Goal: Task Accomplishment & Management: Manage account settings

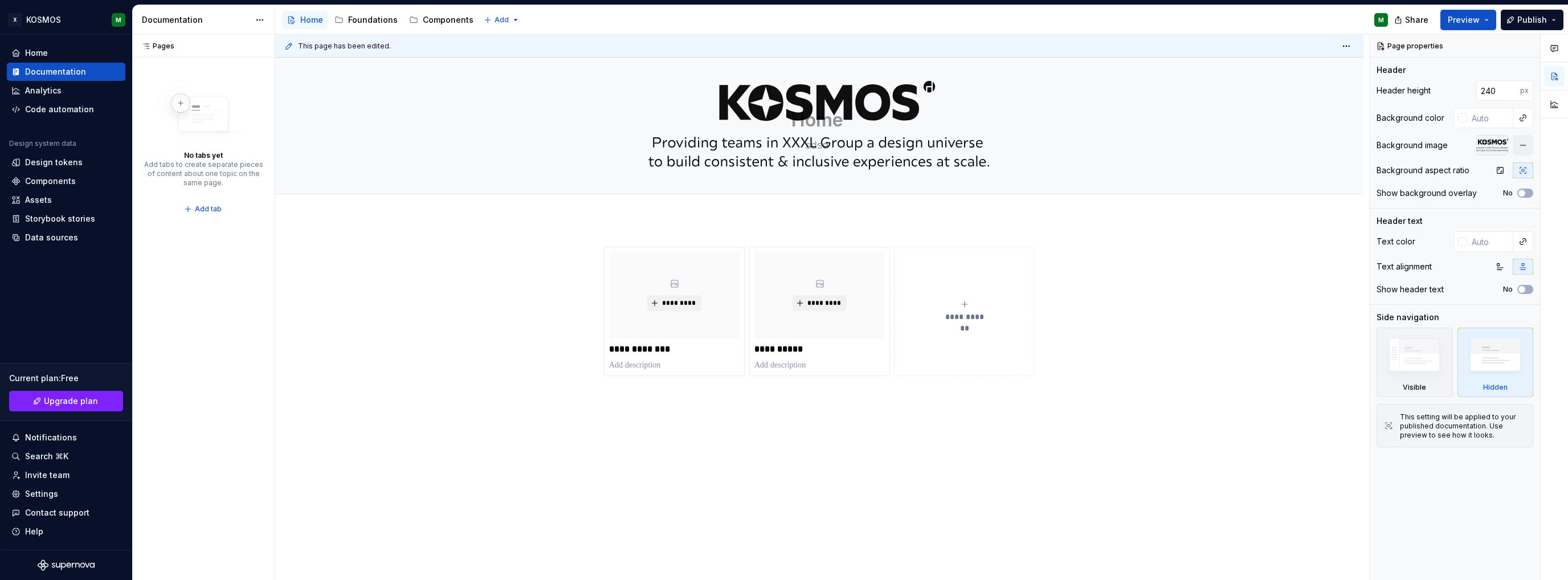
drag, startPoint x: 361, startPoint y: 23, endPoint x: 370, endPoint y: 49, distance: 27.5
click at [361, 23] on div "Foundations" at bounding box center [373, 20] width 49 height 11
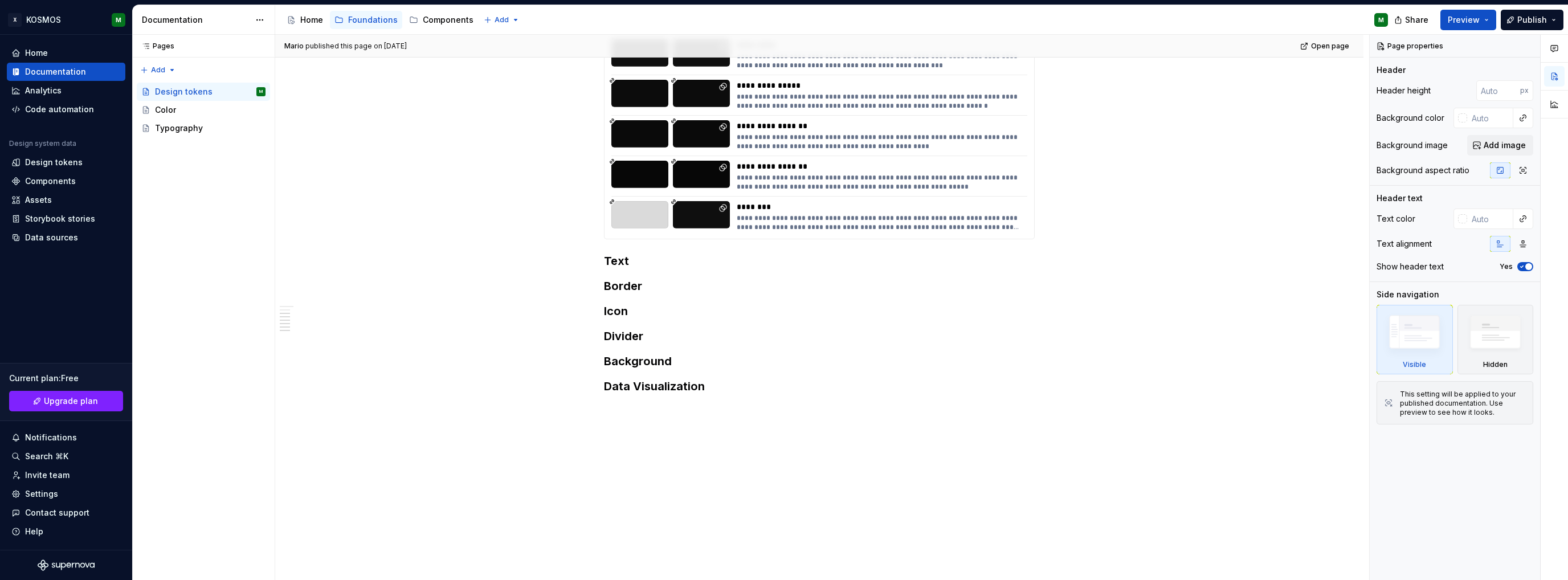
scroll to position [428, 0]
type textarea "*"
click at [581, 262] on button "button" at bounding box center [579, 259] width 16 height 16
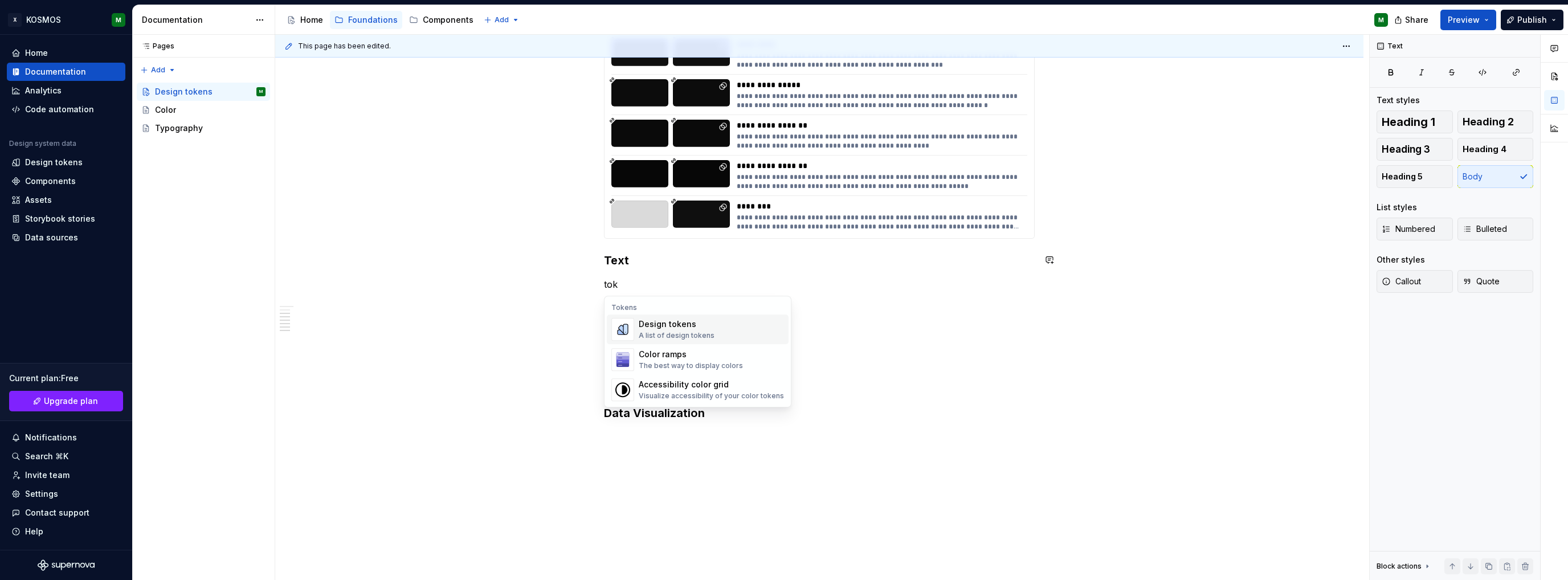
scroll to position [0, 0]
click at [698, 324] on div "Design tokens" at bounding box center [677, 324] width 76 height 11
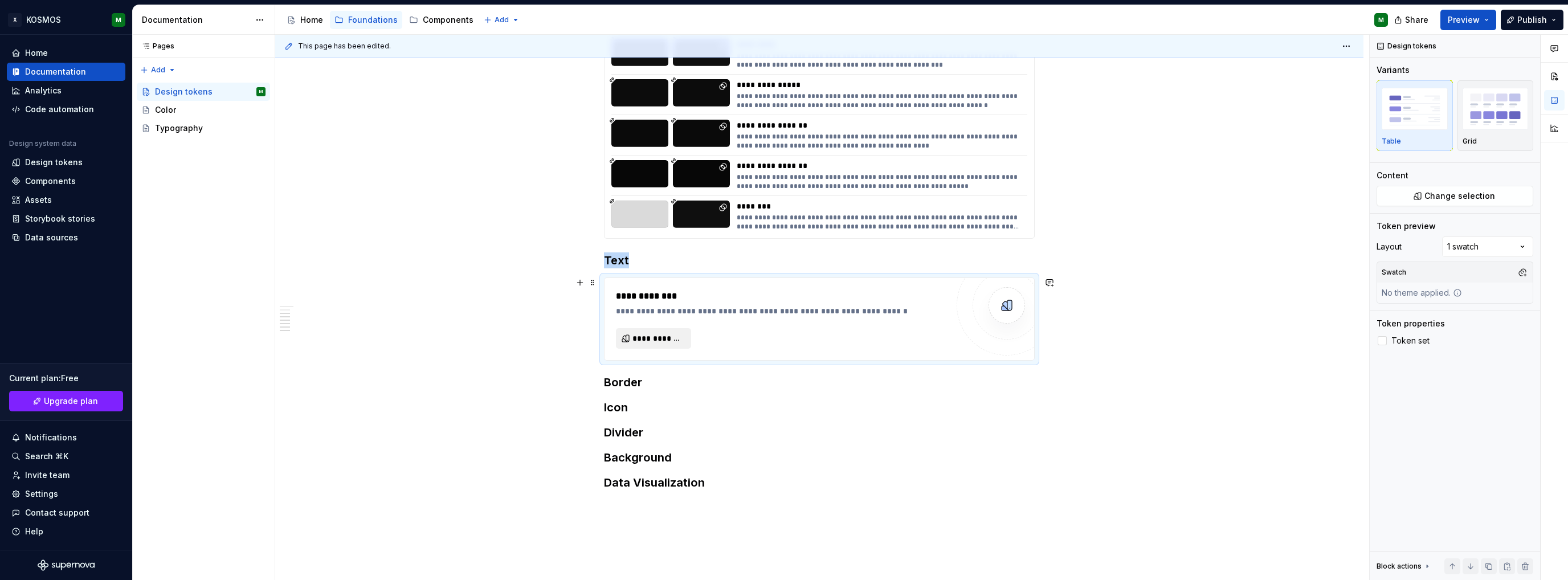
click at [665, 336] on span "**********" at bounding box center [658, 338] width 51 height 11
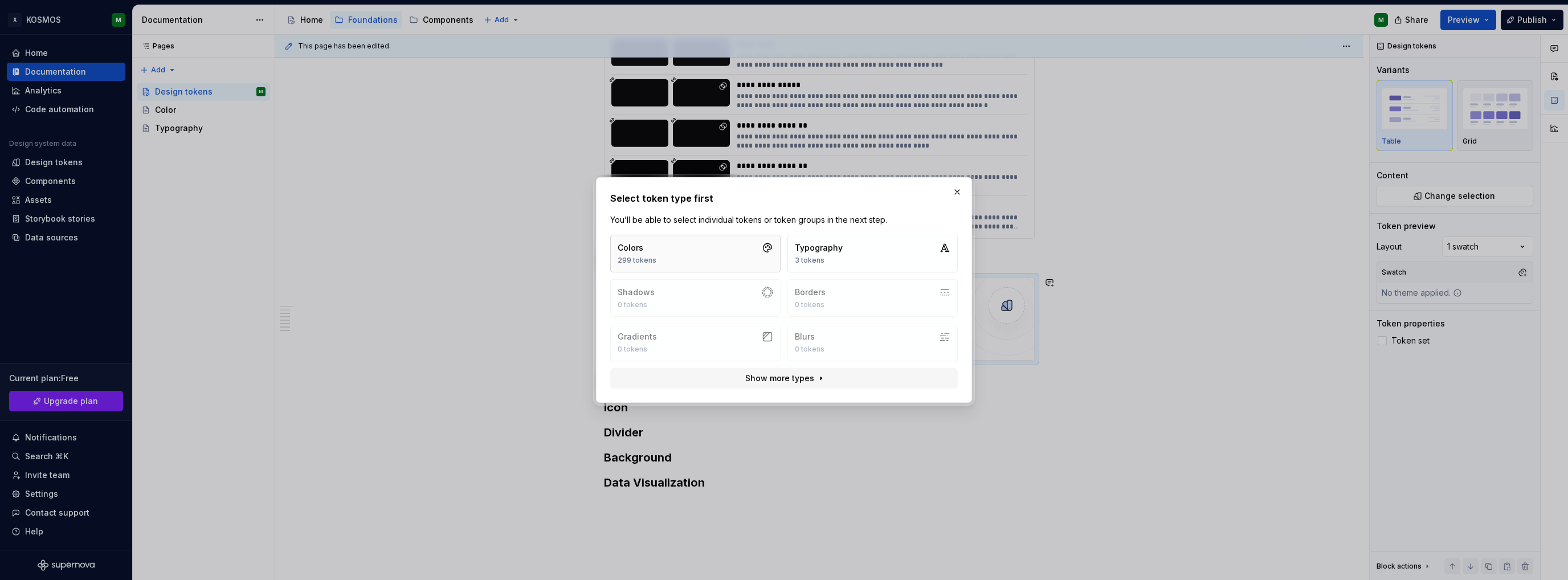
click at [721, 256] on button "Colors 299 tokens" at bounding box center [695, 254] width 170 height 38
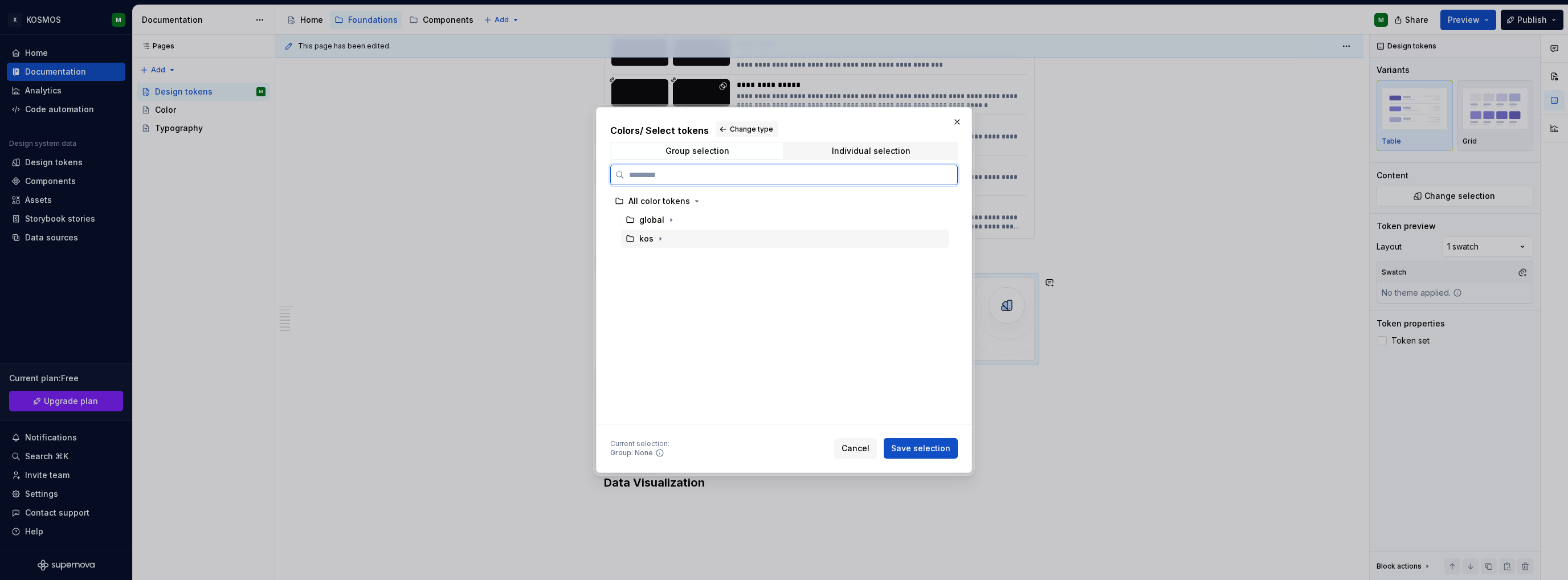
click at [645, 237] on div "kos" at bounding box center [646, 239] width 14 height 11
click at [660, 241] on icon "button" at bounding box center [660, 239] width 9 height 9
click at [678, 258] on icon "button" at bounding box center [677, 257] width 9 height 9
click at [668, 334] on div "text" at bounding box center [668, 333] width 15 height 11
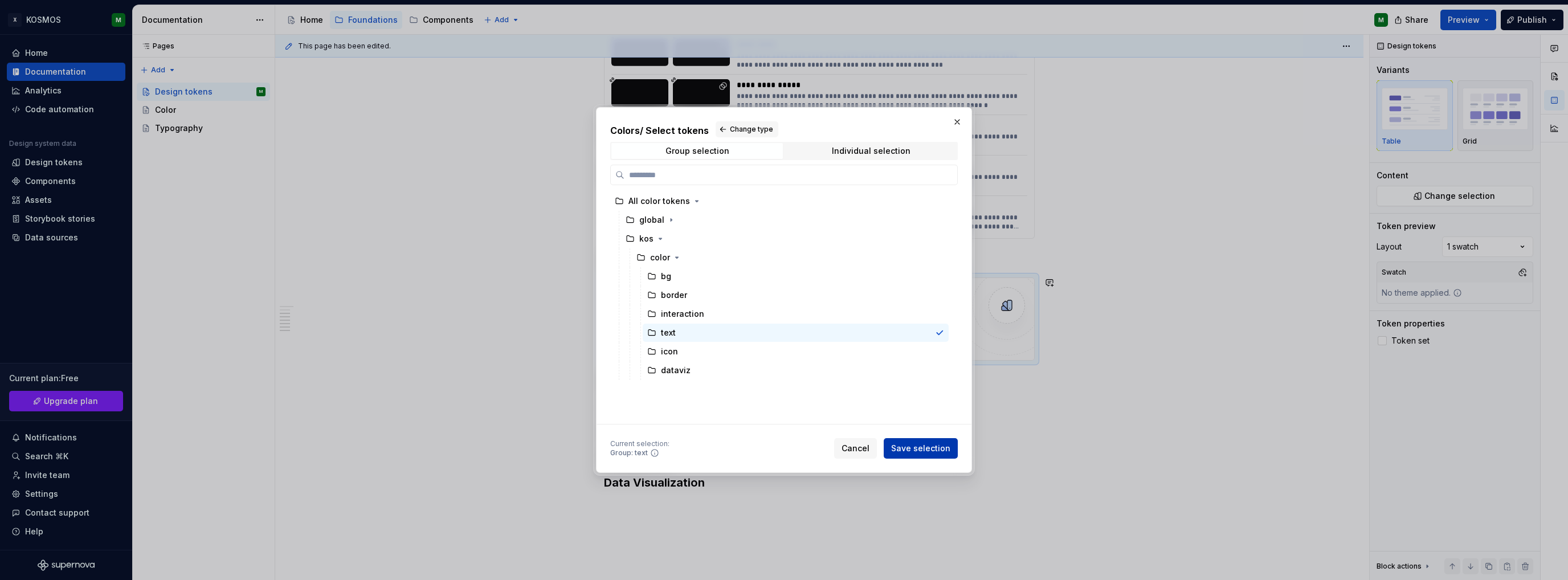
click at [936, 447] on span "Save selection" at bounding box center [921, 448] width 60 height 11
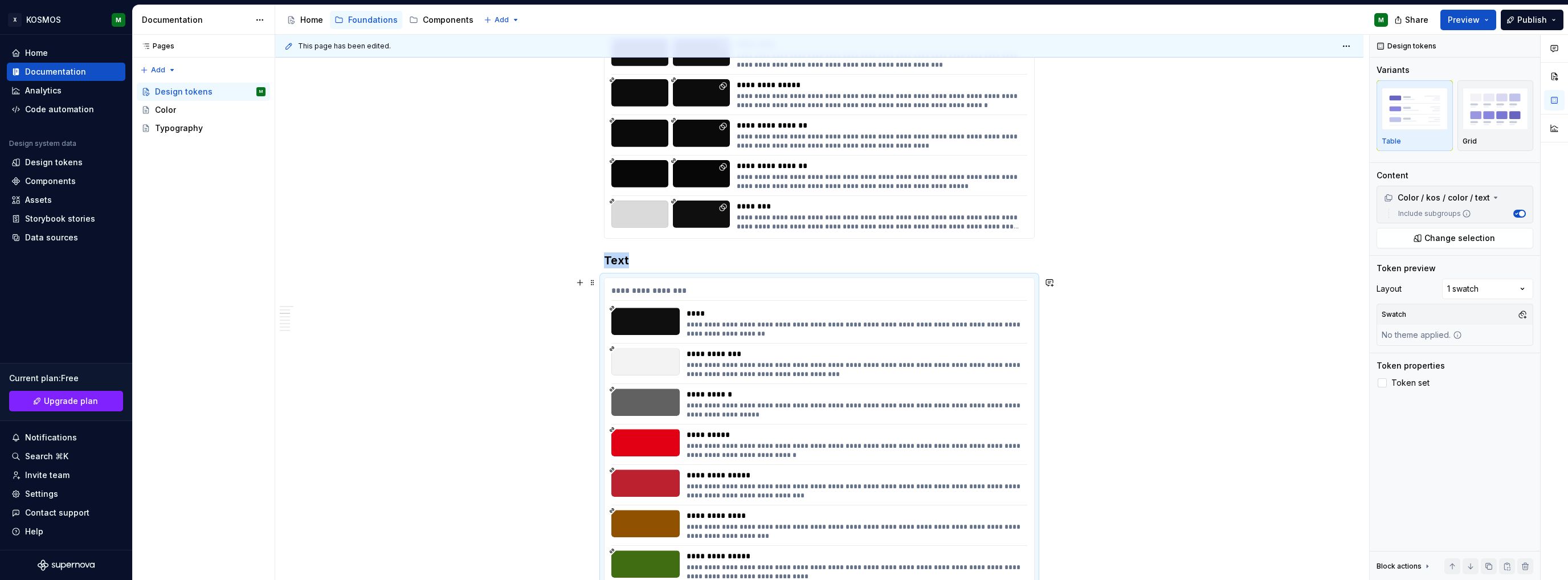
scroll to position [514, 0]
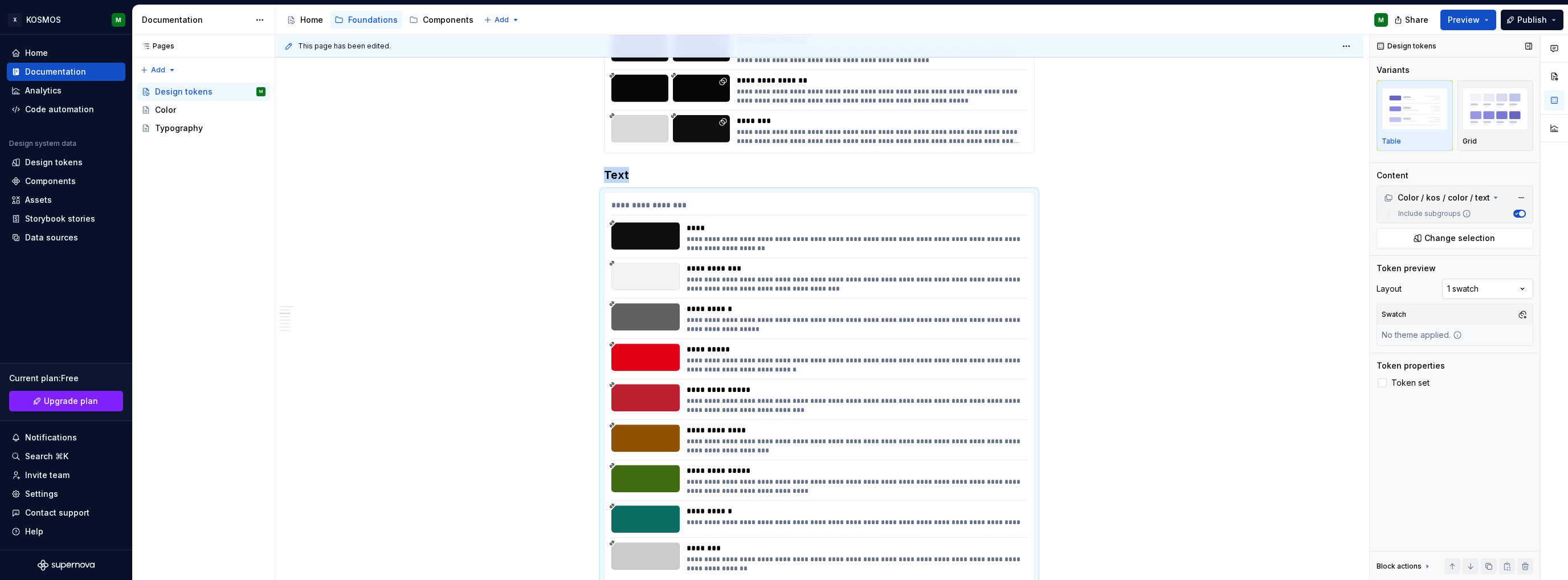
click at [1523, 287] on div "Comments Open comments No comments yet Select ‘Comment’ from the block context …" at bounding box center [1469, 307] width 199 height 546
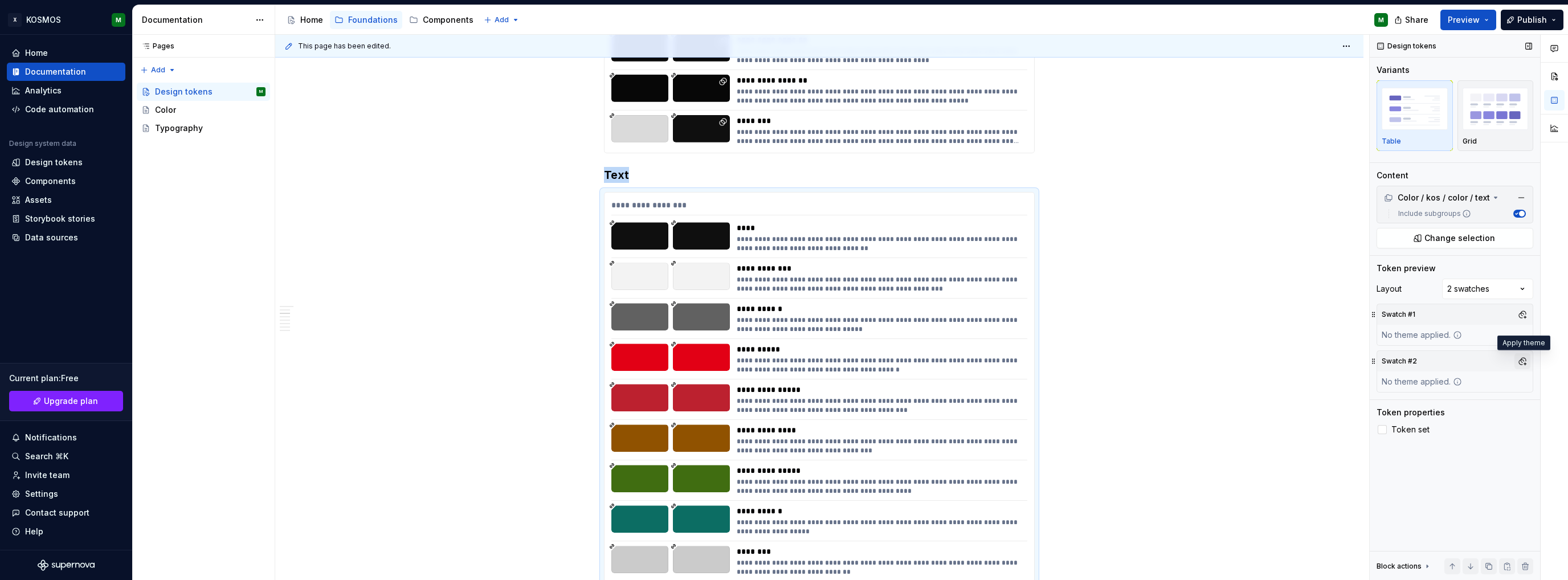
click at [1521, 361] on button "button" at bounding box center [1522, 361] width 16 height 16
click at [1404, 402] on div "Suggestions" at bounding box center [1406, 403] width 9 height 9
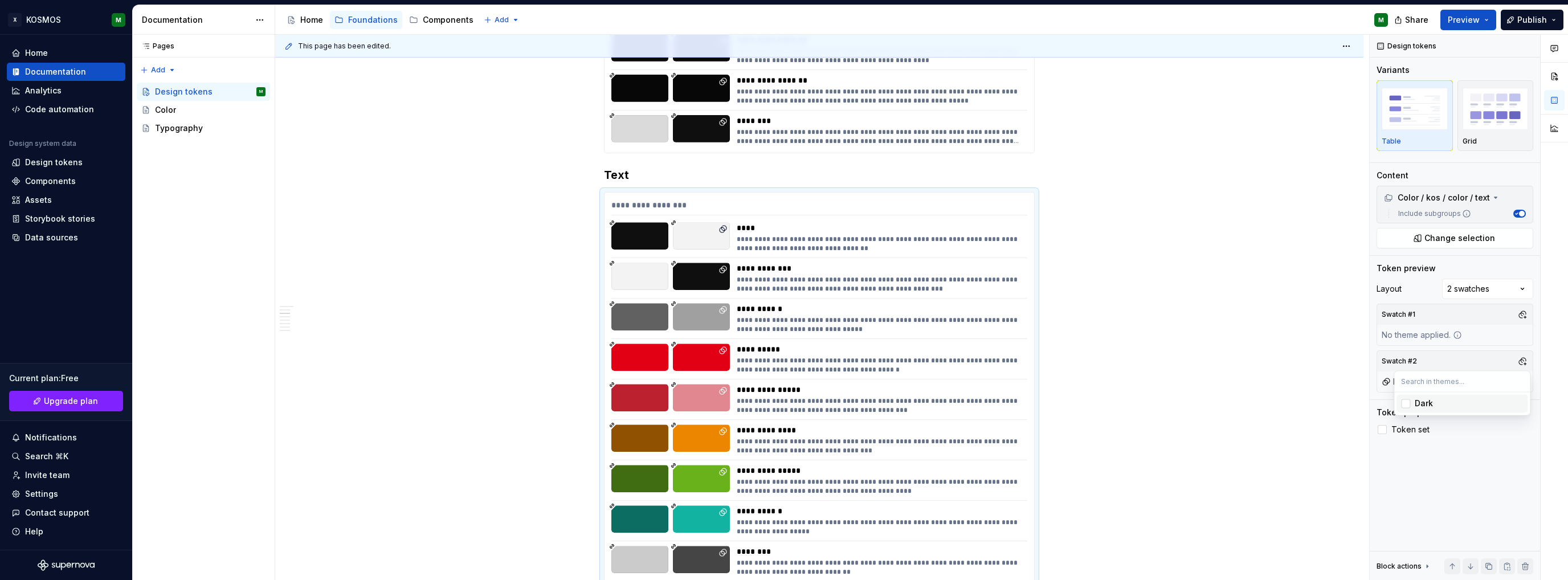
click at [1235, 368] on html "X KOSMOS M Home Documentation Analytics Code automation Design system data Desi…" at bounding box center [784, 290] width 1568 height 580
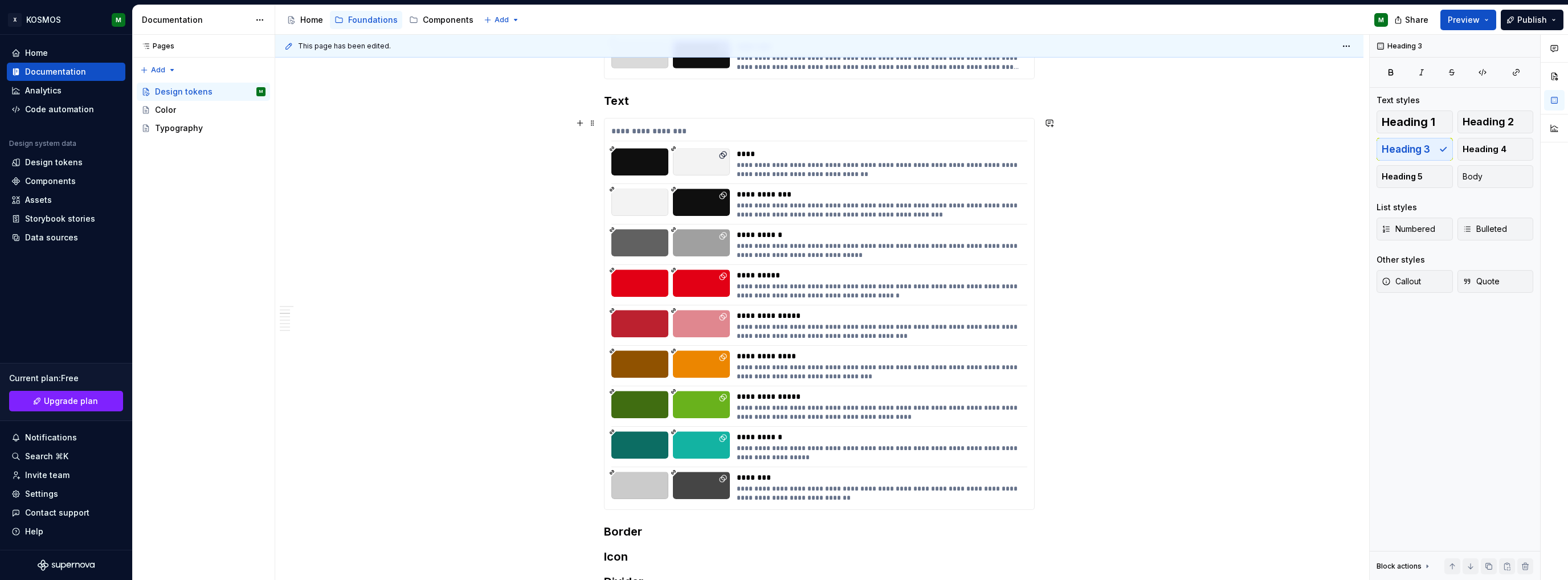
scroll to position [797, 0]
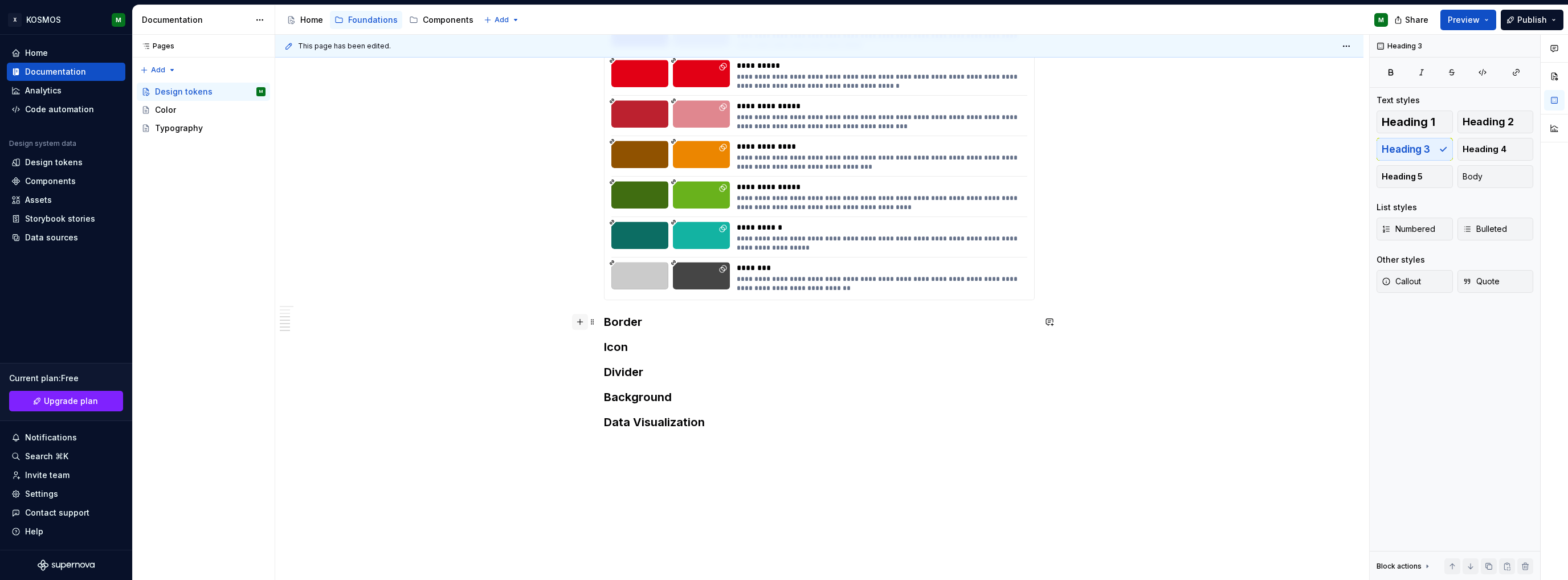
click at [580, 323] on button "button" at bounding box center [579, 321] width 16 height 16
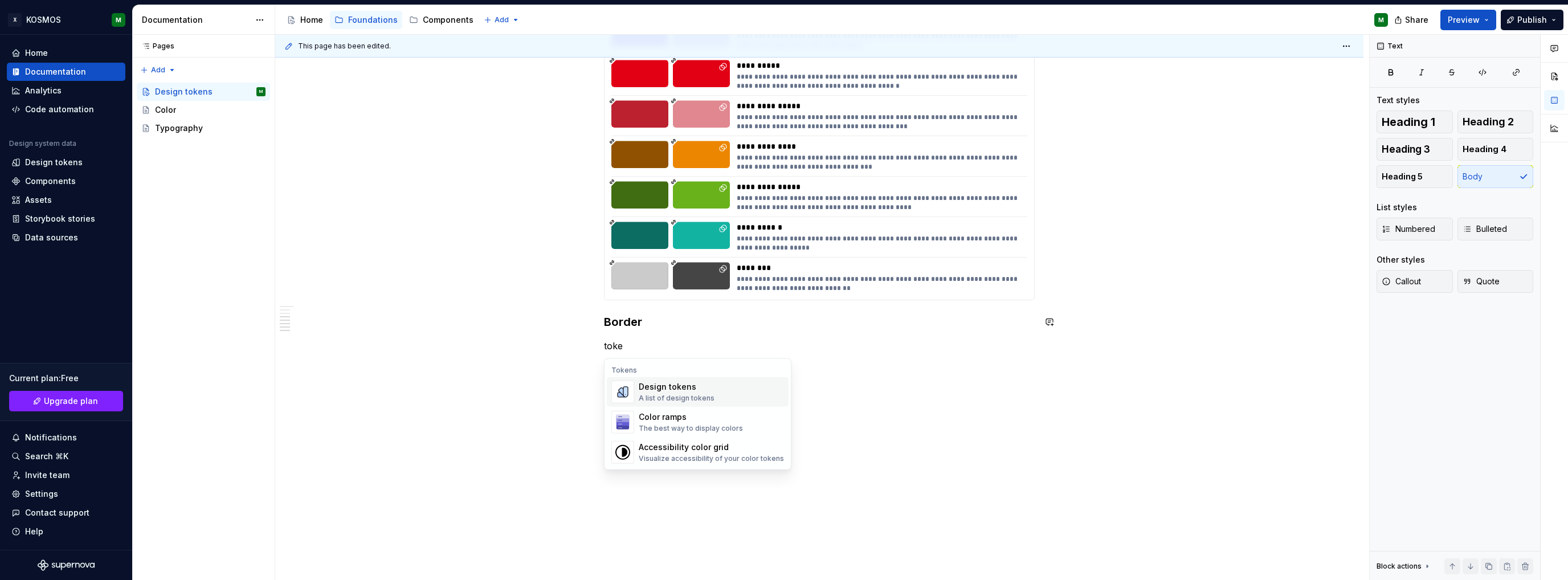
click at [682, 400] on div "A list of design tokens" at bounding box center [677, 398] width 76 height 9
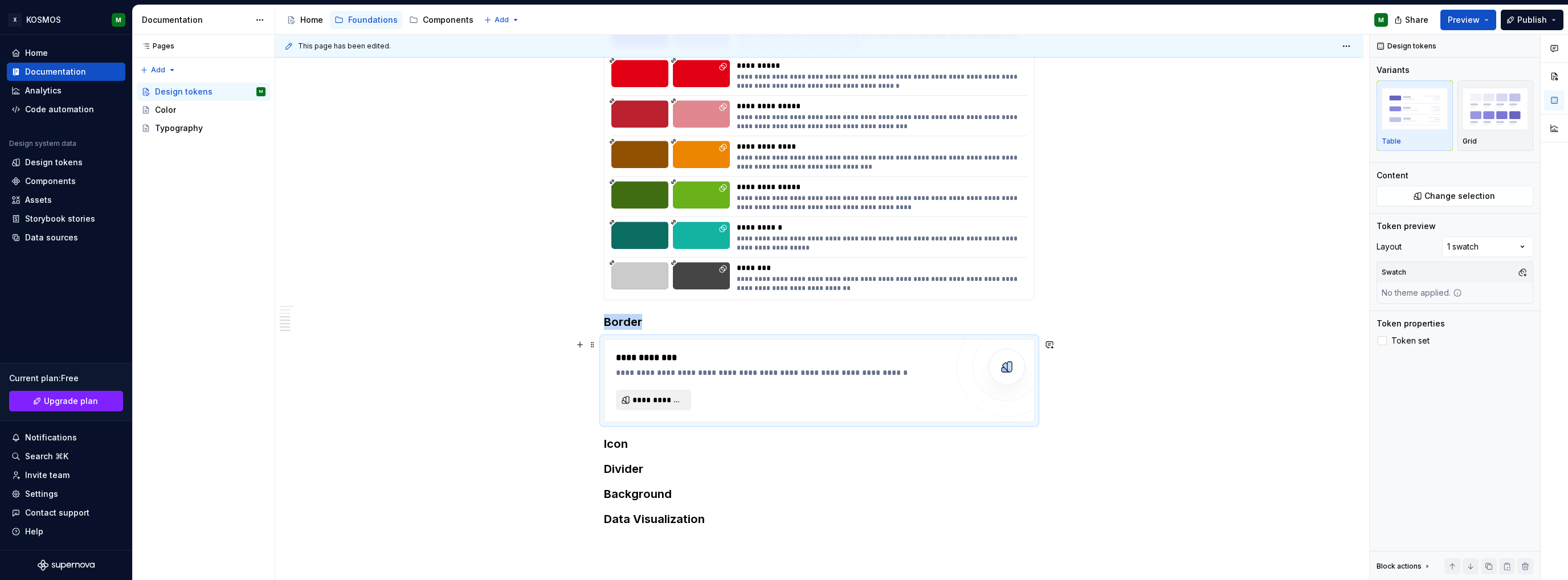
click at [659, 405] on button "**********" at bounding box center [653, 400] width 75 height 21
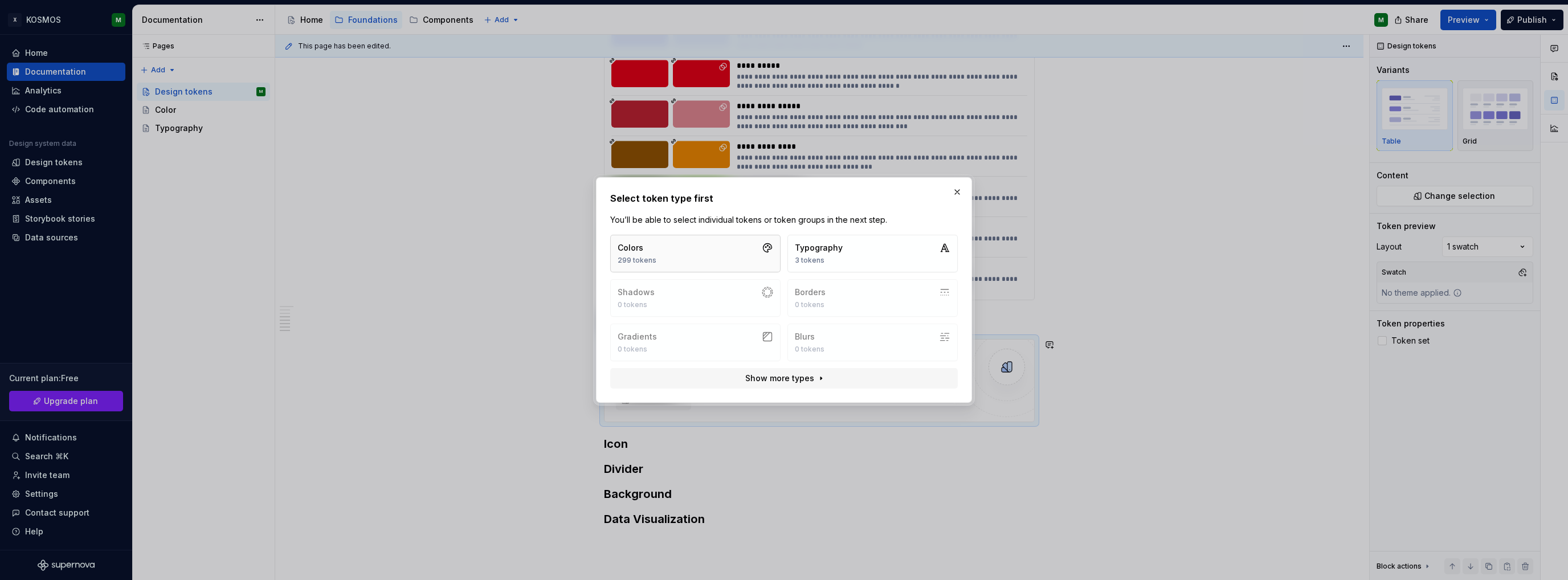
click at [717, 256] on button "Colors 299 tokens" at bounding box center [695, 254] width 170 height 38
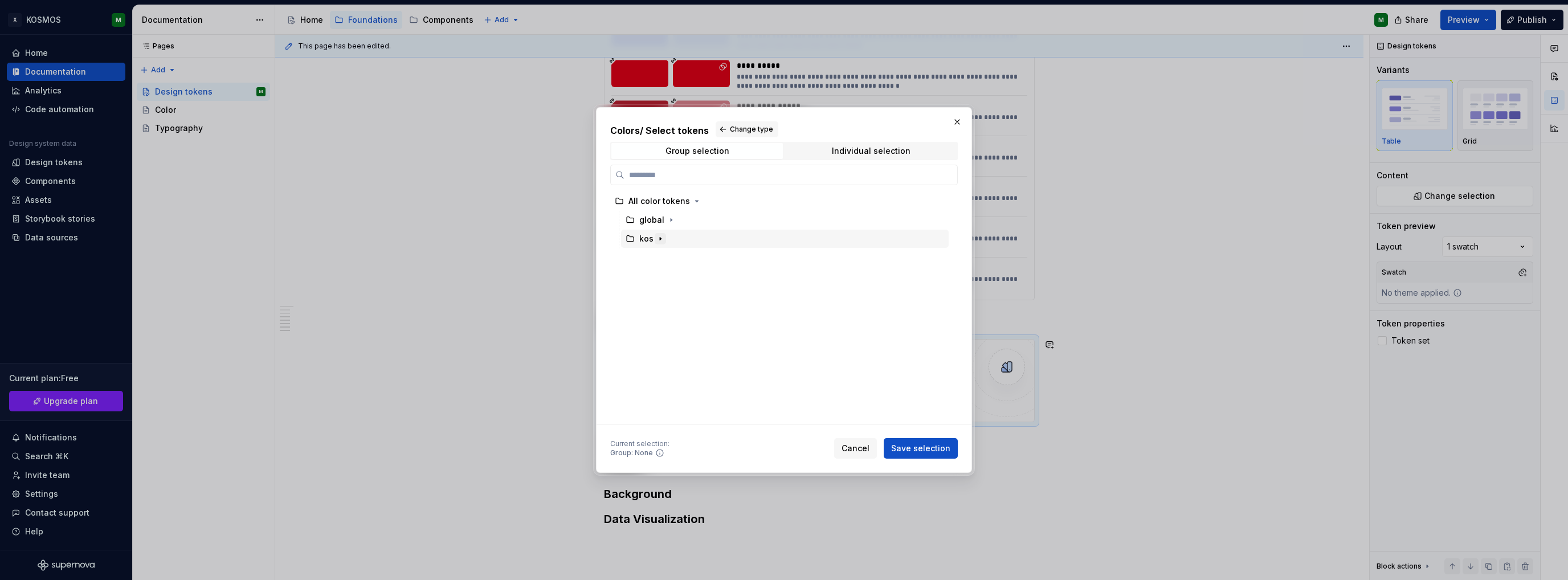
click at [658, 237] on icon "button" at bounding box center [660, 239] width 9 height 9
click at [675, 258] on icon "button" at bounding box center [677, 257] width 9 height 9
click at [673, 293] on div "border" at bounding box center [674, 295] width 26 height 11
click at [916, 447] on span "Save selection" at bounding box center [921, 448] width 60 height 11
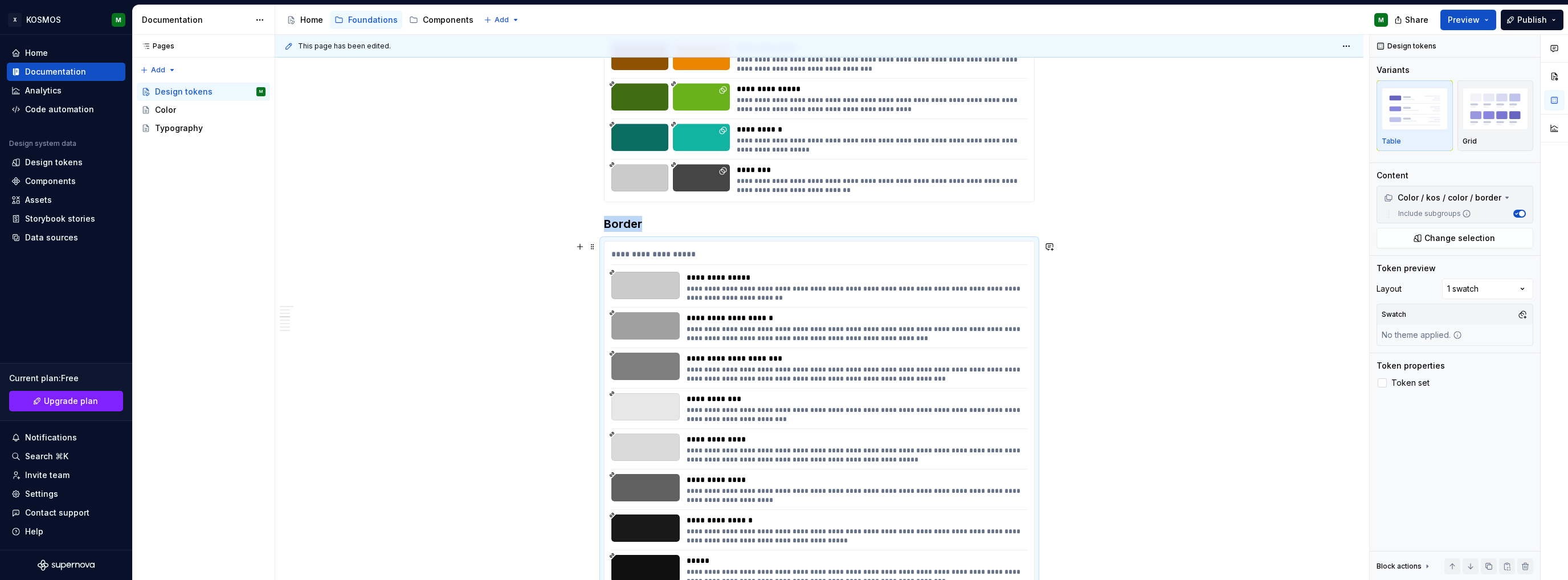
scroll to position [930, 0]
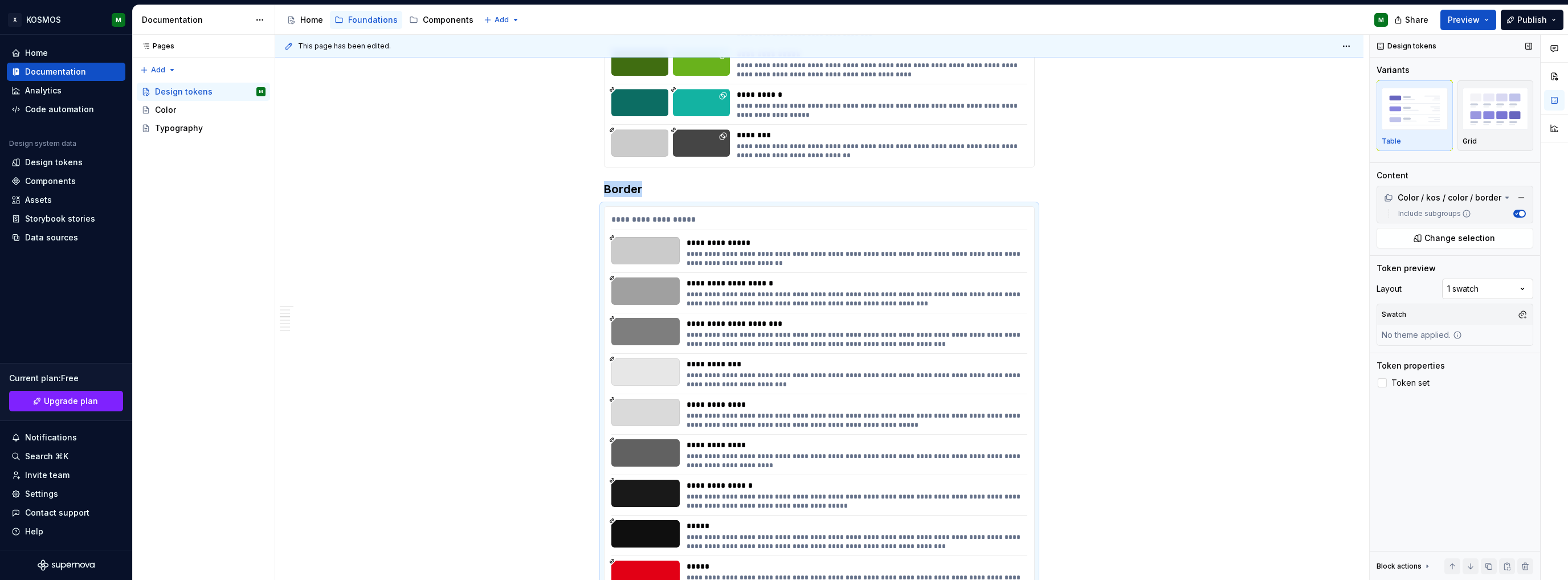
click at [1522, 287] on div "Comments Open comments No comments yet Select ‘Comment’ from the block context …" at bounding box center [1469, 307] width 199 height 546
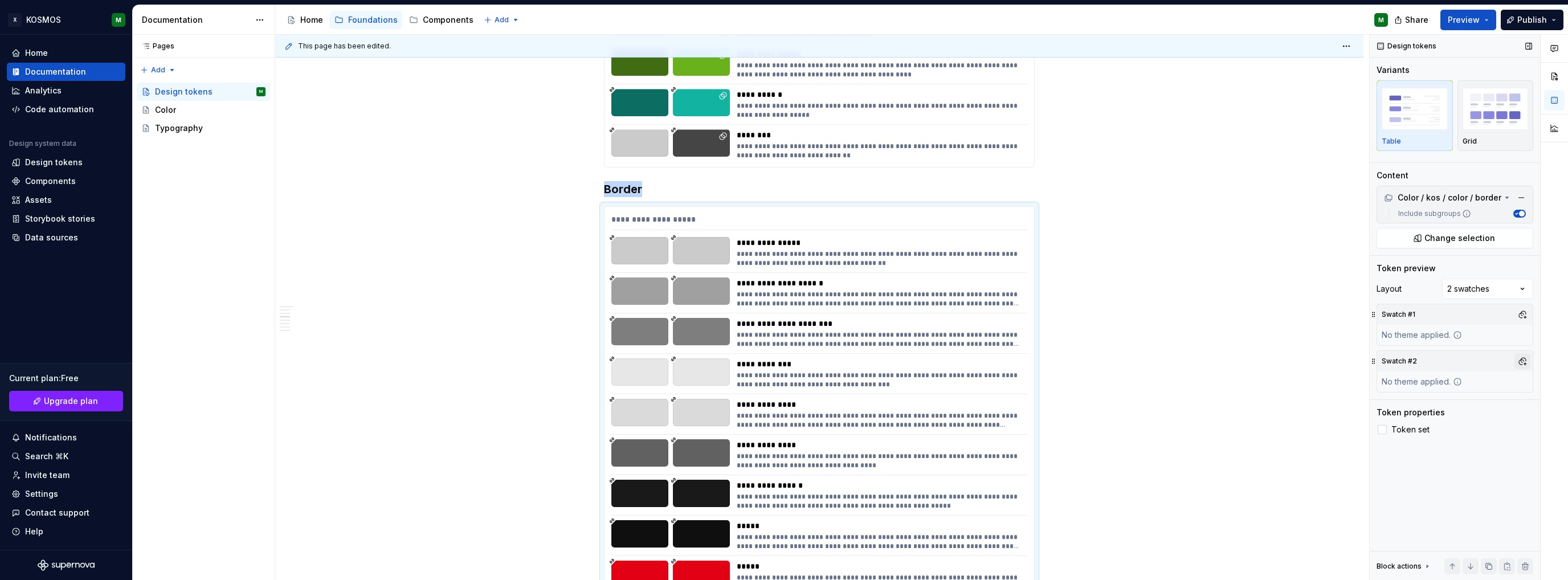
click at [1522, 362] on button "button" at bounding box center [1522, 361] width 16 height 16
click at [1438, 404] on div "Dark" at bounding box center [1469, 403] width 108 height 11
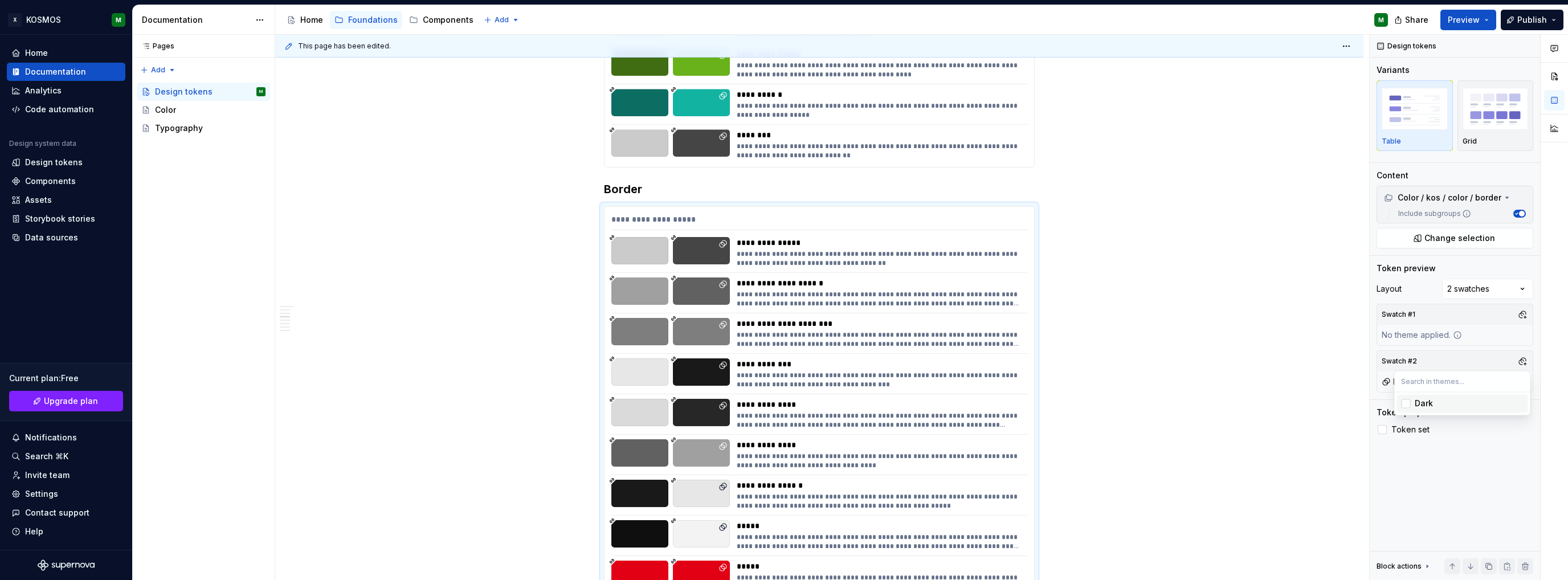
click at [1205, 387] on html "X KOSMOS M Home Documentation Analytics Code automation Design system data Desi…" at bounding box center [784, 290] width 1568 height 580
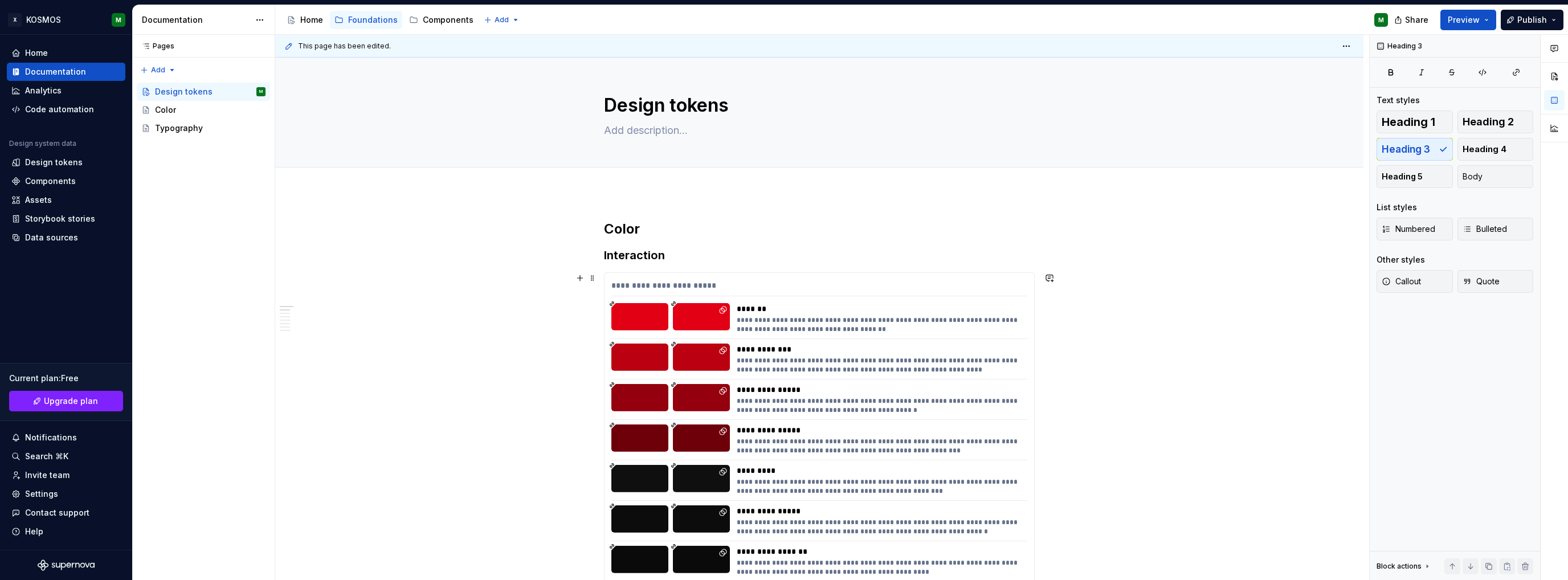
scroll to position [0, 0]
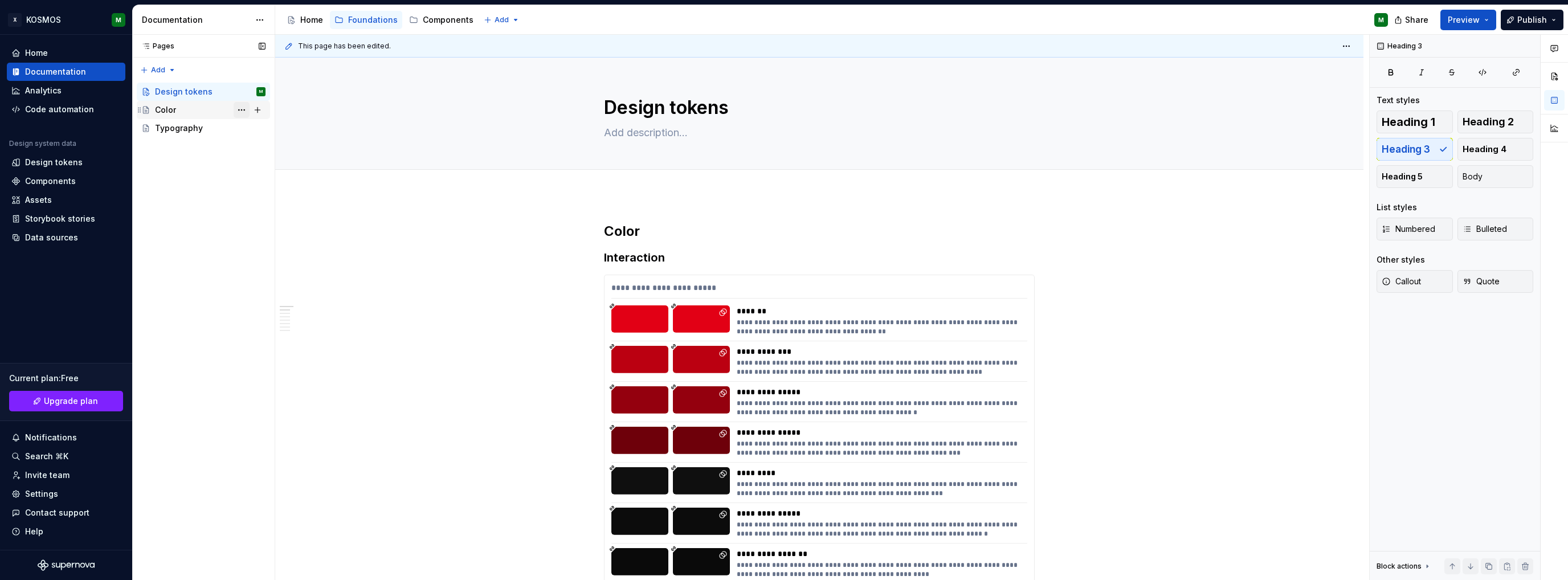
click at [235, 108] on button "Page tree" at bounding box center [241, 110] width 16 height 16
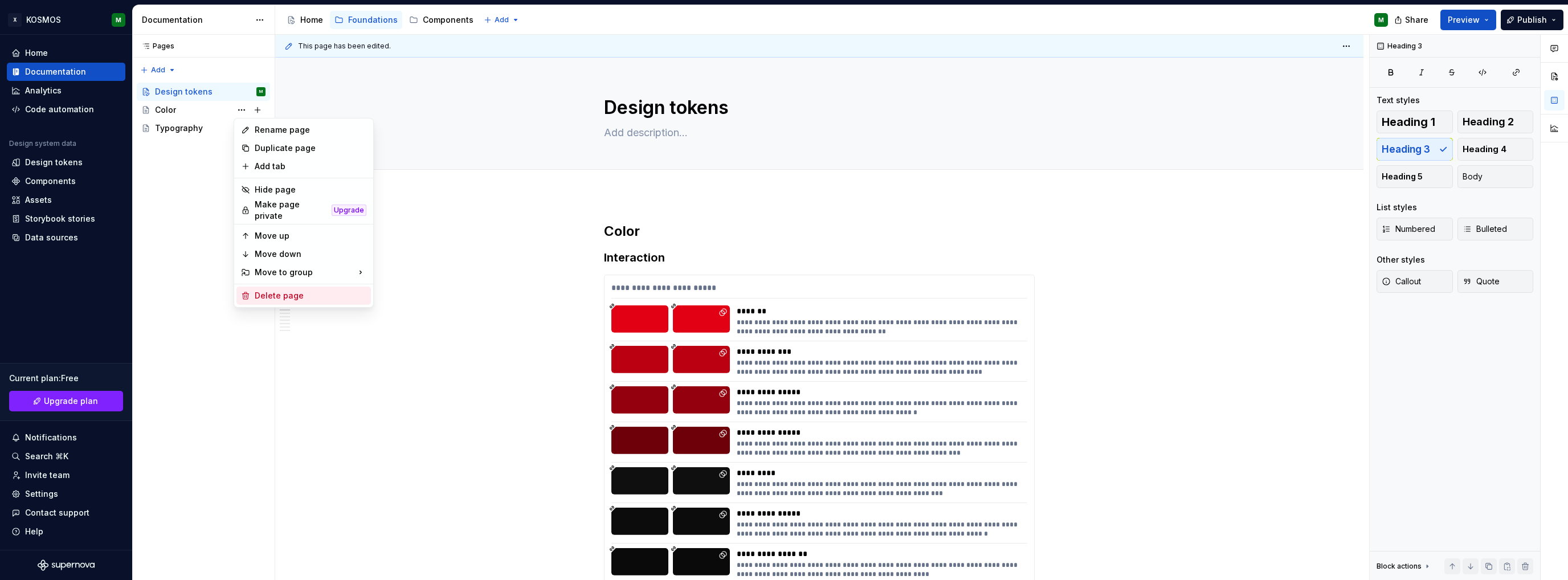
click at [286, 294] on div "Delete page" at bounding box center [311, 296] width 112 height 11
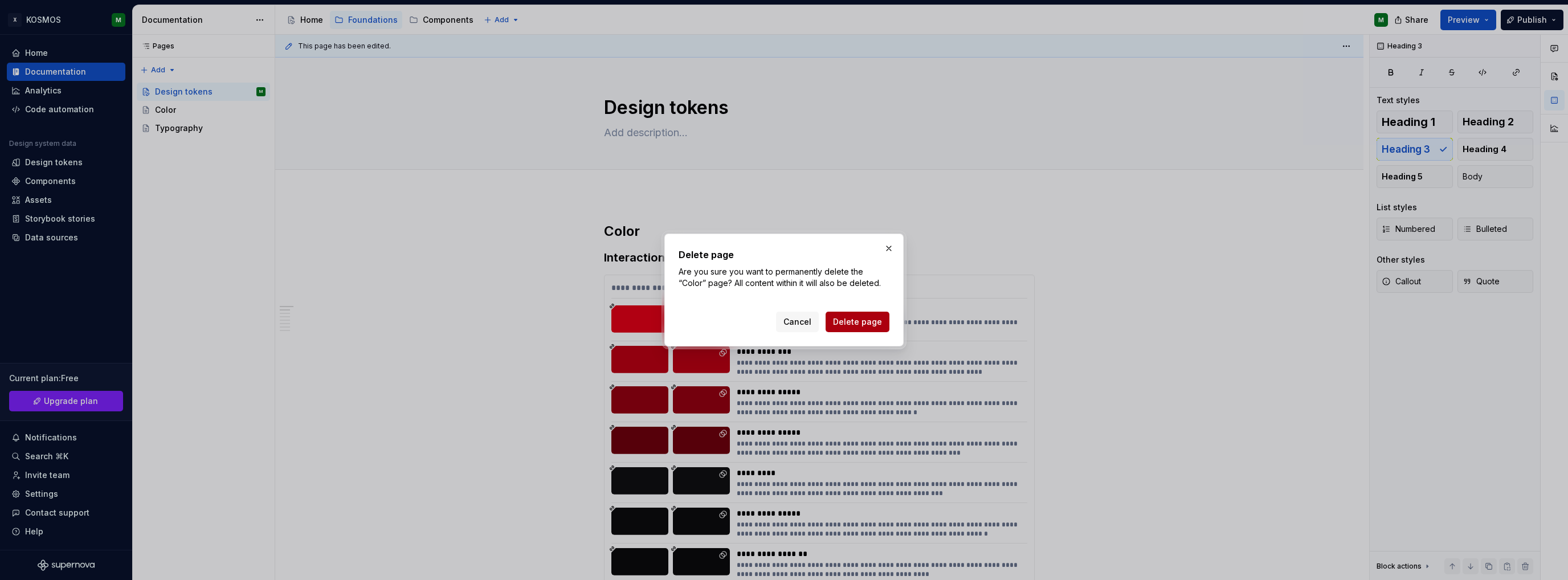
click at [868, 319] on span "Delete page" at bounding box center [858, 322] width 49 height 11
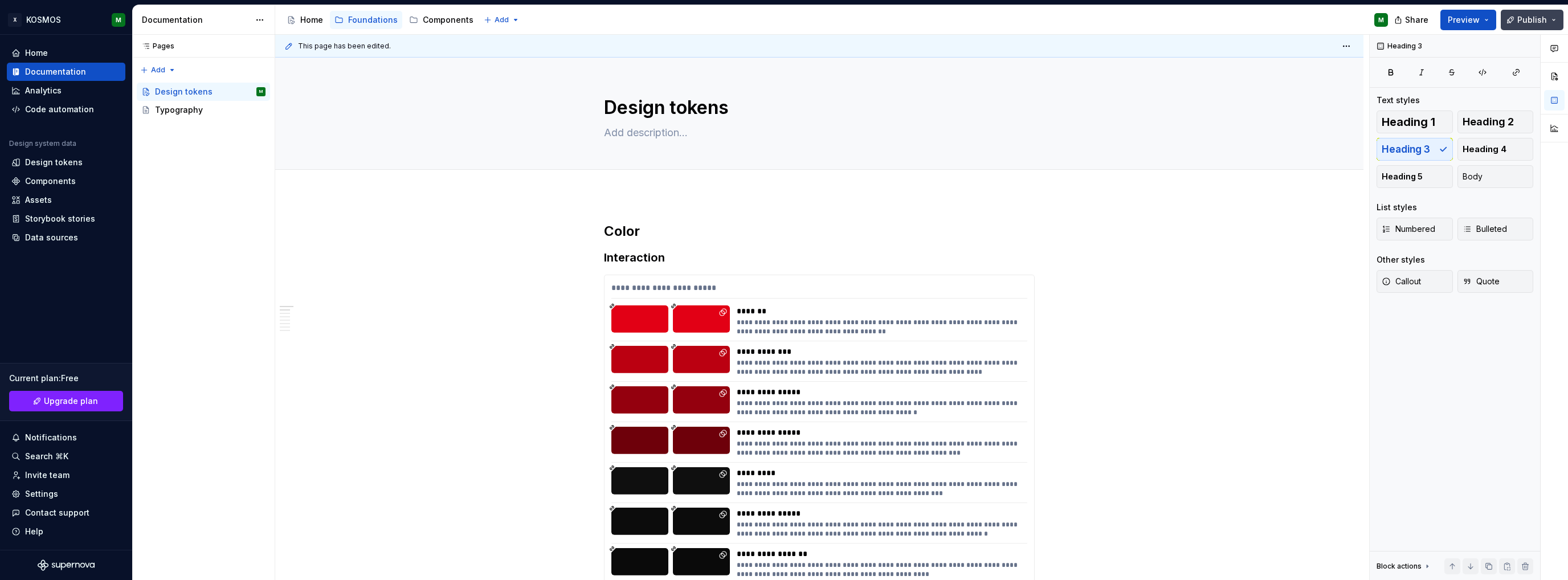
click at [1556, 16] on button "Publish" at bounding box center [1532, 19] width 63 height 21
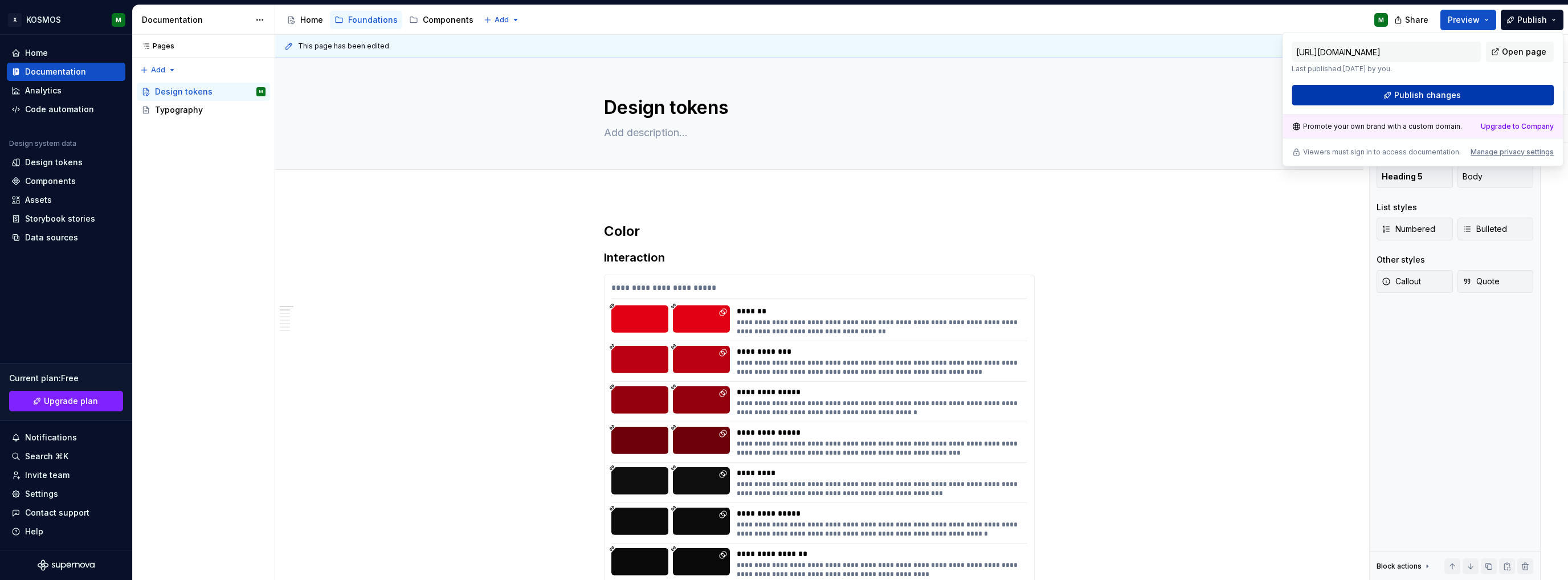
click at [1484, 88] on button "Publish changes" at bounding box center [1423, 95] width 262 height 21
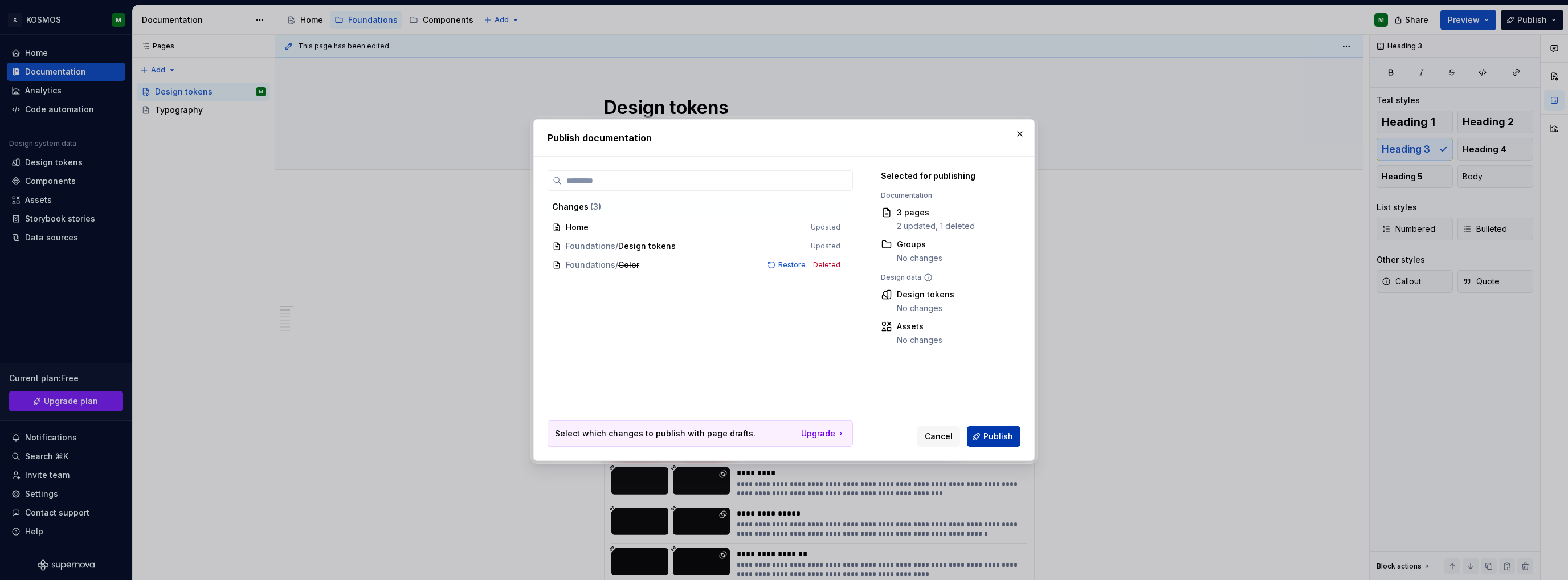
click at [994, 437] on span "Publish" at bounding box center [998, 437] width 29 height 11
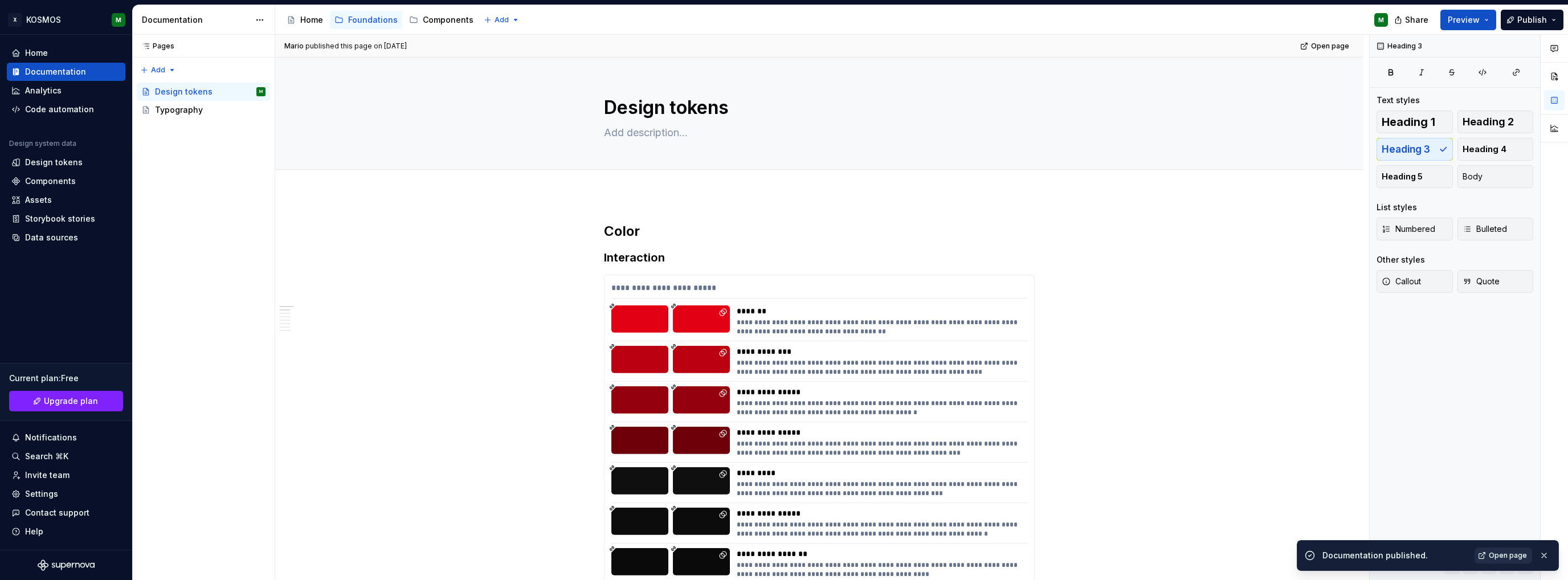
click at [1504, 556] on span "Open page" at bounding box center [1508, 556] width 38 height 9
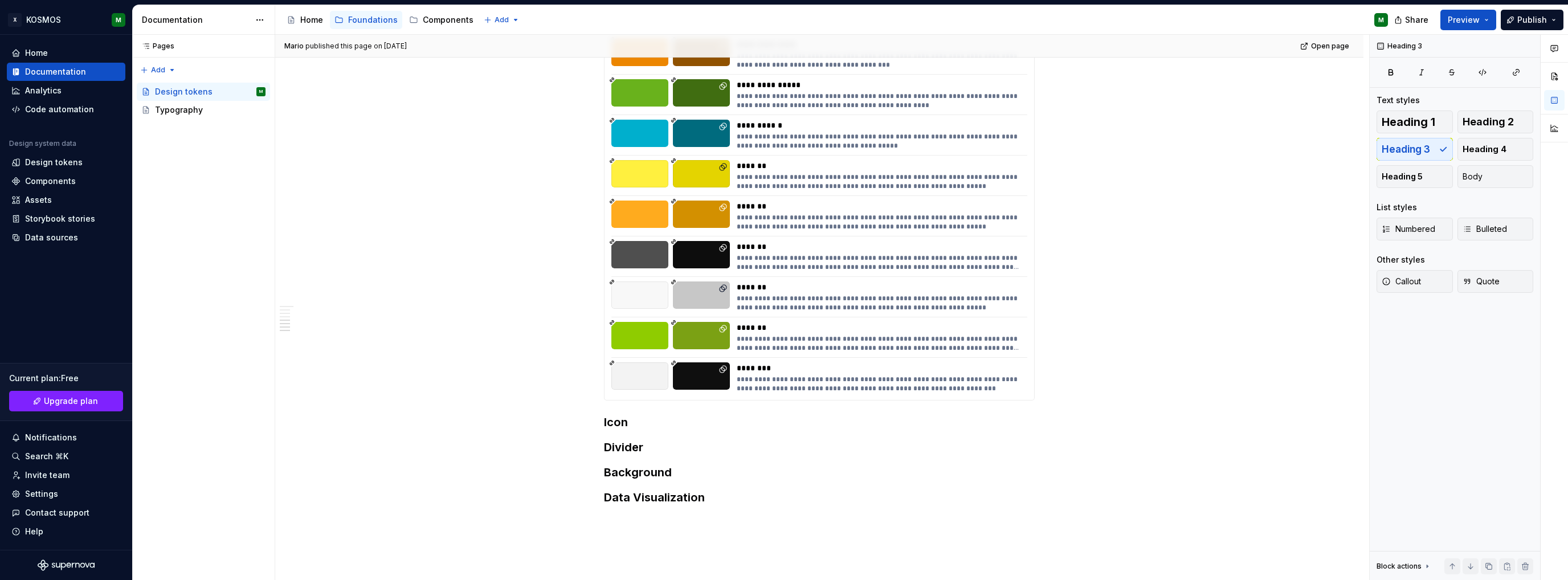
scroll to position [1595, 0]
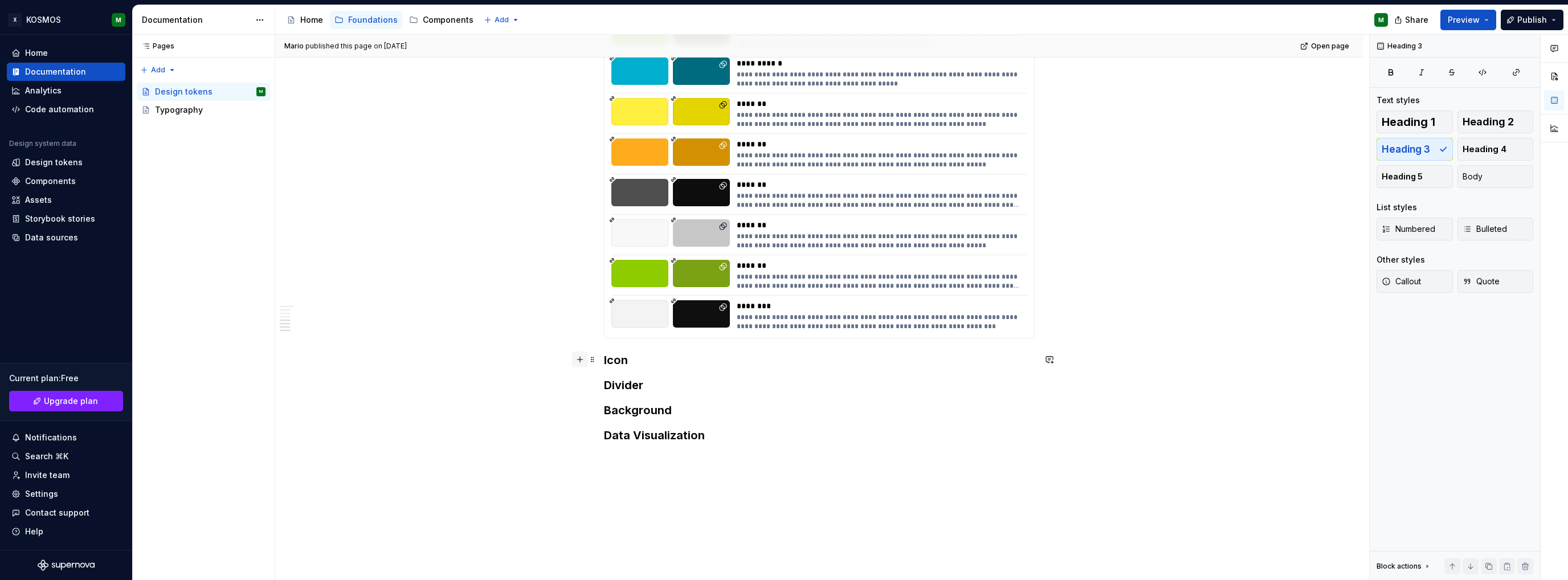
click at [581, 361] on button "button" at bounding box center [579, 359] width 16 height 16
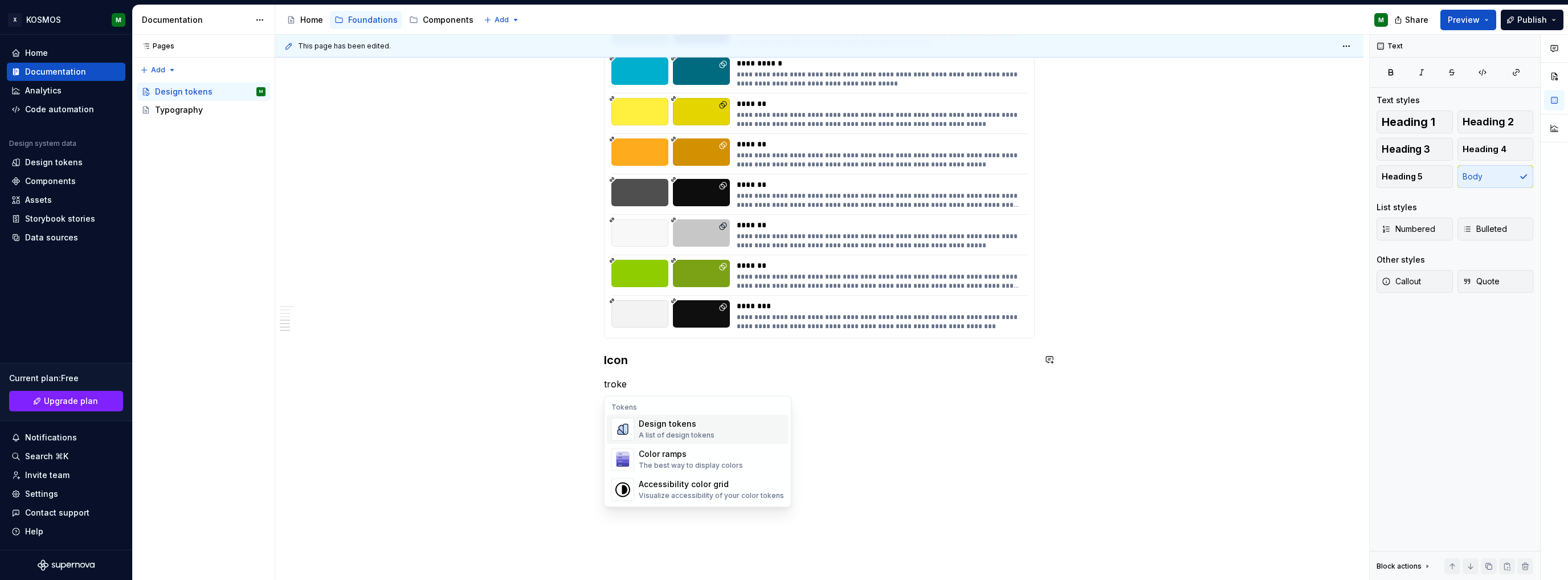
click at [740, 427] on div "Design tokens A list of design tokens" at bounding box center [712, 429] width 145 height 23
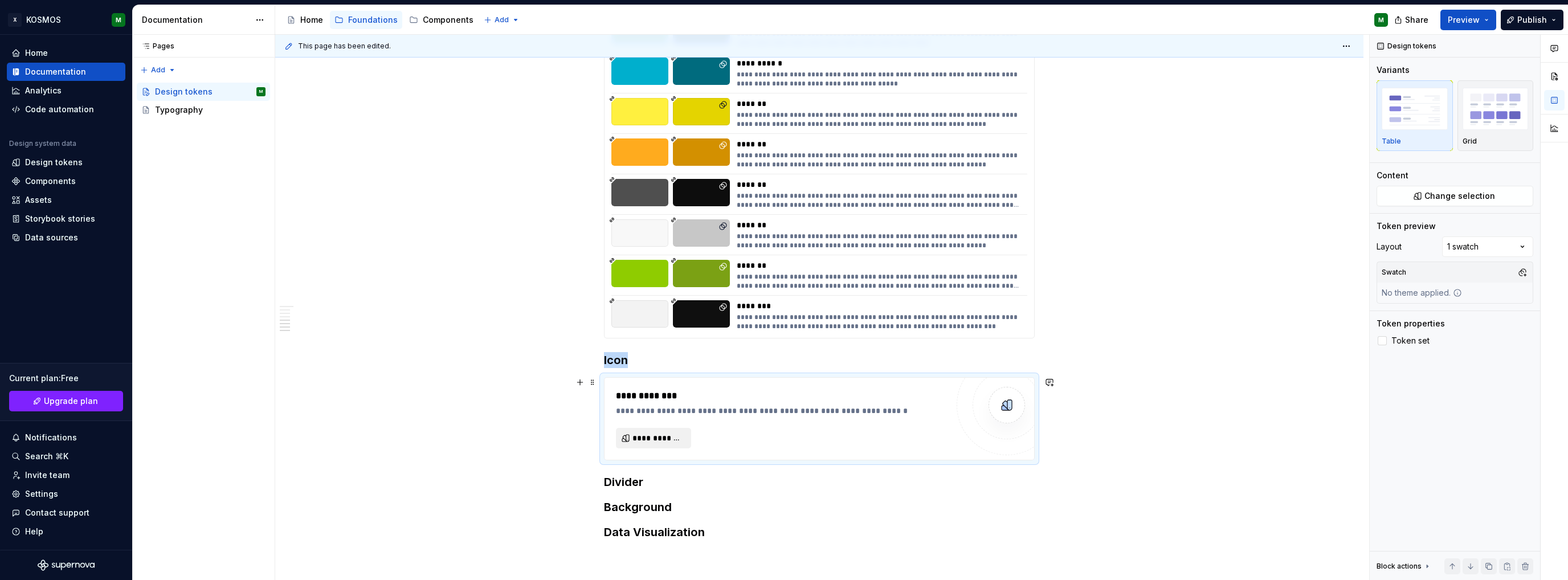
click at [665, 433] on span "**********" at bounding box center [658, 438] width 51 height 11
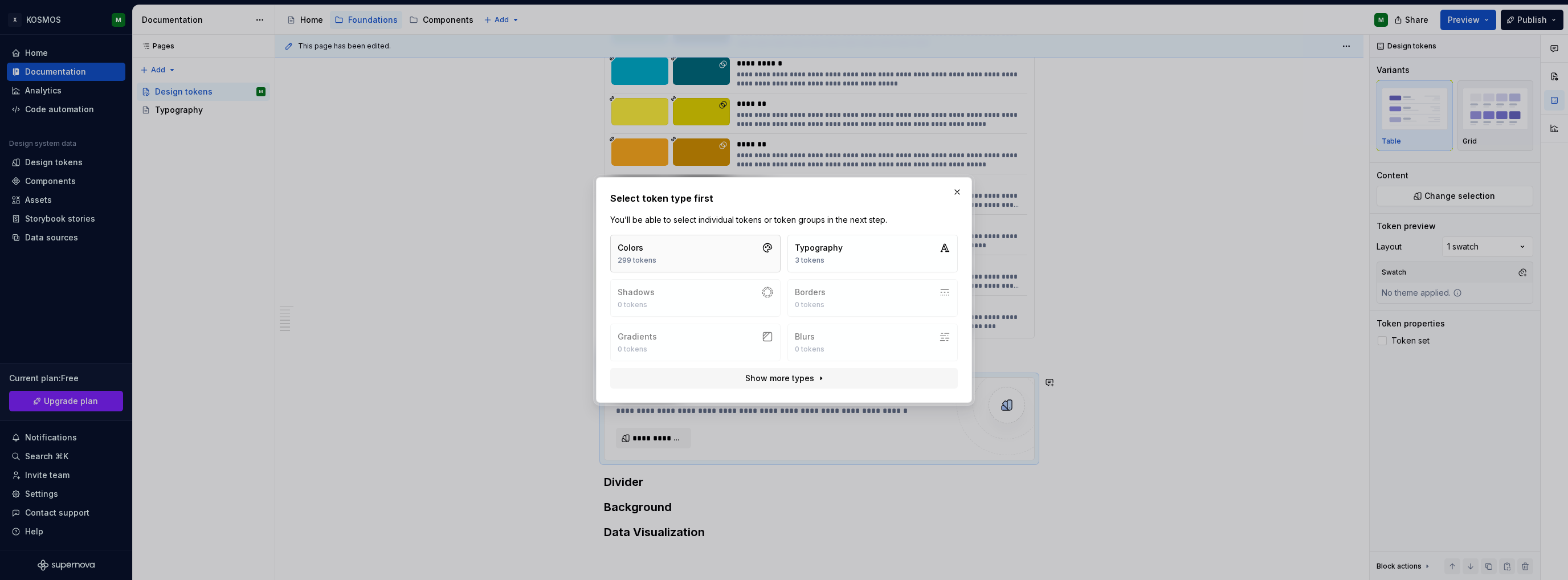
click at [719, 252] on button "Colors 299 tokens" at bounding box center [695, 254] width 170 height 38
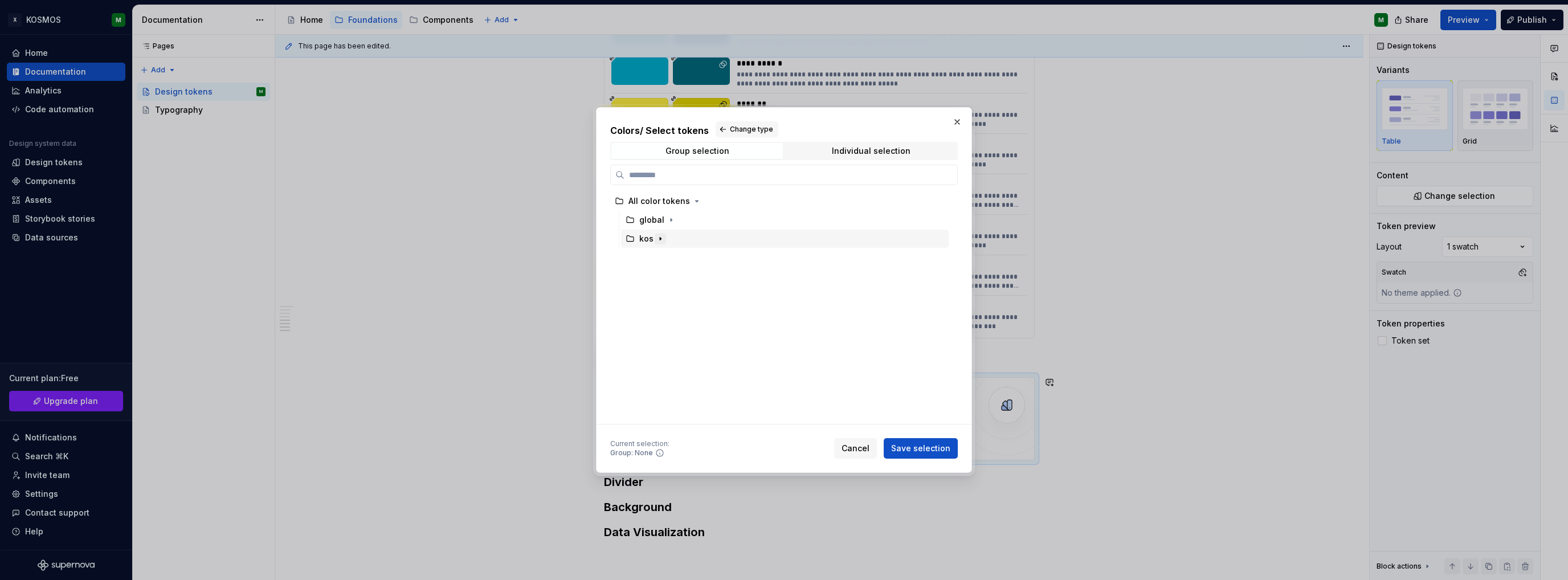
click at [658, 236] on icon "button" at bounding box center [660, 239] width 9 height 9
click at [677, 257] on icon "button" at bounding box center [677, 257] width 1 height 3
click at [672, 351] on div "icon" at bounding box center [669, 351] width 17 height 11
click at [906, 446] on span "Save selection" at bounding box center [921, 448] width 60 height 11
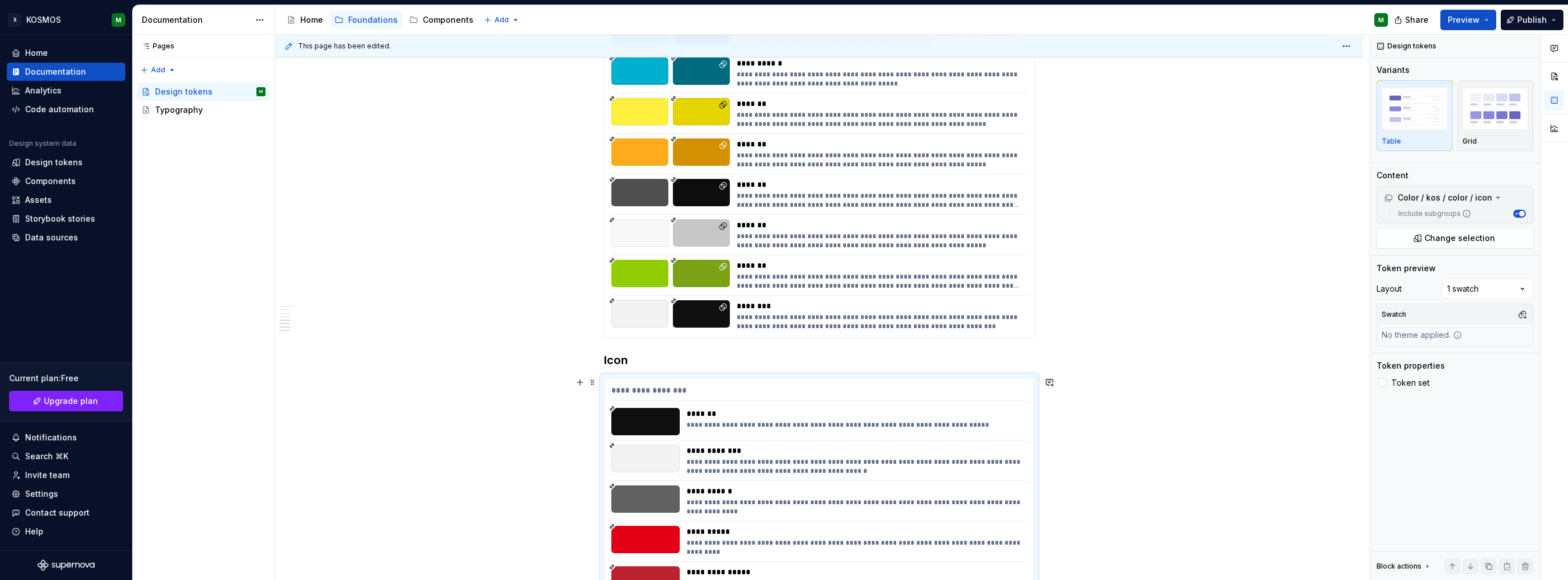
scroll to position [1777, 0]
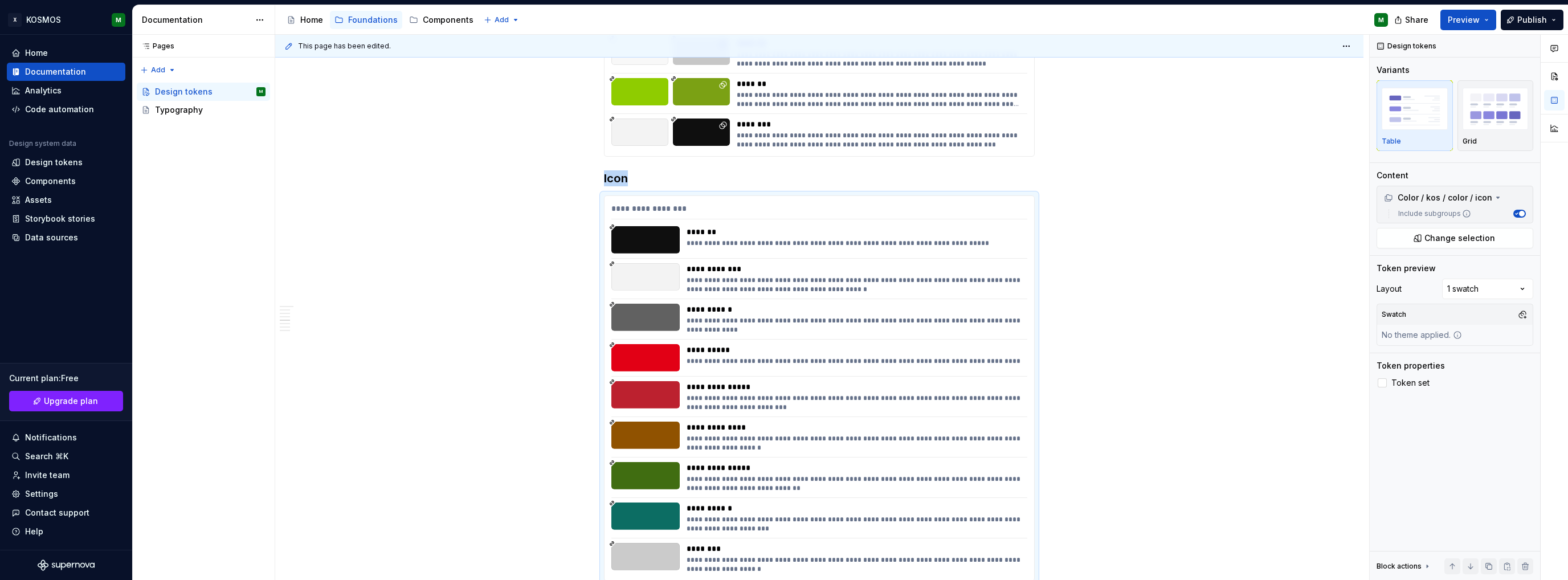
click at [1520, 287] on div "Comments Open comments No comments yet Select ‘Comment’ from the block context …" at bounding box center [1469, 307] width 199 height 546
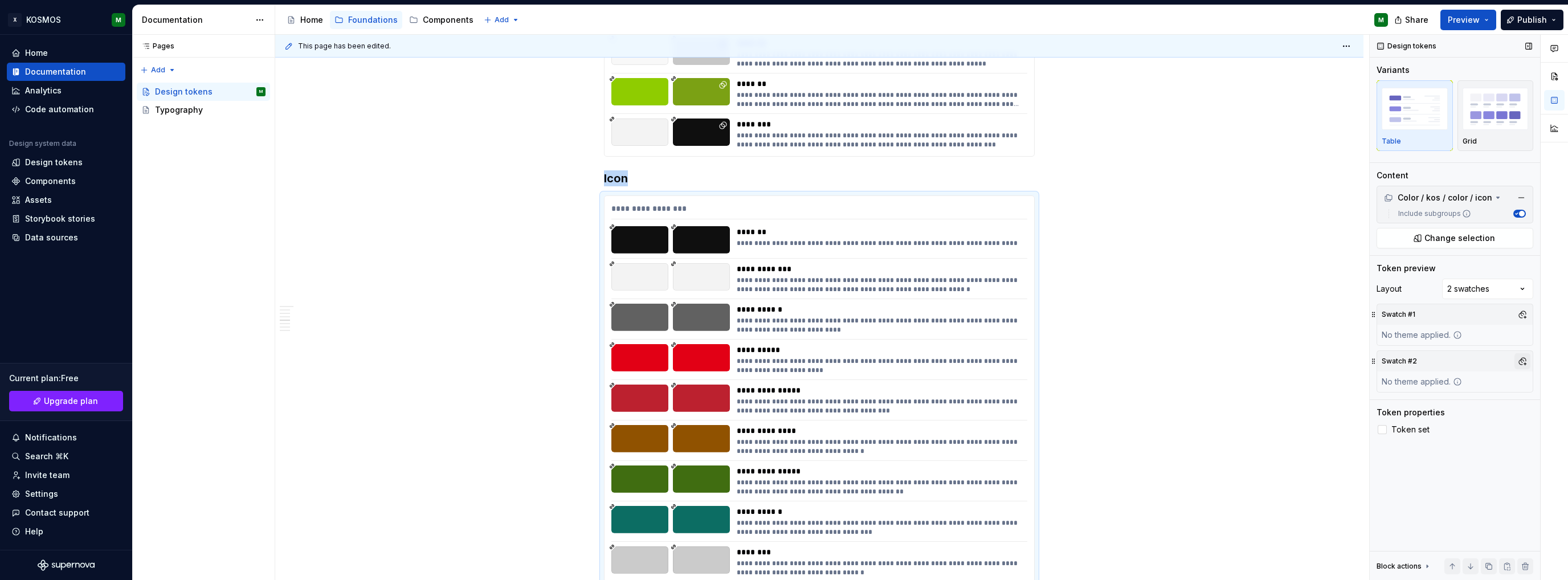
click at [1523, 362] on button "button" at bounding box center [1522, 361] width 16 height 16
click at [1403, 407] on div "Suggestions" at bounding box center [1406, 403] width 9 height 9
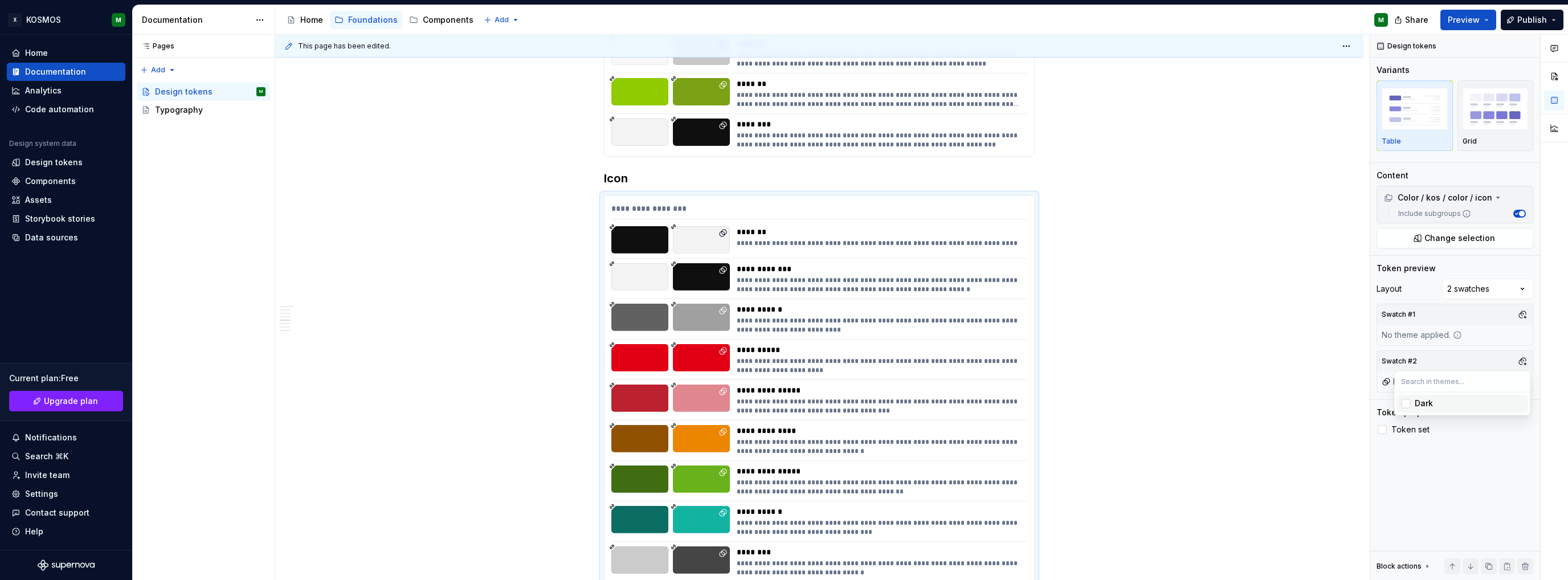
click at [1217, 372] on html "X KOSMOS M Home Documentation Analytics Code automation Design system data Desi…" at bounding box center [784, 290] width 1568 height 580
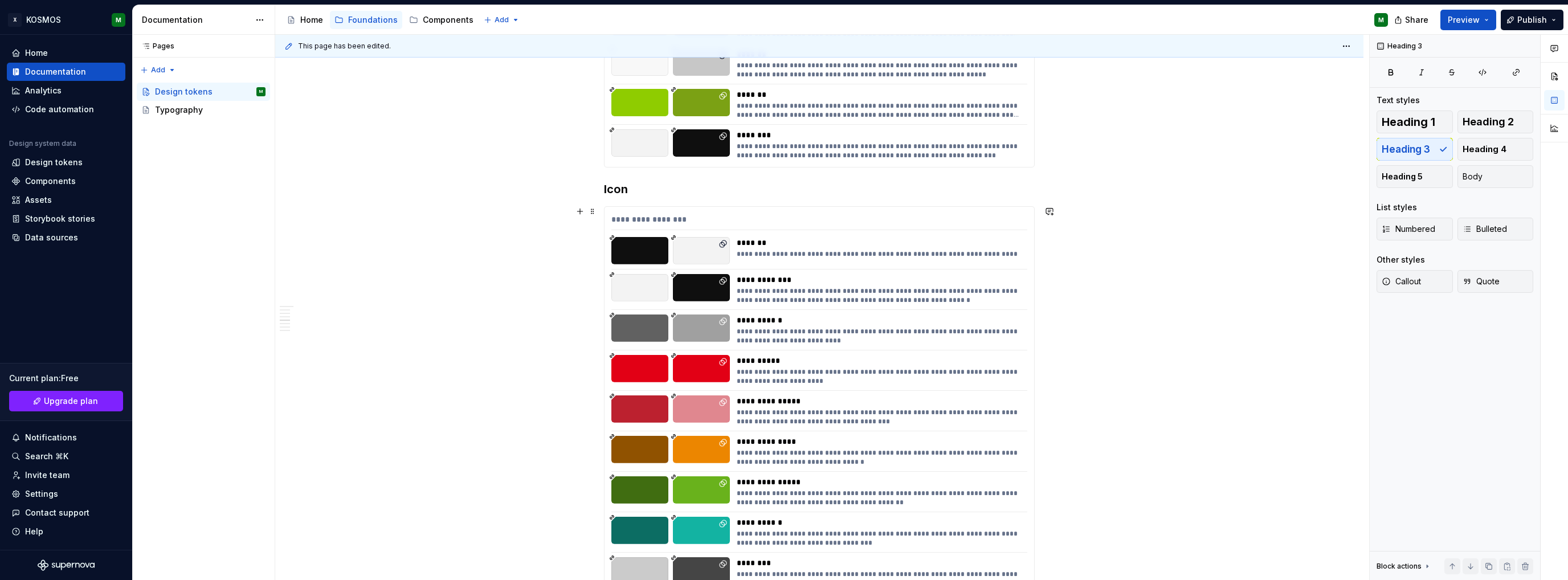
scroll to position [1937, 0]
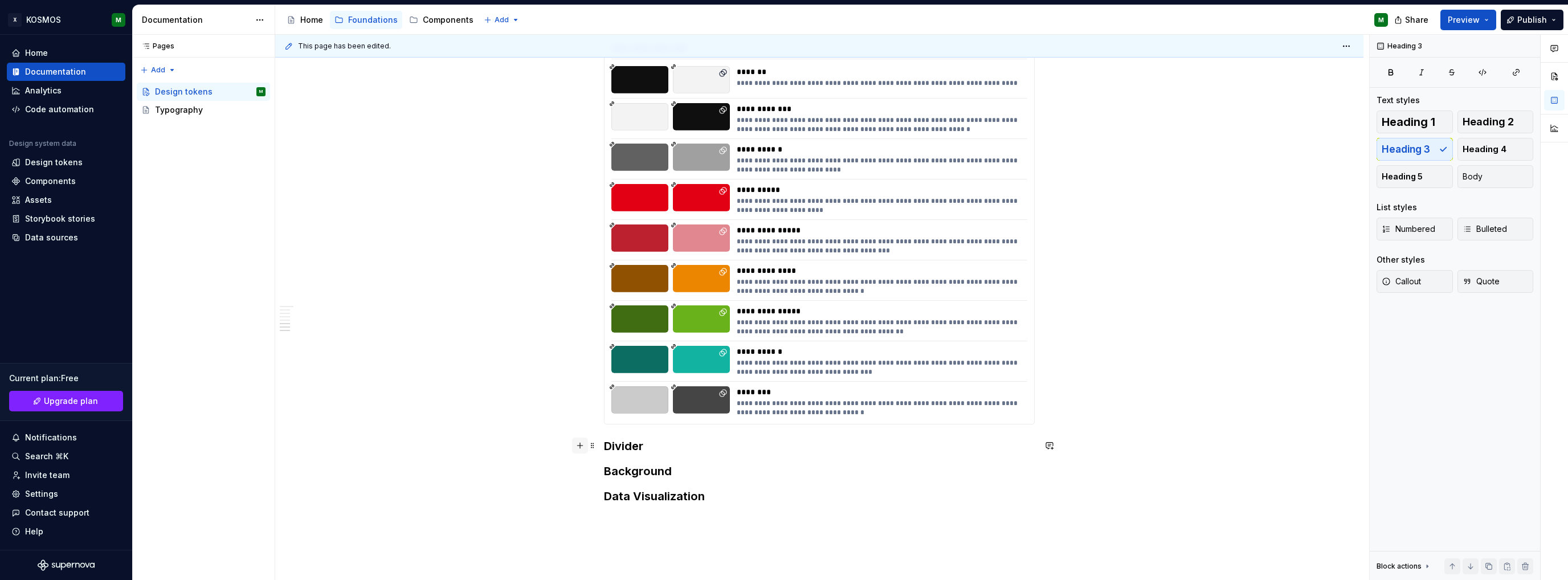
click at [577, 450] on button "button" at bounding box center [579, 445] width 16 height 16
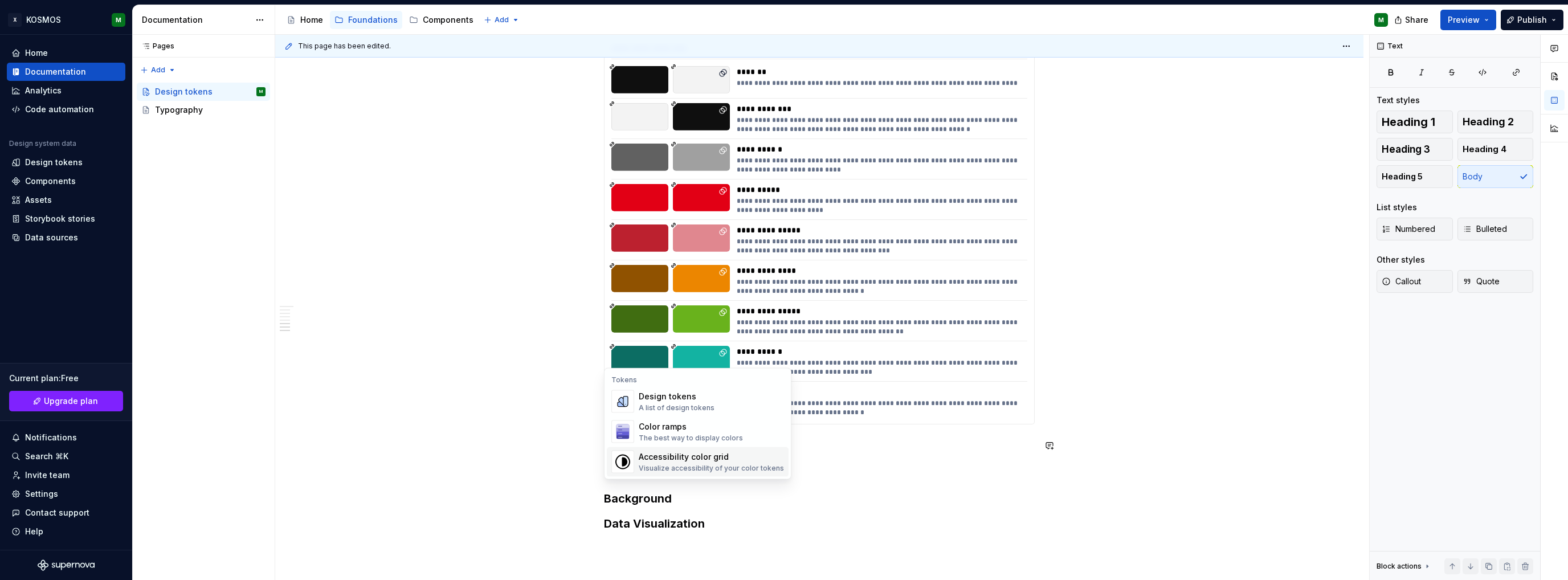
scroll to position [2051, 0]
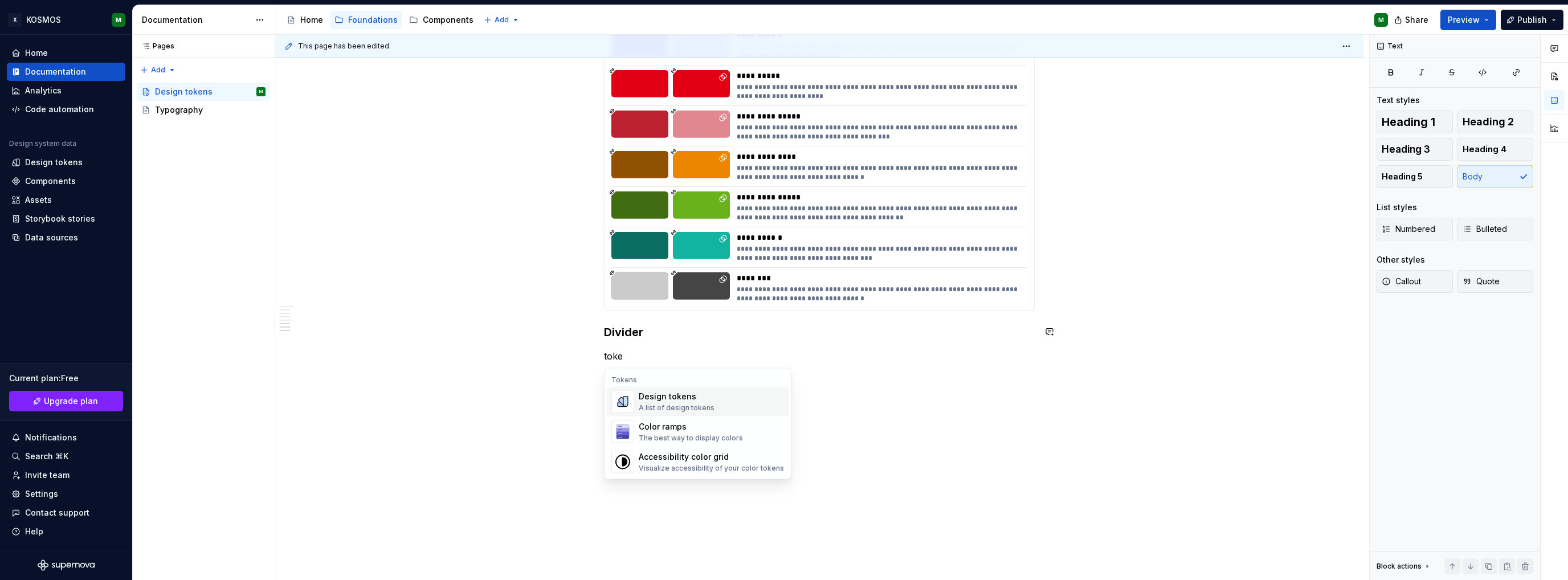
click at [668, 406] on div "A list of design tokens" at bounding box center [677, 408] width 76 height 9
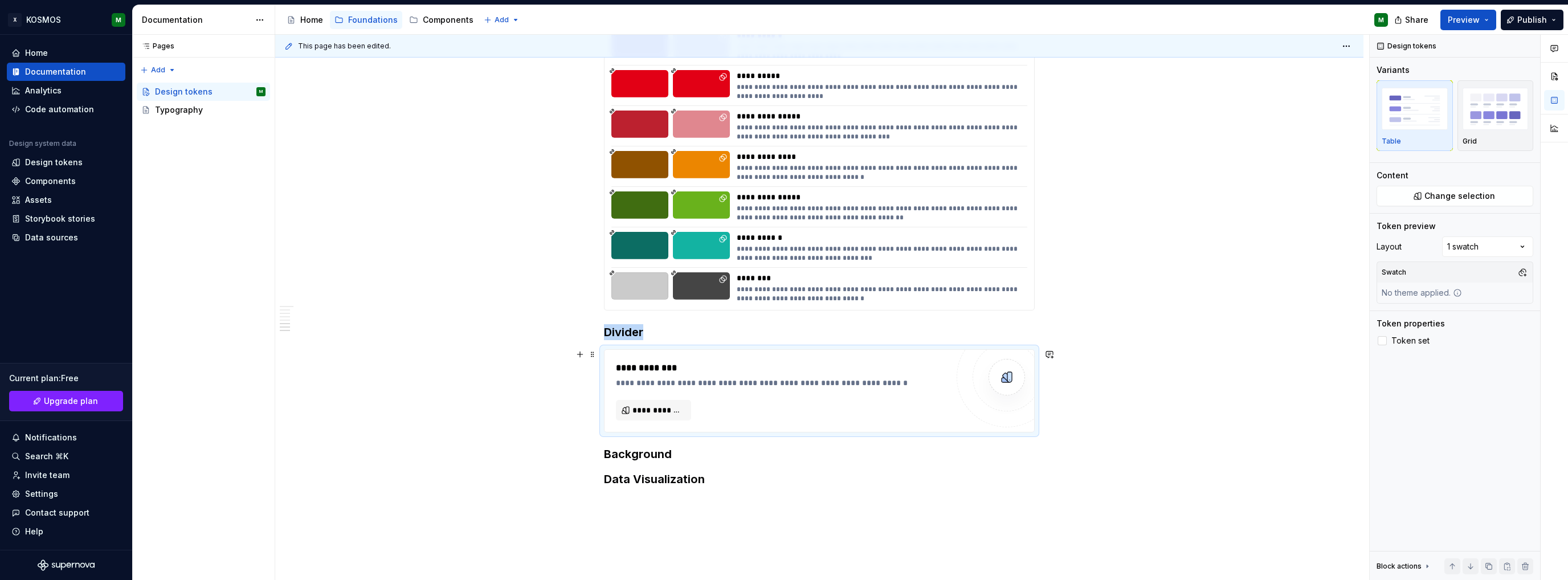
type textarea "*"
click at [663, 412] on span "**********" at bounding box center [658, 410] width 51 height 11
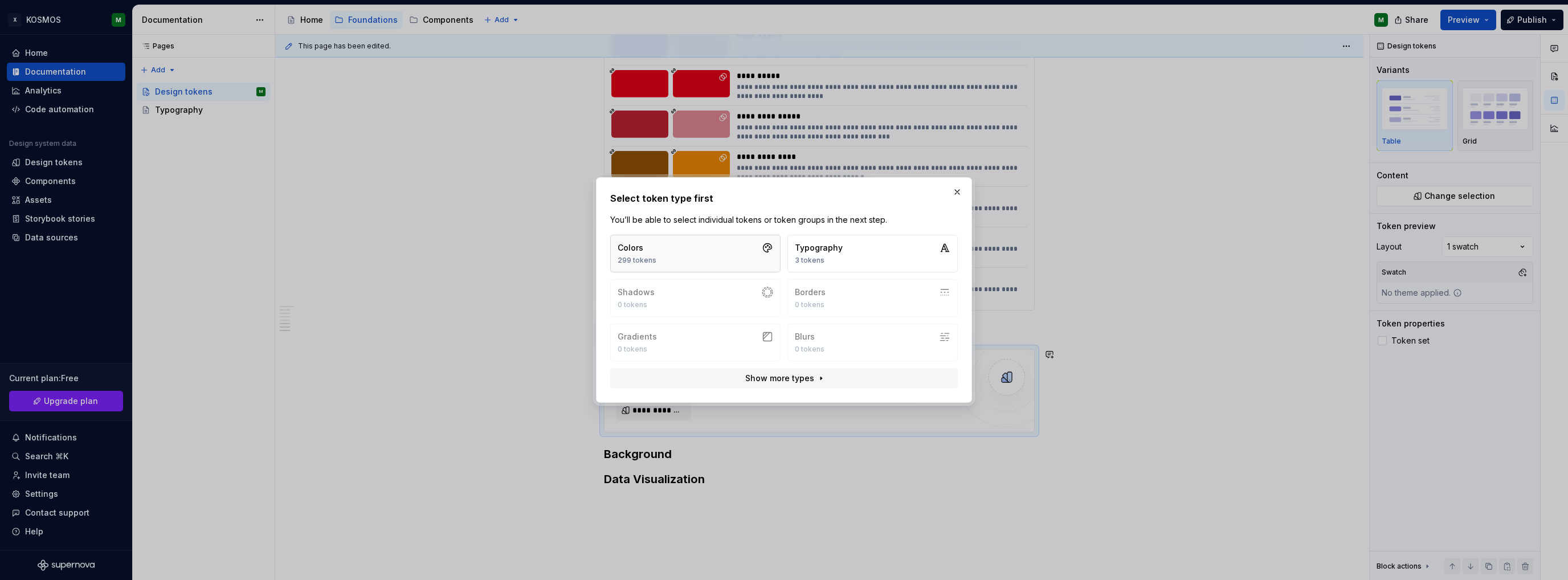
click at [734, 258] on button "Colors 299 tokens" at bounding box center [695, 254] width 170 height 38
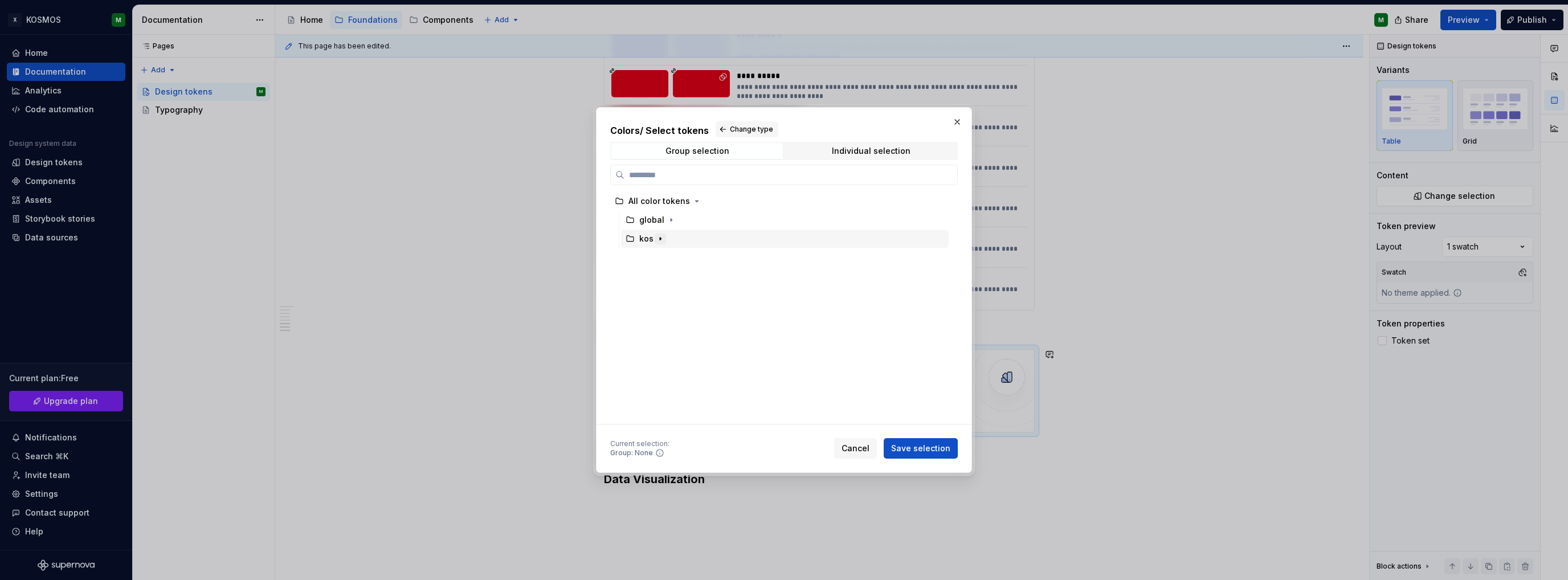
click at [659, 241] on icon "button" at bounding box center [660, 239] width 9 height 9
click at [674, 257] on icon "button" at bounding box center [677, 257] width 9 height 9
click at [848, 445] on span "Cancel" at bounding box center [856, 448] width 28 height 11
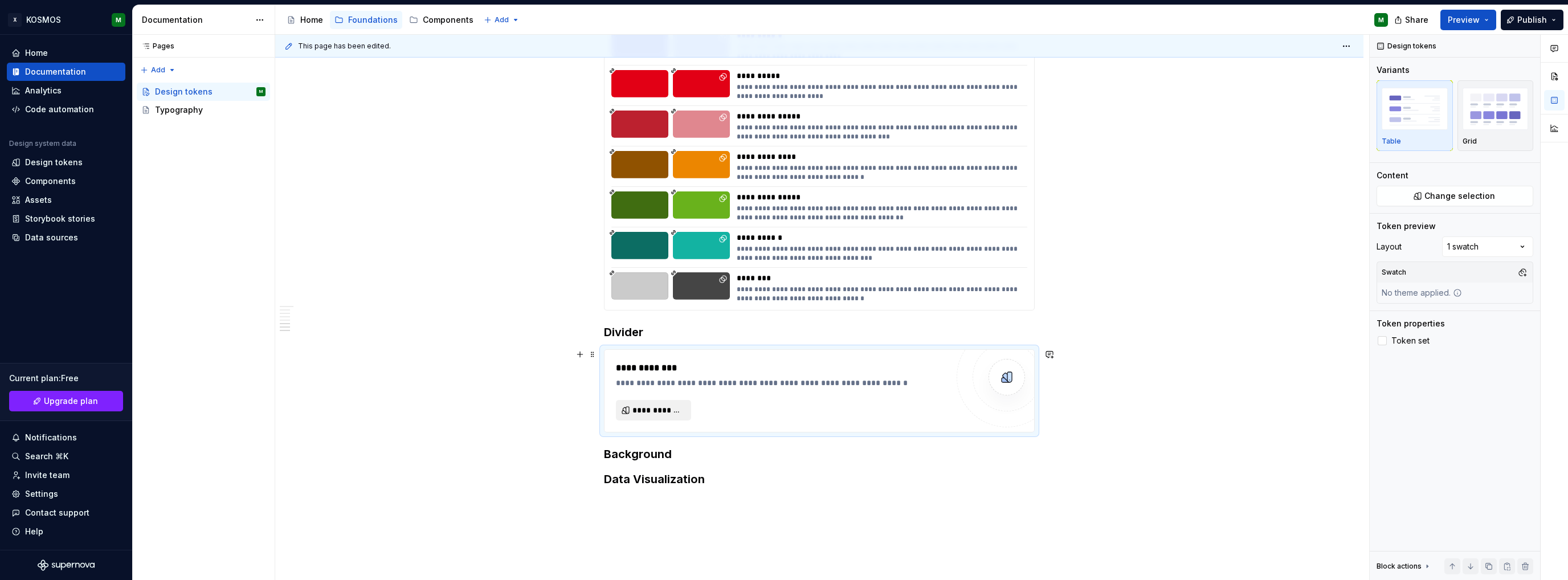
click at [650, 409] on span "**********" at bounding box center [658, 410] width 51 height 11
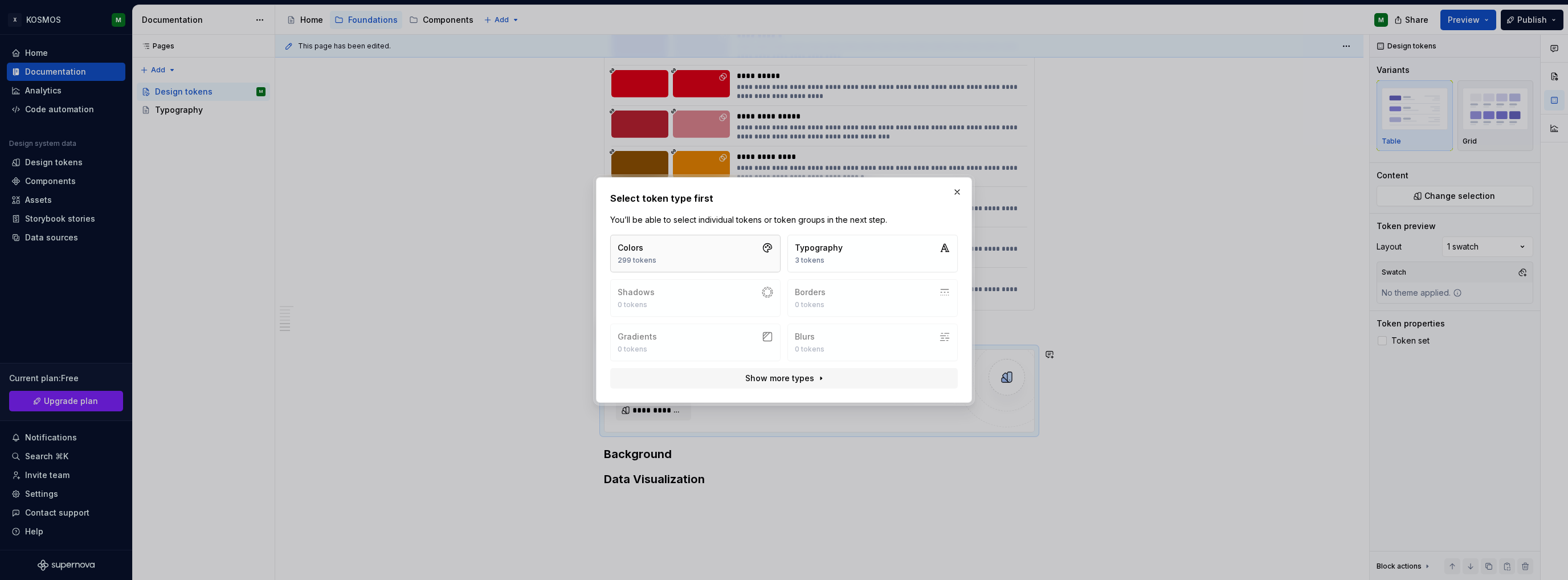
click at [719, 256] on button "Colors 299 tokens" at bounding box center [695, 254] width 170 height 38
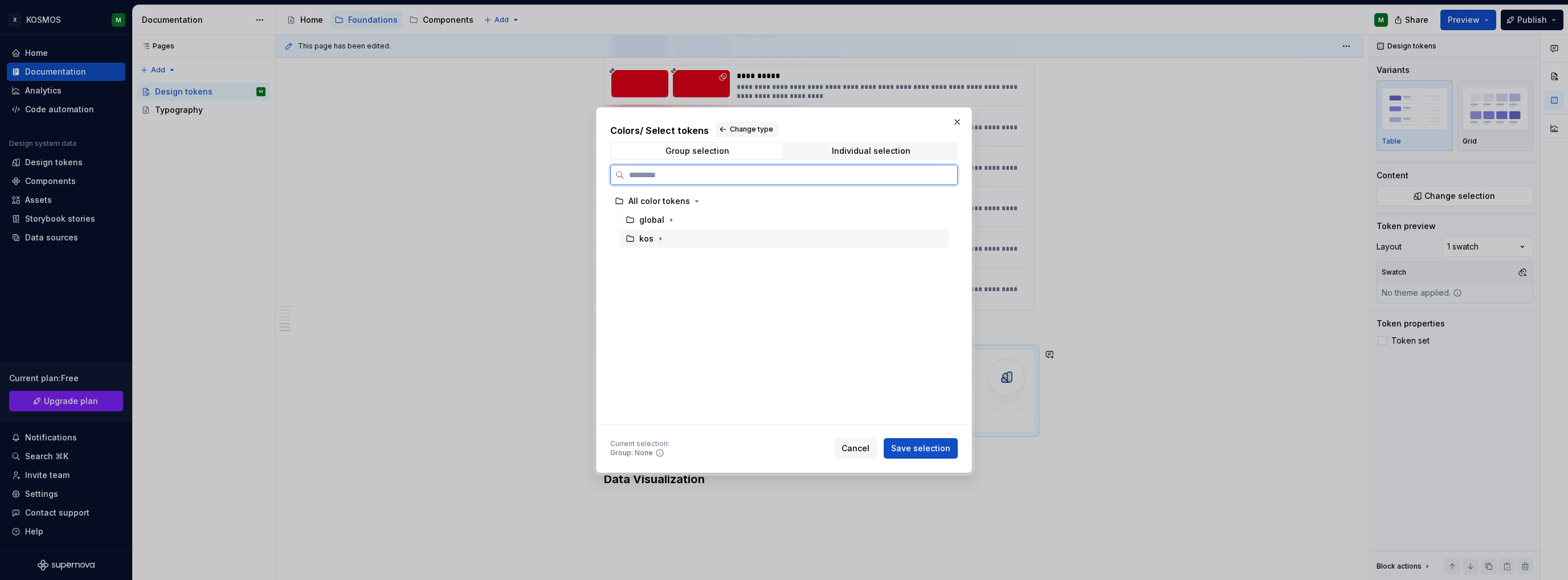
click at [635, 237] on div "kos" at bounding box center [646, 239] width 41 height 11
click at [661, 237] on icon "button" at bounding box center [660, 239] width 9 height 9
click at [675, 256] on icon "button" at bounding box center [677, 257] width 9 height 9
click at [825, 147] on span "Individual selection" at bounding box center [871, 150] width 172 height 16
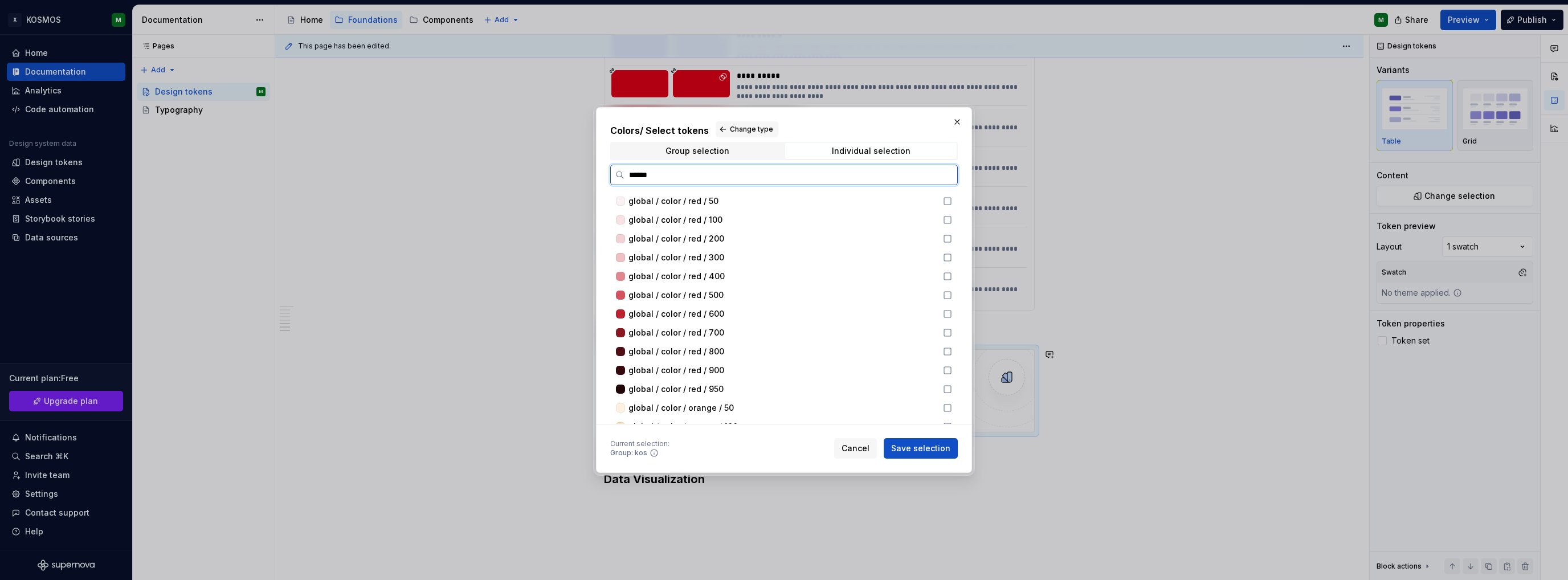
type input "*******"
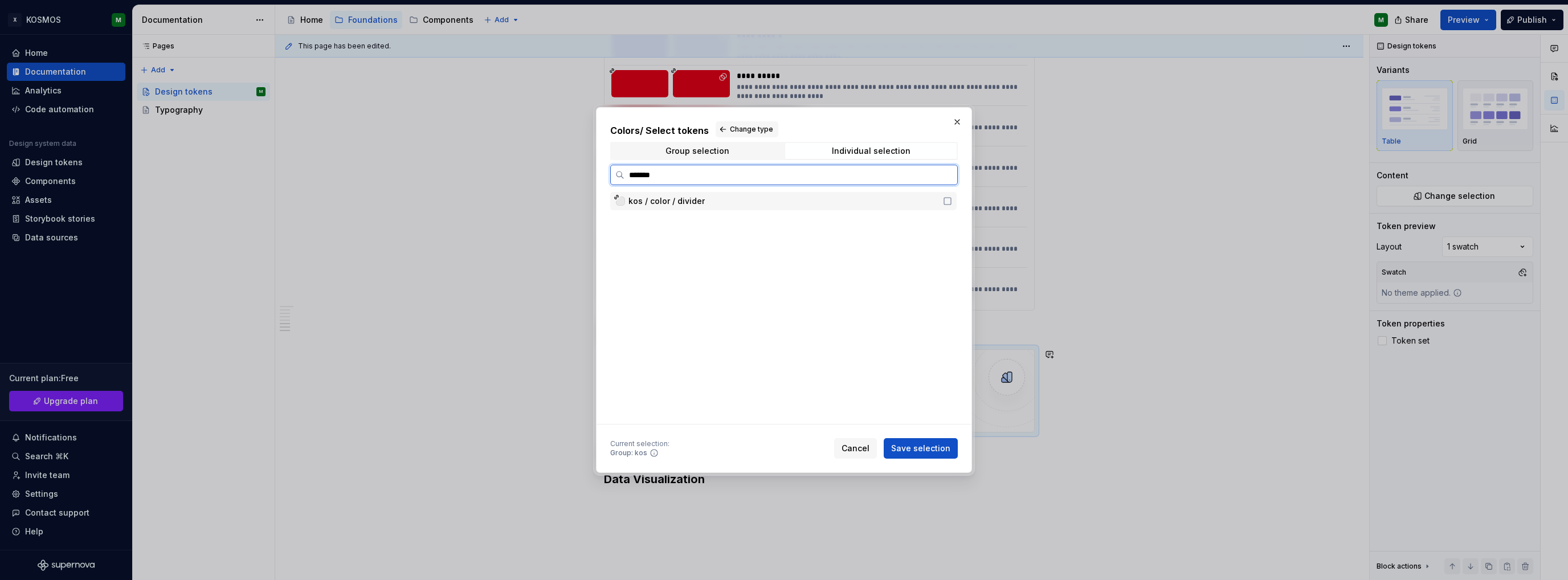
click at [705, 201] on div "kos / color / divider" at bounding box center [782, 201] width 308 height 11
click at [932, 449] on span "Save selection" at bounding box center [921, 448] width 60 height 11
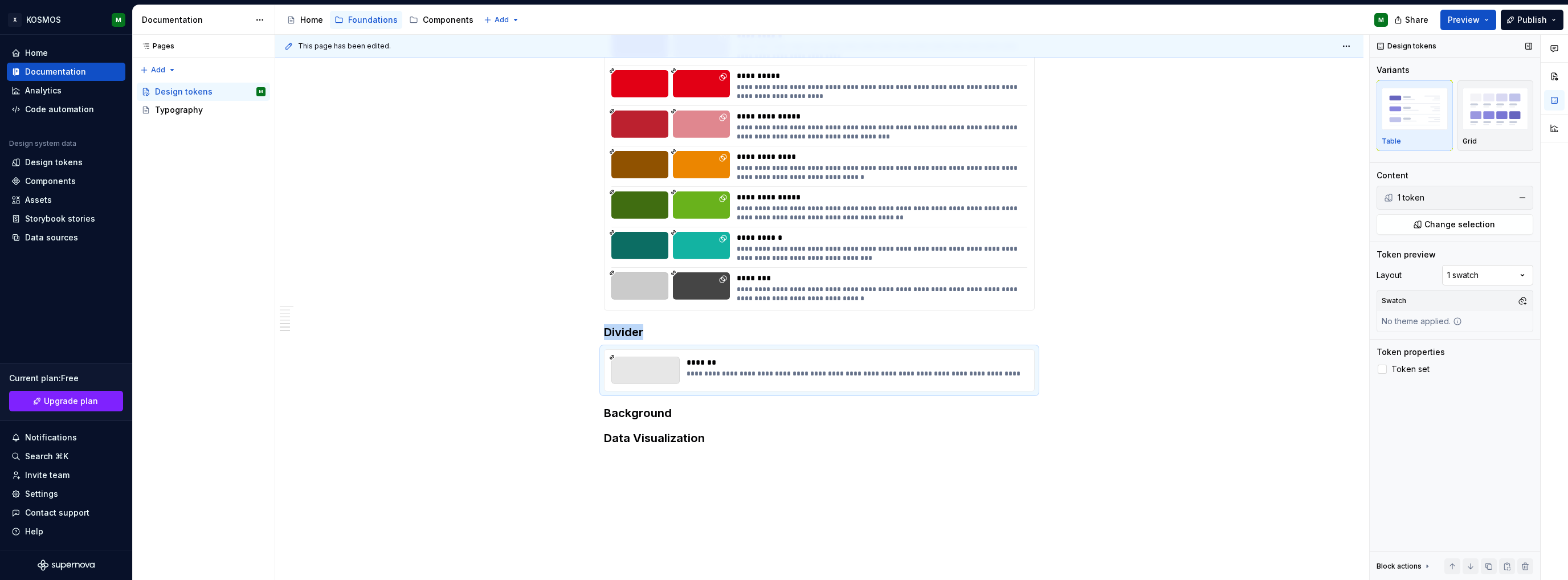
click at [1520, 272] on div "Comments Open comments No comments yet Select ‘Comment’ from the block context …" at bounding box center [1469, 307] width 199 height 546
click at [1522, 344] on button "button" at bounding box center [1522, 347] width 16 height 16
click at [1403, 388] on div "Suggestions" at bounding box center [1406, 390] width 9 height 9
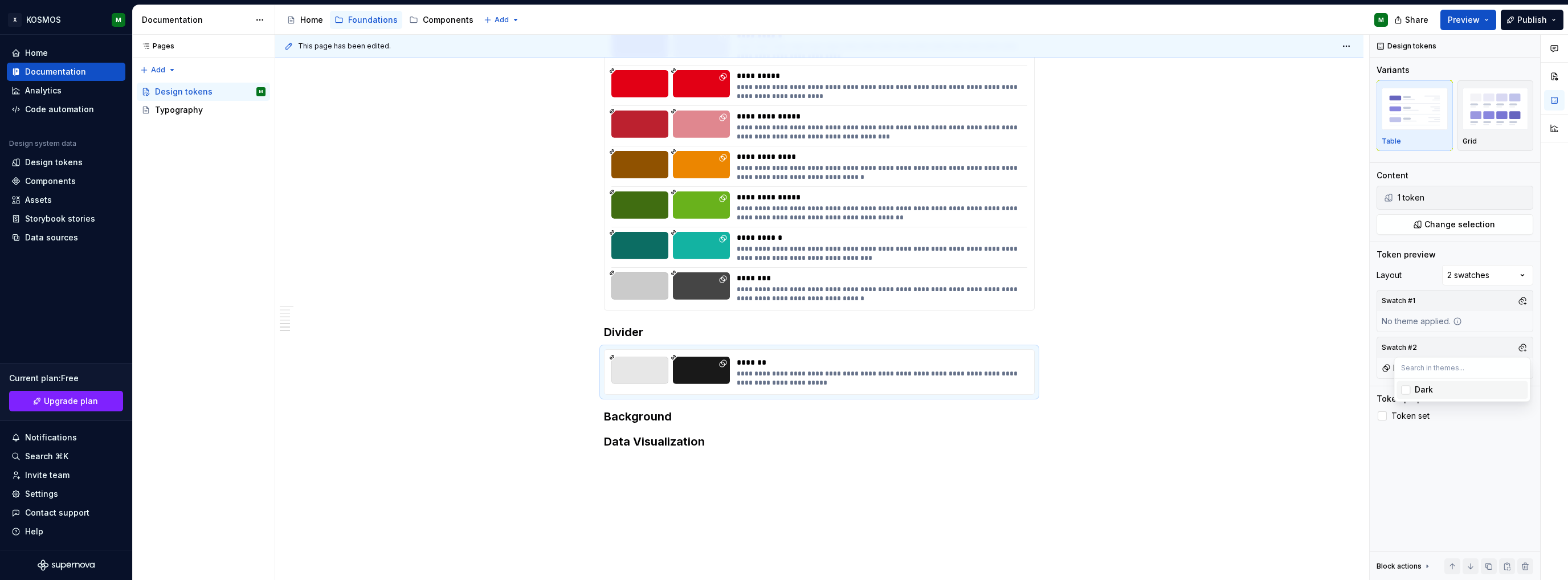
click at [1128, 400] on html "X KOSMOS M Home Documentation Analytics Code automation Design system data Desi…" at bounding box center [784, 290] width 1568 height 580
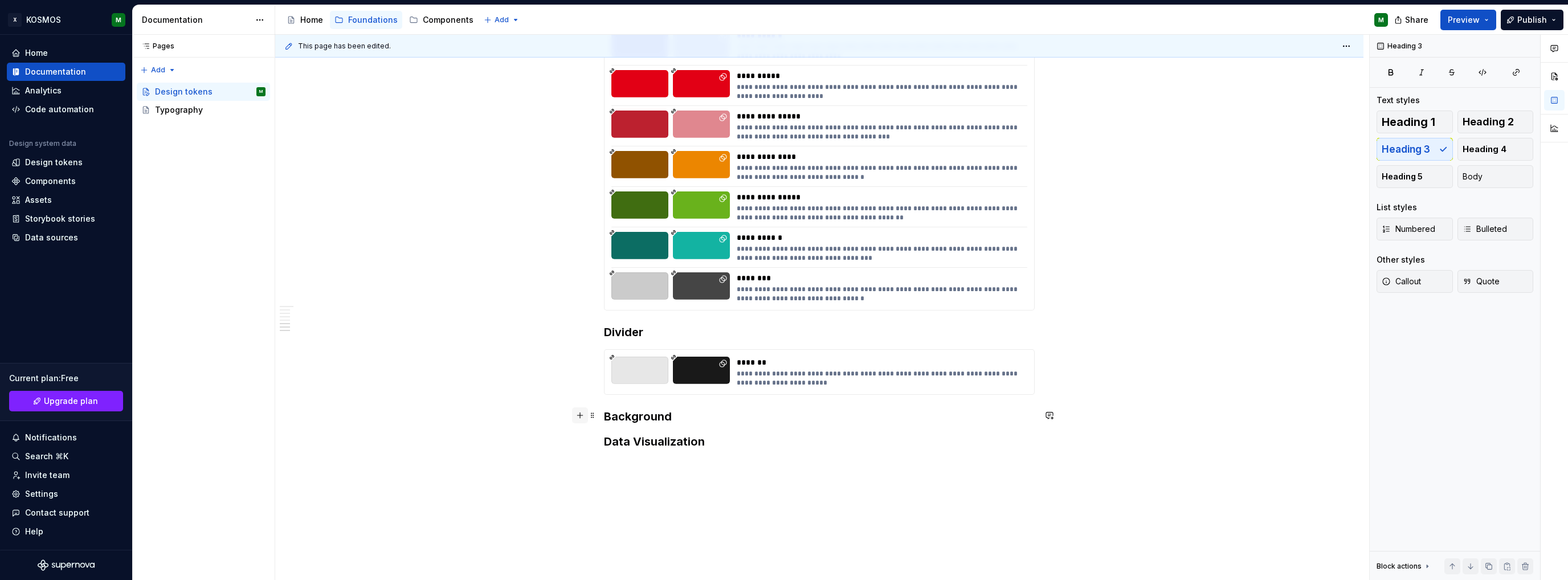
click at [580, 419] on button "button" at bounding box center [579, 415] width 16 height 16
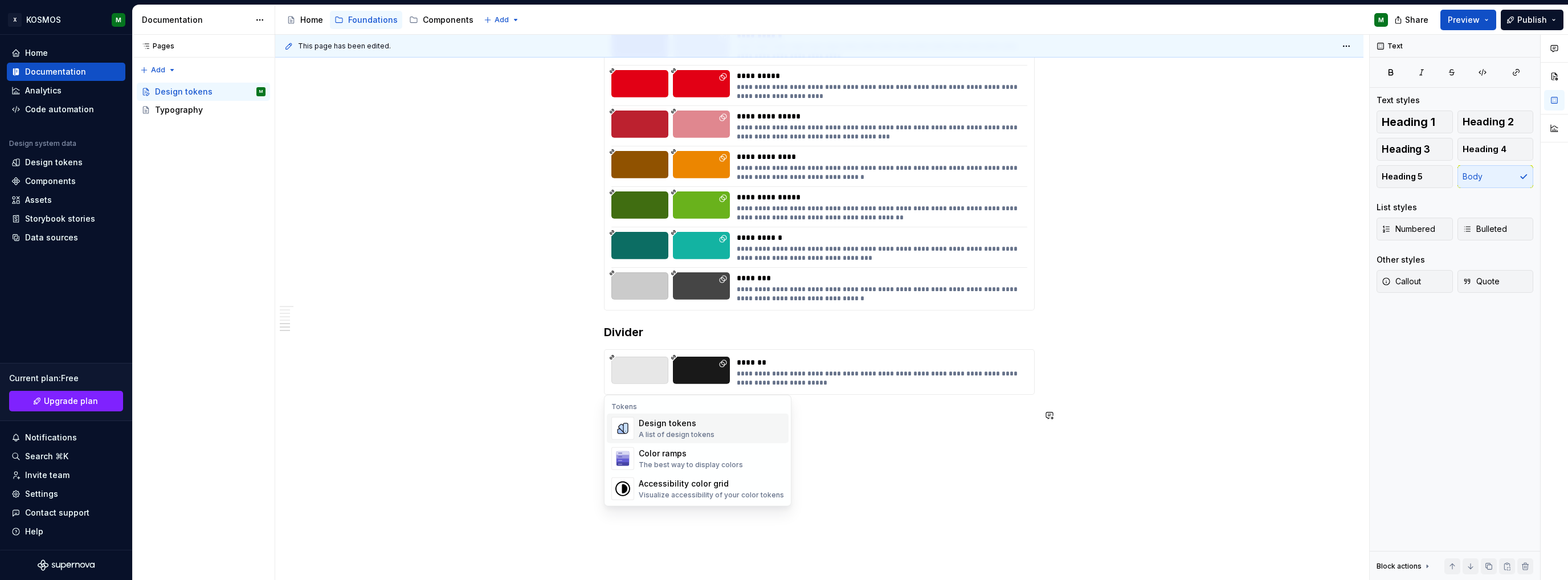
scroll to position [2108, 0]
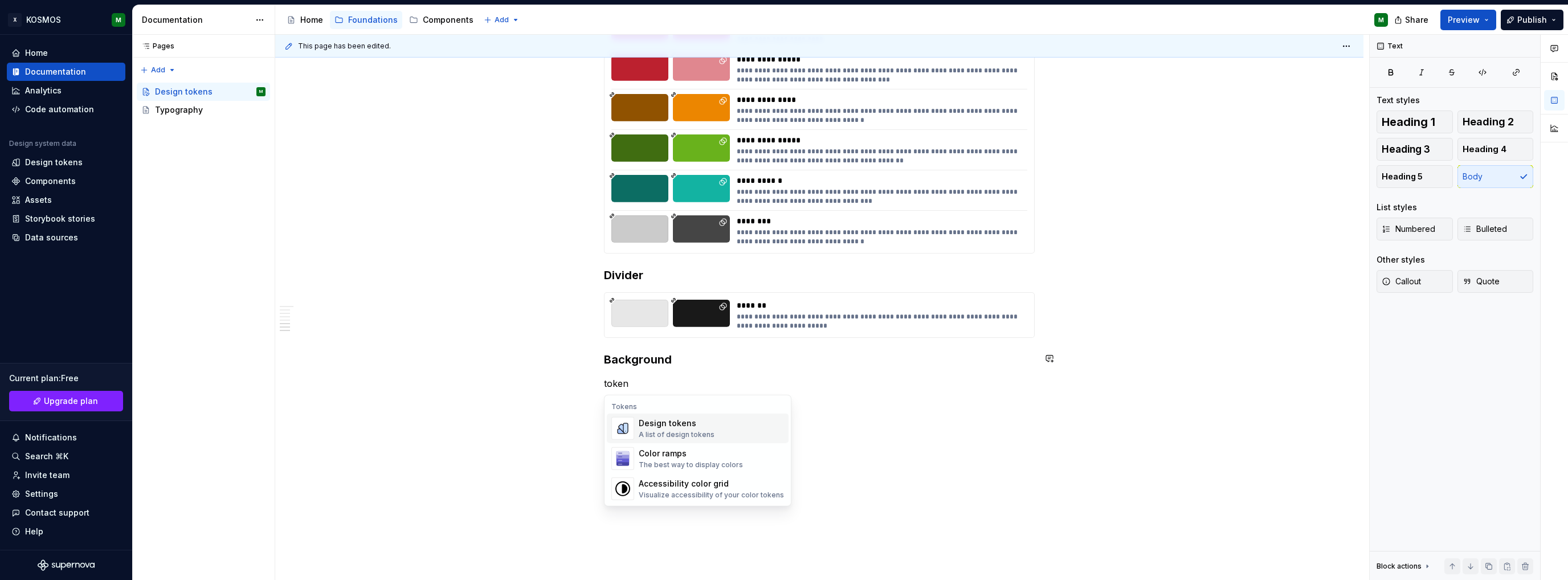
click at [666, 428] on div "Design tokens" at bounding box center [677, 423] width 76 height 11
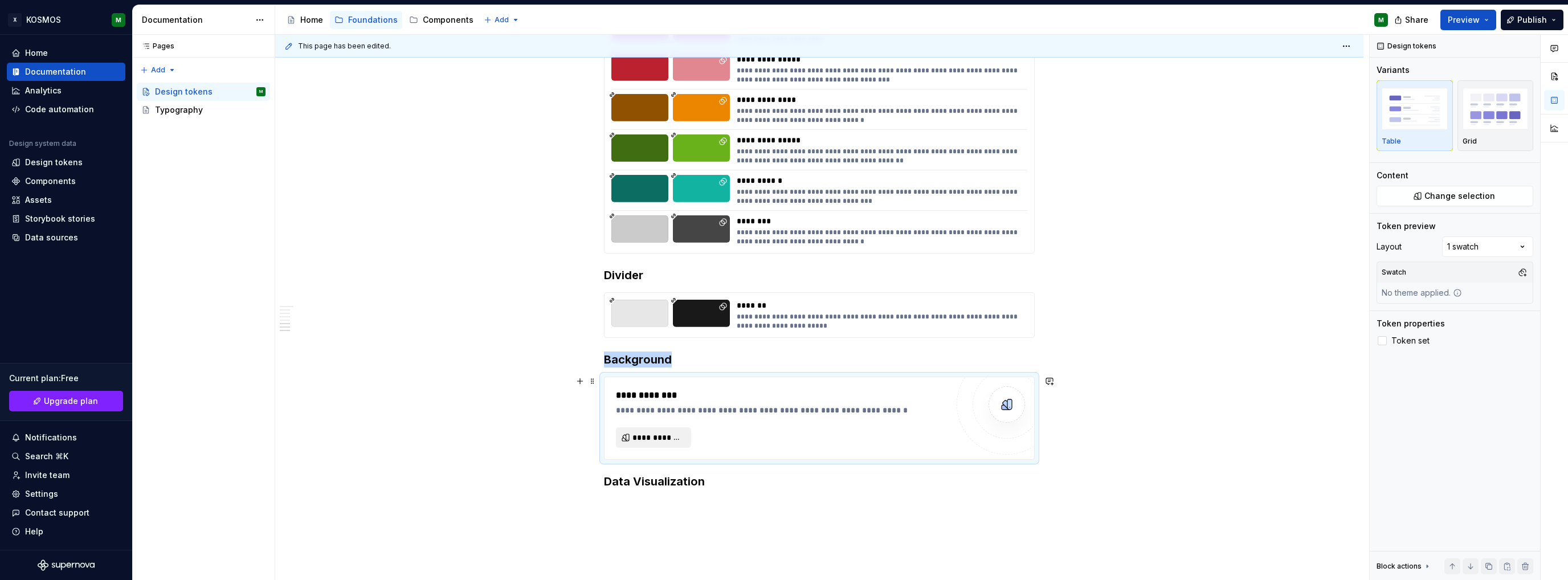
click at [678, 440] on span "**********" at bounding box center [658, 437] width 51 height 11
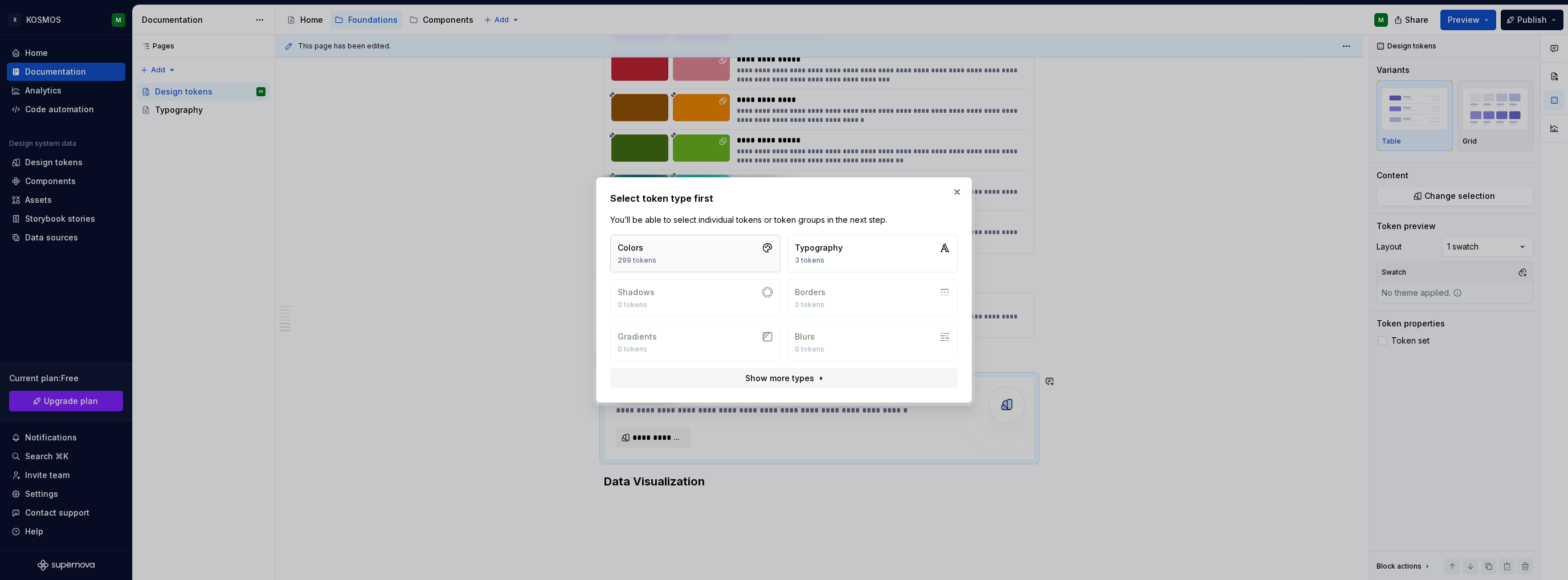
click at [715, 256] on button "Colors 299 tokens" at bounding box center [695, 254] width 170 height 38
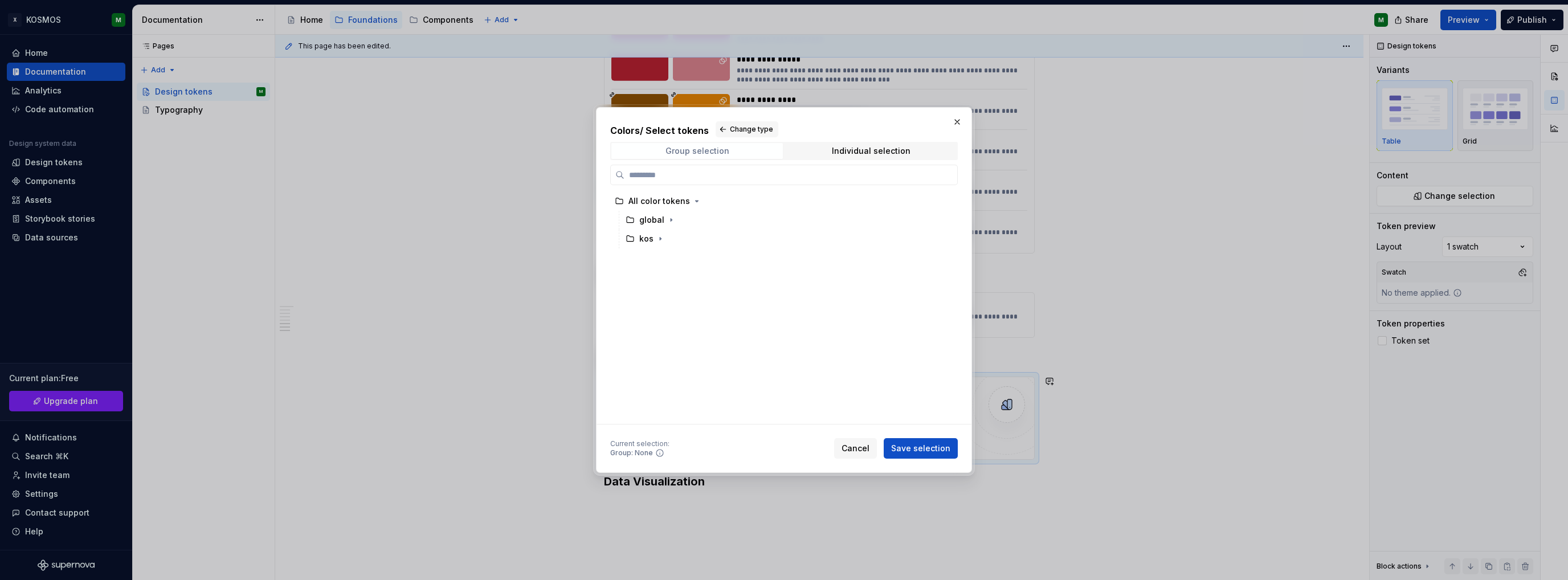
click at [685, 144] on span "Group selection" at bounding box center [697, 150] width 172 height 16
click at [660, 237] on icon "button" at bounding box center [660, 239] width 1 height 3
click at [677, 254] on icon "button" at bounding box center [677, 257] width 9 height 9
click at [665, 281] on div "bg" at bounding box center [666, 276] width 10 height 11
click at [901, 451] on span "Save selection" at bounding box center [921, 448] width 60 height 11
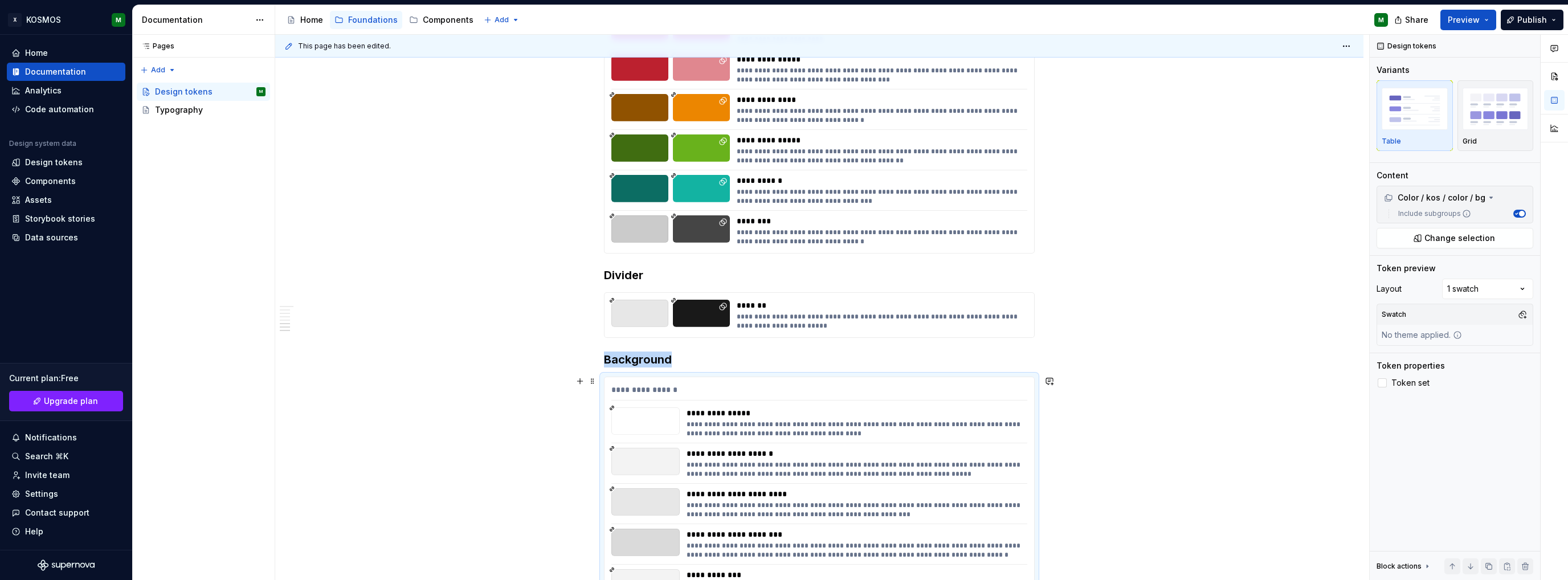
scroll to position [2449, 0]
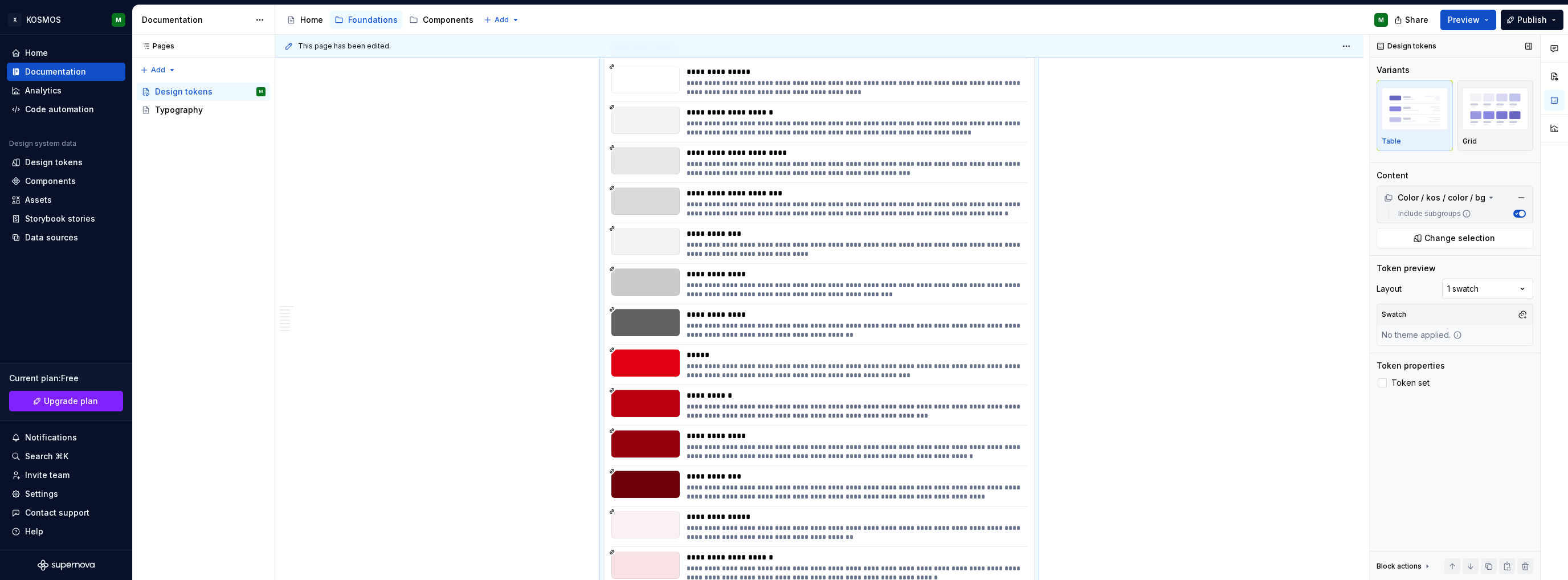
click at [1518, 287] on div "Comments Open comments No comments yet Select ‘Comment’ from the block context …" at bounding box center [1469, 307] width 199 height 546
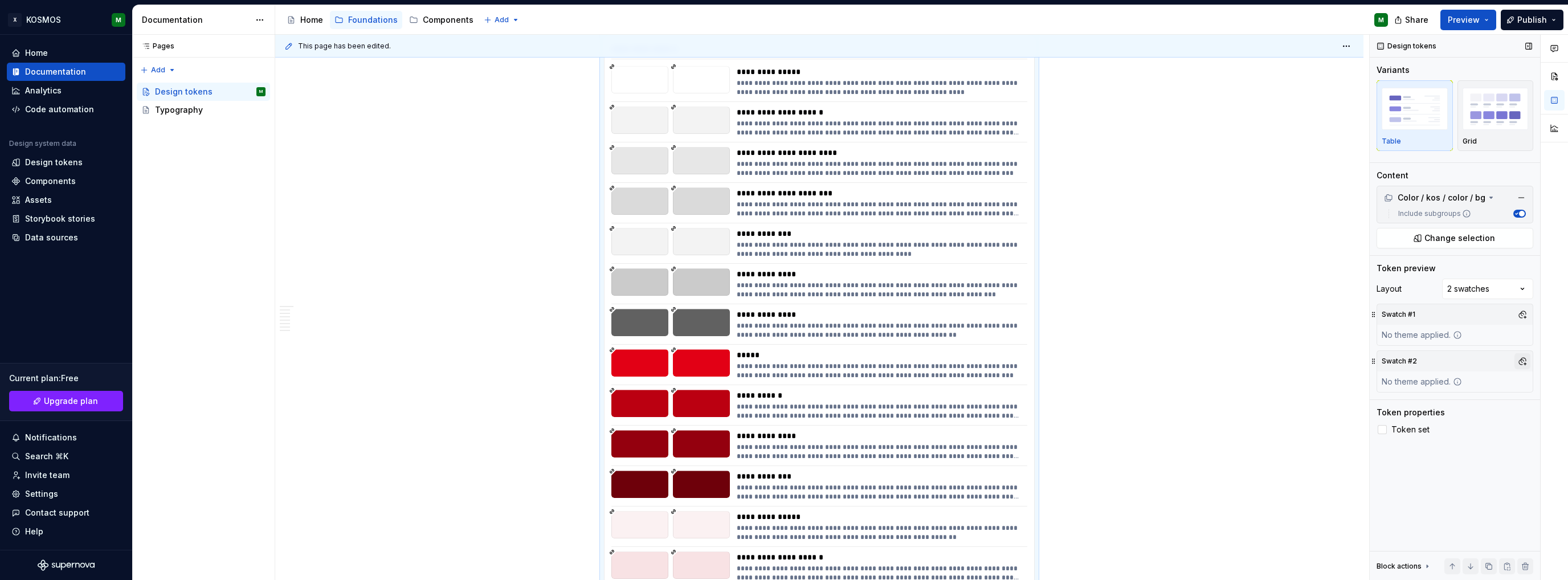
click at [1523, 361] on button "button" at bounding box center [1522, 361] width 16 height 16
click at [1408, 404] on div "Suggestions" at bounding box center [1406, 403] width 9 height 9
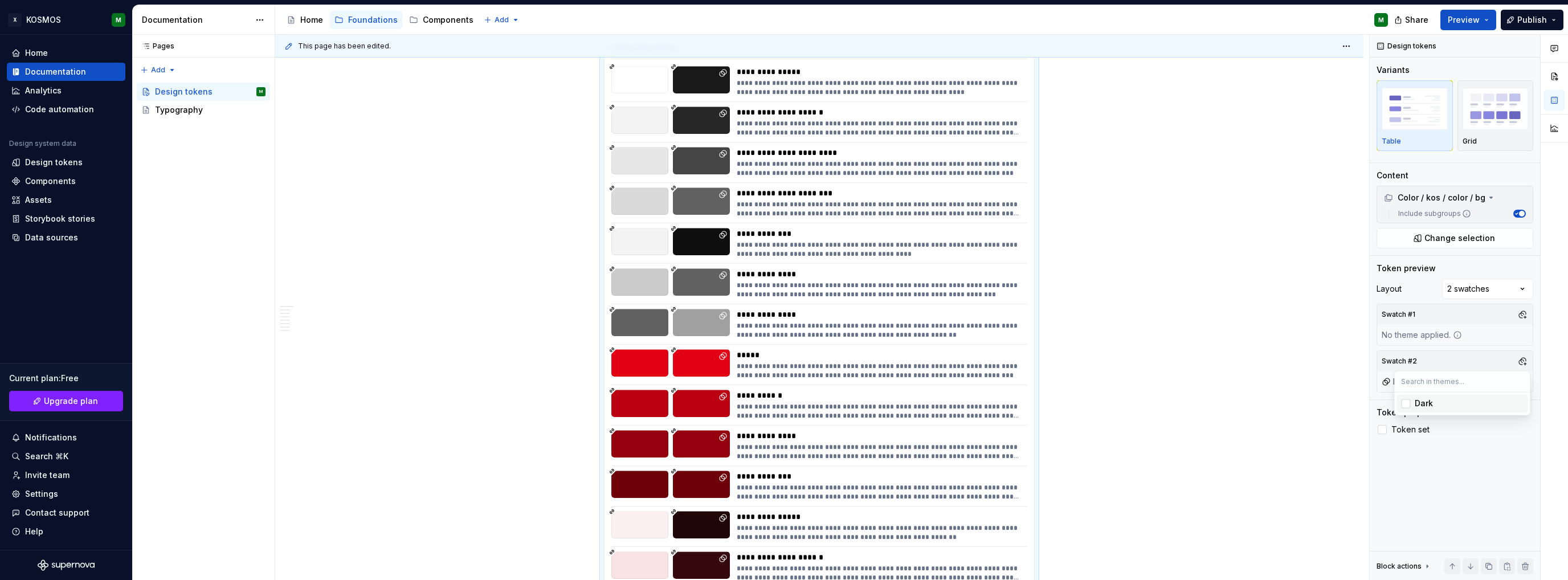
click at [1207, 381] on html "X KOSMOS M Home Documentation Analytics Code automation Design system data Desi…" at bounding box center [784, 290] width 1568 height 580
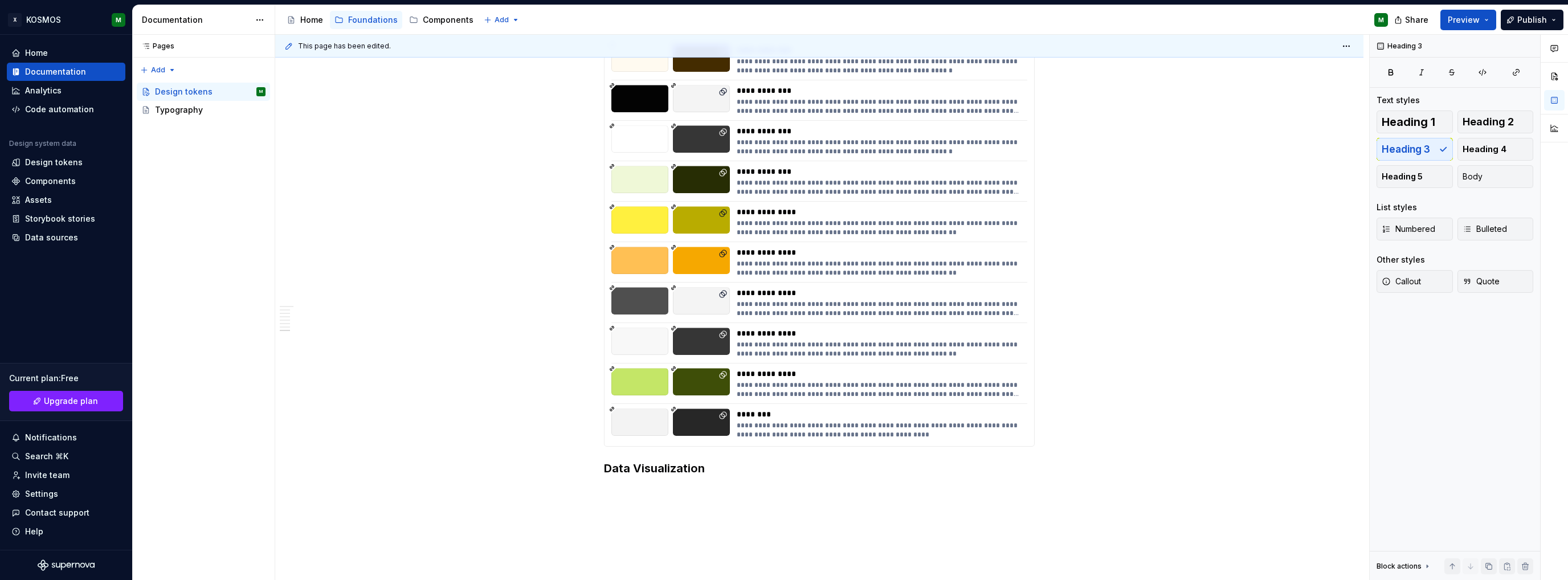
scroll to position [3685, 0]
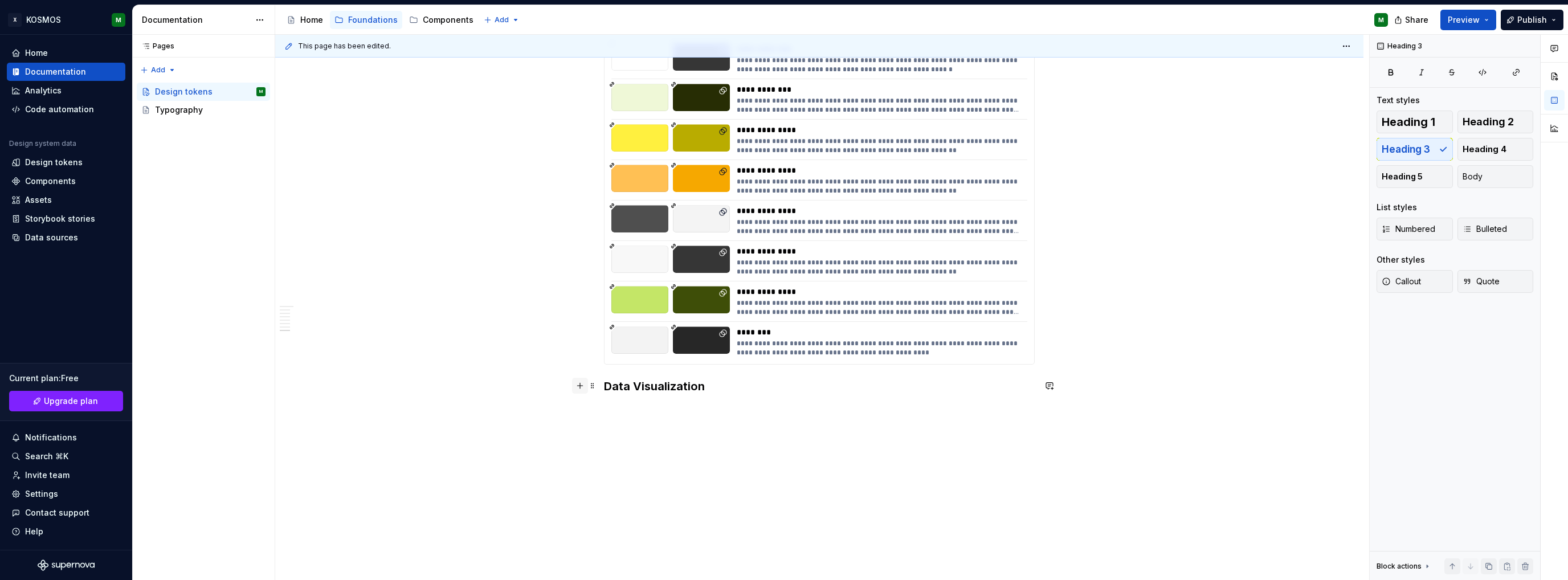
click at [580, 378] on button "button" at bounding box center [579, 385] width 16 height 16
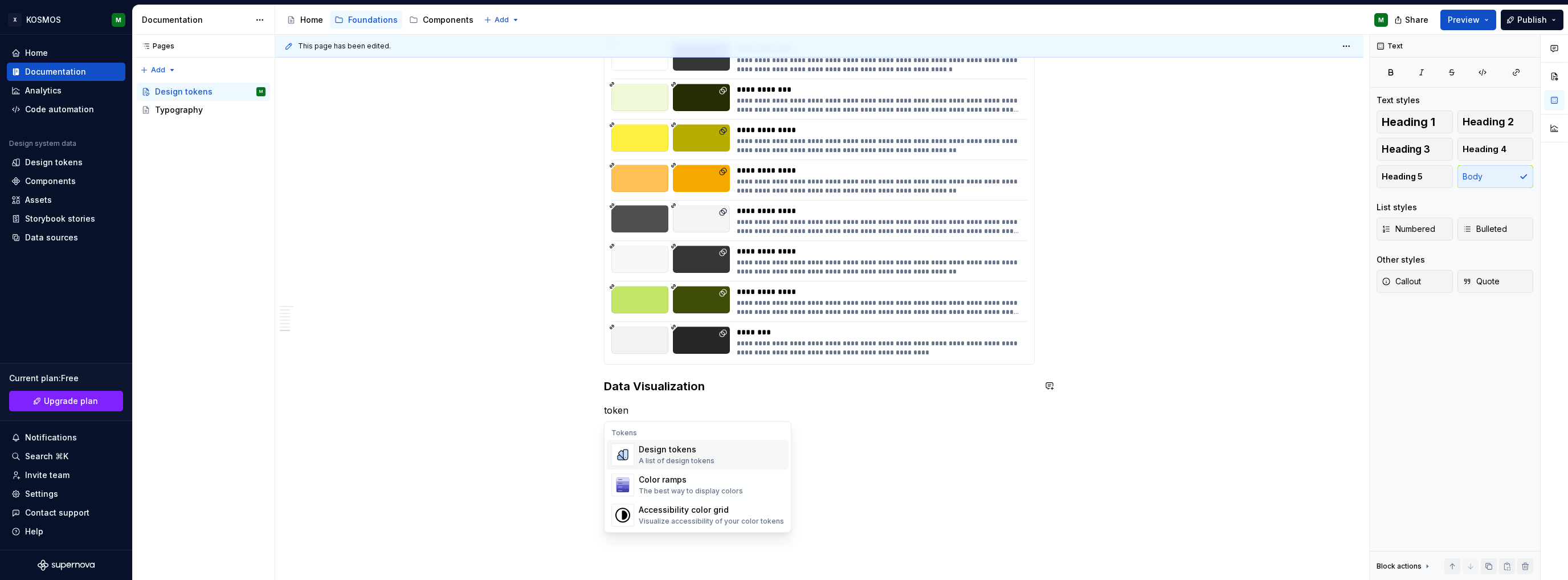
click at [686, 453] on div "Design tokens" at bounding box center [677, 450] width 76 height 11
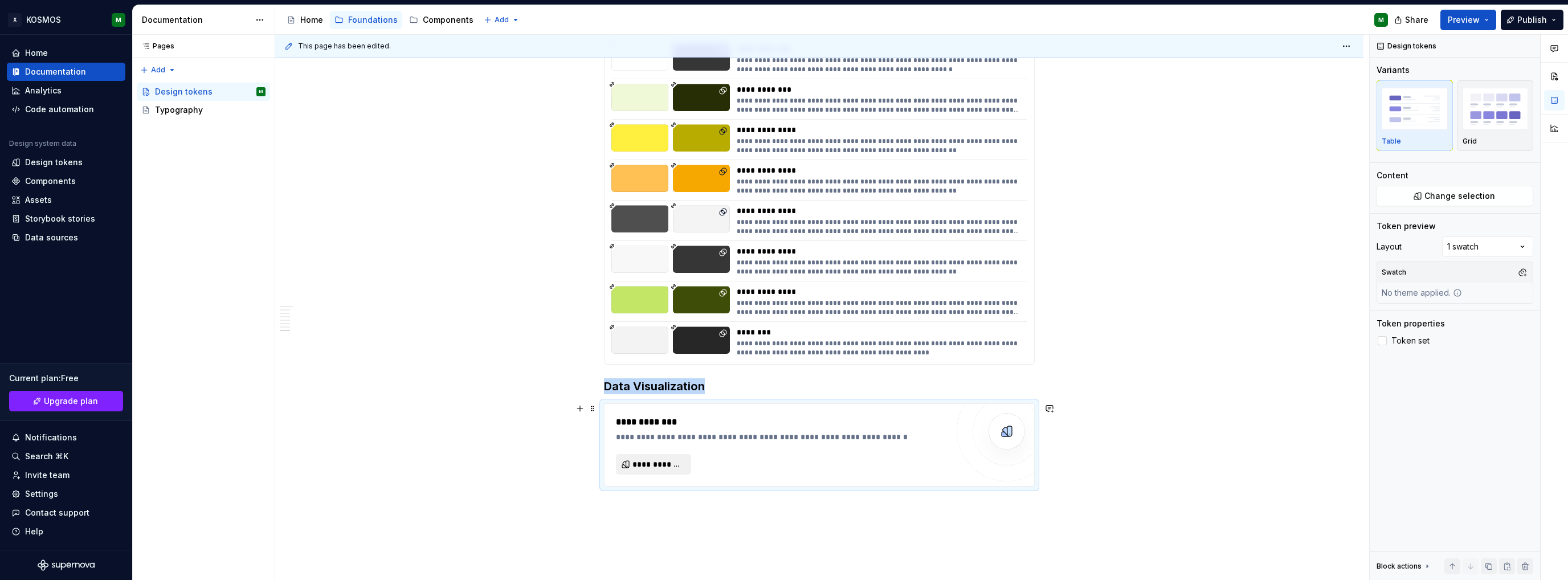
click at [659, 463] on span "**********" at bounding box center [658, 464] width 51 height 11
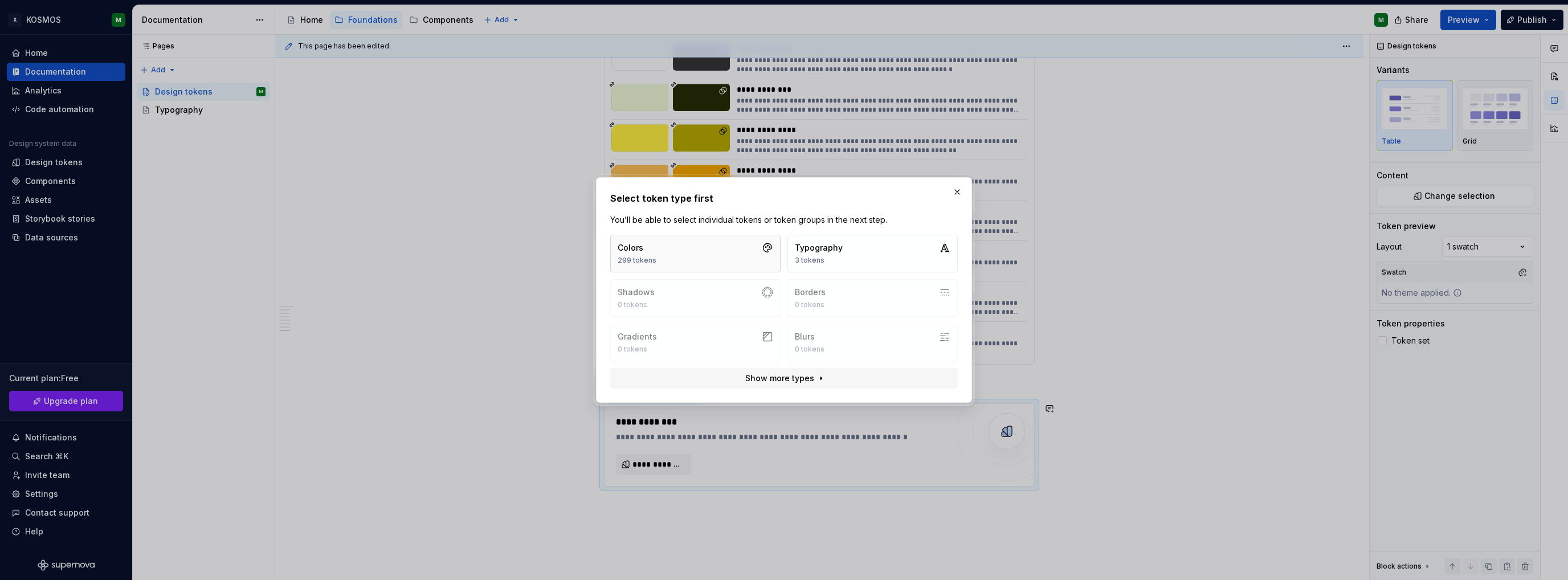
click at [722, 256] on button "Colors 299 tokens" at bounding box center [695, 254] width 170 height 38
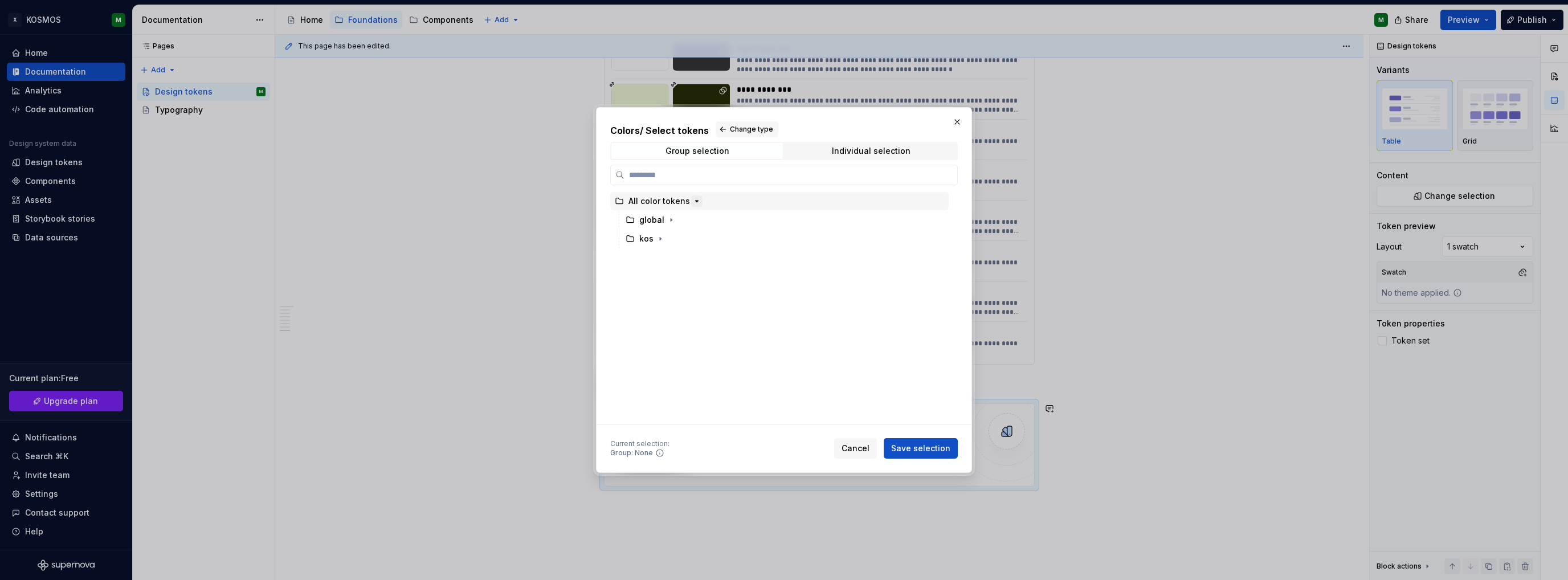
click at [692, 202] on icon "button" at bounding box center [697, 201] width 9 height 9
click at [664, 242] on button "button" at bounding box center [660, 239] width 11 height 11
click at [677, 261] on icon "button" at bounding box center [677, 257] width 9 height 9
click at [672, 371] on div "dataviz" at bounding box center [675, 370] width 29 height 11
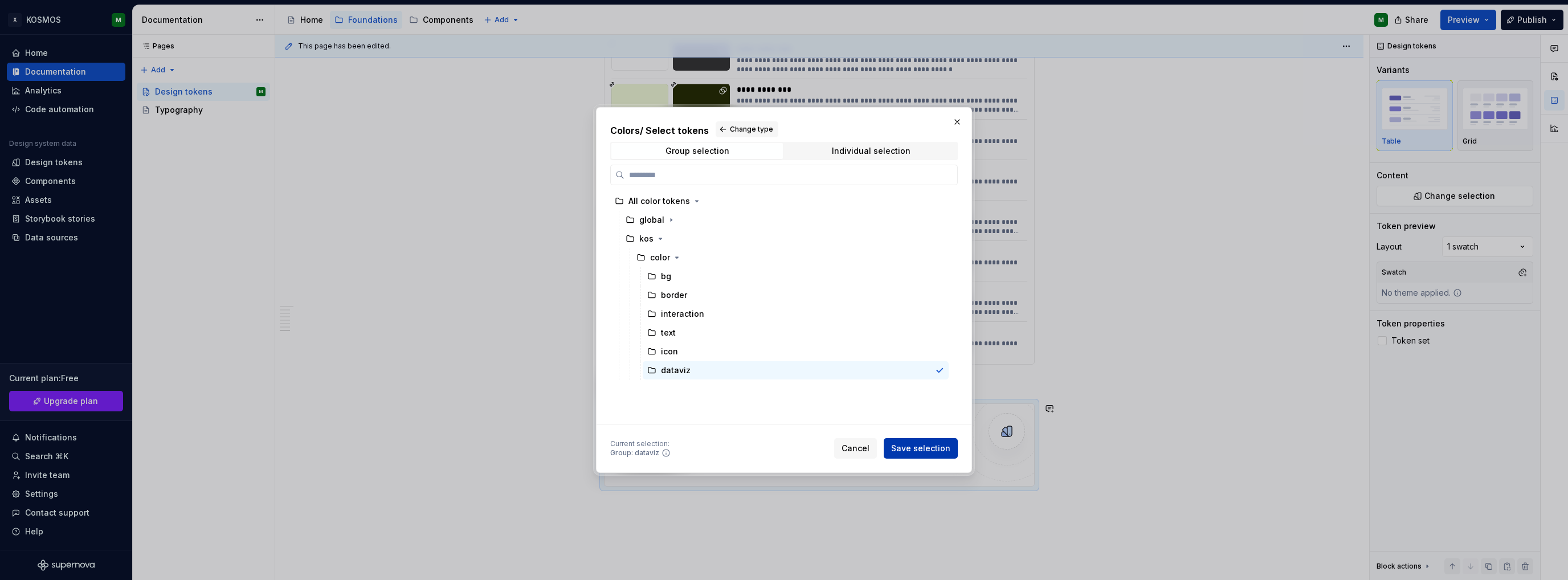
click at [915, 451] on span "Save selection" at bounding box center [921, 448] width 60 height 11
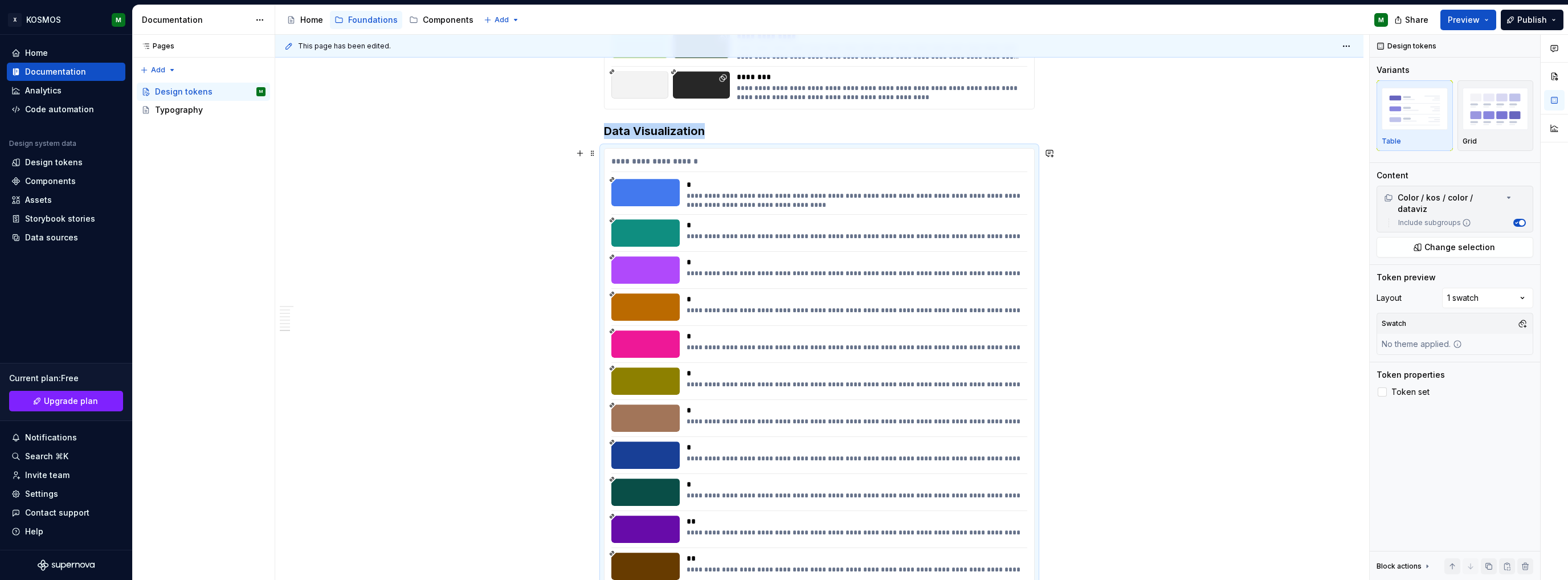
scroll to position [3938, 0]
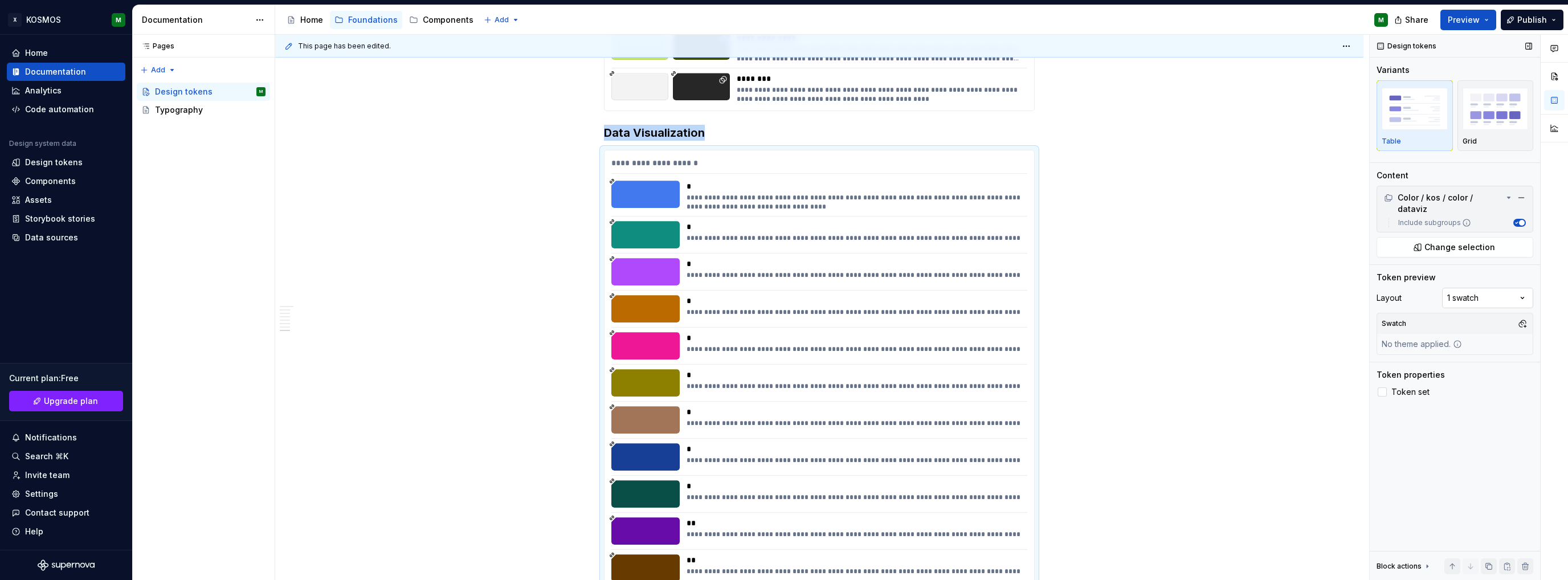
click at [1524, 291] on div "Comments Open comments No comments yet Select ‘Comment’ from the block context …" at bounding box center [1469, 307] width 199 height 546
drag, startPoint x: 1486, startPoint y: 328, endPoint x: 1470, endPoint y: 422, distance: 95.4
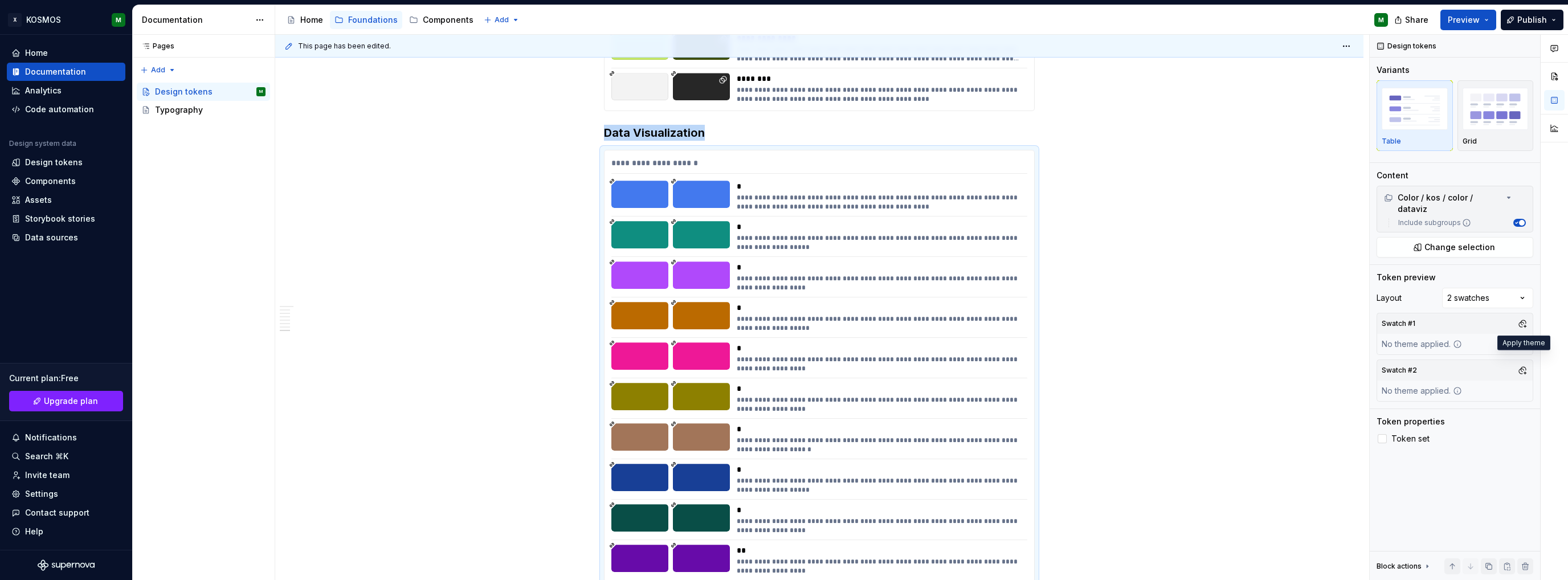
drag, startPoint x: 1525, startPoint y: 363, endPoint x: 1450, endPoint y: 422, distance: 95.4
click at [1525, 363] on button "button" at bounding box center [1522, 370] width 16 height 16
click at [1410, 404] on div "Suggestions" at bounding box center [1406, 403] width 9 height 9
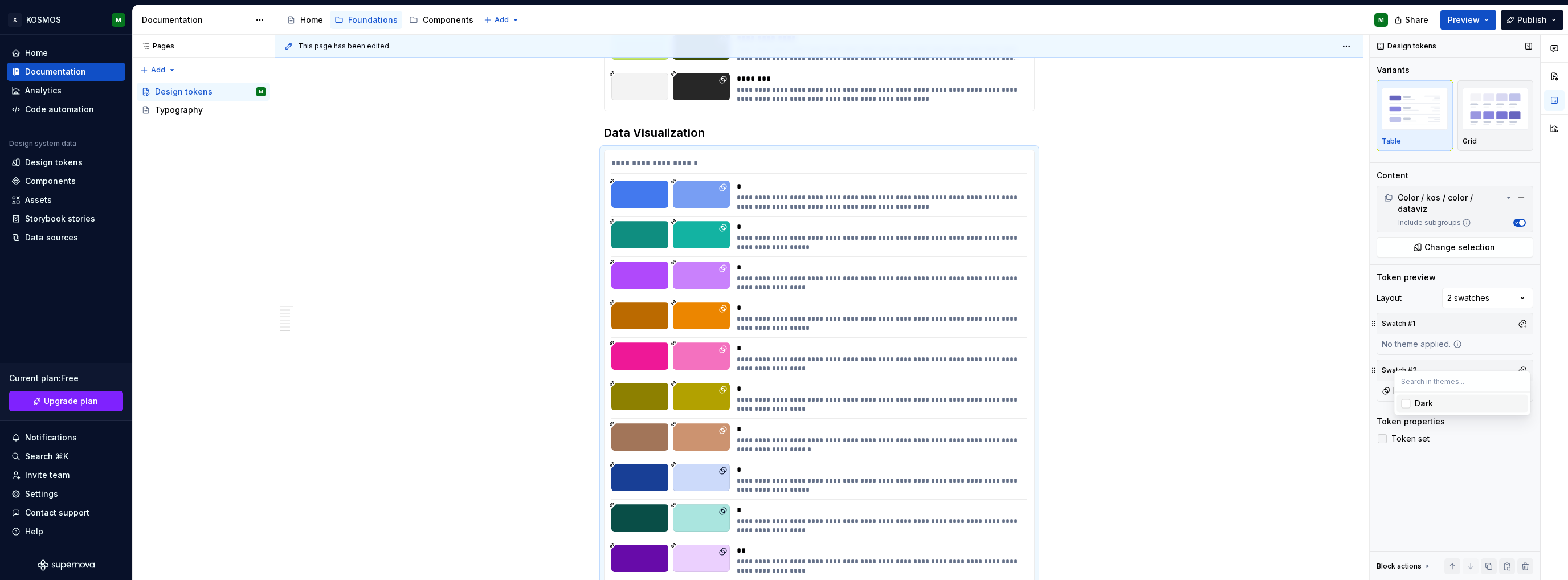
drag, startPoint x: 1242, startPoint y: 398, endPoint x: 1401, endPoint y: 425, distance: 161.3
click at [1242, 399] on html "X KOSMOS M Home Documentation Analytics Code automation Design system data Desi…" at bounding box center [784, 290] width 1568 height 580
click at [1381, 434] on div at bounding box center [1382, 438] width 9 height 9
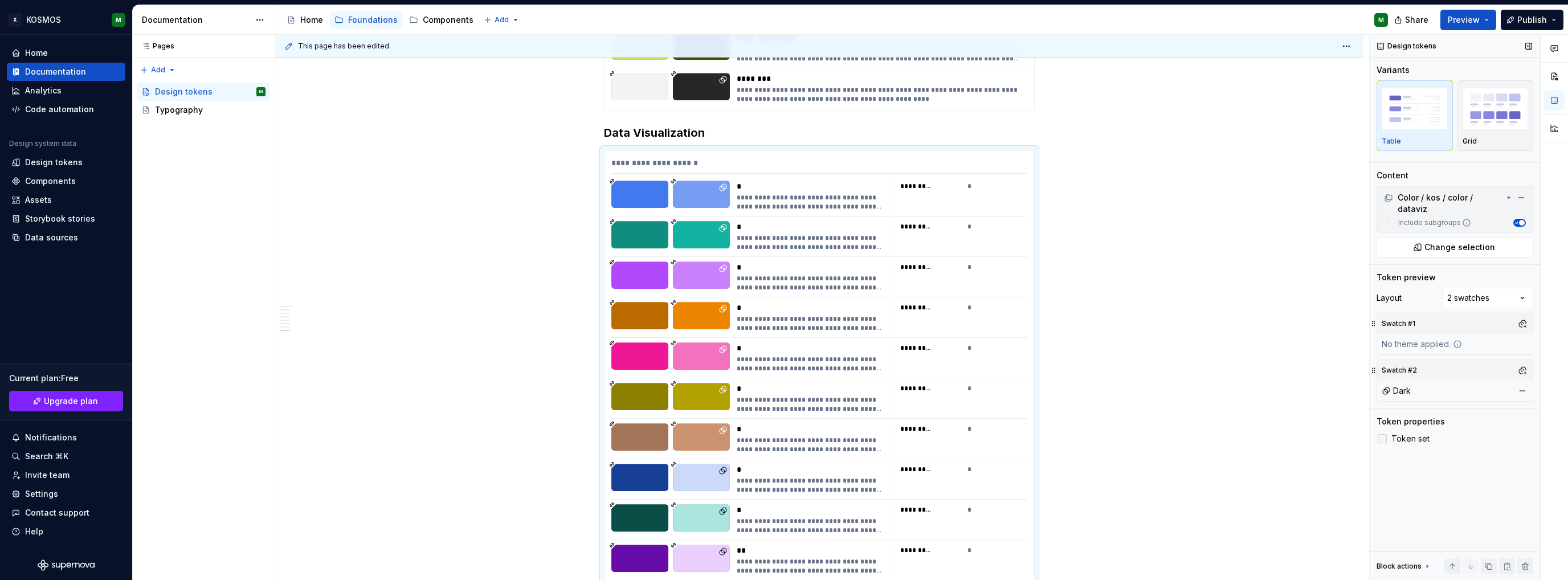
click at [1383, 438] on icon at bounding box center [1383, 438] width 0 height 0
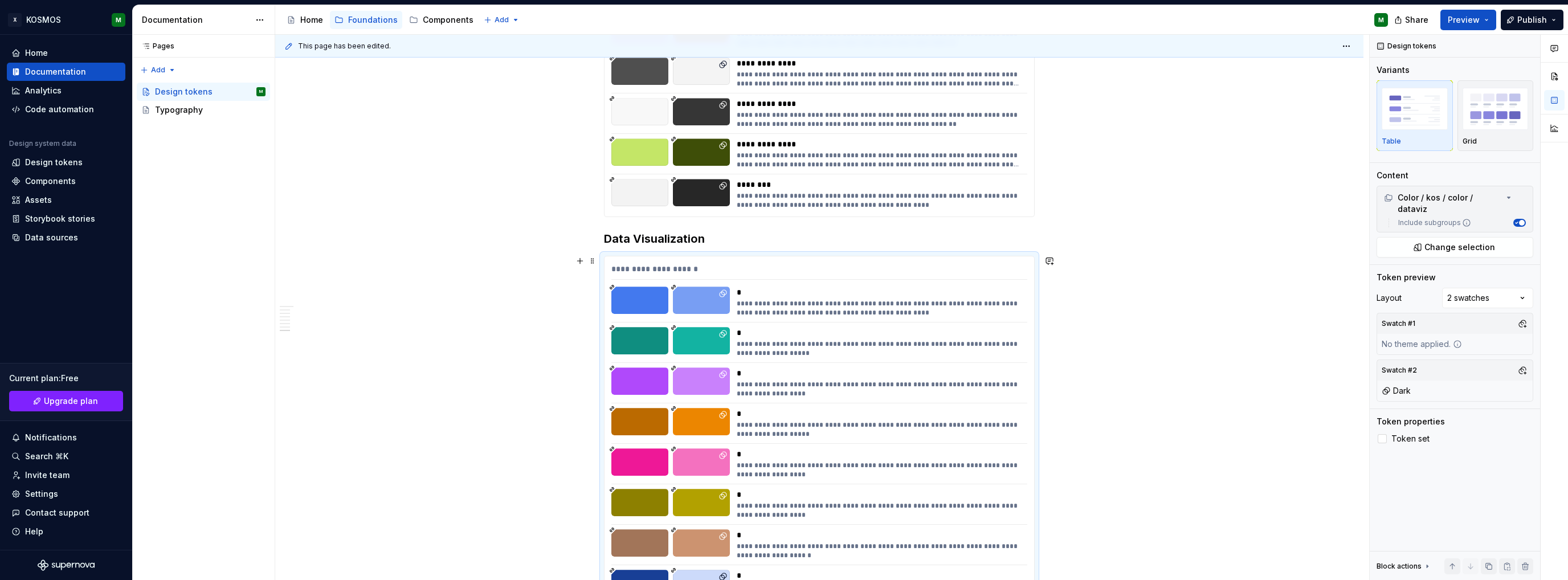
scroll to position [3597, 0]
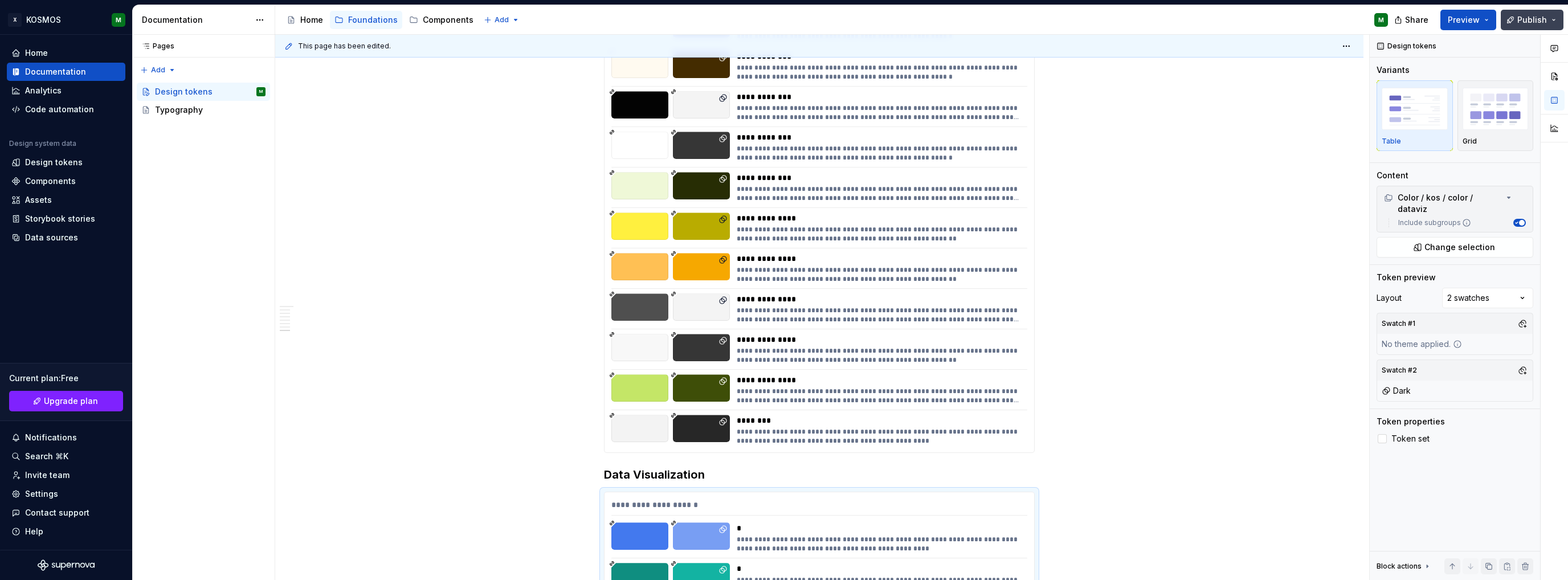
click at [1534, 21] on span "Publish" at bounding box center [1532, 20] width 29 height 11
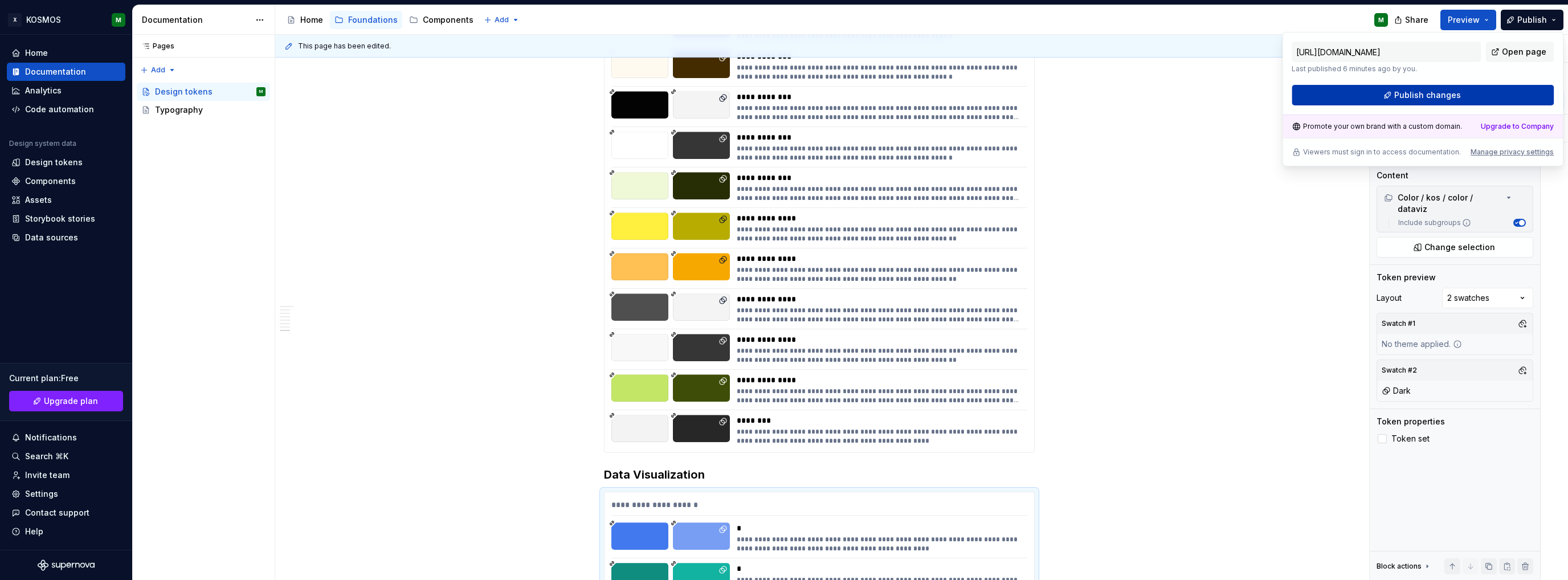
click at [1403, 98] on span "Publish changes" at bounding box center [1428, 95] width 66 height 11
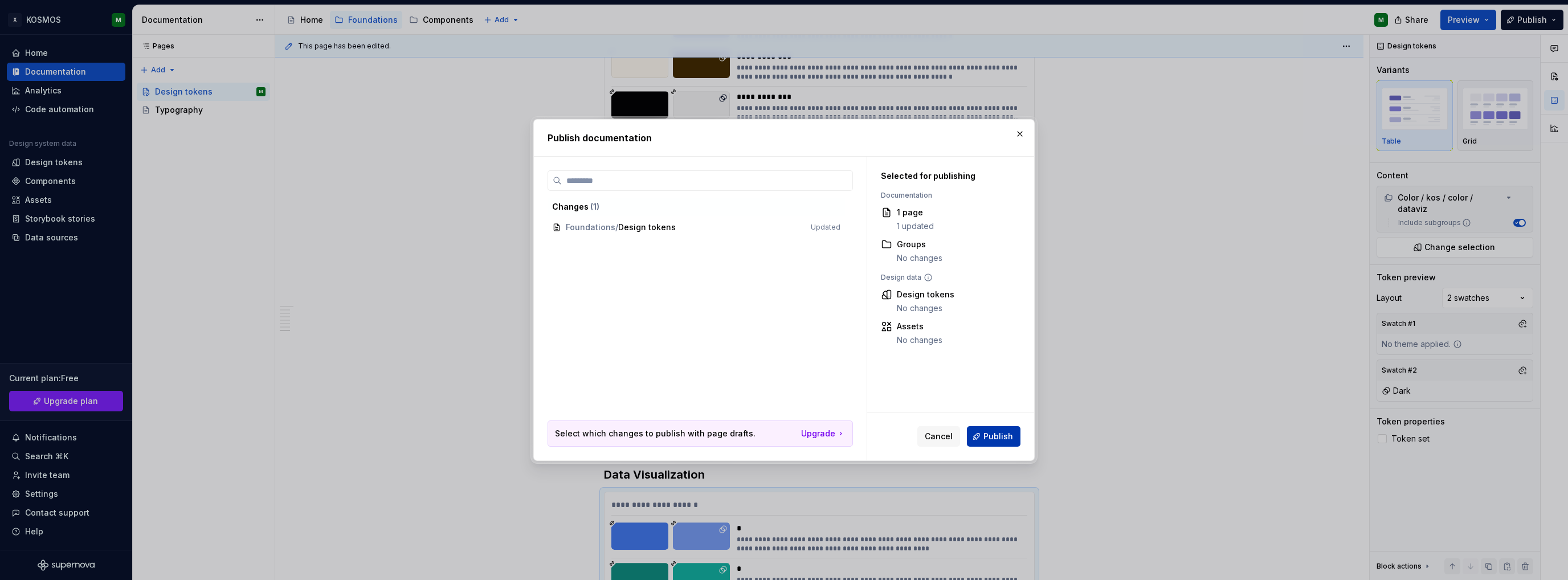
click at [1005, 433] on span "Publish" at bounding box center [998, 437] width 29 height 11
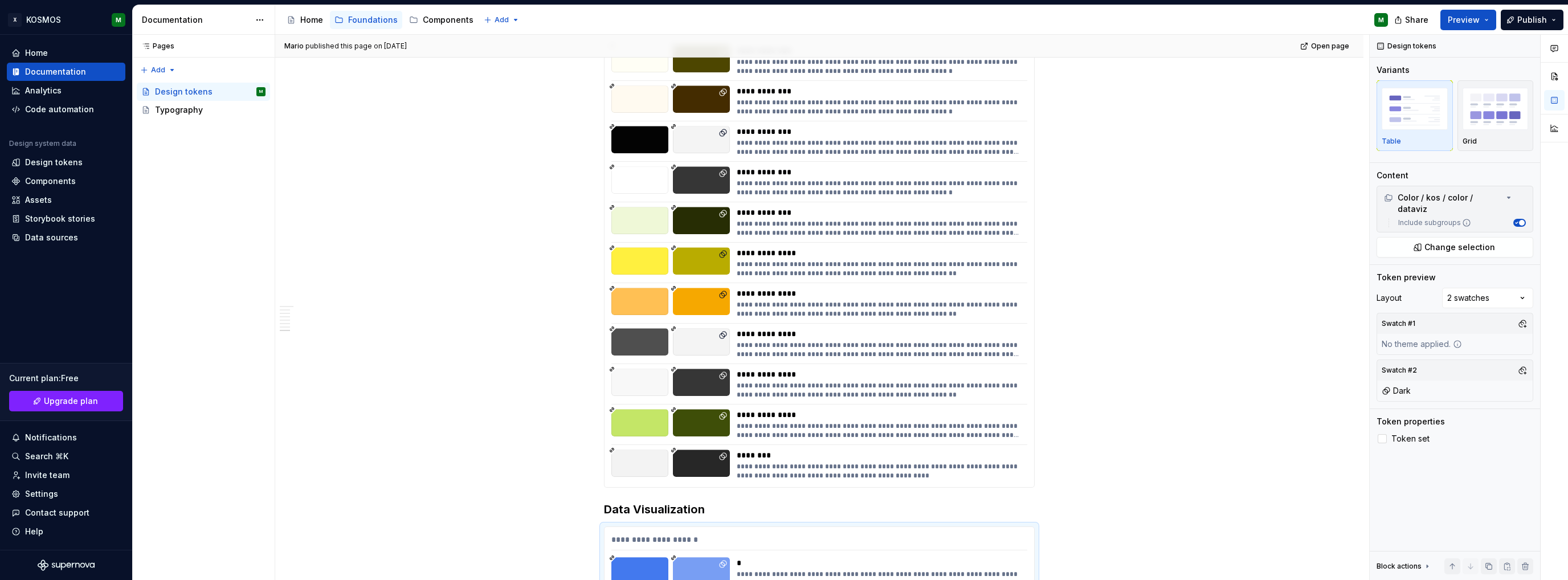
scroll to position [3491, 0]
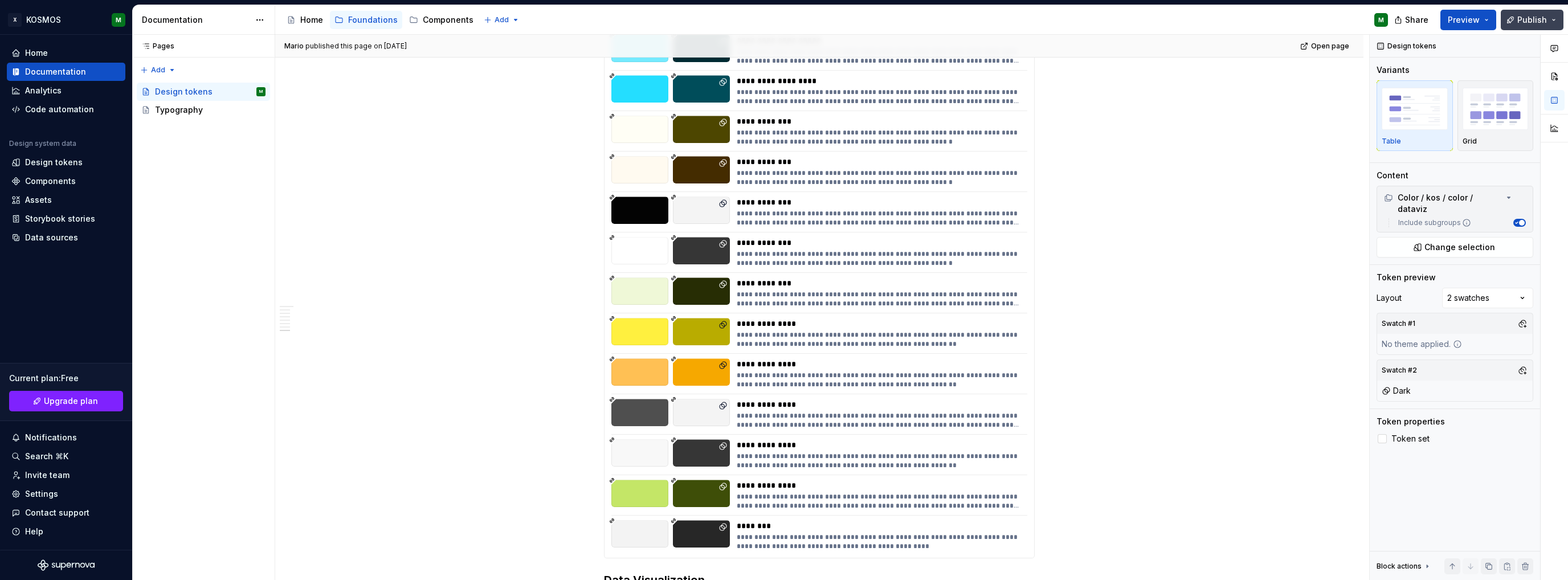
click at [1525, 26] on button "Publish" at bounding box center [1532, 19] width 63 height 21
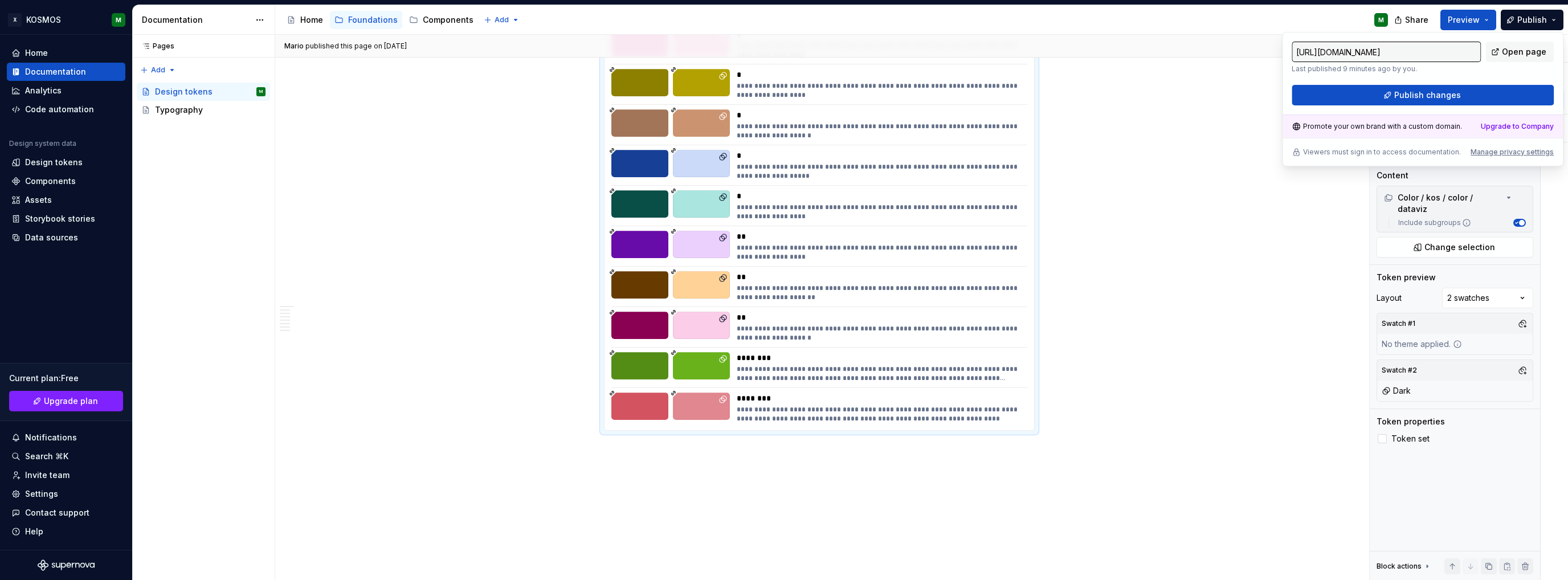
scroll to position [4175, 0]
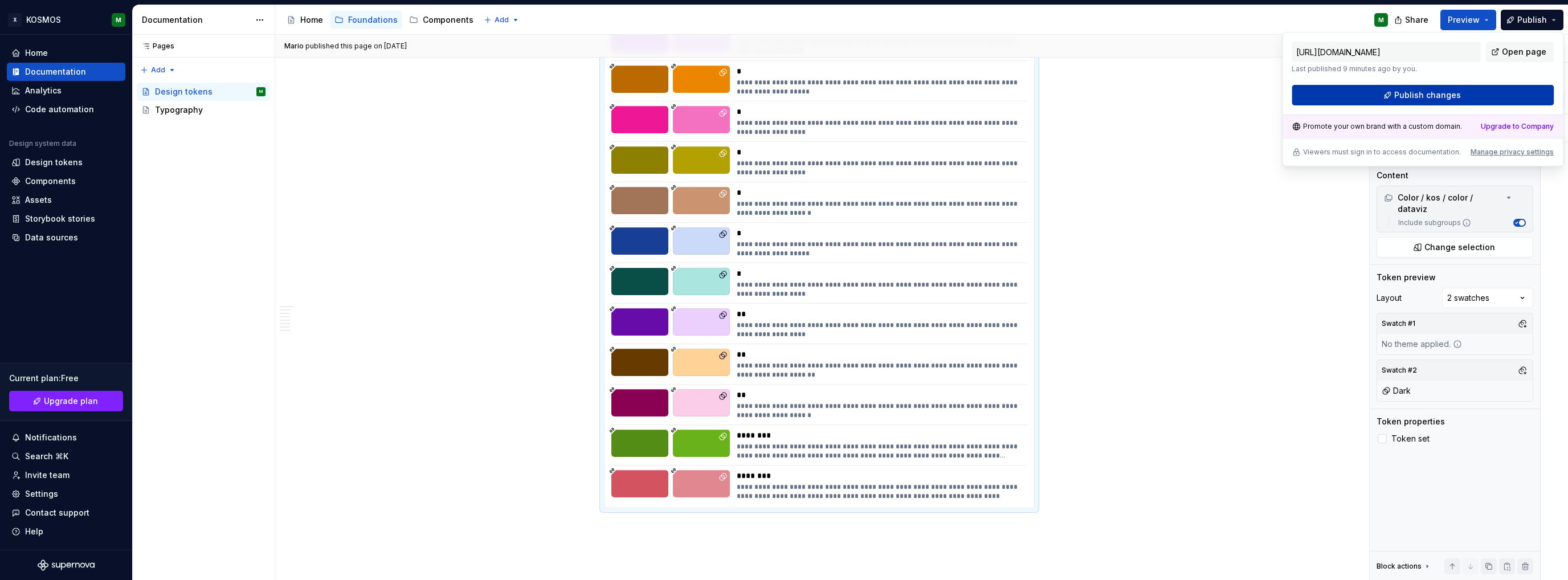
click at [1382, 93] on button "Publish changes" at bounding box center [1423, 95] width 262 height 21
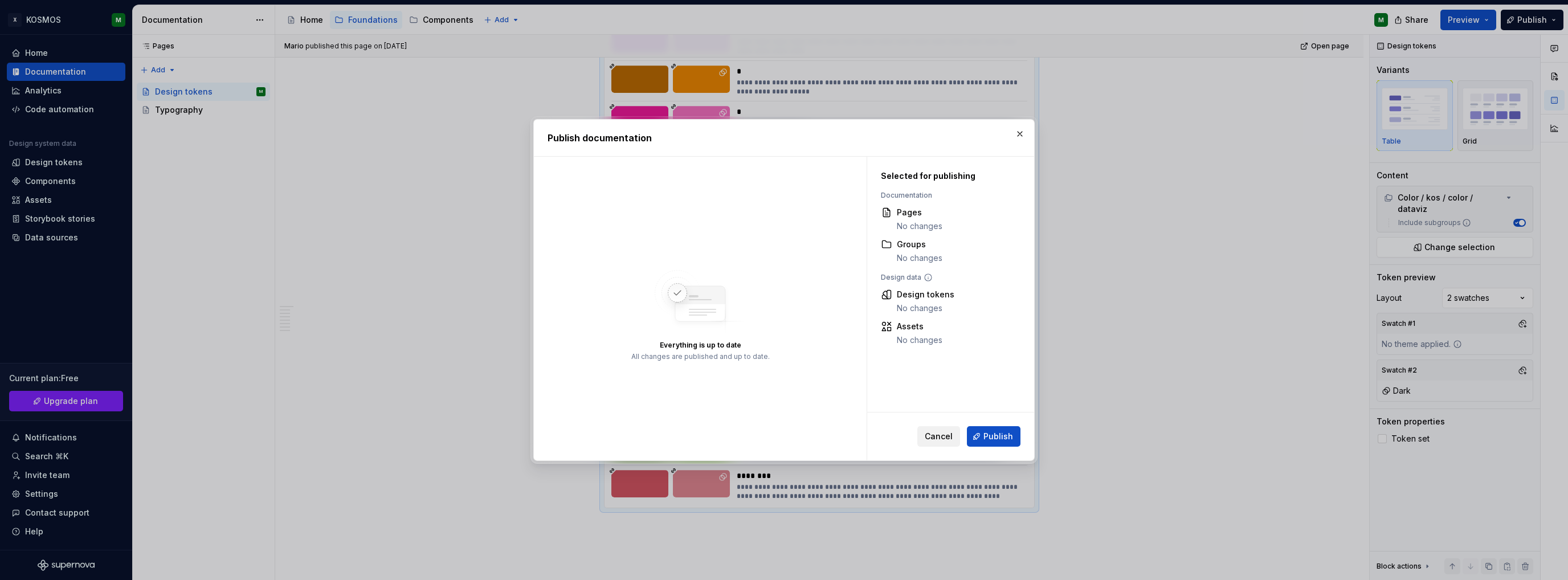
click at [953, 432] on span "Cancel" at bounding box center [938, 437] width 28 height 11
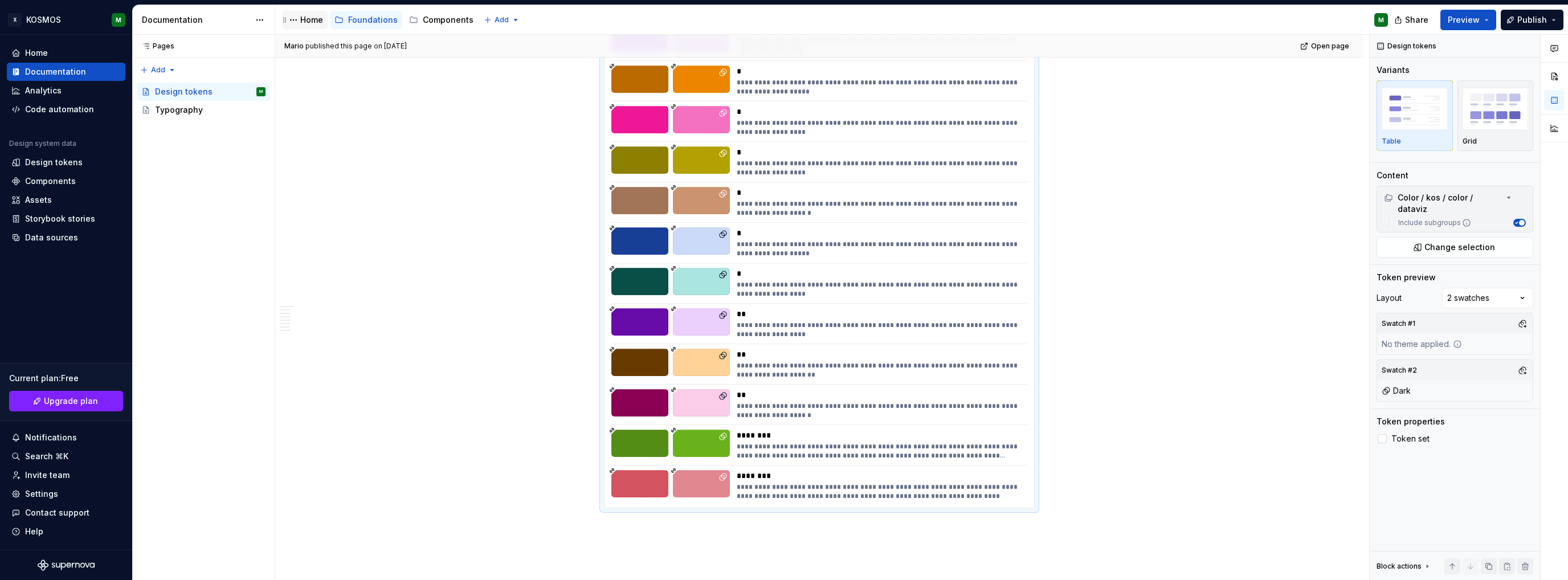
click at [316, 21] on div "Home" at bounding box center [311, 20] width 23 height 11
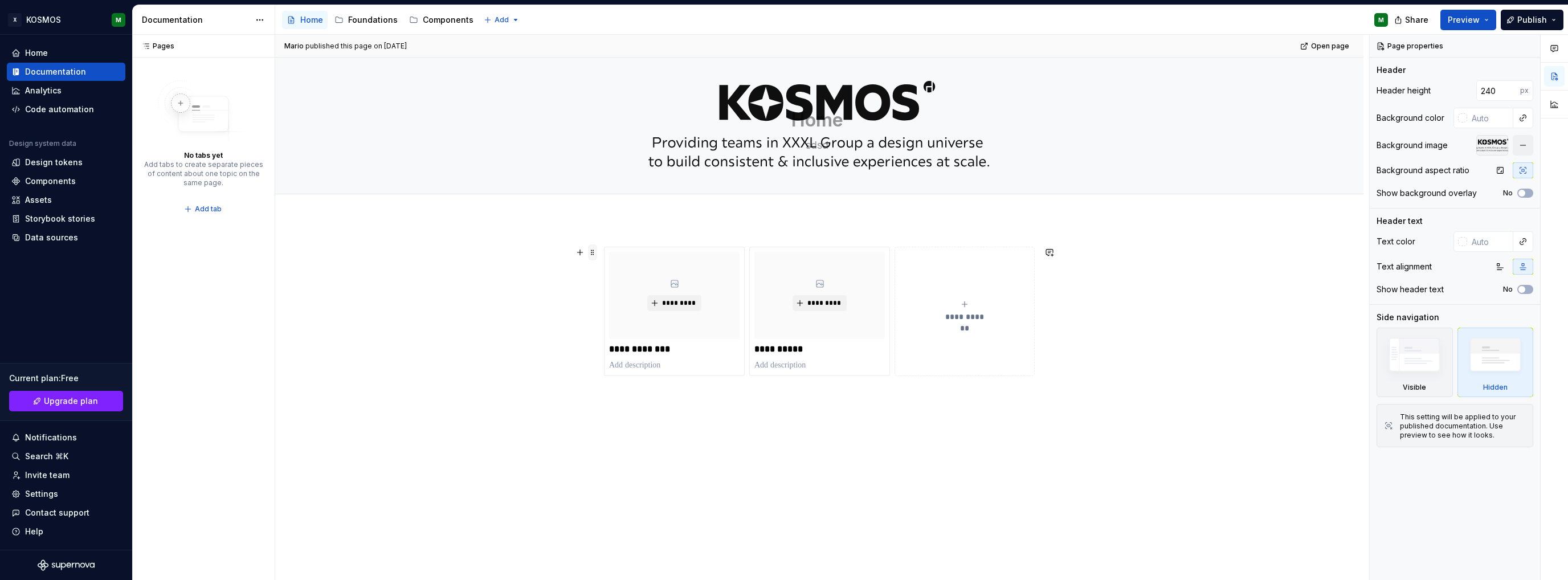
click at [583, 255] on button "button" at bounding box center [579, 252] width 16 height 16
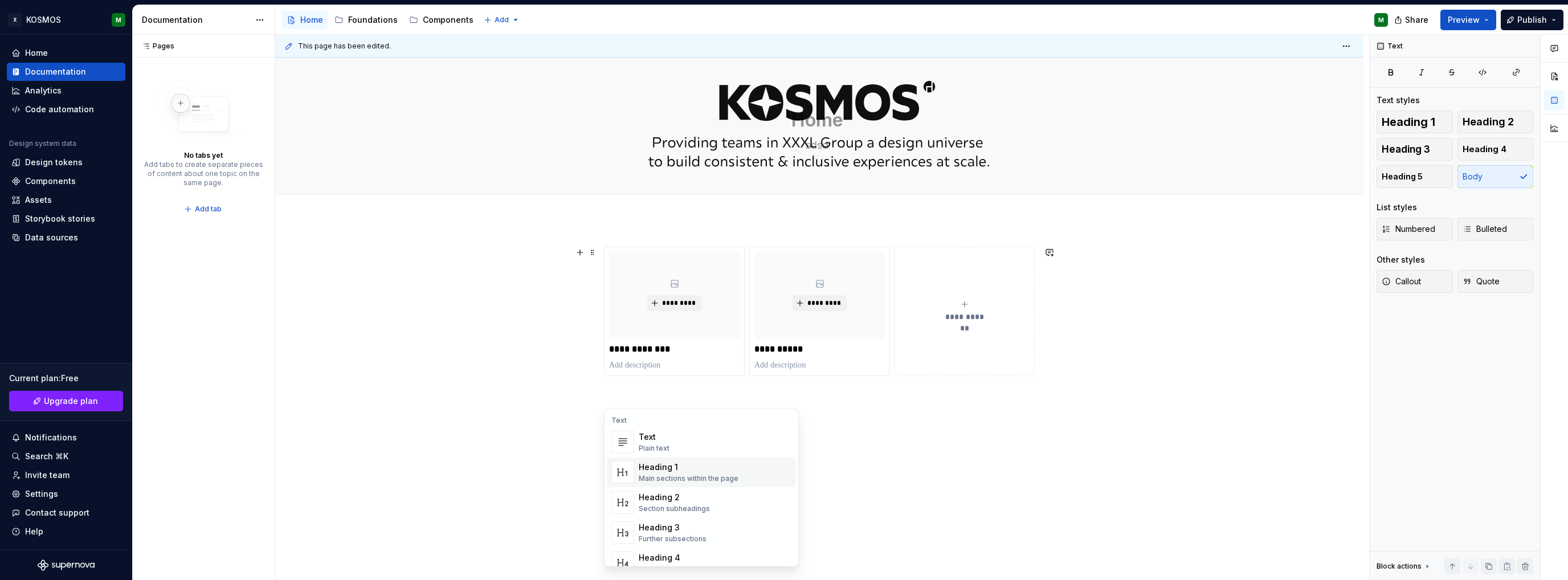
click at [674, 473] on div "Heading 1 Main sections within the page" at bounding box center [688, 472] width 100 height 22
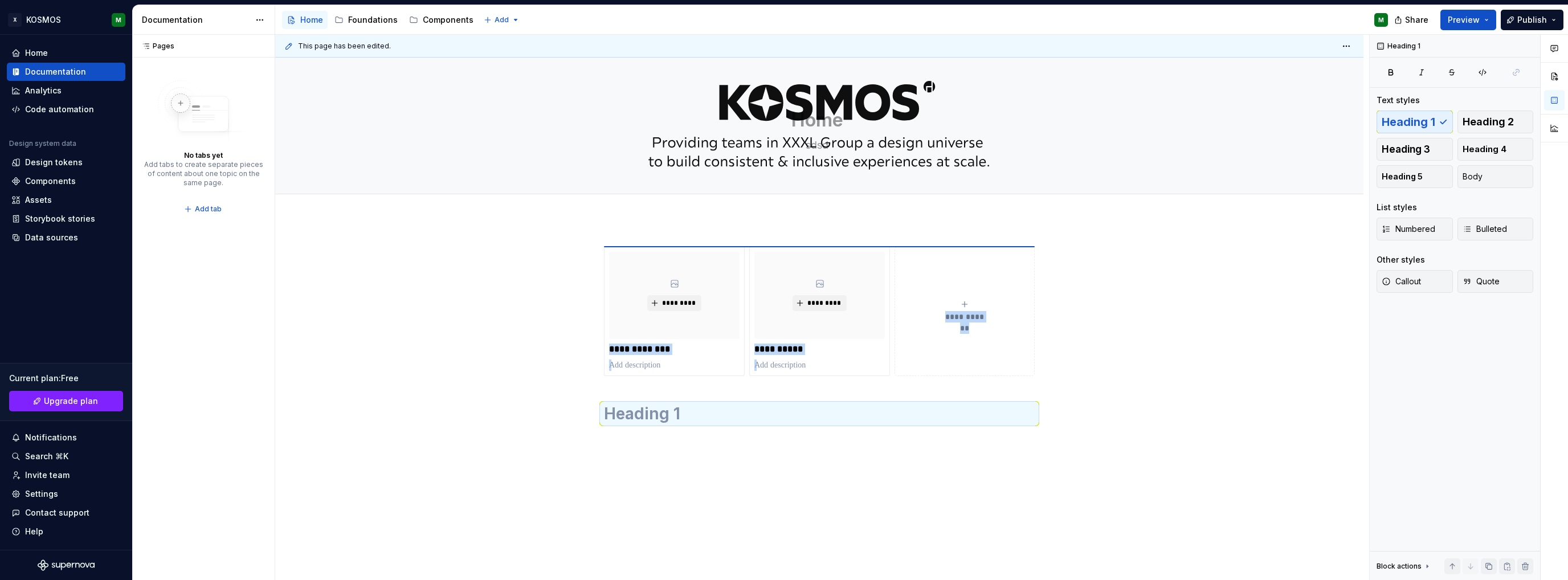
type textarea "*"
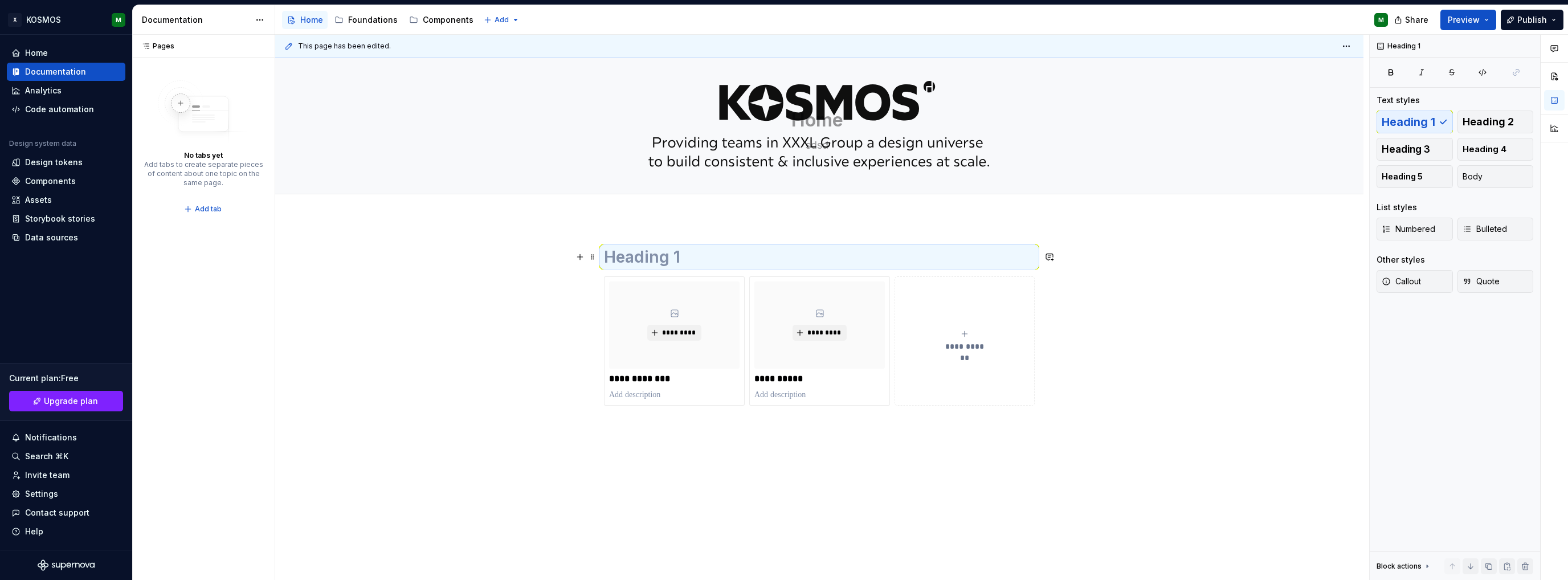
click at [630, 256] on h1 at bounding box center [819, 257] width 431 height 21
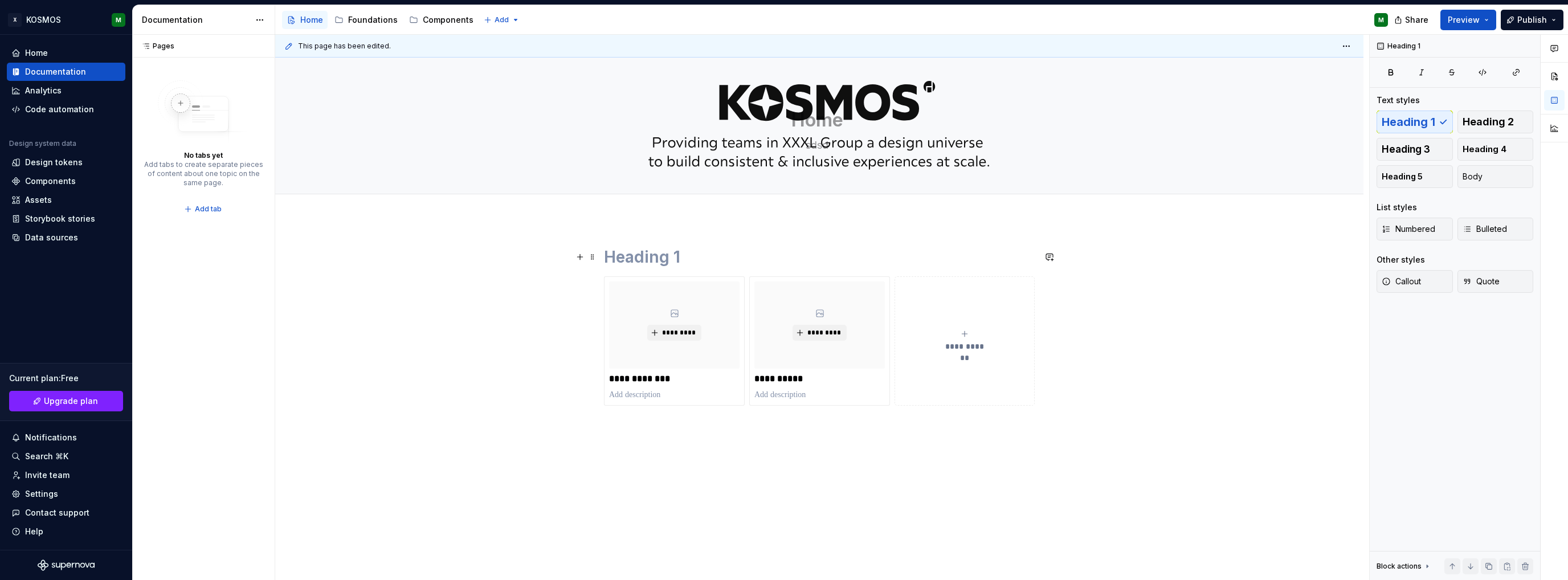
click at [630, 256] on h1 at bounding box center [819, 257] width 431 height 21
click at [675, 256] on h1 "Foundations" at bounding box center [819, 257] width 431 height 21
click at [1510, 124] on span "Heading 2" at bounding box center [1488, 122] width 51 height 11
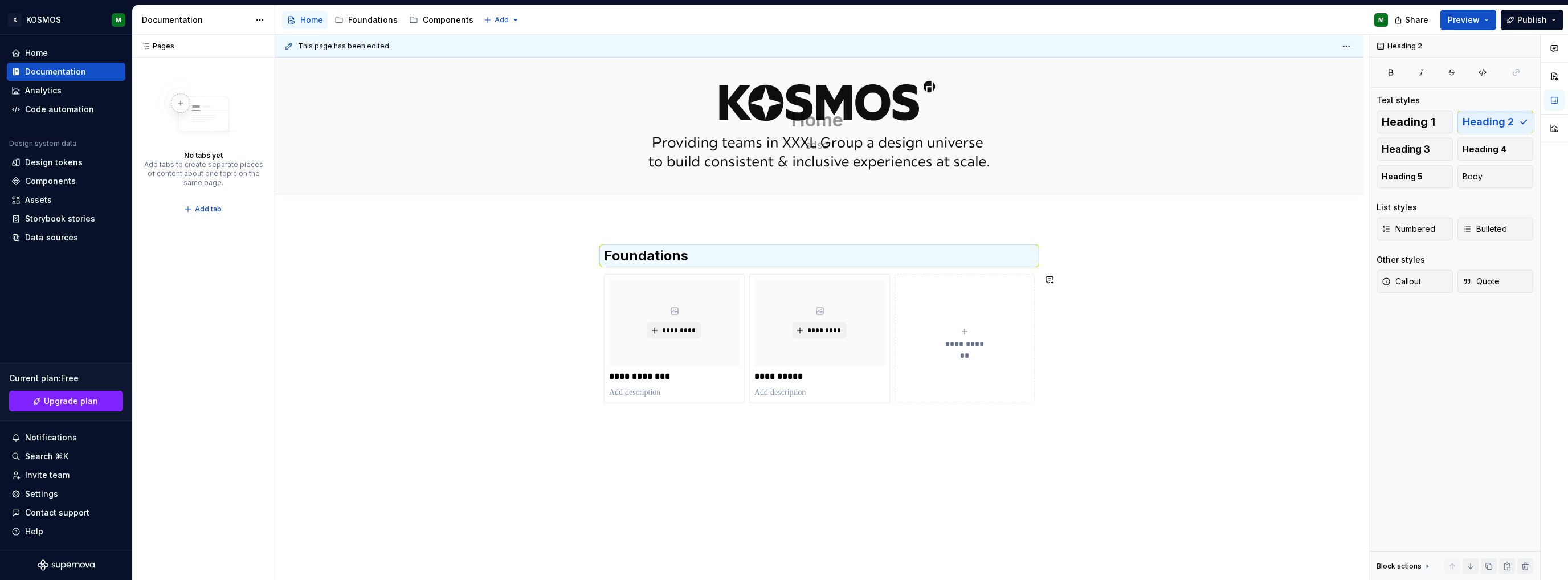
click at [695, 427] on div "**********" at bounding box center [819, 405] width 1088 height 371
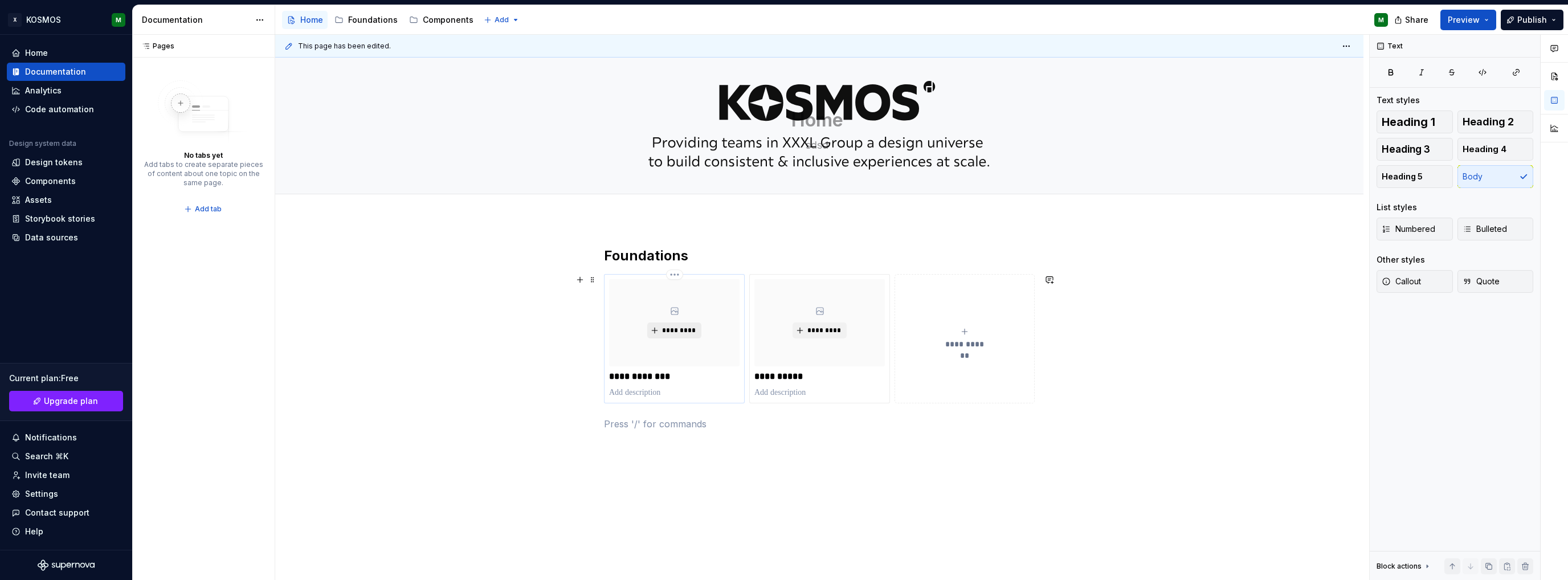
click at [662, 329] on span "*********" at bounding box center [678, 330] width 34 height 9
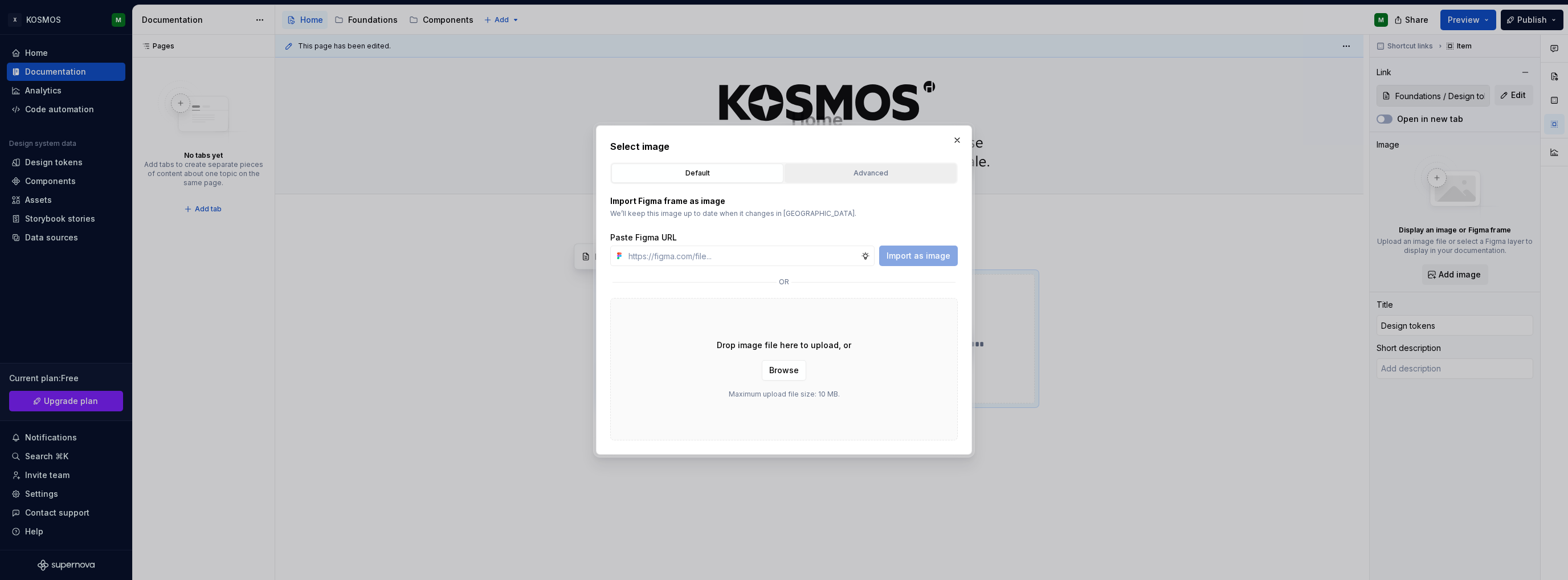
click at [853, 169] on div "Advanced" at bounding box center [871, 173] width 164 height 11
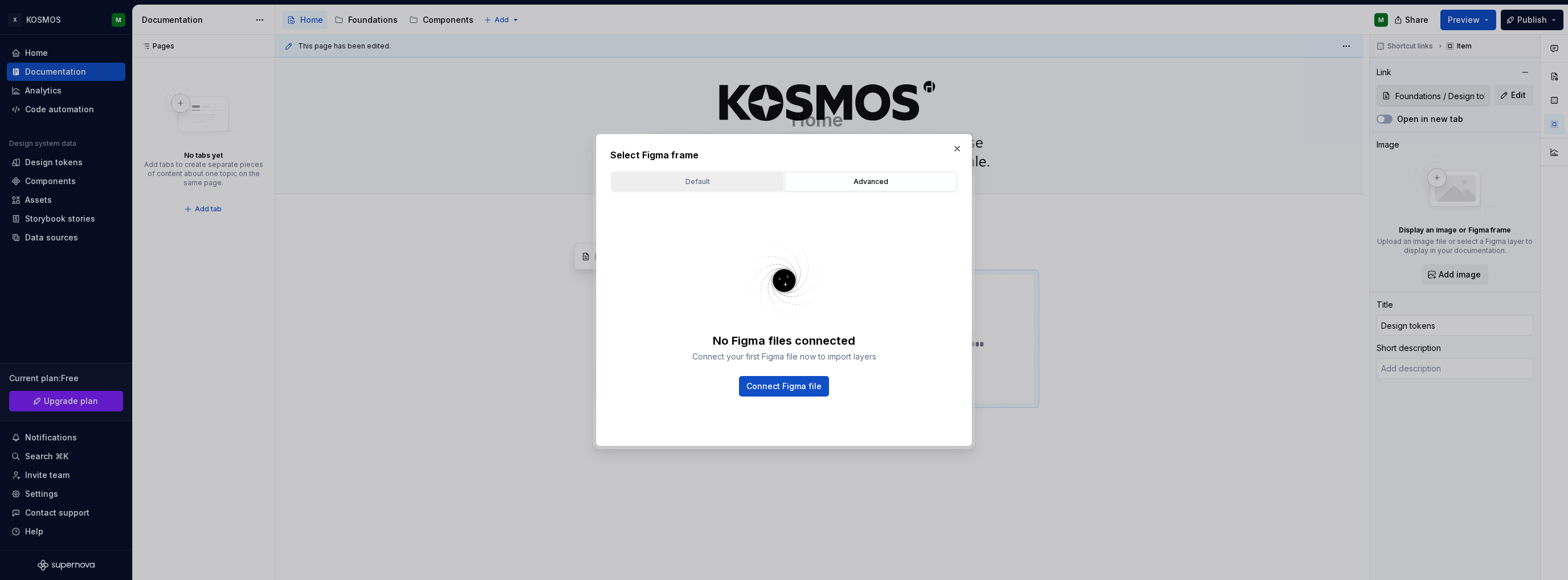
click at [748, 184] on div "Default" at bounding box center [697, 182] width 164 height 11
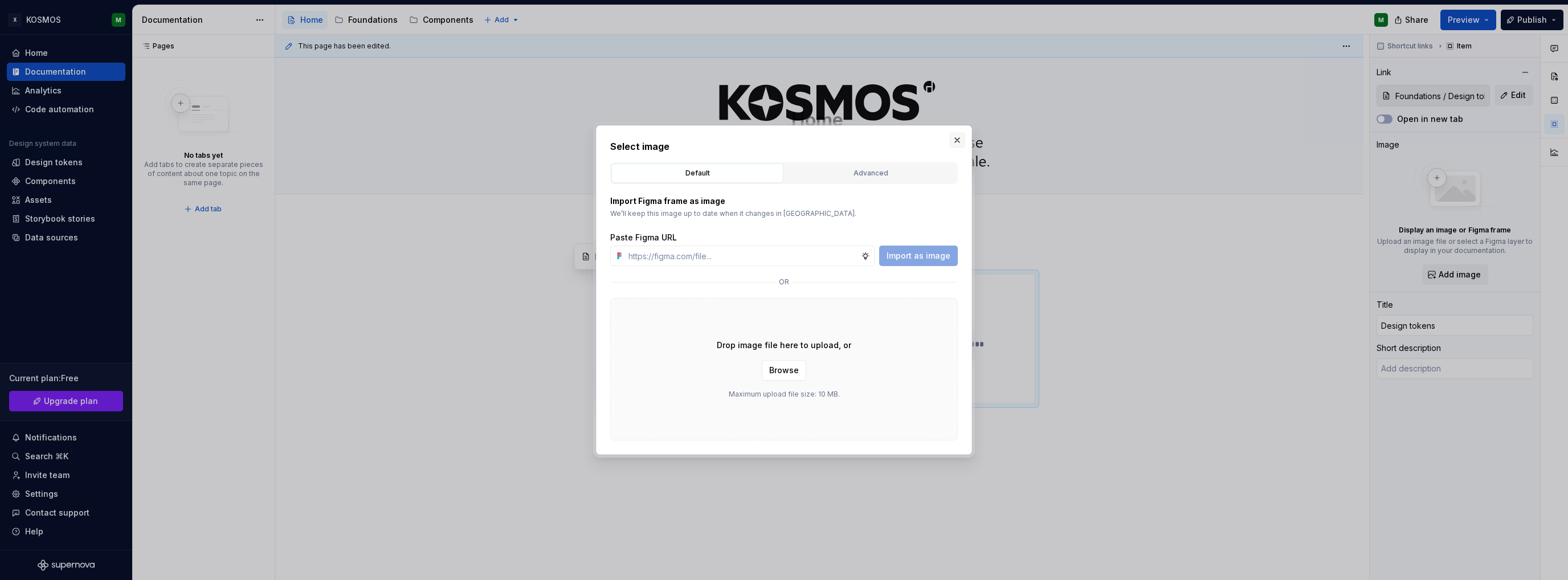
click at [956, 142] on button "button" at bounding box center [957, 140] width 16 height 16
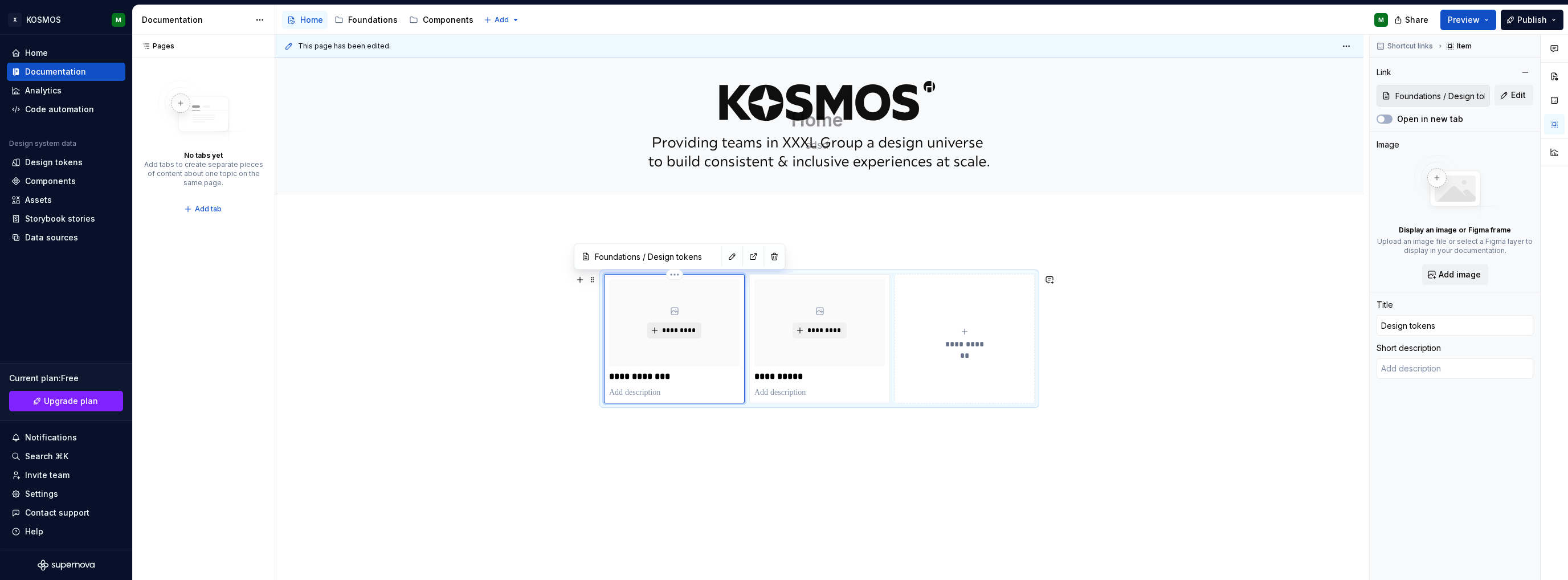
click at [678, 328] on span "*********" at bounding box center [678, 330] width 34 height 9
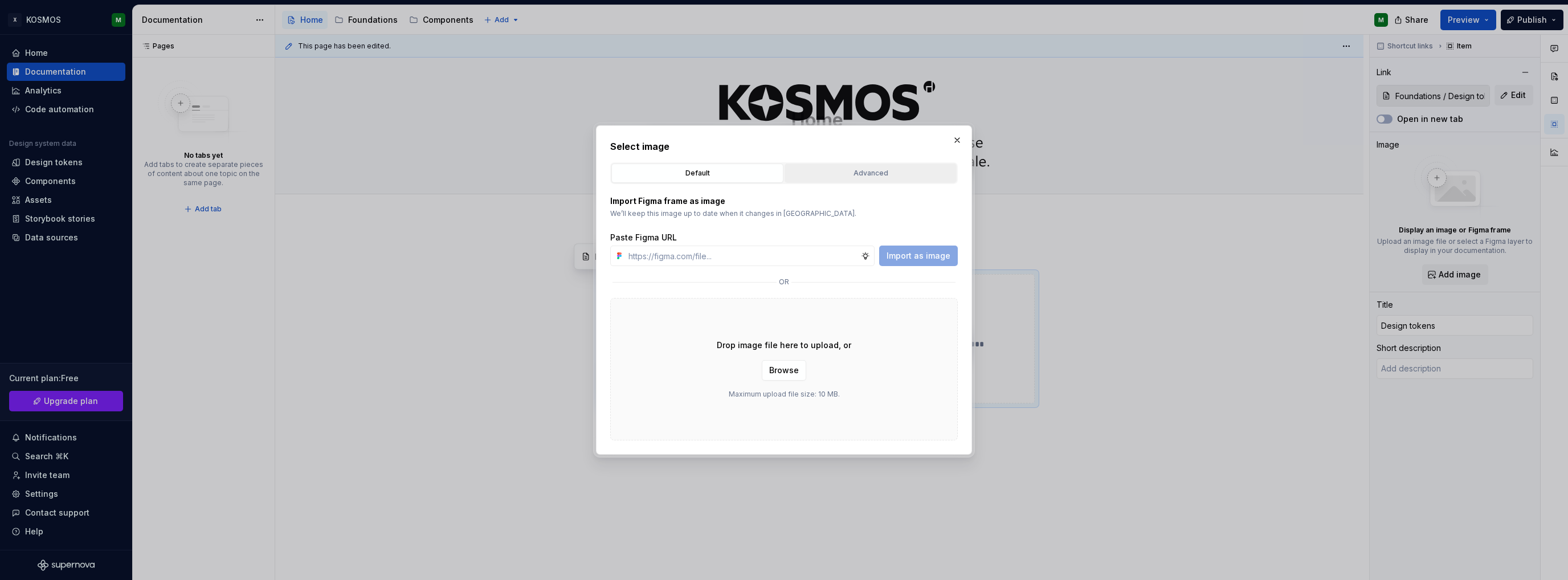
click at [868, 172] on div "Advanced" at bounding box center [871, 173] width 164 height 11
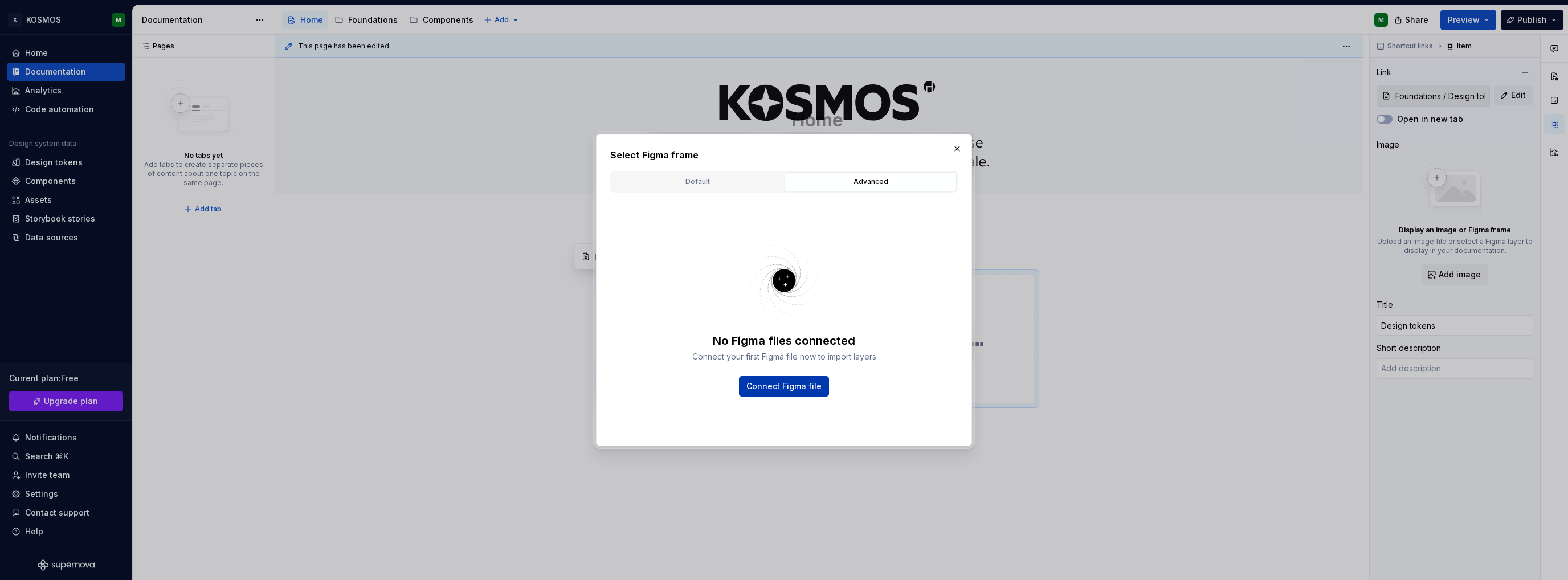
click at [804, 381] on span "Connect Figma file" at bounding box center [784, 386] width 75 height 11
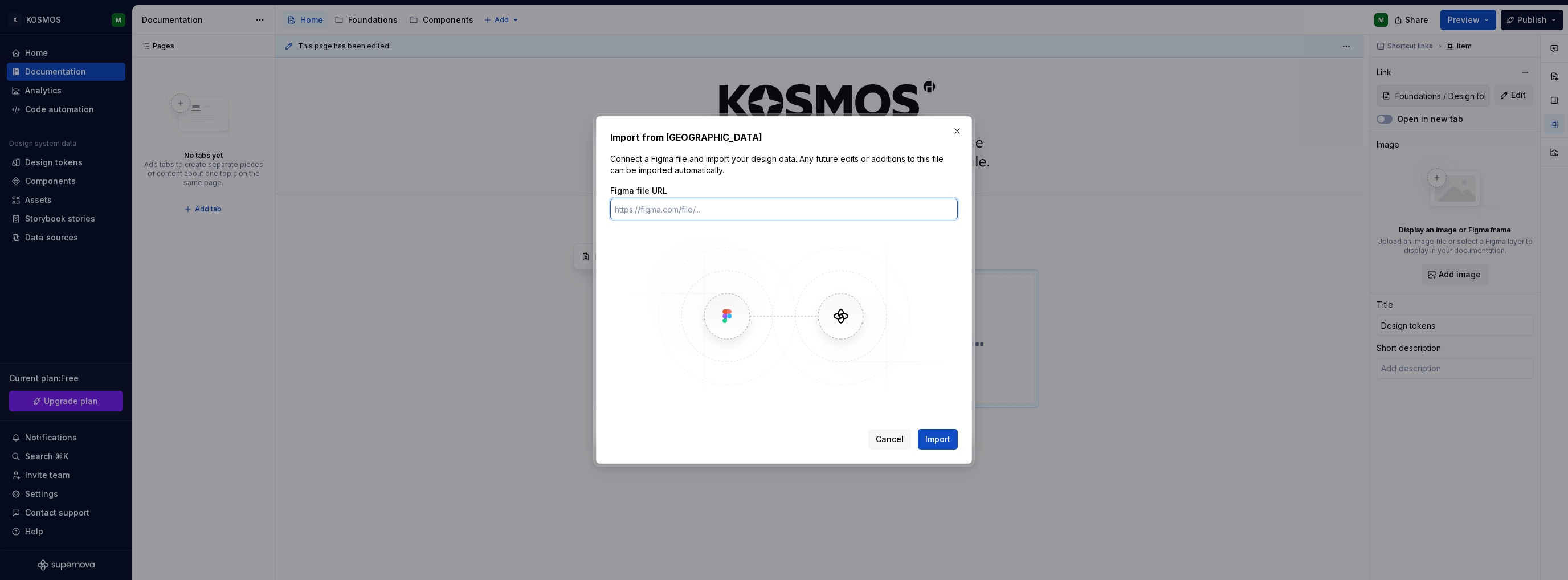
type textarea "*"
click at [722, 200] on input "Figma file URL" at bounding box center [784, 209] width 348 height 21
paste input "https://www.figma.com/design/2H5jKdFSDoKa5Wg836QjDI/KOSMOS---Docu---Tiles?node-…"
type input "https://www.figma.com/design/2H5jKdFSDoKa5Wg836QjDI/KOSMOS---Docu---Tiles?node-…"
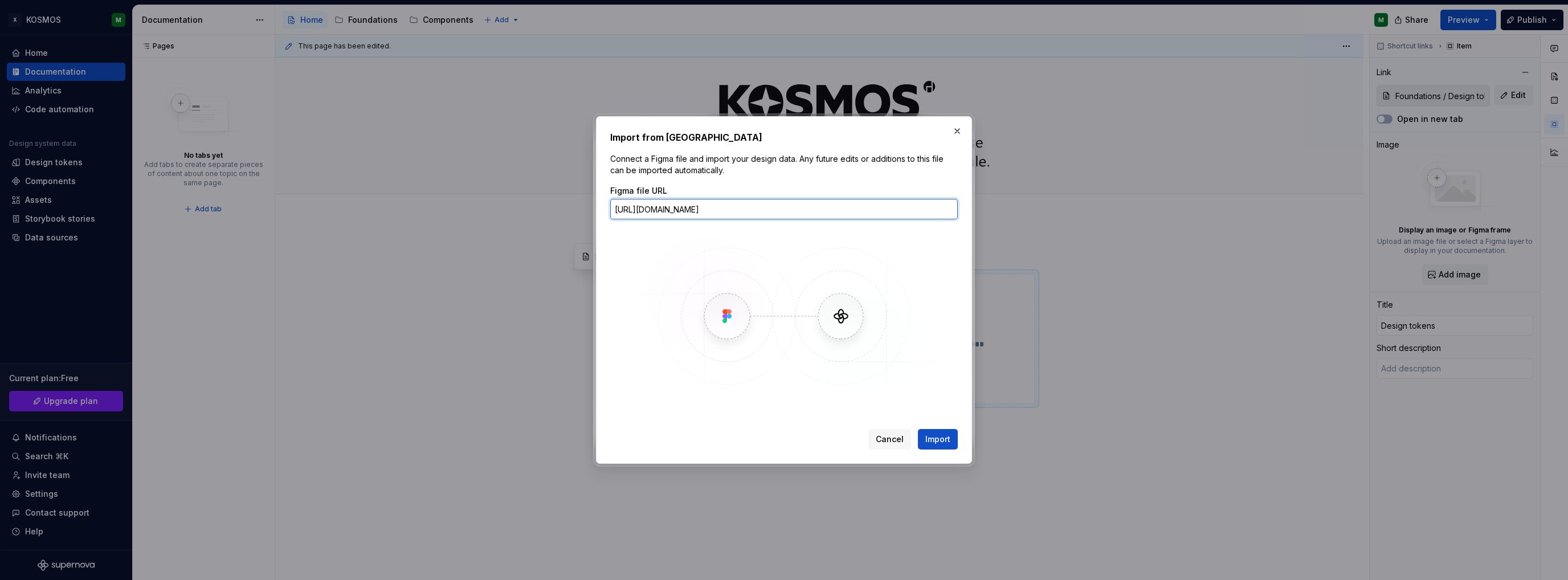
scroll to position [0, 0]
click at [950, 433] on button "Import" at bounding box center [938, 439] width 40 height 21
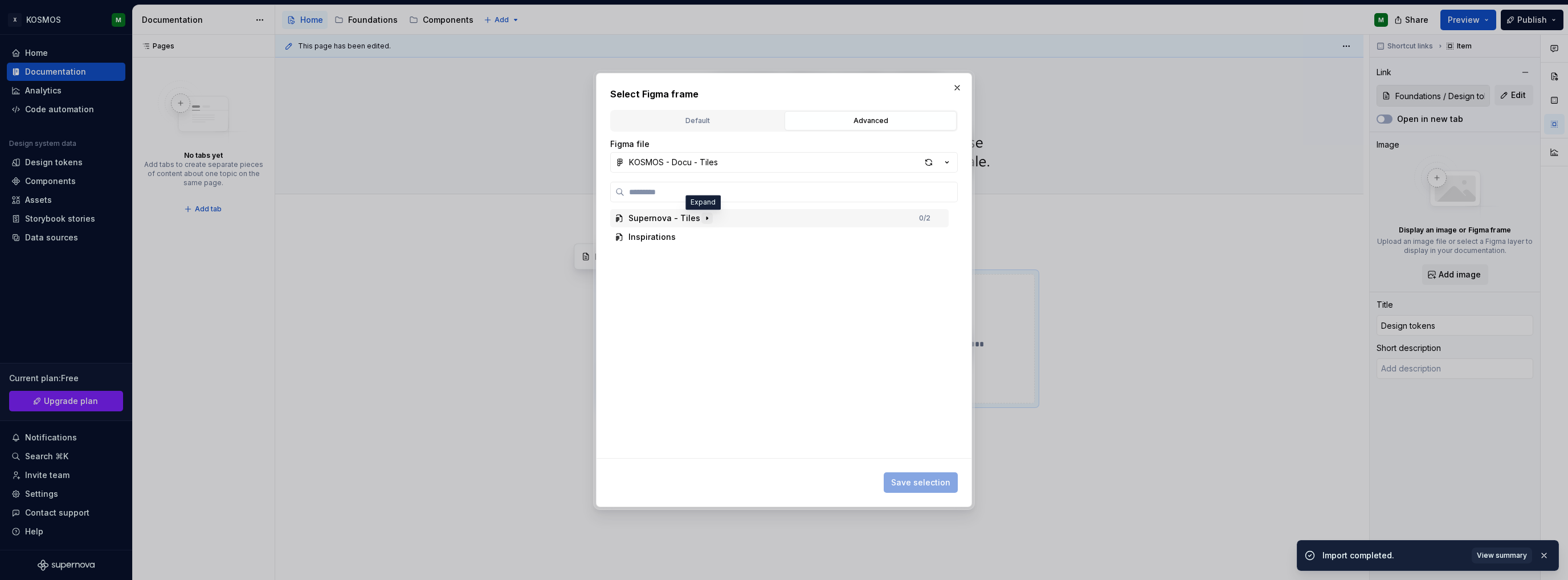
click at [703, 216] on icon "button" at bounding box center [707, 218] width 9 height 9
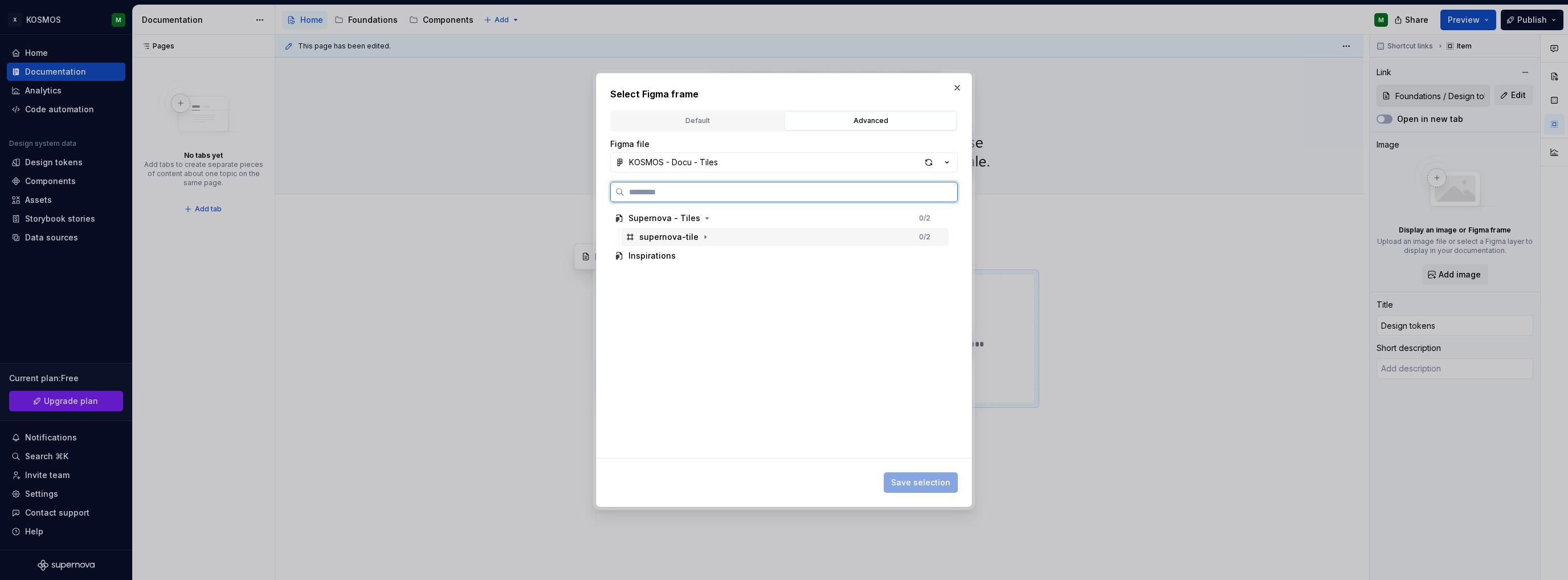
click at [668, 237] on div "supernova-tile" at bounding box center [669, 237] width 60 height 11
click at [705, 236] on icon "button" at bounding box center [705, 237] width 1 height 3
click at [703, 235] on icon "button" at bounding box center [705, 237] width 9 height 9
click at [933, 475] on button "Save selection" at bounding box center [921, 482] width 74 height 21
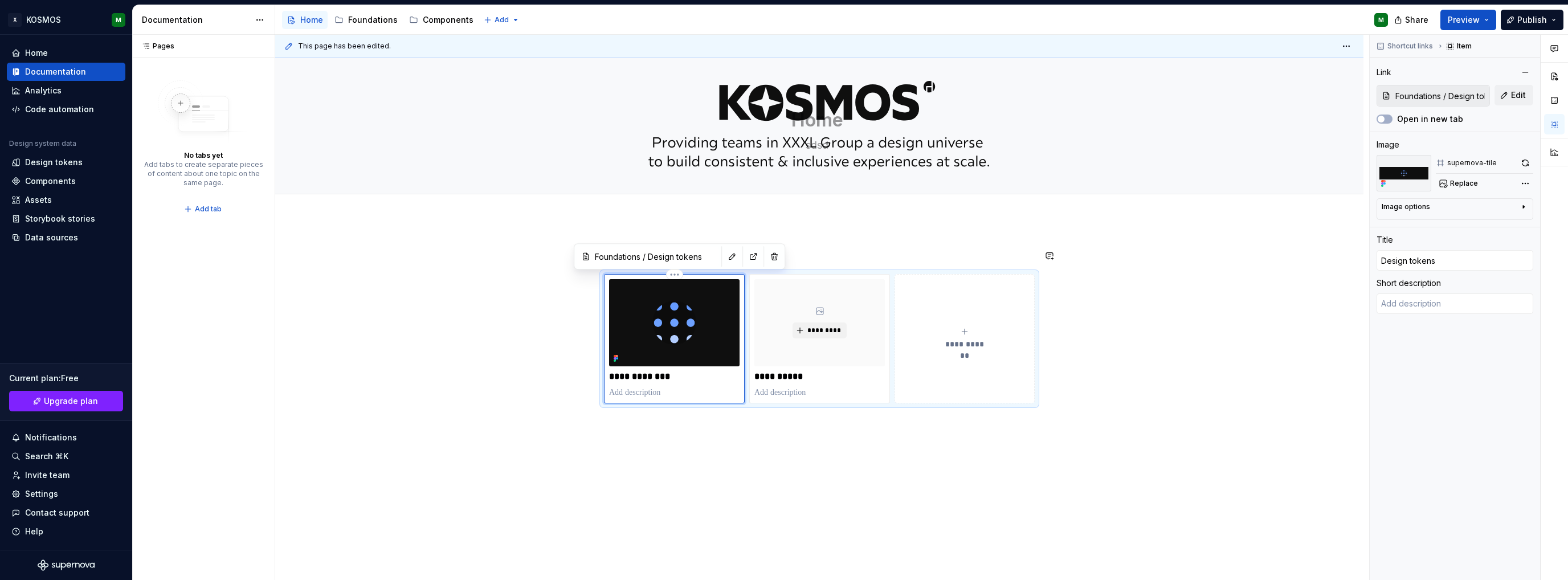
click at [428, 287] on div "**********" at bounding box center [822, 307] width 1094 height 546
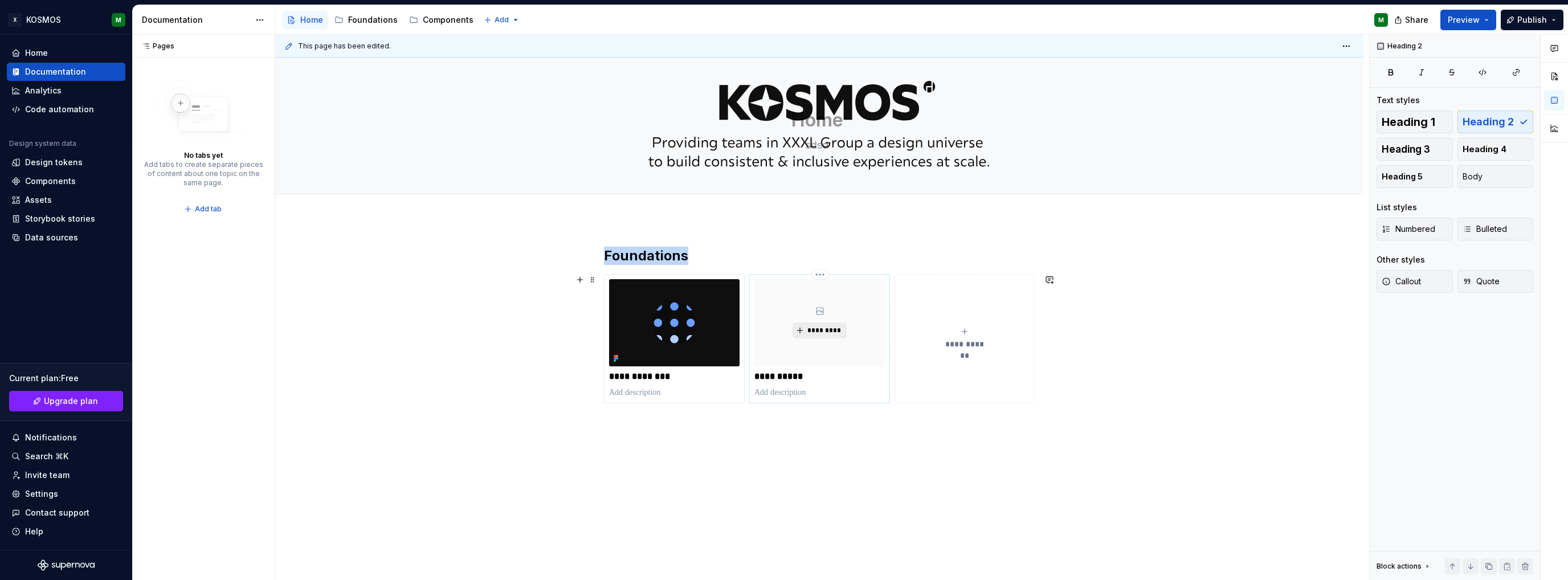
click at [829, 331] on span "*********" at bounding box center [824, 330] width 34 height 9
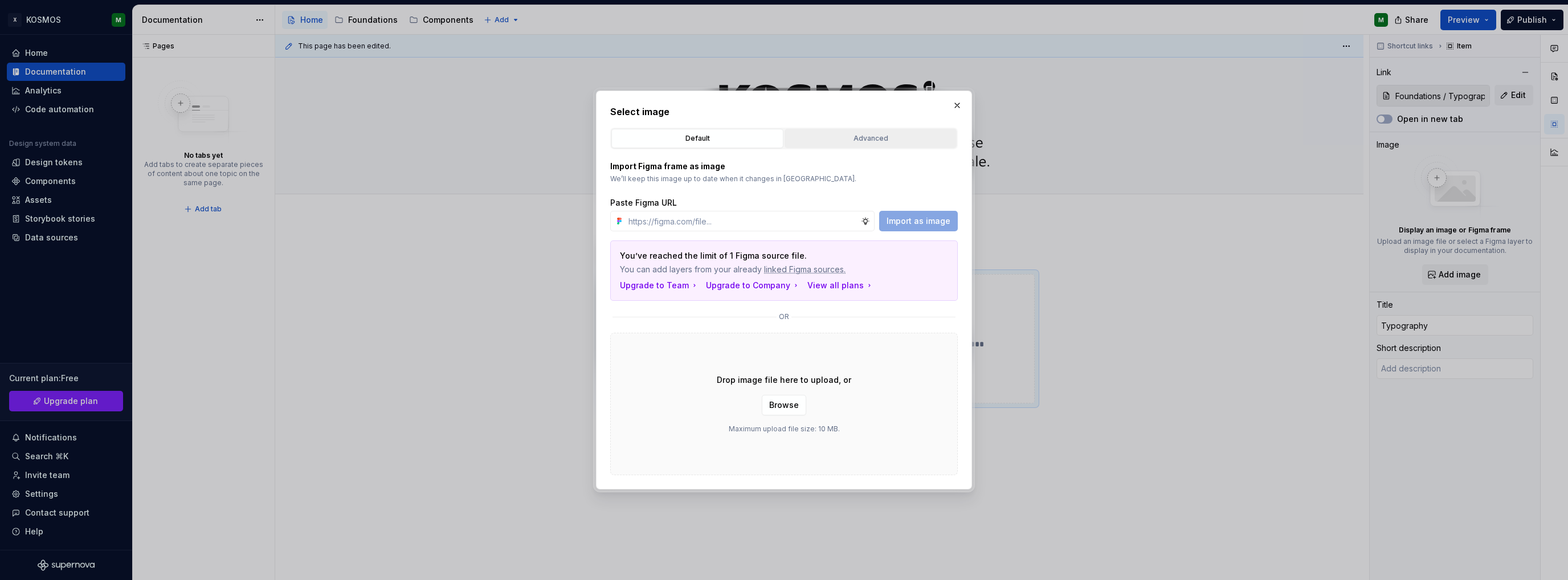
click at [886, 140] on div "Advanced" at bounding box center [871, 138] width 164 height 11
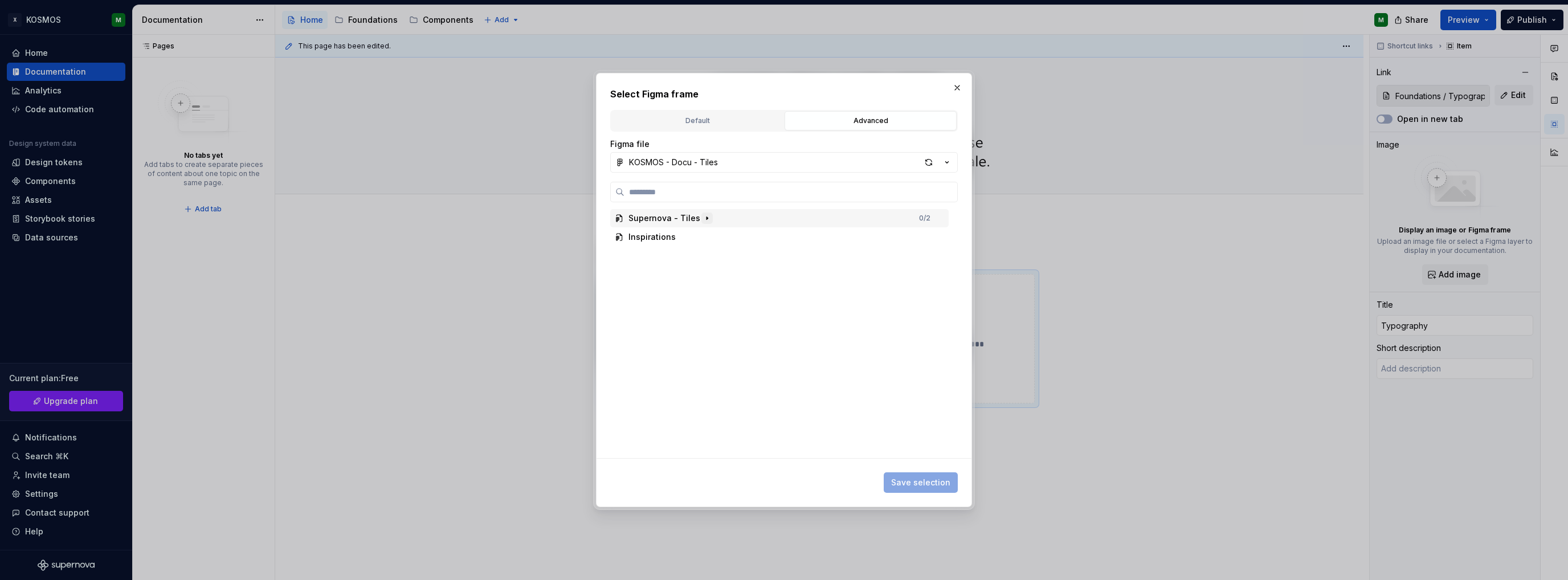
click at [703, 214] on icon "button" at bounding box center [707, 218] width 9 height 9
click at [929, 158] on div "button" at bounding box center [928, 162] width 16 height 16
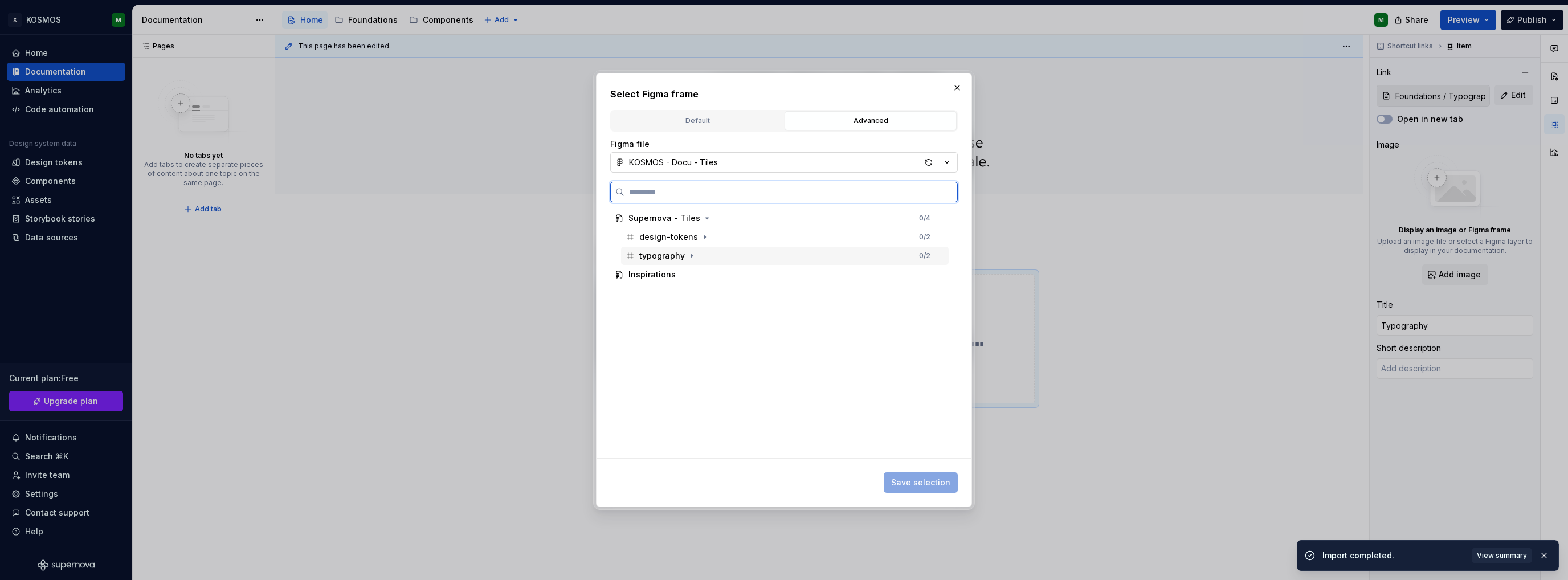
click at [667, 256] on div "typography" at bounding box center [662, 256] width 46 height 11
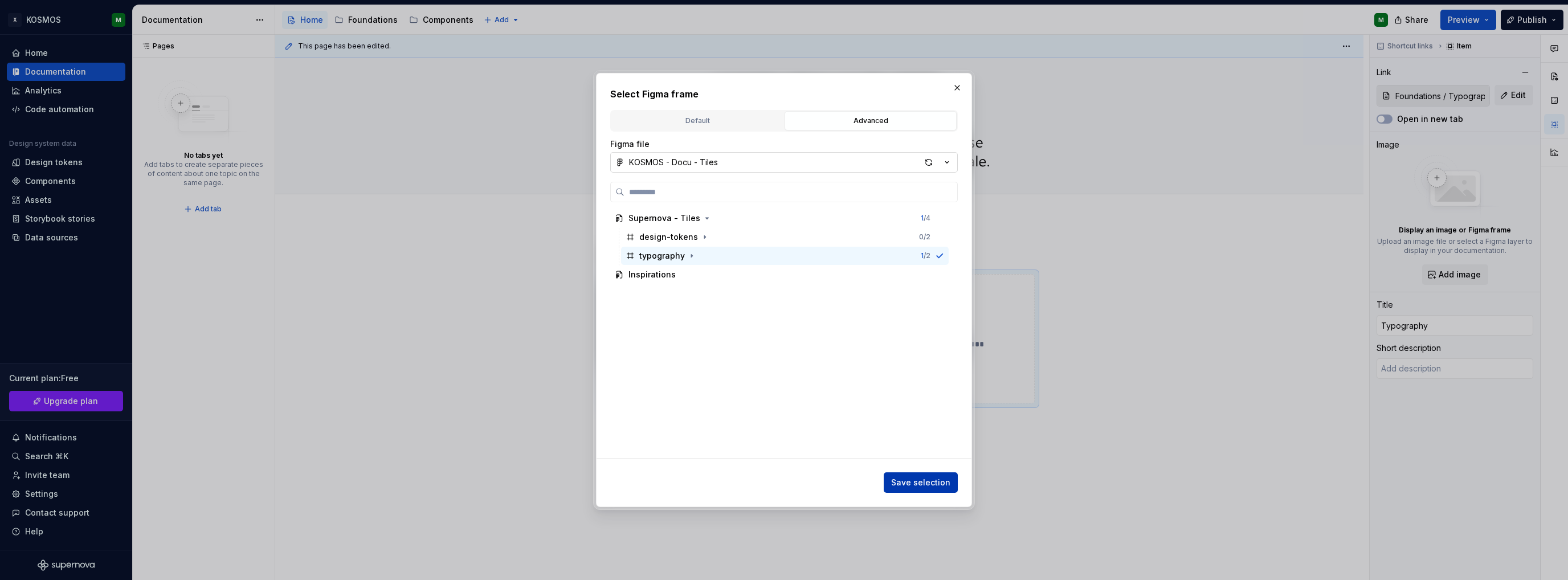
click at [913, 485] on span "Save selection" at bounding box center [921, 482] width 60 height 11
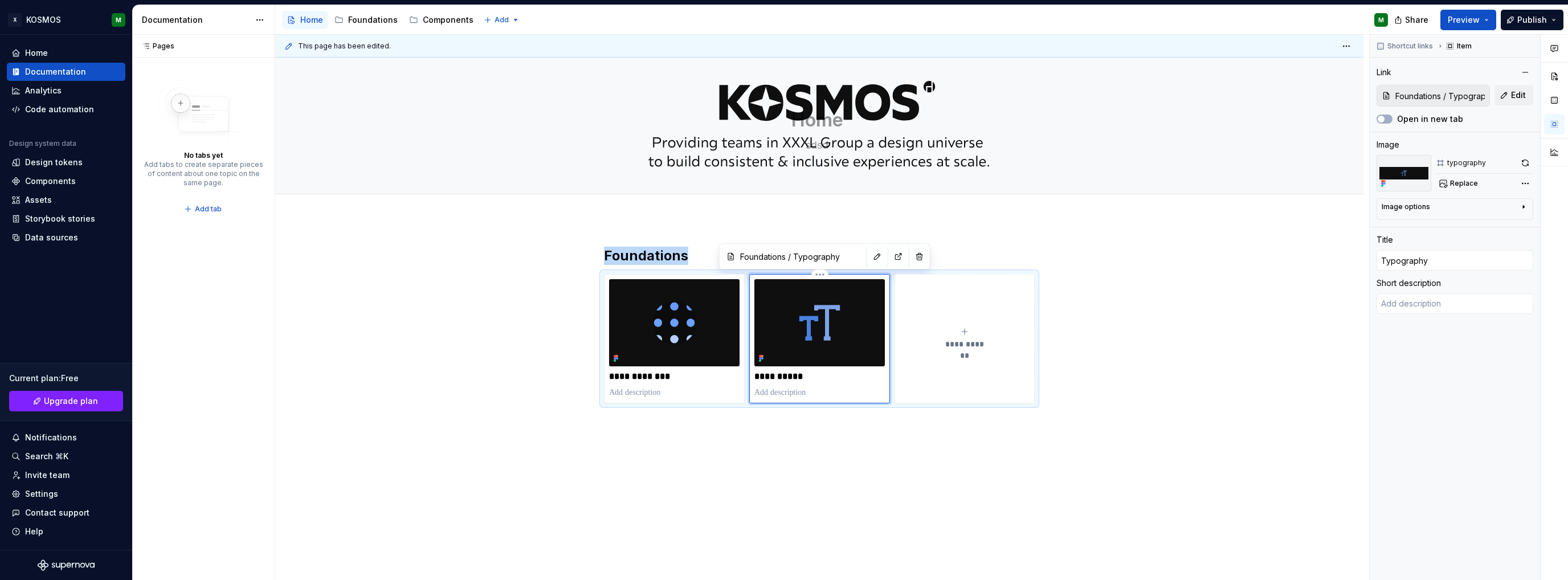
click at [497, 241] on div "**********" at bounding box center [819, 418] width 1088 height 399
click at [1531, 21] on span "Publish" at bounding box center [1532, 20] width 29 height 11
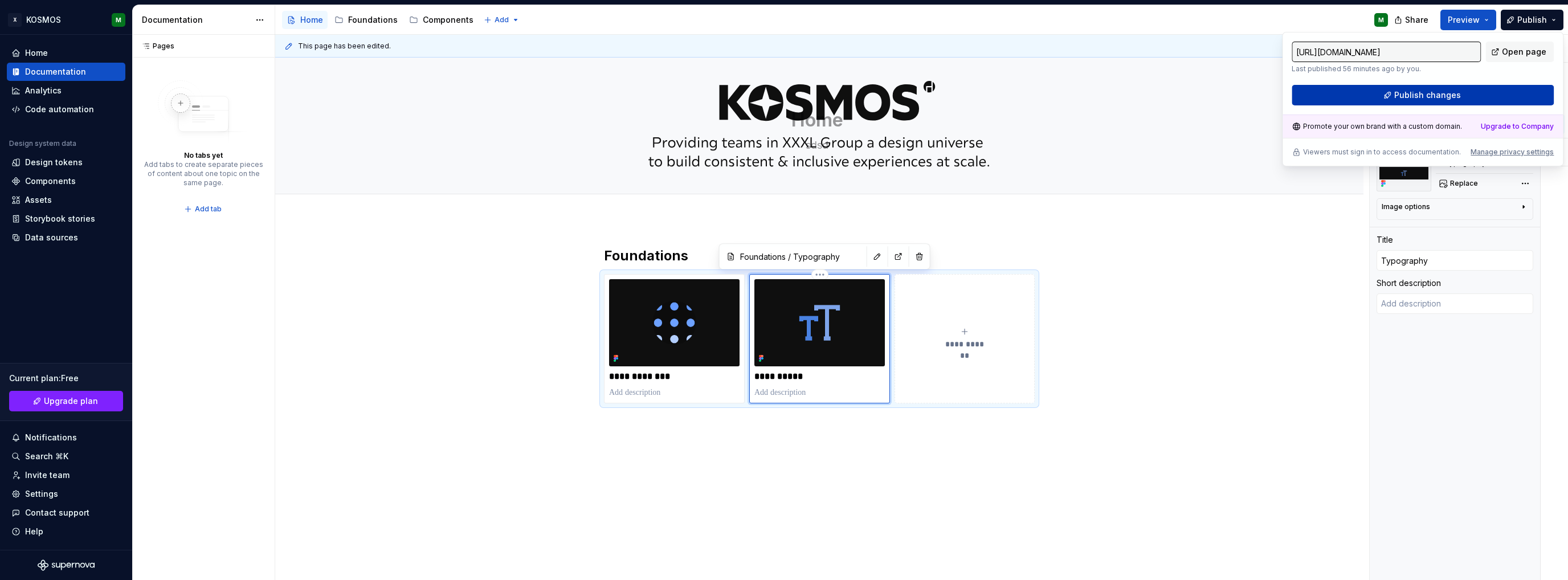
click at [1409, 90] on span "Publish changes" at bounding box center [1428, 95] width 66 height 11
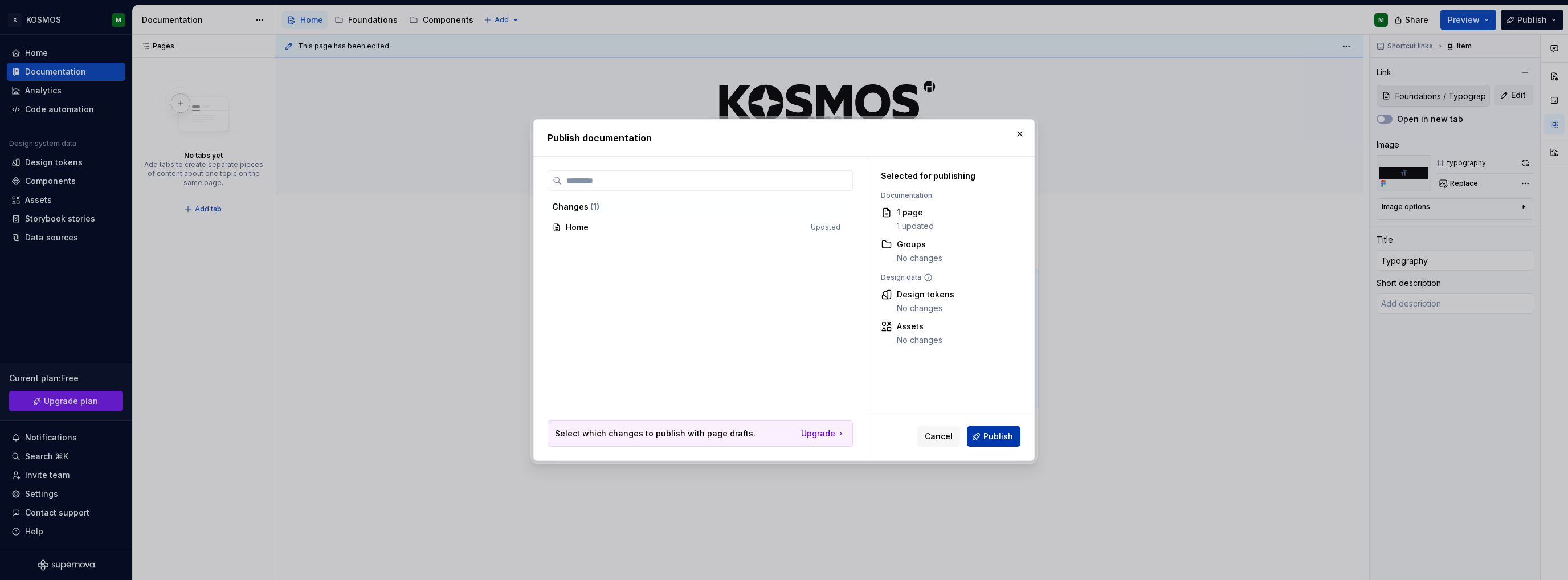
click at [1005, 435] on span "Publish" at bounding box center [998, 437] width 29 height 11
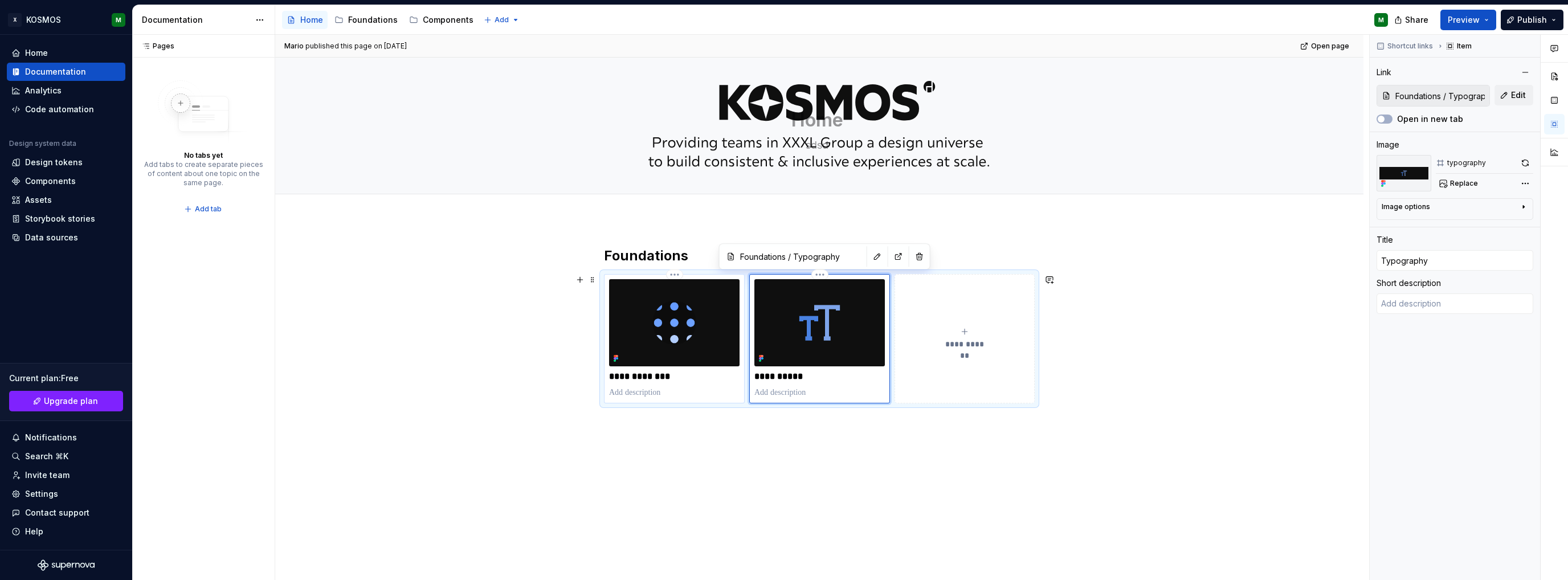
click at [631, 390] on p at bounding box center [674, 393] width 130 height 11
type textarea "*"
type input "Foundations / Design tokens"
type input "Design tokens"
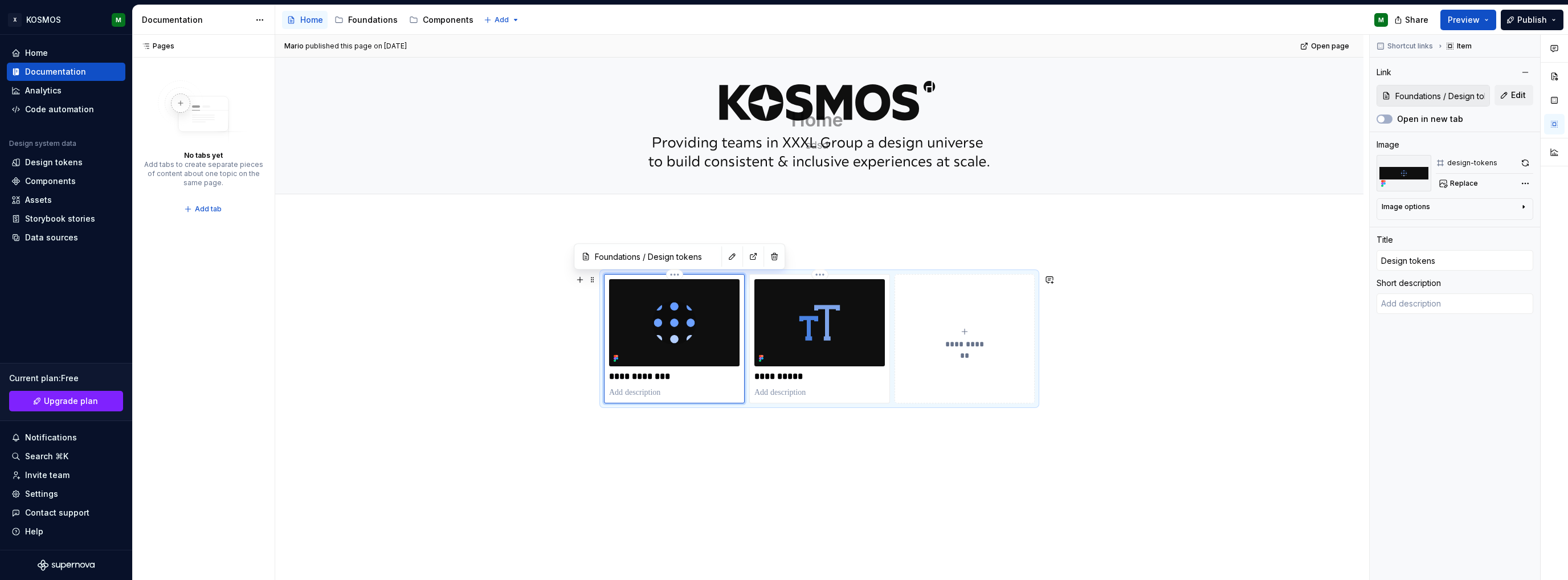
type textarea "*"
type textarea "A design token is the smallest element of the design system and is used to expr…"
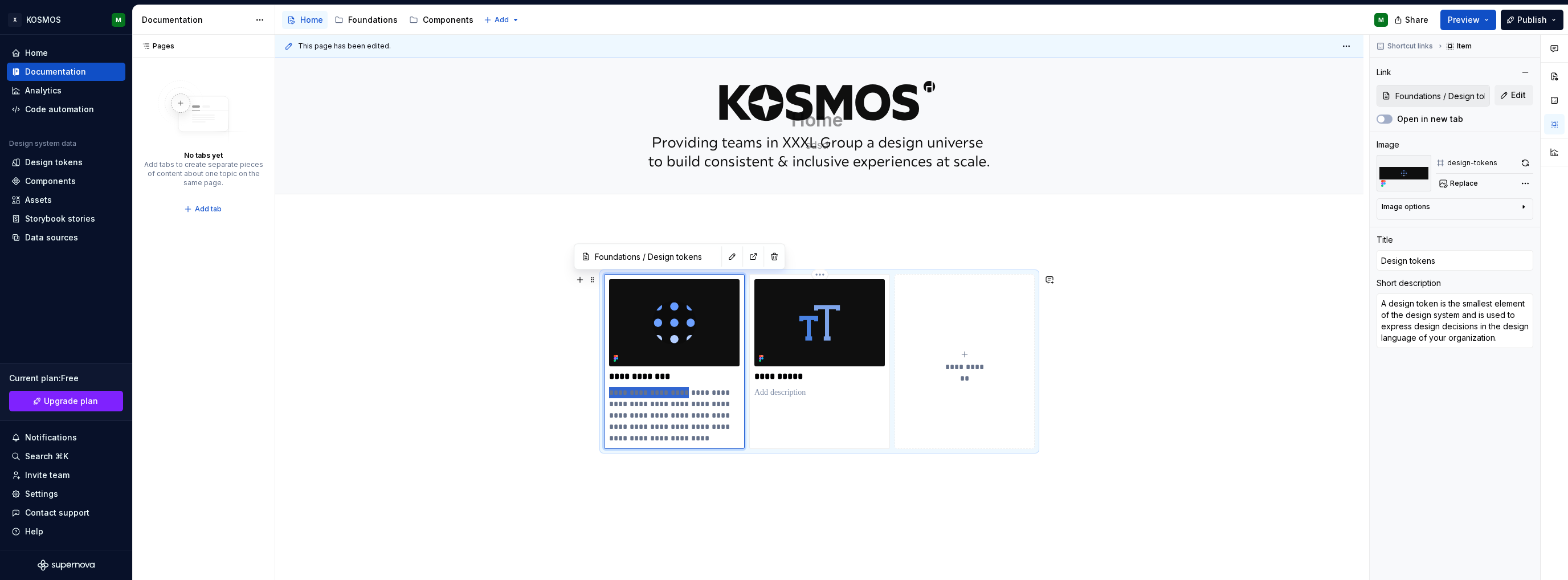
drag, startPoint x: 679, startPoint y: 392, endPoint x: 613, endPoint y: 388, distance: 66.1
click at [604, 390] on div "**********" at bounding box center [819, 361] width 431 height 175
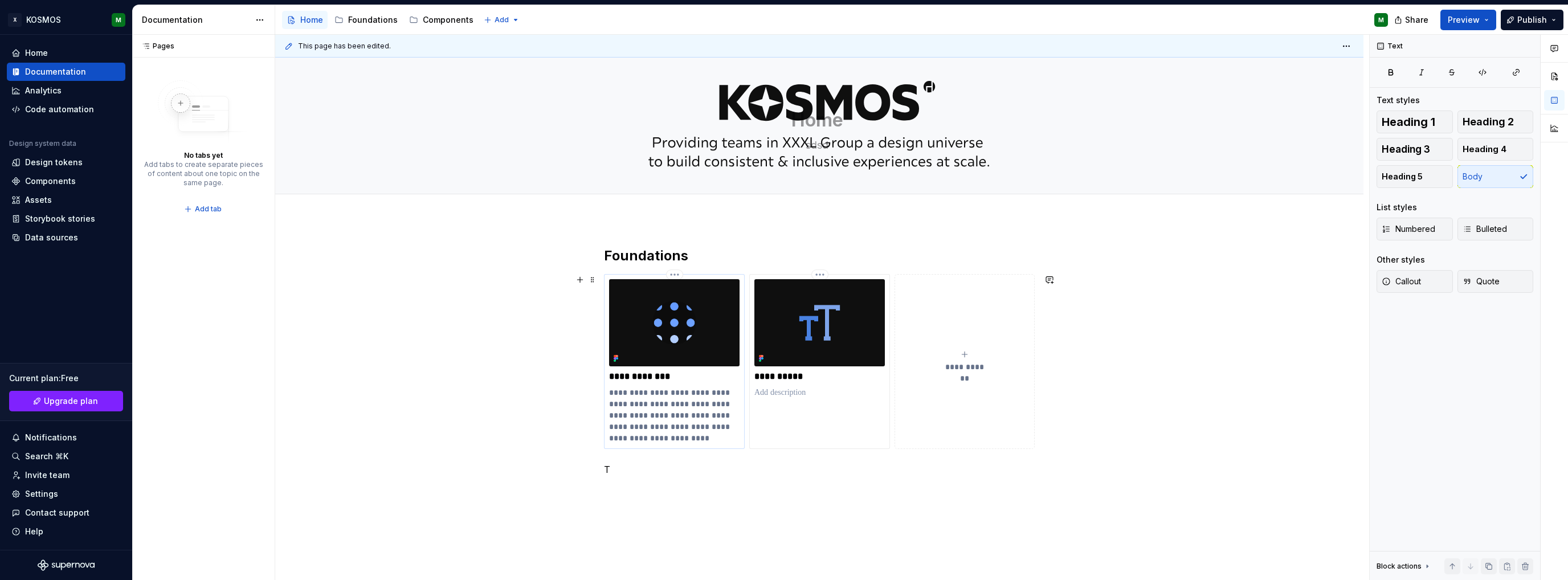
drag, startPoint x: 645, startPoint y: 400, endPoint x: 671, endPoint y: 396, distance: 26.3
click at [647, 400] on p "**********" at bounding box center [674, 415] width 130 height 57
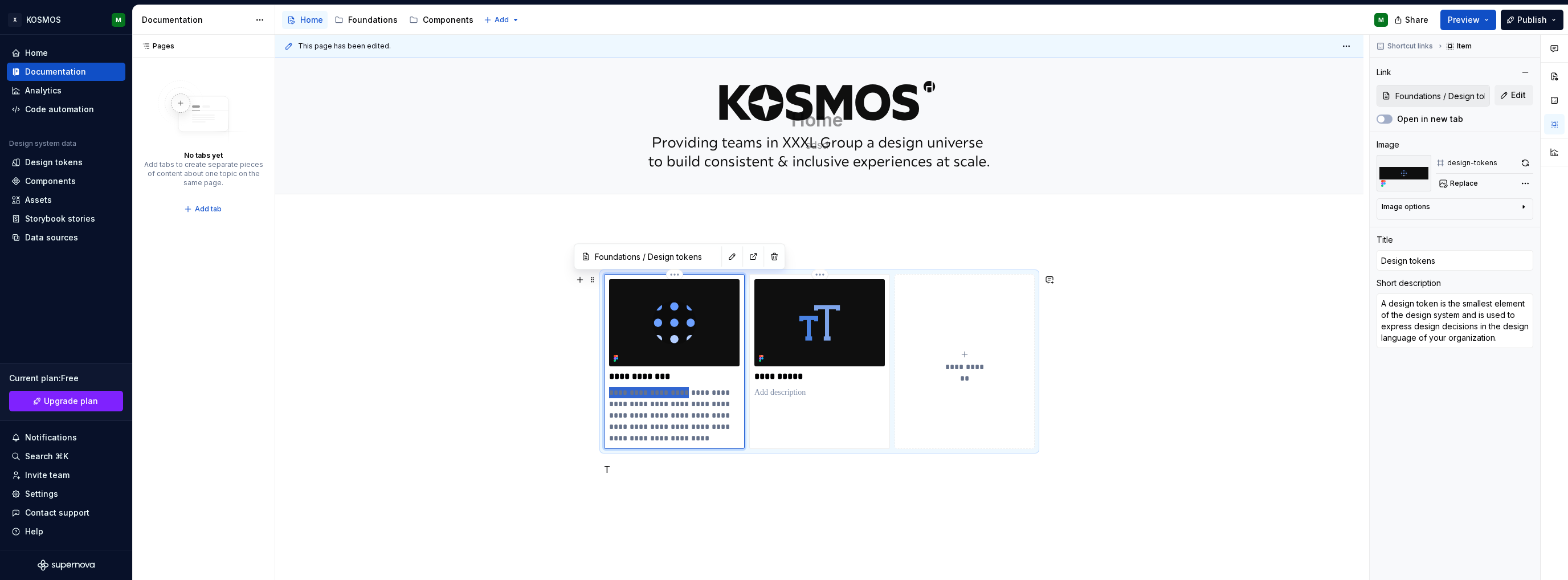
drag, startPoint x: 679, startPoint y: 392, endPoint x: 600, endPoint y: 387, distance: 79.2
click at [594, 388] on div "**********" at bounding box center [819, 441] width 1088 height 444
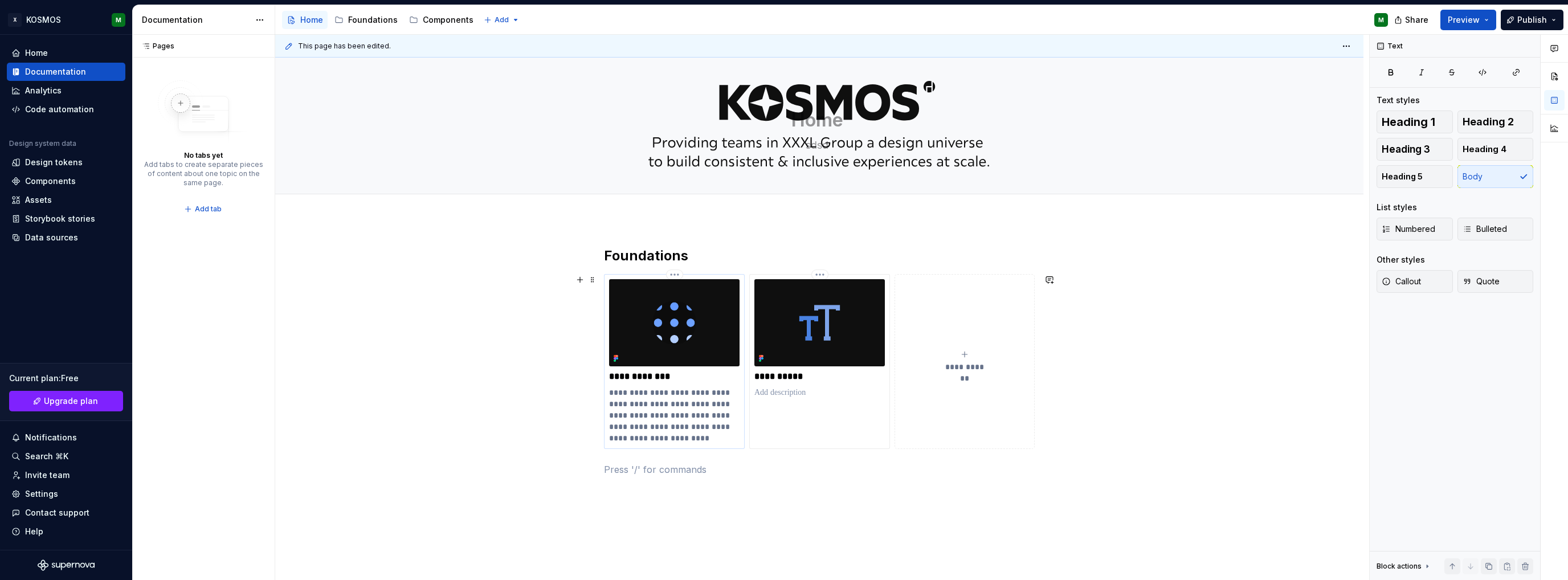
click at [654, 421] on p "**********" at bounding box center [674, 415] width 130 height 57
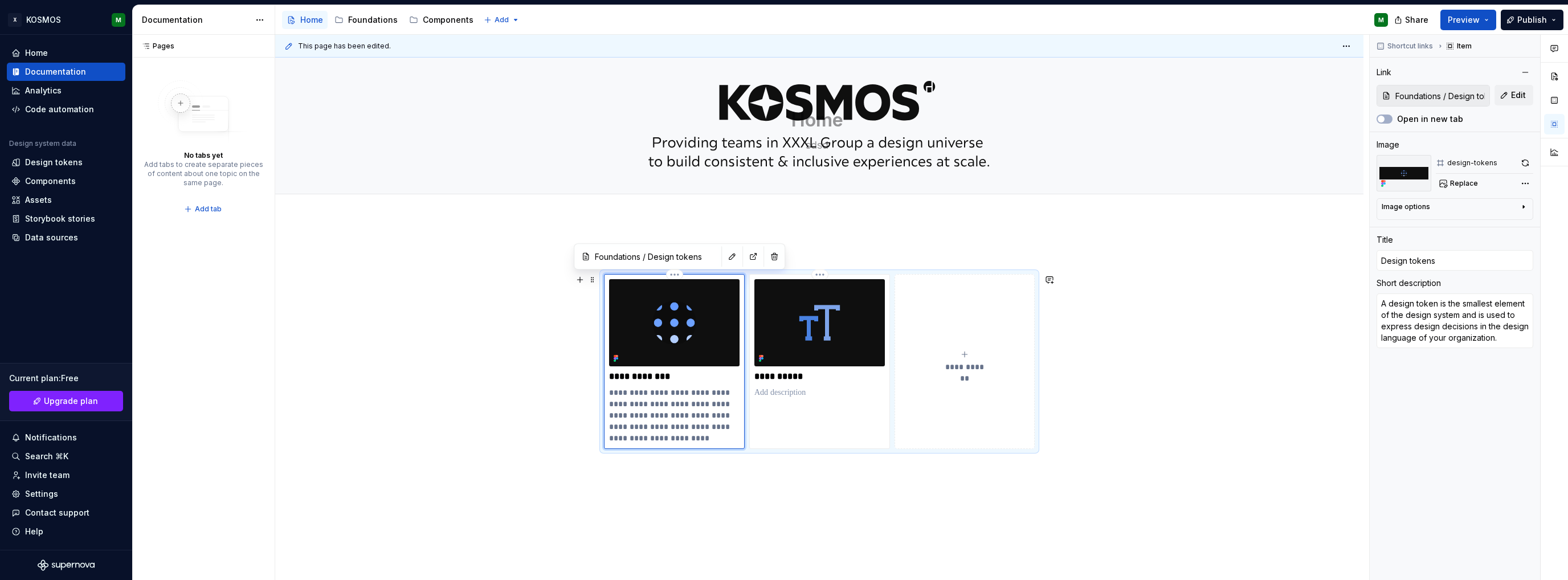
click at [674, 391] on p "**********" at bounding box center [674, 415] width 130 height 57
drag, startPoint x: 675, startPoint y: 393, endPoint x: 607, endPoint y: 390, distance: 68.1
click at [607, 390] on div "**********" at bounding box center [674, 361] width 141 height 175
type textarea "*"
type textarea "the smallest element of the design system and is used to express design decisio…"
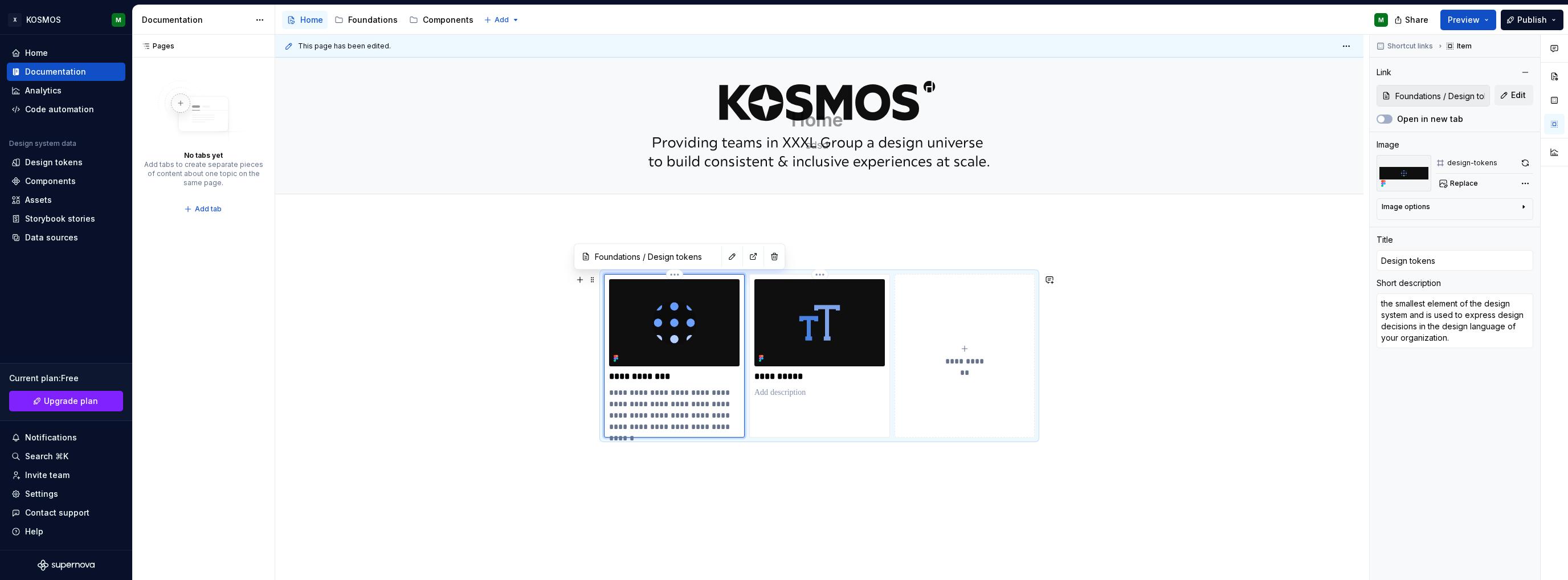
type textarea "*"
type textarea "he smallest element of the design system and is used to express design decision…"
type textarea "*"
type textarea "The smallest element of the design system and is used to express design decisio…"
click at [0, 0] on span "*********" at bounding box center [0, 0] width 0 height 0
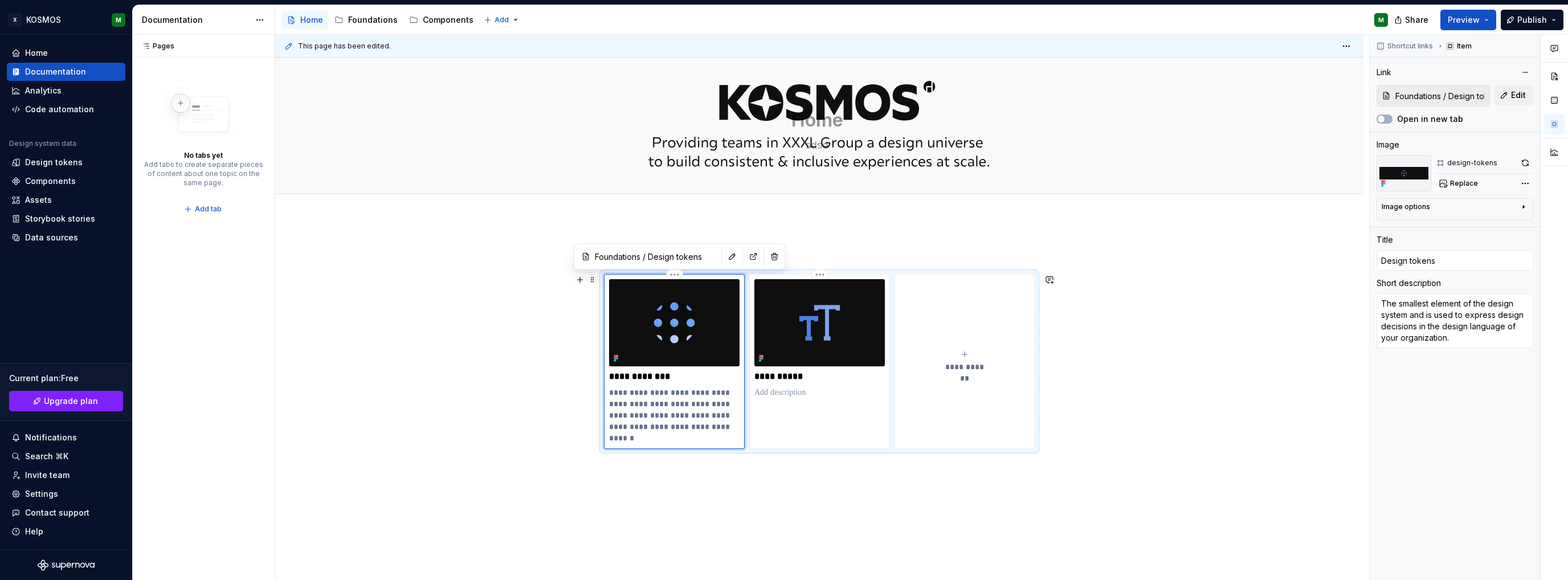
type textarea "*"
type textarea "It is the smallest element of the design system and is used to express design d…"
click at [676, 405] on p "**********" at bounding box center [674, 415] width 130 height 57
click at [677, 412] on p "**********" at bounding box center [674, 415] width 130 height 57
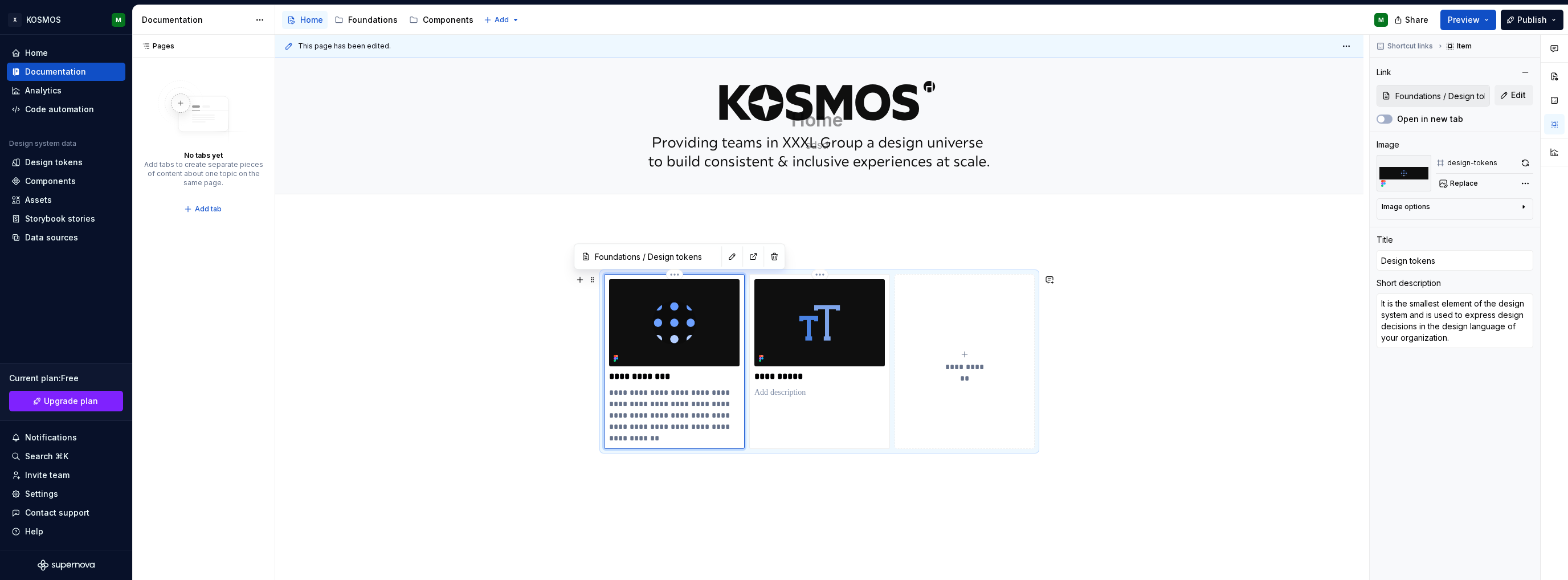
click at [688, 430] on p "**********" at bounding box center [674, 415] width 130 height 57
drag, startPoint x: 682, startPoint y: 425, endPoint x: 686, endPoint y: 438, distance: 13.6
click at [686, 438] on p "**********" at bounding box center [674, 415] width 130 height 57
type textarea "*"
type textarea "It is the smallest element of the design system and is used to express design d…"
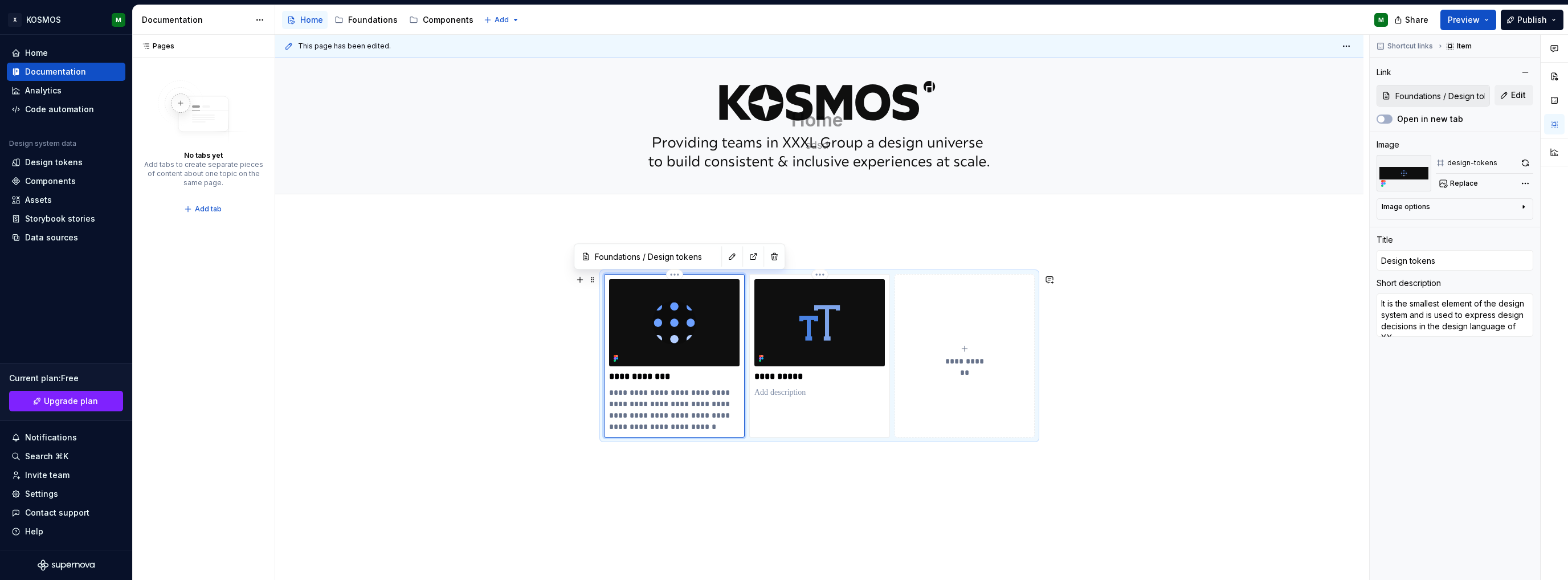
type textarea "*"
type textarea "It is the smallest element of the design system and is used to express design d…"
type textarea "*"
type textarea "It is the smallest element of the design system and is used to express design d…"
type textarea "*"
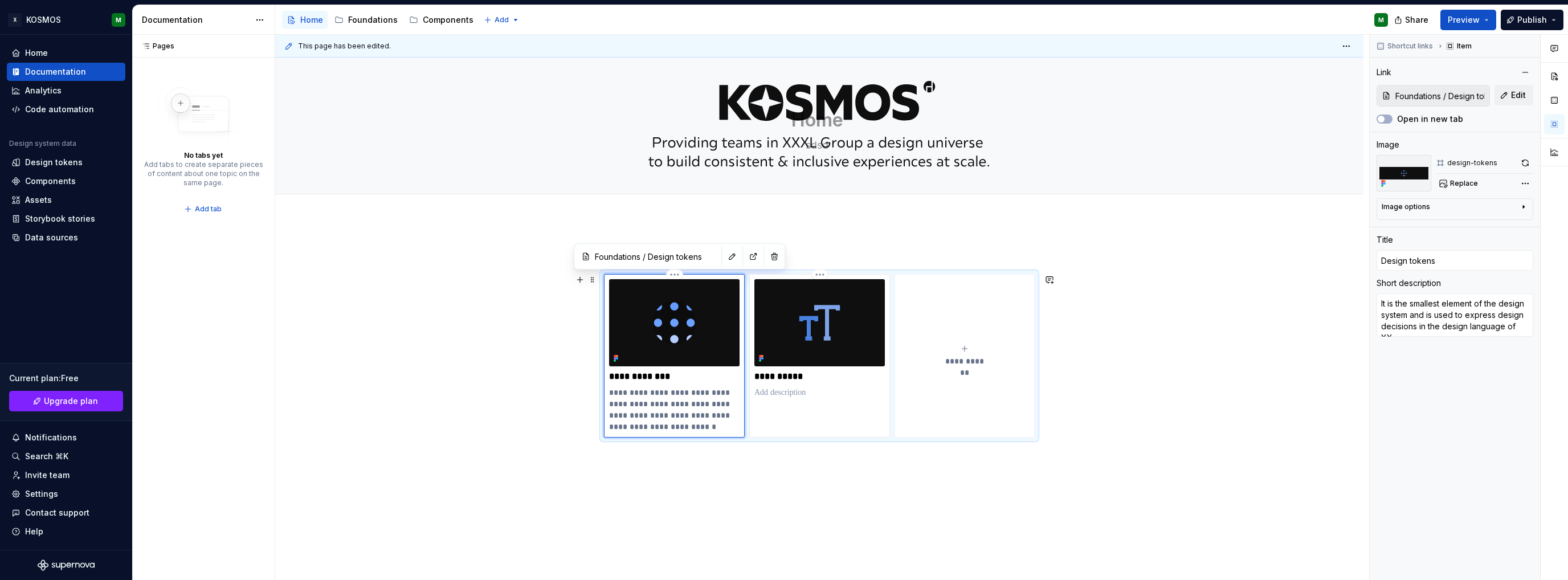
type textarea "It is the smallest element of the design system and is used to express design d…"
type textarea "*"
type textarea "It is the smallest element of the design system and is used to express design d…"
type textarea "*"
type textarea "It is the smallest element of the design system and is used to express design d…"
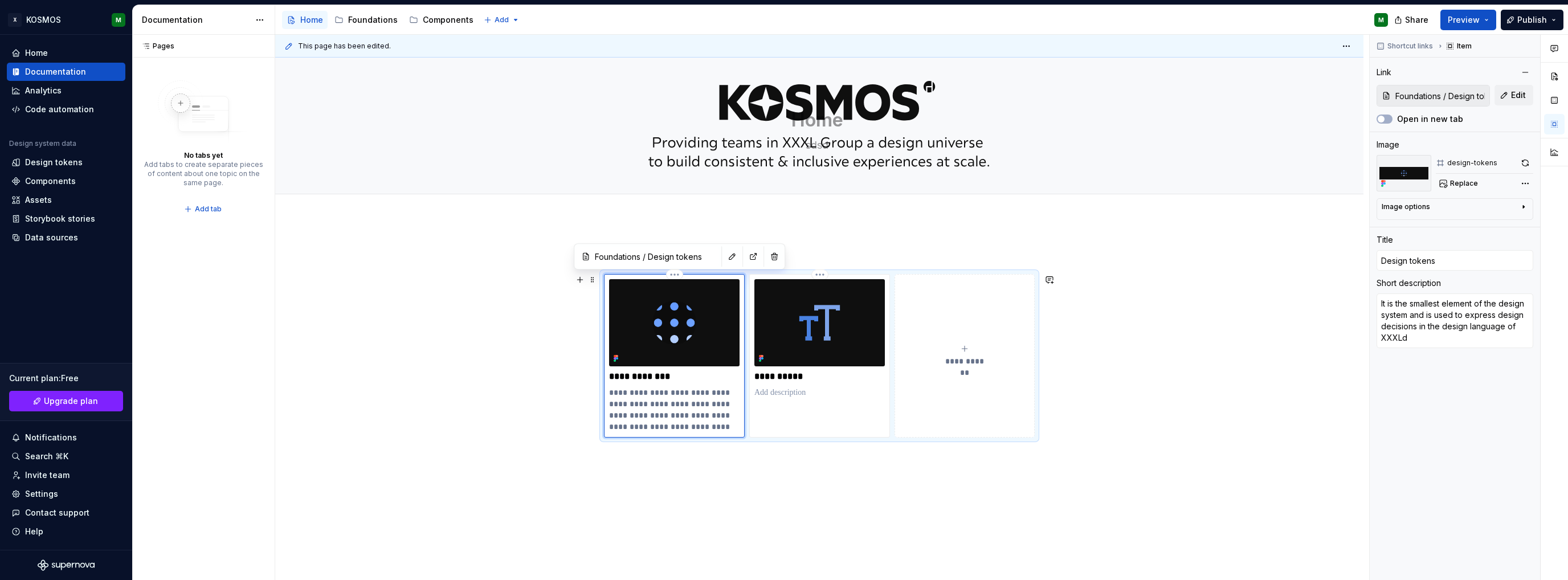
type textarea "*"
type textarea "It is the smallest element of the design system and is used to express design d…"
type textarea "*"
type textarea "It is the smallest element of the design system and is used to express design d…"
type textarea "*"
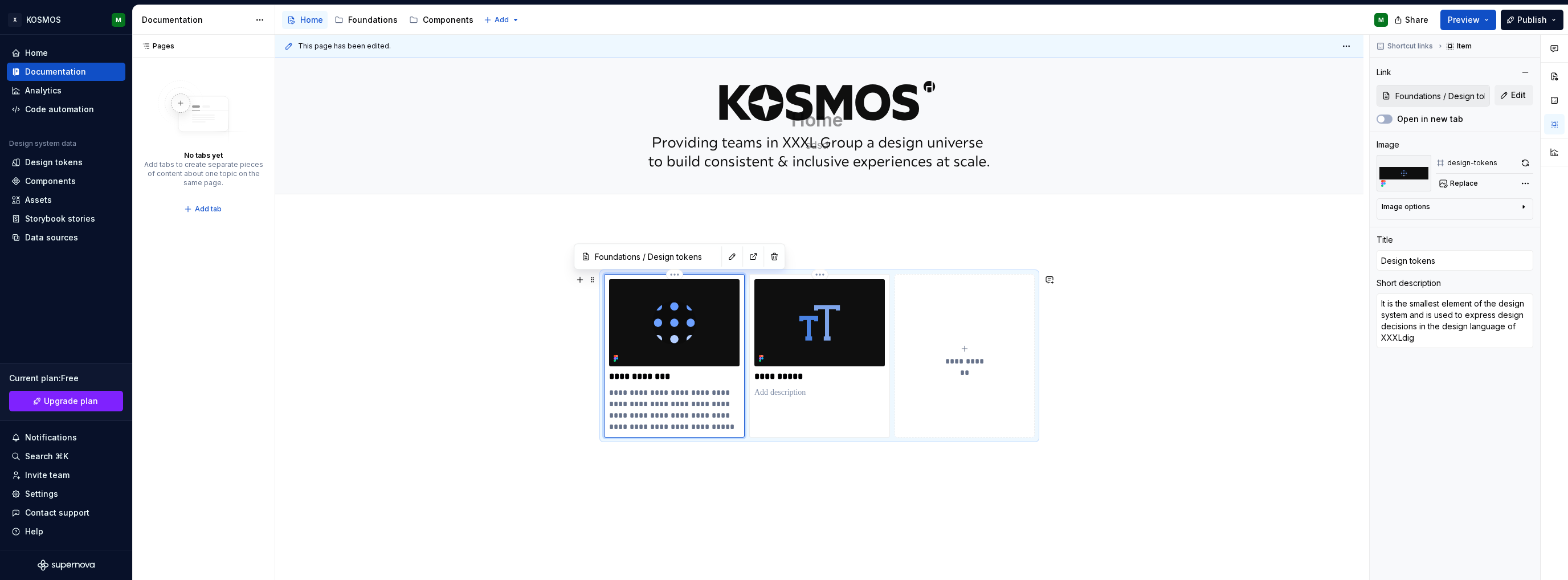
type textarea "It is the smallest element of the design system and is used to express design d…"
type textarea "*"
type textarea "It is the smallest element of the design system and is used to express design d…"
type textarea "*"
type textarea "It is the smallest element of the design system and is used to express design d…"
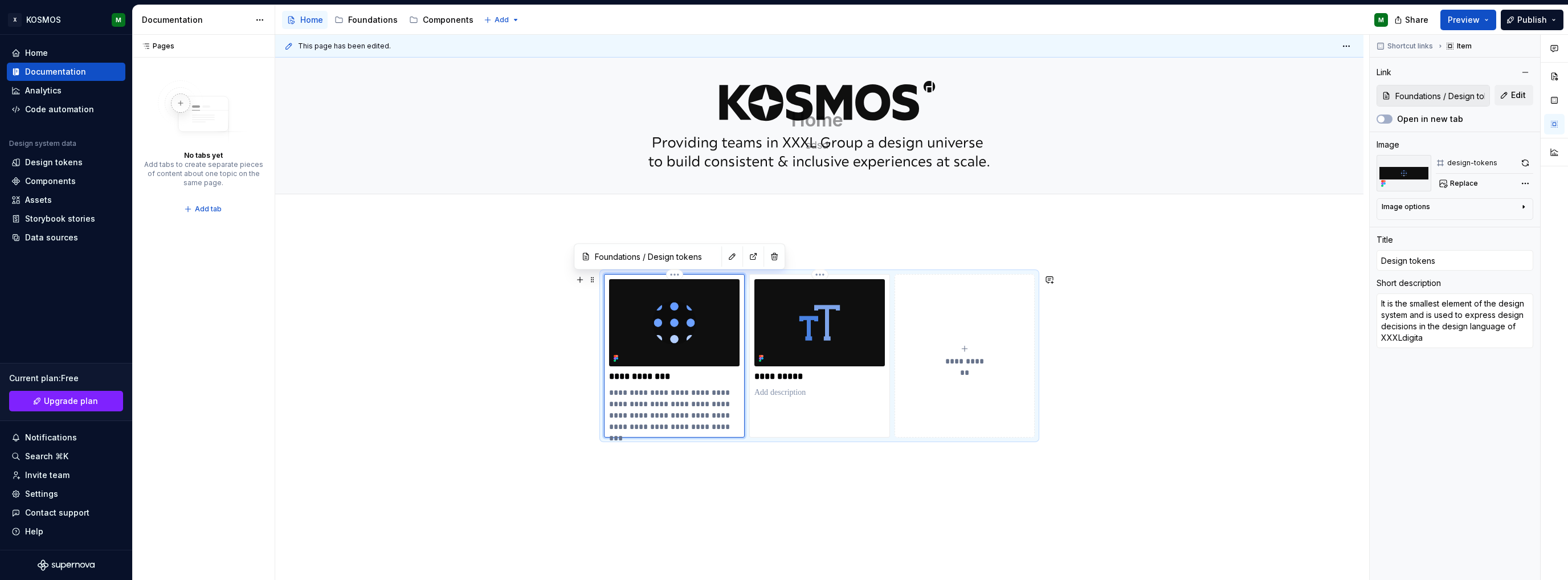
type textarea "*"
type textarea "It is the smallest element of the design system and is used to express design d…"
type textarea "*"
type textarea "It is the smallest element of the design system and is used to express design d…"
click at [755, 490] on div "**********" at bounding box center [819, 435] width 1088 height 433
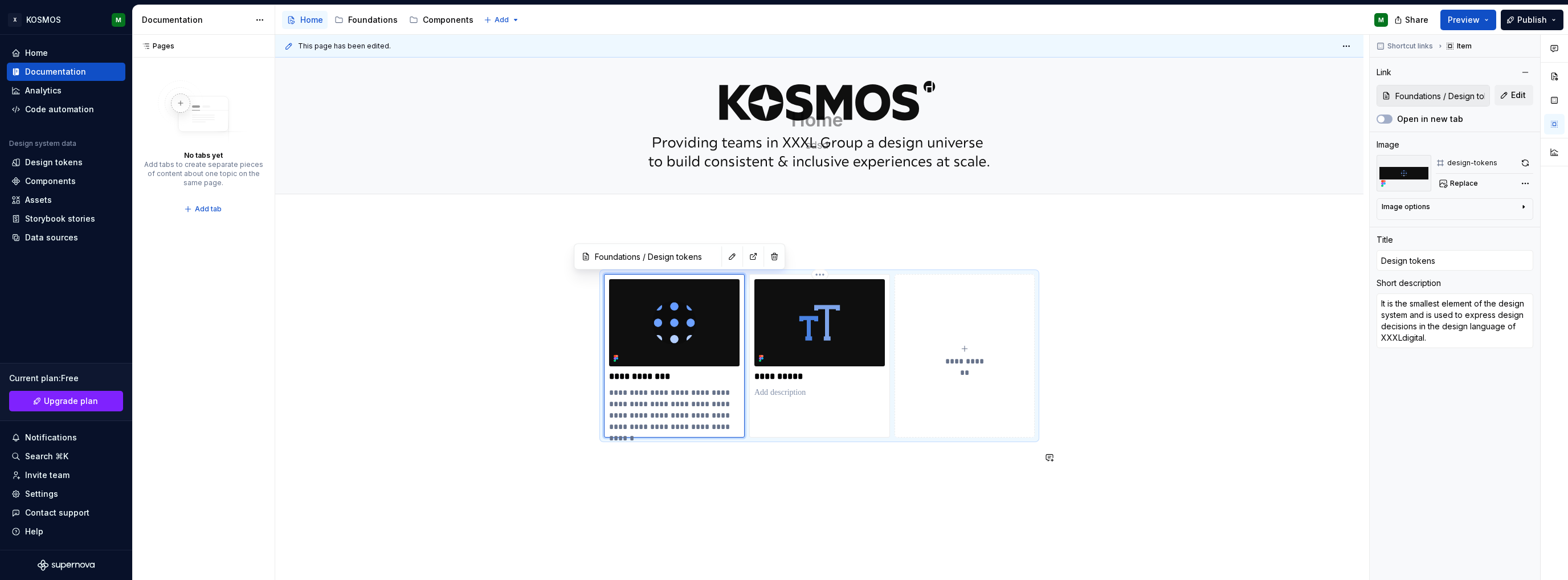
click at [755, 490] on div "**********" at bounding box center [819, 435] width 1088 height 433
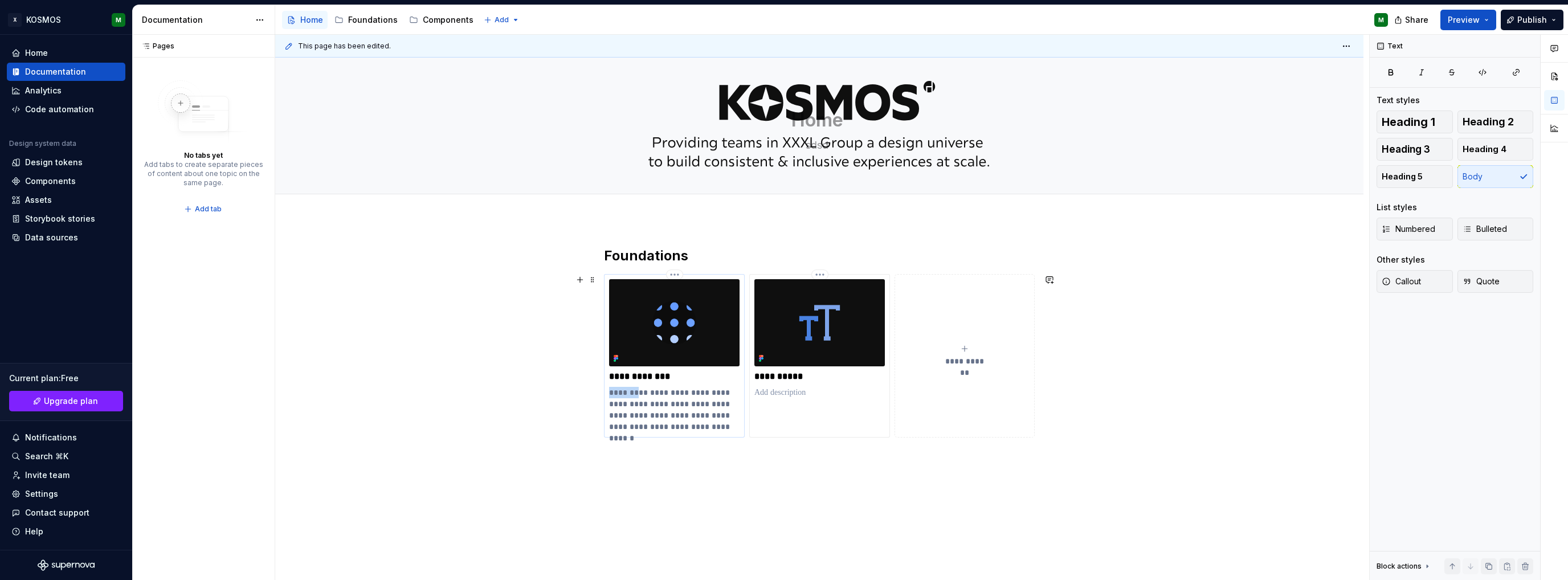
drag, startPoint x: 627, startPoint y: 393, endPoint x: 608, endPoint y: 393, distance: 19.0
click at [609, 393] on p "**********" at bounding box center [674, 410] width 130 height 46
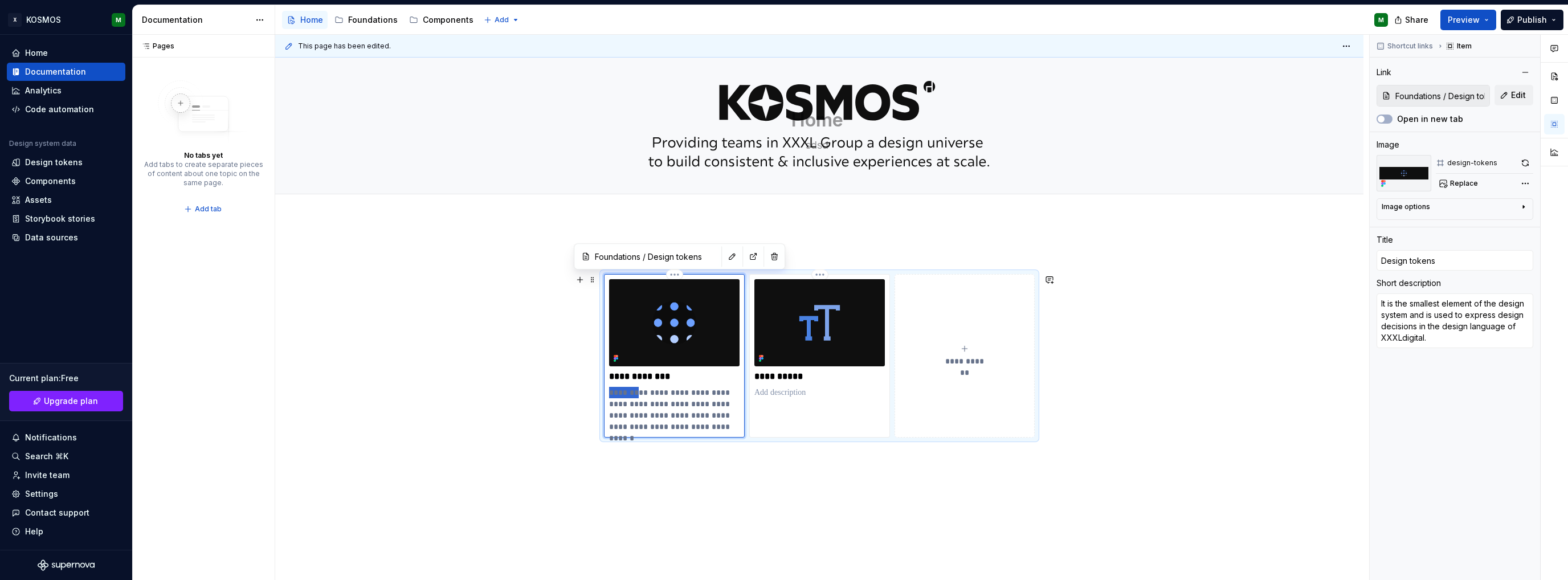
type textarea "*"
type textarea "e smallest element of the design system and is used to express design decisions…"
type textarea "*"
type textarea "Te smallest element of the design system and is used to express design decision…"
type textarea "*"
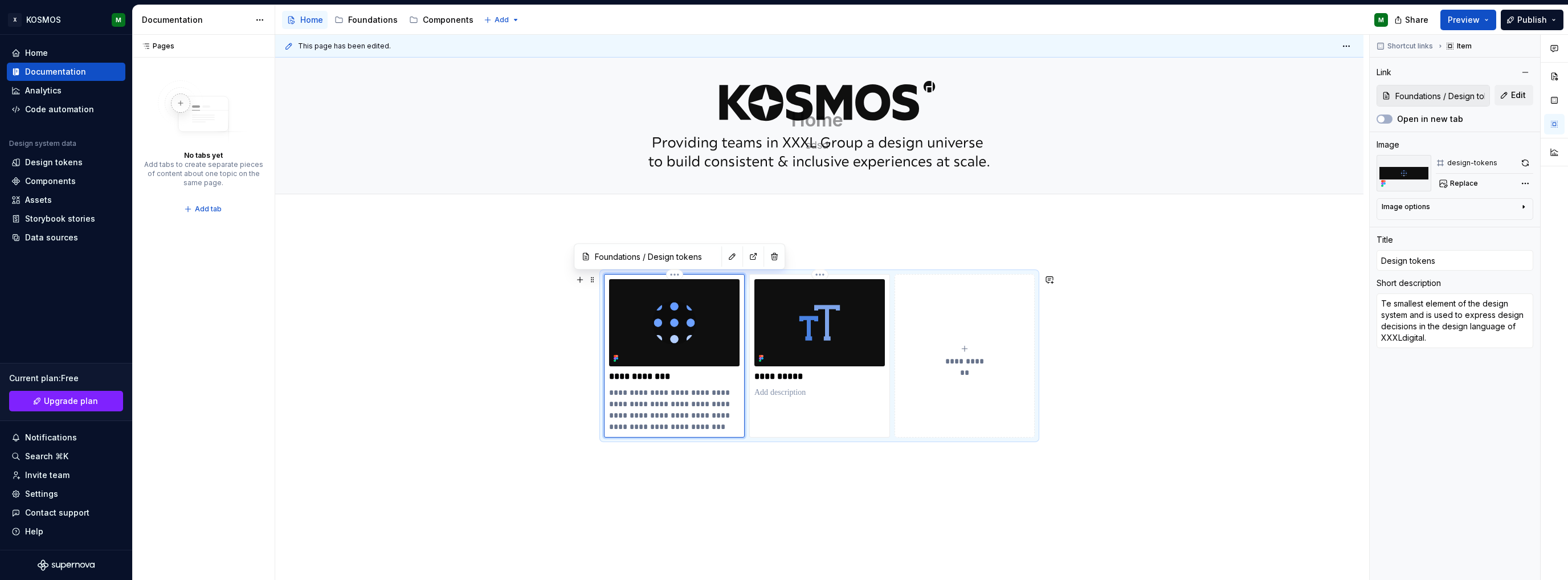
type textarea "The smallest element of the design system and is used to express design decisio…"
click at [669, 473] on div "**********" at bounding box center [819, 363] width 431 height 232
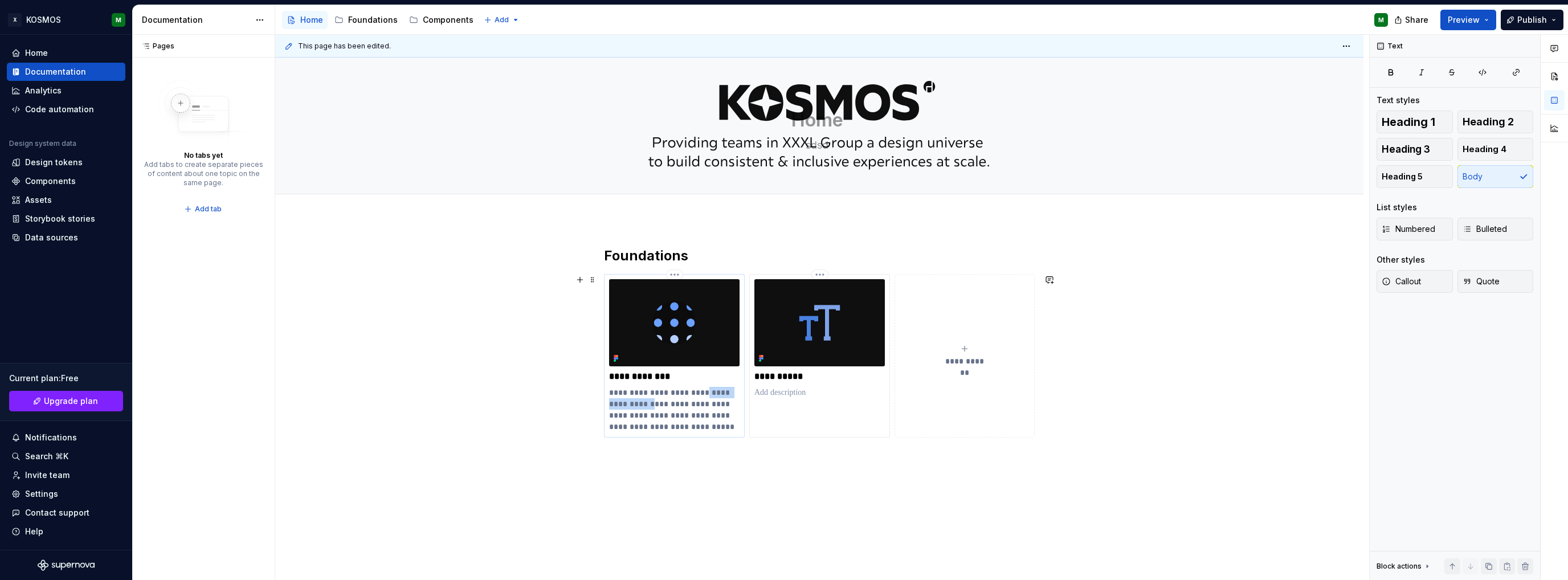
drag, startPoint x: 702, startPoint y: 391, endPoint x: 660, endPoint y: 401, distance: 43.2
click at [660, 401] on p "**********" at bounding box center [674, 410] width 130 height 46
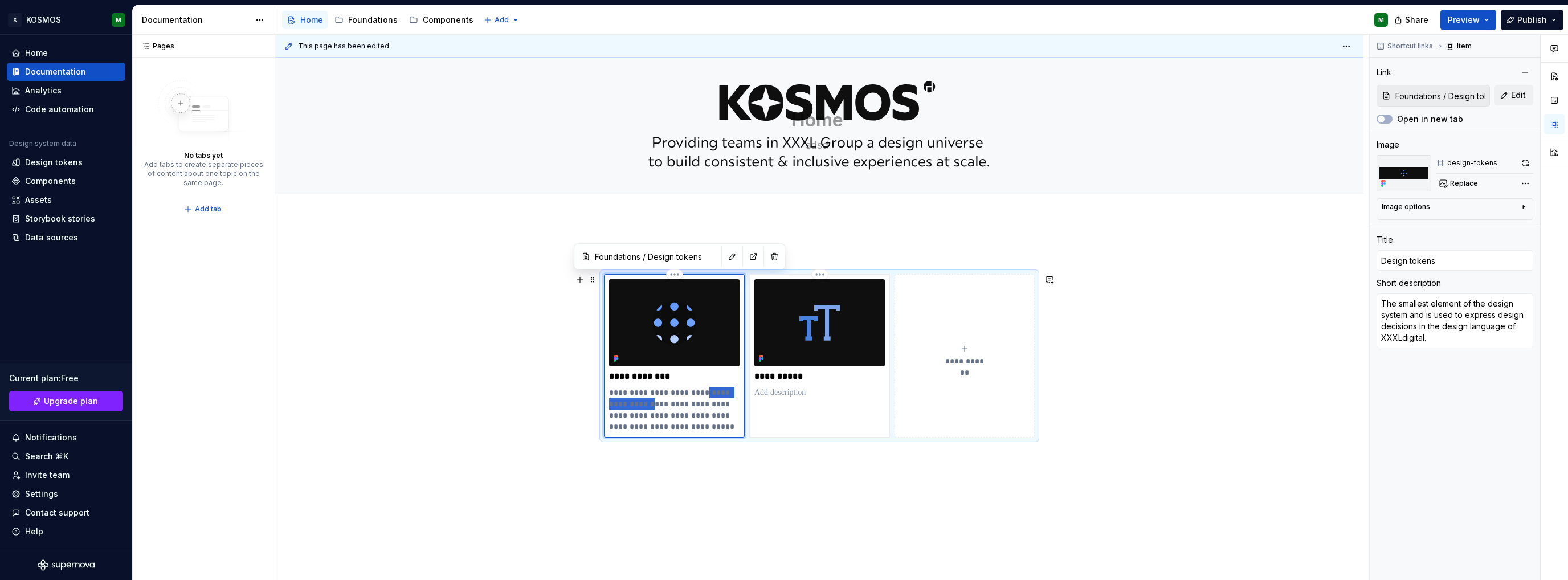
type textarea "*"
type textarea "The smallest element of KOS and is used to express design decisions in the desi…"
type textarea "*"
type textarea "The smallest element of KOSM and is used to express design decisions in the des…"
type textarea "*"
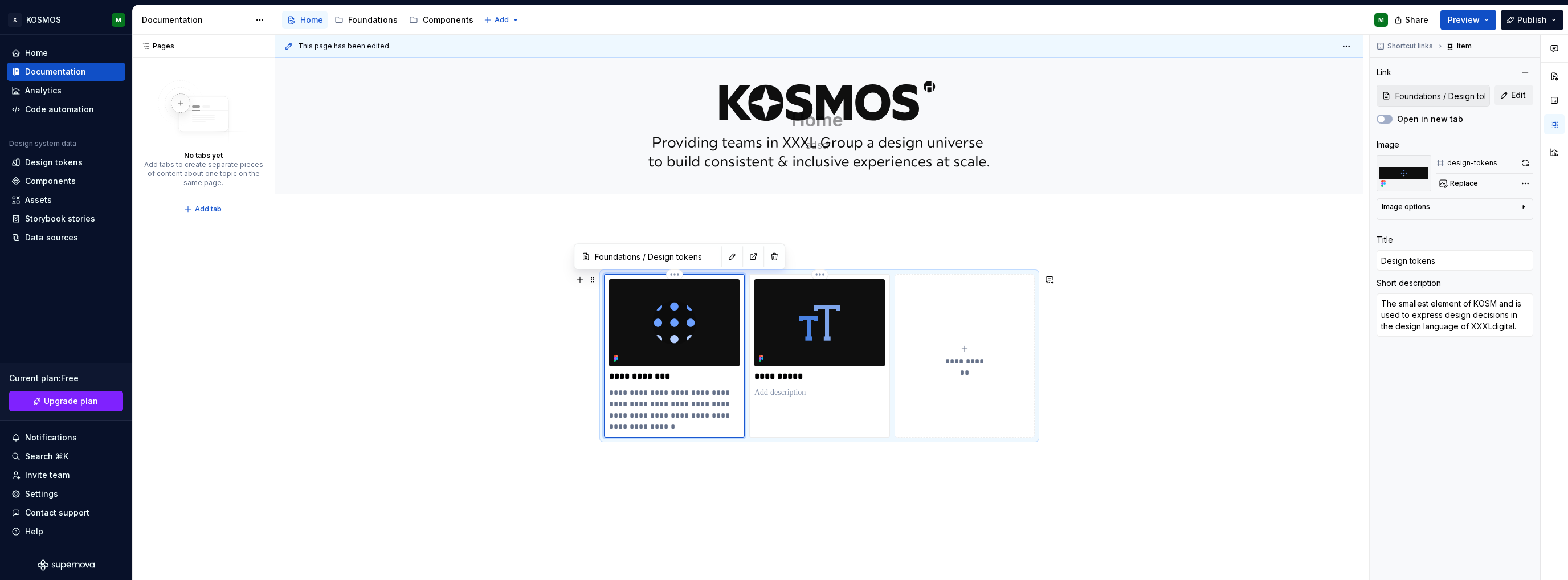
type textarea "The smallest element of KOSMO and is used to express design decisions in the de…"
type textarea "*"
type textarea "The smallest element of KOSMOS and is used to express design decisions in the d…"
click at [618, 403] on p "**********" at bounding box center [674, 410] width 130 height 46
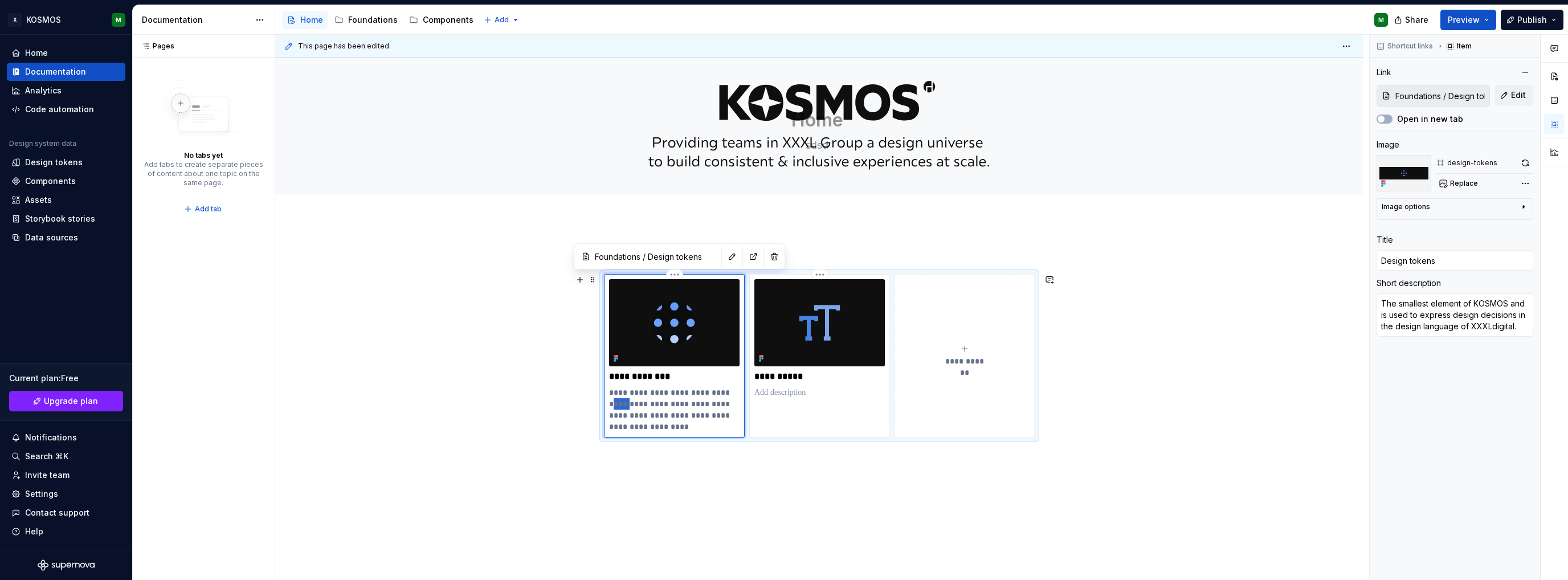
type textarea "*"
type textarea "The smallest element of KOSMOS whicis used to express design decisions in the d…"
type textarea "*"
type textarea "The smallest element of KOSMOS whichis used to express design decisions in the …"
type textarea "*"
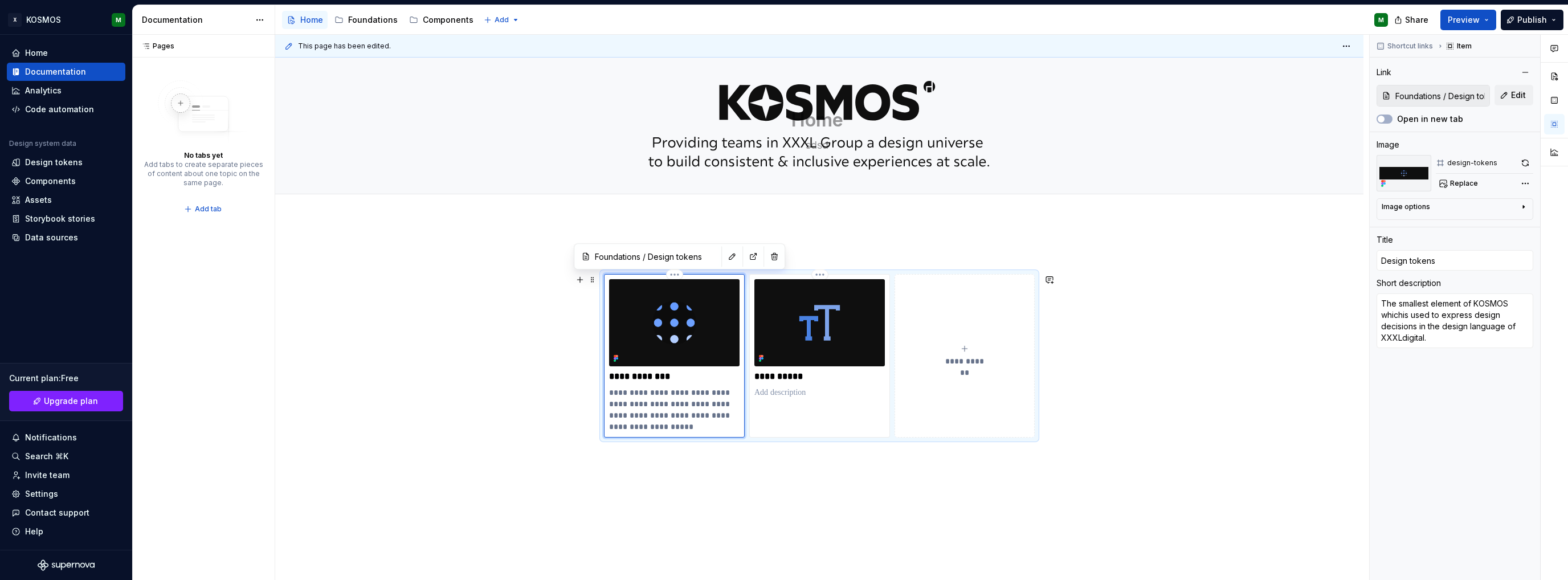
type textarea "The smallest element of KOSMOS which is used to express design decisions in the…"
click at [0, 0] on span "******" at bounding box center [0, 0] width 0 height 0
type textarea "*"
type textarea "The smallest element of KOSMOS, which is used to express design decisions in th…"
click at [729, 482] on div "**********" at bounding box center [819, 435] width 1088 height 433
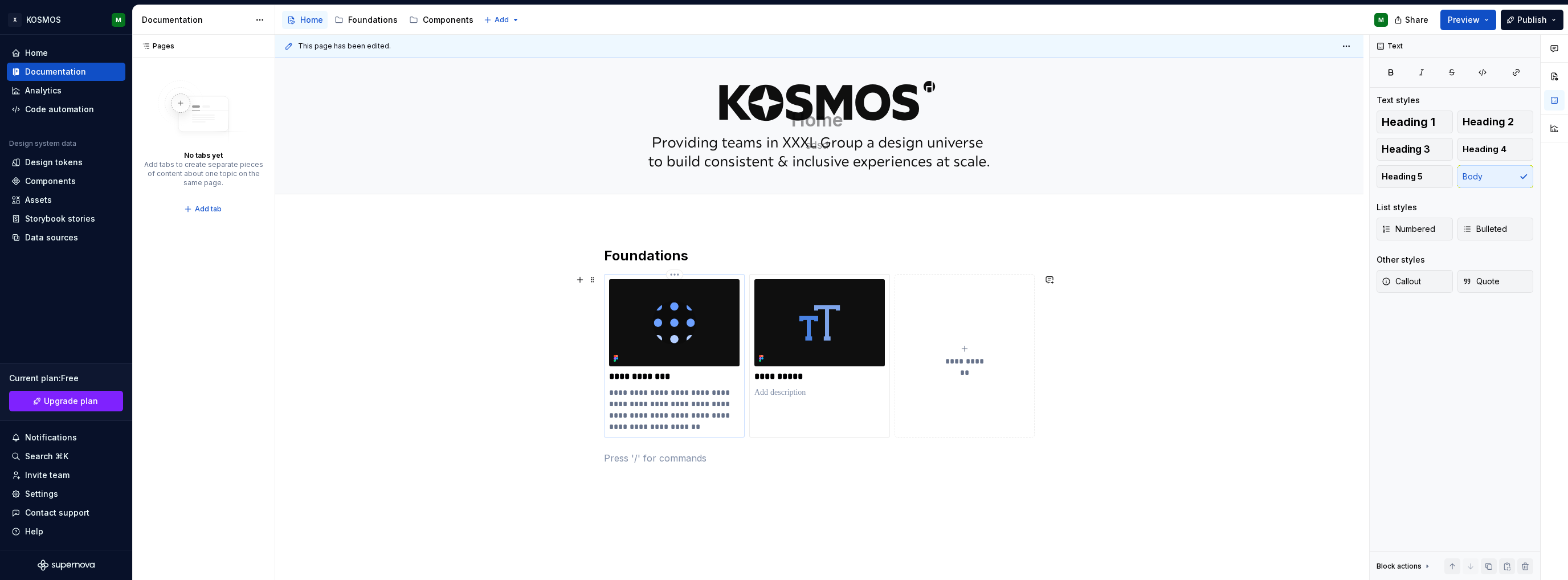
click at [651, 400] on p "**********" at bounding box center [674, 410] width 130 height 46
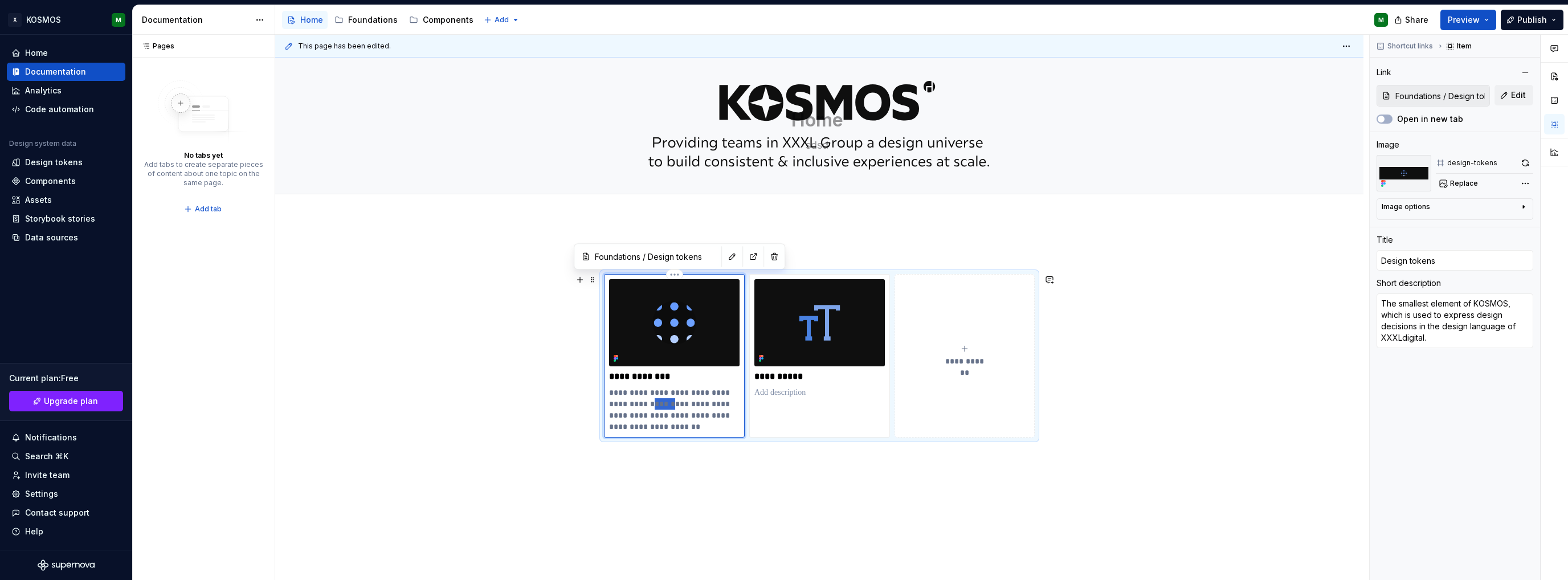
click at [651, 400] on p "**********" at bounding box center [674, 410] width 130 height 46
click at [654, 393] on p "**********" at bounding box center [674, 410] width 130 height 46
click at [638, 398] on p "**********" at bounding box center [674, 410] width 130 height 46
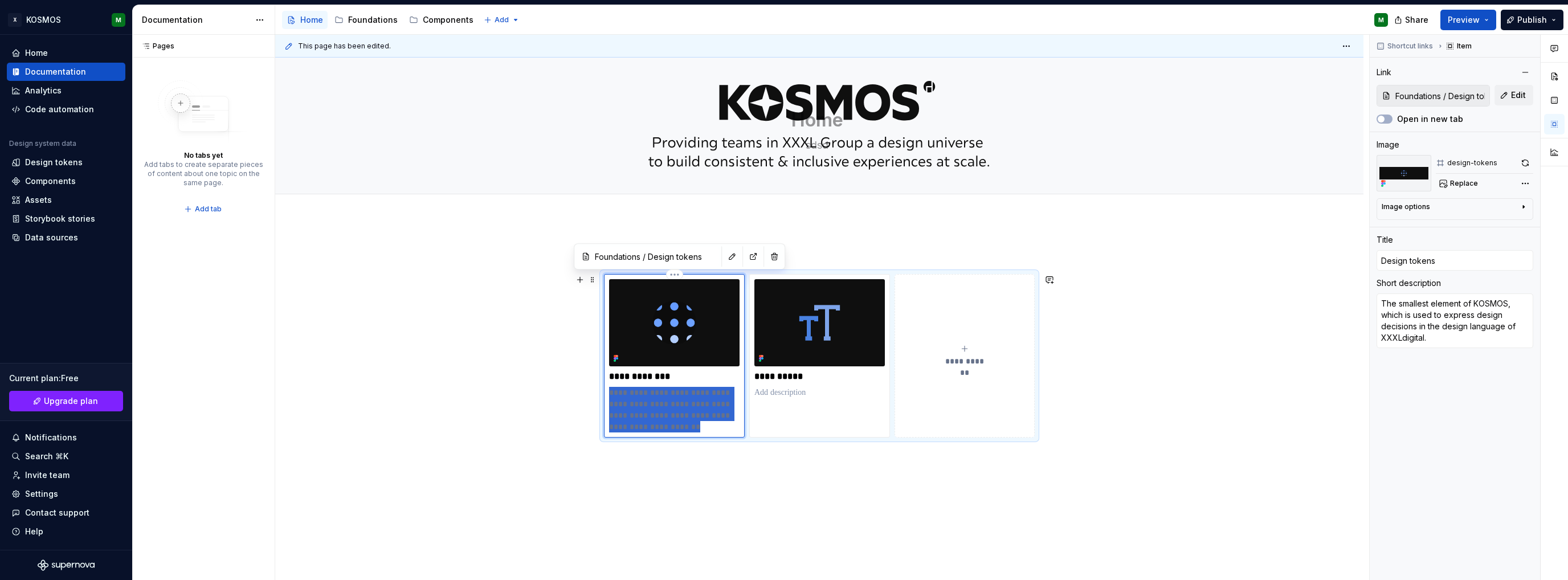
drag, startPoint x: 672, startPoint y: 424, endPoint x: 611, endPoint y: 388, distance: 70.8
click at [611, 388] on p "**********" at bounding box center [674, 410] width 130 height 46
type textarea "*"
type textarea "A design token is the smallest building block of KOSMOS, translating design dec…"
click at [724, 489] on div "**********" at bounding box center [819, 435] width 1088 height 433
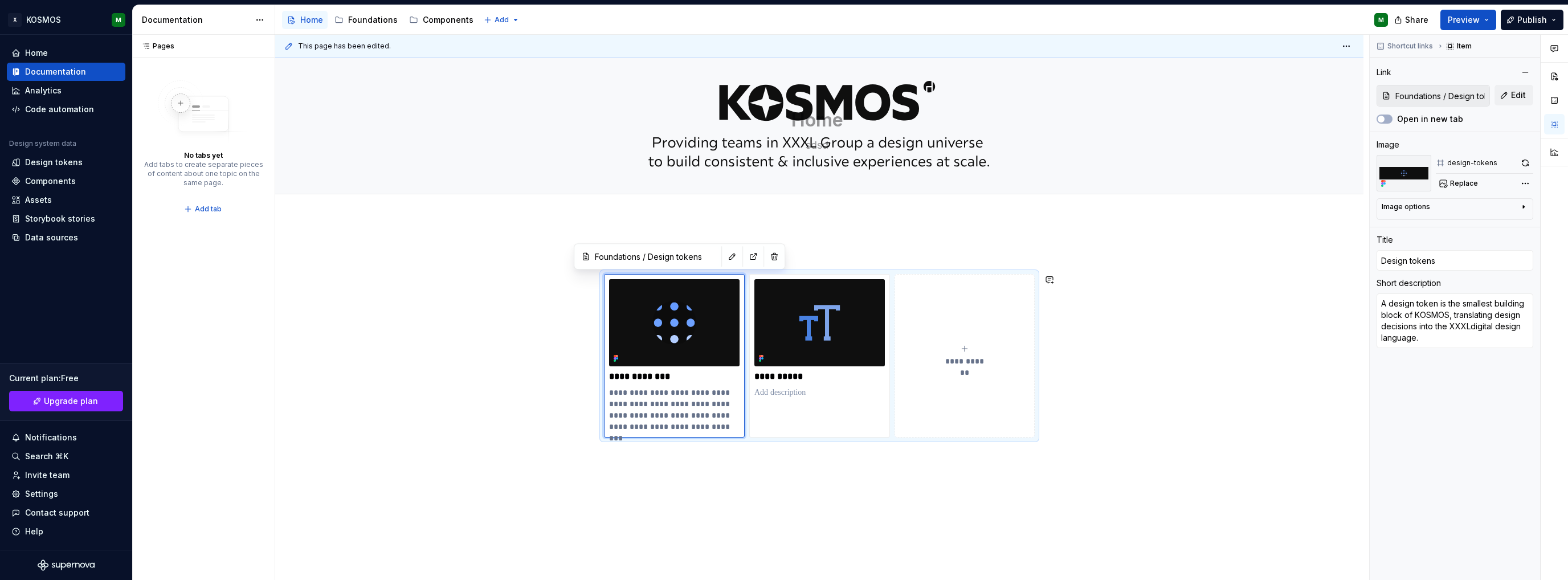
click at [724, 489] on div "**********" at bounding box center [819, 435] width 1088 height 433
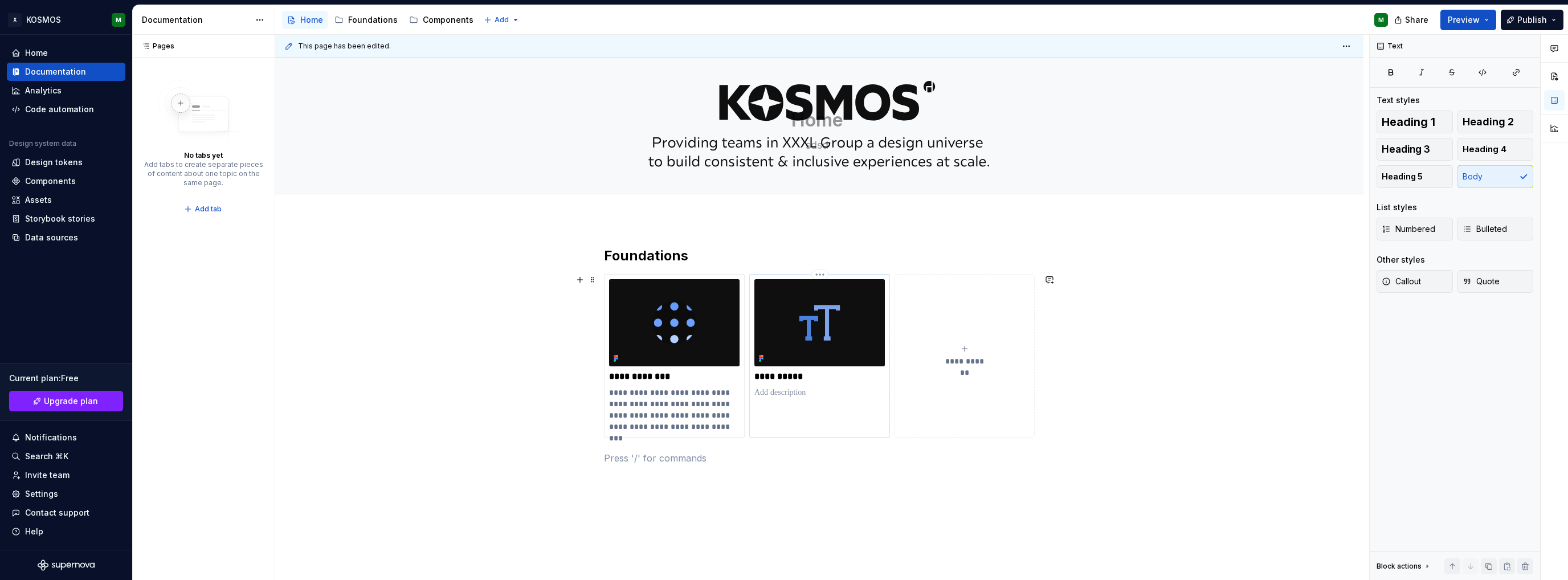
click at [788, 393] on p at bounding box center [819, 393] width 130 height 11
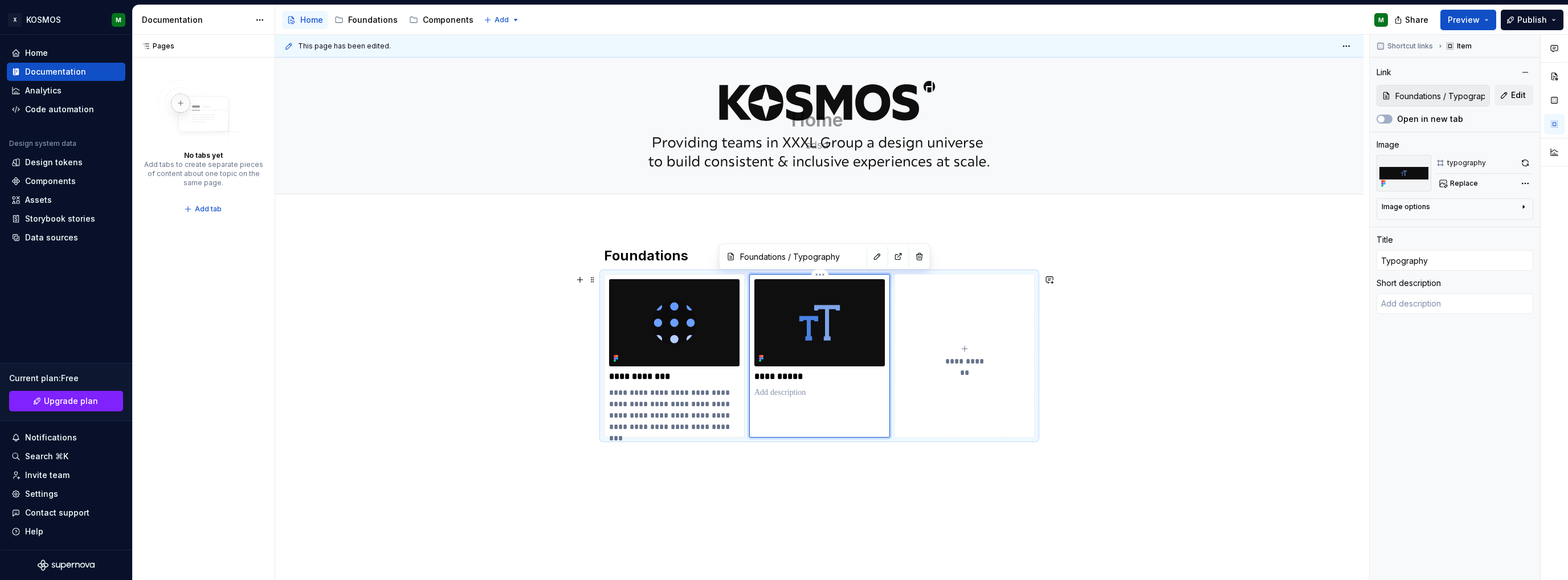
type textarea "*"
type textarea "Typography is the systematic arrangement of text to make it readable, ensuring …"
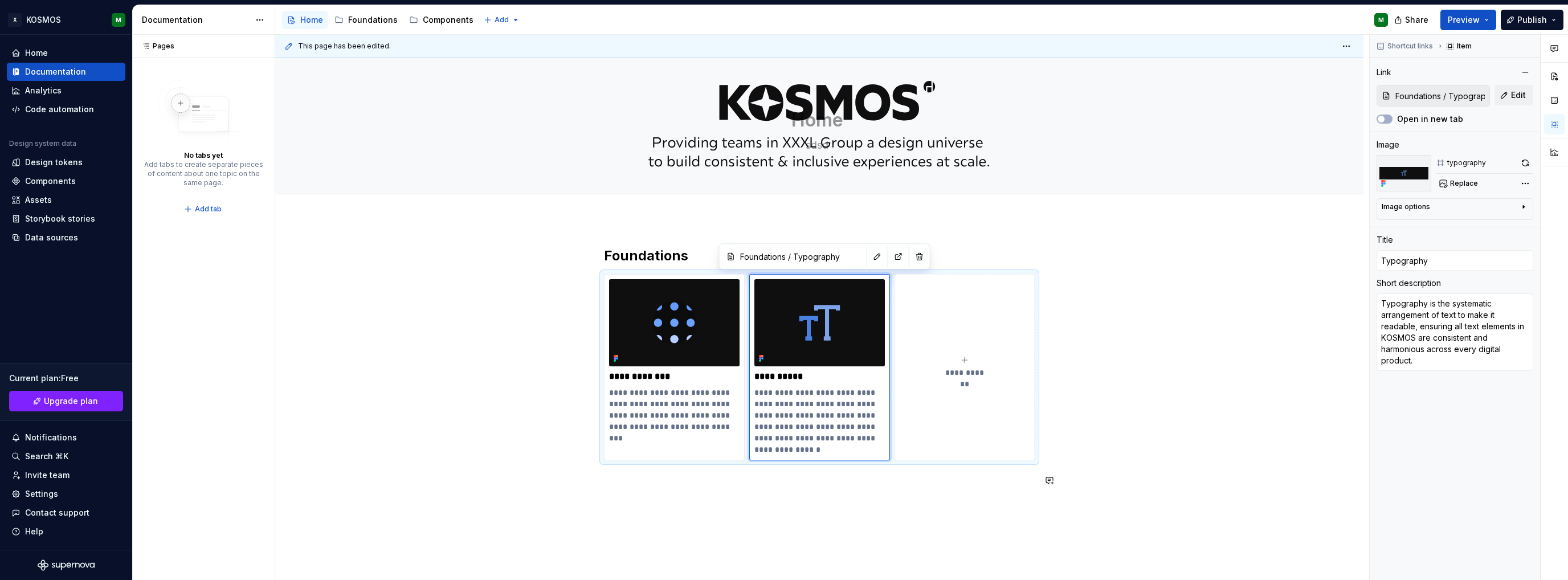
click at [837, 495] on div "**********" at bounding box center [819, 374] width 431 height 255
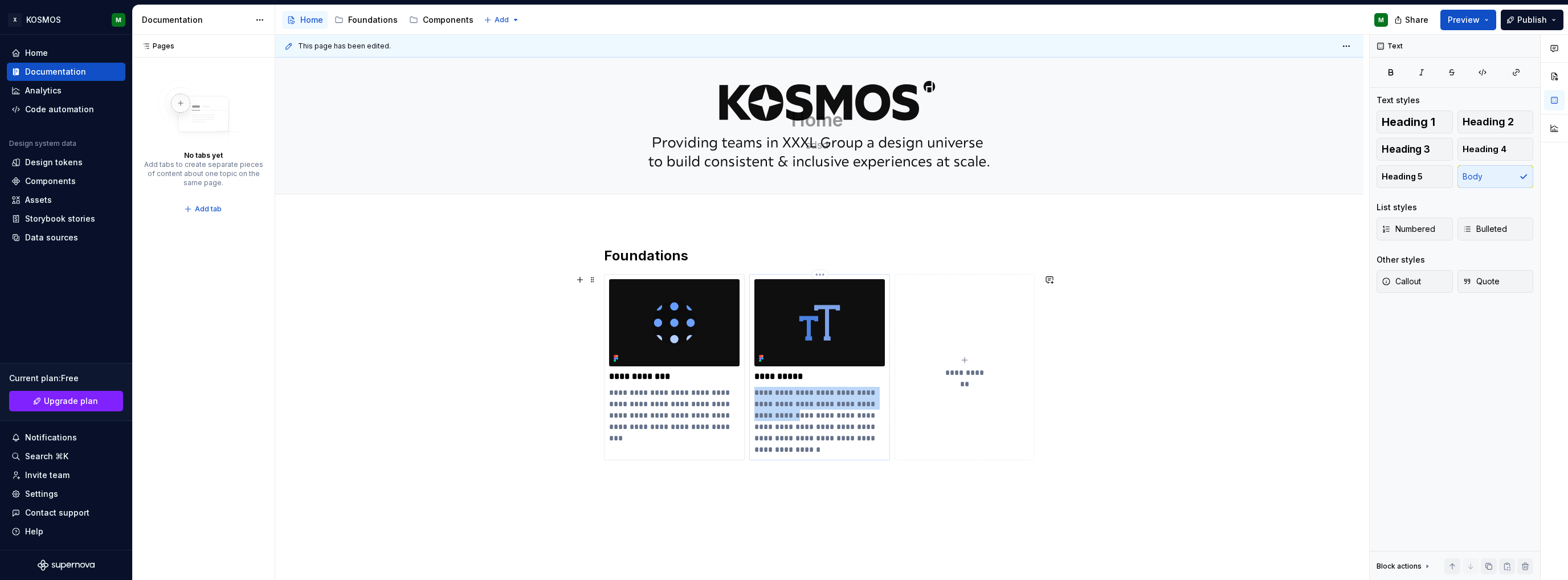
drag, startPoint x: 794, startPoint y: 413, endPoint x: 754, endPoint y: 395, distance: 43.9
click at [754, 395] on p "**********" at bounding box center [819, 421] width 130 height 68
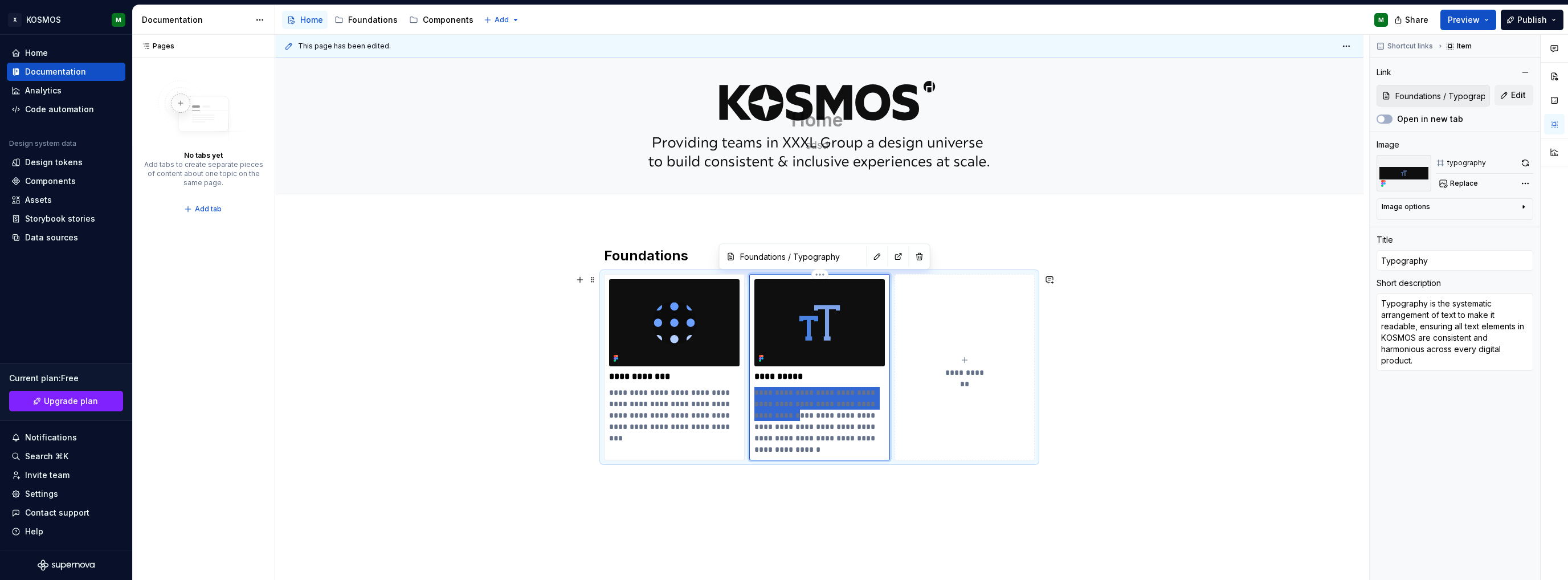
type textarea "*"
type textarea "Ensuring all text elements in KOSMOS are consistent and harmonious across every…"
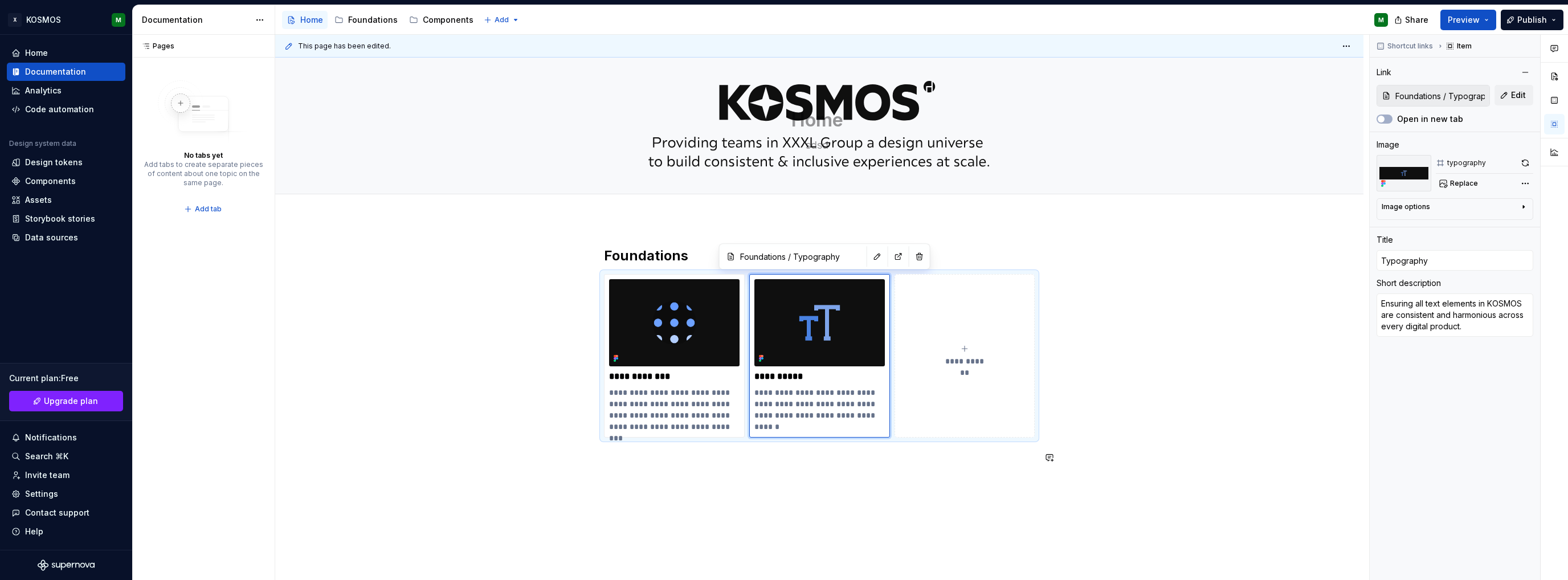
drag, startPoint x: 829, startPoint y: 497, endPoint x: 825, endPoint y: 472, distance: 25.3
click at [829, 499] on div "**********" at bounding box center [822, 307] width 1094 height 546
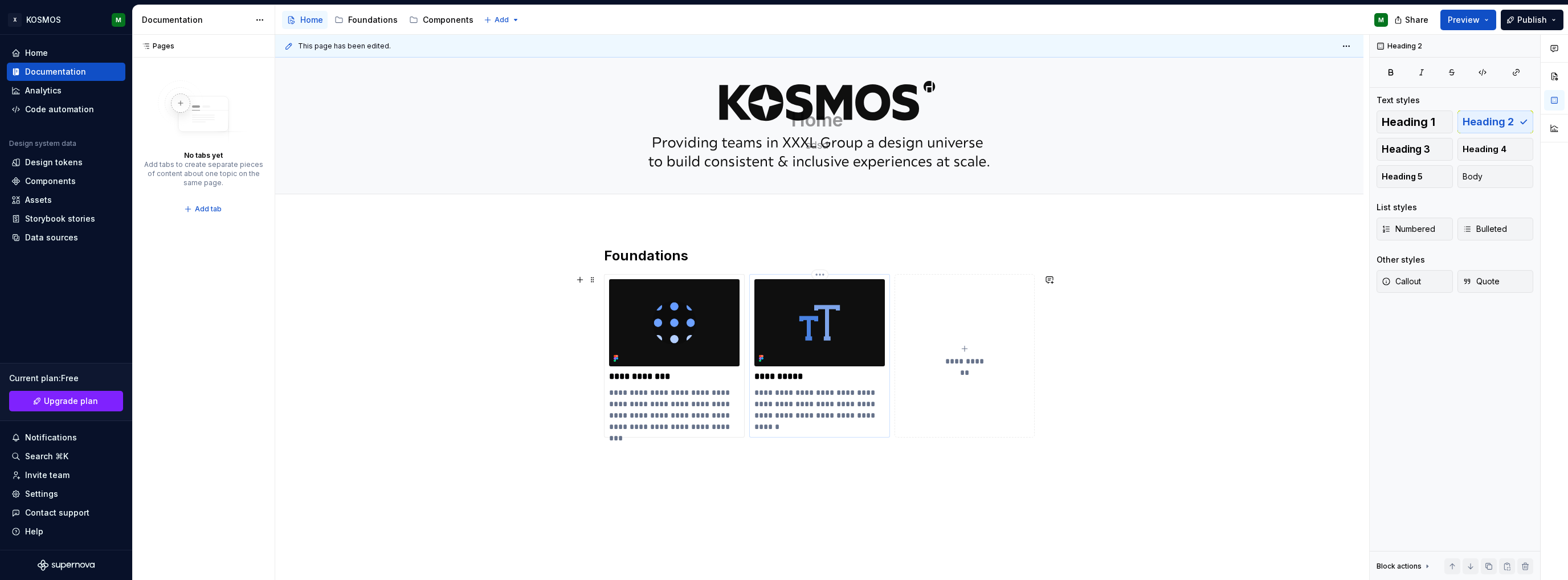
click at [754, 391] on p "**********" at bounding box center [819, 410] width 130 height 46
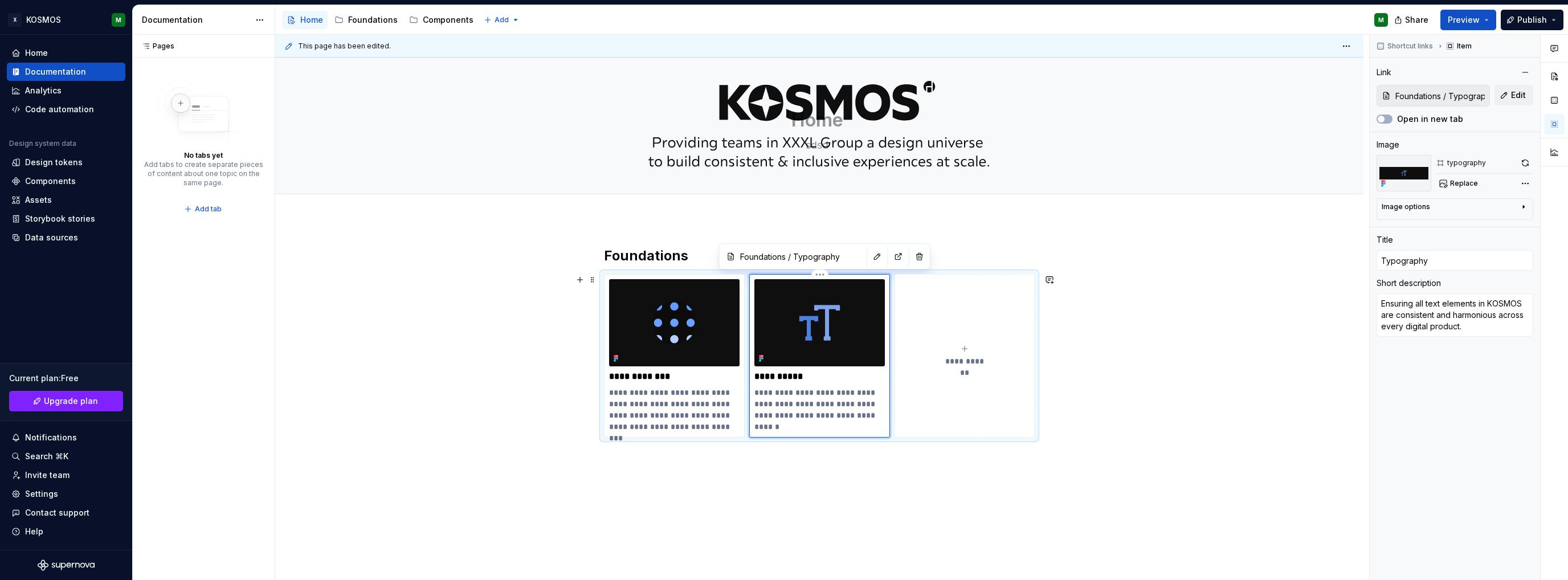
type textarea "*"
type textarea "TyEnsuring all text elements in KOSMOS are consistent and harmonious across eve…"
type textarea "*"
type textarea "TypEnsuring all text elements in KOSMOS are consistent and harmonious across ev…"
type textarea "*"
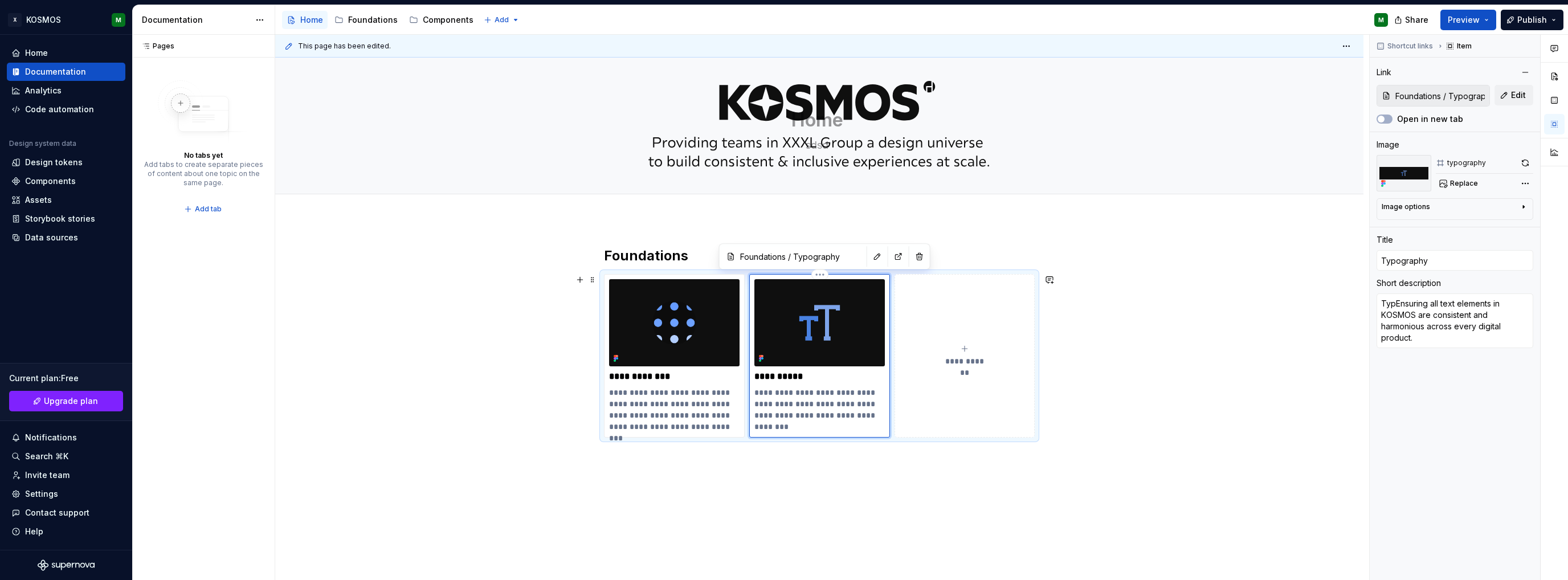
type textarea "TypoEnsuring all text elements in KOSMOS are consistent and harmonious across e…"
type textarea "*"
type textarea "TypogEnsuring all text elements in KOSMOS are consistent and harmonious across …"
type textarea "*"
type textarea "TypogrEnsuring all text elements in KOSMOS are consistent and harmonious across…"
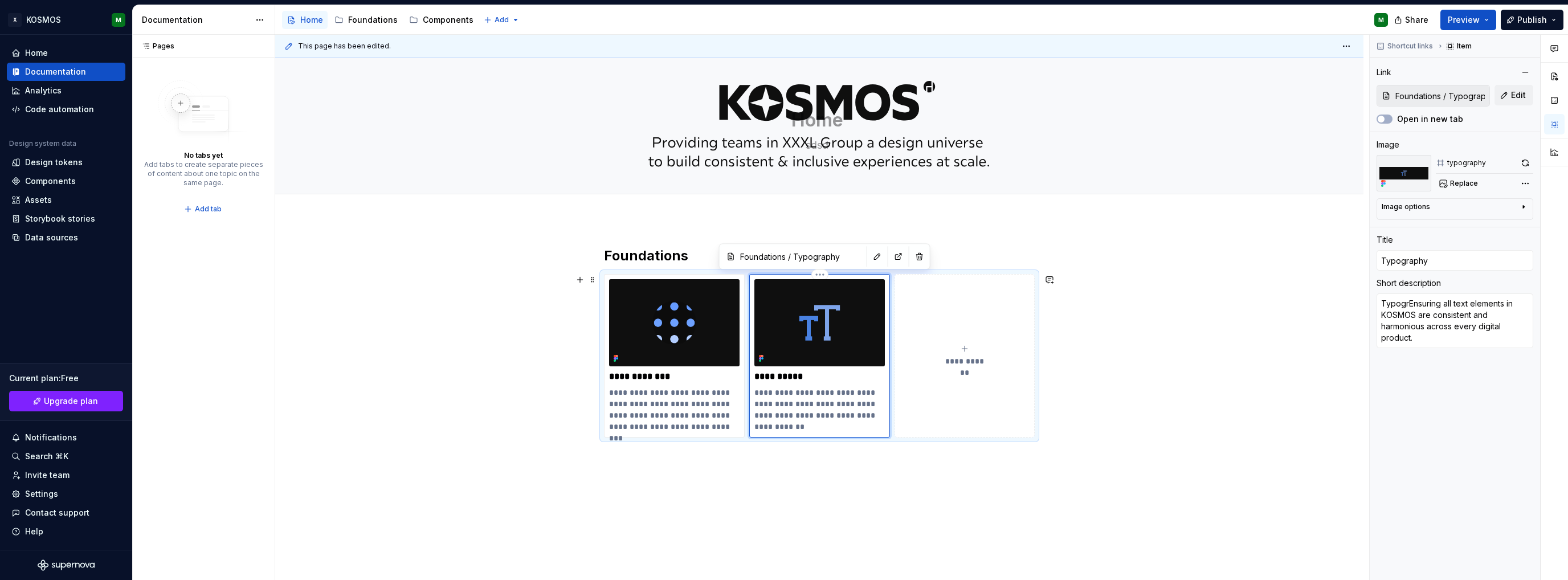
type textarea "*"
type textarea "TypogrpEnsuring all text elements in KOSMOS are consistent and harmonious acros…"
type textarea "*"
type textarea "TypogrpaEnsuring all text elements in KOSMOS are consistent and harmonious acro…"
type textarea "*"
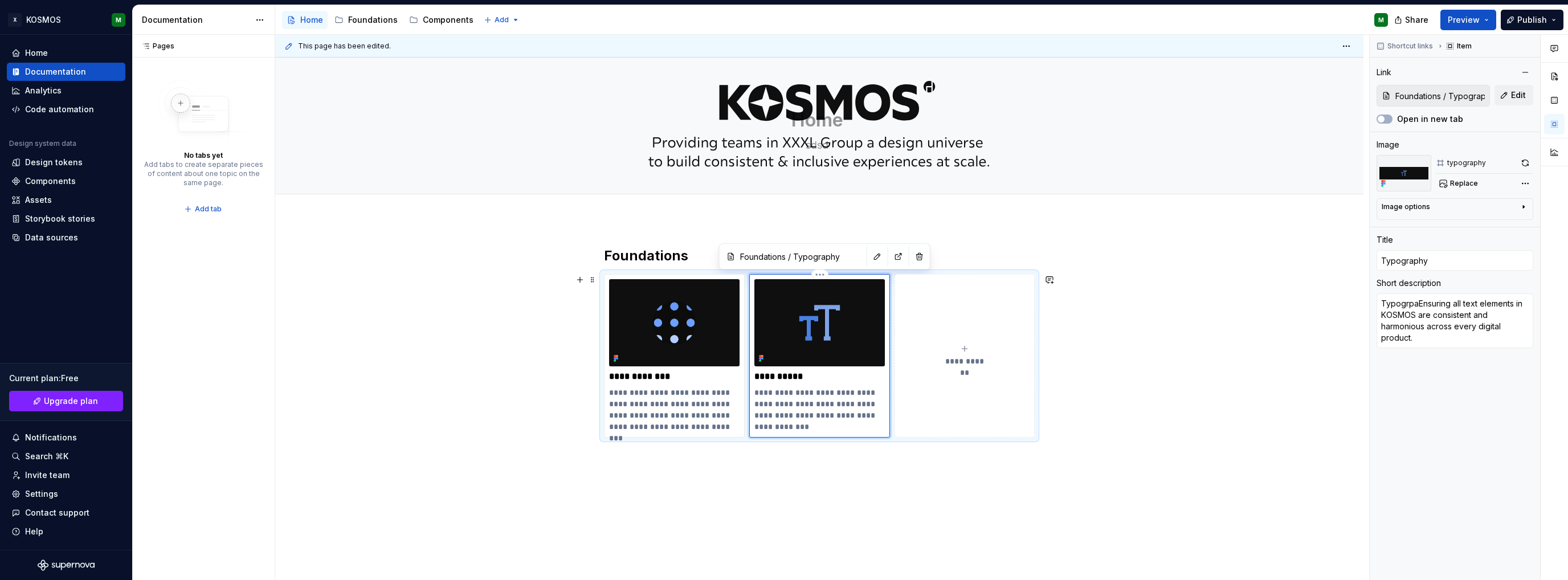
type textarea "TypogrpahEnsuring all text elements in KOSMOS are consistent and harmonious acr…"
type textarea "*"
type textarea "TypogrpahyEnsuring all text elements in KOSMOS are consistent and harmonious ac…"
type textarea "*"
type textarea "Typogrpahy Ensuring all text elements in KOSMOS are consistent and harmonious a…"
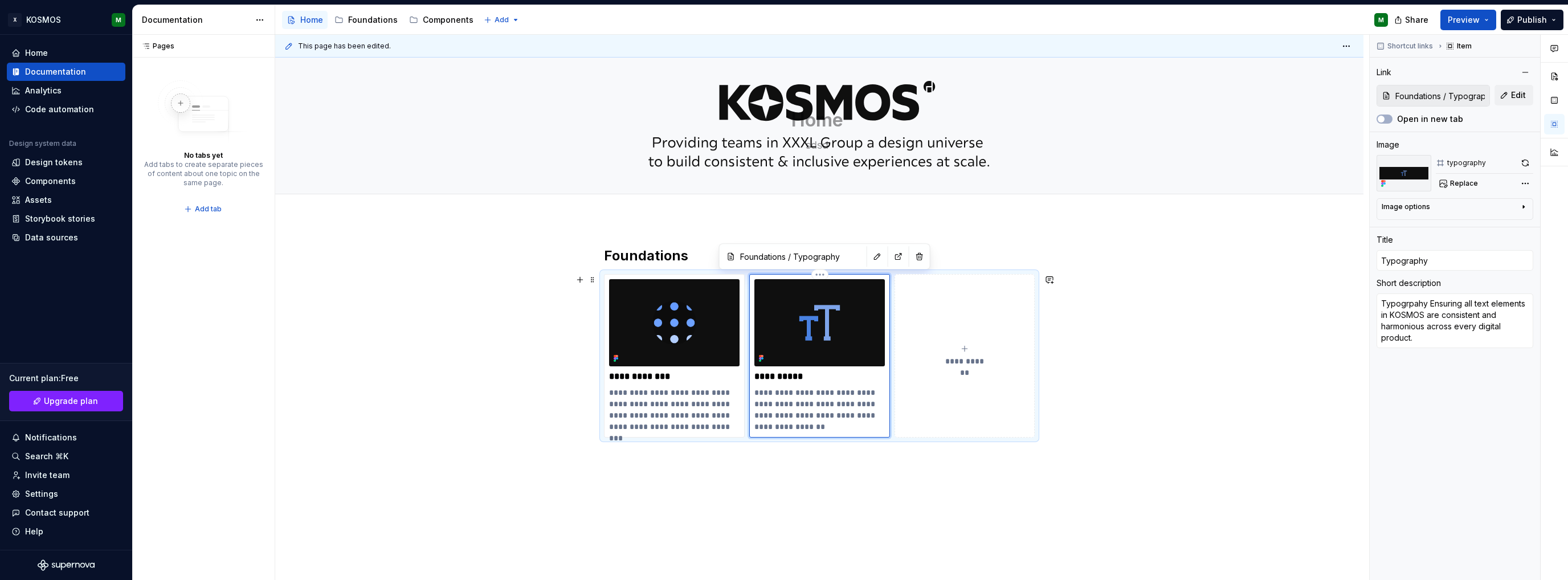
type textarea "*"
type textarea "Typogrpahy iEnsuring all text elements in KOSMOS are consistent and harmonious …"
type textarea "*"
type textarea "Typogrpahy isEnsuring all text elements in KOSMOS are consistent and harmonious…"
type textarea "*"
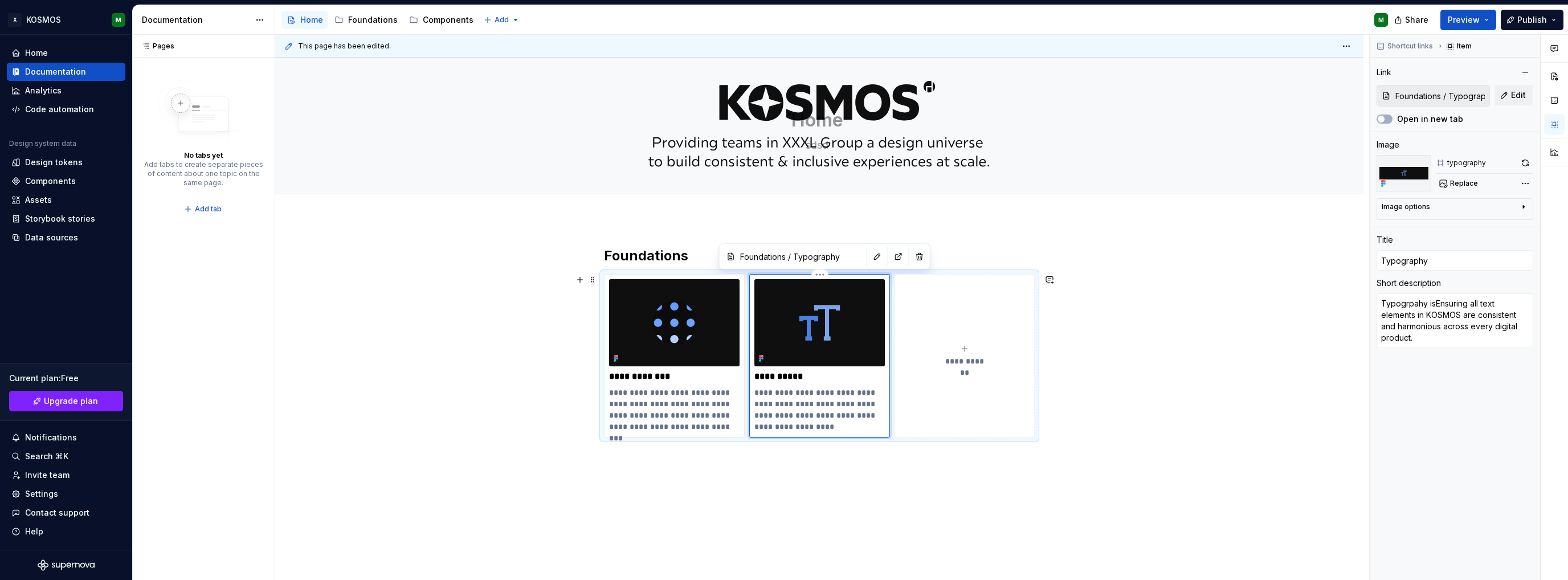
type textarea "Typogrpahy is Ensuring all text elements in KOSMOS are consistent and harmoniou…"
type textarea "*"
type textarea "Typogrpahy is nsuring all text elements in KOSMOS are consistent and harmonious…"
type textarea "*"
type textarea "Typogrpahy is ensuring all text elements in KOSMOS are consistent and harmoniou…"
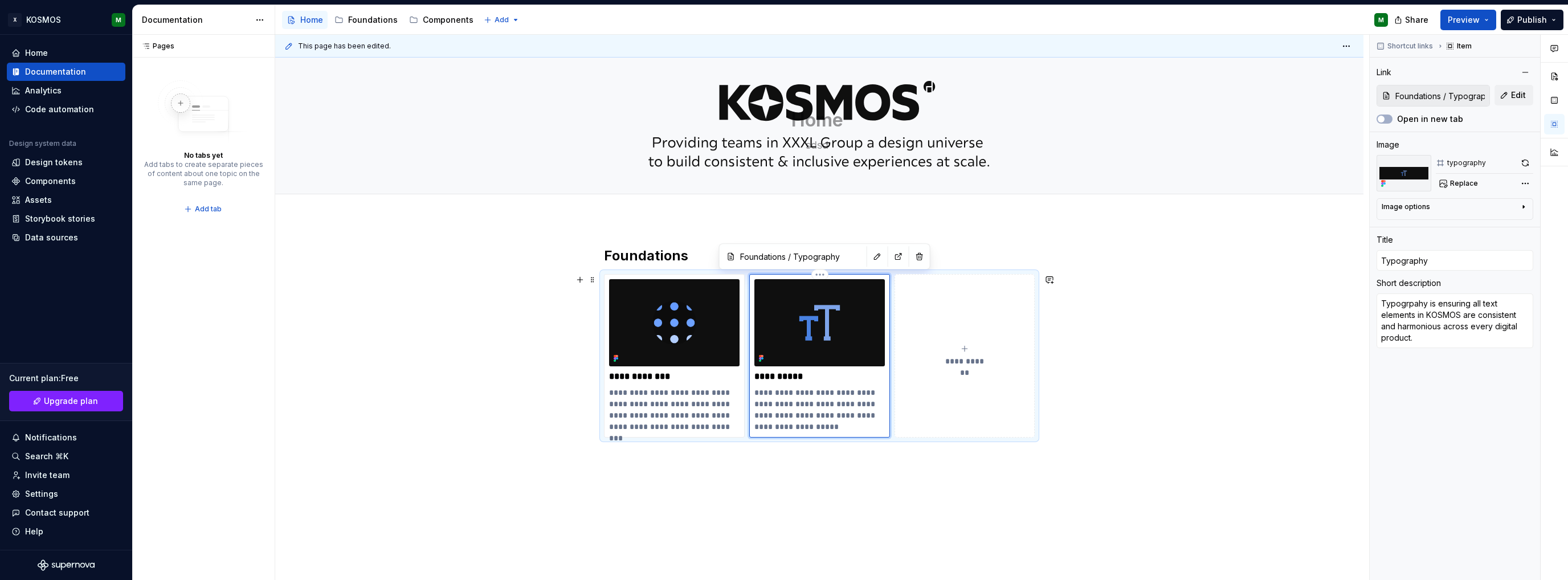
click at [856, 420] on p "**********" at bounding box center [819, 410] width 130 height 46
click at [0, 0] on qb-div "**********" at bounding box center [0, 0] width 0 height 0
type textarea "*"
type textarea "Typography is ensuring all text elements in KOSMOS are consistent and harmoniou…"
click at [0, 0] on span "******" at bounding box center [0, 0] width 0 height 0
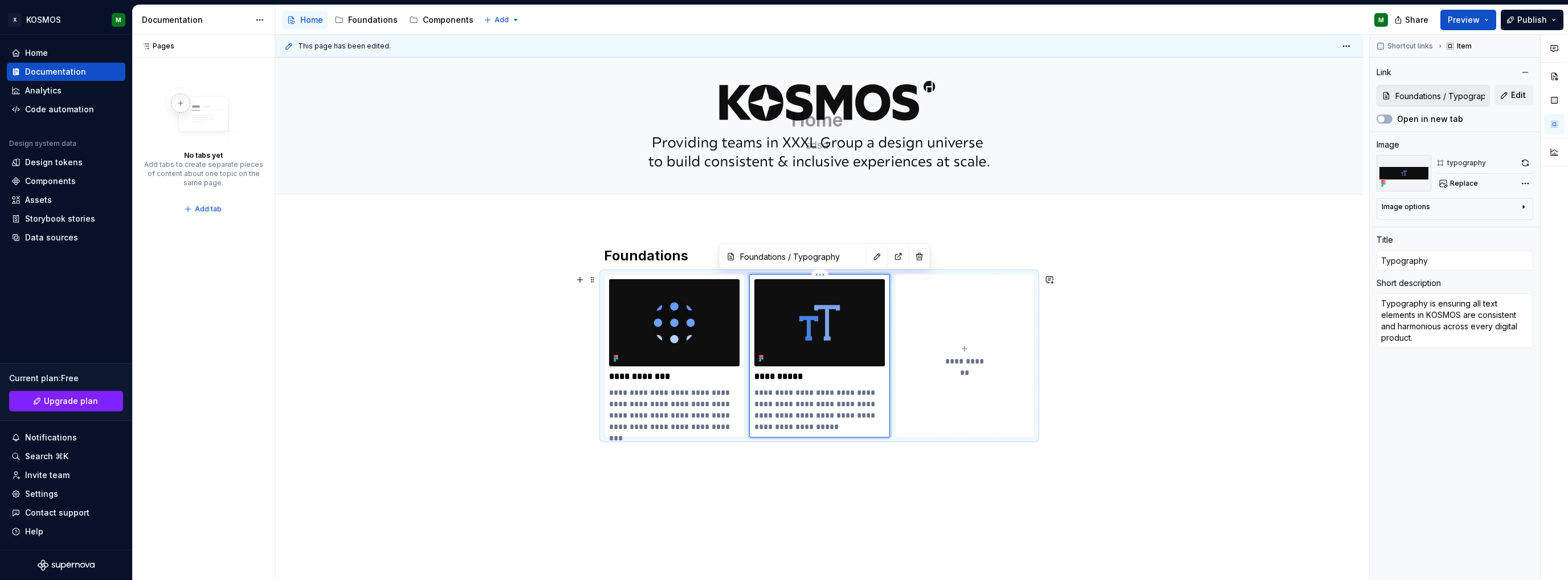
click at [823, 407] on p "**********" at bounding box center [819, 410] width 130 height 46
click at [859, 481] on div "**********" at bounding box center [819, 435] width 1088 height 433
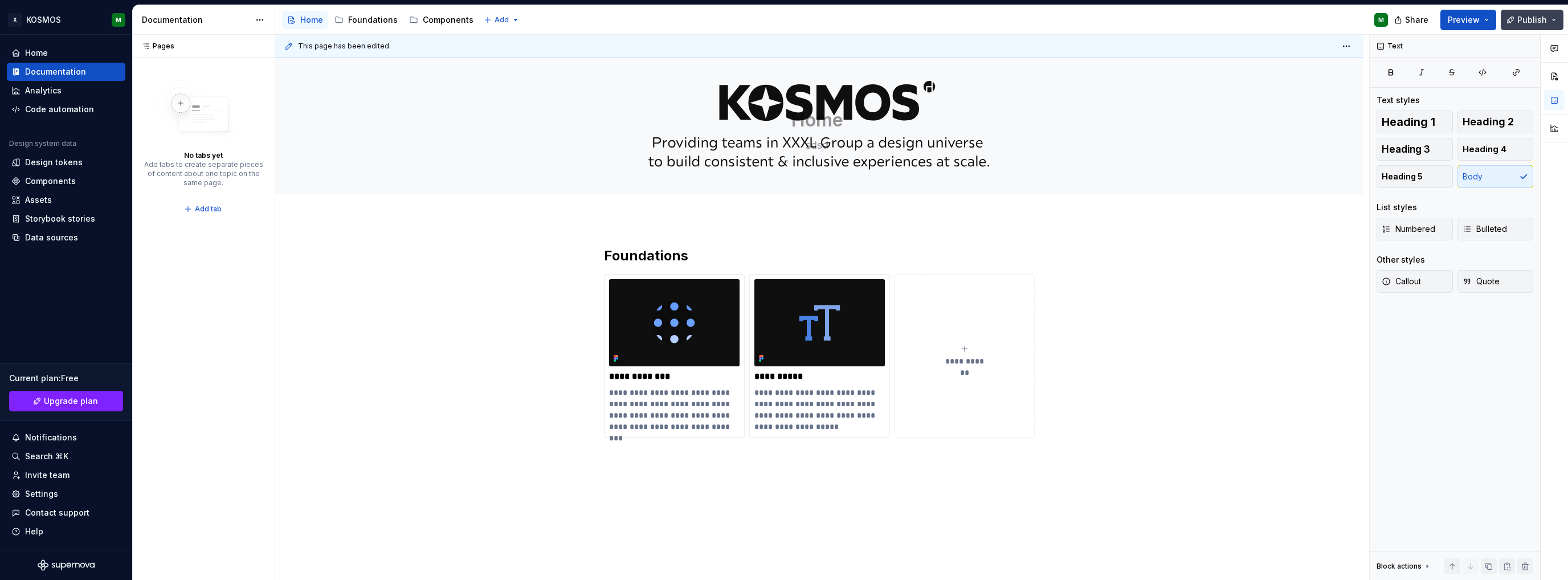
click at [1539, 21] on span "Publish" at bounding box center [1532, 20] width 29 height 11
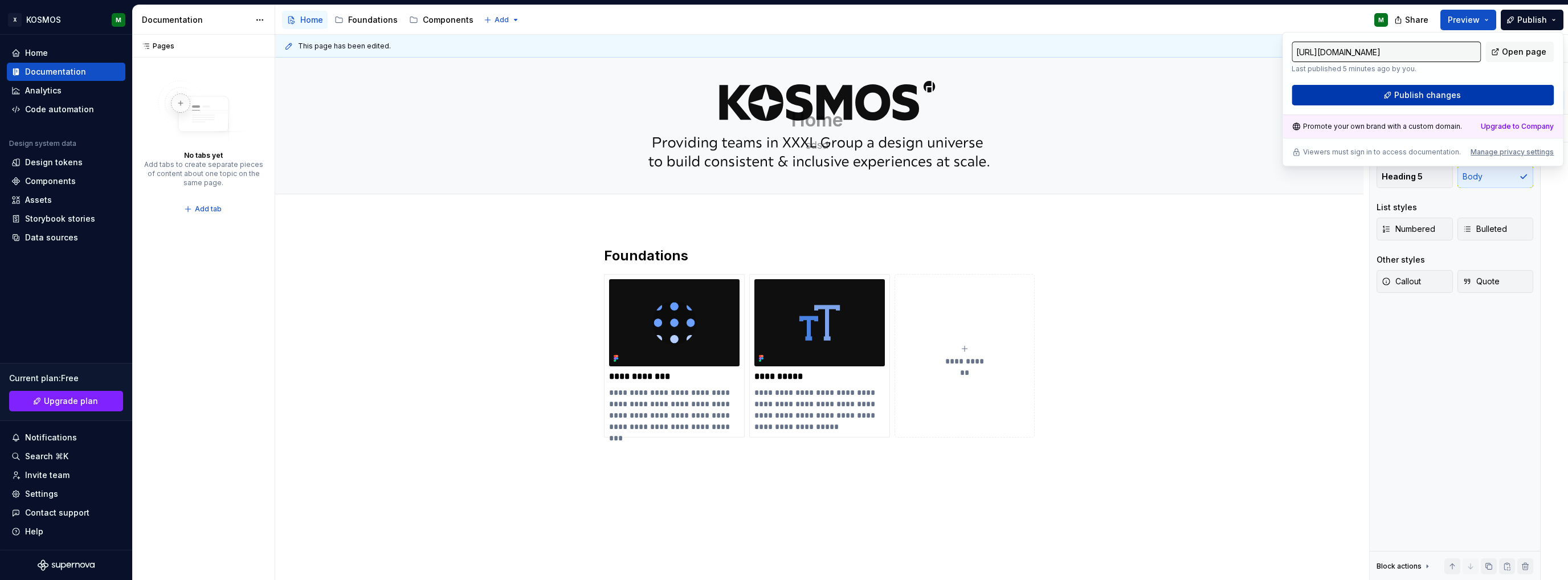
click at [1353, 95] on button "Publish changes" at bounding box center [1423, 95] width 262 height 21
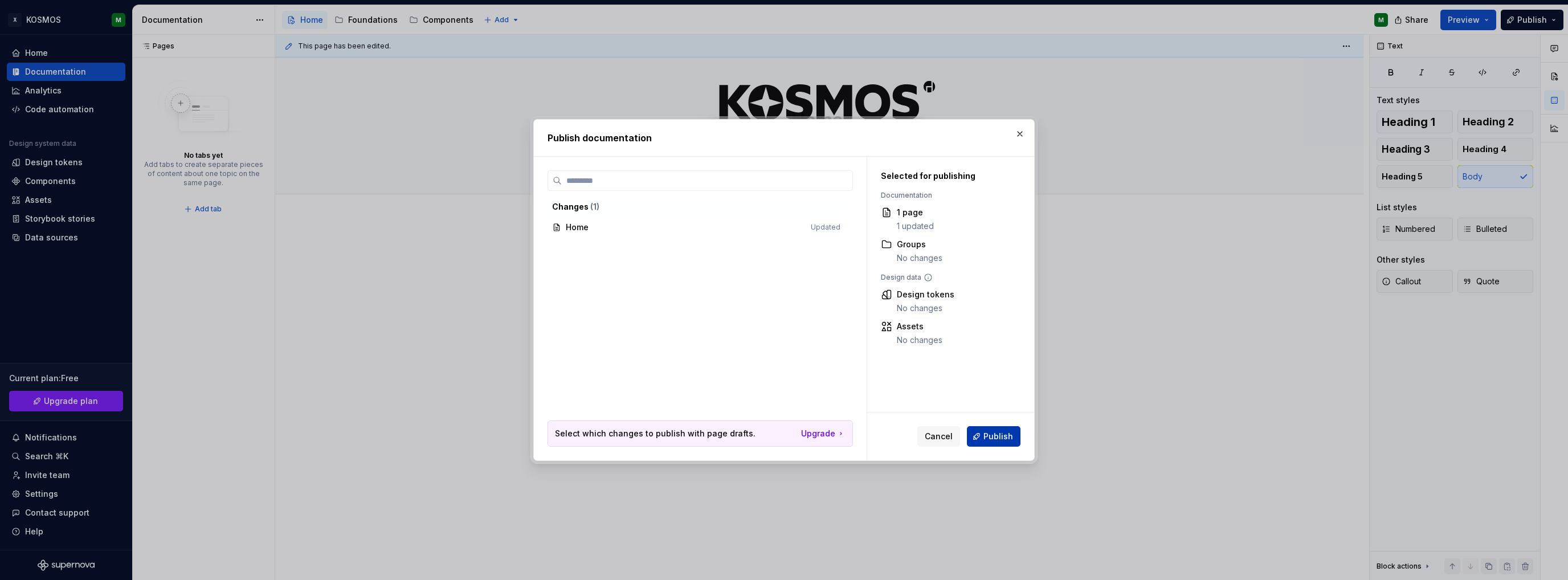
click at [1012, 430] on button "Publish" at bounding box center [994, 436] width 54 height 21
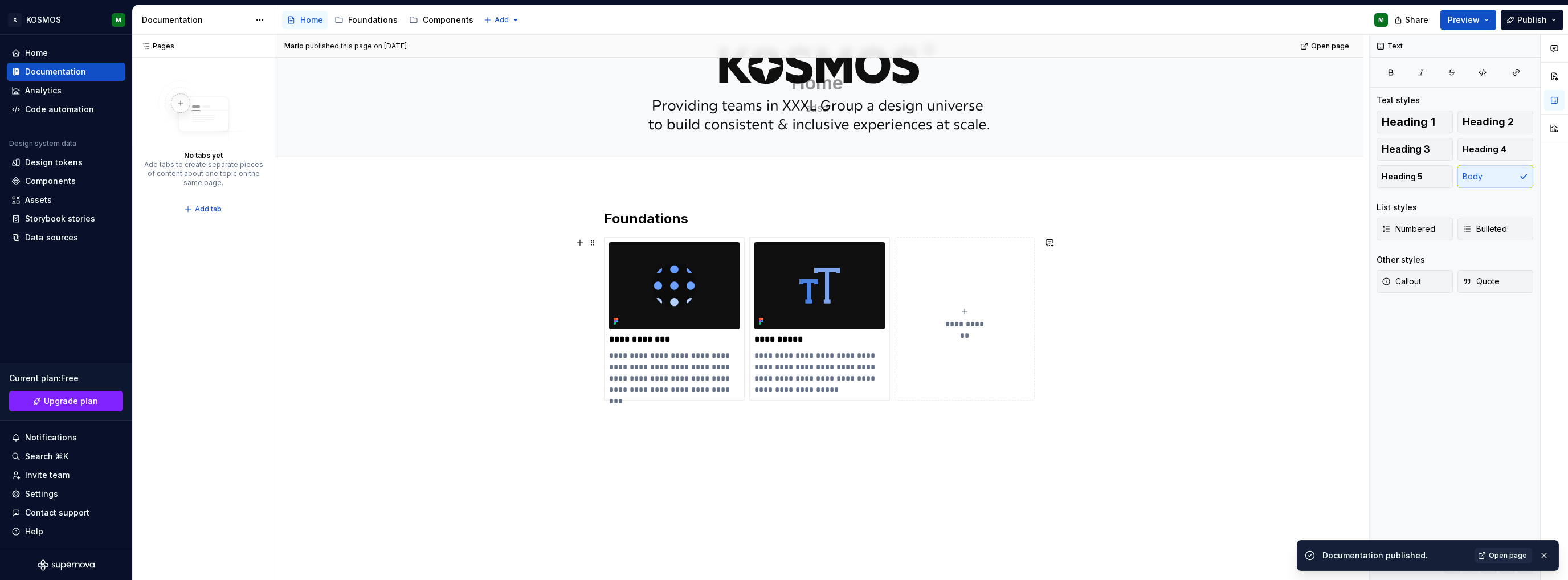
scroll to position [57, 0]
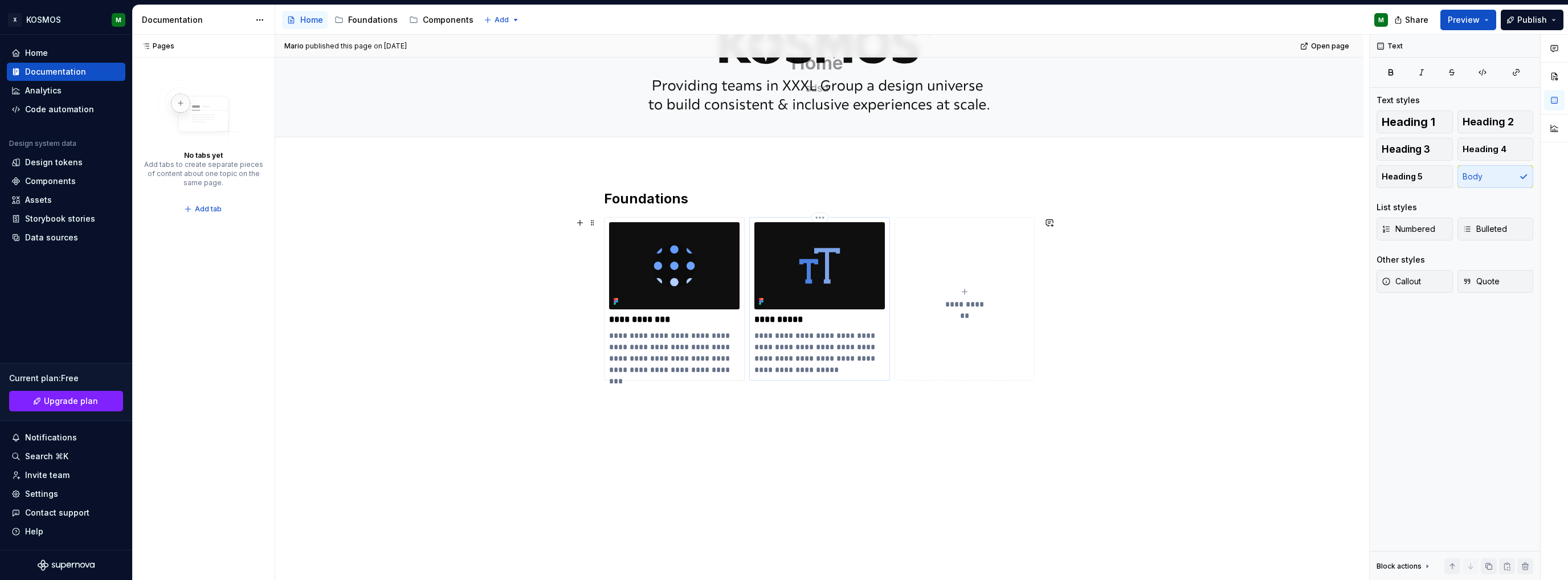
drag, startPoint x: 790, startPoint y: 303, endPoint x: 794, endPoint y: 311, distance: 8.9
click at [790, 303] on img at bounding box center [819, 266] width 130 height 87
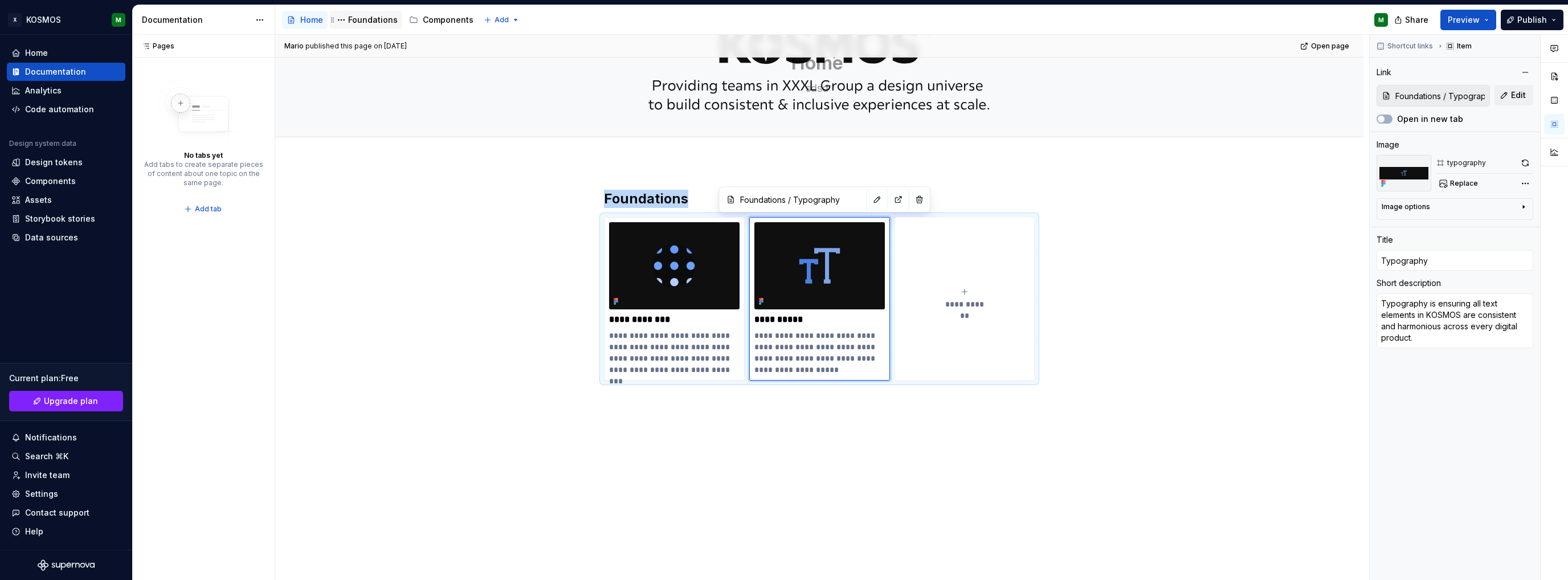
click at [376, 23] on div "Foundations" at bounding box center [373, 20] width 49 height 11
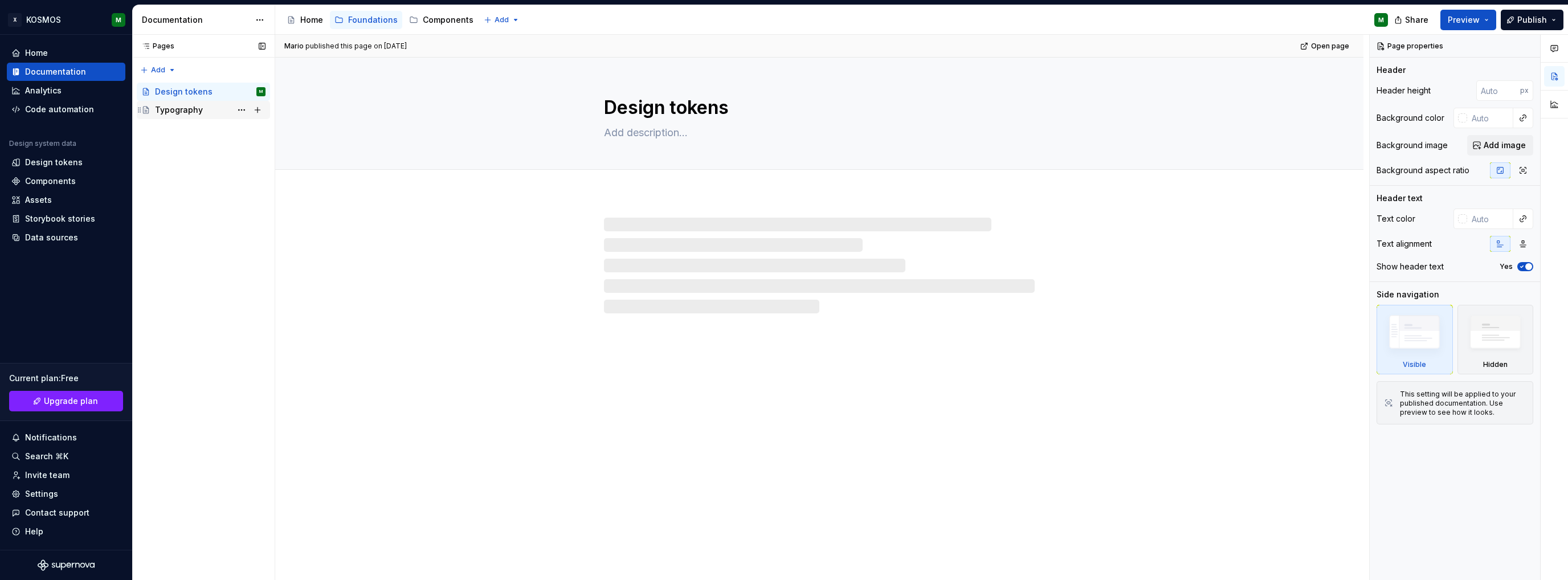
click at [197, 111] on div "Typography" at bounding box center [179, 110] width 48 height 11
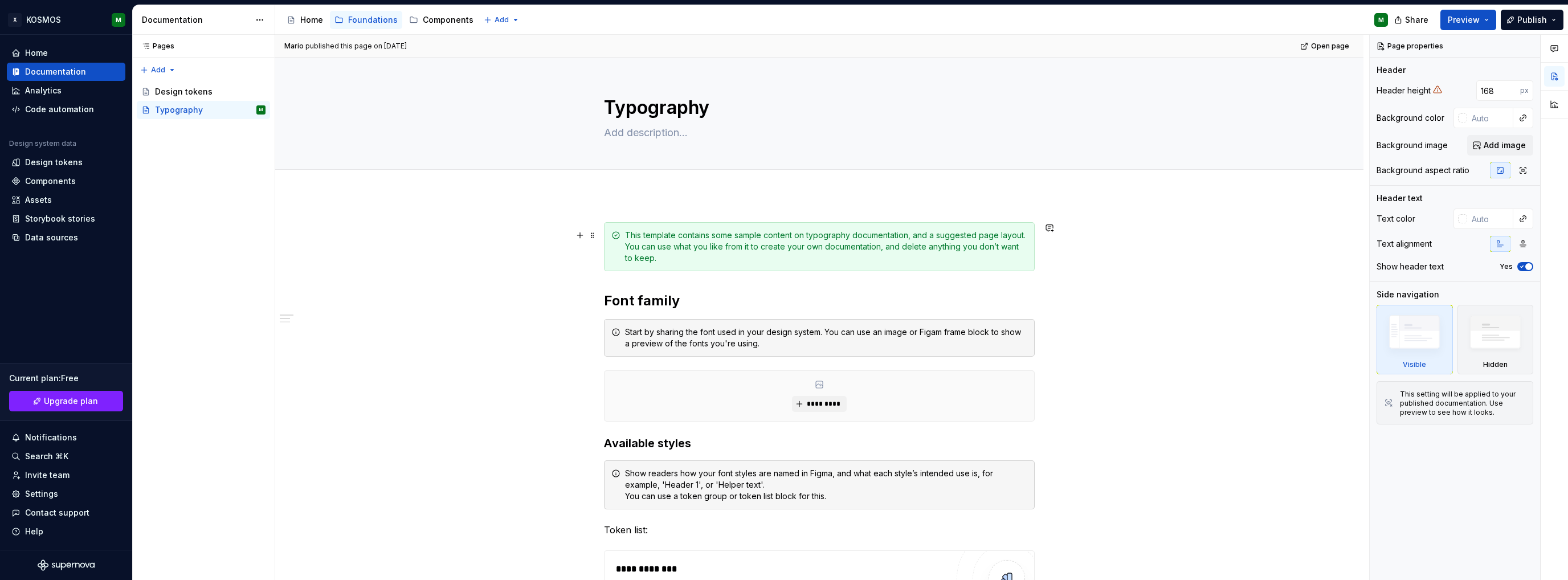
type textarea "*"
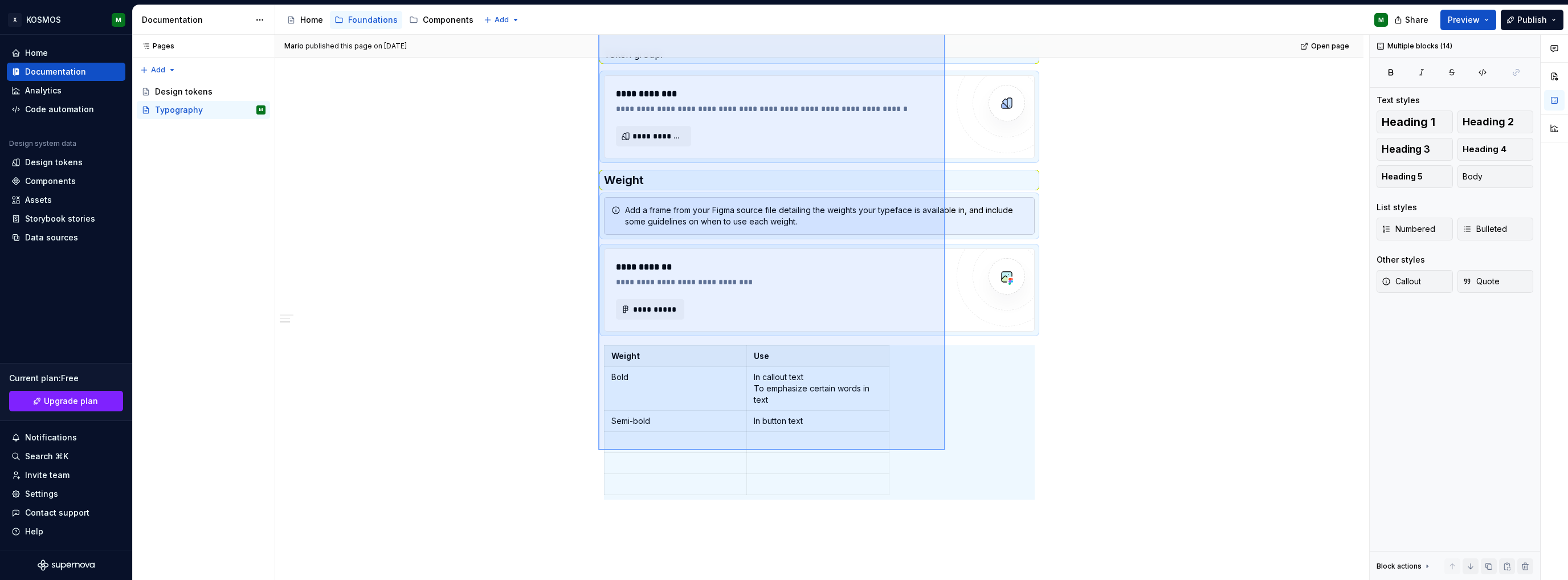
scroll to position [643, 0]
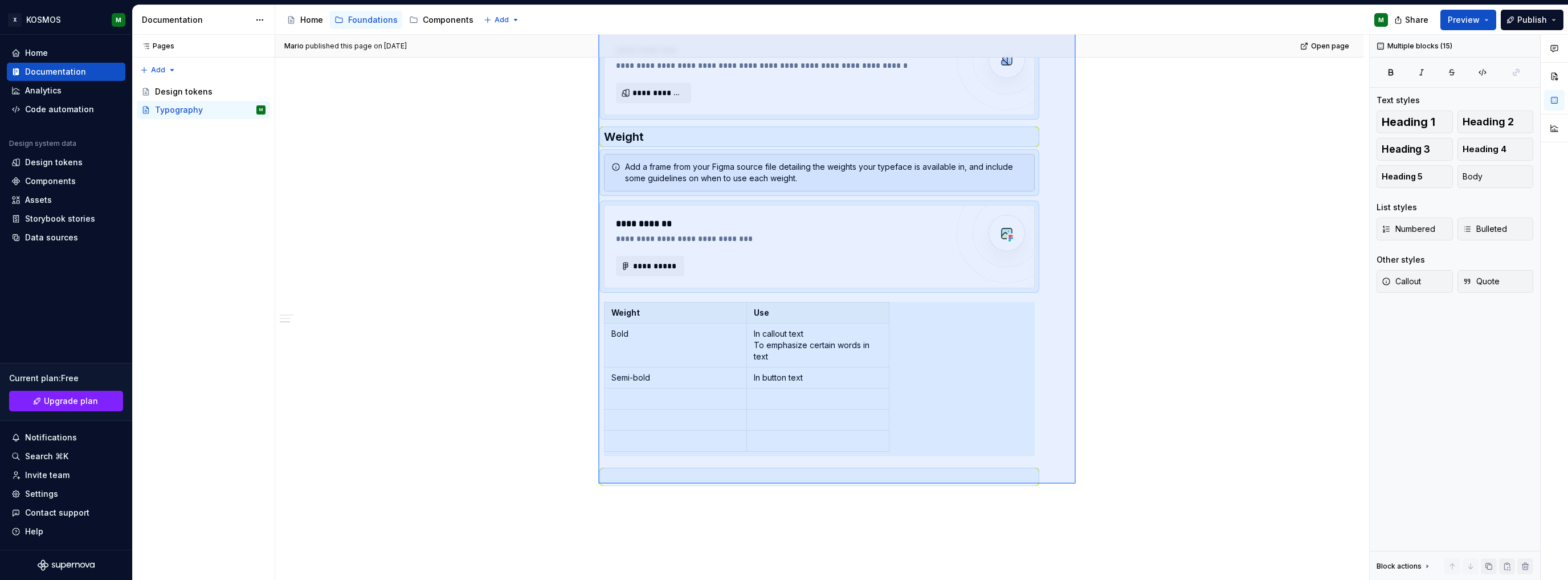
drag, startPoint x: 598, startPoint y: 224, endPoint x: 1076, endPoint y: 484, distance: 544.1
click at [1076, 484] on div "**********" at bounding box center [822, 307] width 1094 height 546
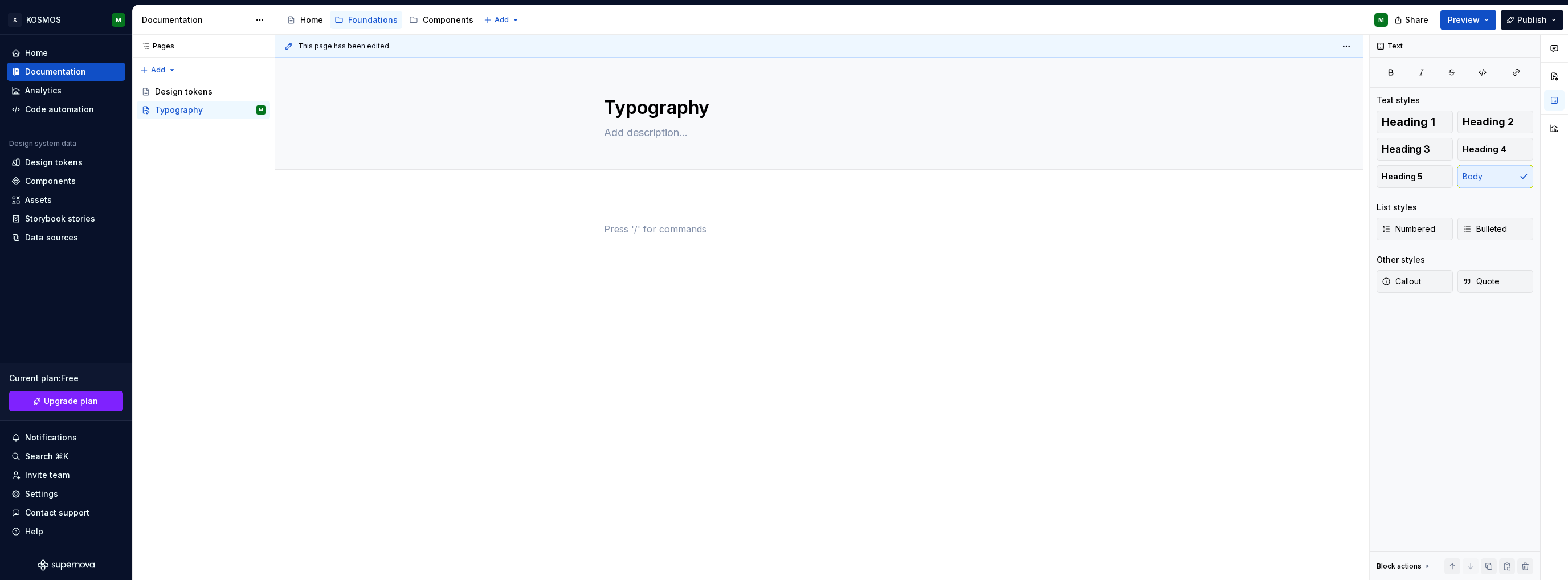
scroll to position [0, 0]
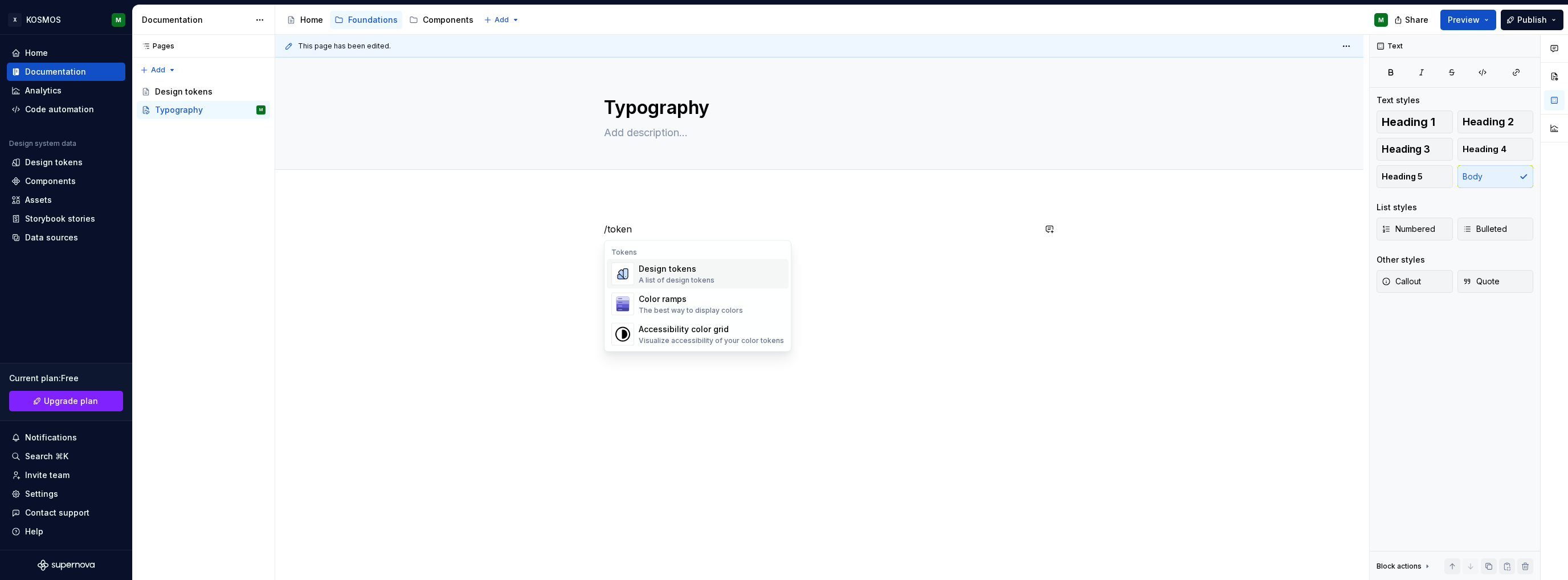
click at [667, 267] on div "Design tokens" at bounding box center [677, 269] width 76 height 11
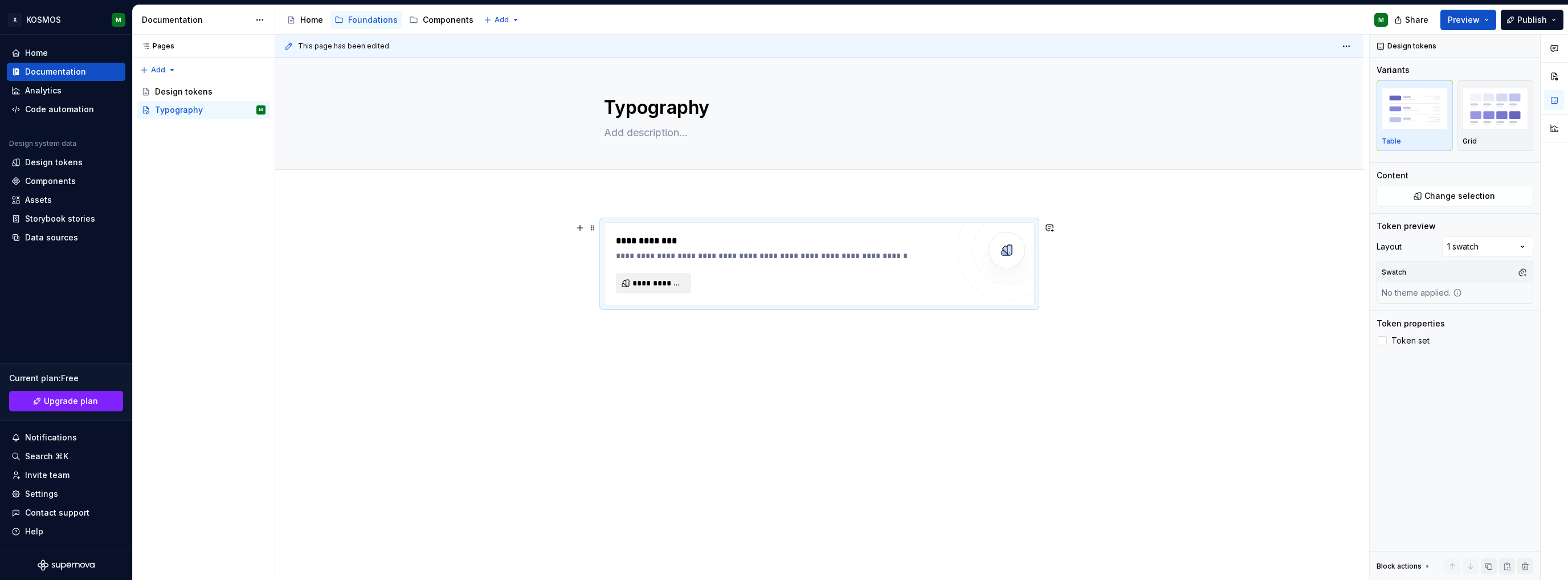
click at [663, 279] on span "**********" at bounding box center [658, 283] width 51 height 11
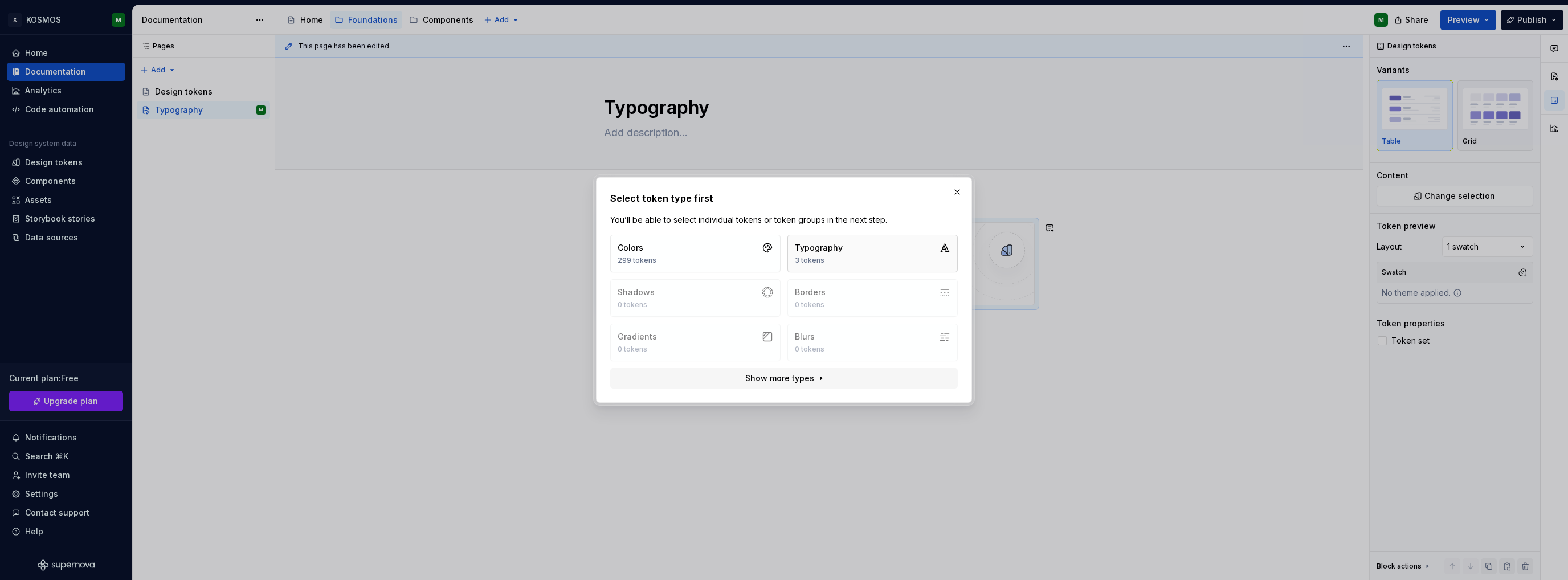
click at [844, 261] on button "Typography 3 tokens" at bounding box center [873, 254] width 170 height 38
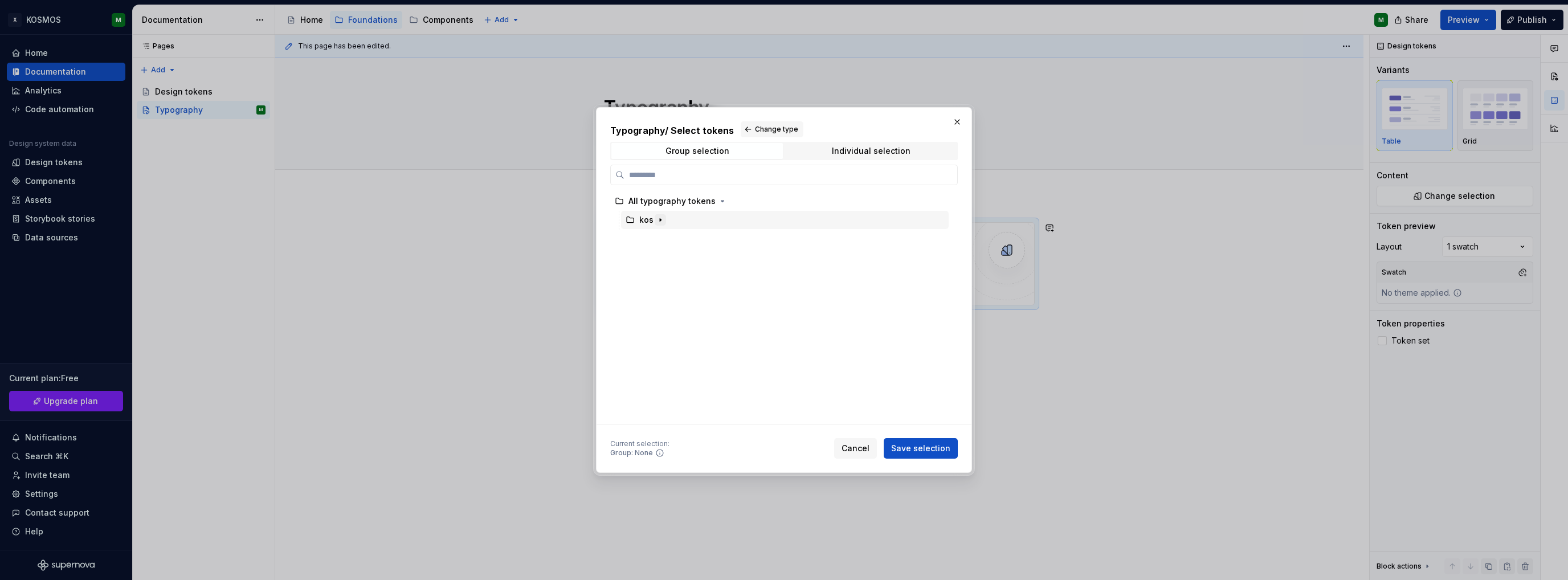
click at [660, 220] on icon "button" at bounding box center [660, 220] width 9 height 9
click at [668, 236] on div "typo" at bounding box center [791, 239] width 317 height 18
click at [742, 152] on span "Group selection" at bounding box center [697, 150] width 172 height 16
drag, startPoint x: 901, startPoint y: 443, endPoint x: 1009, endPoint y: 455, distance: 108.7
click at [901, 444] on span "Save selection" at bounding box center [921, 448] width 60 height 11
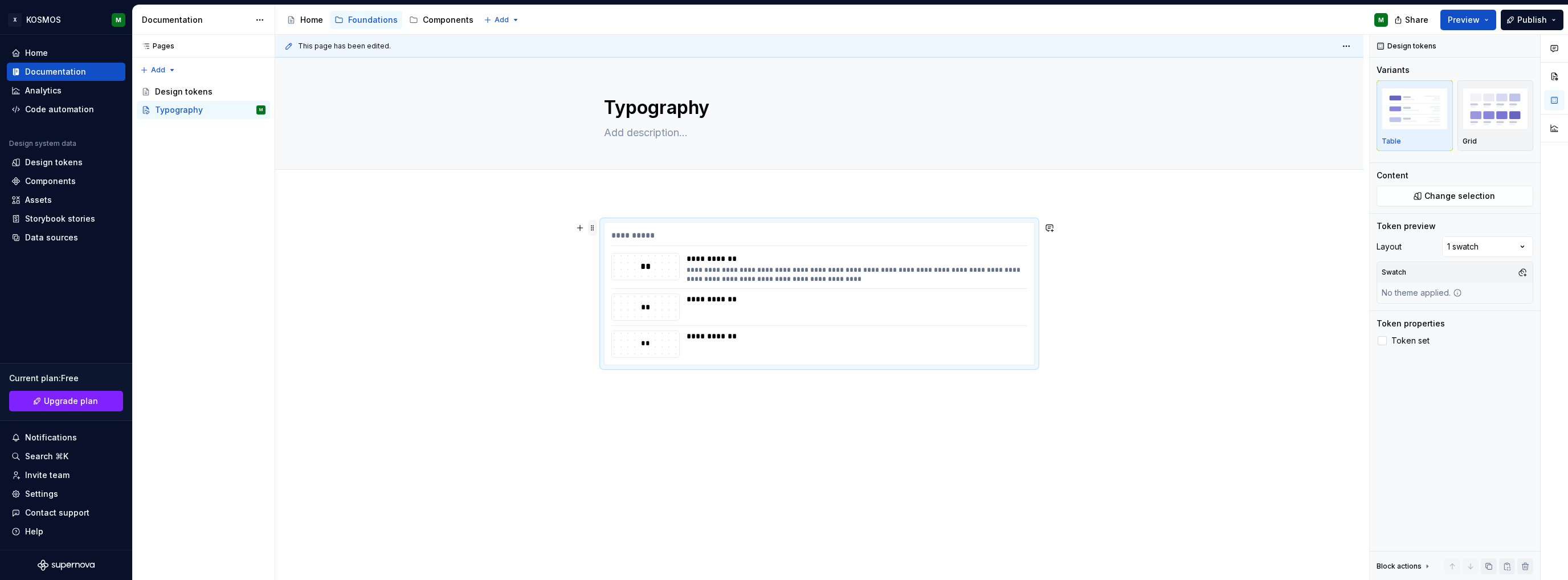
click at [595, 227] on span at bounding box center [593, 227] width 9 height 16
click at [628, 323] on div "Delete" at bounding box center [646, 329] width 74 height 11
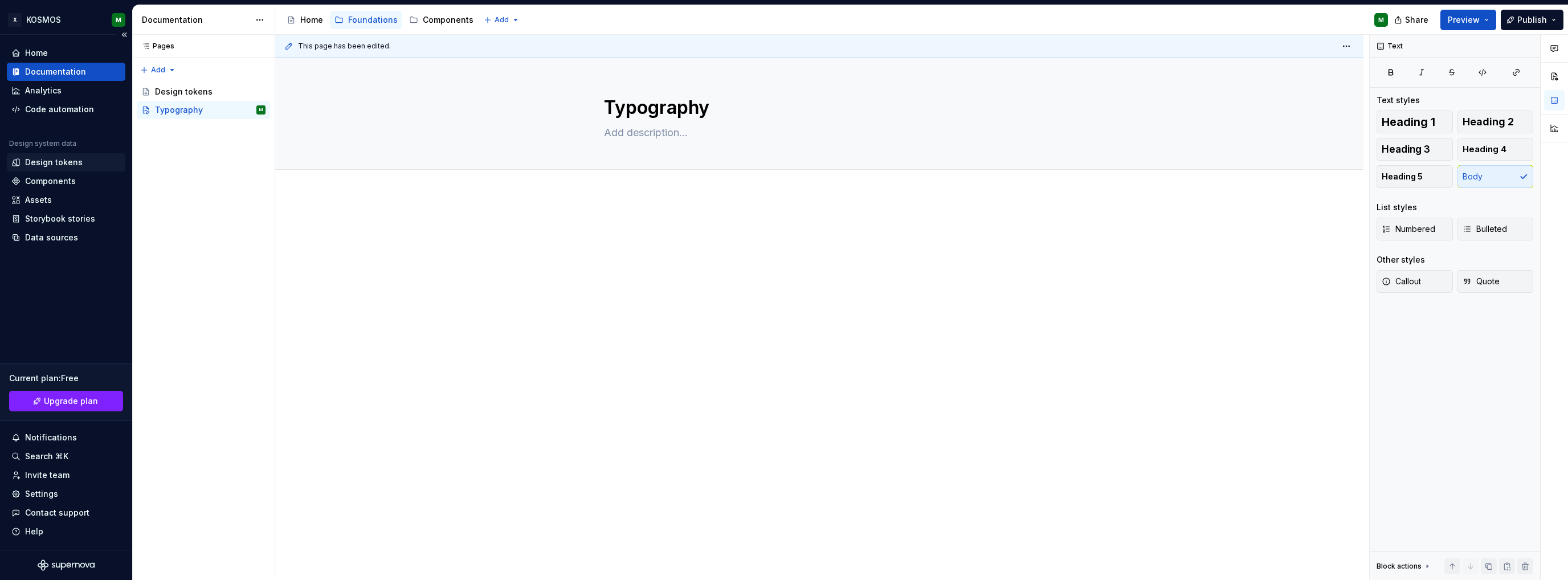
click at [56, 163] on div "Design tokens" at bounding box center [54, 162] width 58 height 11
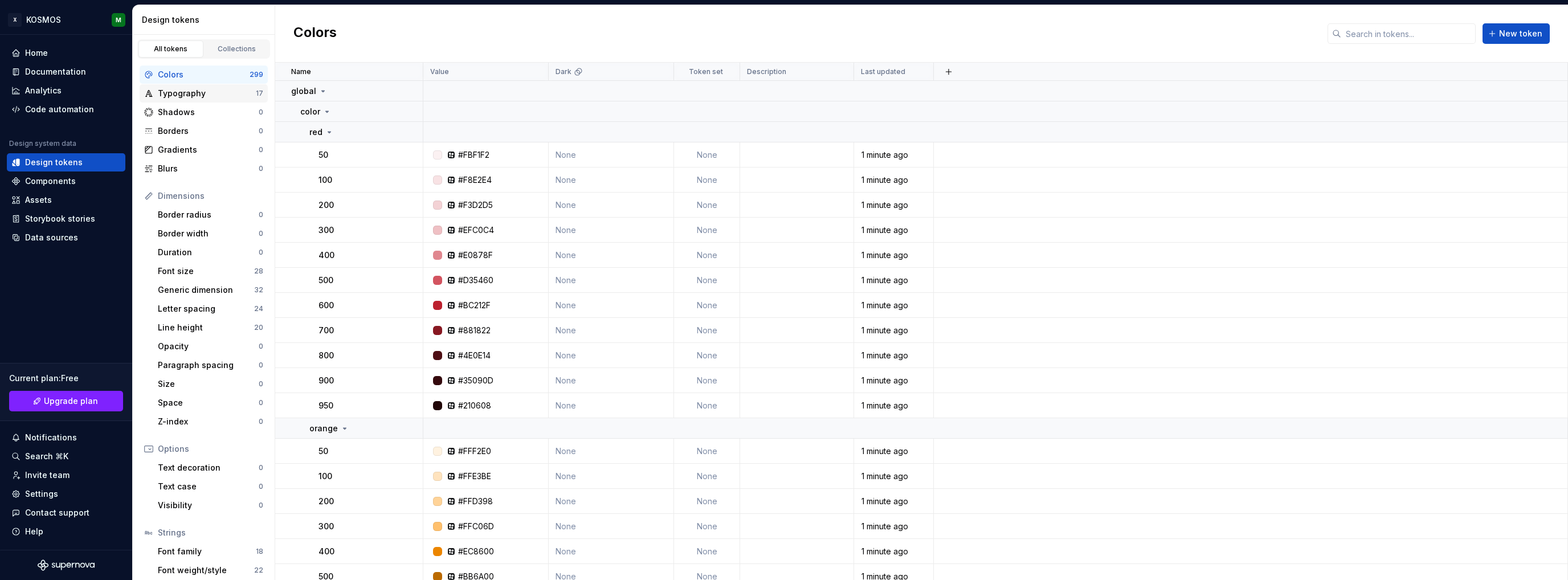
click at [188, 88] on div "Typography" at bounding box center [207, 93] width 98 height 11
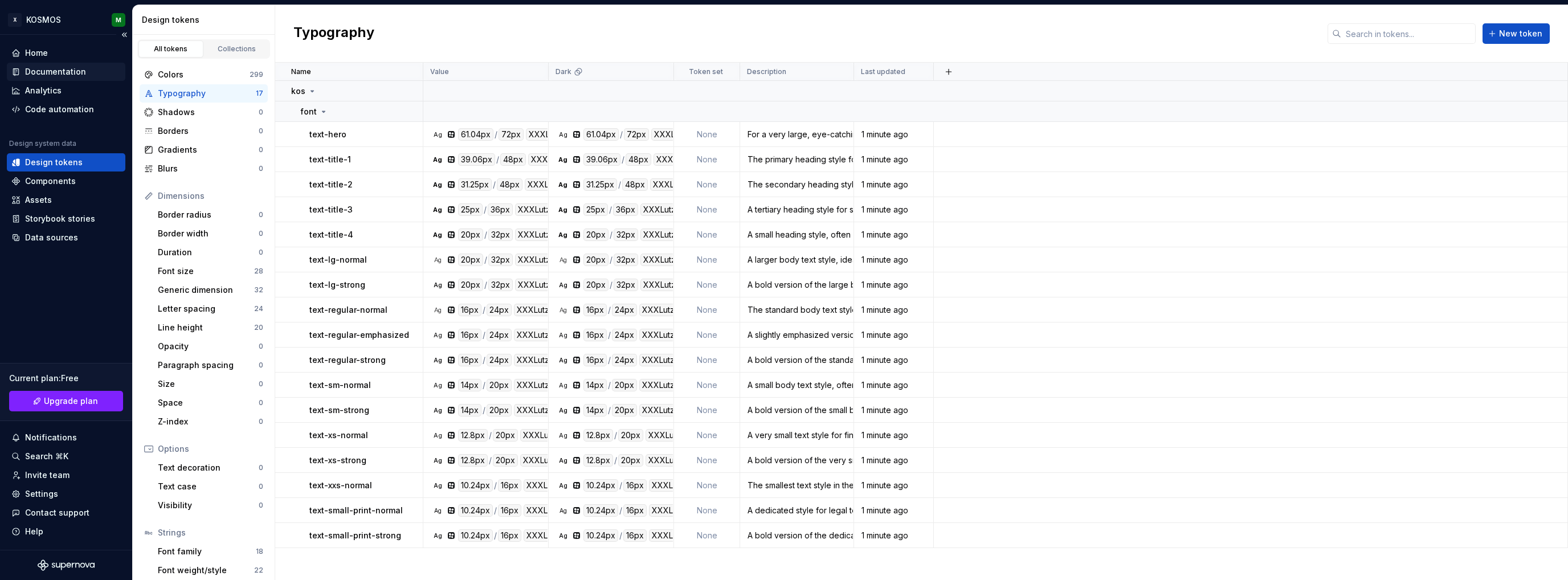
click at [54, 73] on div "Documentation" at bounding box center [55, 72] width 61 height 11
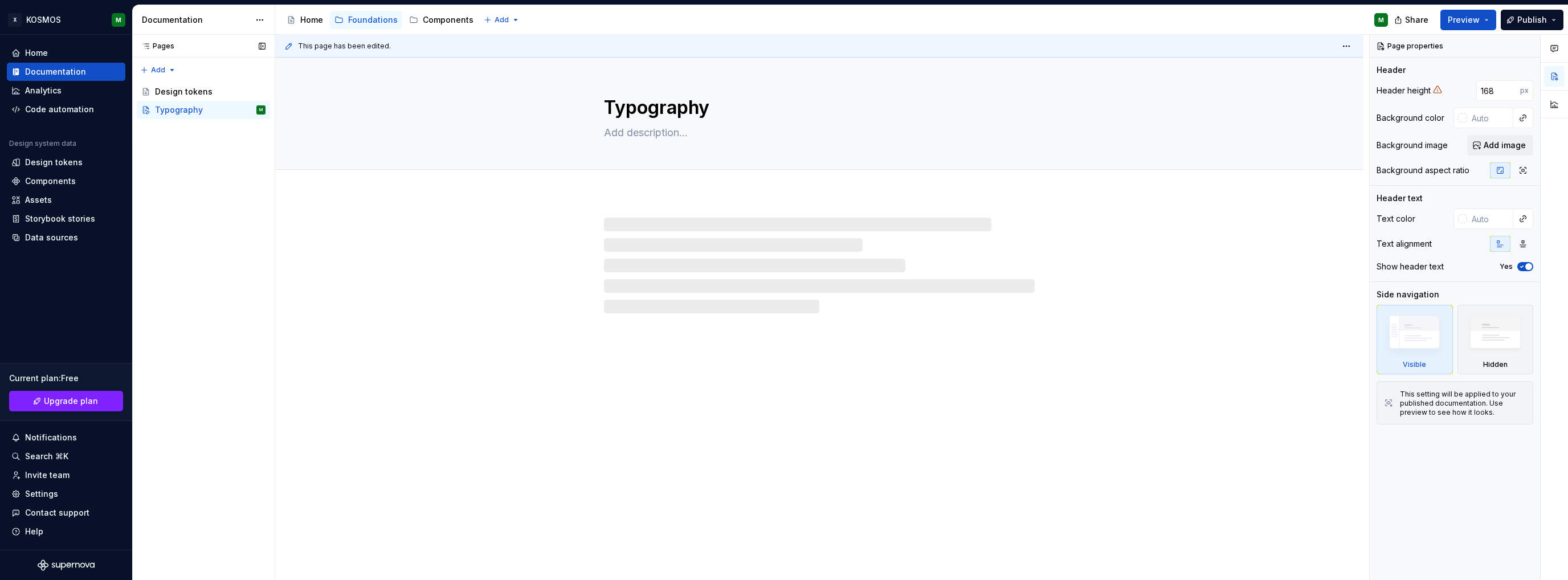
type textarea "*"
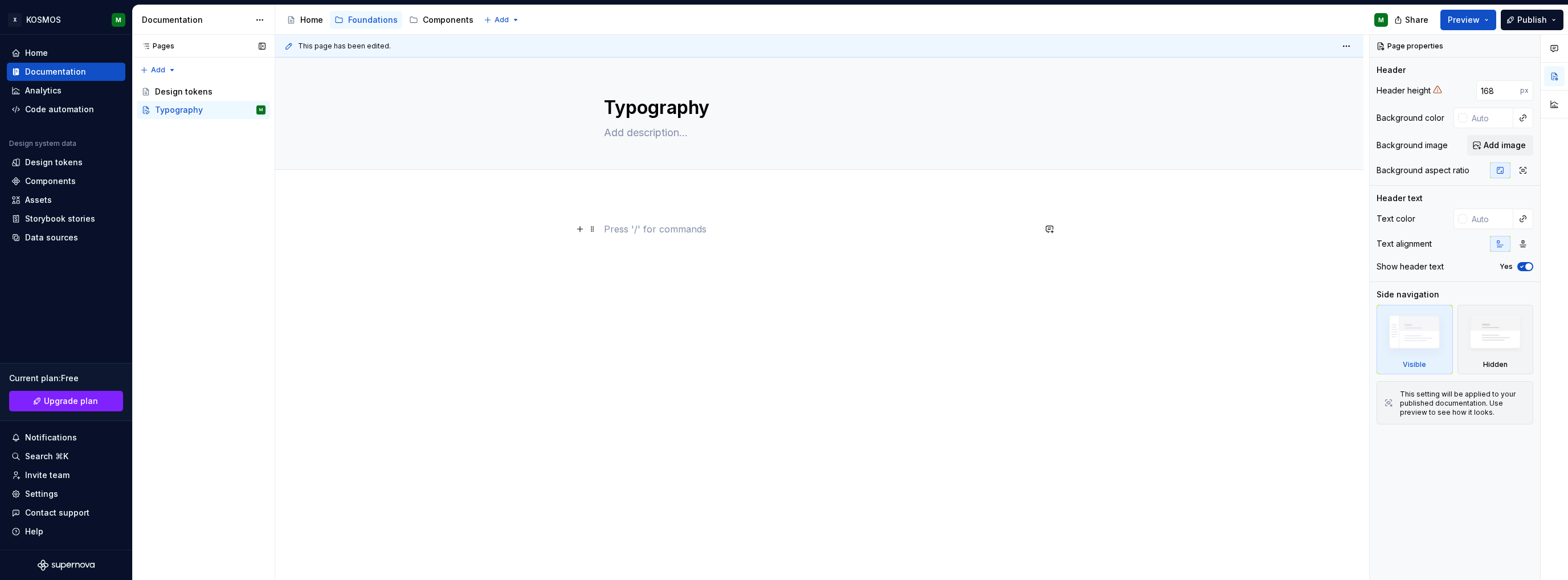
click at [631, 229] on p at bounding box center [819, 229] width 431 height 14
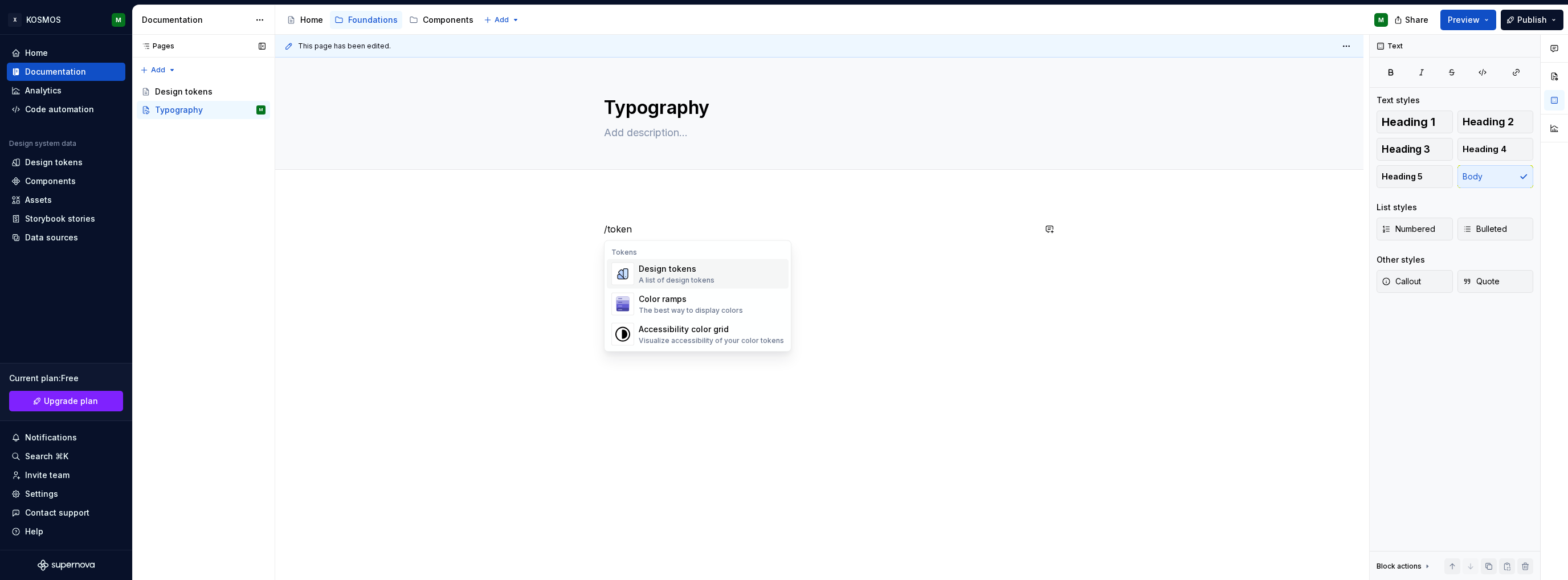
click at [673, 265] on div "Design tokens" at bounding box center [677, 269] width 76 height 11
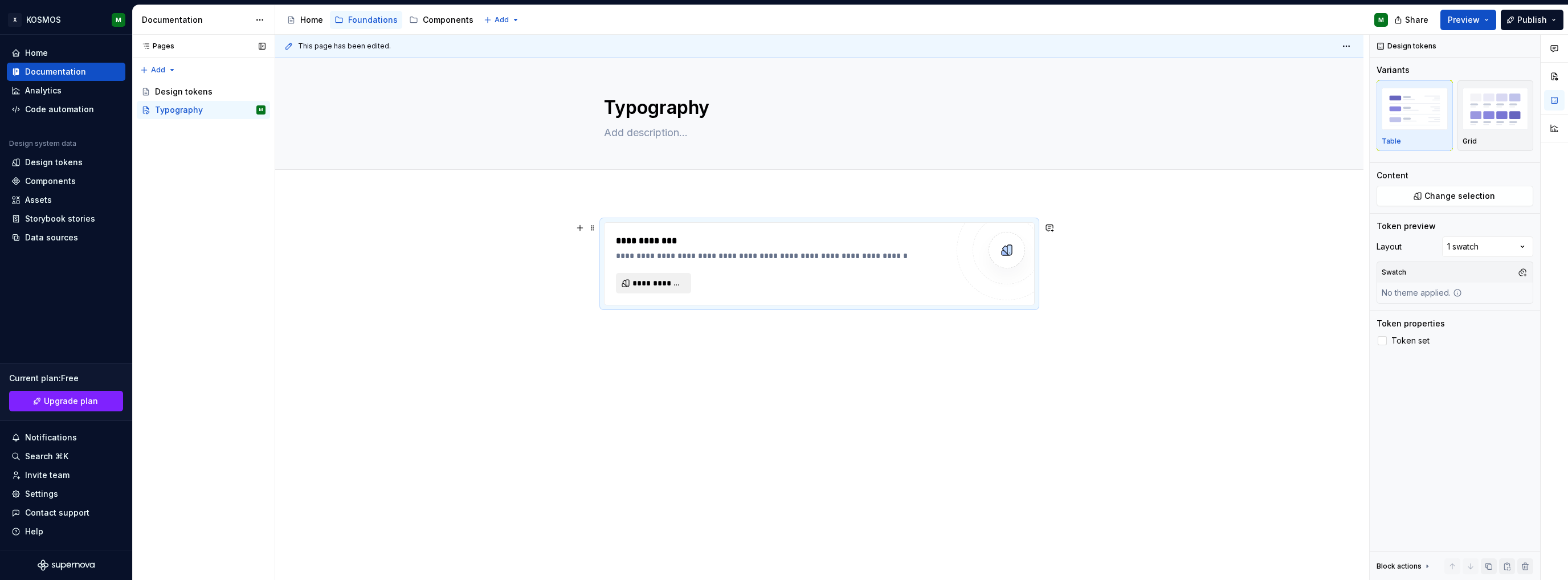
click at [661, 286] on span "**********" at bounding box center [658, 283] width 51 height 11
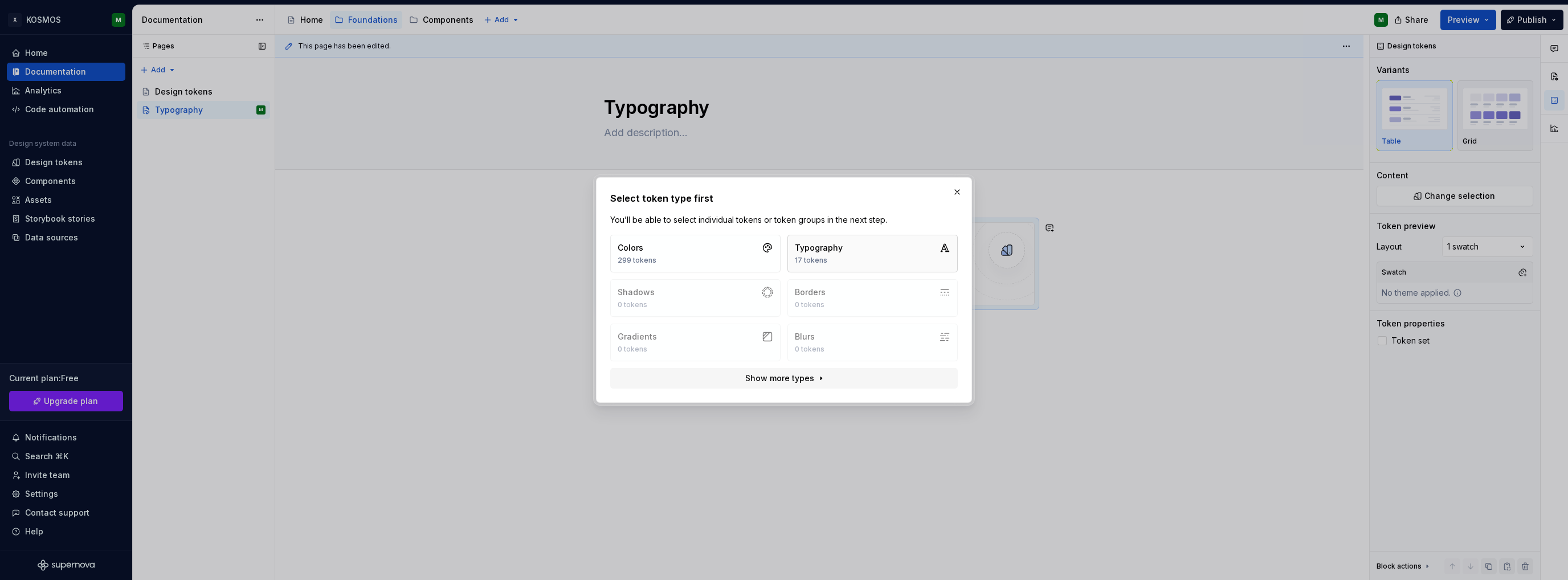
click at [828, 262] on div "17 tokens" at bounding box center [819, 260] width 48 height 9
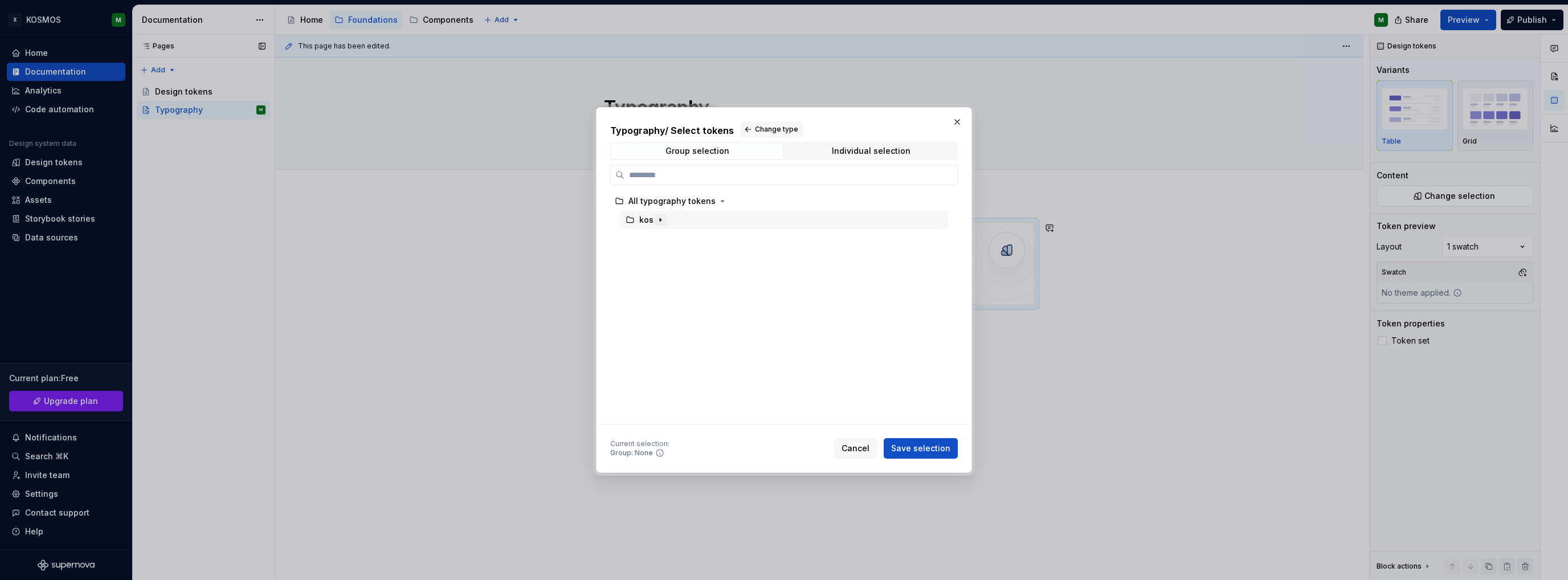
click at [660, 222] on icon "button" at bounding box center [660, 220] width 9 height 9
click at [665, 236] on div "font" at bounding box center [791, 239] width 317 height 18
drag, startPoint x: 927, startPoint y: 447, endPoint x: 1088, endPoint y: 436, distance: 161.4
click at [927, 448] on span "Save selection" at bounding box center [921, 448] width 60 height 11
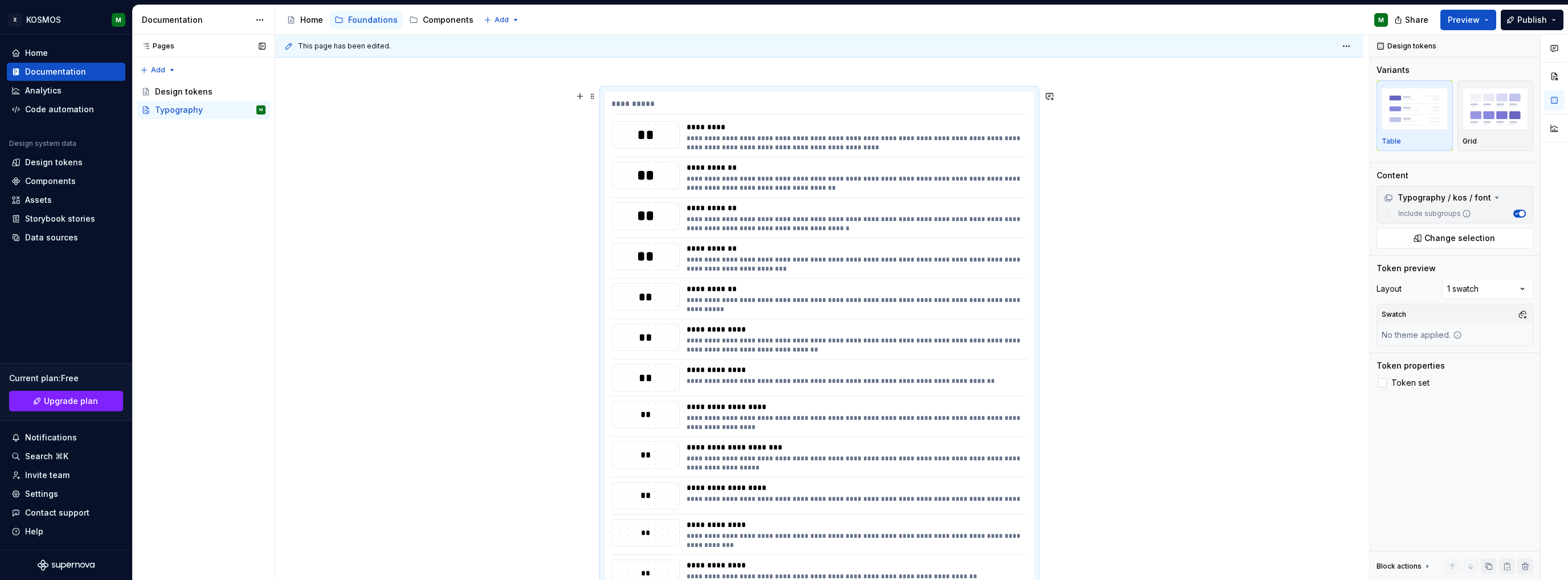
scroll to position [130, 0]
click at [1502, 288] on div "Comments Open comments No comments yet Select ‘Comment’ from the block context …" at bounding box center [1469, 307] width 199 height 546
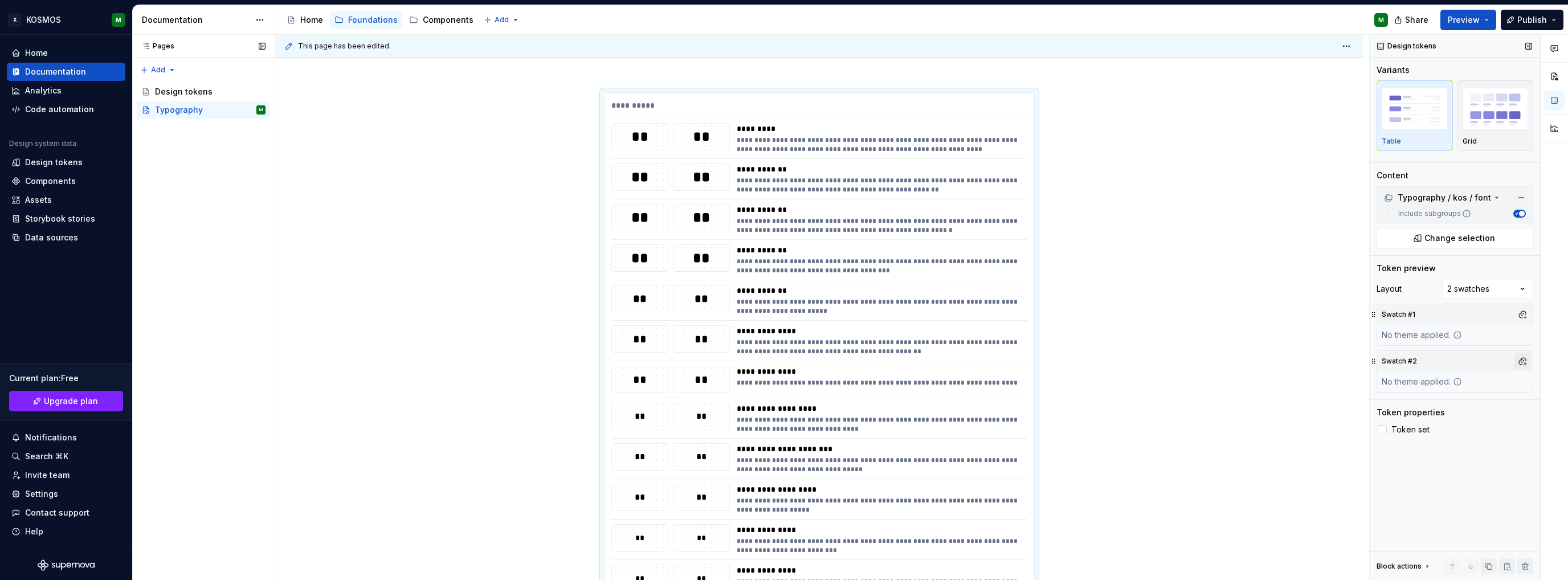
click at [1527, 361] on button "button" at bounding box center [1522, 361] width 16 height 16
click at [1422, 402] on div "Dark" at bounding box center [1424, 403] width 18 height 11
click at [1406, 403] on div "Suggestions" at bounding box center [1406, 403] width 9 height 9
click at [1406, 404] on div "Suggestions" at bounding box center [1406, 403] width 9 height 9
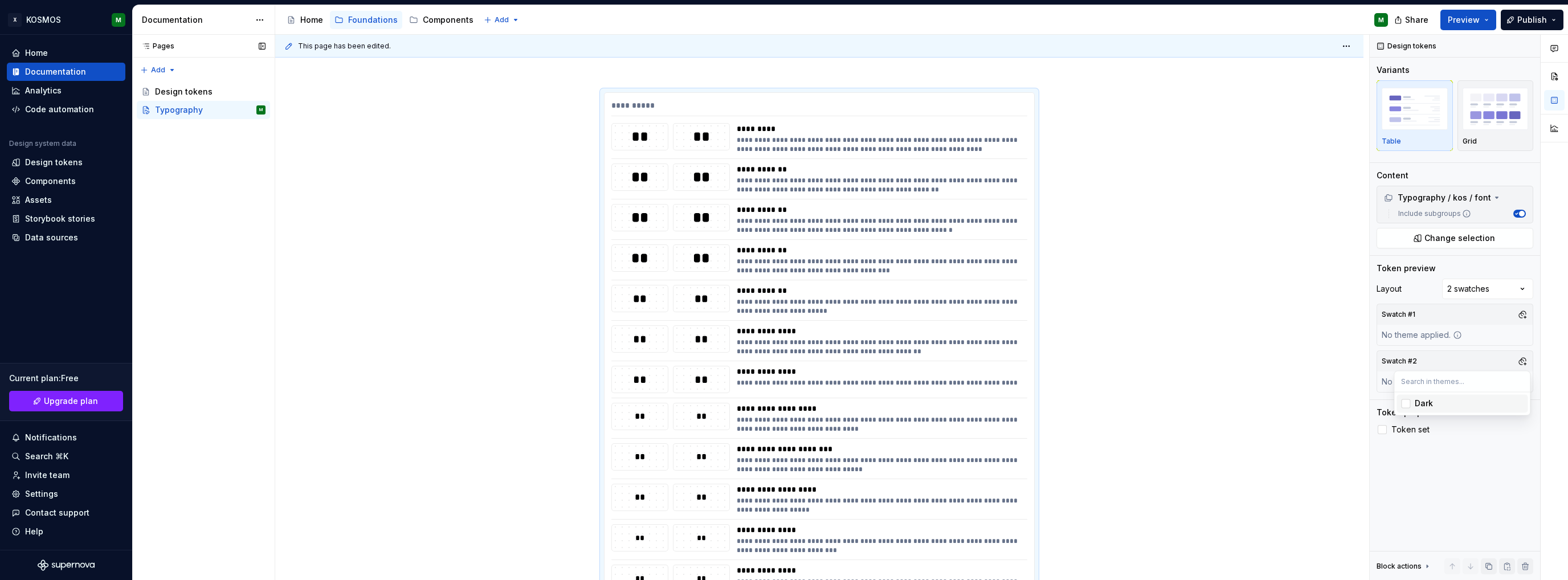
click at [1495, 286] on div "Comments Open comments No comments yet Select ‘Comment’ from the block context …" at bounding box center [1469, 307] width 199 height 546
click at [1505, 289] on div "Comments Open comments No comments yet Select ‘Comment’ from the block context …" at bounding box center [1469, 307] width 199 height 546
drag, startPoint x: 1470, startPoint y: 312, endPoint x: 1277, endPoint y: 299, distance: 193.4
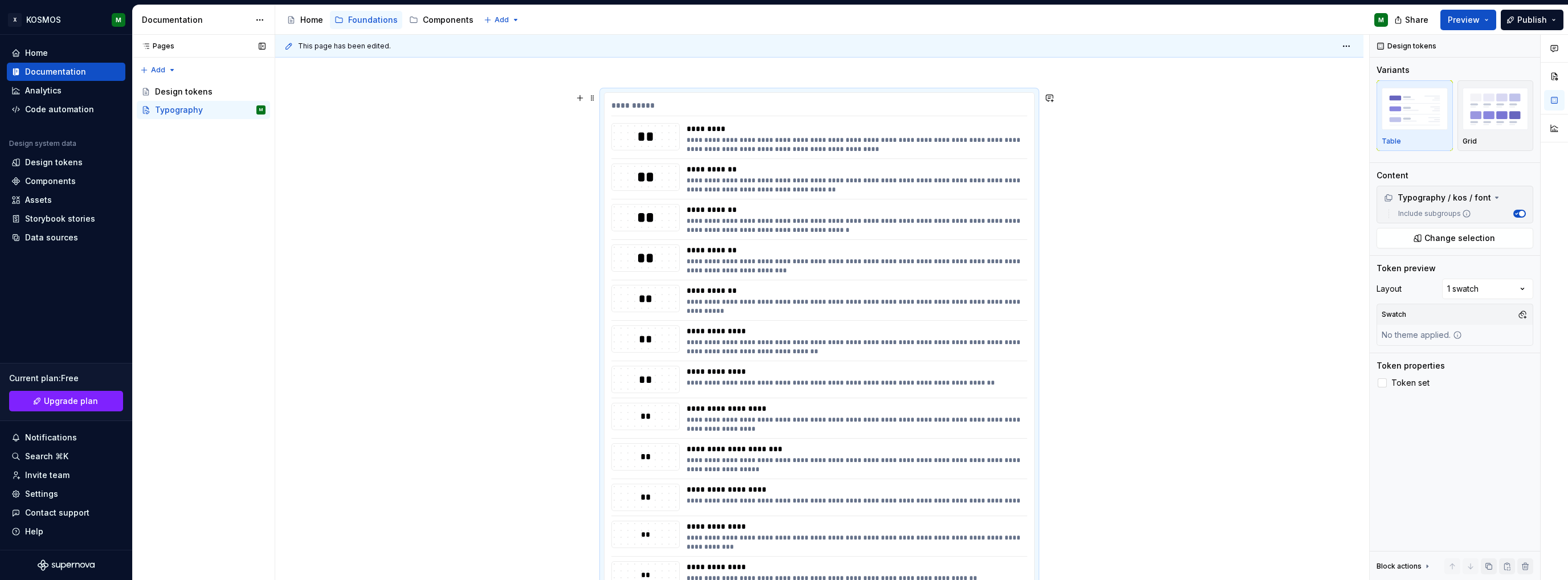
click at [1124, 281] on div "**********" at bounding box center [819, 519] width 1088 height 907
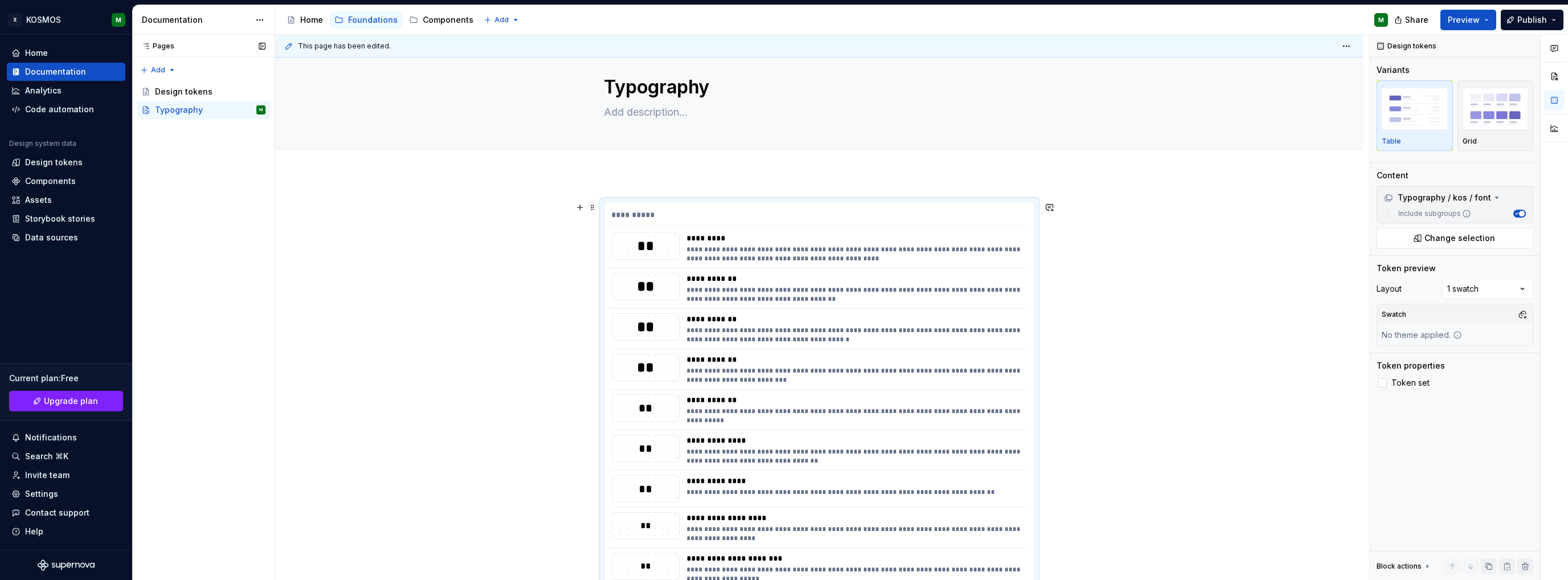
scroll to position [16, 0]
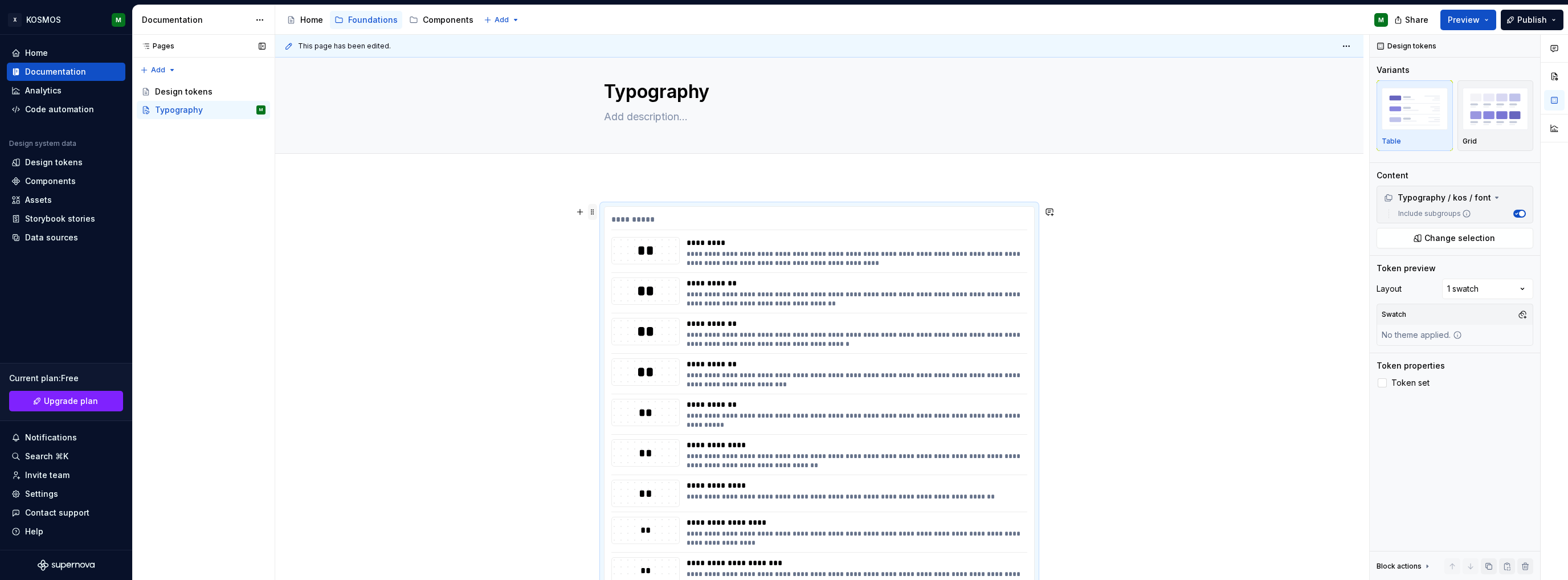
click at [594, 210] on span at bounding box center [593, 212] width 9 height 16
click at [579, 214] on button "button" at bounding box center [579, 212] width 16 height 16
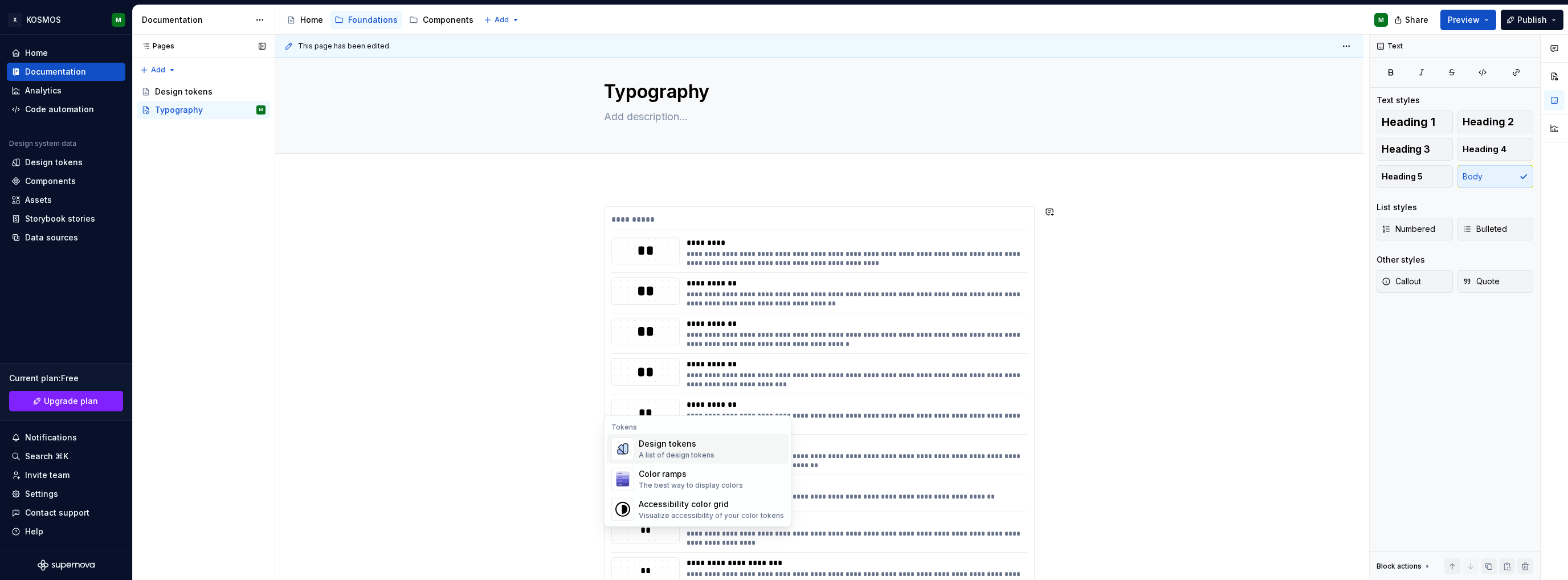
click at [685, 445] on div "Design tokens" at bounding box center [677, 443] width 76 height 11
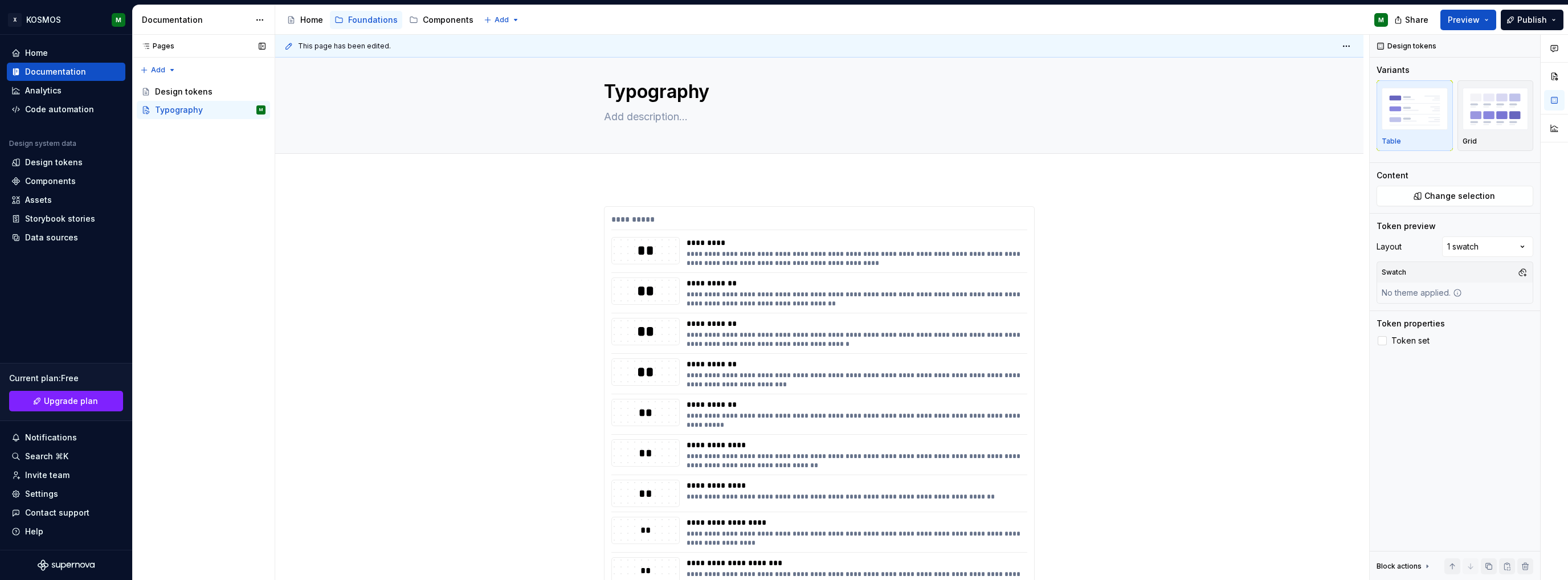
scroll to position [531, 0]
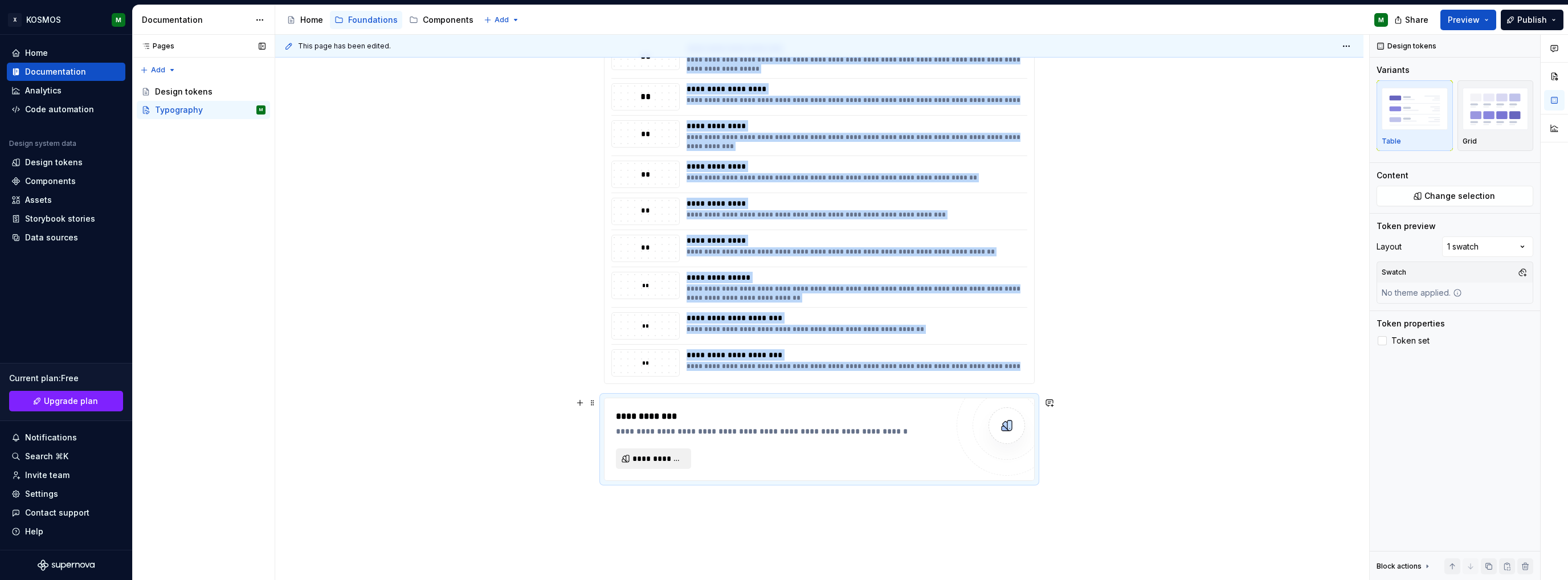
click at [655, 459] on span "**********" at bounding box center [658, 458] width 51 height 11
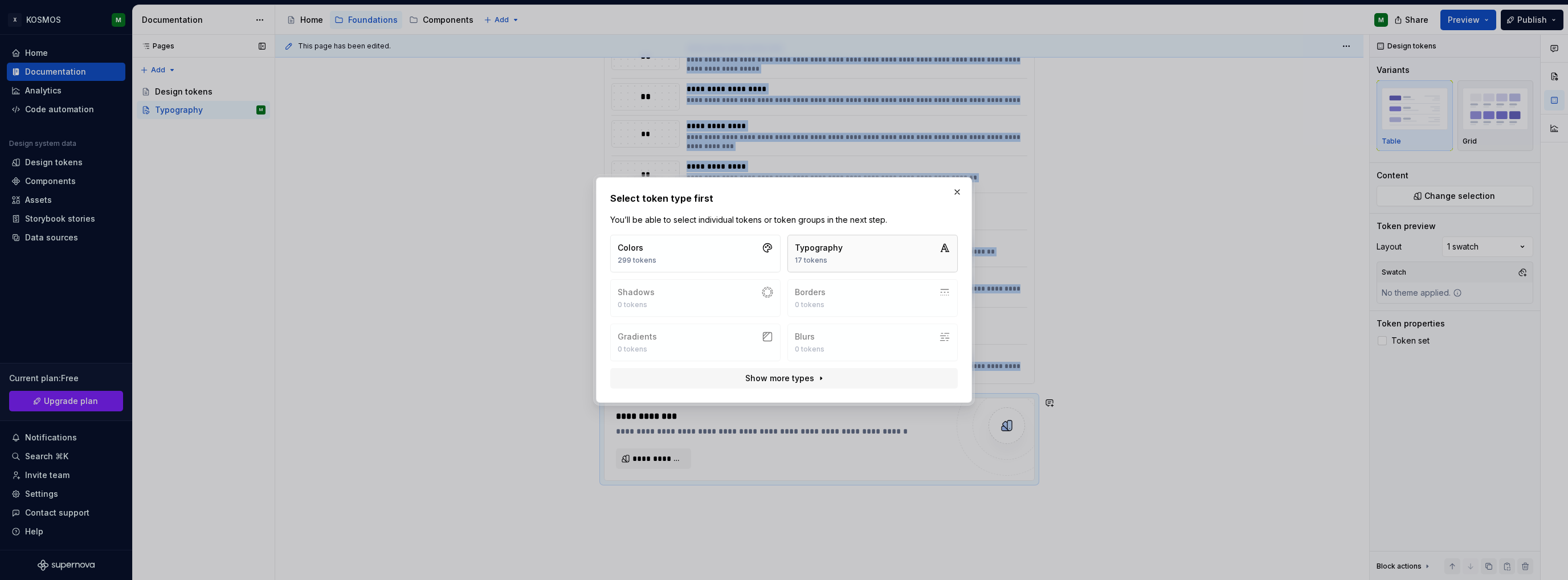
click at [861, 243] on button "Typography 17 tokens" at bounding box center [873, 254] width 170 height 38
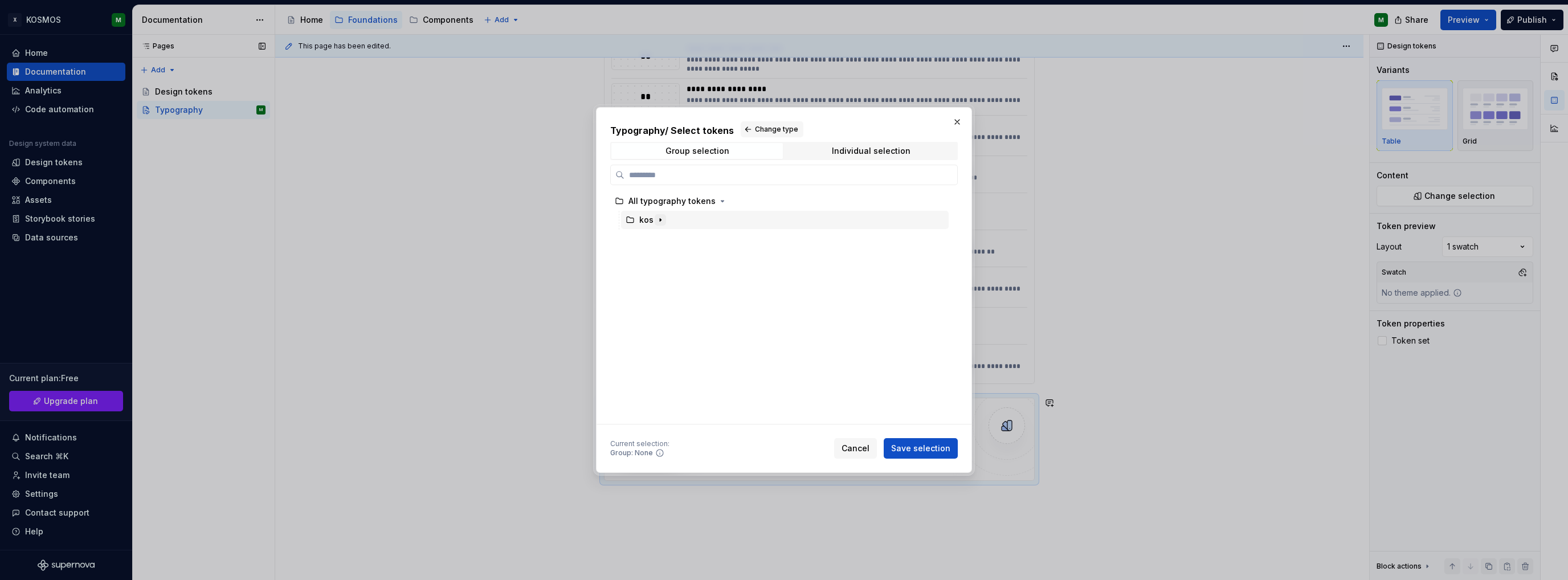
click at [663, 219] on button "button" at bounding box center [660, 220] width 11 height 11
click at [659, 236] on div "font" at bounding box center [658, 239] width 16 height 11
click at [884, 148] on div "Individual selection" at bounding box center [871, 151] width 79 height 9
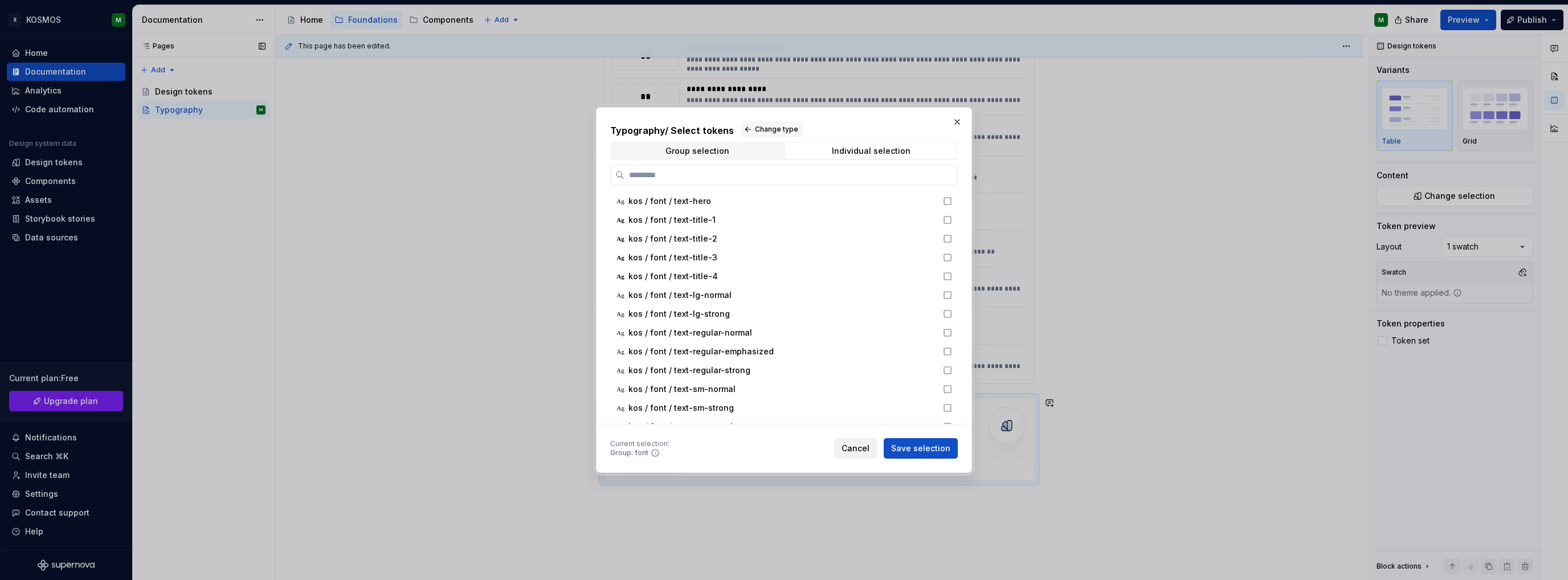
click at [862, 452] on span "Cancel" at bounding box center [856, 448] width 28 height 11
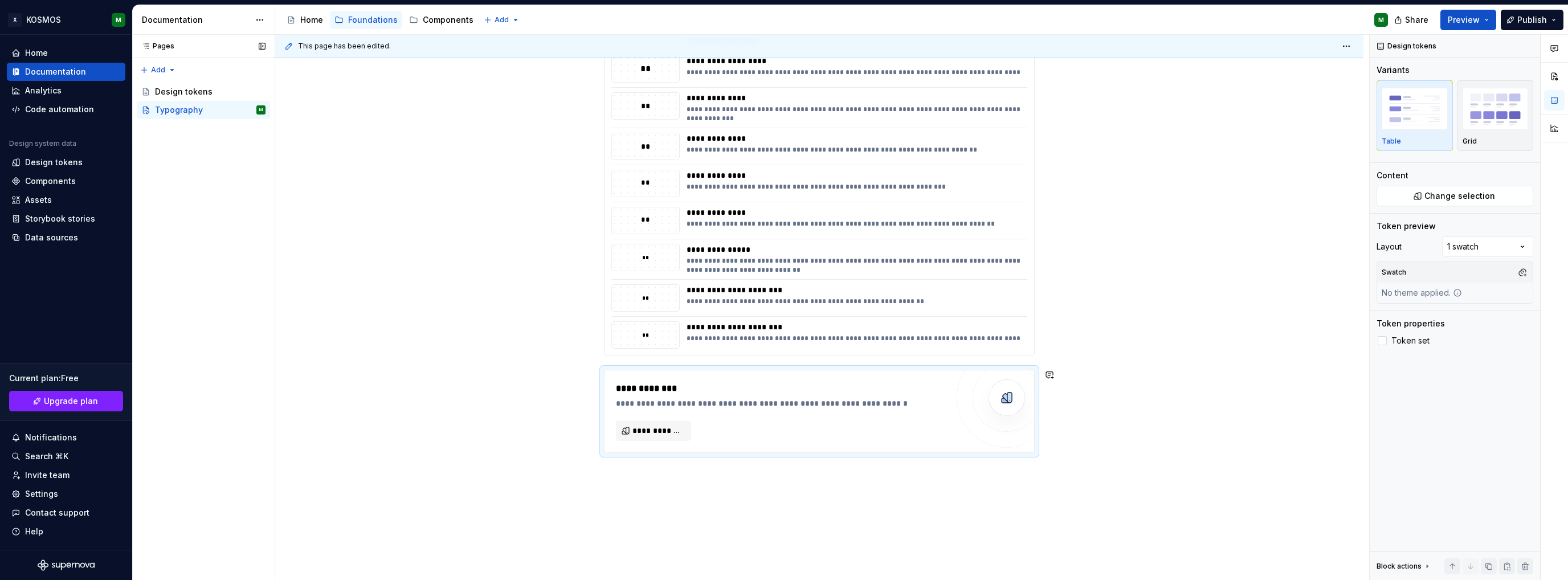
scroll to position [618, 0]
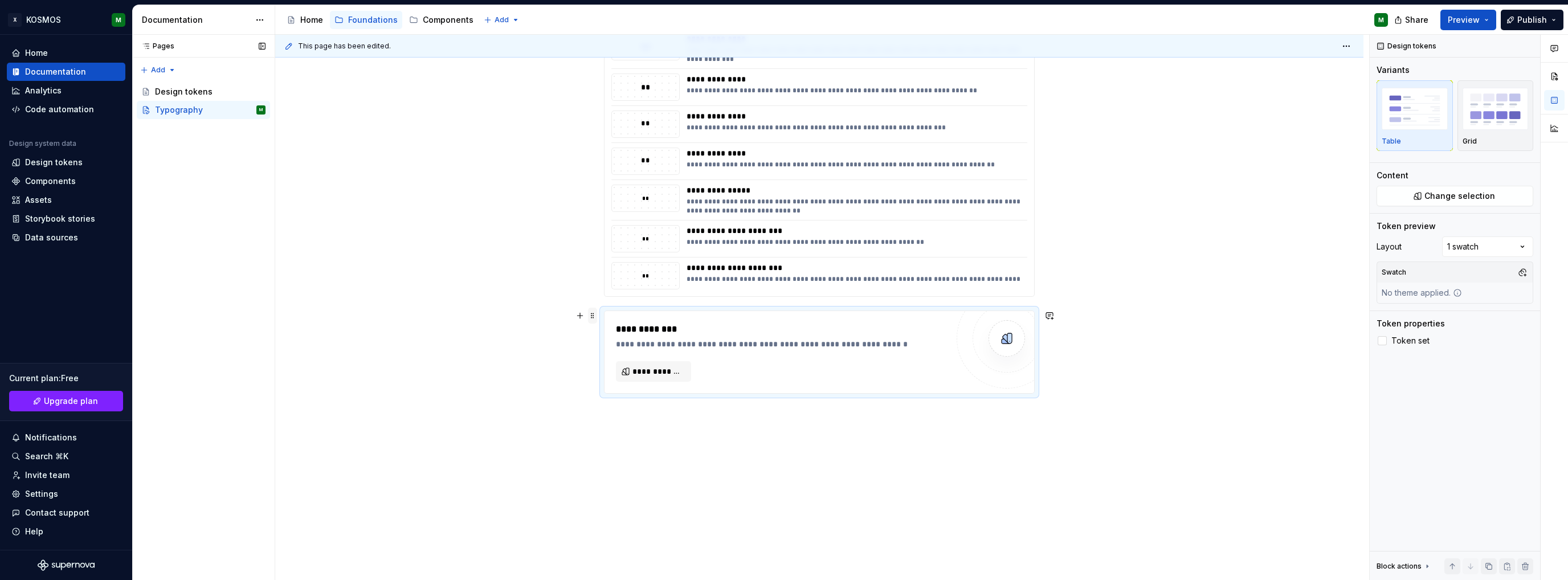
click at [591, 316] on span at bounding box center [593, 315] width 9 height 16
drag, startPoint x: 640, startPoint y: 413, endPoint x: 886, endPoint y: 429, distance: 246.5
click at [640, 413] on div "Delete" at bounding box center [646, 416] width 74 height 11
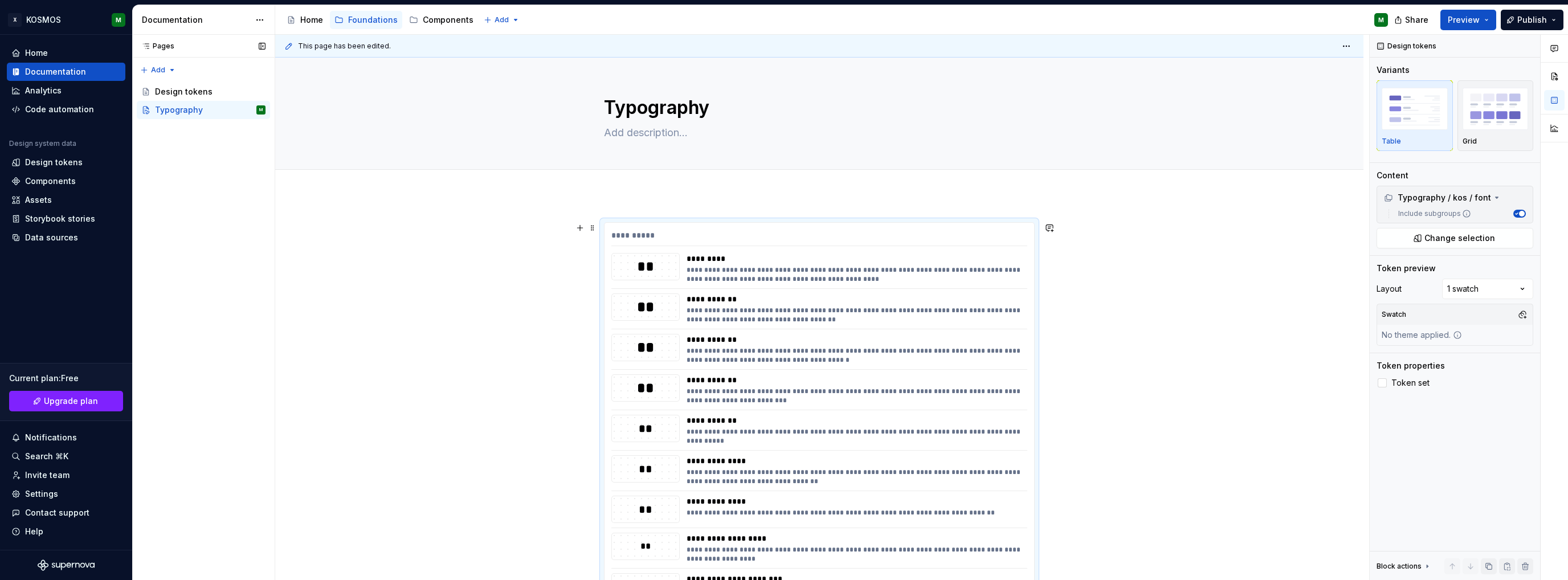
scroll to position [0, 0]
click at [1496, 119] on img "button" at bounding box center [1496, 108] width 66 height 41
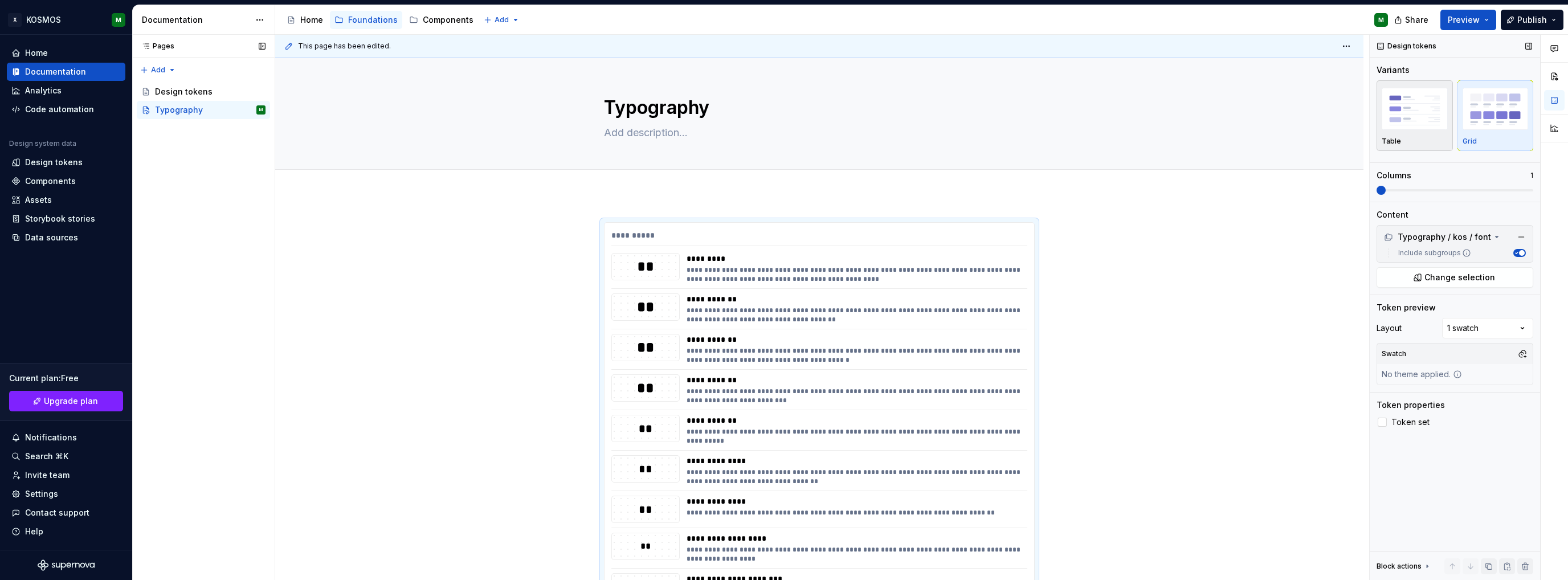
click at [1427, 124] on img "button" at bounding box center [1415, 108] width 66 height 41
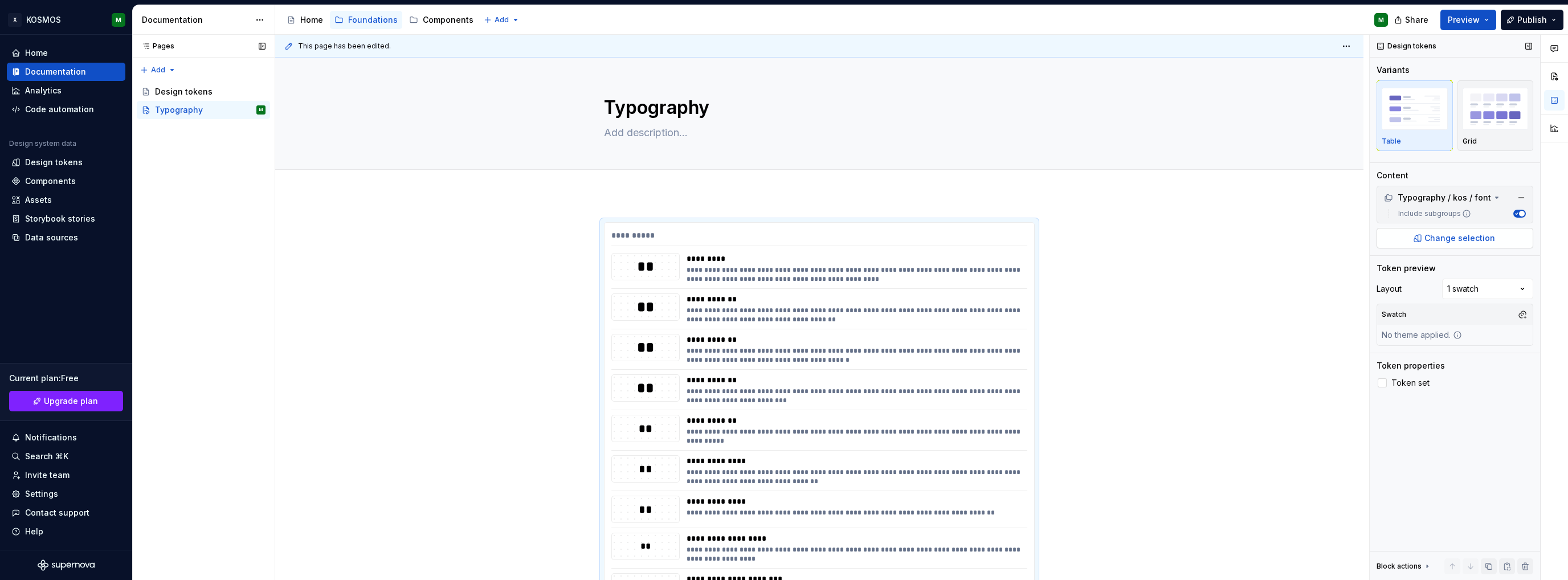
click at [1441, 236] on span "Change selection" at bounding box center [1460, 238] width 71 height 11
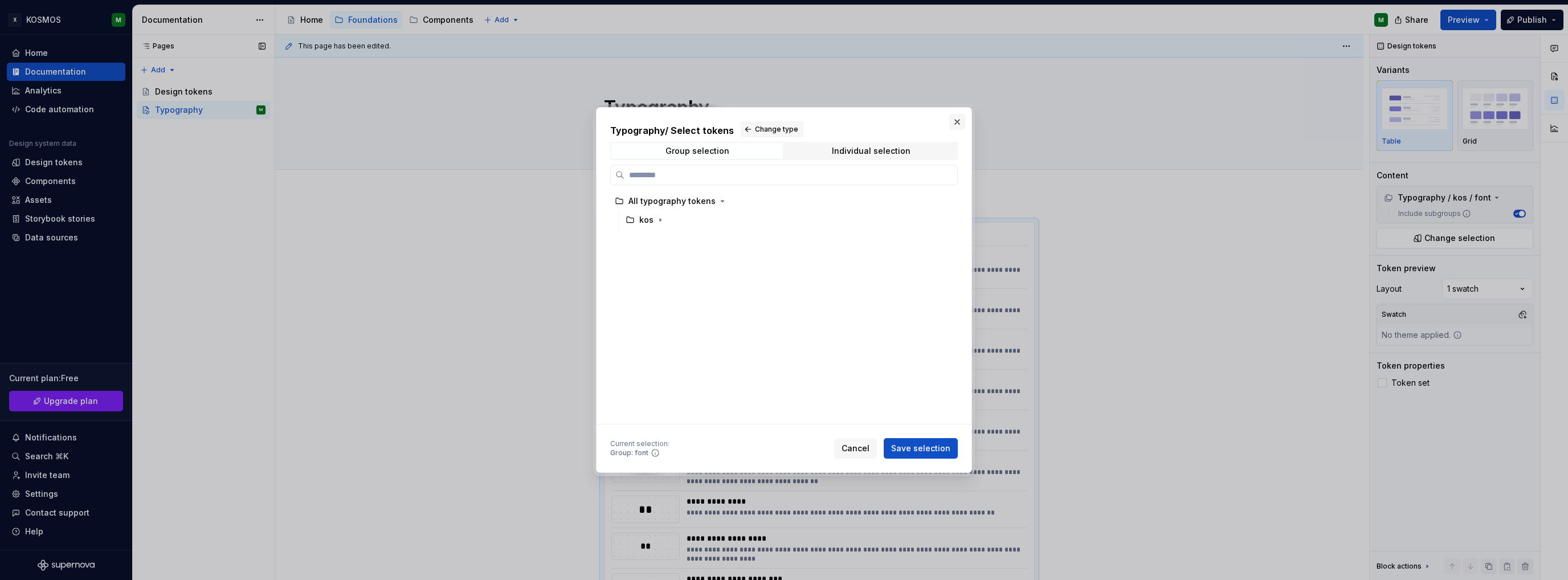
click at [955, 120] on button "button" at bounding box center [957, 122] width 16 height 16
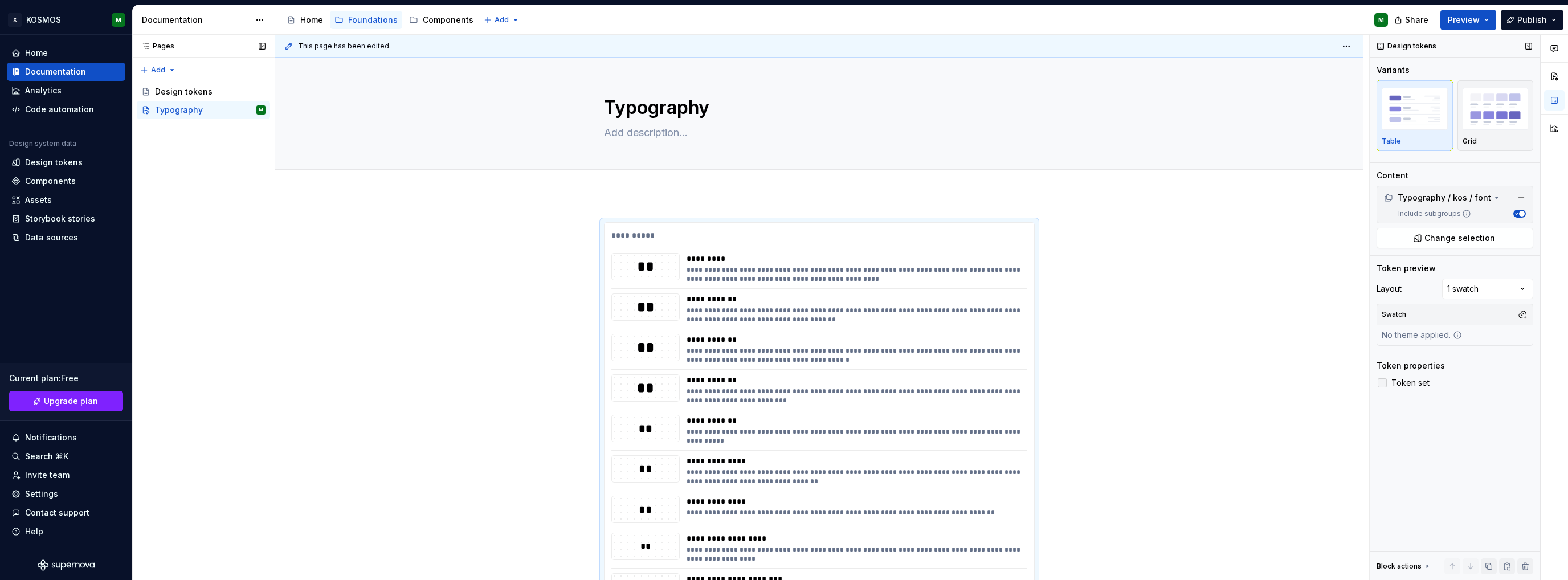
click at [1384, 381] on div at bounding box center [1382, 383] width 9 height 9
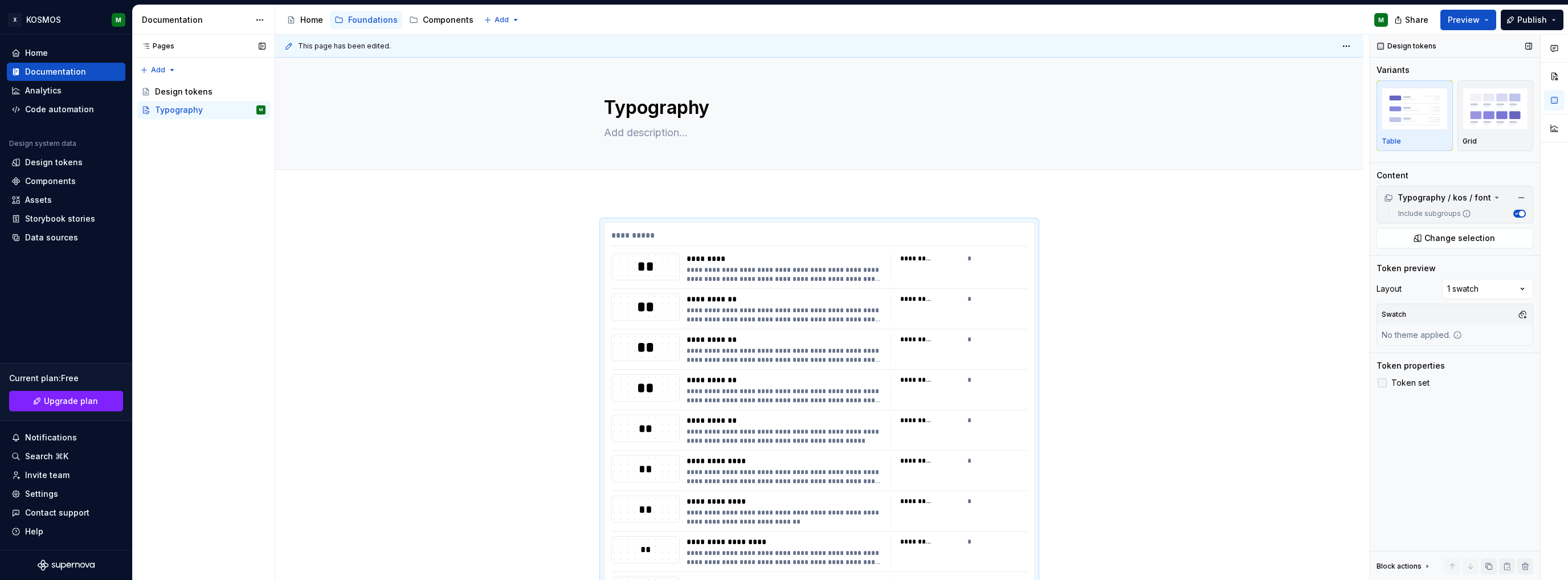
click at [1383, 383] on icon at bounding box center [1383, 383] width 0 height 0
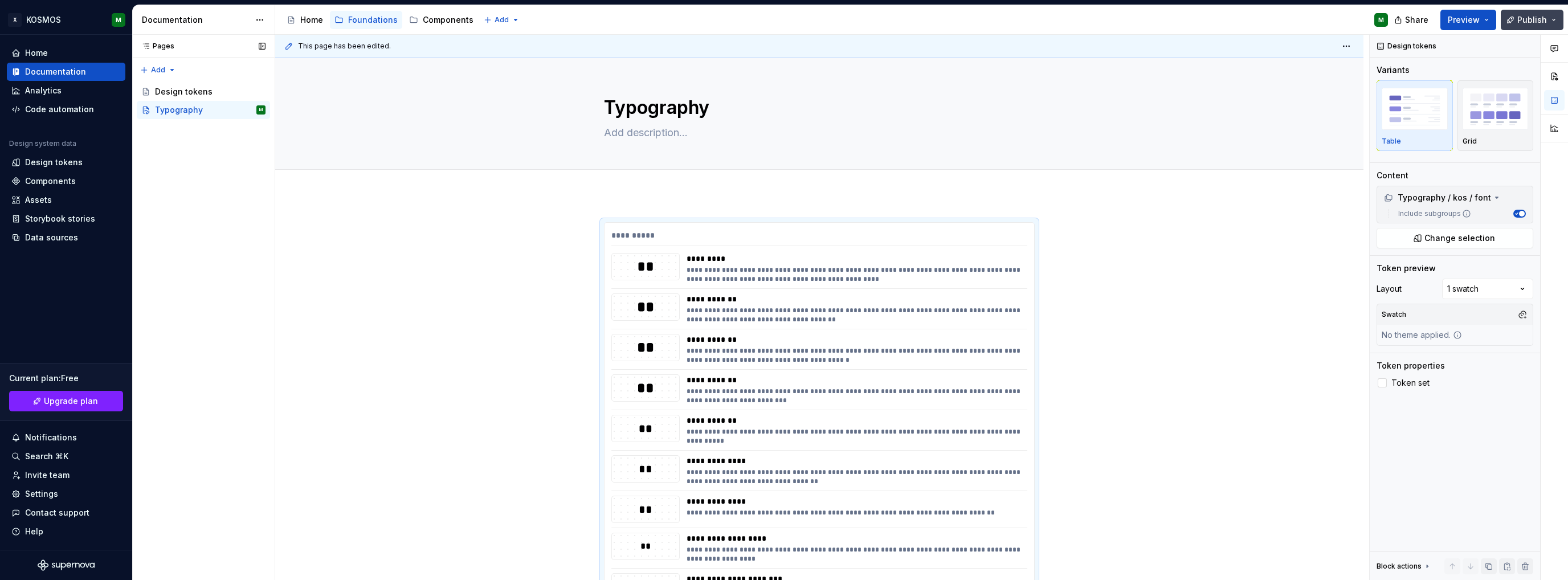
click at [1529, 25] on span "Publish" at bounding box center [1532, 20] width 29 height 11
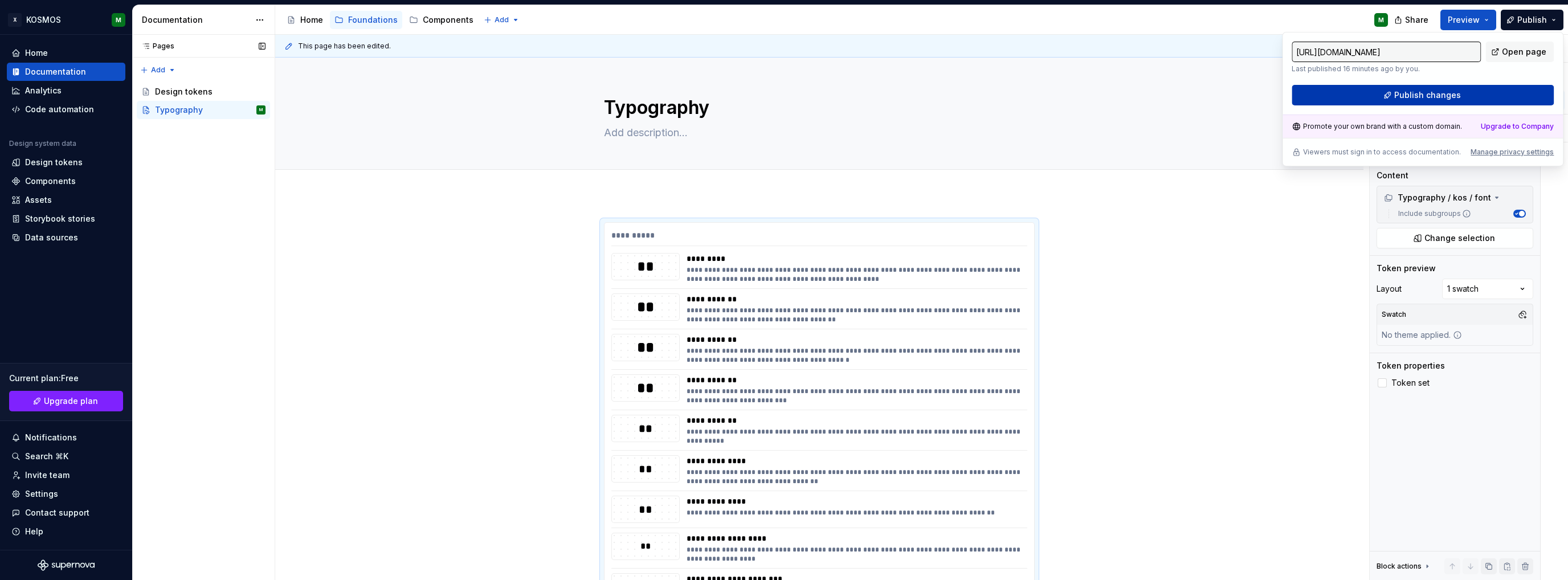
click at [1394, 91] on button "Publish changes" at bounding box center [1423, 95] width 262 height 21
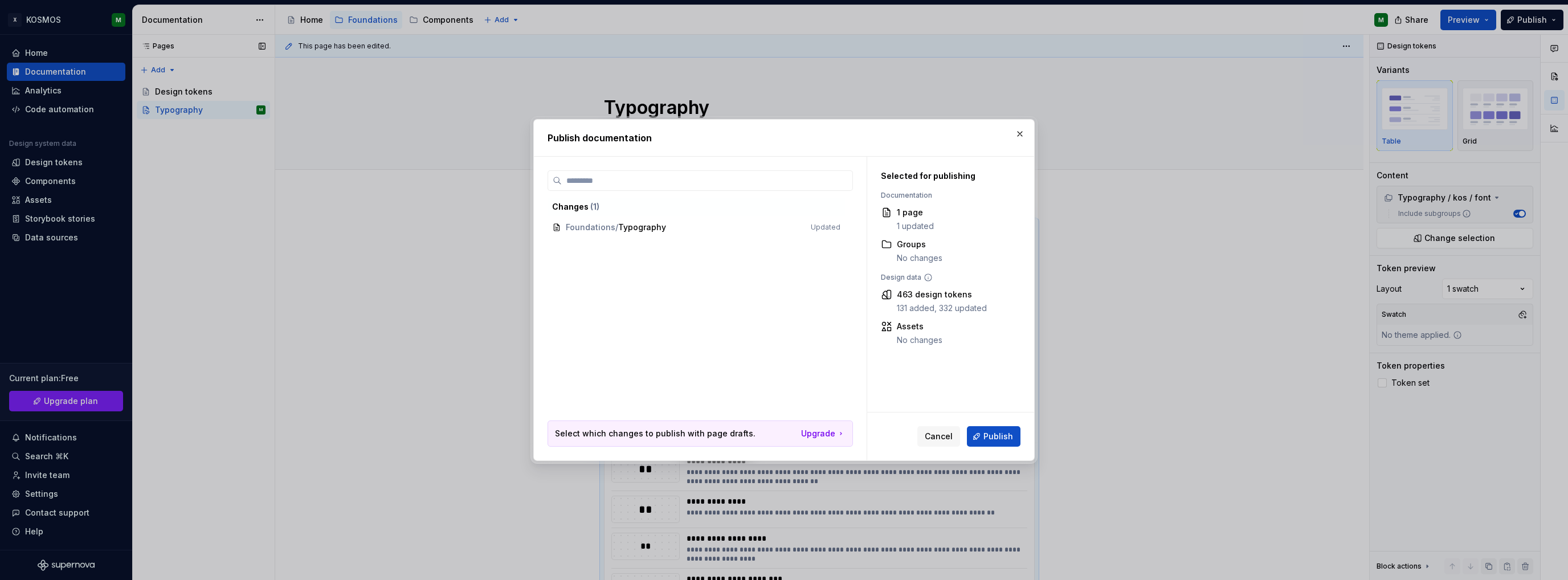
click at [998, 437] on span "Publish" at bounding box center [998, 437] width 29 height 11
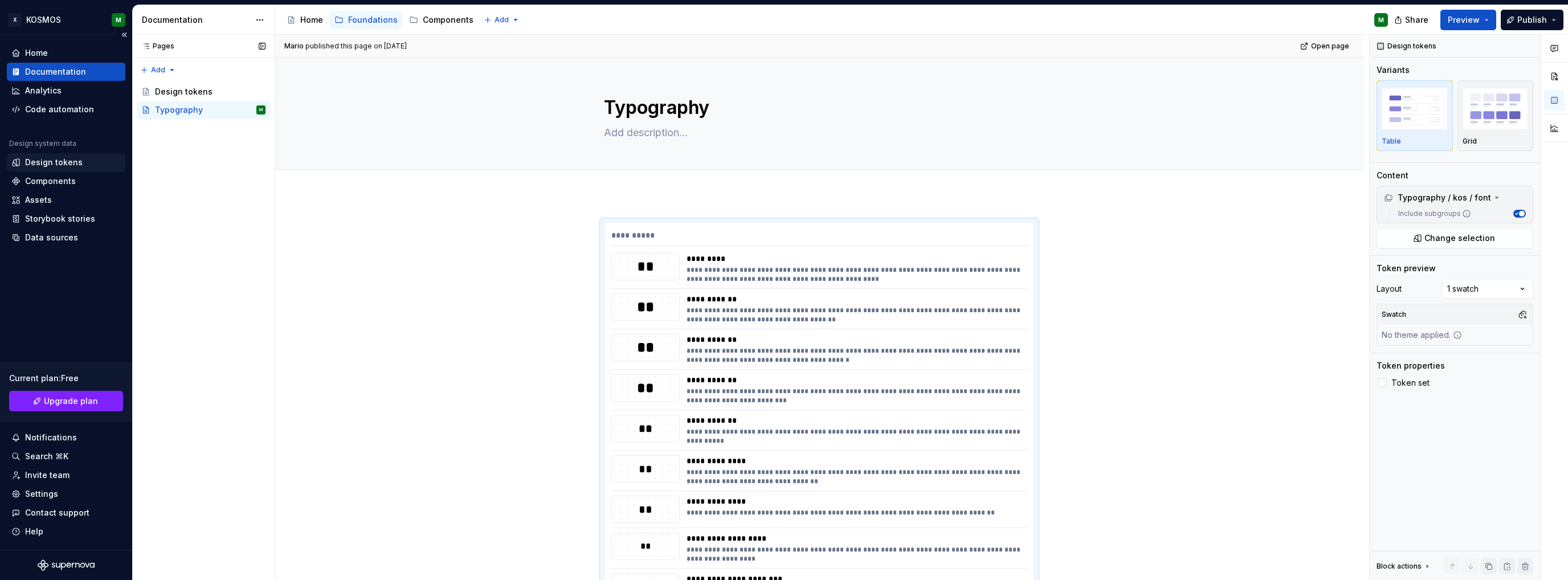
click at [63, 162] on div "Design tokens" at bounding box center [54, 162] width 58 height 11
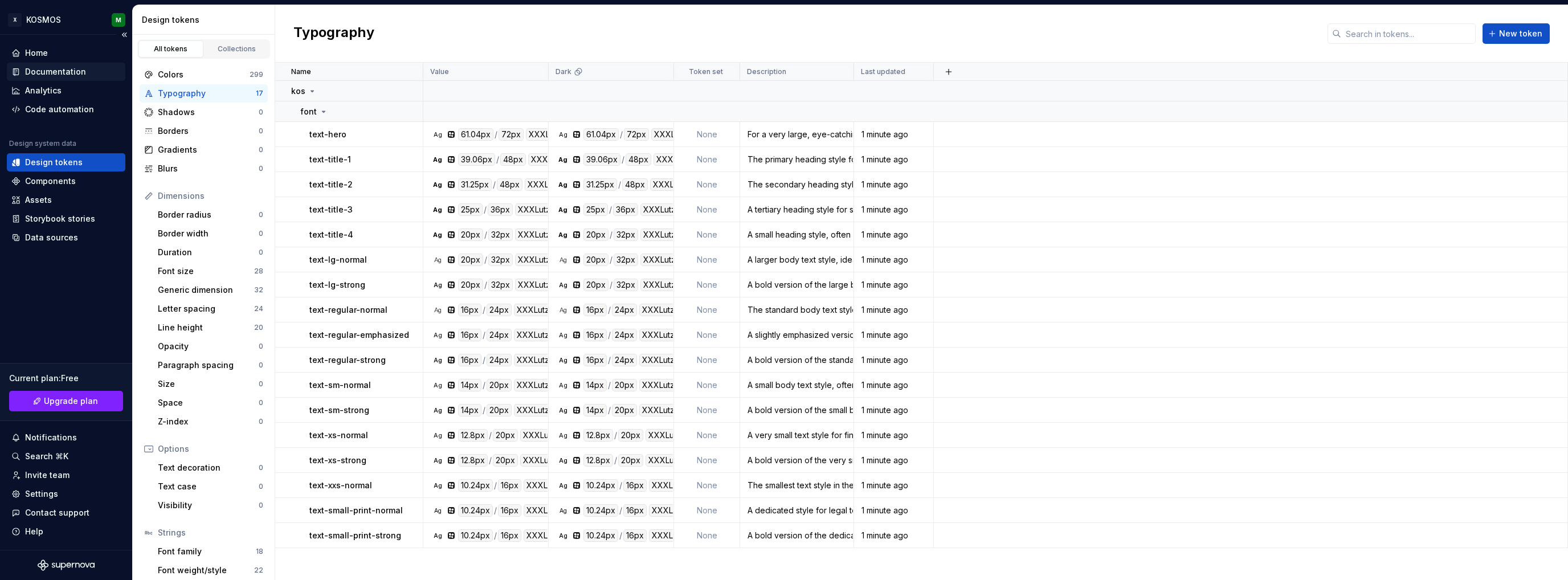
click at [67, 72] on div "Documentation" at bounding box center [55, 72] width 61 height 11
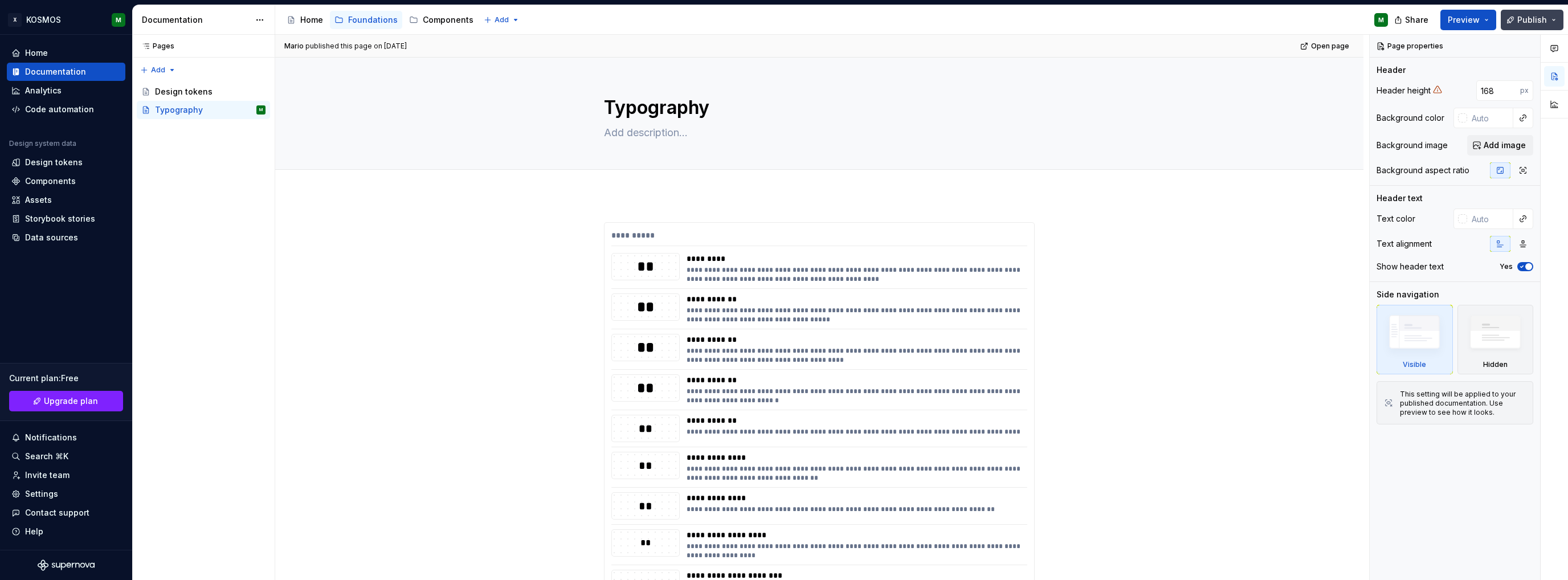
click at [1536, 17] on span "Publish" at bounding box center [1532, 20] width 29 height 11
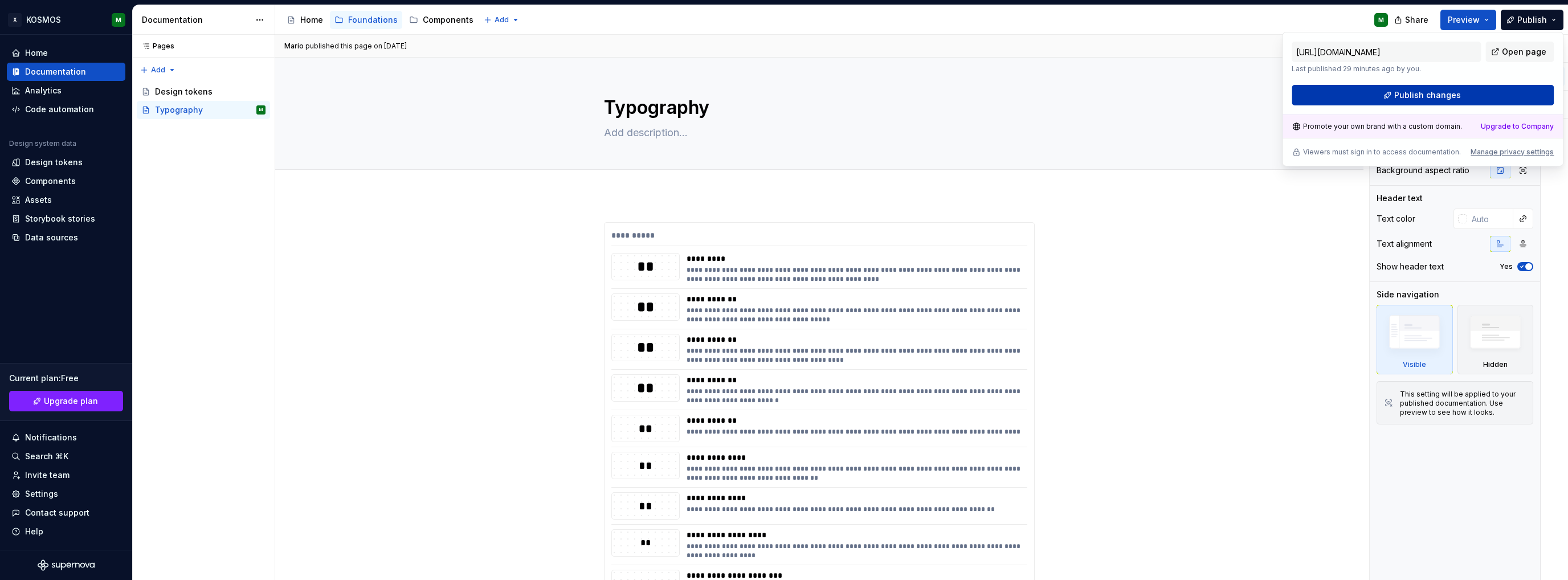
click at [1390, 93] on button "Publish changes" at bounding box center [1423, 95] width 262 height 21
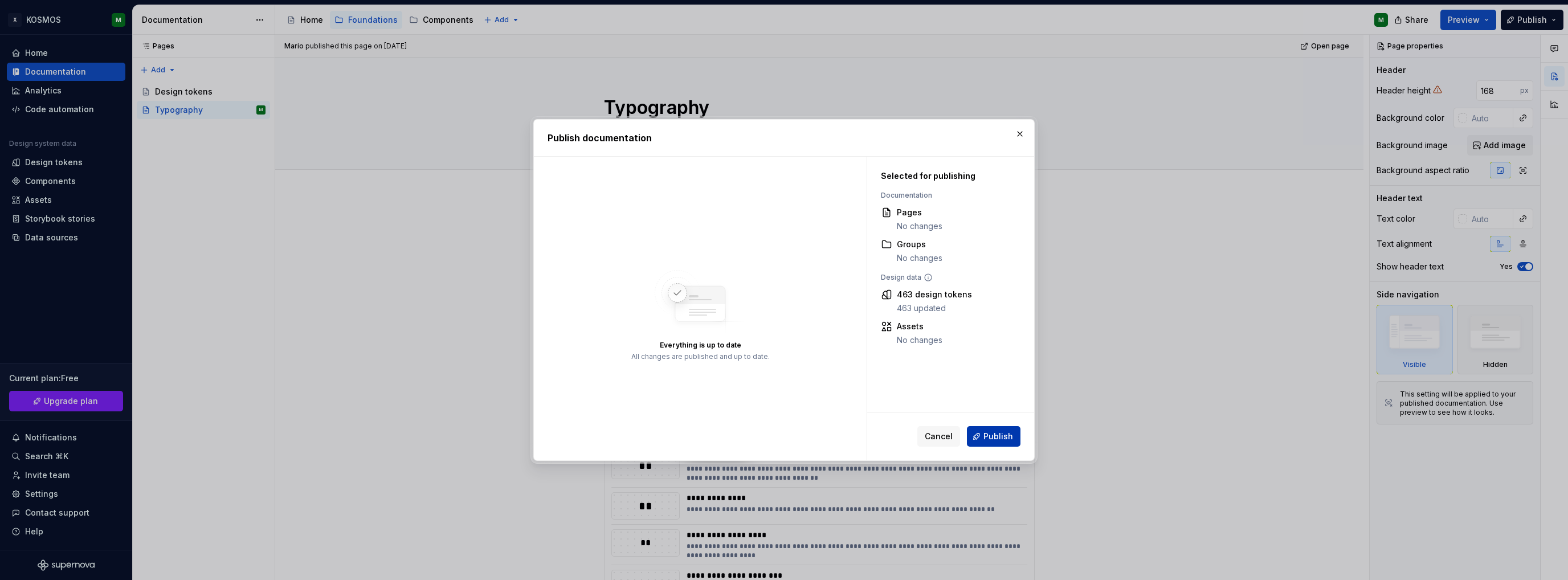
click at [1010, 435] on span "Publish" at bounding box center [998, 437] width 29 height 11
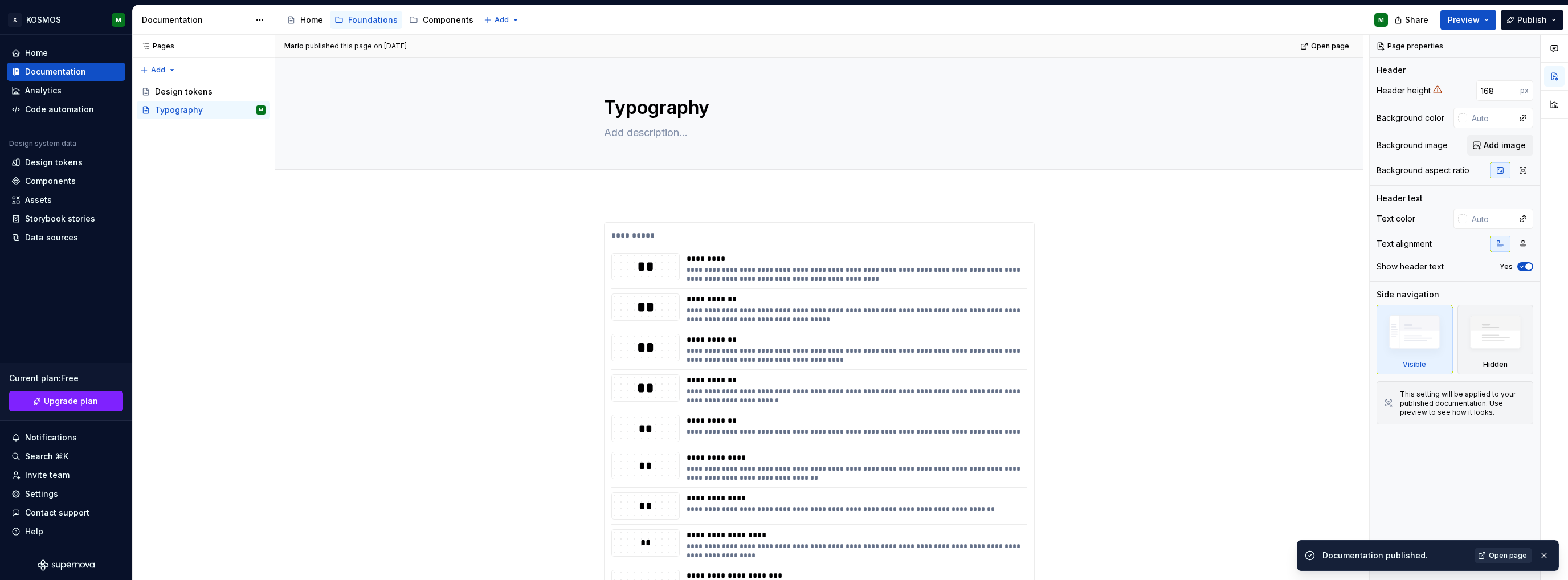
click at [1502, 557] on span "Open page" at bounding box center [1508, 556] width 38 height 9
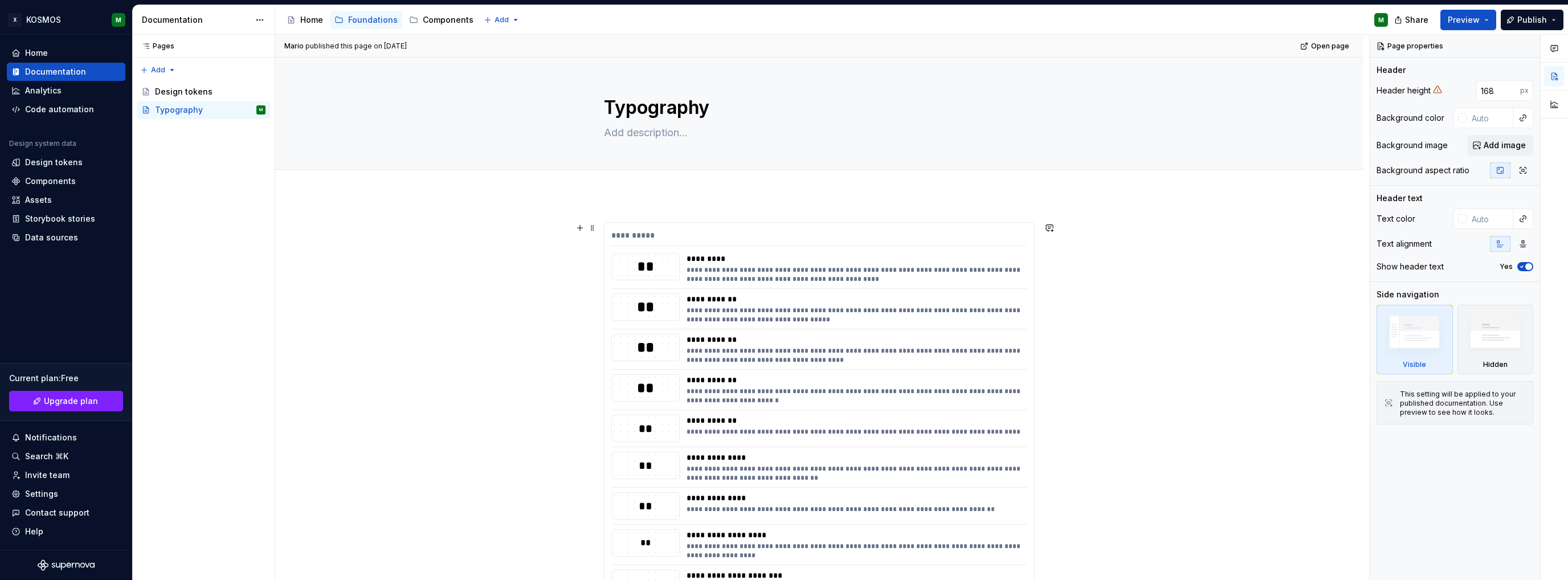
click at [633, 230] on div "**********" at bounding box center [819, 238] width 416 height 16
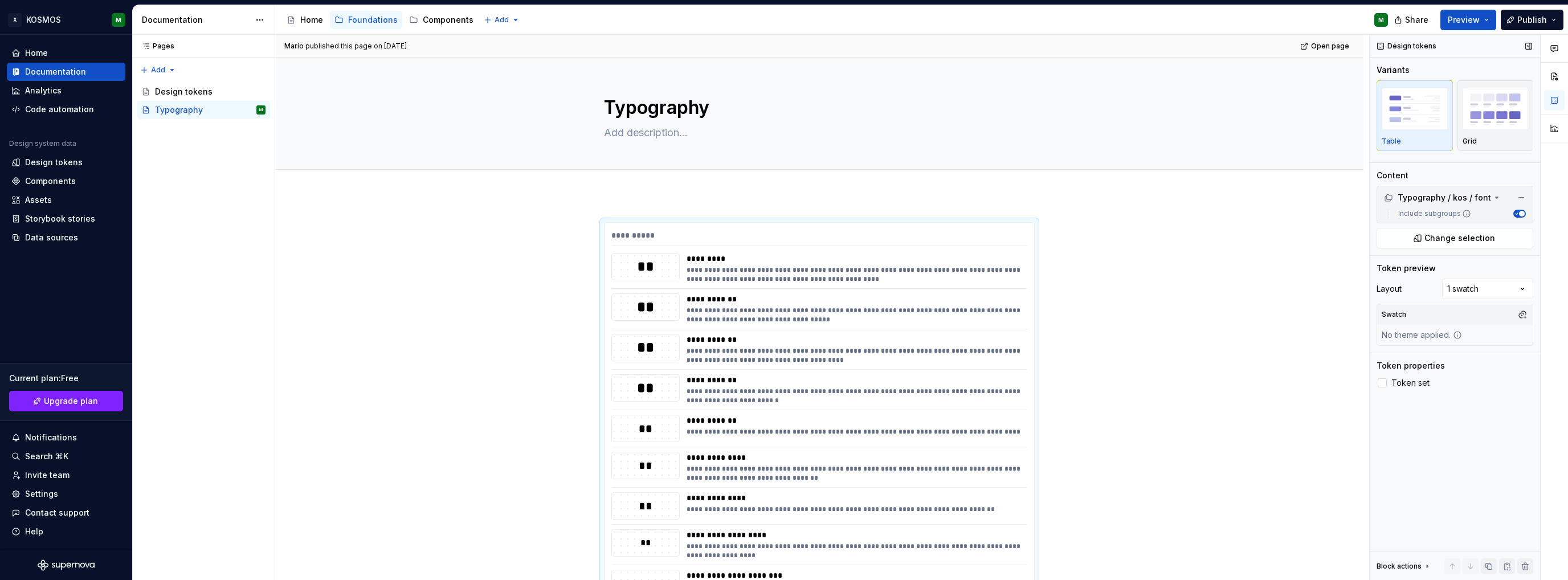
click at [1513, 212] on icon "button" at bounding box center [1516, 214] width 6 height 6
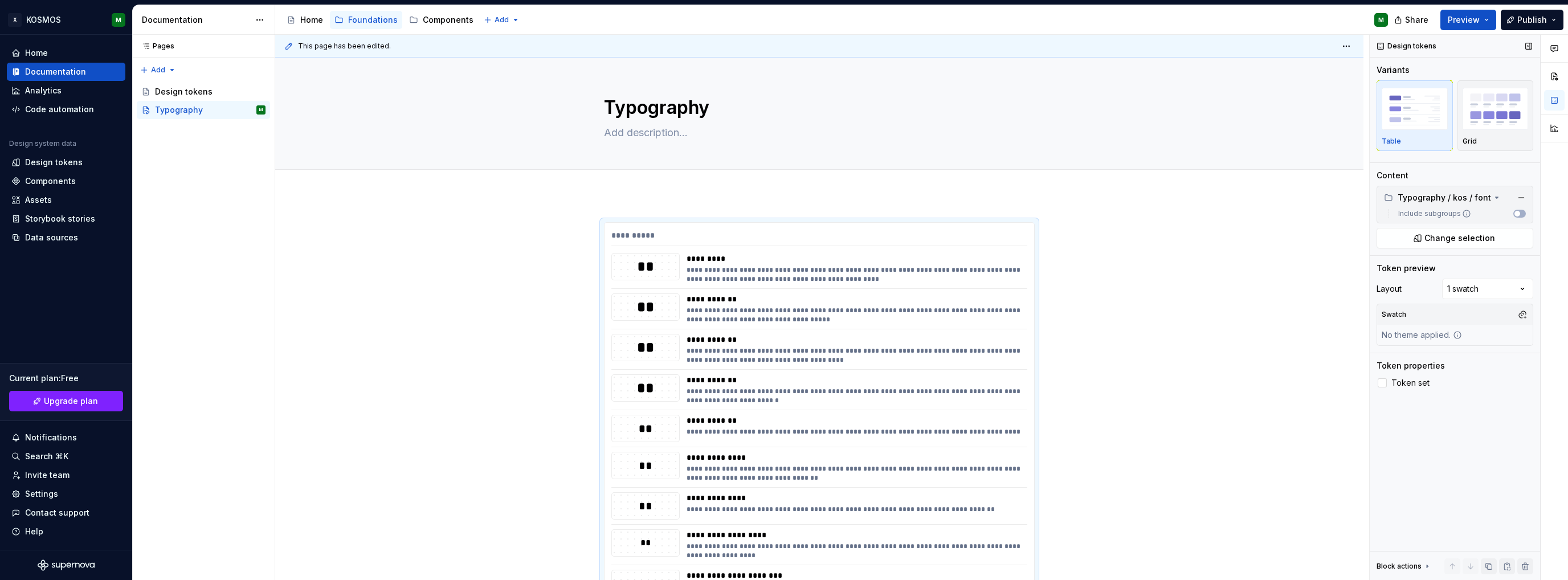
click at [1464, 210] on icon at bounding box center [1467, 214] width 9 height 9
click at [1513, 210] on button "Include subgroups" at bounding box center [1520, 214] width 13 height 8
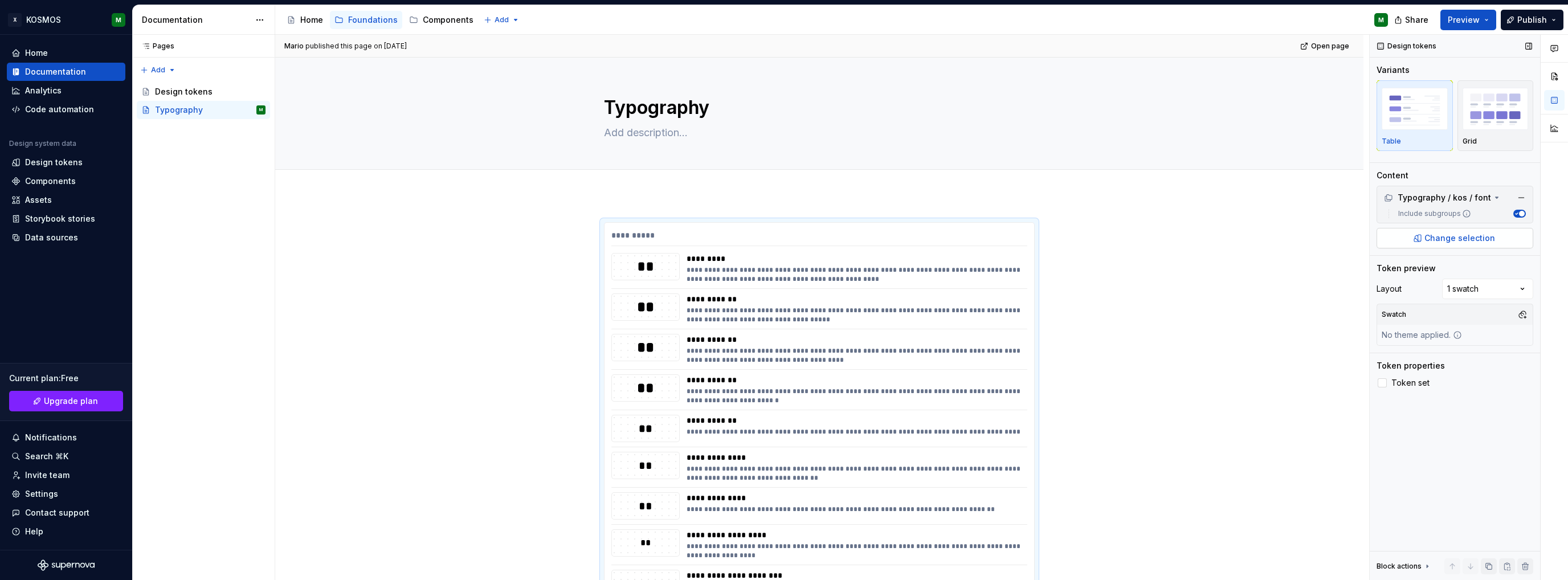
click at [1452, 234] on span "Change selection" at bounding box center [1460, 238] width 71 height 11
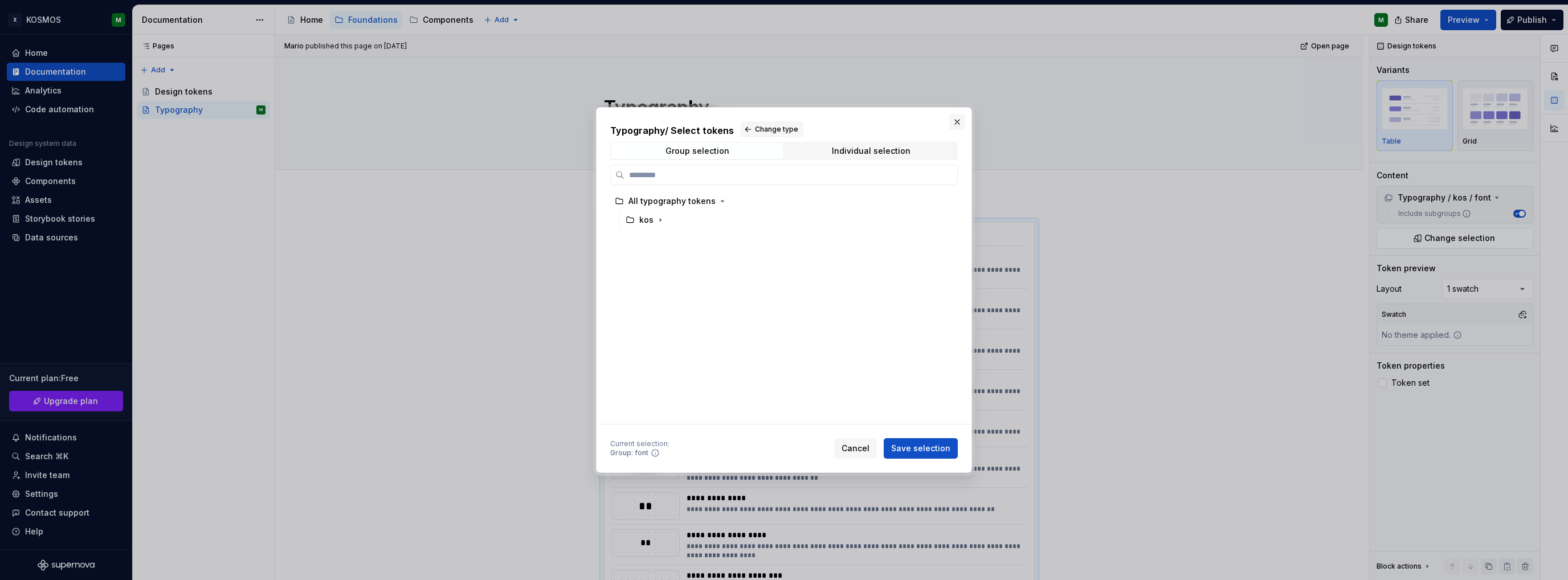
click at [957, 122] on button "button" at bounding box center [957, 122] width 16 height 16
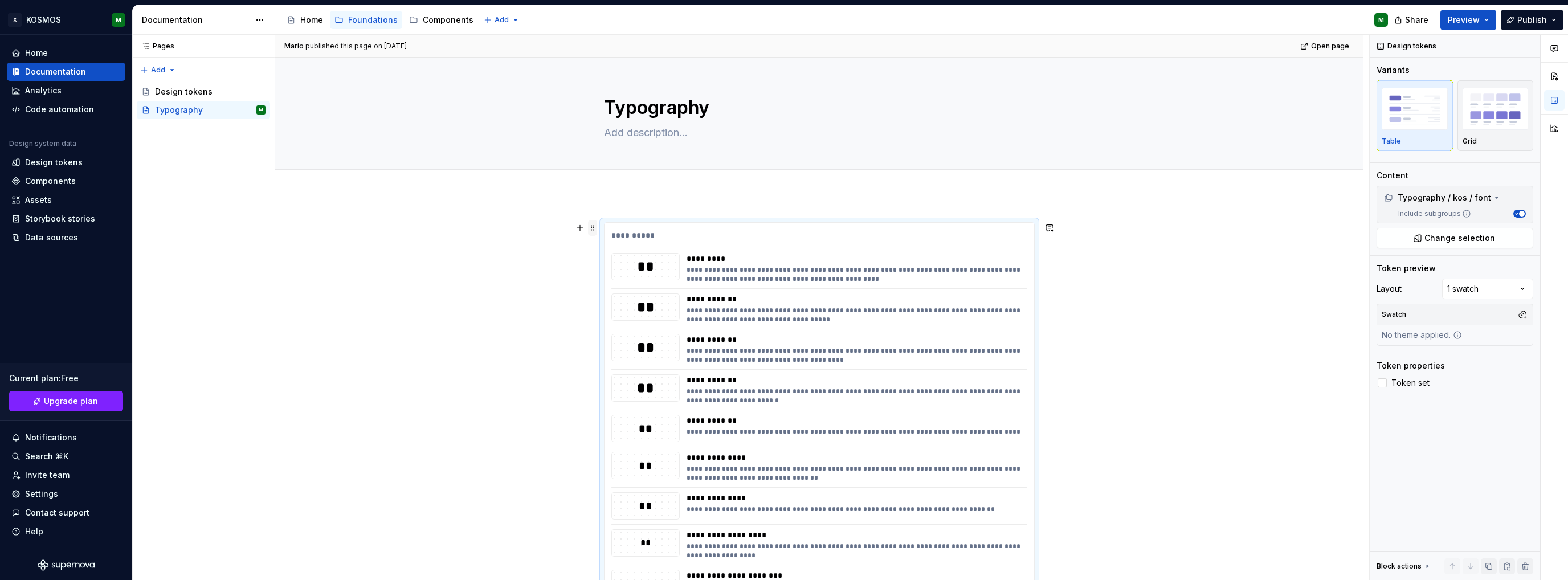
click at [591, 226] on span at bounding box center [593, 227] width 9 height 16
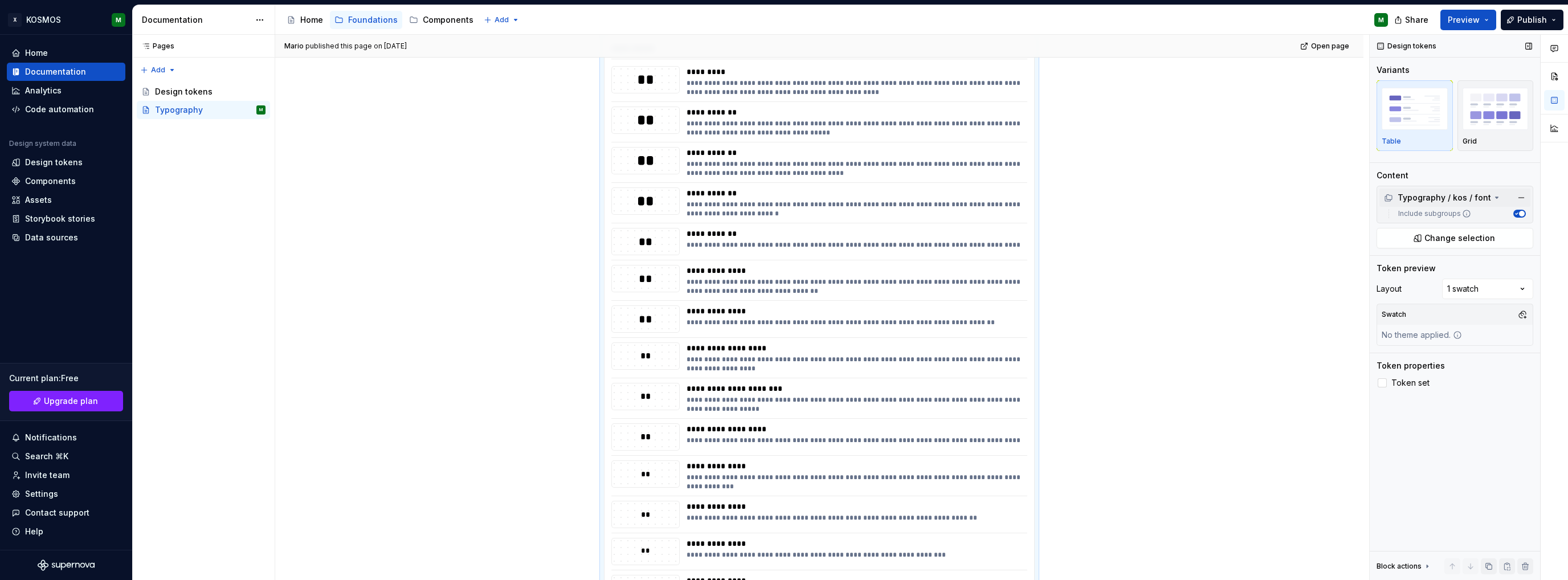
click at [1461, 199] on div "Typography / kos / font" at bounding box center [1437, 198] width 107 height 11
click at [1482, 199] on div "Typography / kos / font" at bounding box center [1437, 198] width 107 height 11
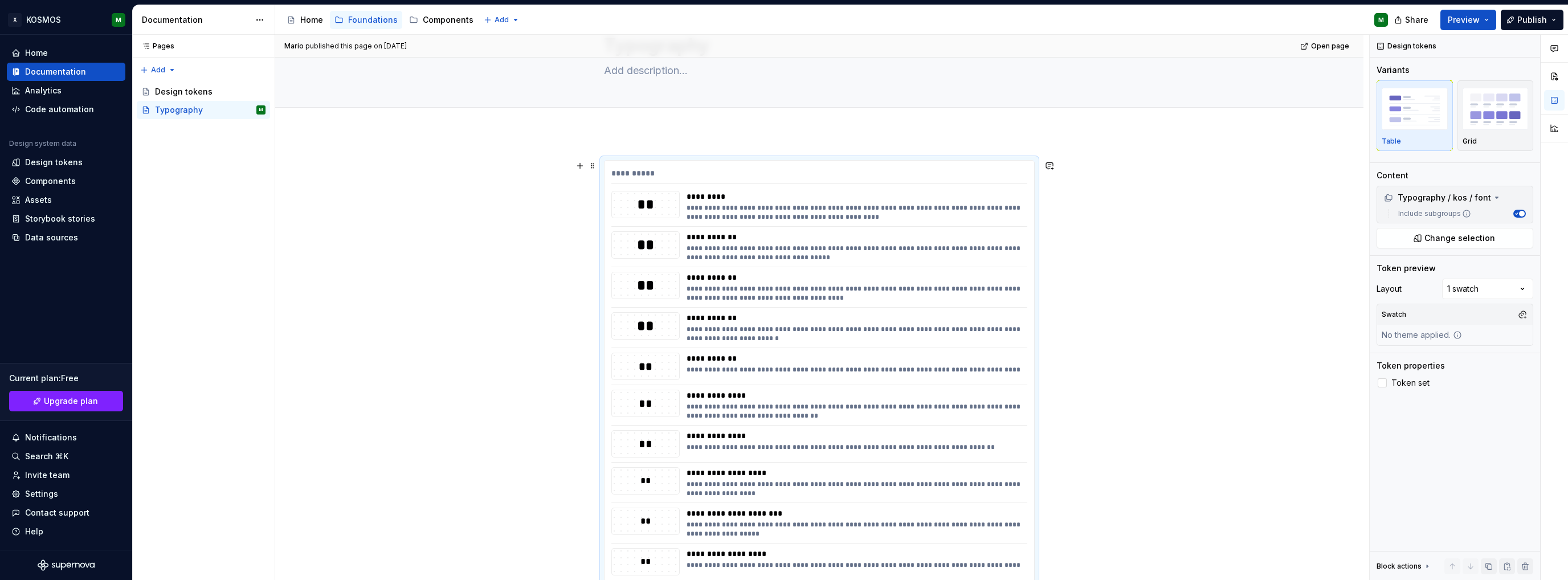
scroll to position [61, 0]
click at [1116, 240] on div "**********" at bounding box center [819, 585] width 1088 height 904
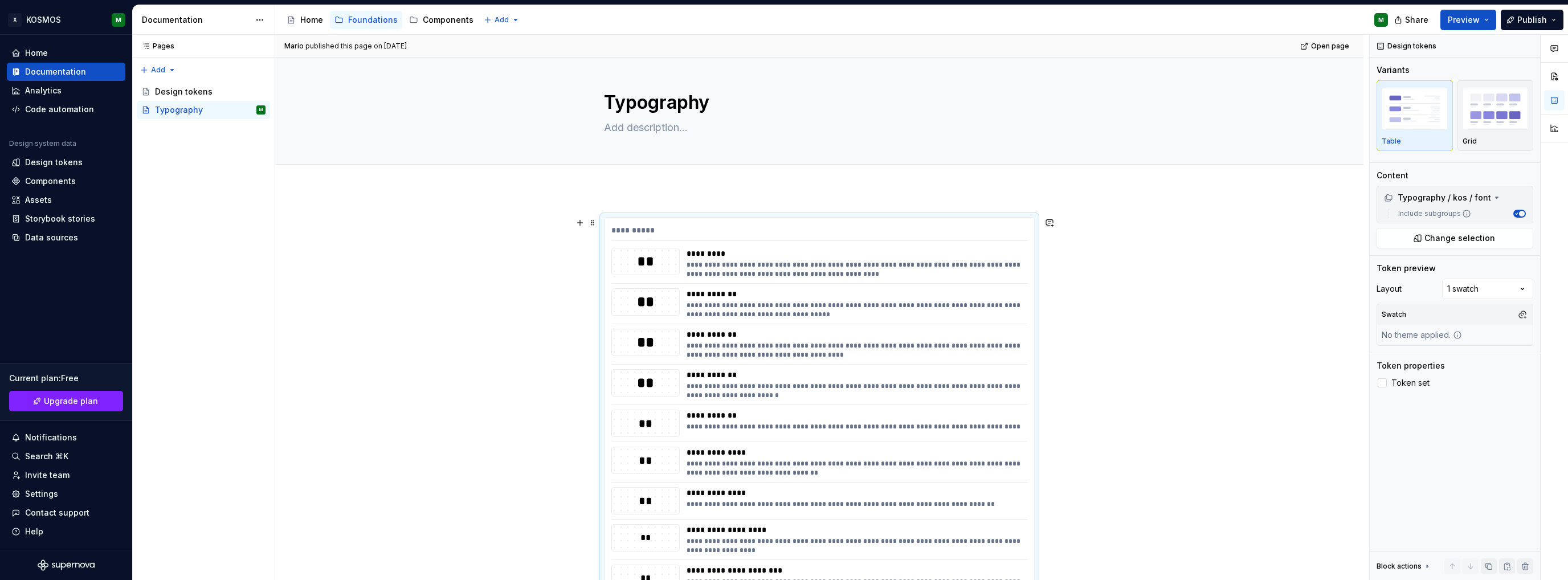
scroll to position [0, 0]
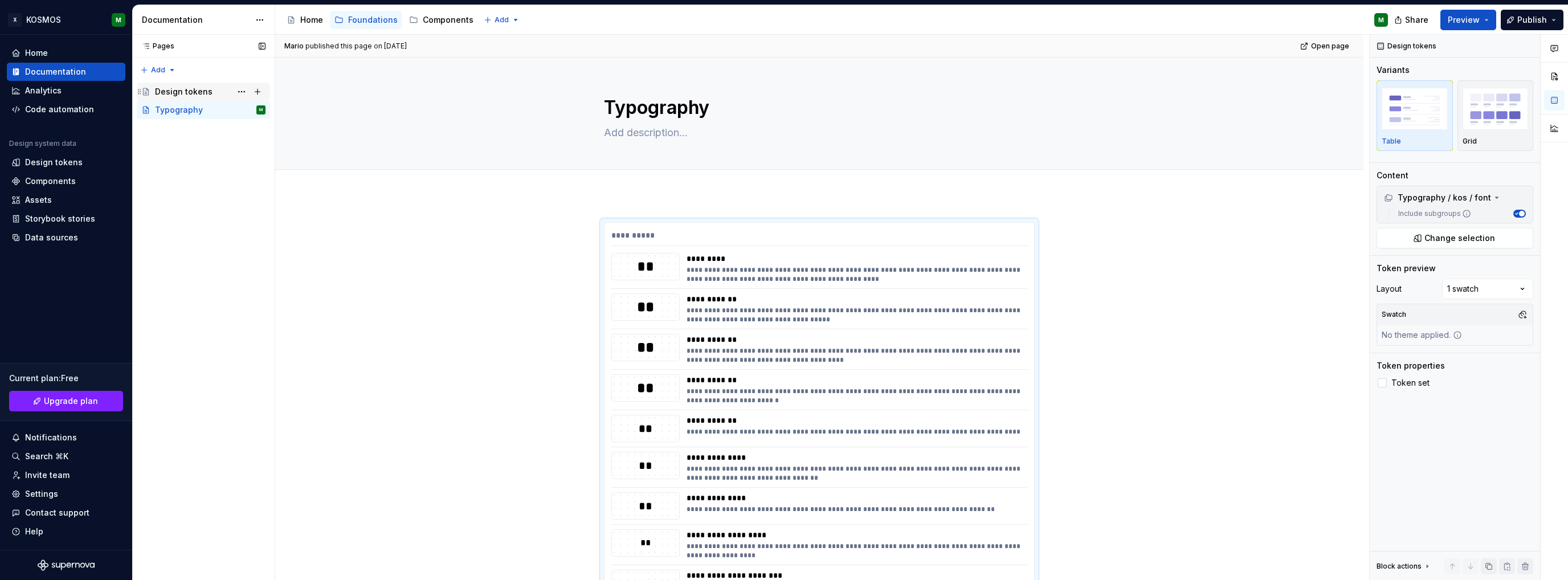
click at [166, 92] on div "Design tokens" at bounding box center [184, 91] width 58 height 11
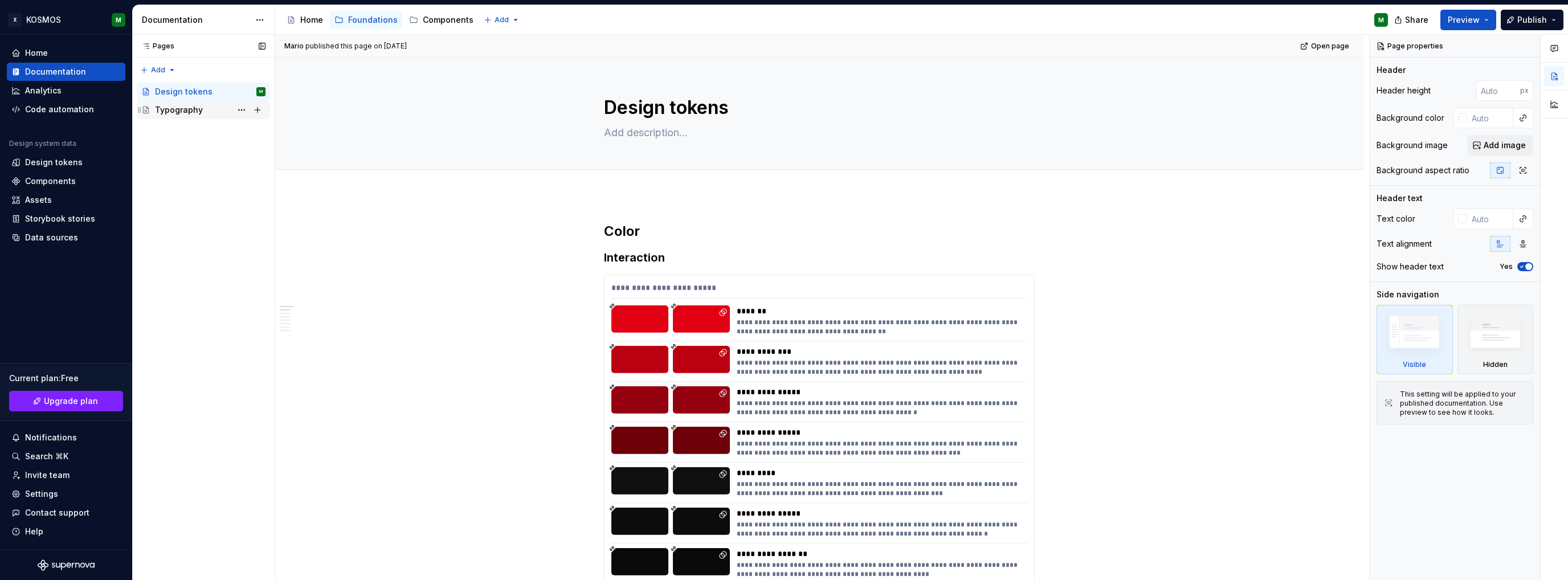
click at [167, 110] on div "Typography" at bounding box center [179, 110] width 48 height 11
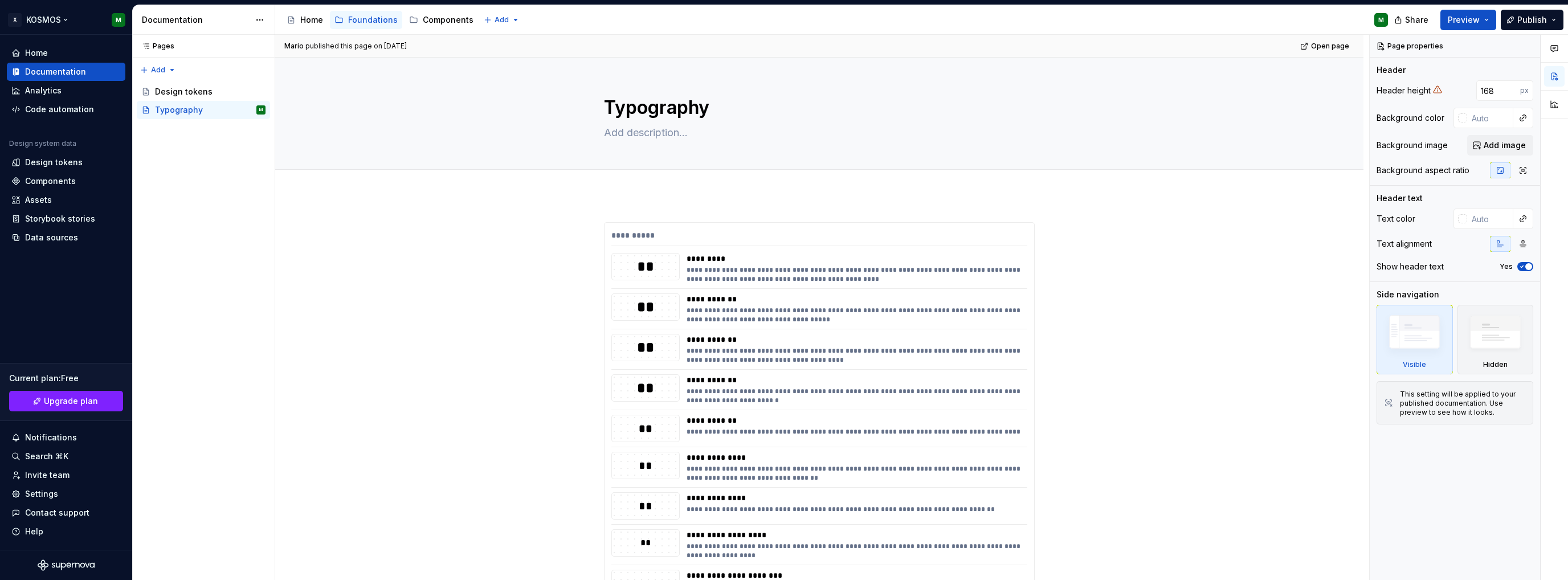
click at [60, 19] on html "X KOSMOS M Home Documentation Analytics Code automation Design system data Desi…" at bounding box center [784, 290] width 1568 height 580
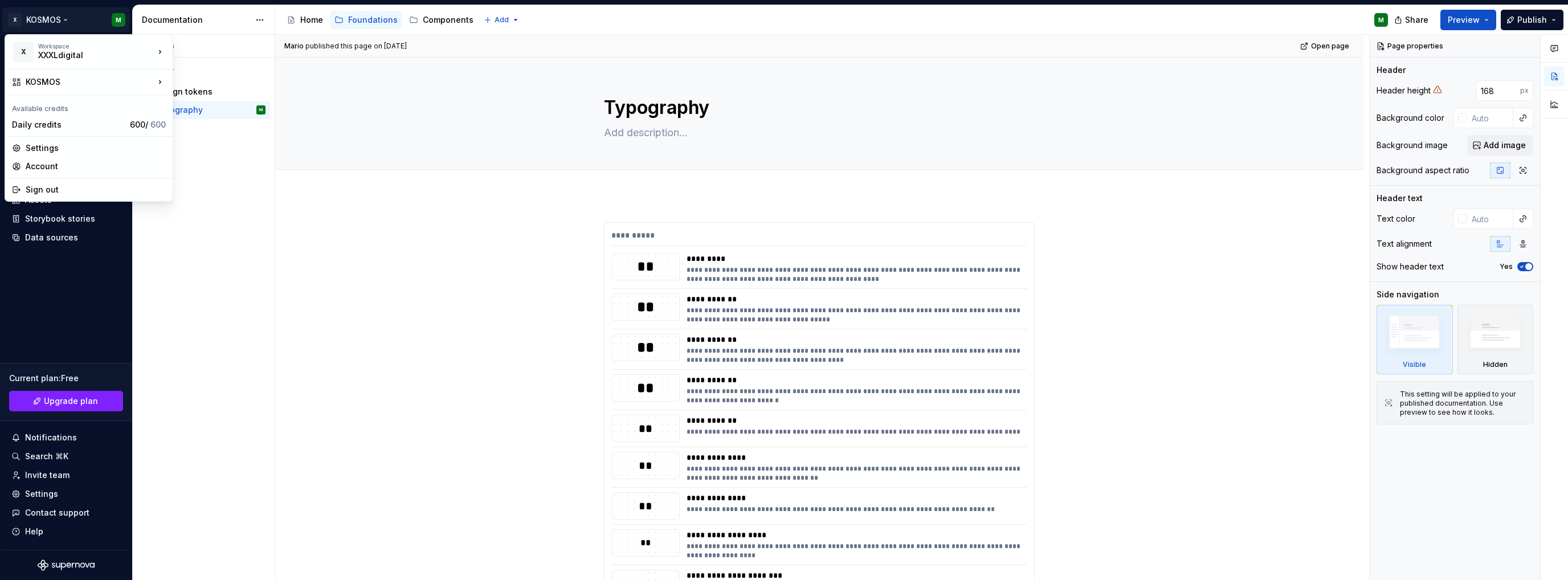
type textarea "*"
click at [577, 22] on html "X KOSMOS M Home Documentation Analytics Code automation Design system data Desi…" at bounding box center [784, 290] width 1568 height 580
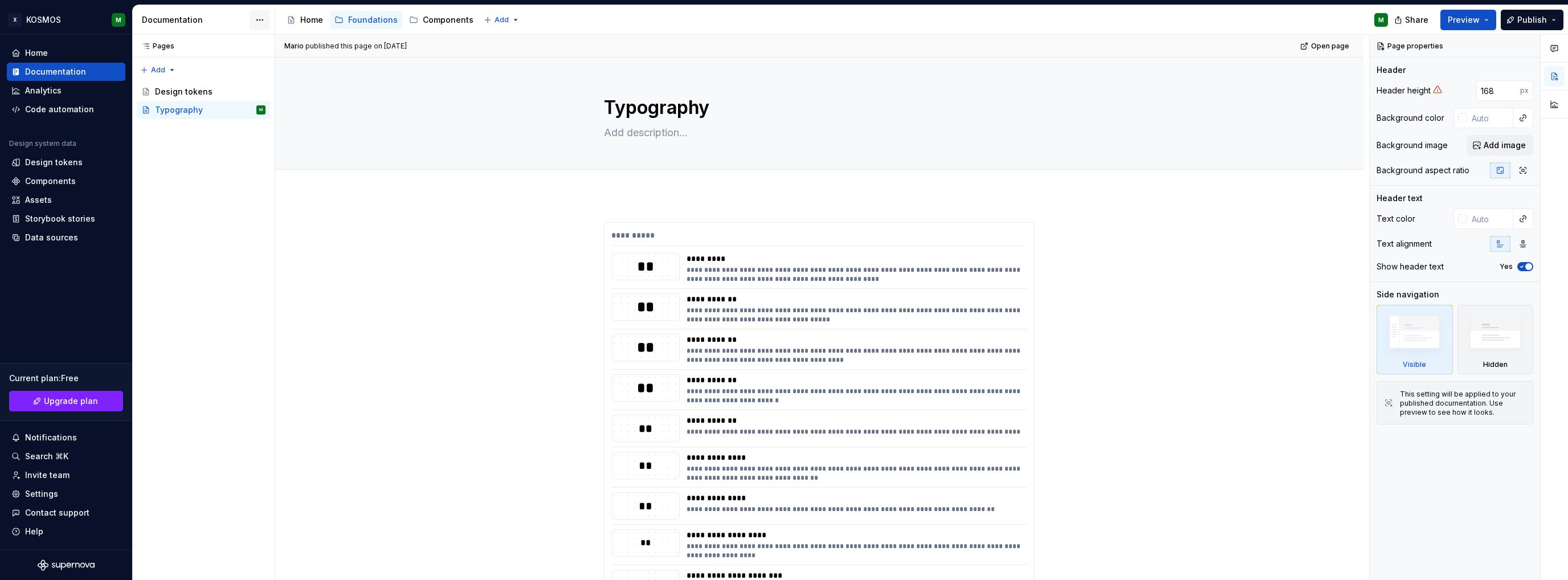
click at [267, 16] on html "X KOSMOS M Home Documentation Analytics Code automation Design system data Desi…" at bounding box center [784, 290] width 1568 height 580
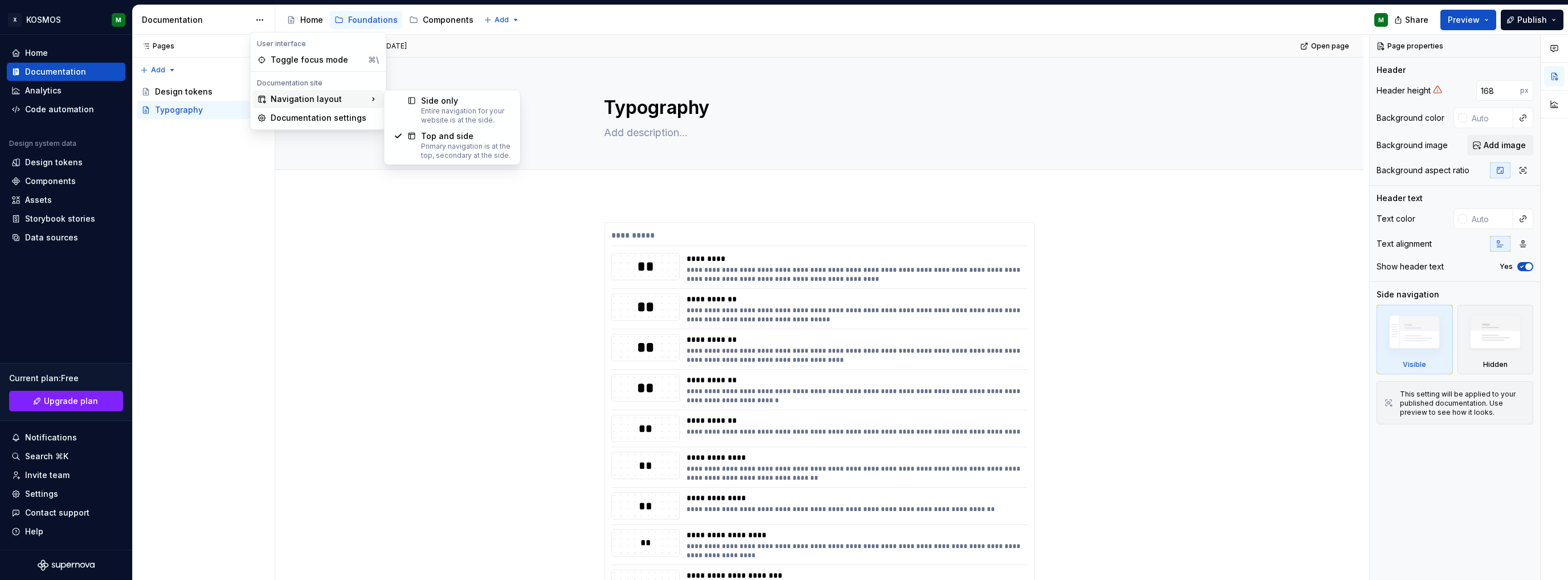
click at [328, 213] on html "X KOSMOS M Home Documentation Analytics Code automation Design system data Desi…" at bounding box center [784, 290] width 1568 height 580
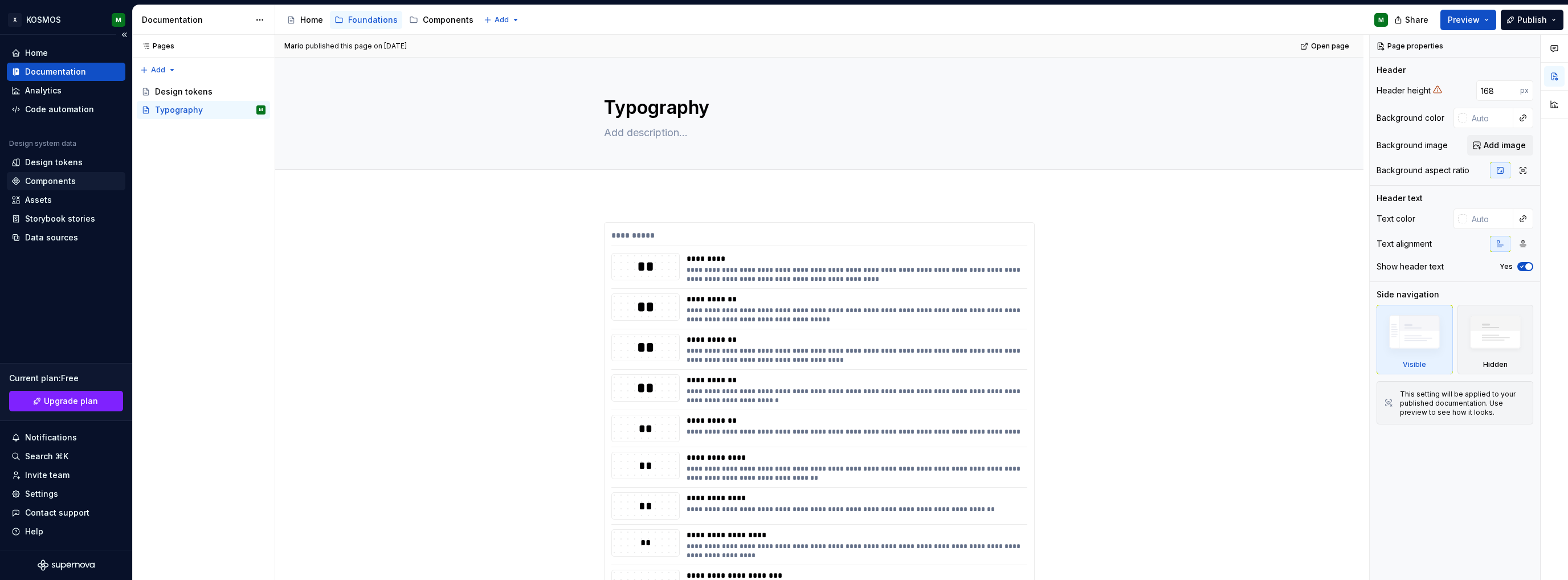
click at [59, 186] on div "Components" at bounding box center [50, 181] width 51 height 11
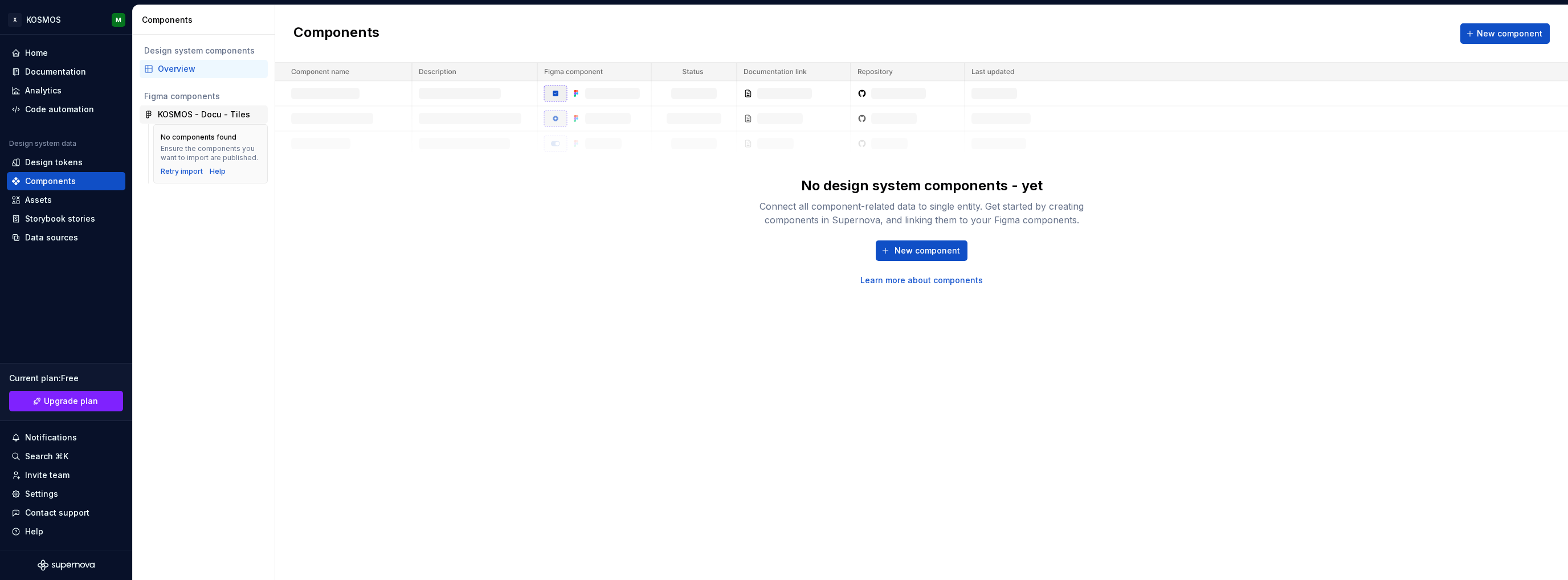
click at [179, 113] on div "KOSMOS - Docu - Tiles" at bounding box center [204, 115] width 92 height 11
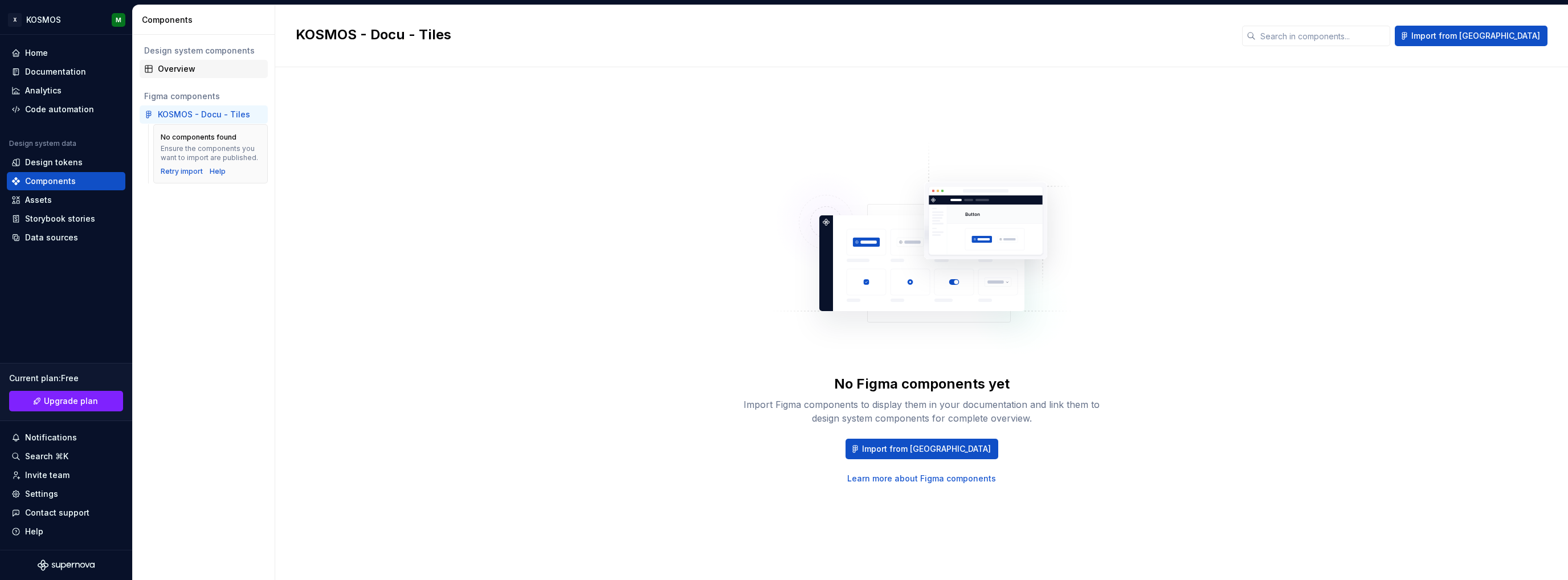
click at [167, 65] on div "Overview" at bounding box center [210, 69] width 105 height 11
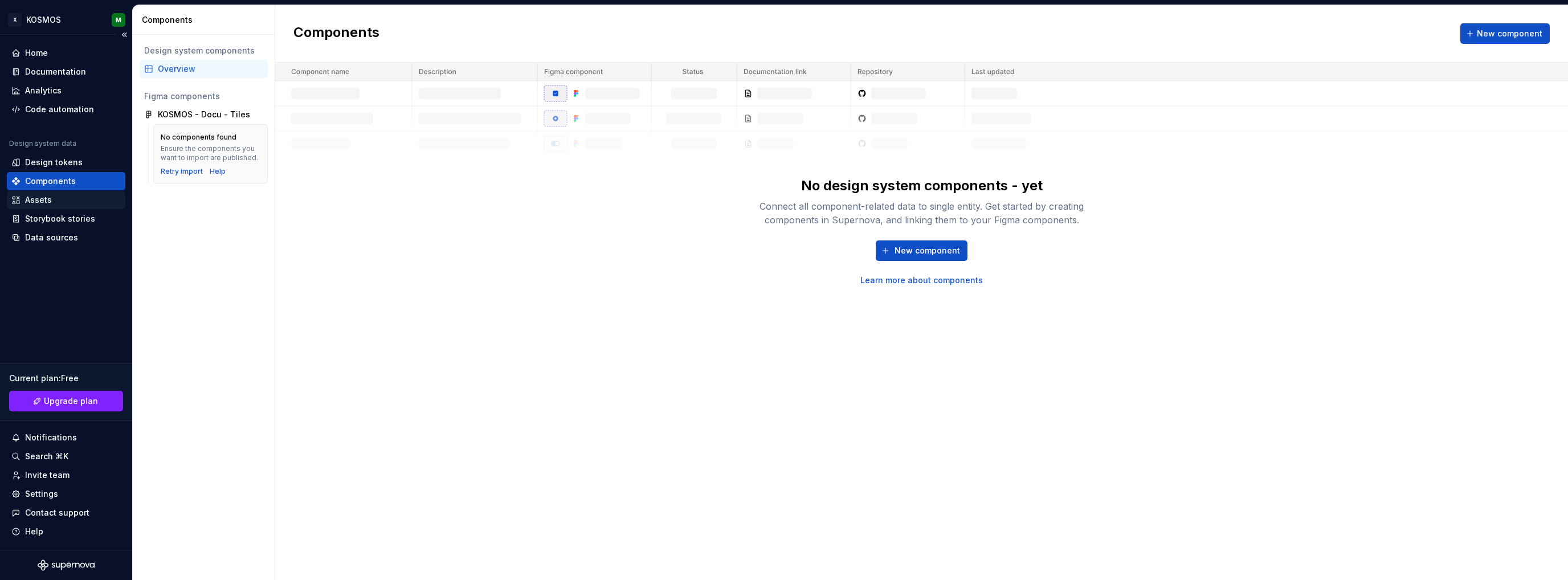
click at [46, 200] on div "Assets" at bounding box center [38, 200] width 27 height 11
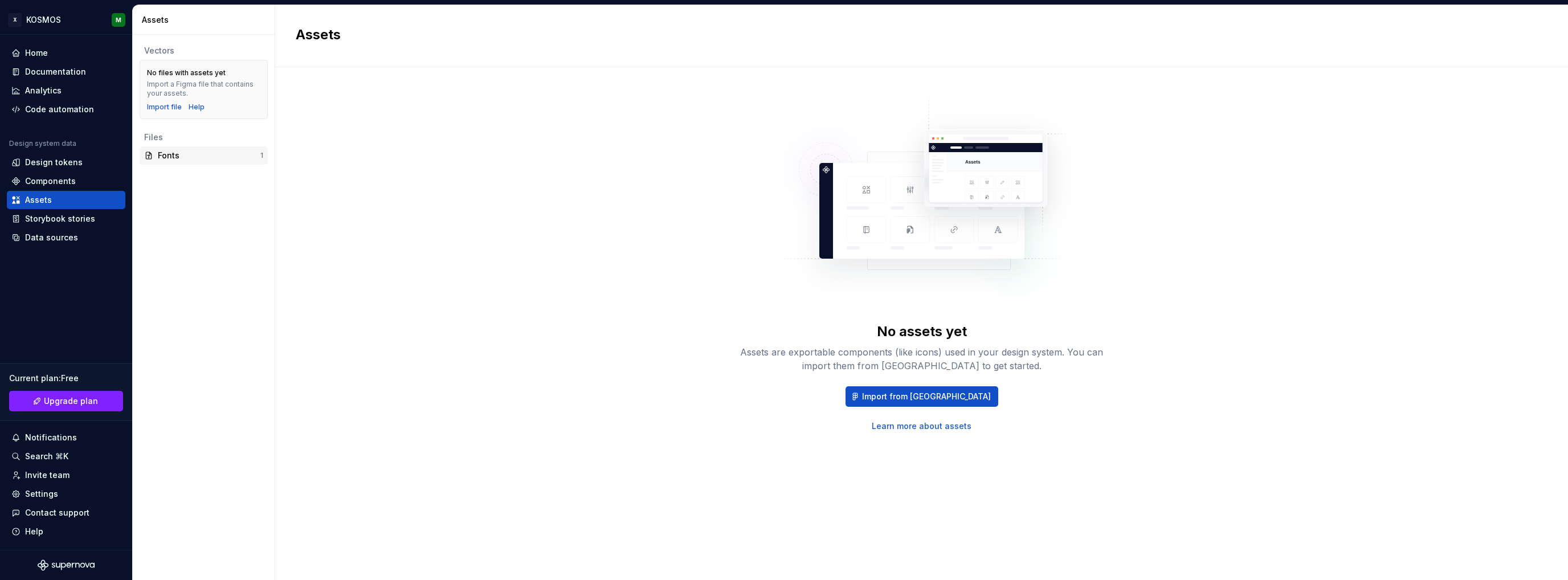
click at [158, 157] on div "Fonts" at bounding box center [209, 155] width 103 height 11
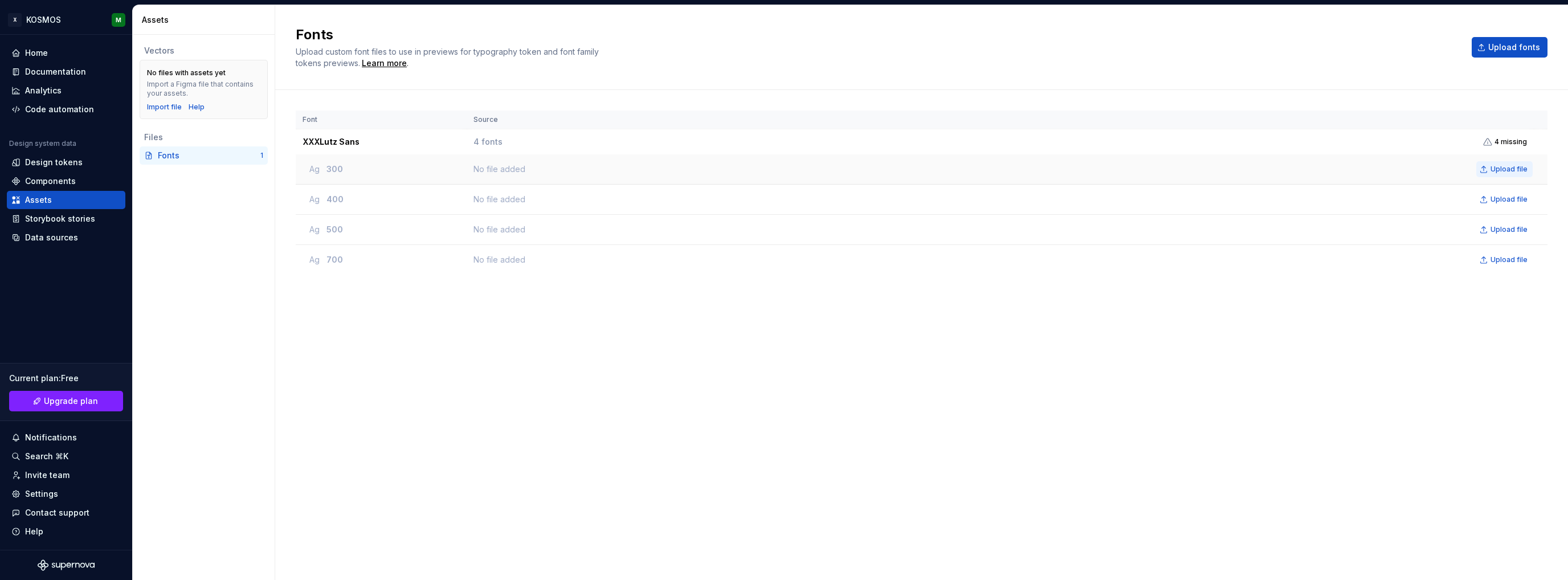
click at [1495, 171] on span "Upload file" at bounding box center [1509, 169] width 37 height 9
click at [476, 158] on td "No file added Upload file" at bounding box center [992, 170] width 1051 height 30
drag, startPoint x: 470, startPoint y: 165, endPoint x: 355, endPoint y: 161, distance: 115.1
click at [467, 165] on td "No file added Upload file" at bounding box center [992, 170] width 1051 height 30
click at [346, 161] on td "Ag 300" at bounding box center [381, 170] width 171 height 30
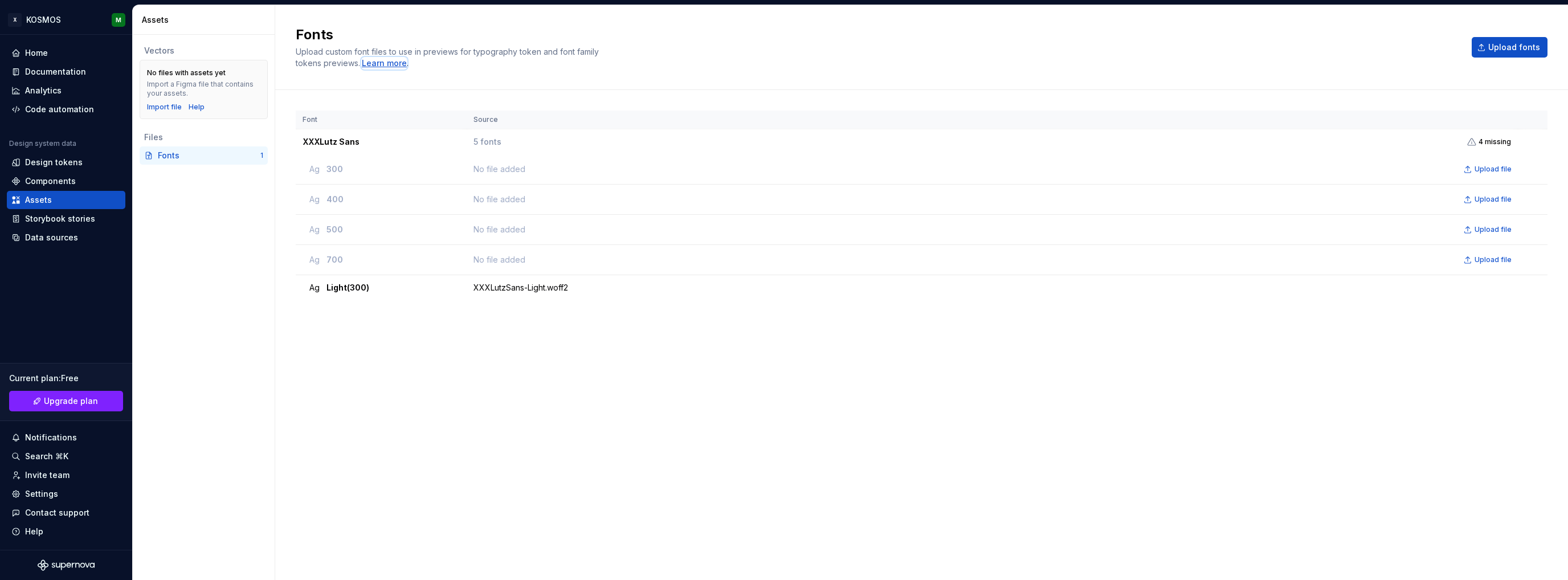
click at [377, 65] on div "Learn more" at bounding box center [385, 63] width 45 height 11
click at [1487, 163] on button "Upload file" at bounding box center [1488, 168] width 56 height 16
click at [1472, 199] on button "Upload file" at bounding box center [1488, 199] width 56 height 16
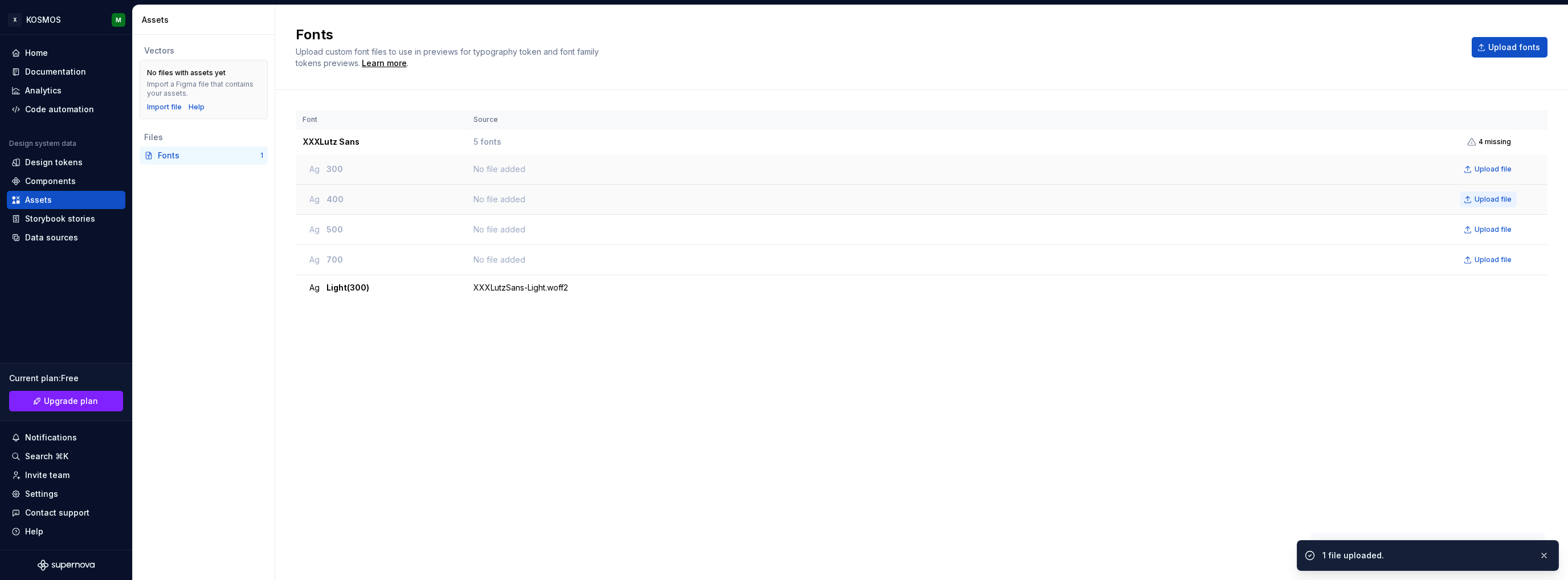
click at [1506, 197] on span "Upload file" at bounding box center [1493, 199] width 37 height 9
click at [1477, 230] on span "Upload file" at bounding box center [1493, 229] width 37 height 9
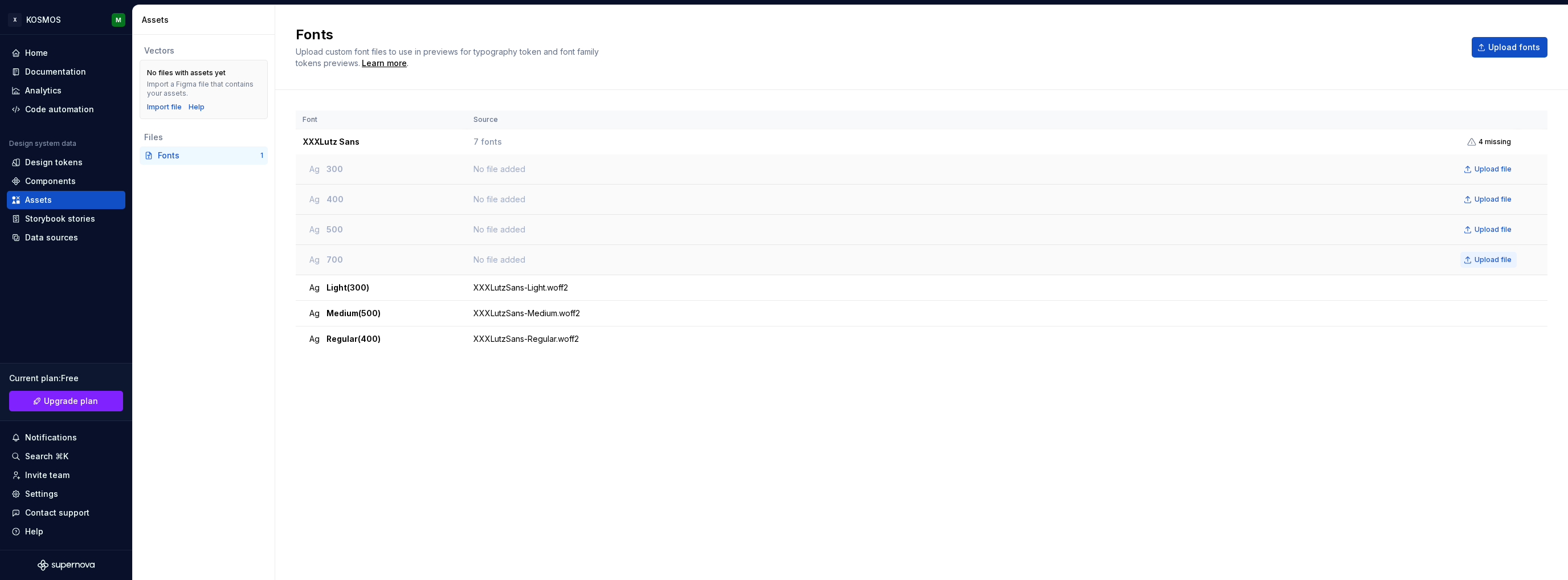
click at [1470, 266] on button "Upload file" at bounding box center [1488, 259] width 56 height 16
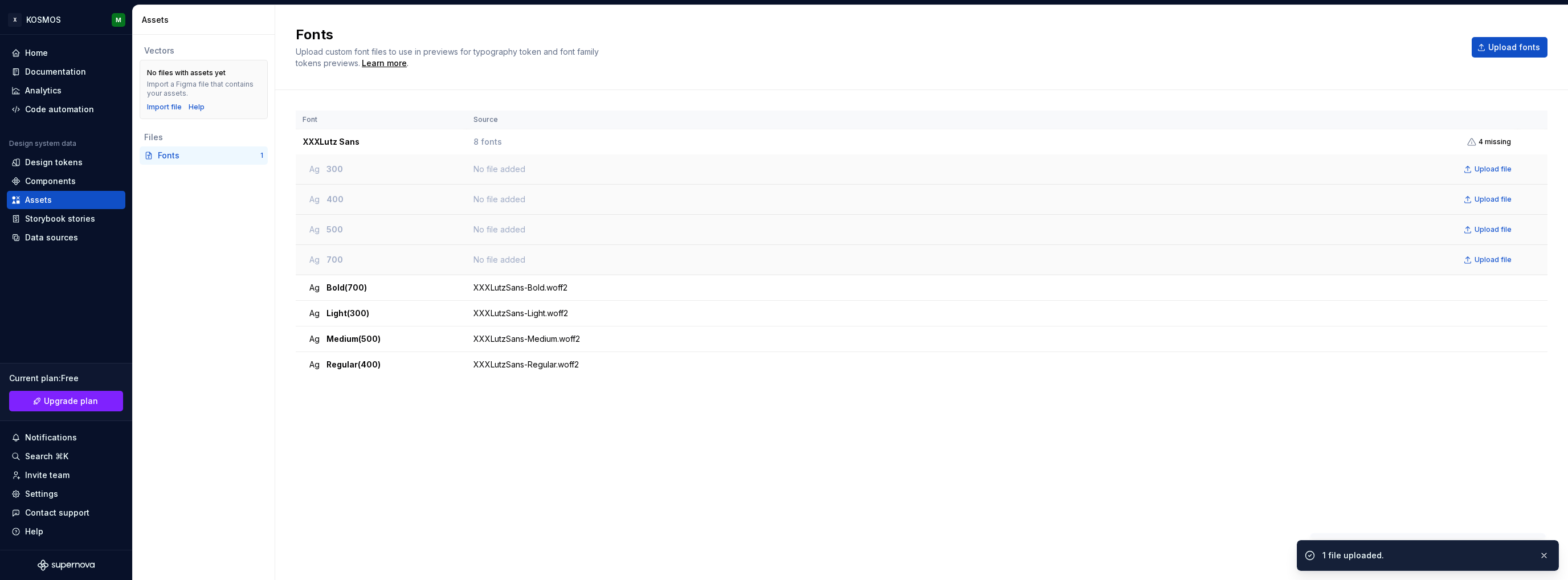
click at [732, 453] on div "Font Source XXXLutz Sans 8 fonts 4 missing Ag 300 No file added Upload file Ag …" at bounding box center [922, 323] width 1252 height 426
click at [210, 155] on div "Fonts" at bounding box center [209, 155] width 103 height 11
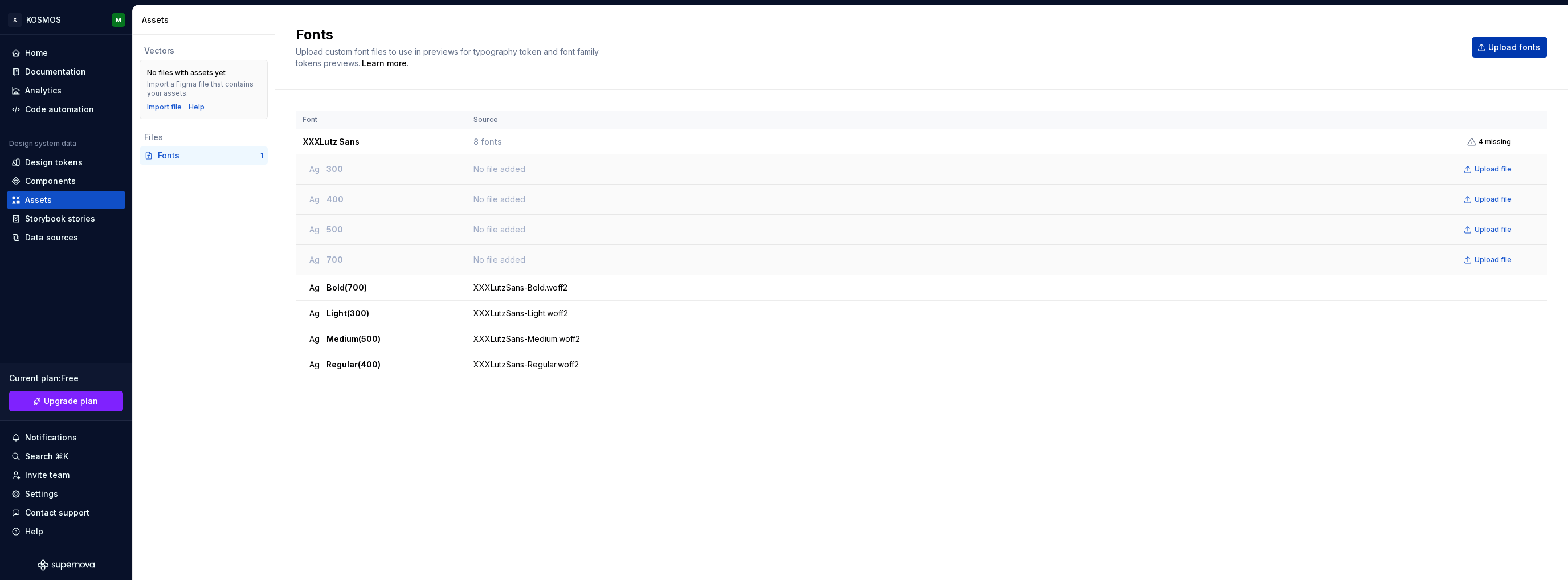
click at [1527, 53] on button "Upload fonts" at bounding box center [1510, 47] width 76 height 21
click at [64, 209] on div "Assets" at bounding box center [66, 200] width 118 height 18
click at [65, 215] on div "Storybook stories" at bounding box center [60, 219] width 70 height 11
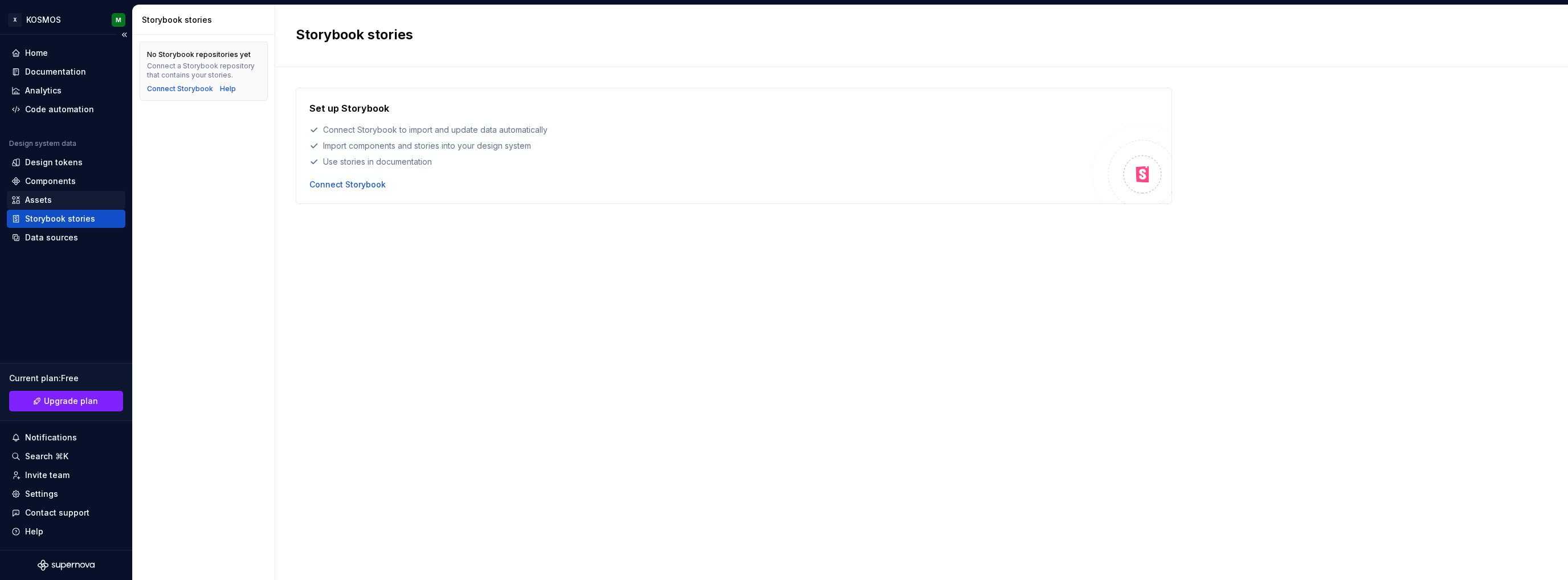
click at [55, 194] on div "Assets" at bounding box center [66, 200] width 110 height 11
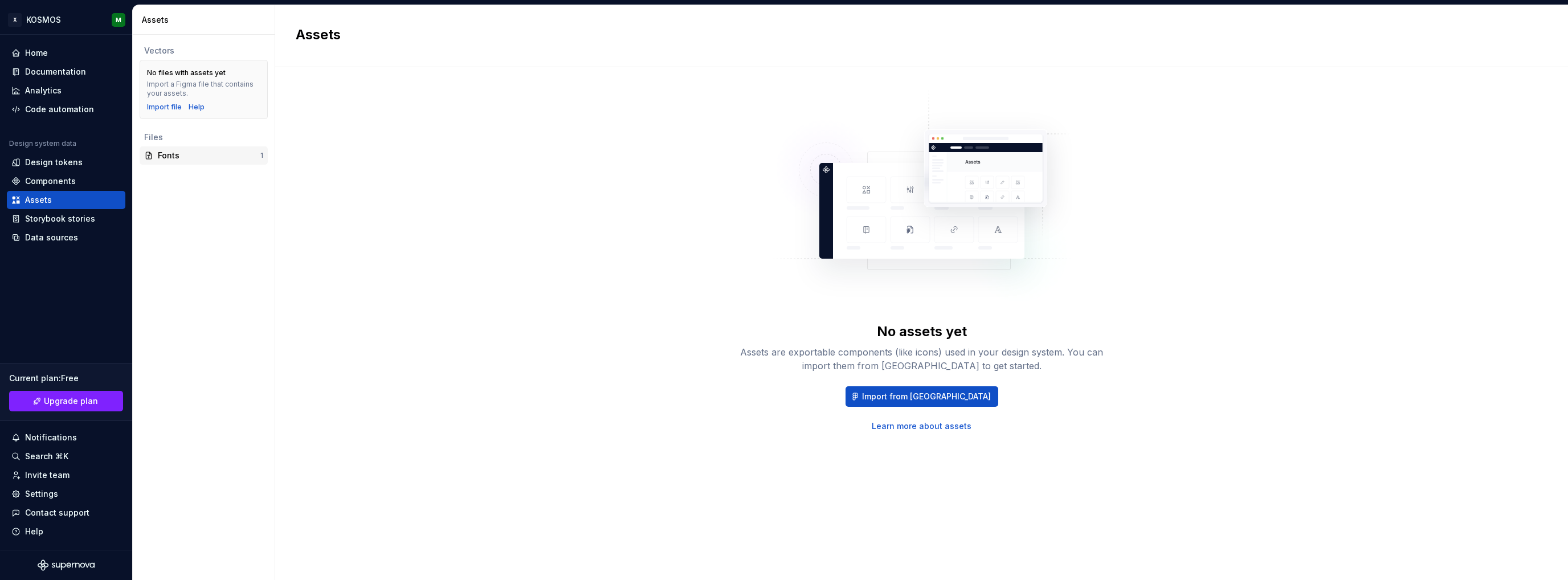
click at [172, 163] on div "Fonts 1" at bounding box center [204, 155] width 128 height 18
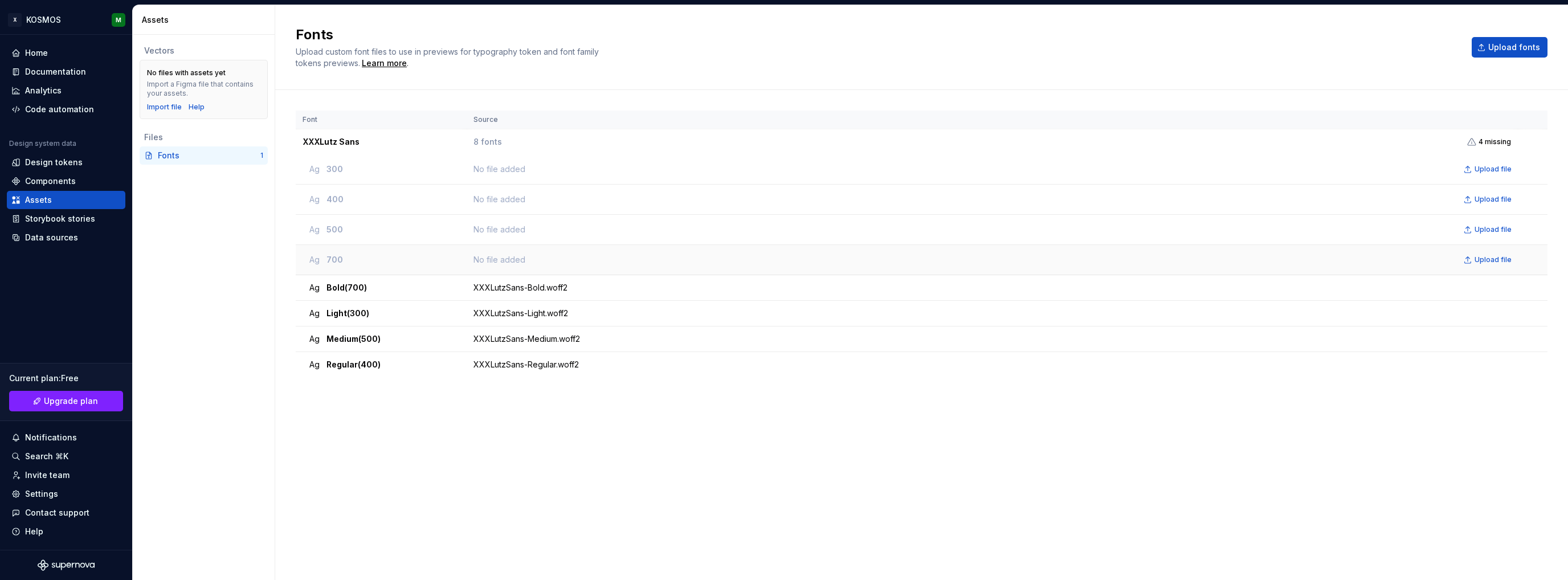
click at [495, 259] on div "No file added Upload file" at bounding box center [995, 259] width 1044 height 16
click at [1471, 138] on icon at bounding box center [1472, 142] width 9 height 9
drag, startPoint x: 506, startPoint y: 472, endPoint x: 529, endPoint y: 466, distance: 23.8
click at [506, 472] on div "Font Source XXXLutz Sans 8 fonts 4 missing Ag 300 No file added Upload file Ag …" at bounding box center [922, 323] width 1252 height 426
click at [1532, 284] on button "button" at bounding box center [1532, 287] width 16 height 16
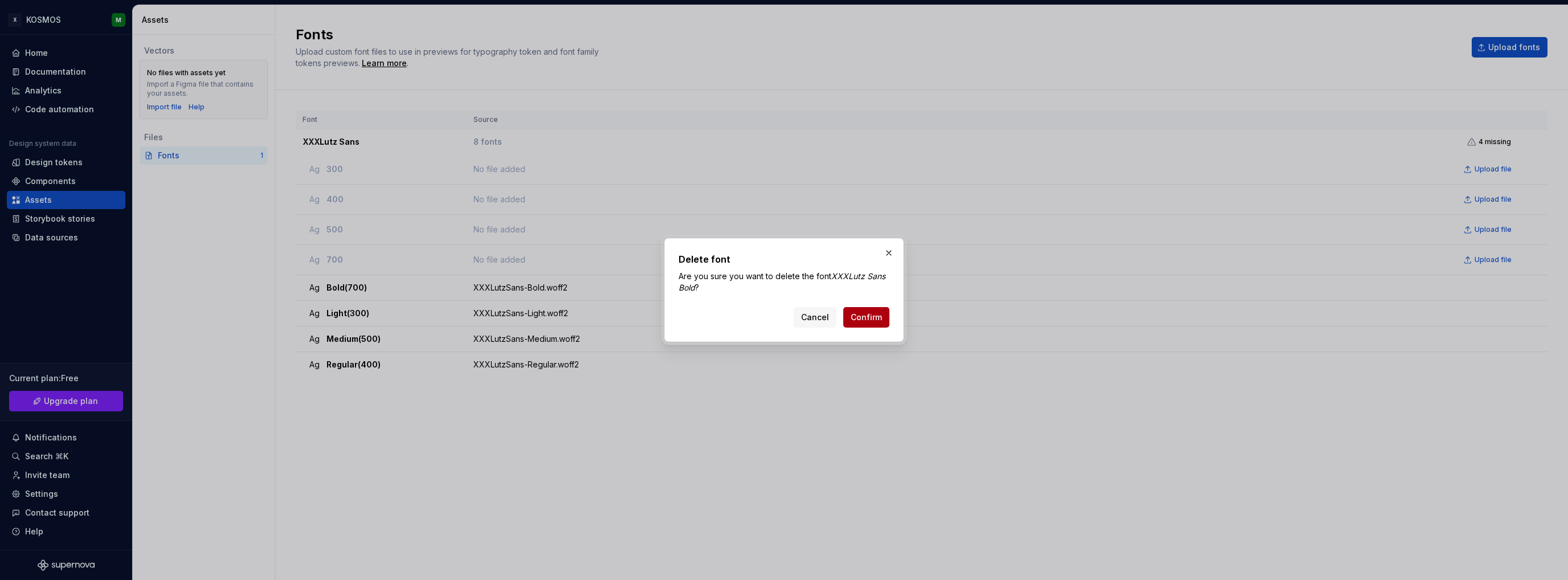
click at [859, 313] on span "Confirm" at bounding box center [866, 318] width 31 height 11
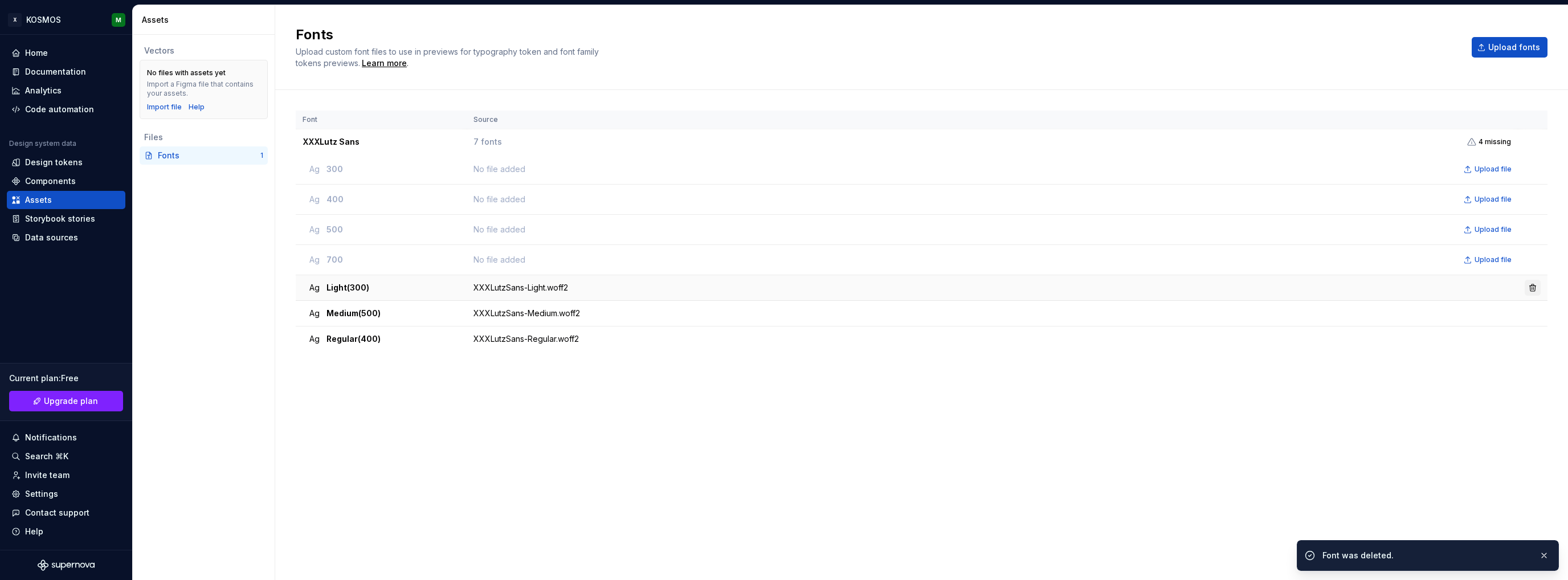
click at [1531, 284] on button "button" at bounding box center [1532, 287] width 16 height 16
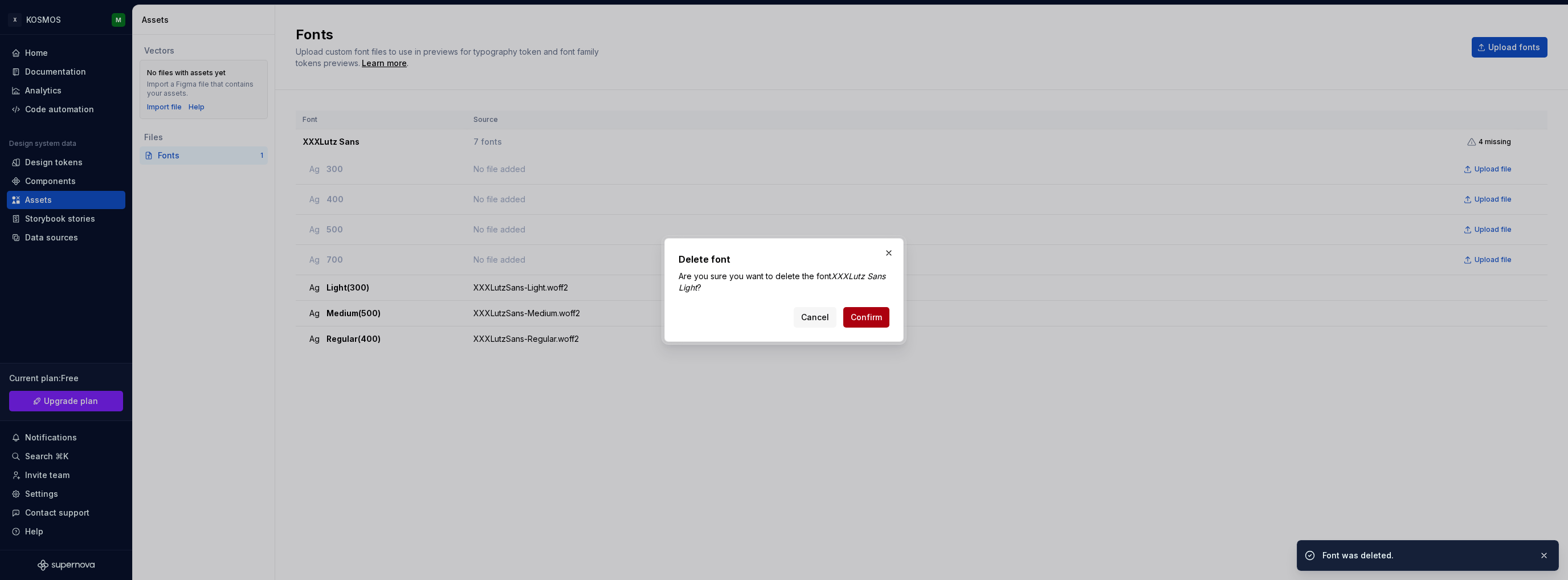
click at [880, 324] on button "Confirm" at bounding box center [866, 317] width 46 height 21
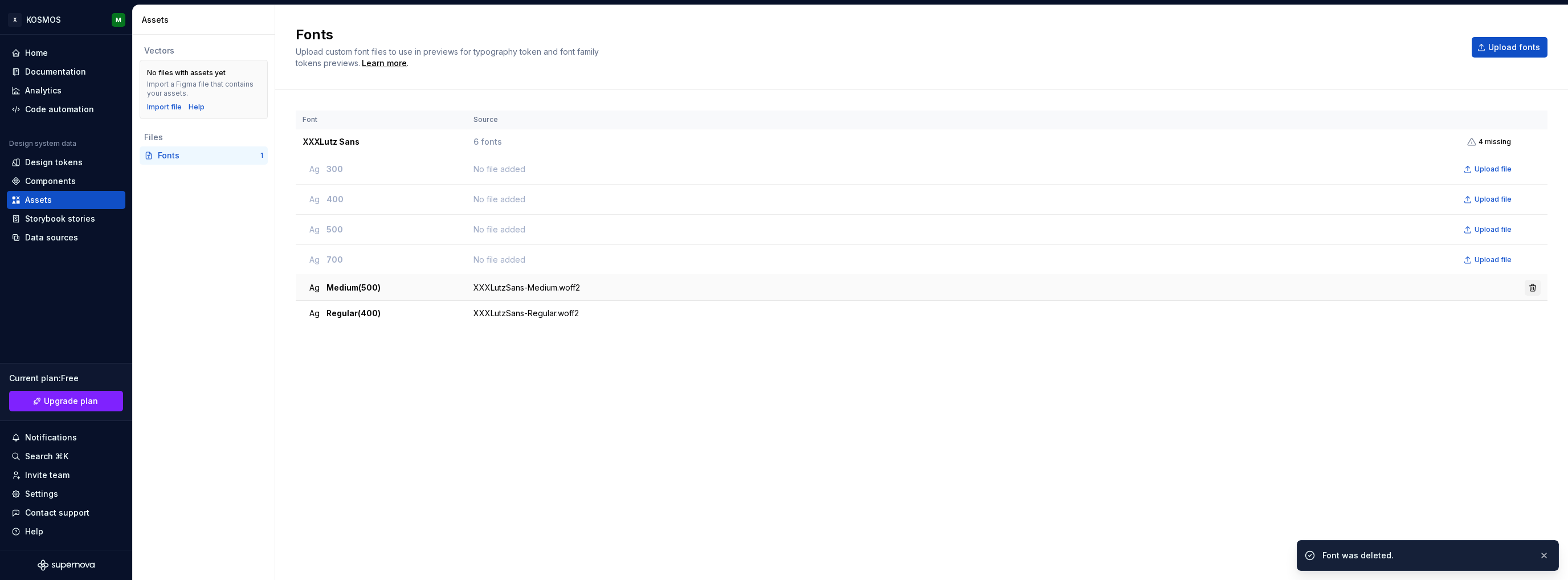
click at [1537, 284] on button "button" at bounding box center [1532, 287] width 16 height 16
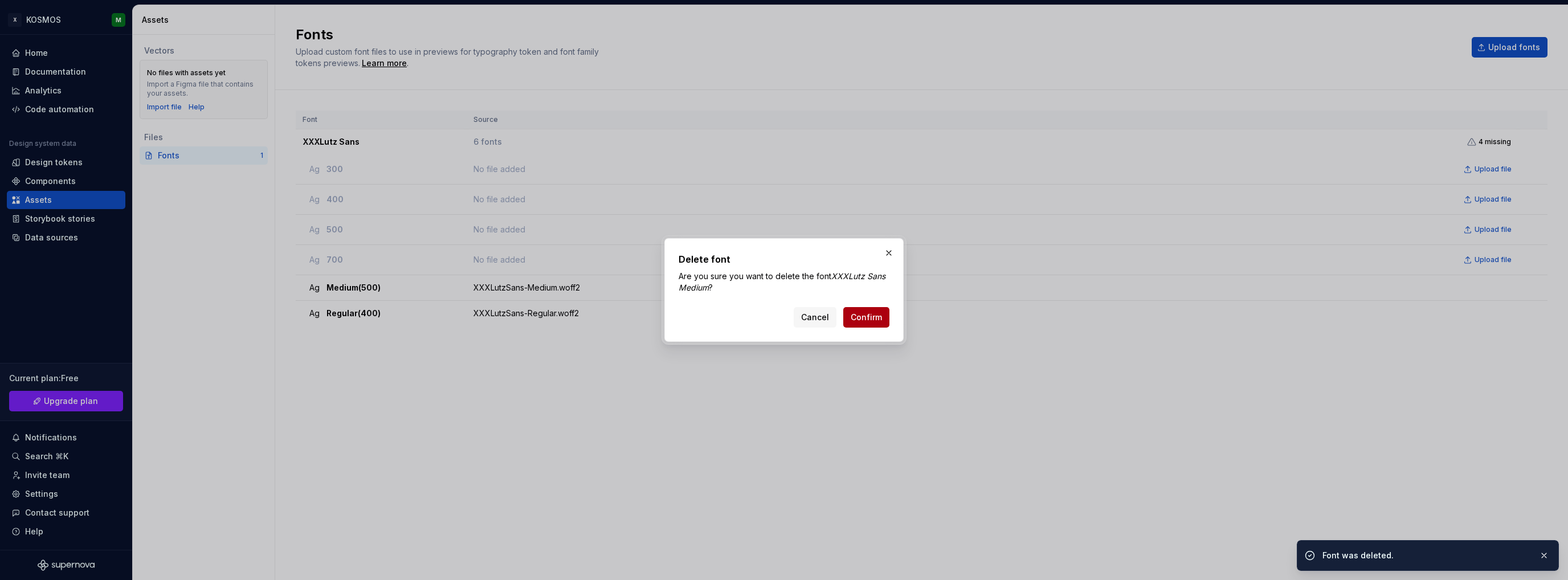
click at [885, 323] on button "Confirm" at bounding box center [866, 317] width 46 height 21
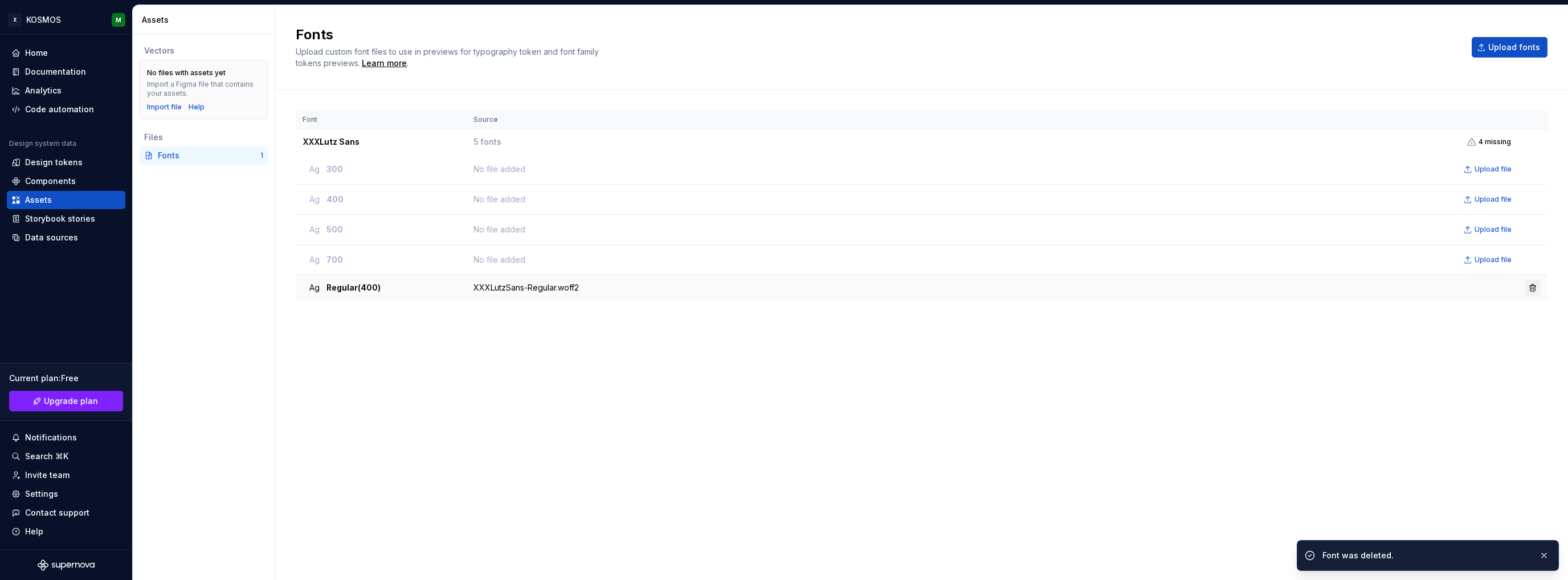
click at [1527, 286] on button "button" at bounding box center [1532, 287] width 16 height 16
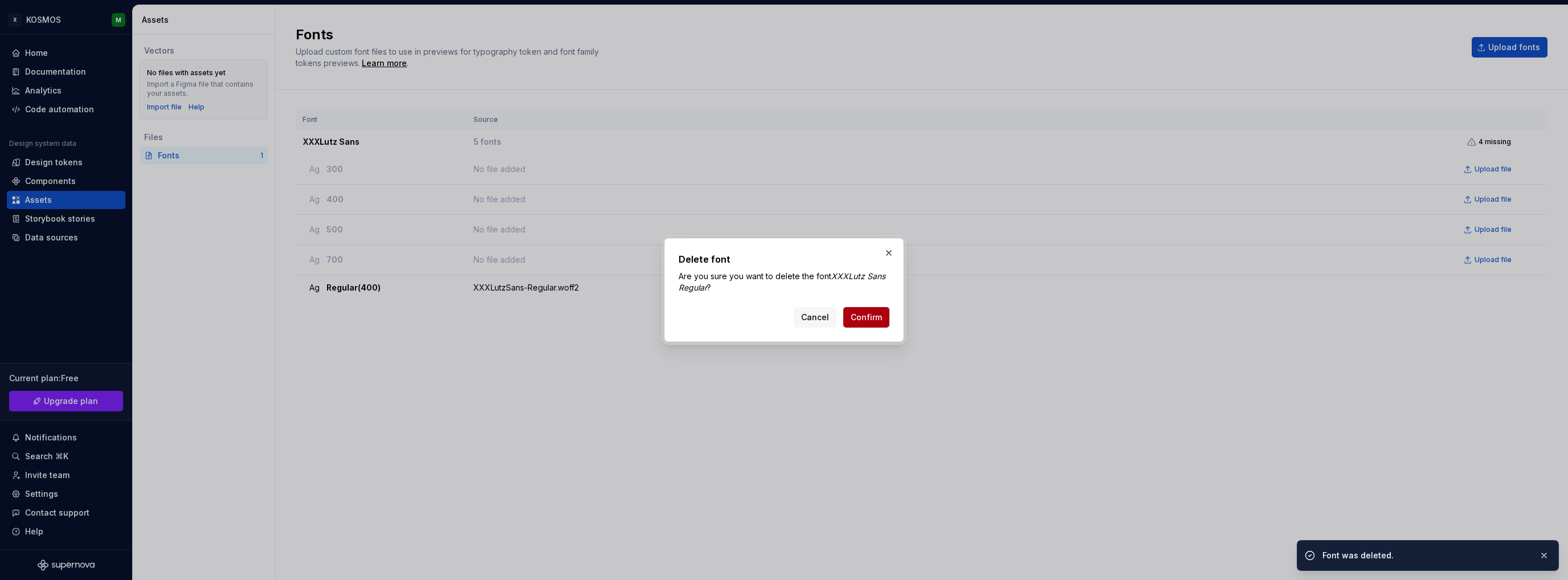
click at [866, 314] on span "Confirm" at bounding box center [866, 318] width 31 height 11
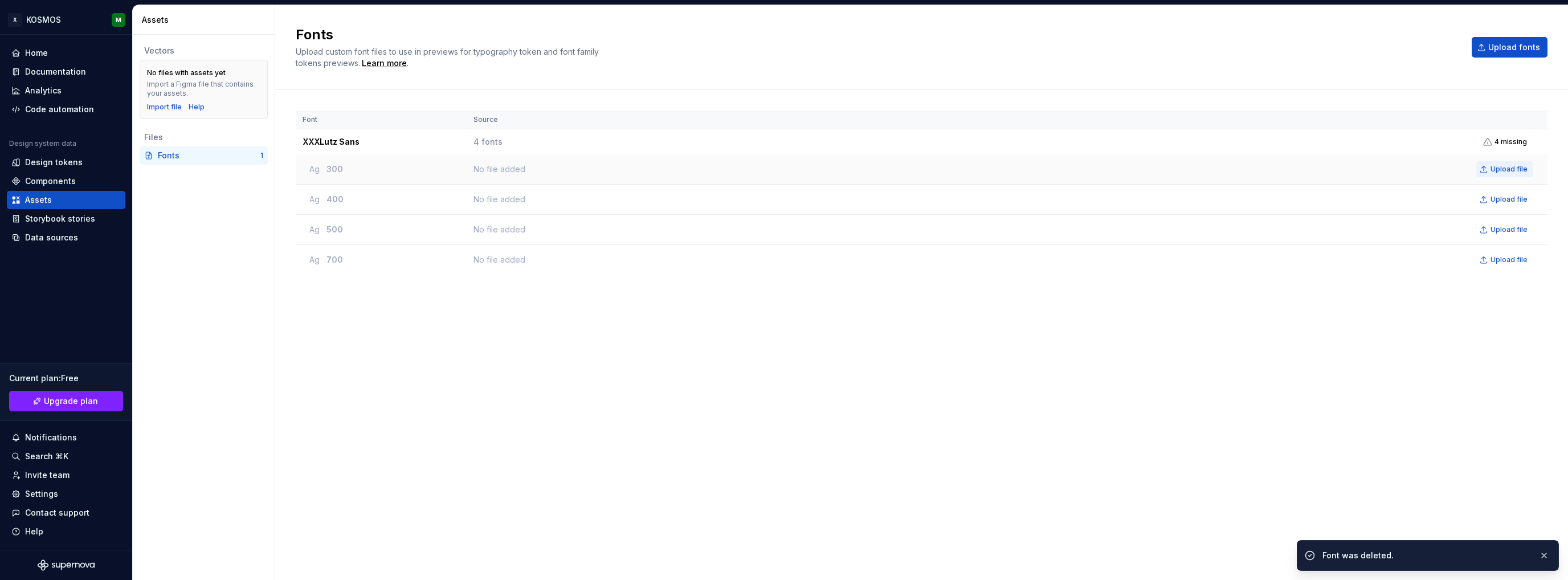
click at [1502, 161] on button "Upload file" at bounding box center [1505, 168] width 56 height 16
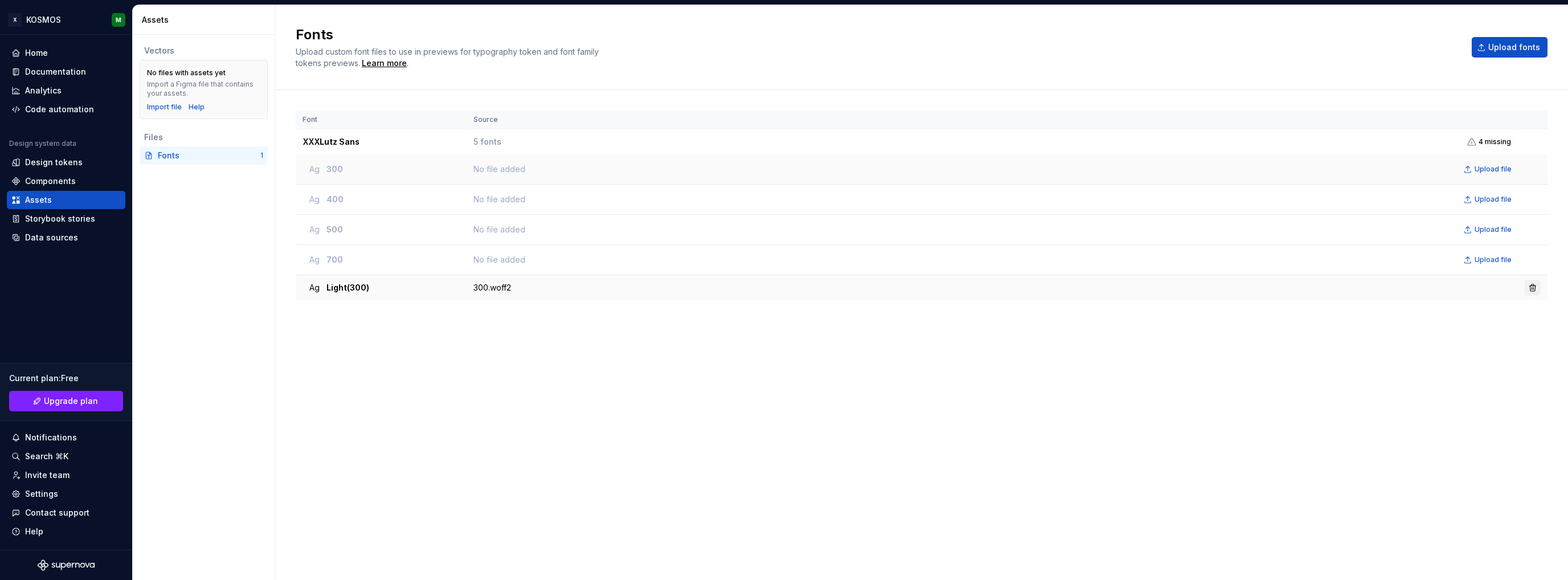
click at [1526, 289] on button "button" at bounding box center [1532, 287] width 16 height 16
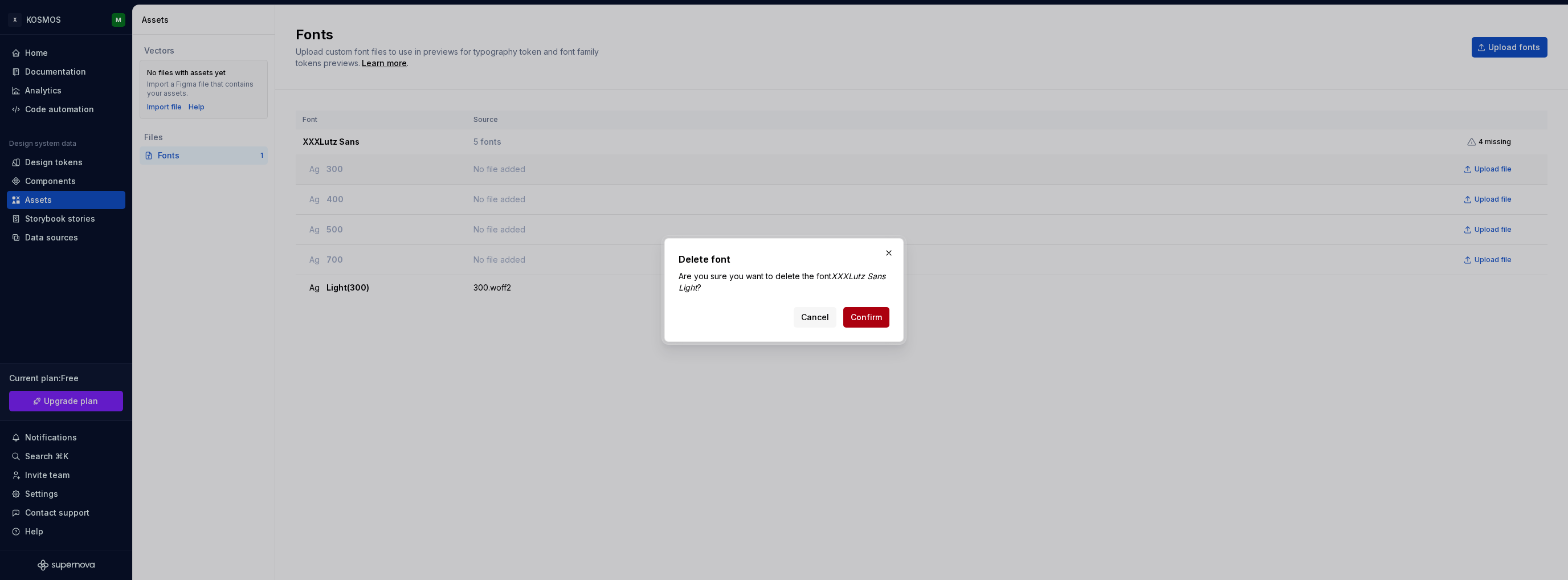
click at [868, 318] on span "Confirm" at bounding box center [866, 318] width 31 height 11
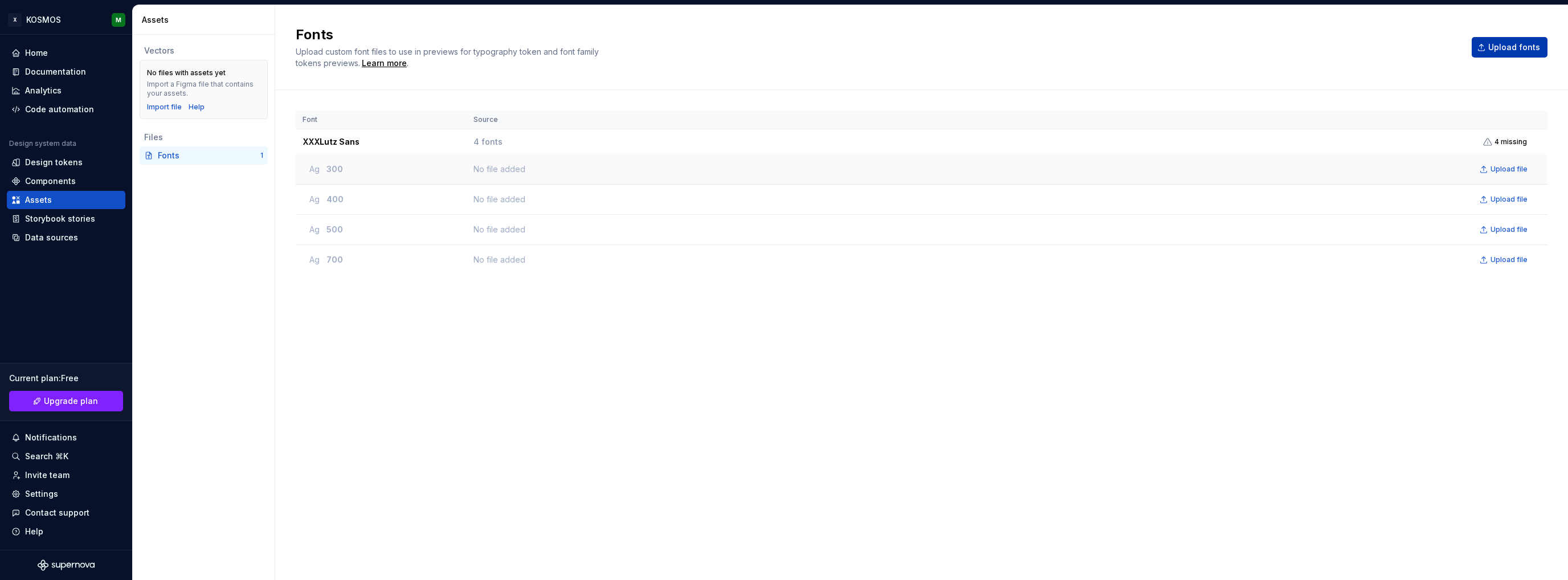
click at [1523, 47] on span "Upload fonts" at bounding box center [1514, 47] width 52 height 11
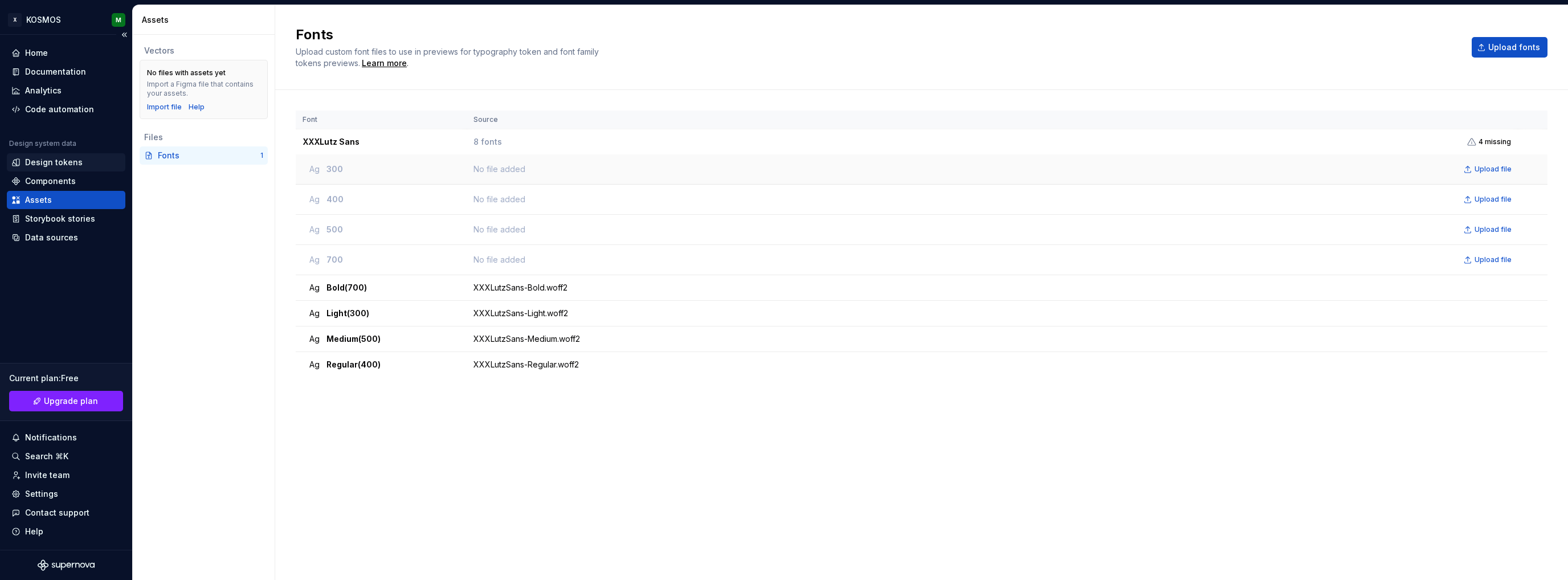
click at [63, 160] on div "Design tokens" at bounding box center [54, 162] width 58 height 11
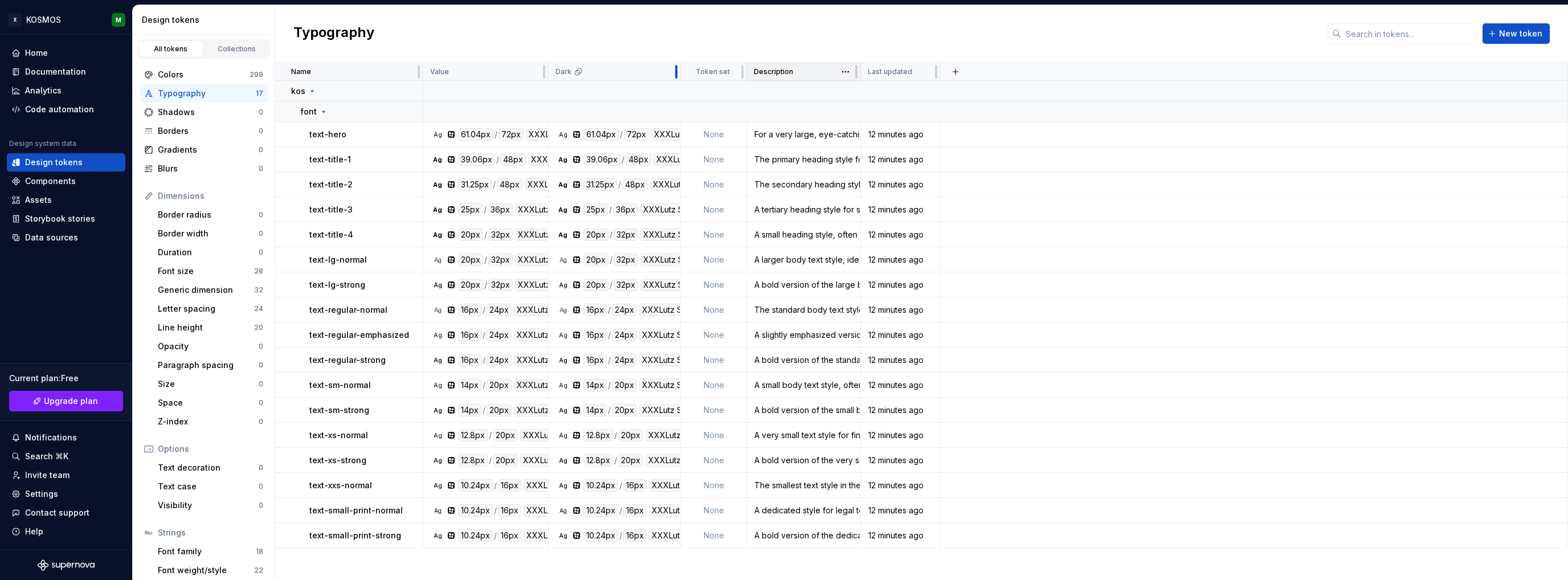
drag, startPoint x: 672, startPoint y: 71, endPoint x: 787, endPoint y: 75, distance: 115.1
click at [787, 75] on tr "Name Value Dark Token set Description Last updated" at bounding box center [922, 71] width 1293 height 18
click at [55, 195] on div "Assets" at bounding box center [66, 200] width 110 height 11
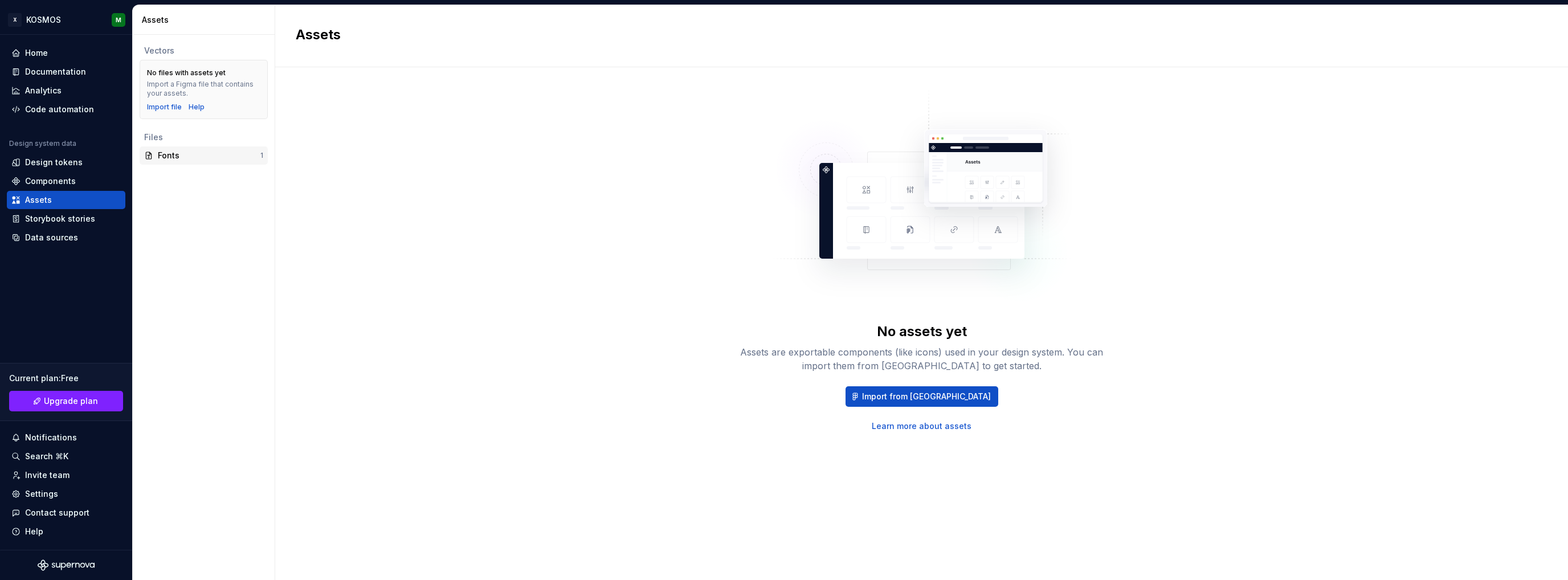
click at [203, 151] on div "Fonts" at bounding box center [209, 155] width 103 height 11
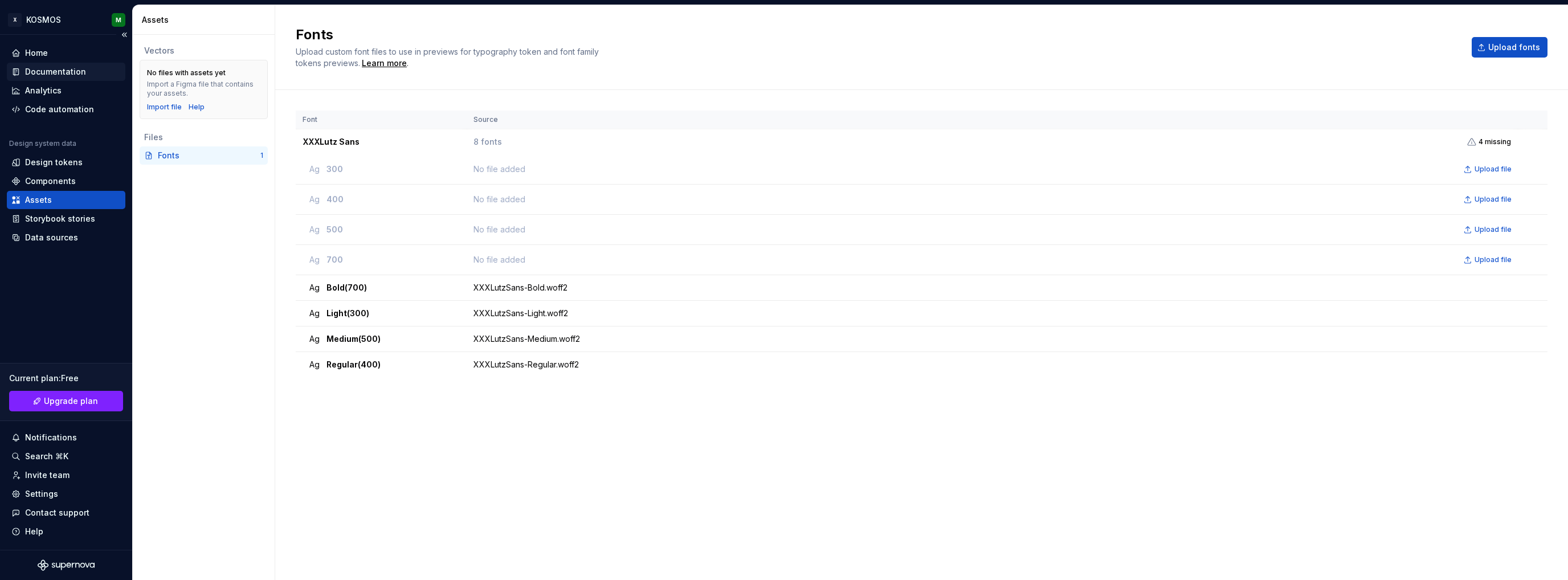
click at [65, 71] on div "Documentation" at bounding box center [55, 72] width 61 height 11
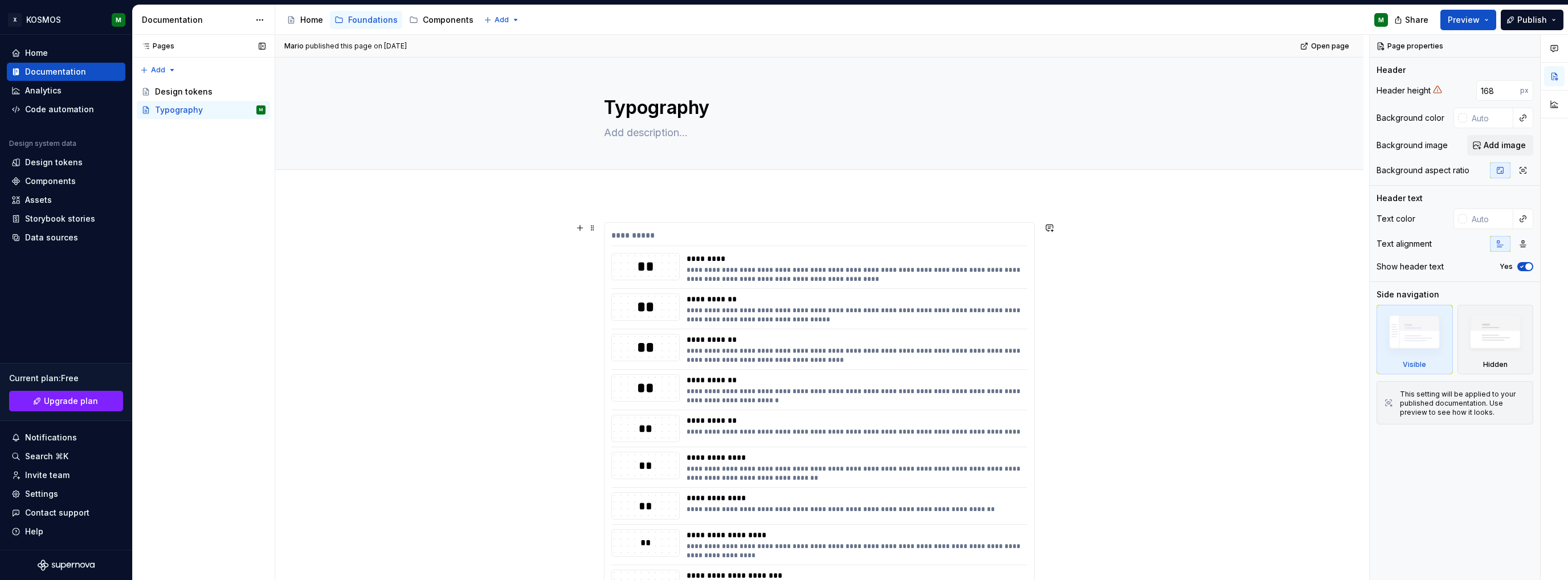
click at [657, 223] on div "**********" at bounding box center [819, 567] width 430 height 688
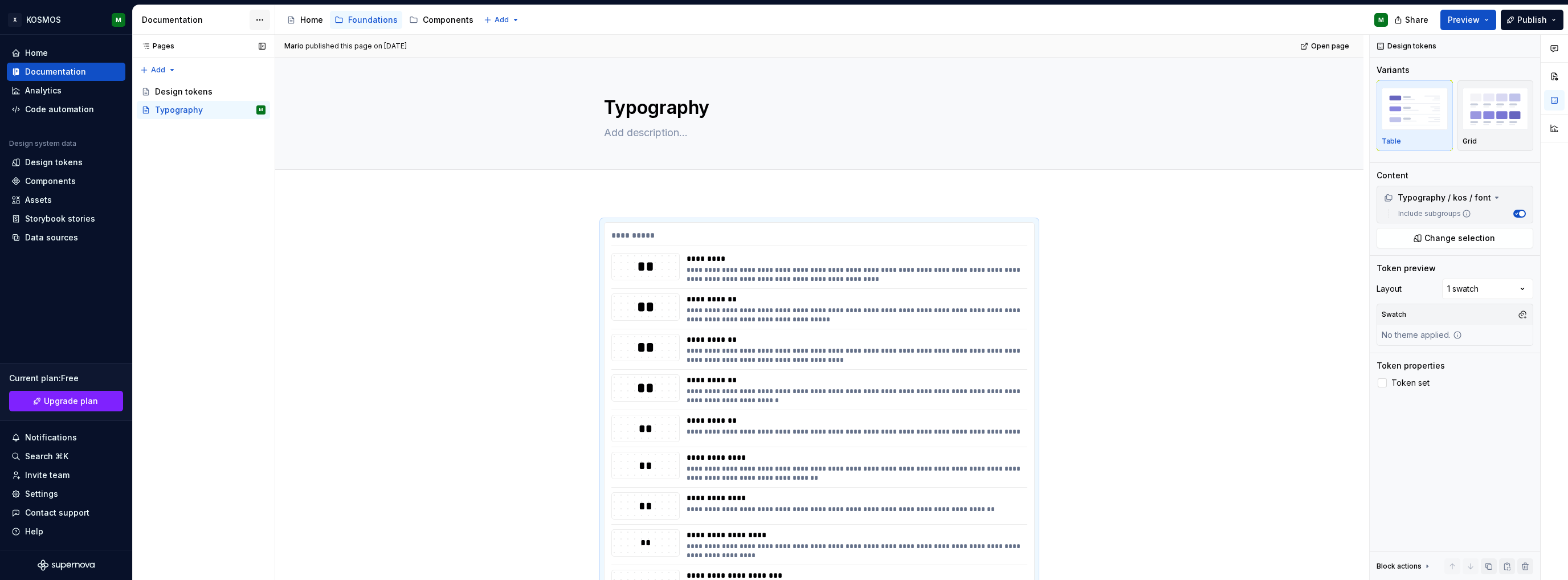
click at [261, 18] on html "X KOSMOS M Home Documentation Analytics Code automation Design system data Desi…" at bounding box center [784, 290] width 1568 height 580
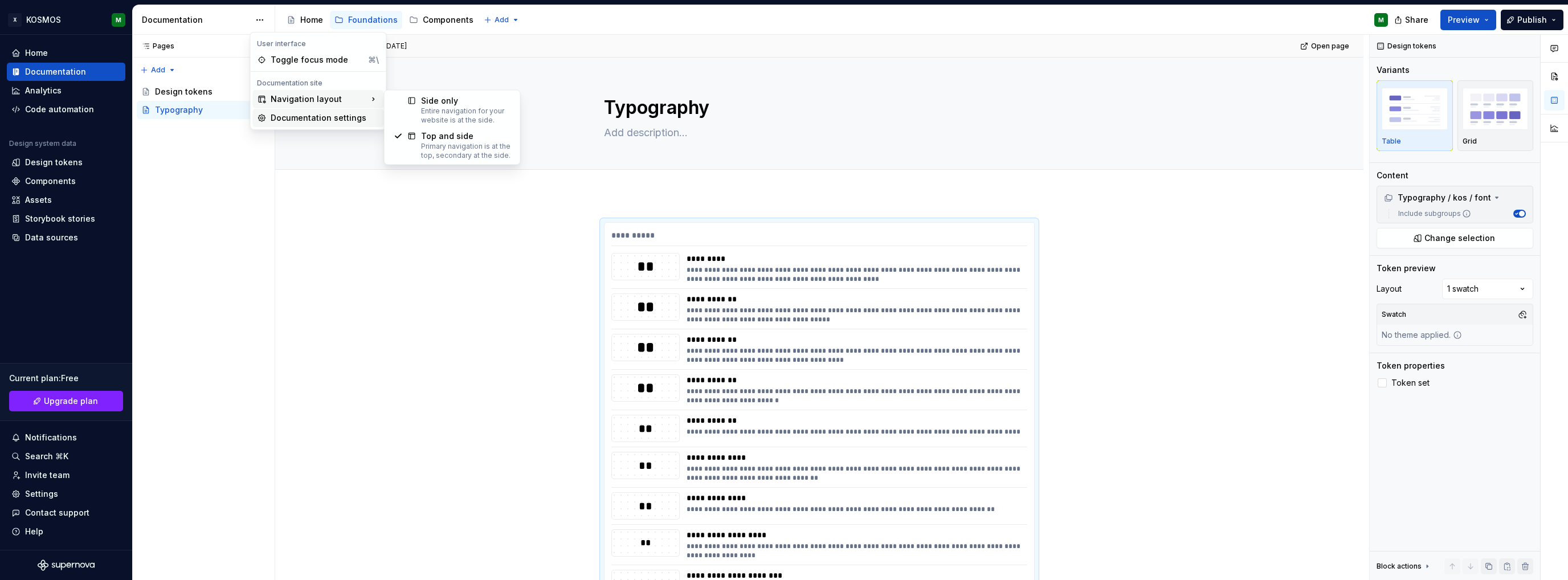
click at [304, 115] on div "Documentation settings" at bounding box center [325, 118] width 108 height 11
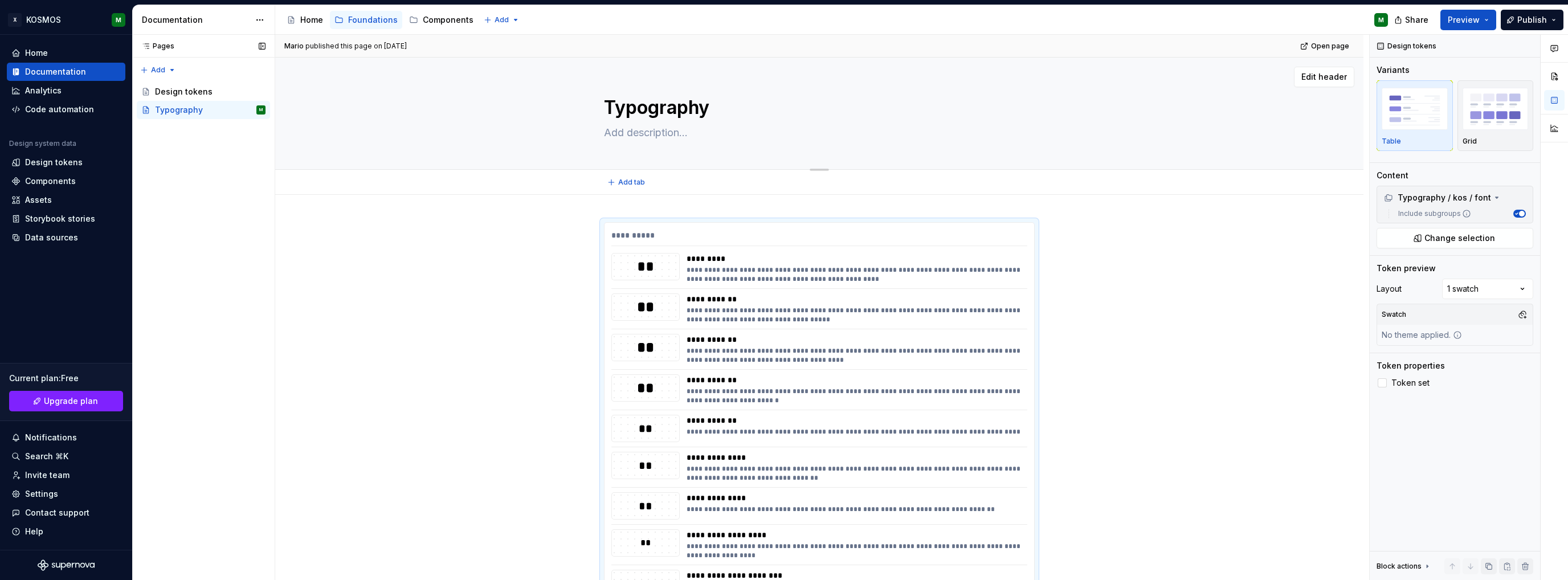
type textarea "*"
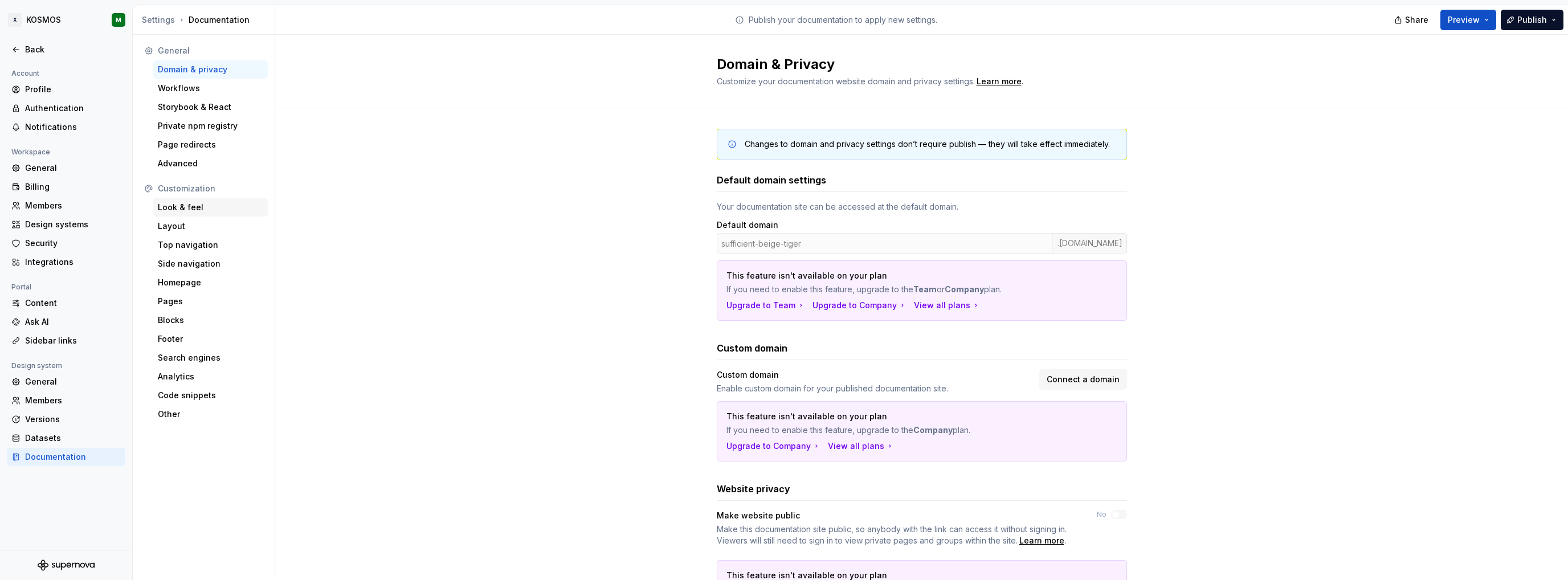
click at [180, 209] on div "Look & feel" at bounding box center [210, 207] width 105 height 11
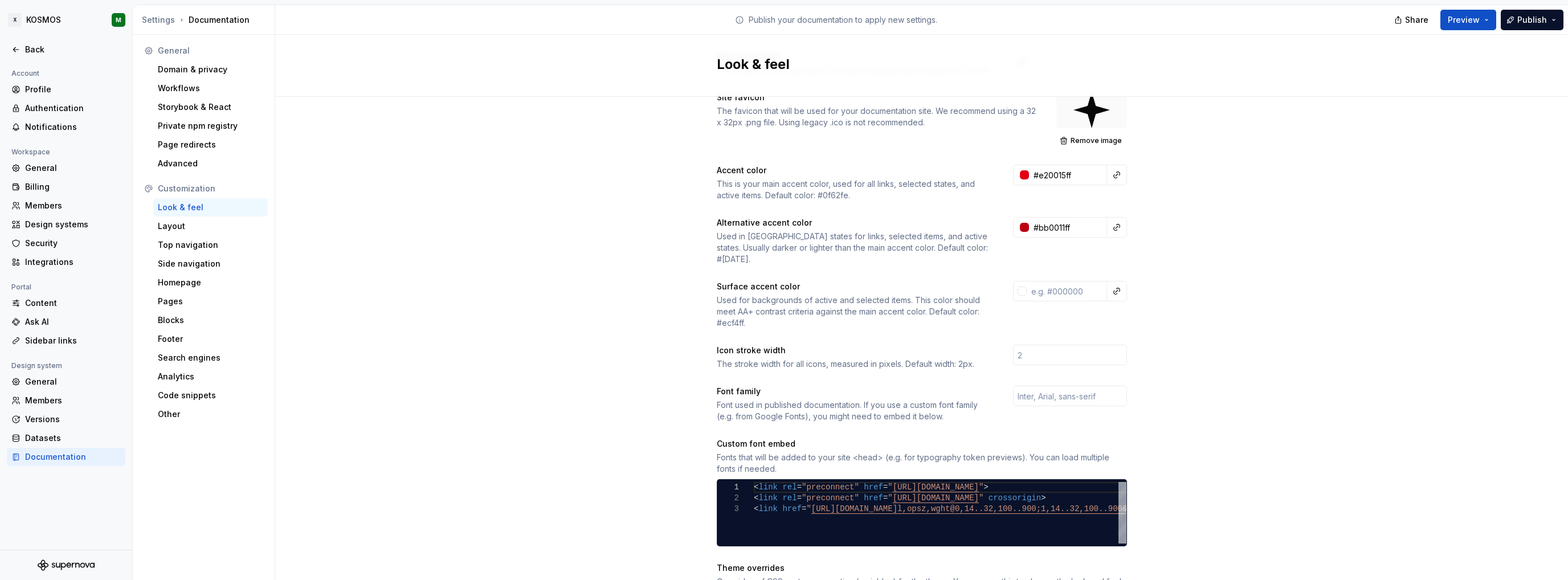
scroll to position [171, 0]
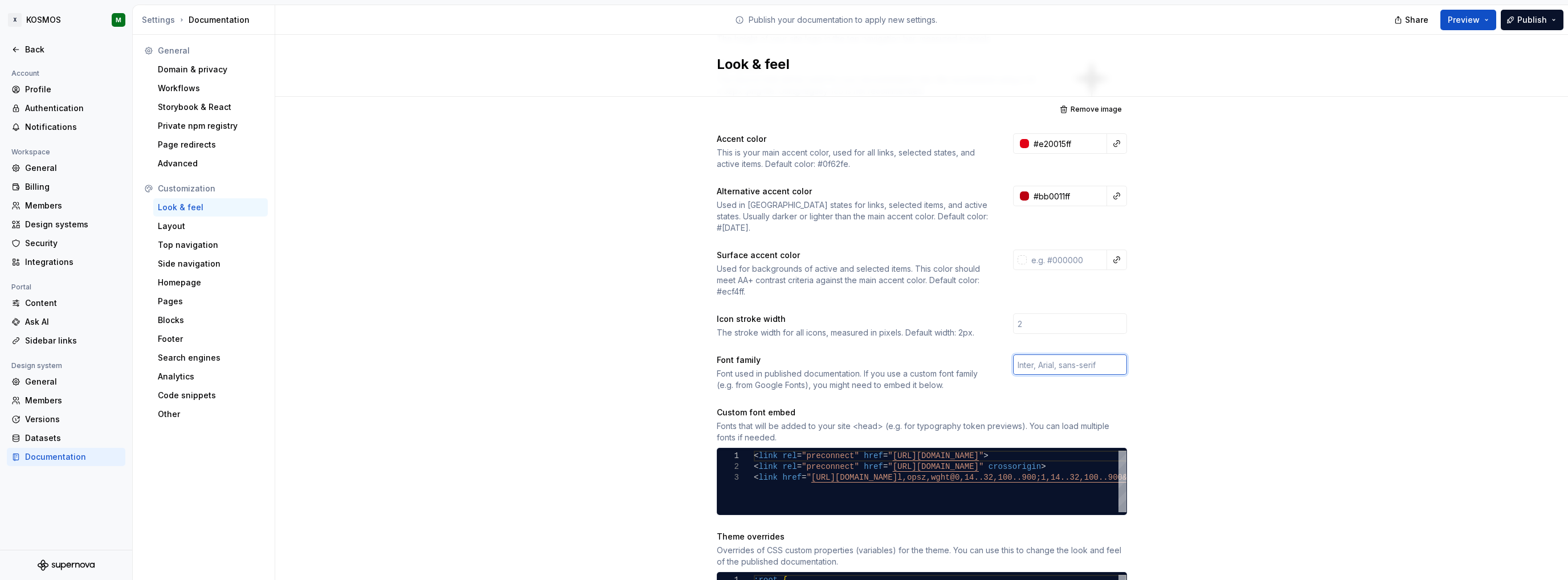
click at [1031, 355] on input "text" at bounding box center [1070, 365] width 114 height 21
type input "XXXLutzSans"
click at [1152, 370] on div "Site logo A company logo that will be displayed on all pages on your documentat…" at bounding box center [922, 366] width 1293 height 881
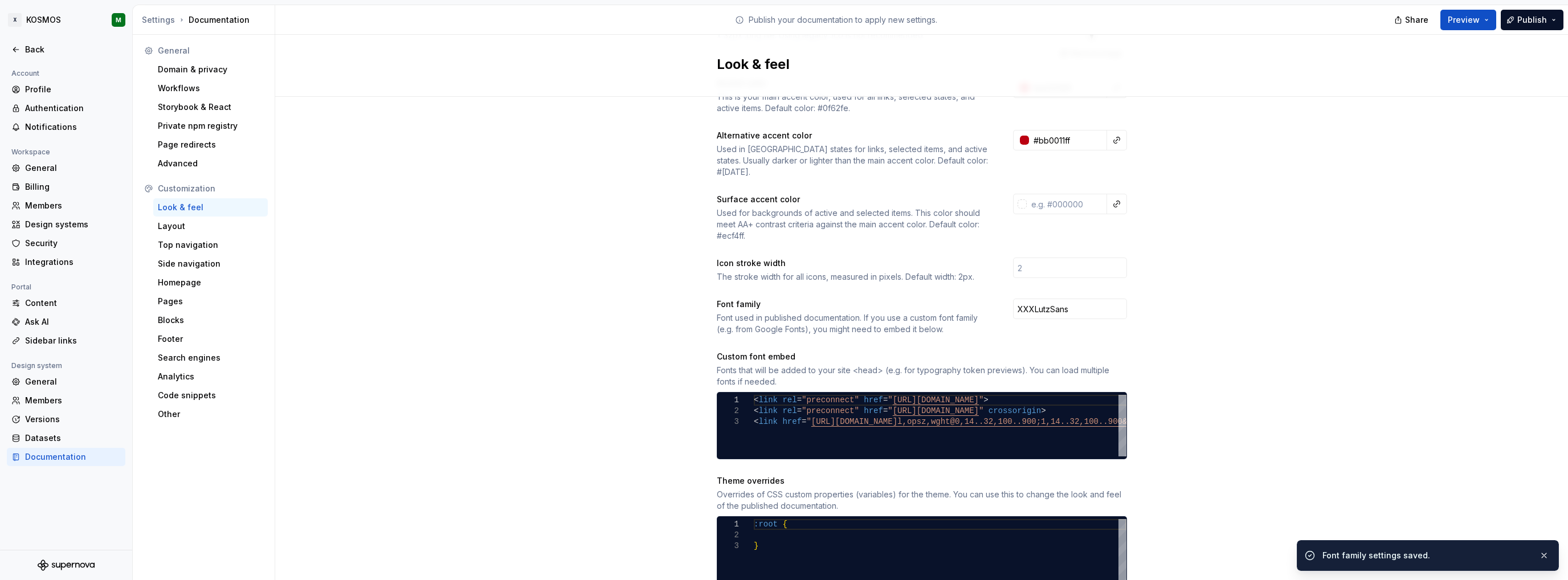
scroll to position [228, 0]
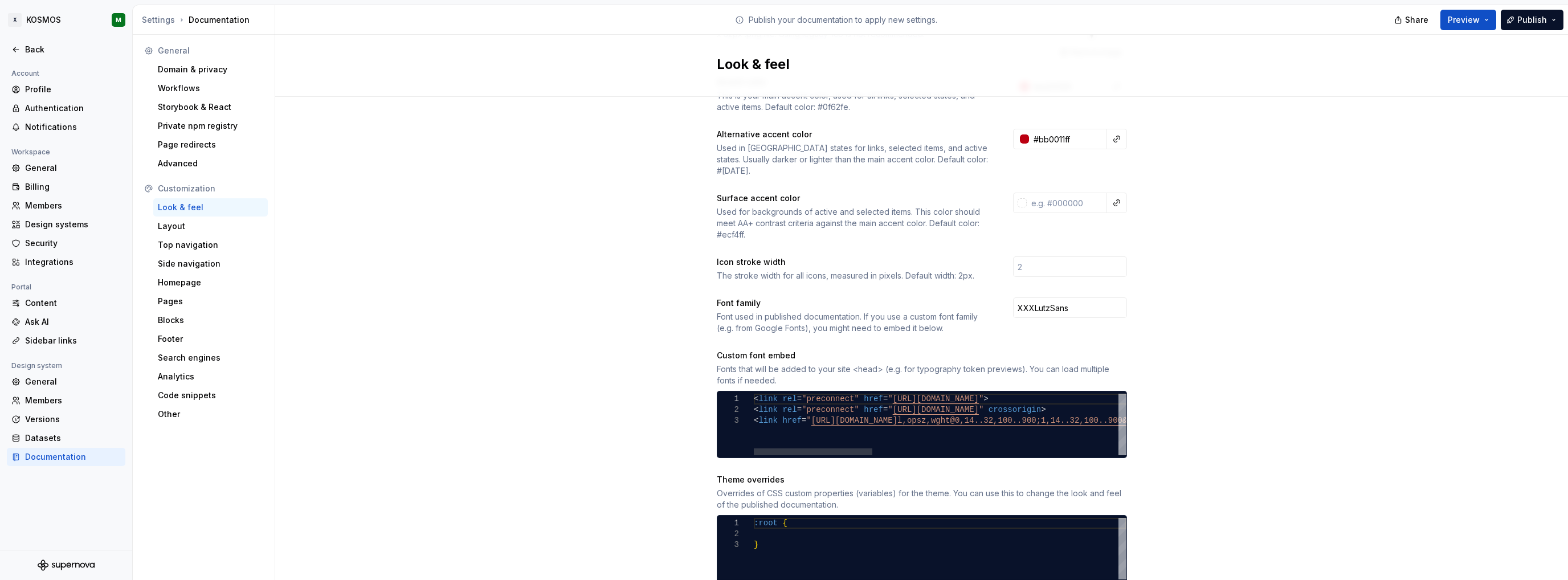
type textarea "**********"
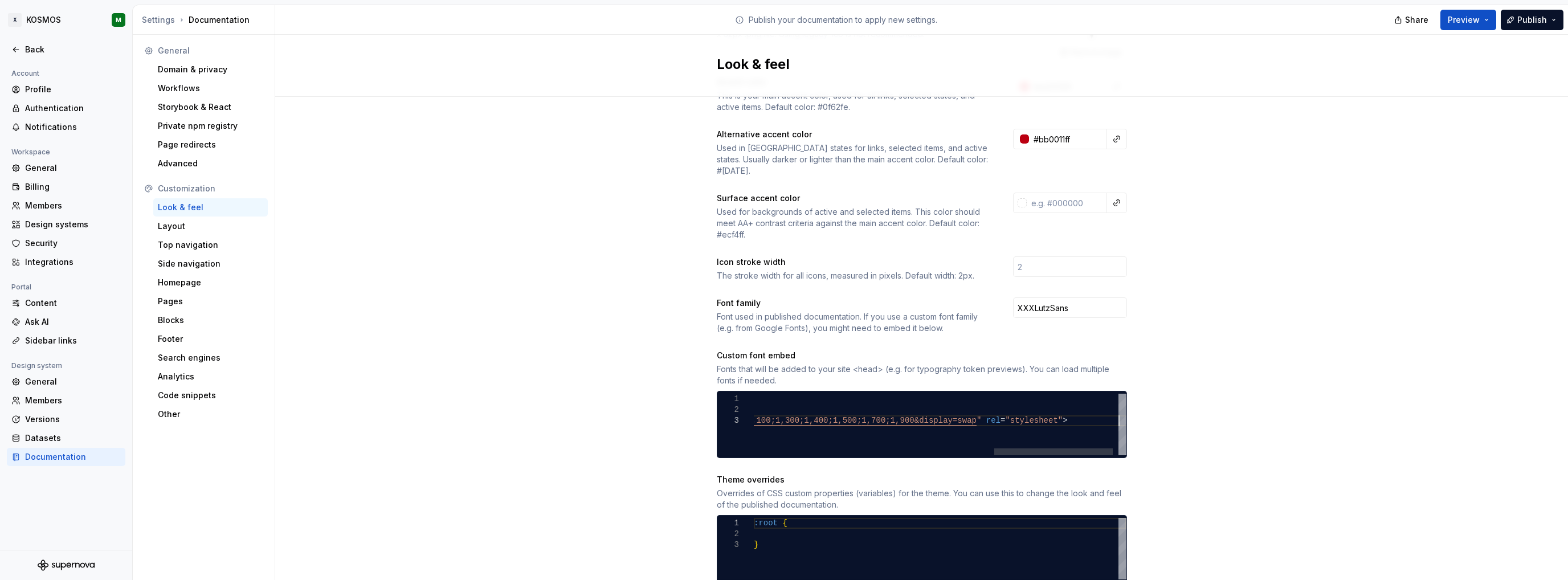
click at [966, 420] on div "< link rel = "preconnect" href = " https://fonts.googleapis.com " > < link rel …" at bounding box center [572, 425] width 1144 height 61
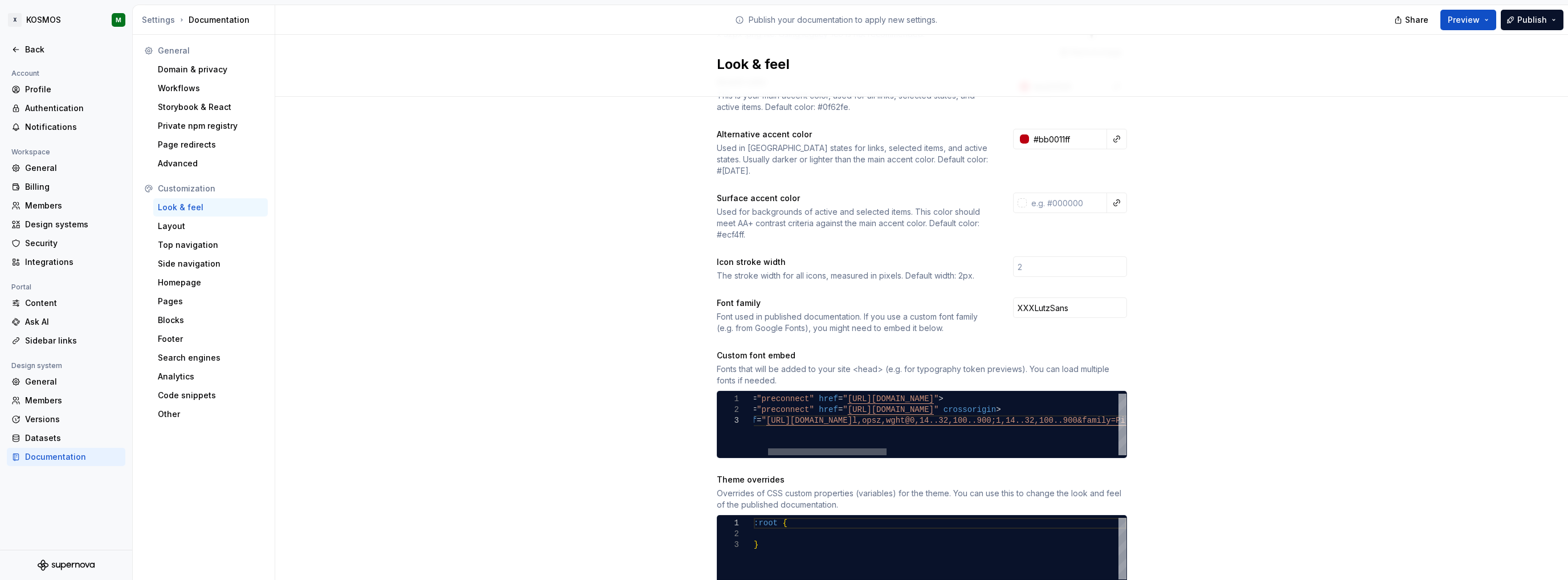
click at [768, 448] on div at bounding box center [827, 452] width 118 height 7
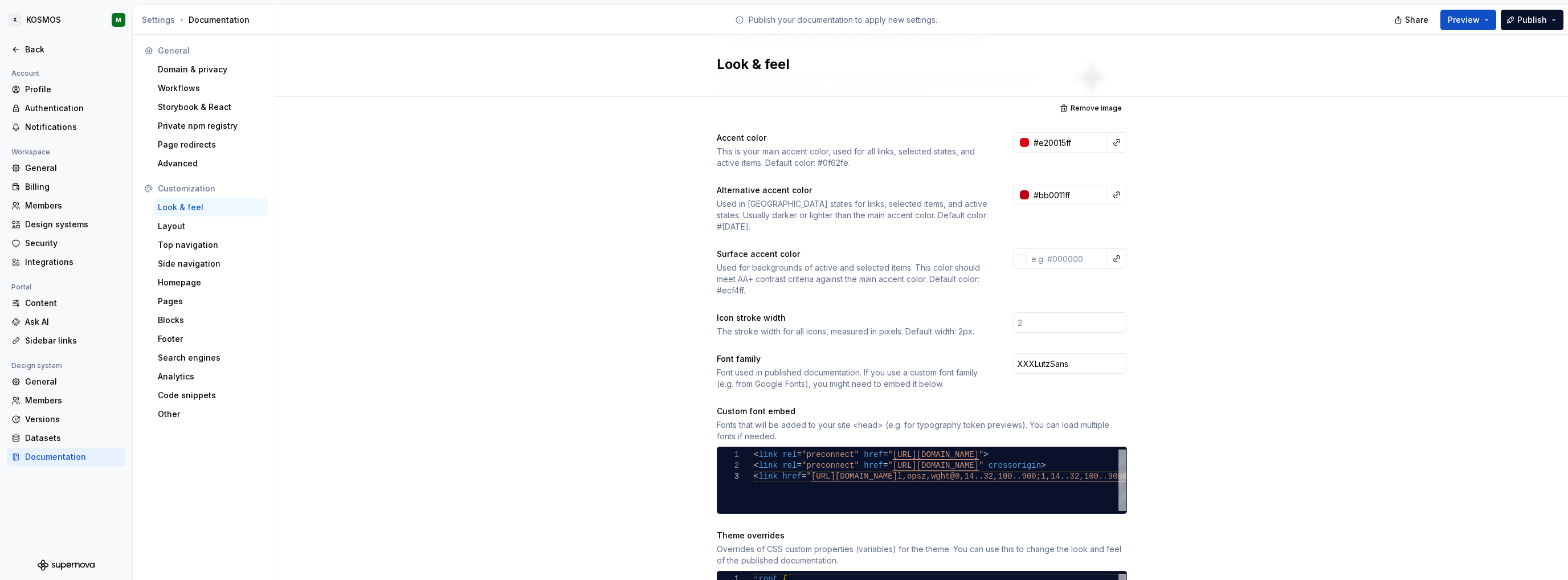
scroll to position [171, 0]
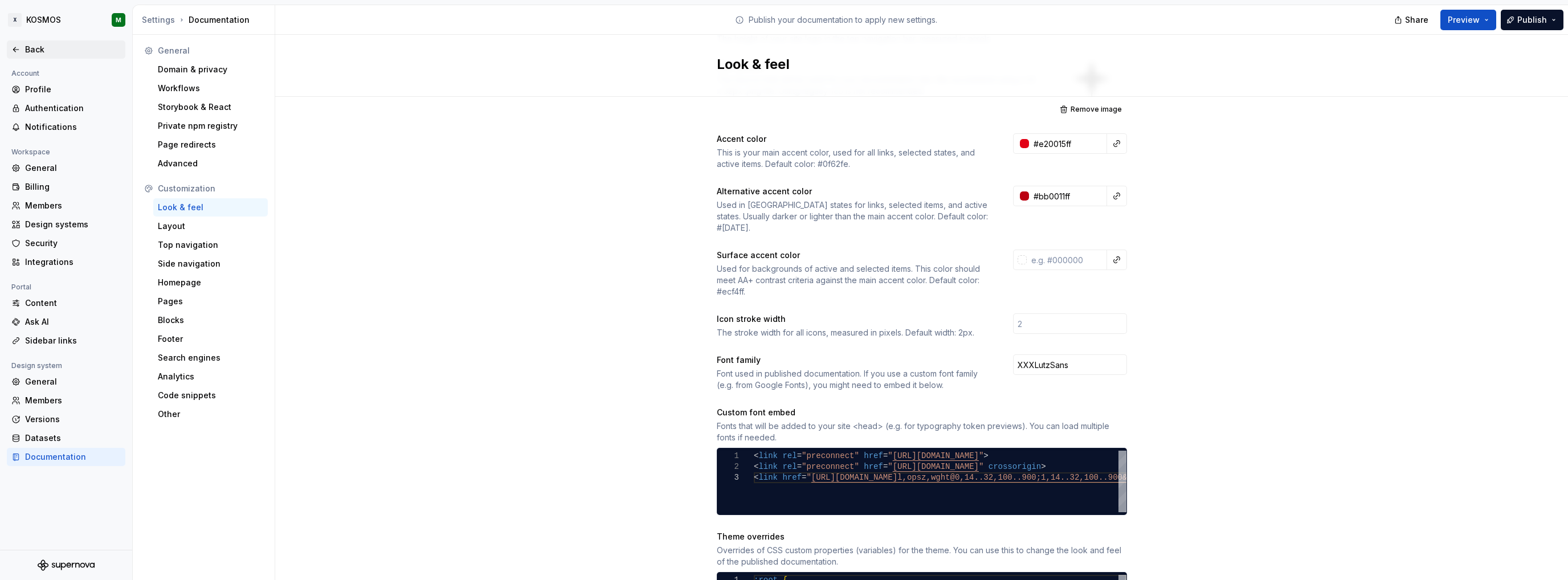
click at [40, 46] on div "Back" at bounding box center [73, 49] width 96 height 11
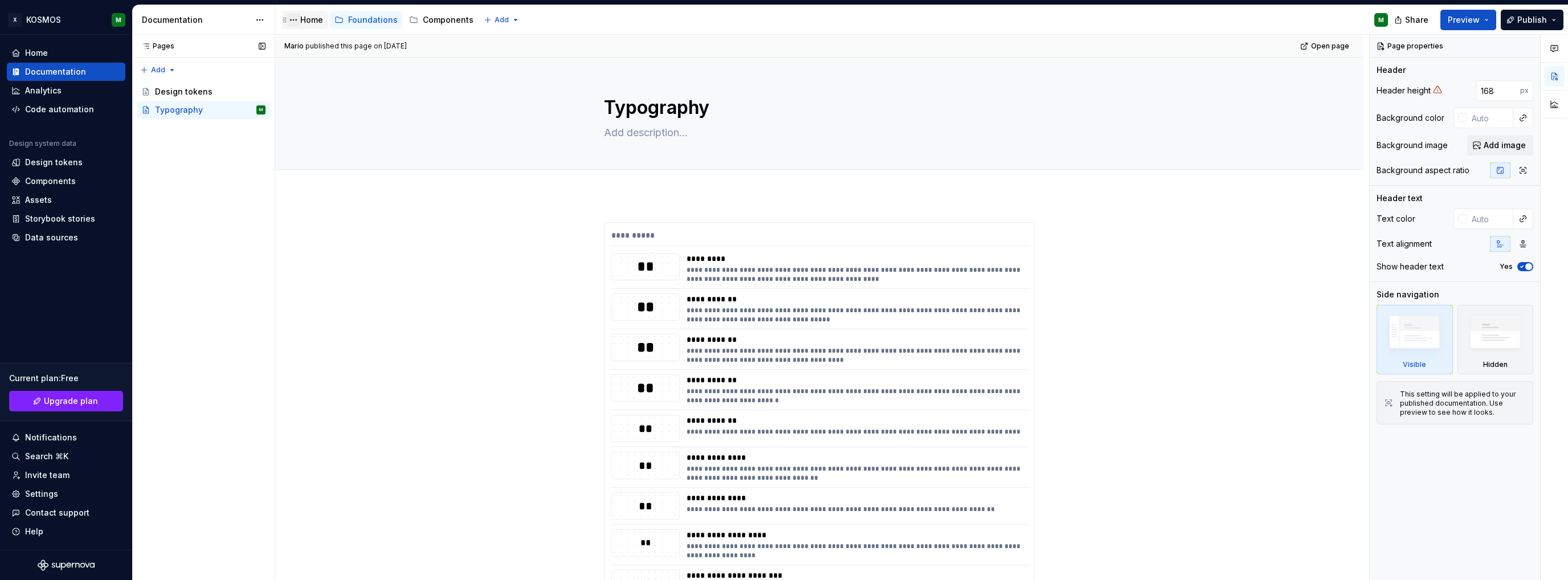
click at [299, 23] on button "Page tree" at bounding box center [294, 20] width 14 height 14
click at [308, 21] on html "X KOSMOS M Home Documentation Analytics Code automation Design system data Desi…" at bounding box center [784, 290] width 1568 height 580
click at [308, 19] on div "Home" at bounding box center [311, 20] width 23 height 11
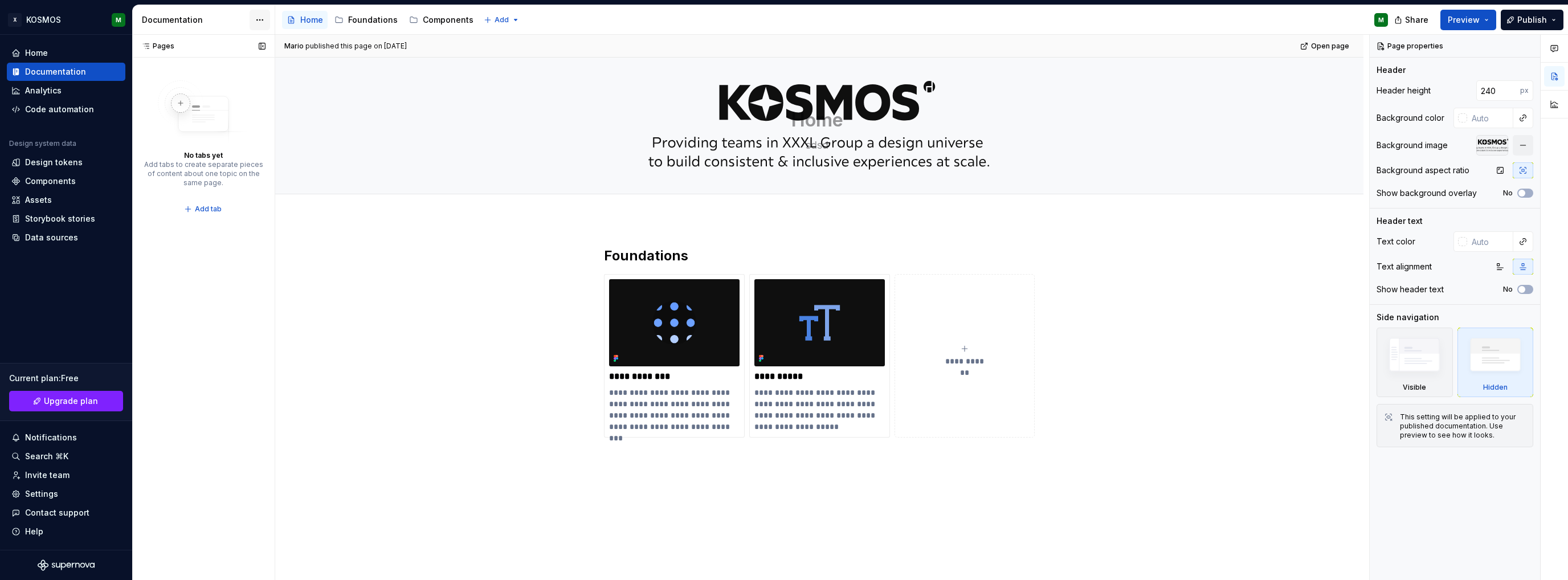
click at [256, 16] on html "X KOSMOS M Home Documentation Analytics Code automation Design system data Desi…" at bounding box center [784, 290] width 1568 height 580
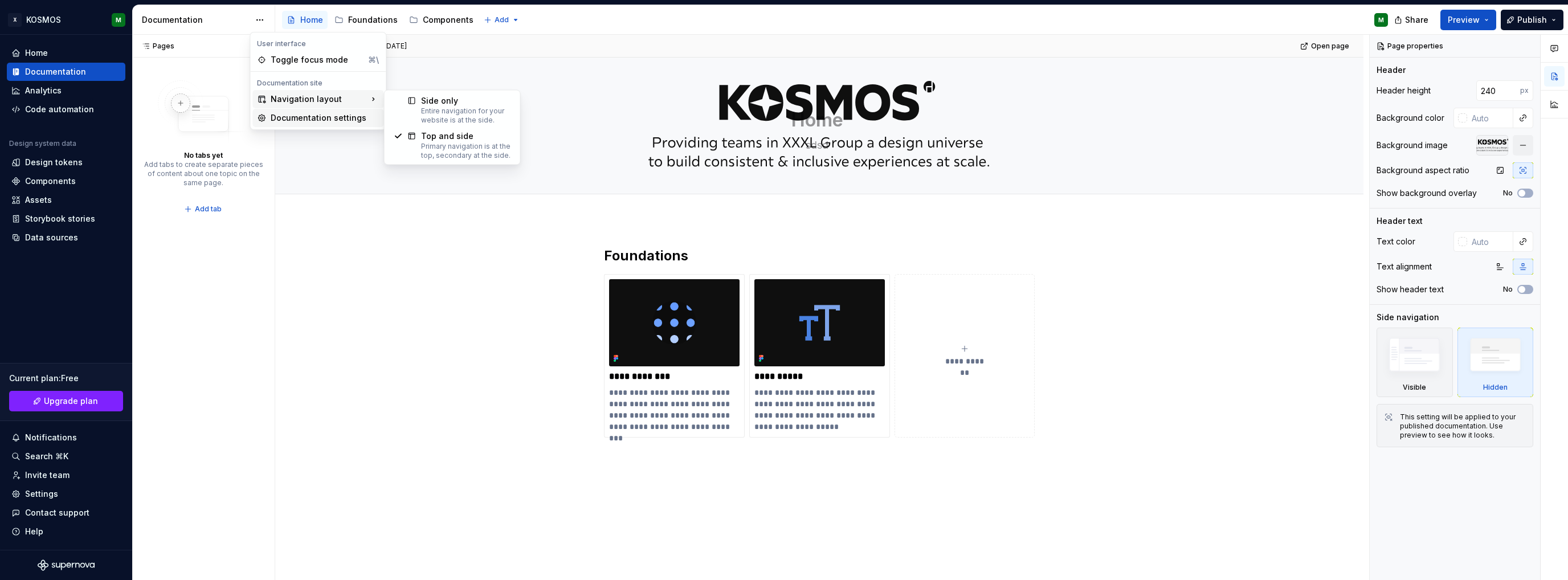
click at [289, 117] on div "Documentation settings" at bounding box center [325, 118] width 108 height 11
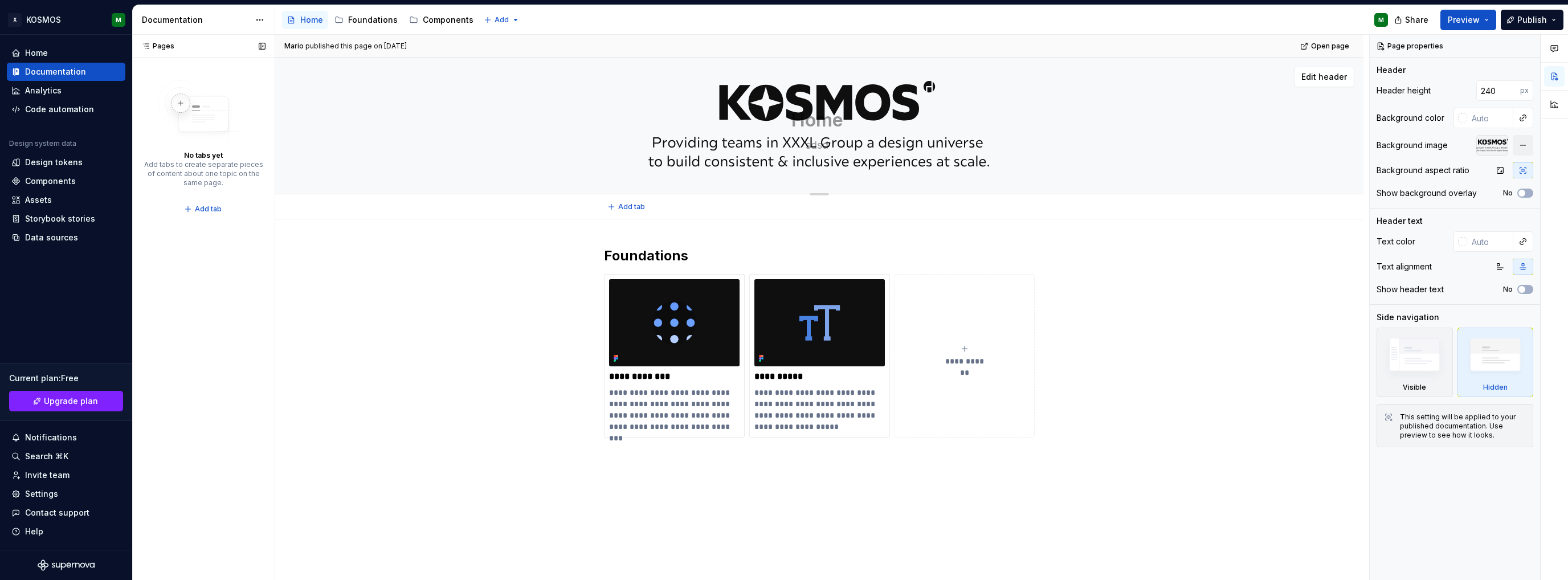
type textarea "*"
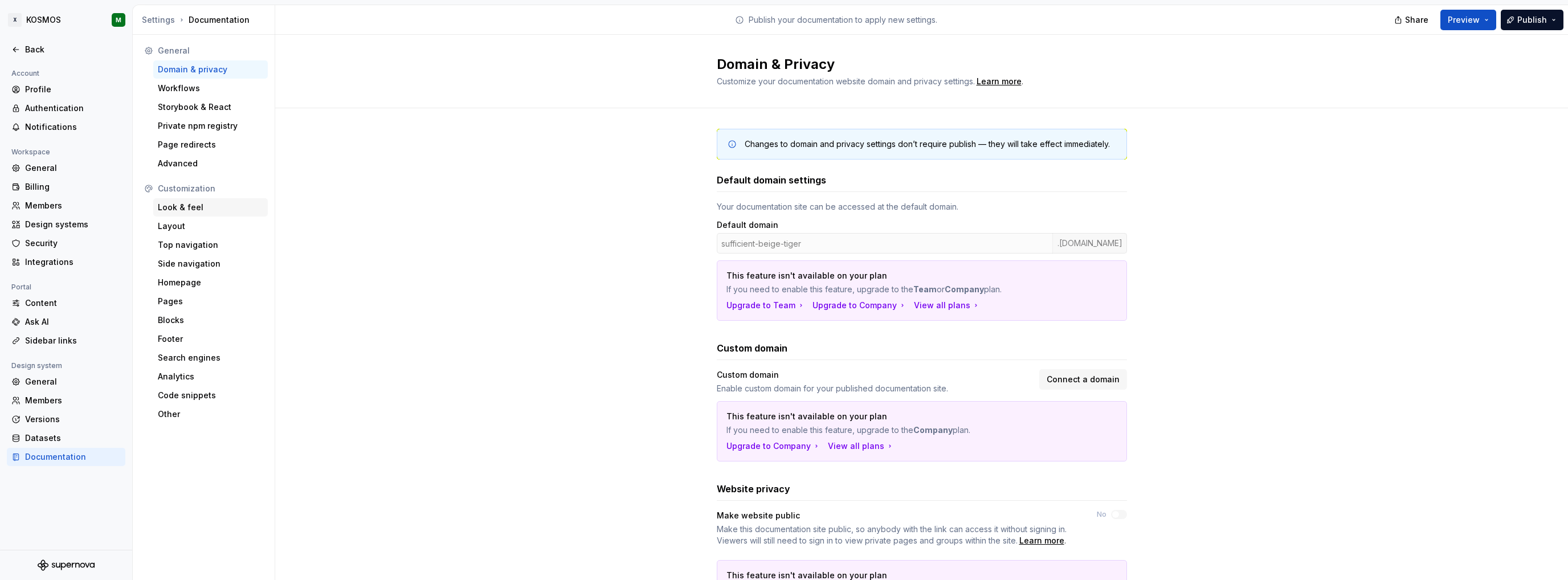
click at [207, 213] on div "Look & feel" at bounding box center [210, 207] width 115 height 18
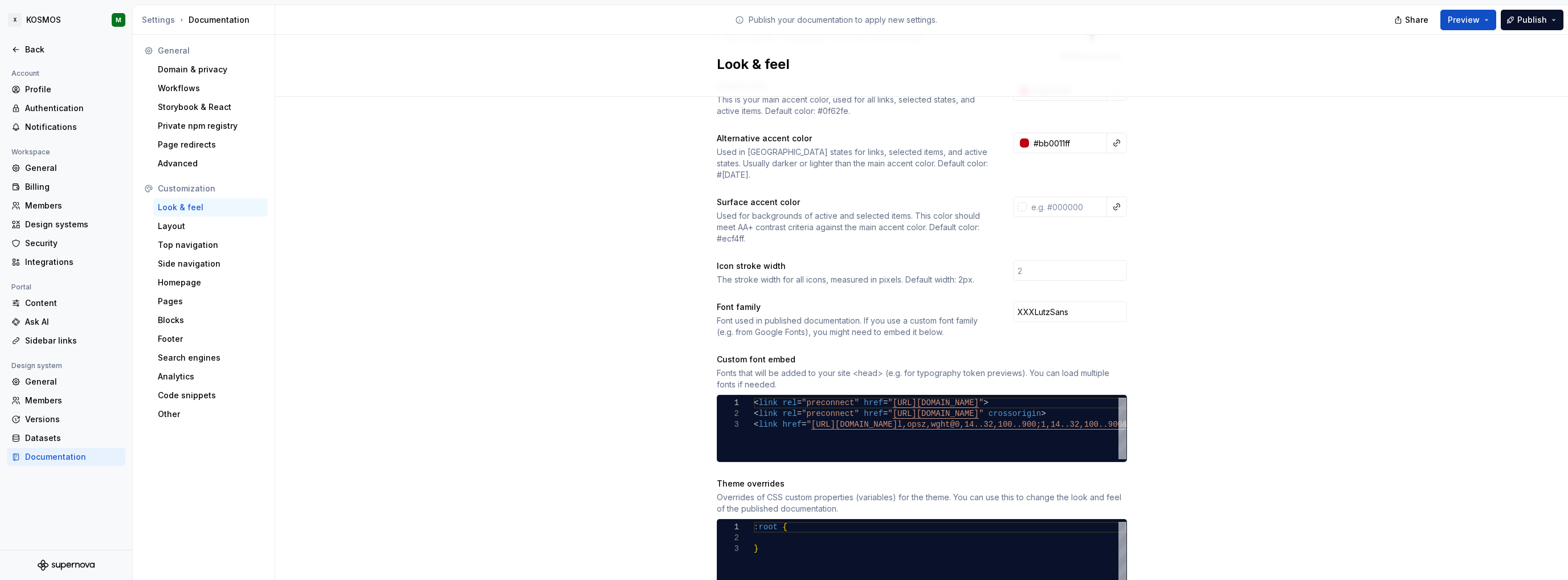
scroll to position [228, 0]
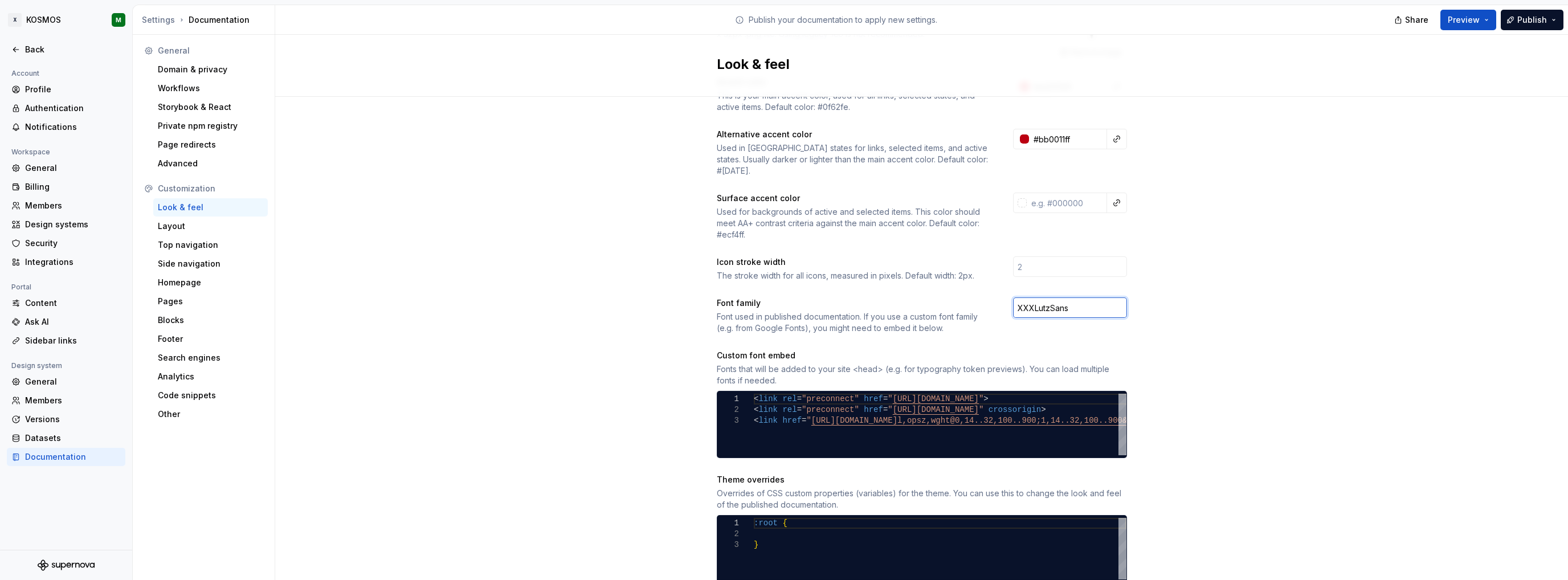
click at [1029, 300] on input "XXXLutzSans" at bounding box center [1070, 308] width 114 height 21
click at [1062, 298] on input "XXXLutzSans" at bounding box center [1070, 308] width 114 height 21
click at [1302, 310] on div "Site logo A company logo that will be displayed on all pages on your documentat…" at bounding box center [922, 309] width 1293 height 881
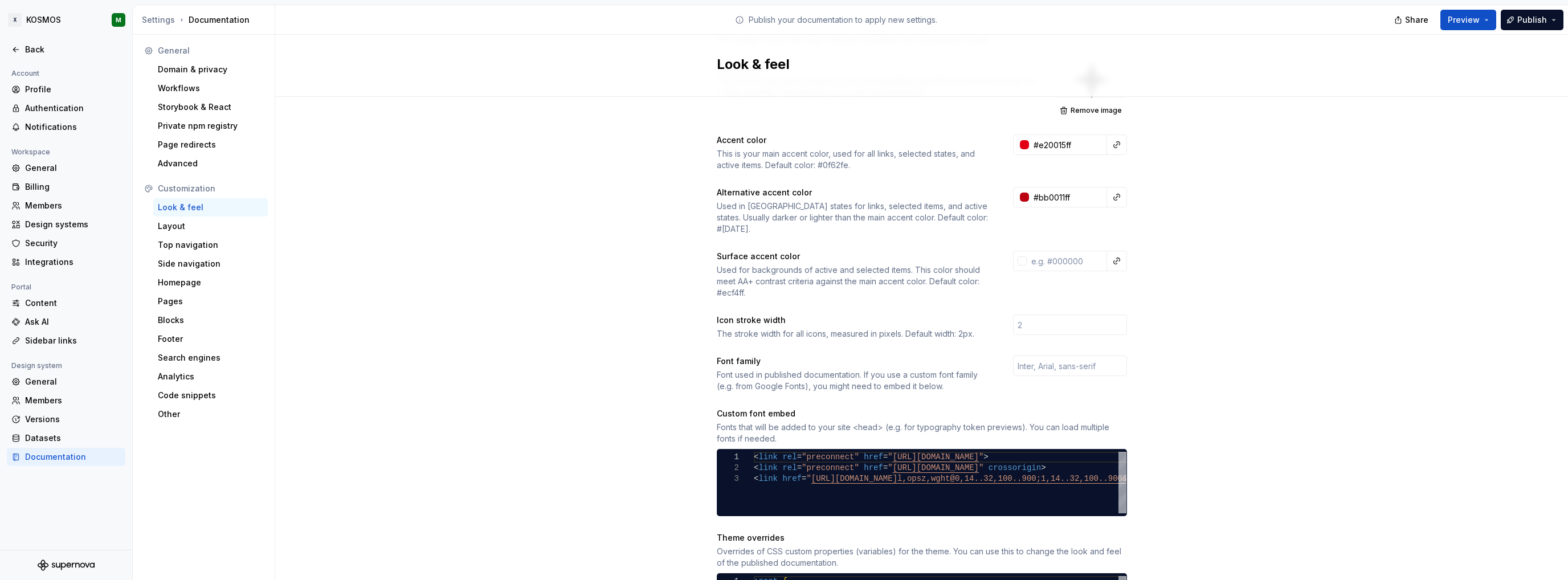
scroll to position [171, 0]
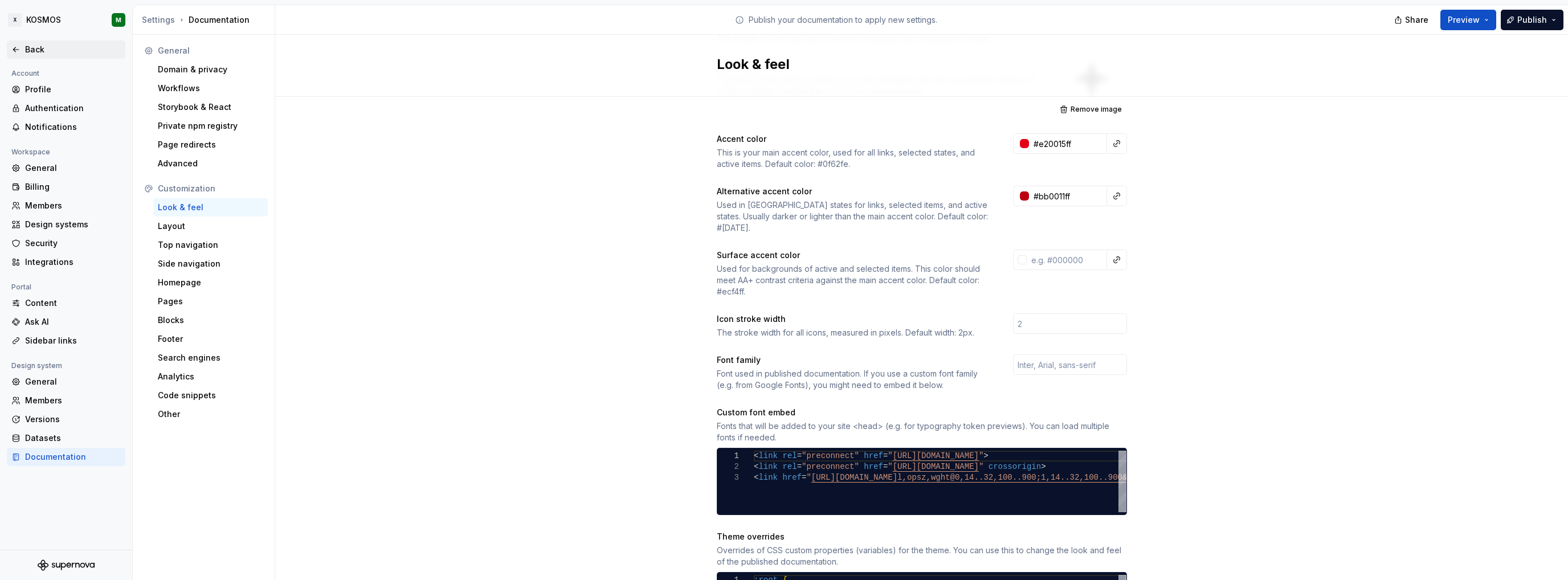
click at [25, 44] on div "Back" at bounding box center [73, 49] width 96 height 11
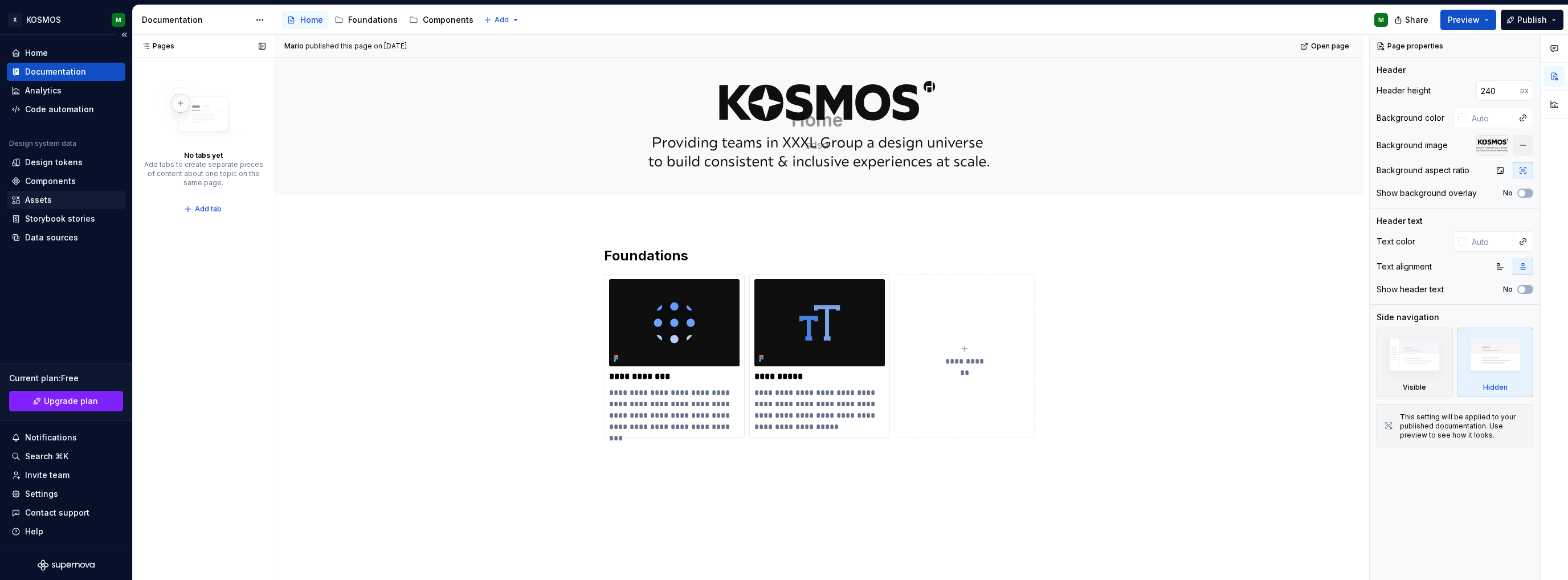
click at [42, 195] on div "Assets" at bounding box center [38, 200] width 27 height 11
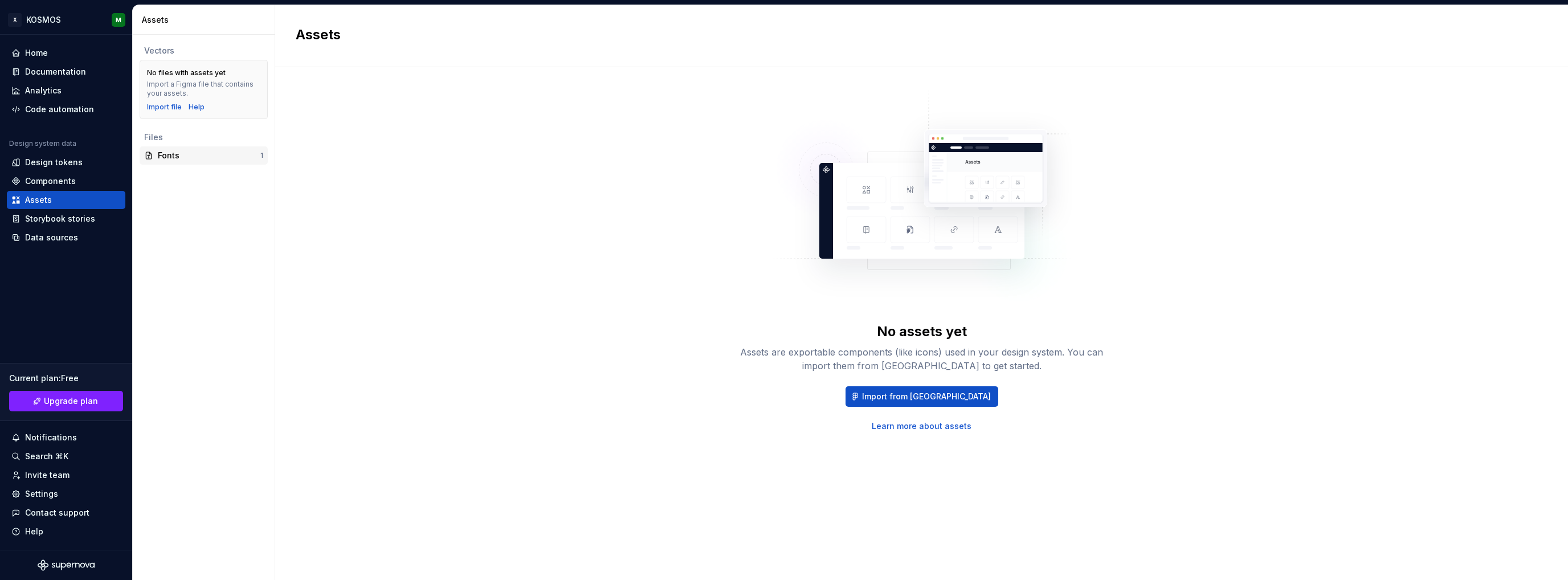
click at [182, 151] on div "Fonts" at bounding box center [209, 155] width 103 height 11
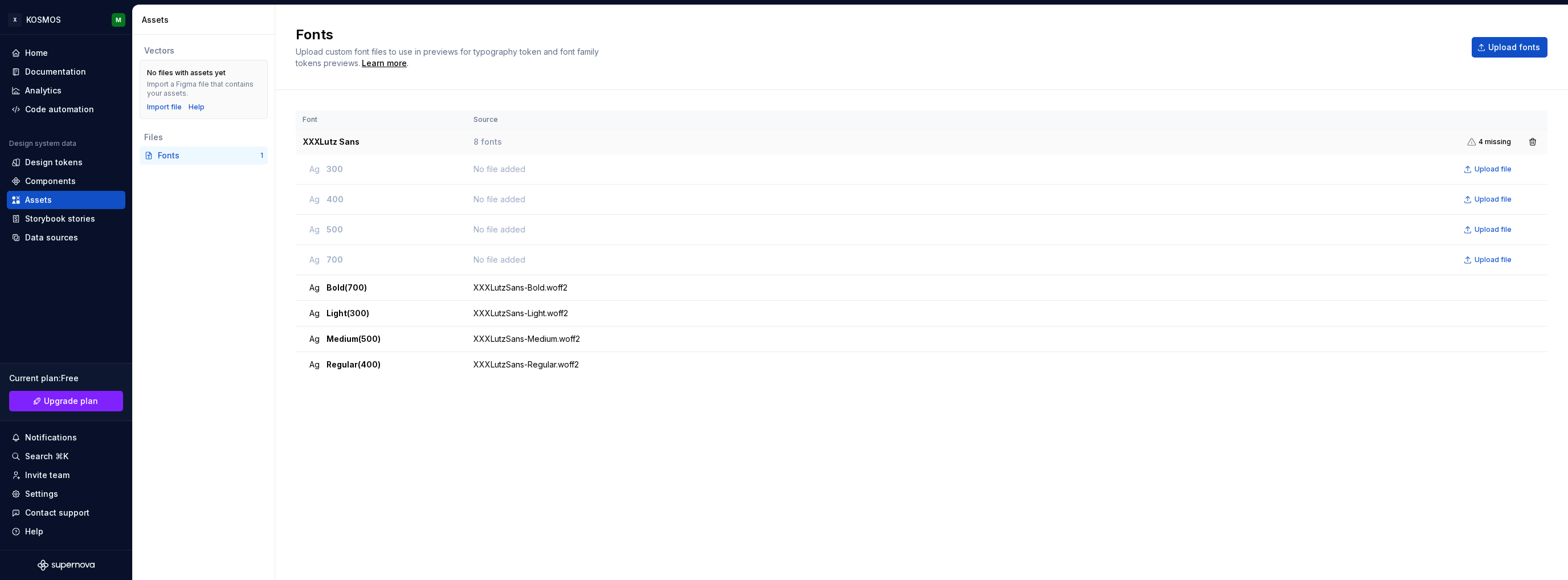
click at [328, 140] on td "XXXLutz Sans" at bounding box center [381, 142] width 171 height 26
drag, startPoint x: 365, startPoint y: 141, endPoint x: 301, endPoint y: 136, distance: 64.2
click at [301, 136] on td "XXXLutz Sans" at bounding box center [381, 142] width 171 height 26
copy td "XXXLutz Sans"
click at [370, 66] on div "Learn more" at bounding box center [385, 63] width 45 height 11
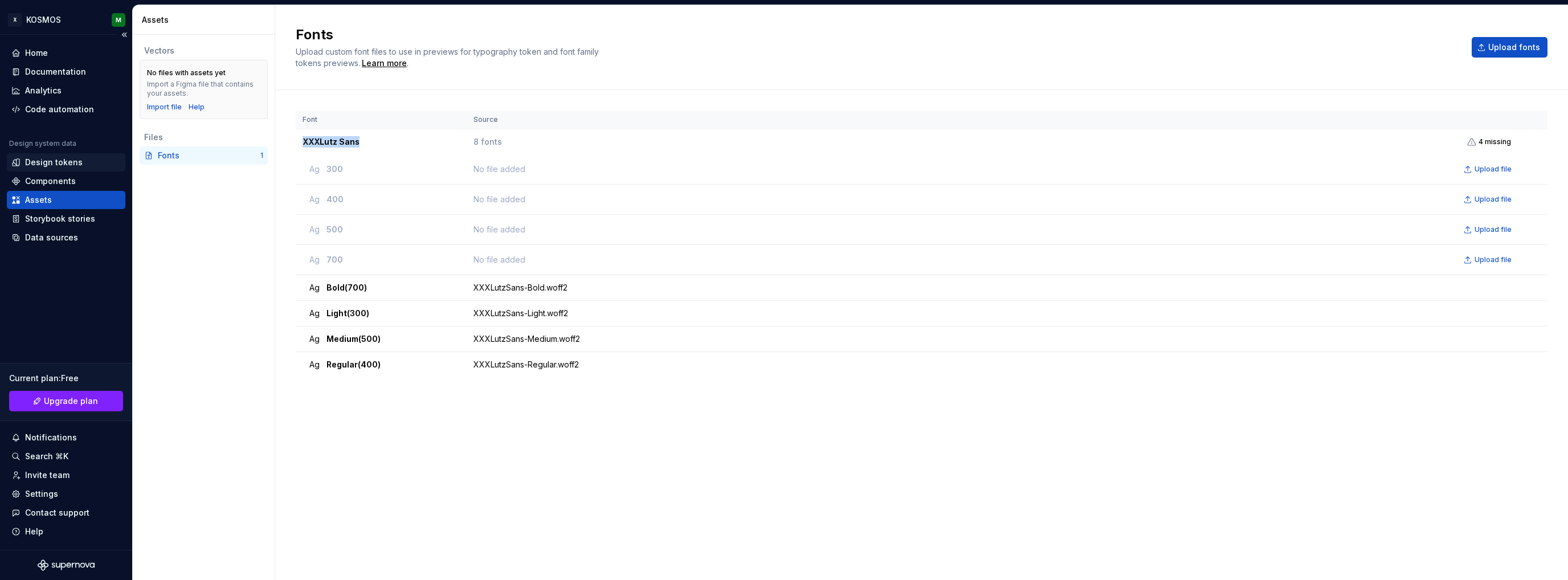
click at [73, 158] on div "Design tokens" at bounding box center [54, 162] width 58 height 11
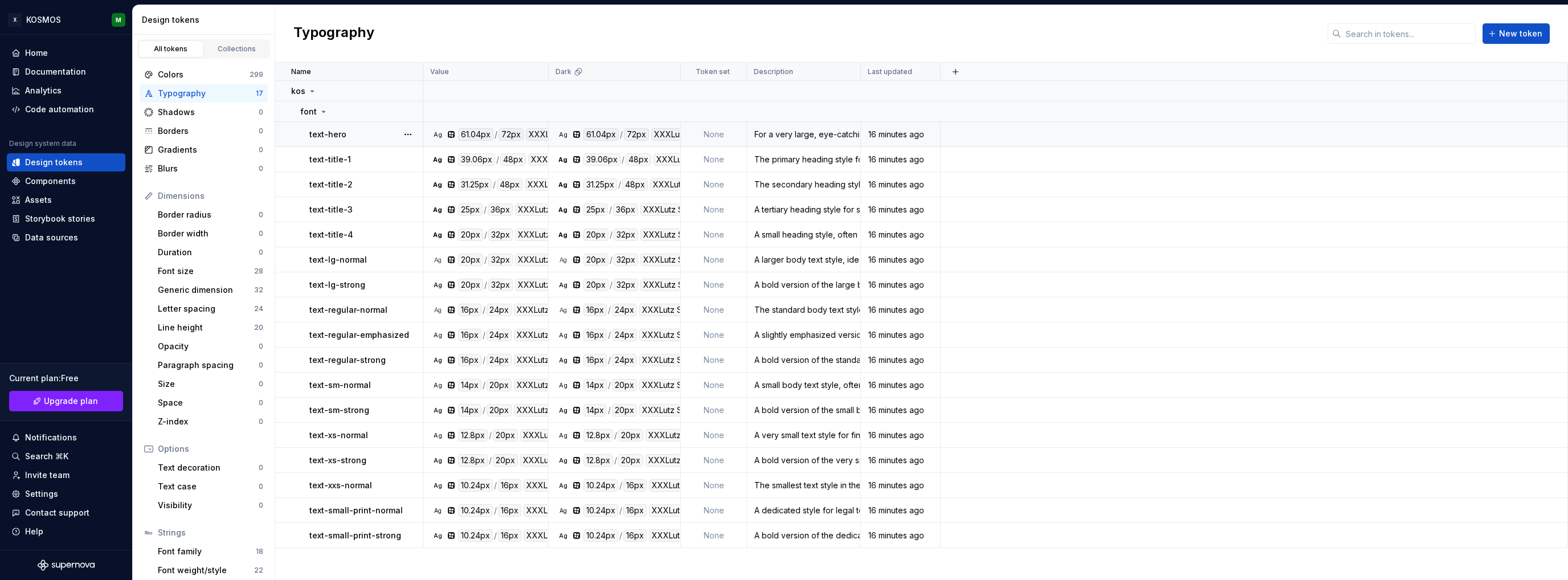
click at [337, 138] on p "text-hero" at bounding box center [328, 135] width 37 height 11
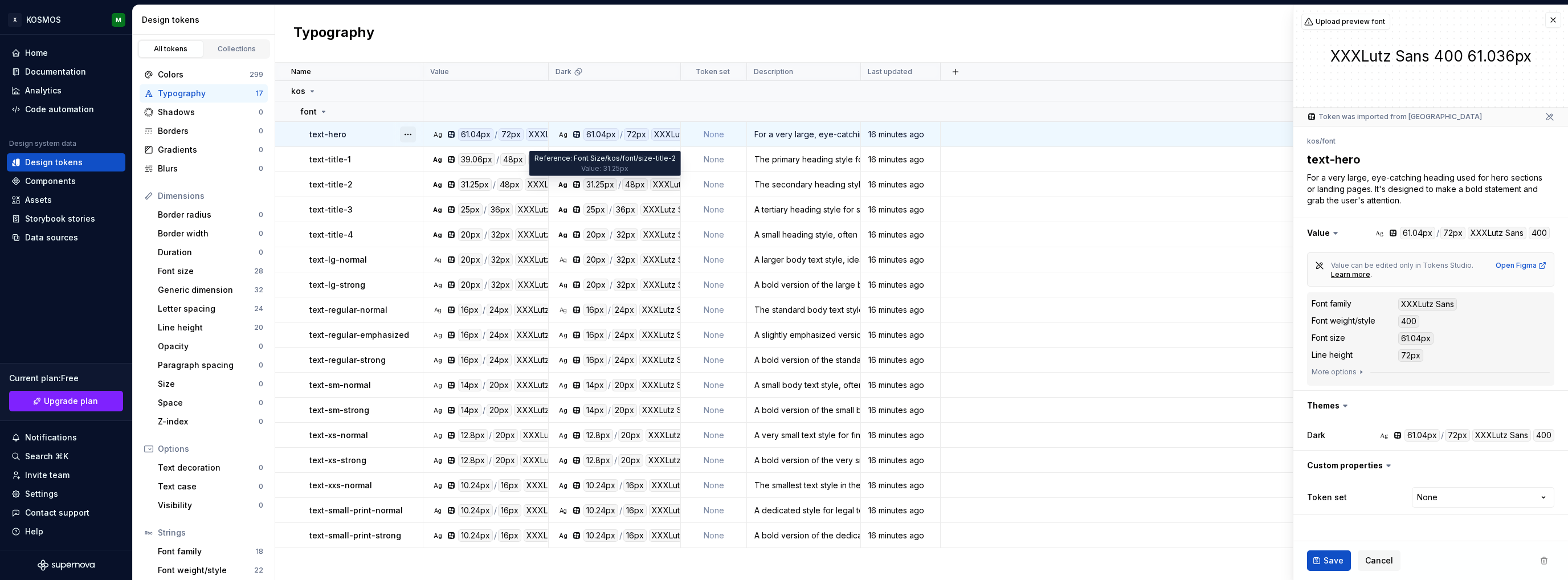
click at [405, 135] on button "button" at bounding box center [408, 134] width 16 height 16
click at [1437, 303] on html "X KOSMOS M Home Documentation Analytics Code automation Design system data Desi…" at bounding box center [784, 290] width 1568 height 580
click at [1421, 304] on div "XXXLutz Sans" at bounding box center [1428, 304] width 59 height 13
click at [1554, 21] on button "button" at bounding box center [1553, 19] width 16 height 16
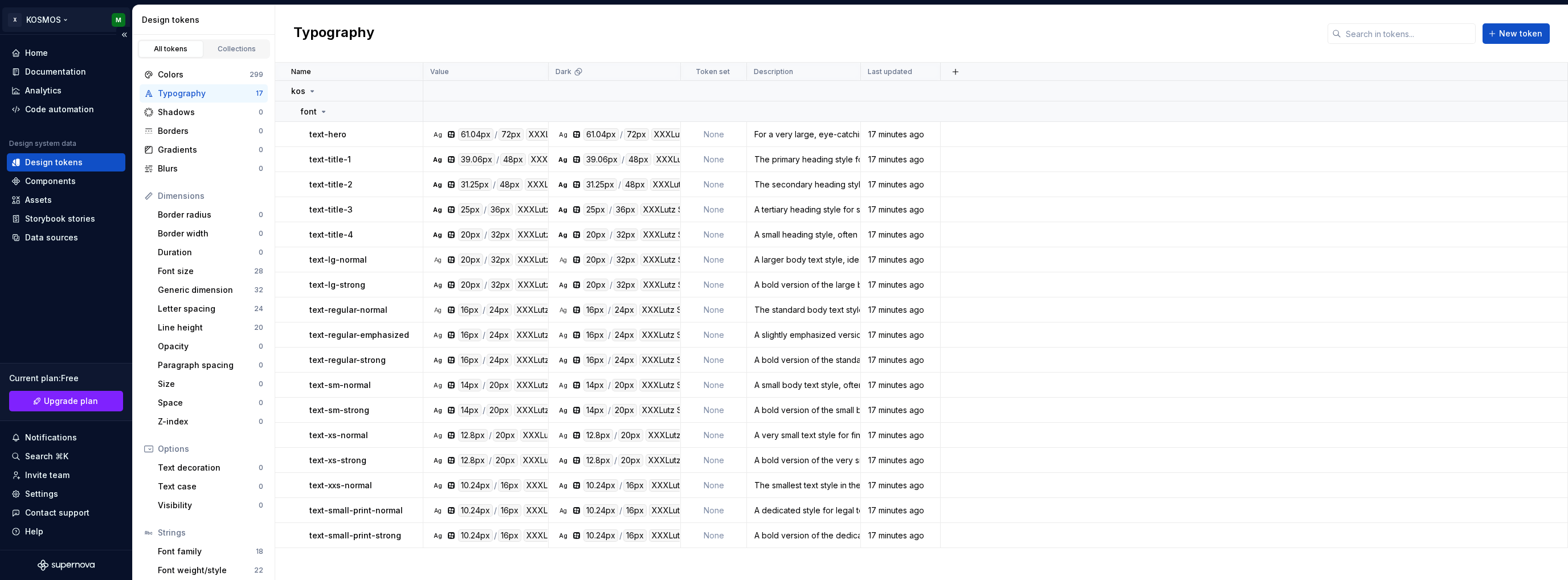
click at [16, 19] on html "X KOSMOS M Home Documentation Analytics Code automation Design system data Desi…" at bounding box center [784, 290] width 1568 height 580
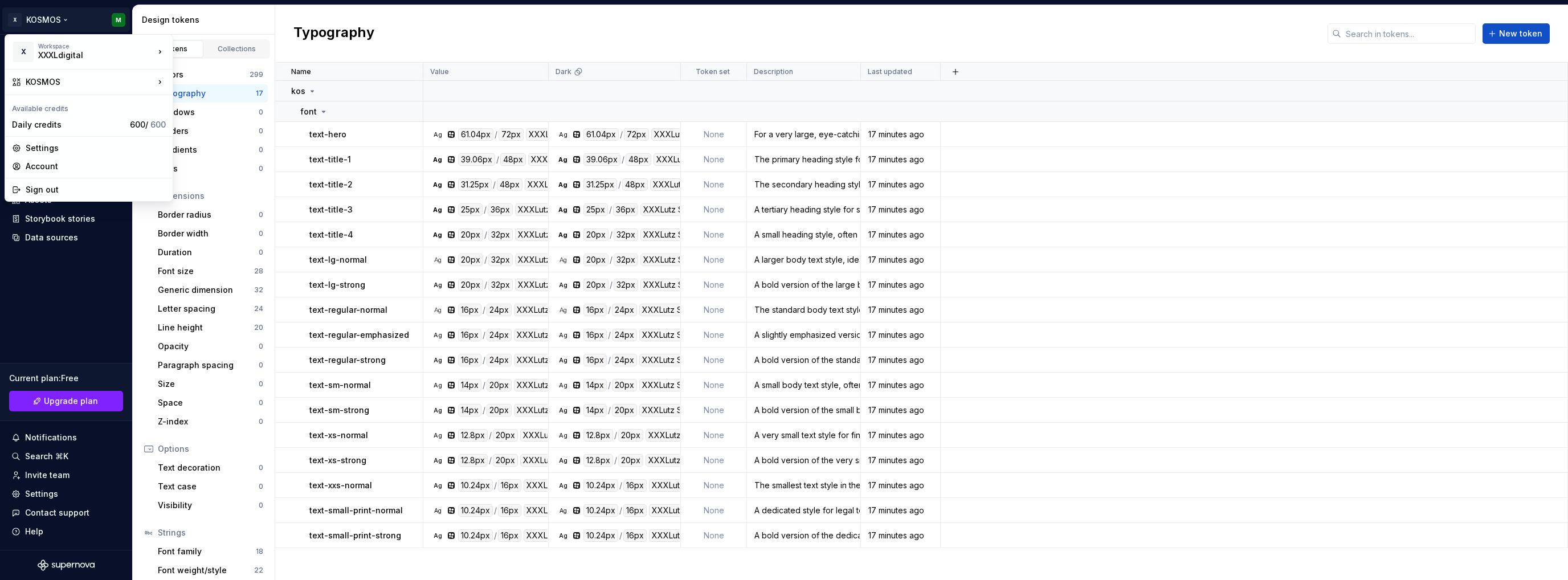
click at [47, 259] on html "X KOSMOS M Home Documentation Analytics Code automation Design system data Desi…" at bounding box center [784, 290] width 1568 height 580
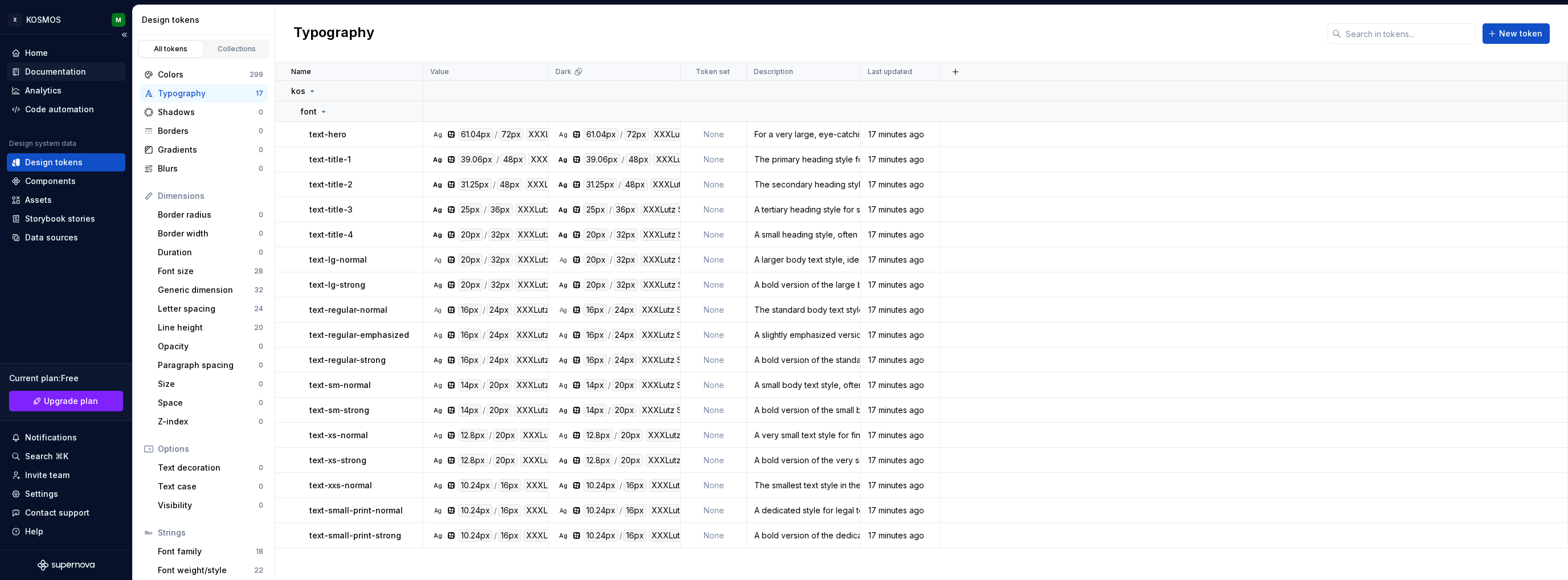
click at [68, 76] on div "Documentation" at bounding box center [55, 72] width 61 height 11
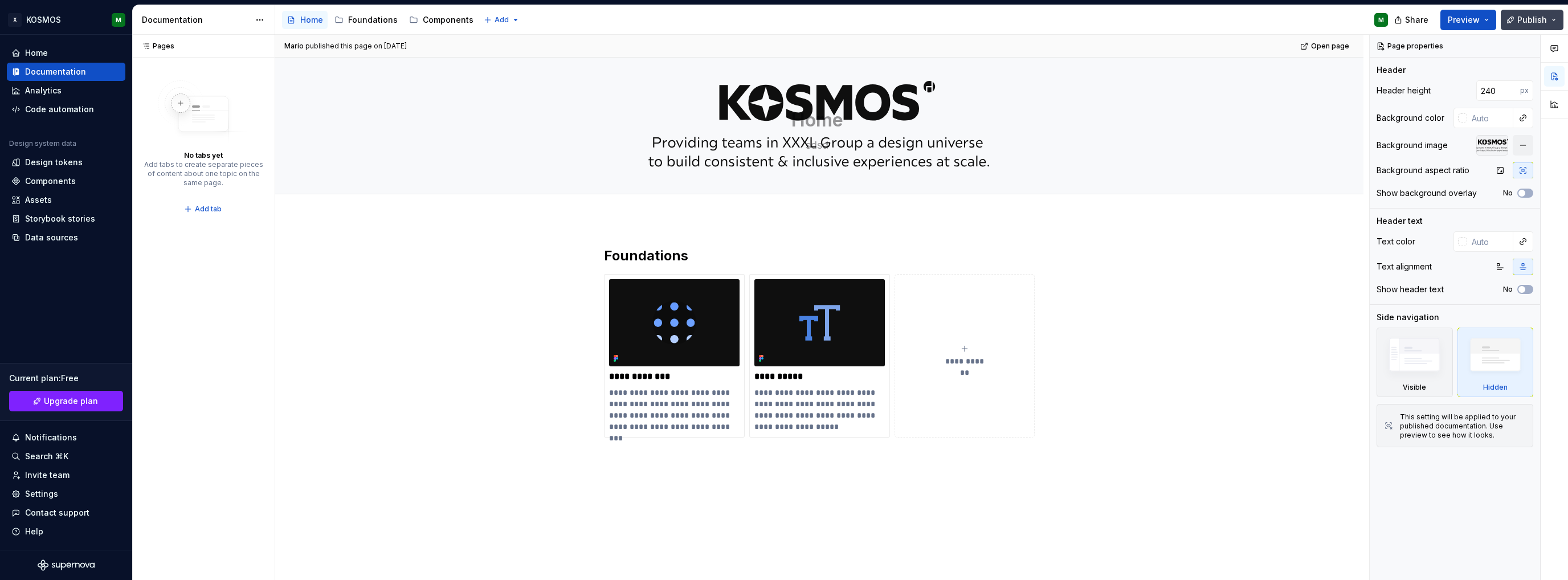
click at [1534, 20] on span "Publish" at bounding box center [1532, 20] width 29 height 11
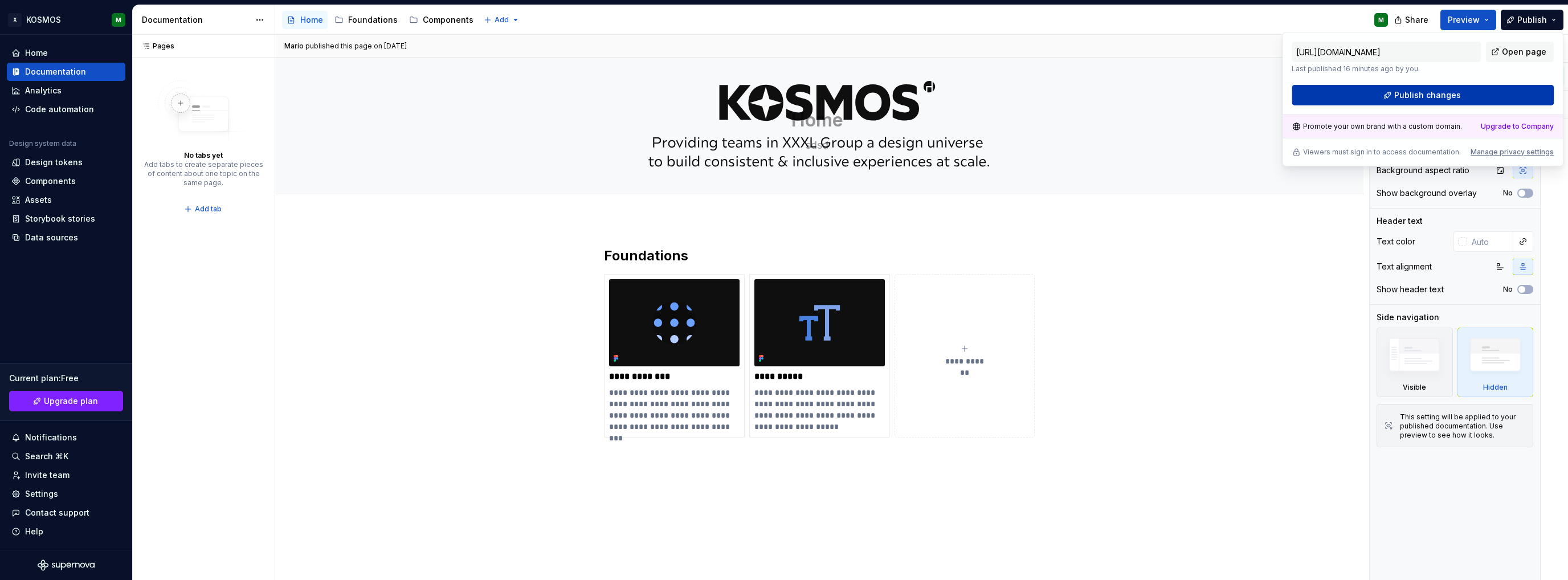
click at [1407, 96] on span "Publish changes" at bounding box center [1428, 95] width 66 height 11
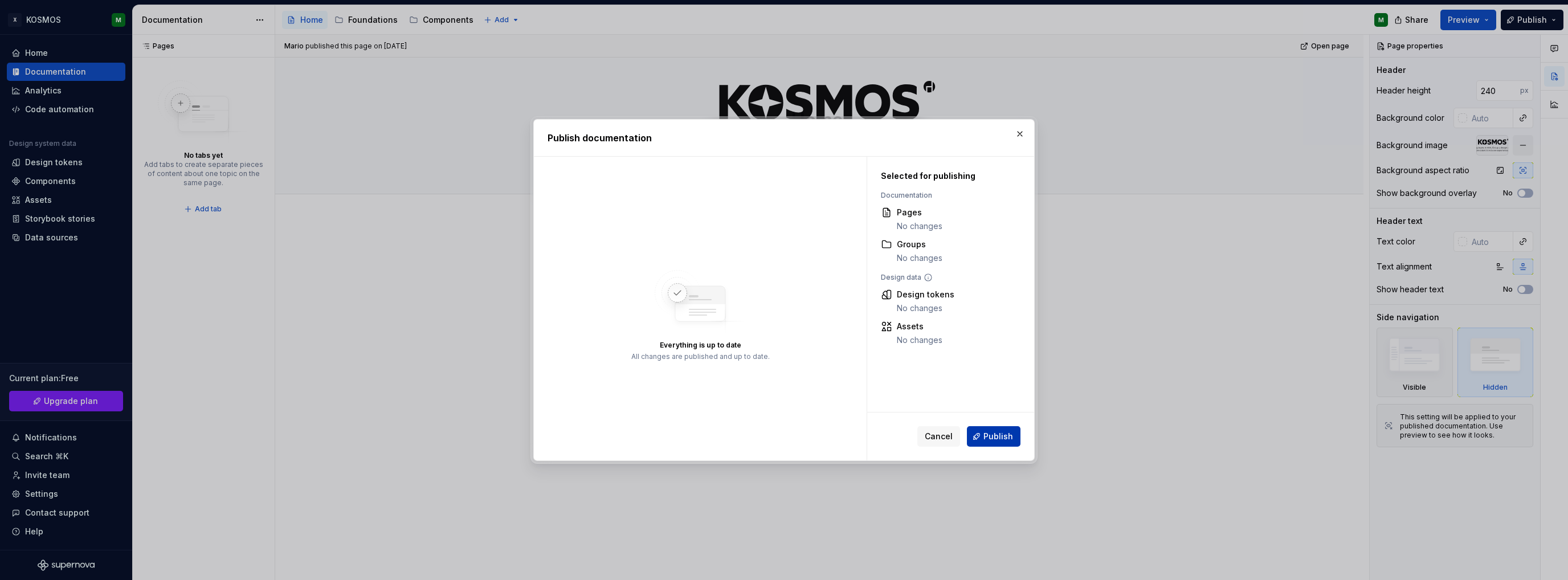
click at [996, 441] on span "Publish" at bounding box center [998, 437] width 29 height 11
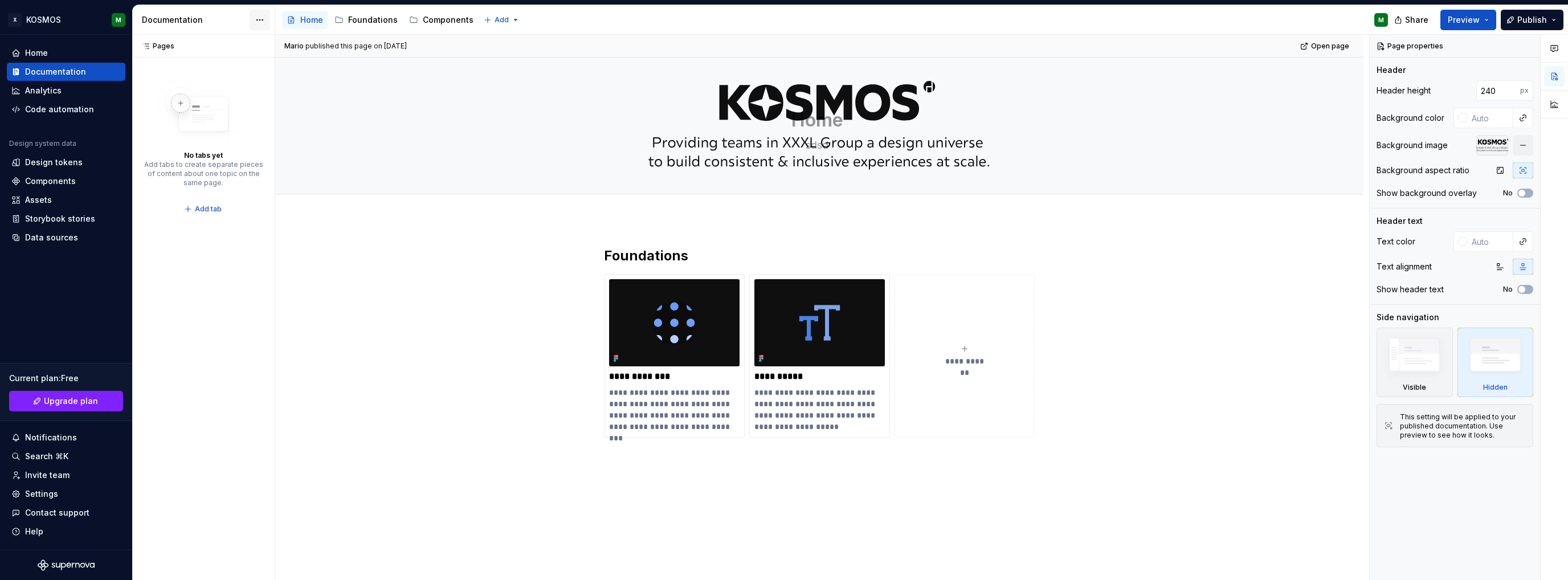
click at [252, 23] on html "X KOSMOS M Home Documentation Analytics Code automation Design system data Desi…" at bounding box center [784, 290] width 1568 height 580
click at [308, 116] on div "Documentation settings" at bounding box center [325, 118] width 108 height 11
type textarea "*"
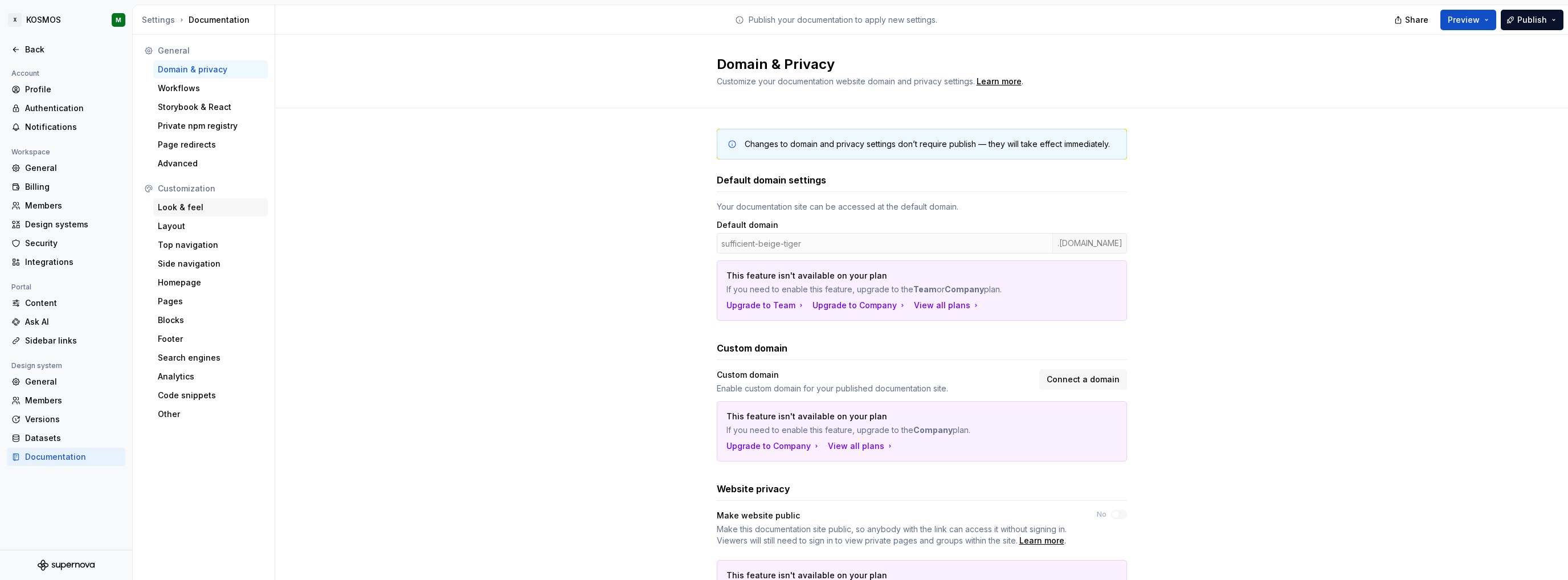
click at [189, 208] on div "Look & feel" at bounding box center [210, 207] width 105 height 11
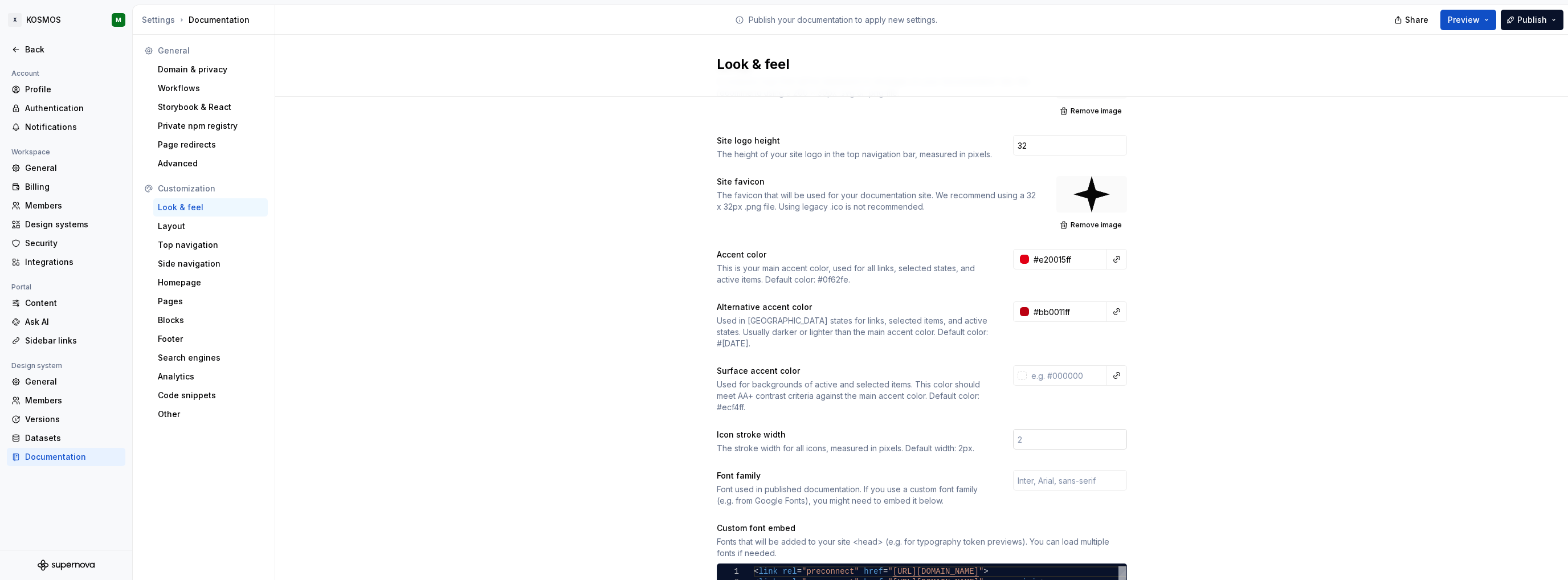
scroll to position [57, 0]
click at [1070, 469] on input "text" at bounding box center [1070, 479] width 114 height 21
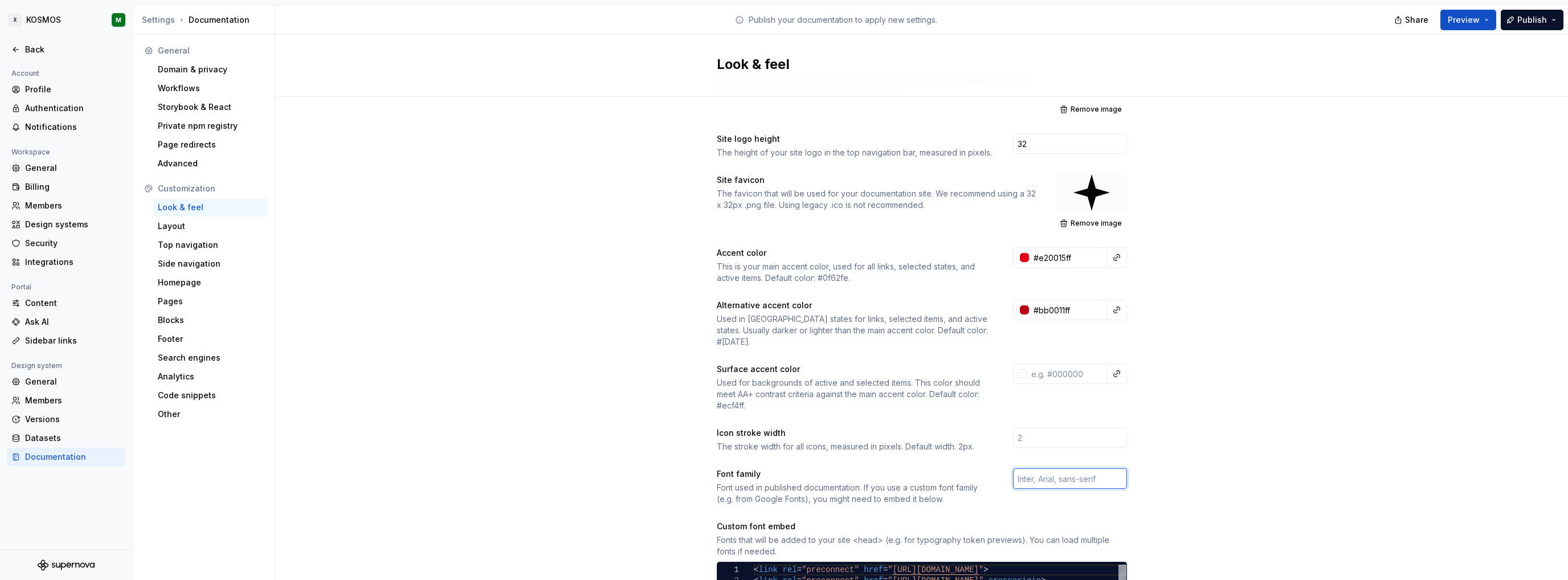
paste input "XXXLutz Sans"
type input "XXXLutz Sans, XXXLutzSans"
drag, startPoint x: 1259, startPoint y: 497, endPoint x: 1187, endPoint y: 498, distance: 72.0
click at [1262, 495] on div "Site logo A company logo that will be displayed on all pages on your documentat…" at bounding box center [922, 480] width 1293 height 881
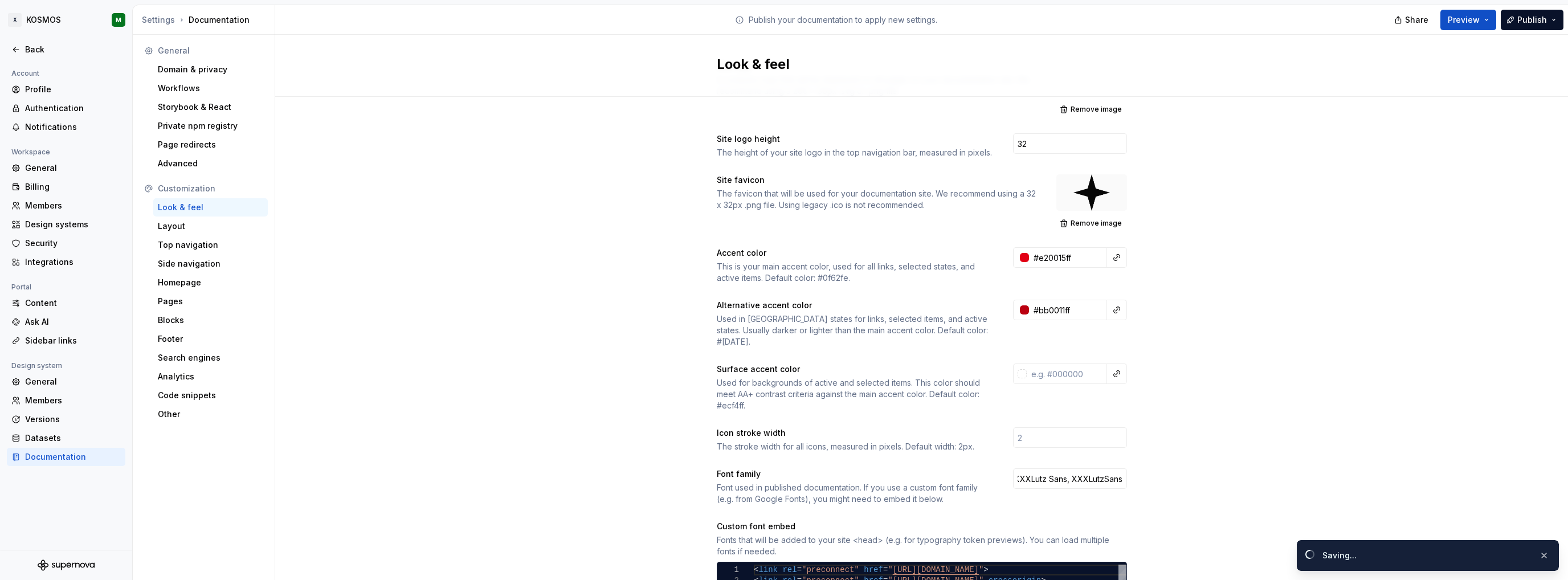
scroll to position [114, 0]
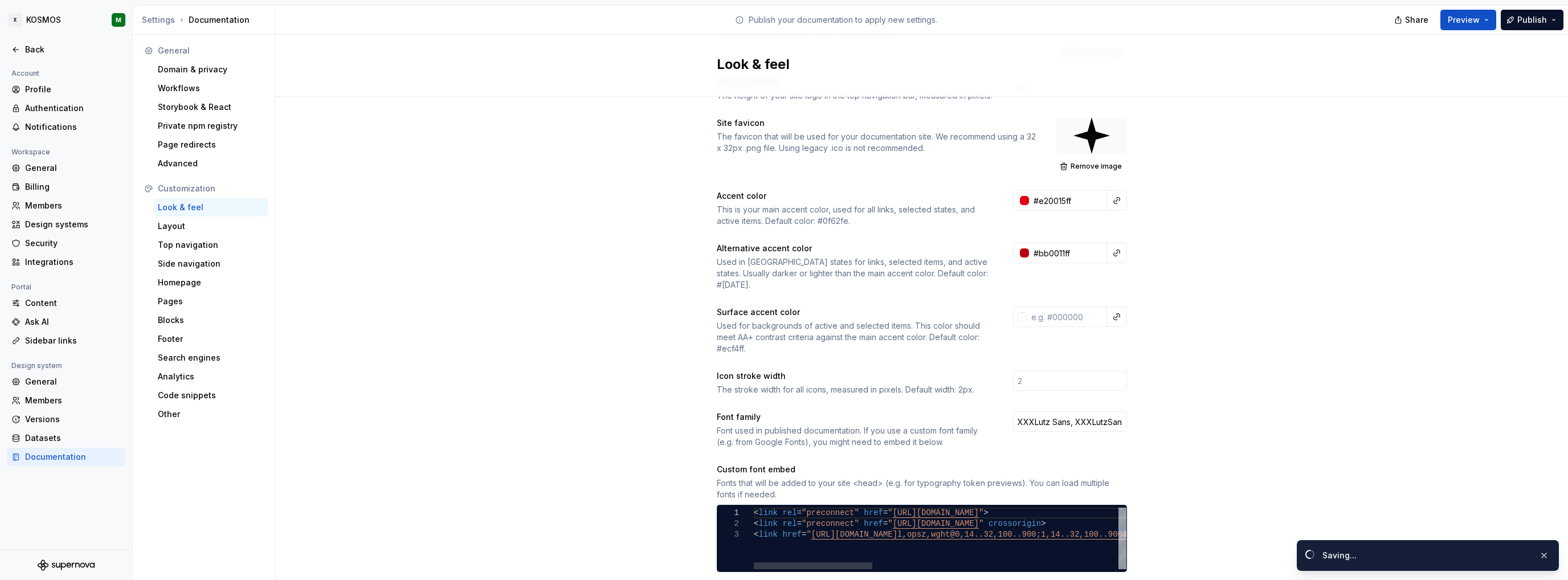
type textarea "**********"
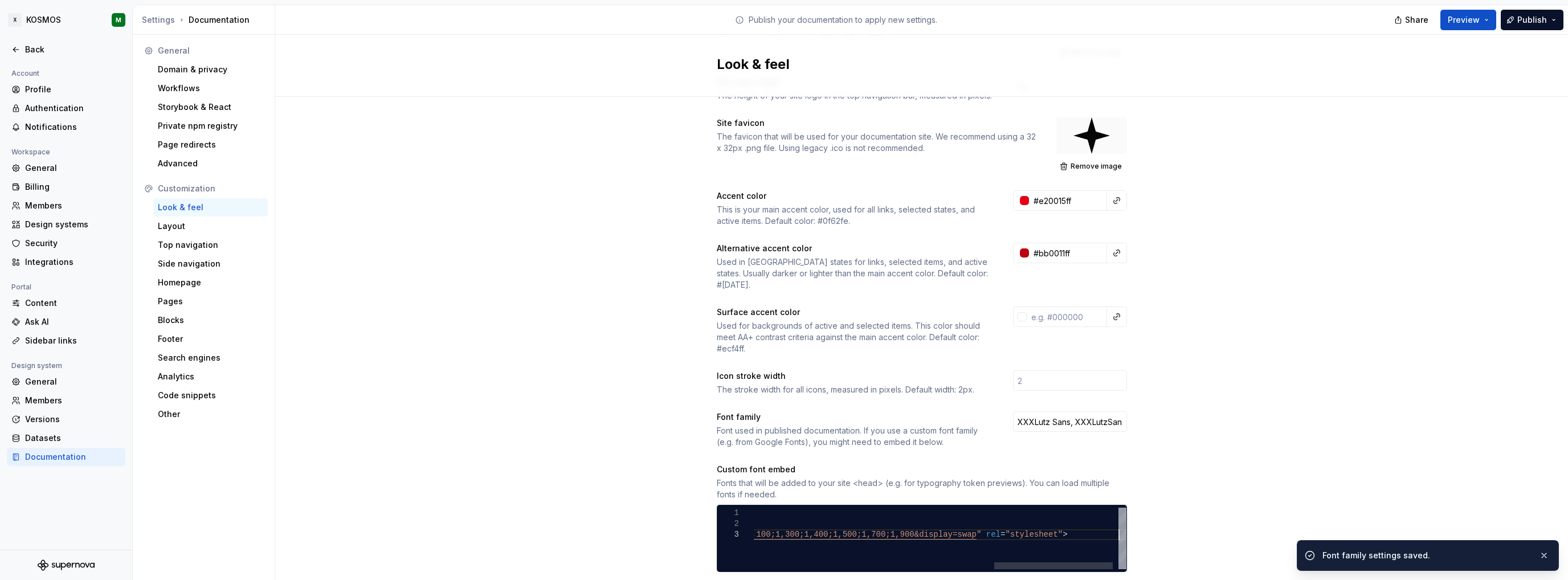
scroll to position [0, 1118]
click at [1007, 537] on div "< link rel = "preconnect" href = " https://fonts.googleapis.com " > < link rel …" at bounding box center [572, 538] width 1144 height 61
click at [1262, 467] on div "Site logo A company logo that will be displayed on all pages on your documentat…" at bounding box center [922, 423] width 1293 height 881
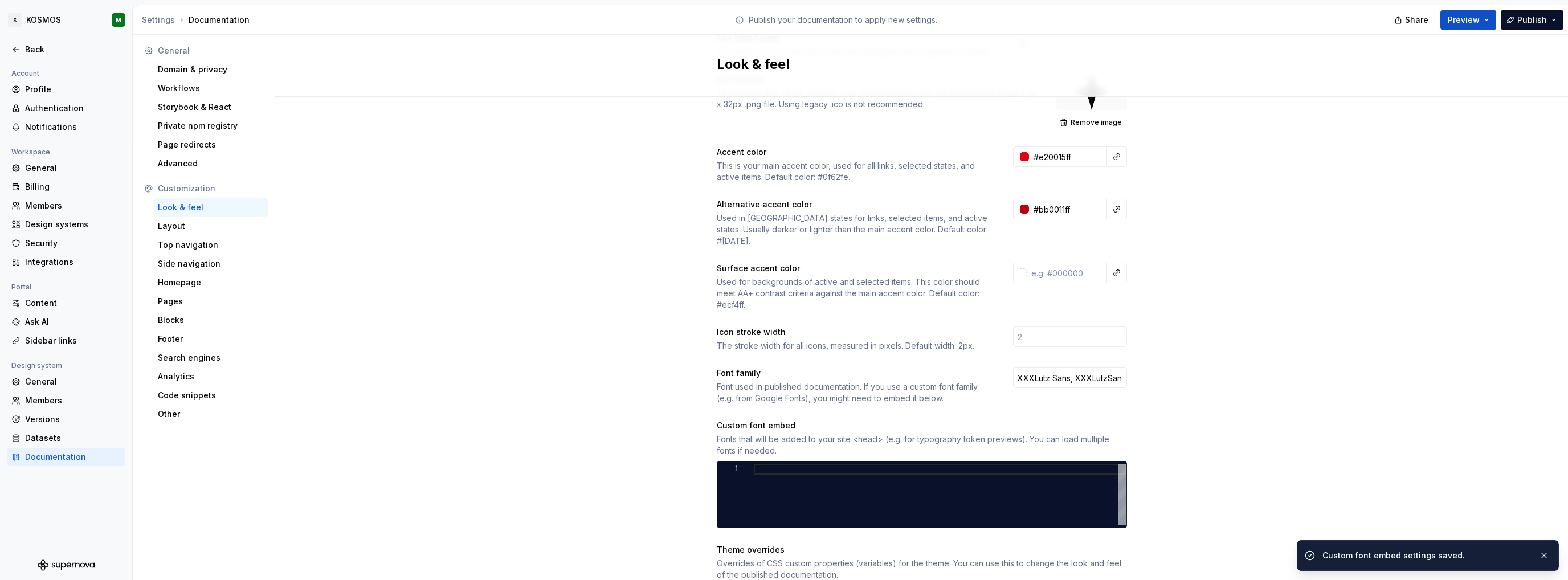
scroll to position [228, 0]
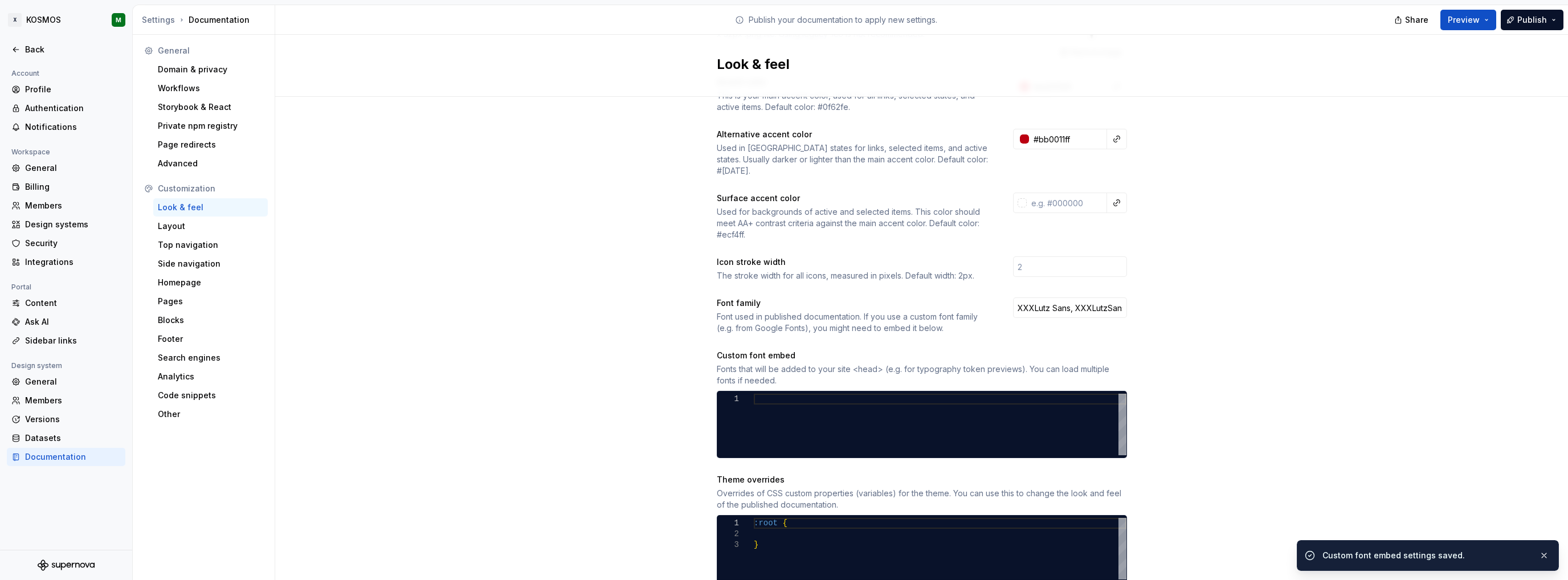
click at [1232, 438] on div "Site logo A company logo that will be displayed on all pages on your documentat…" at bounding box center [922, 309] width 1293 height 881
click at [28, 51] on div "Back" at bounding box center [73, 49] width 96 height 11
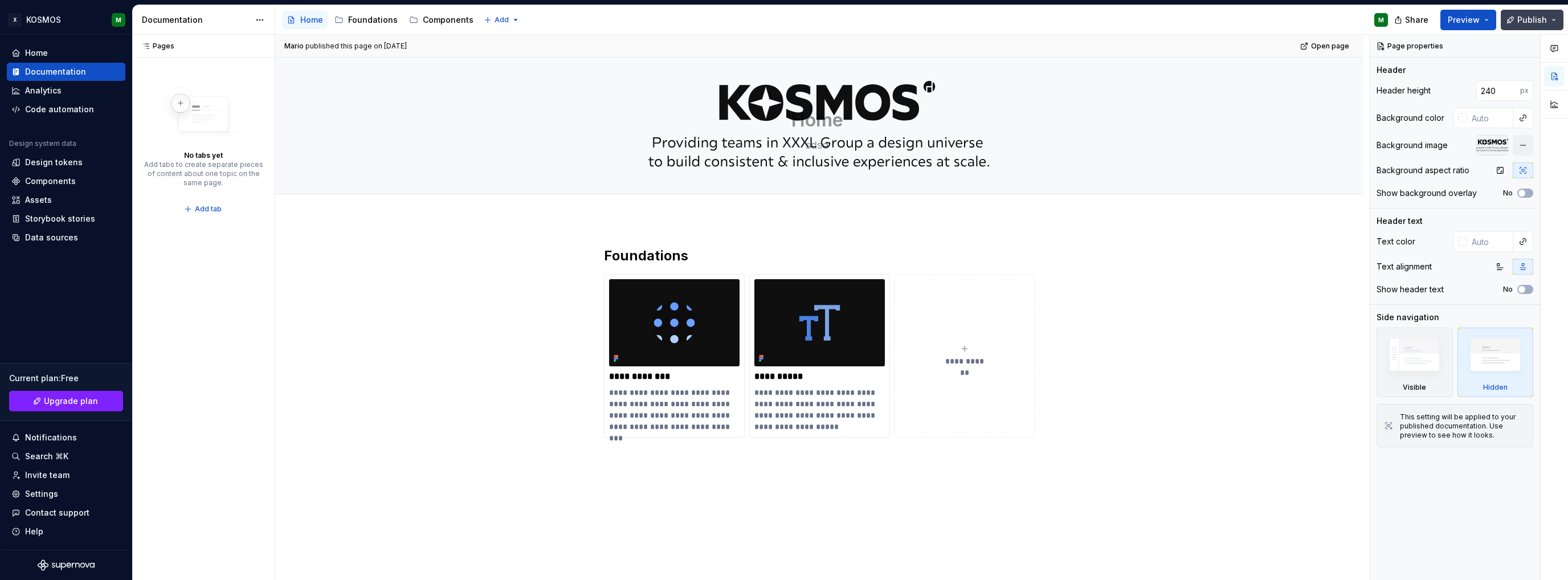
click at [1525, 21] on span "Publish" at bounding box center [1532, 20] width 29 height 11
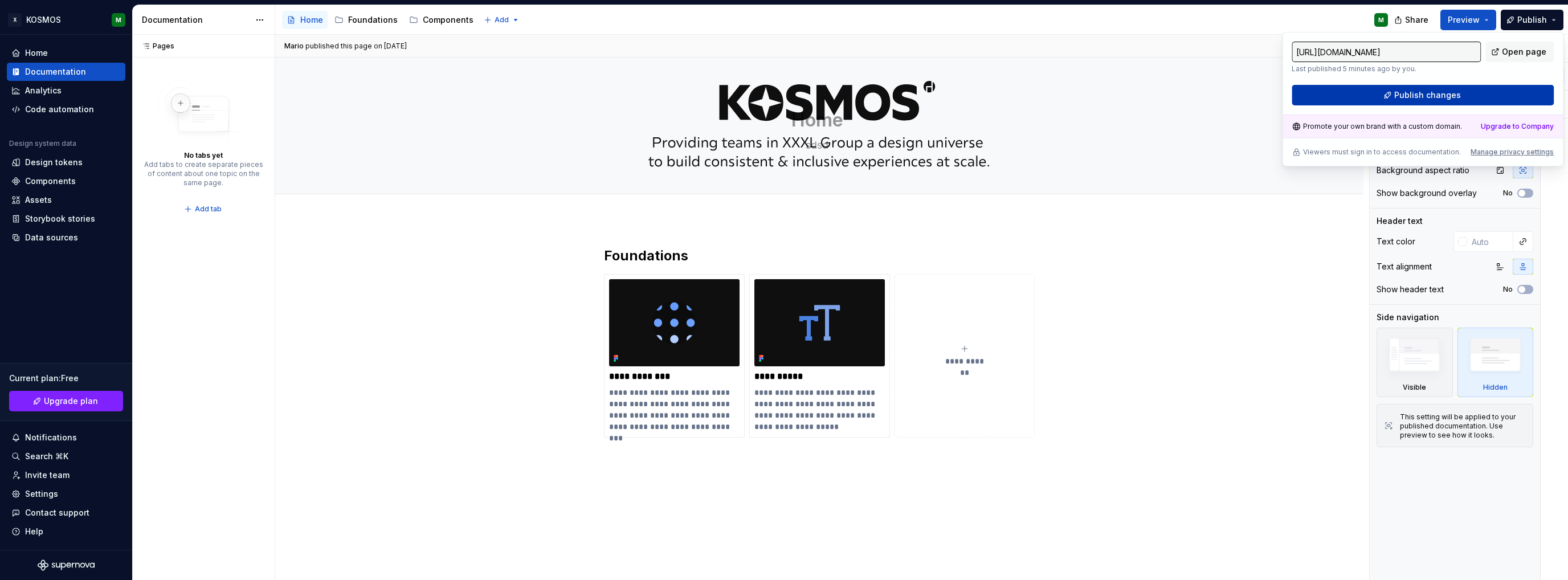
click at [1480, 98] on button "Publish changes" at bounding box center [1423, 95] width 262 height 21
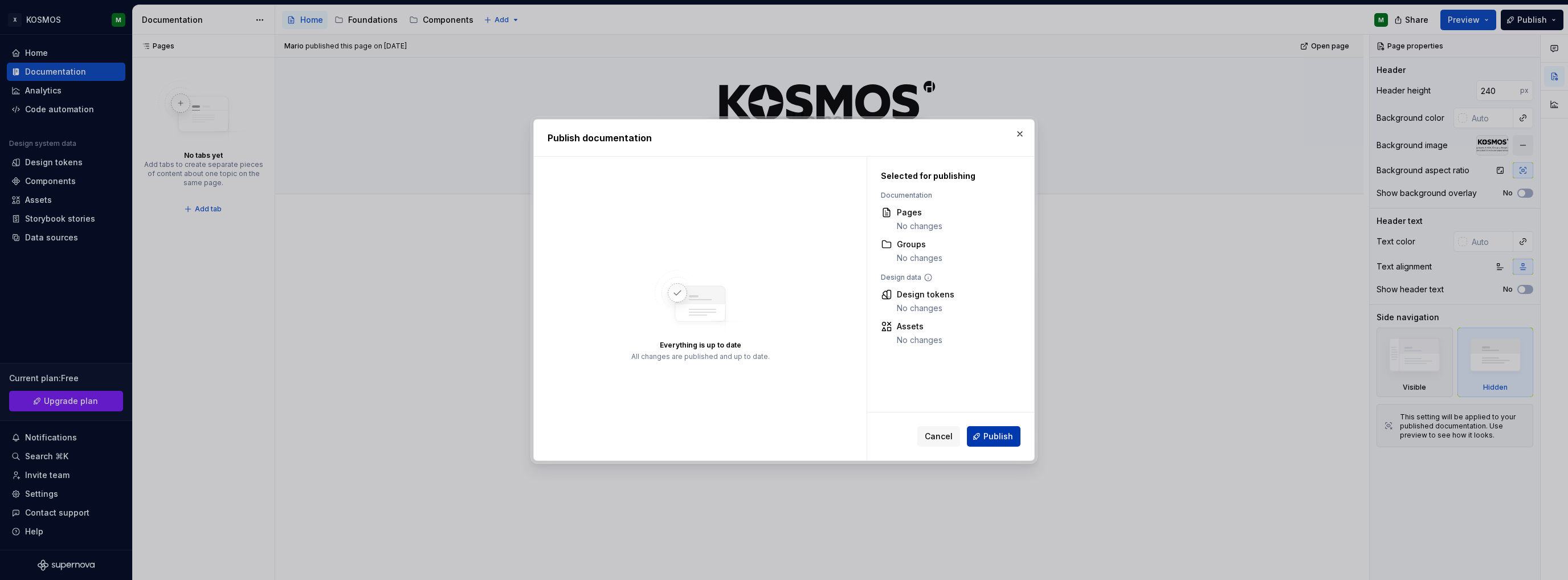
click at [993, 436] on span "Publish" at bounding box center [998, 437] width 29 height 11
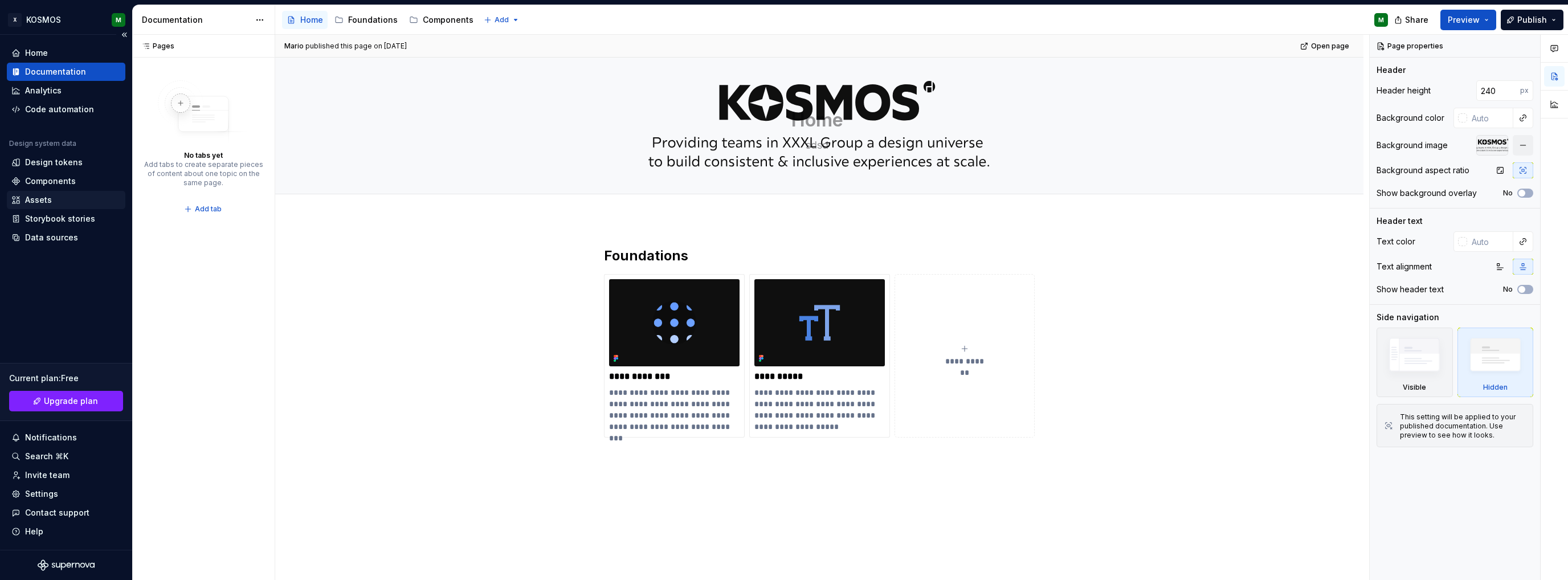
click at [44, 204] on div "Assets" at bounding box center [38, 200] width 27 height 11
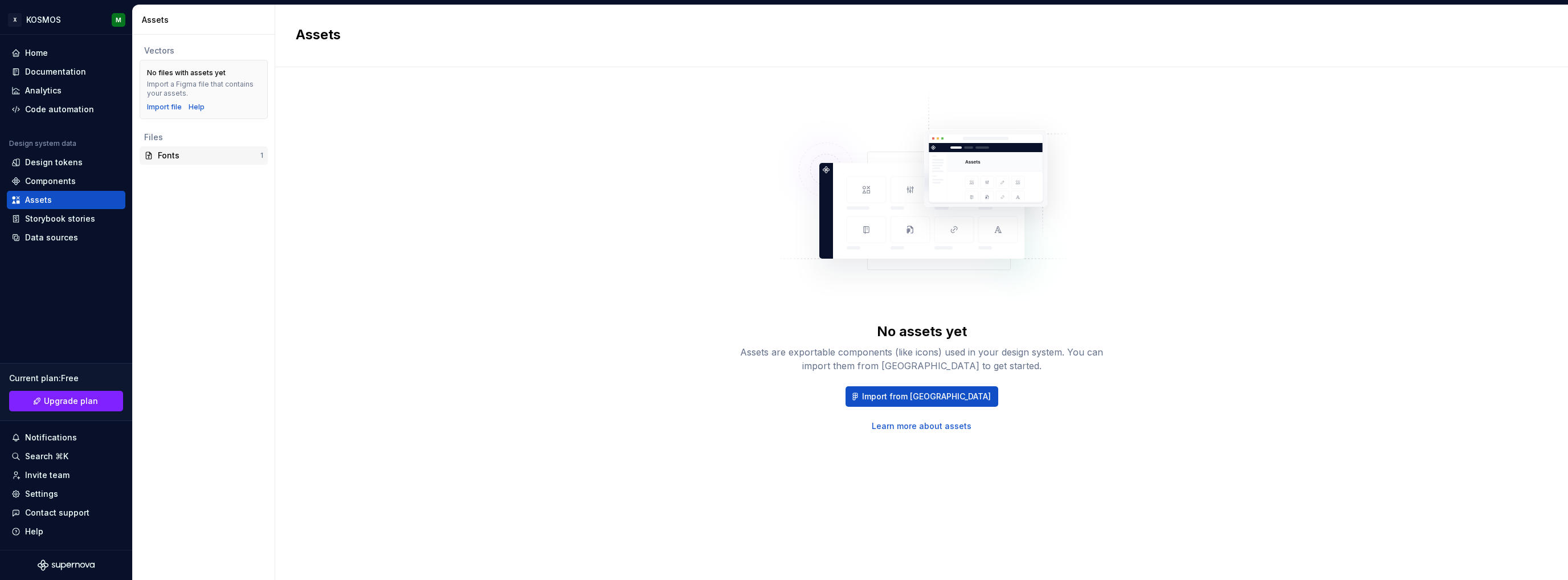
click at [206, 157] on div "Fonts" at bounding box center [209, 155] width 103 height 11
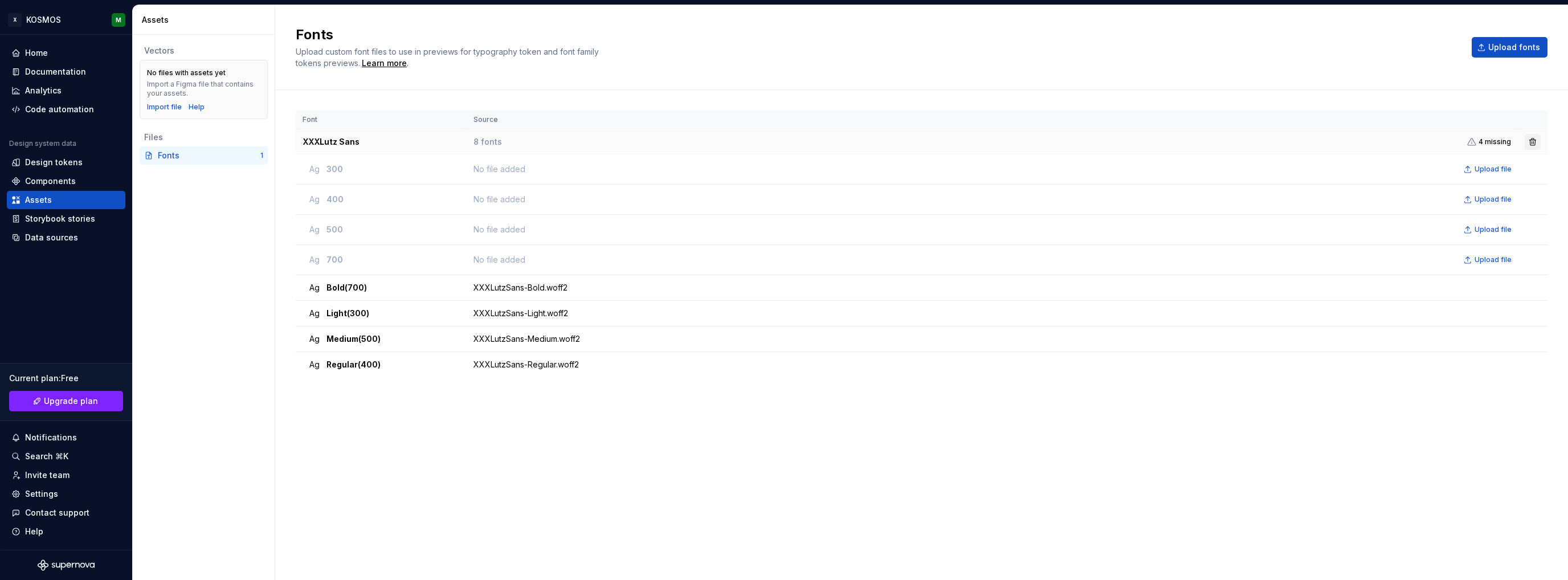
click at [1540, 142] on button "button" at bounding box center [1532, 142] width 16 height 16
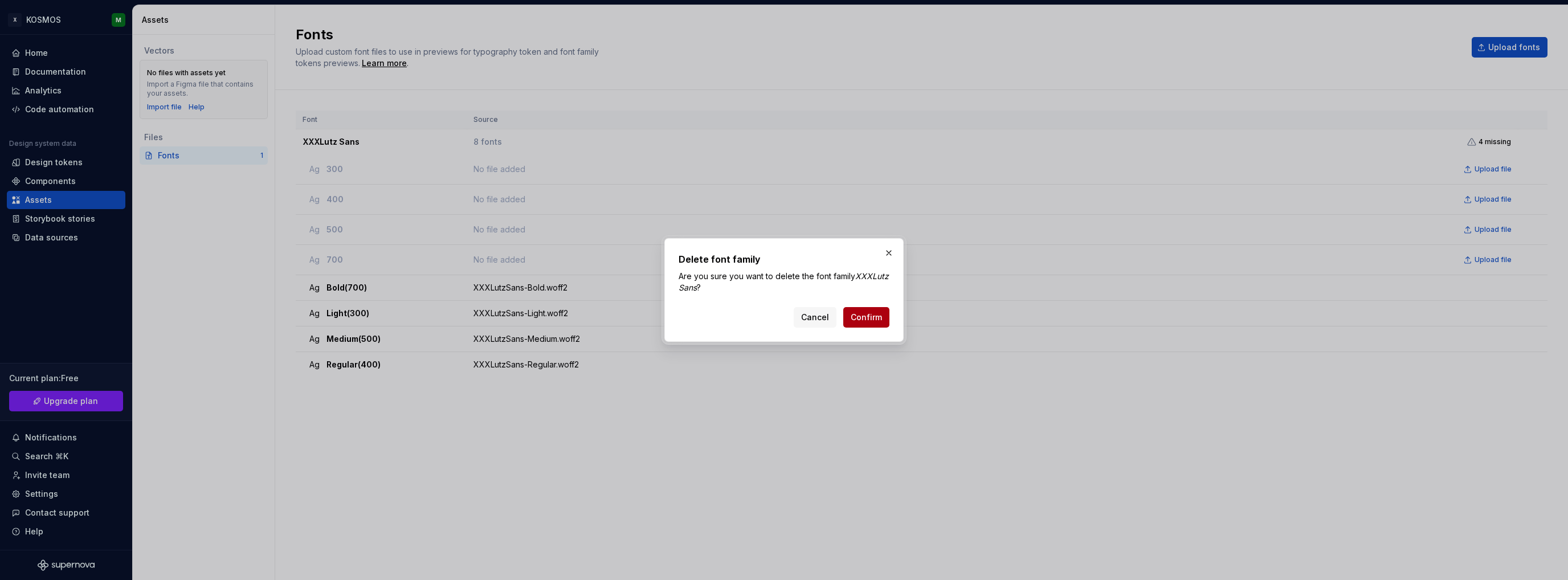
click at [867, 322] on span "Confirm" at bounding box center [866, 318] width 31 height 11
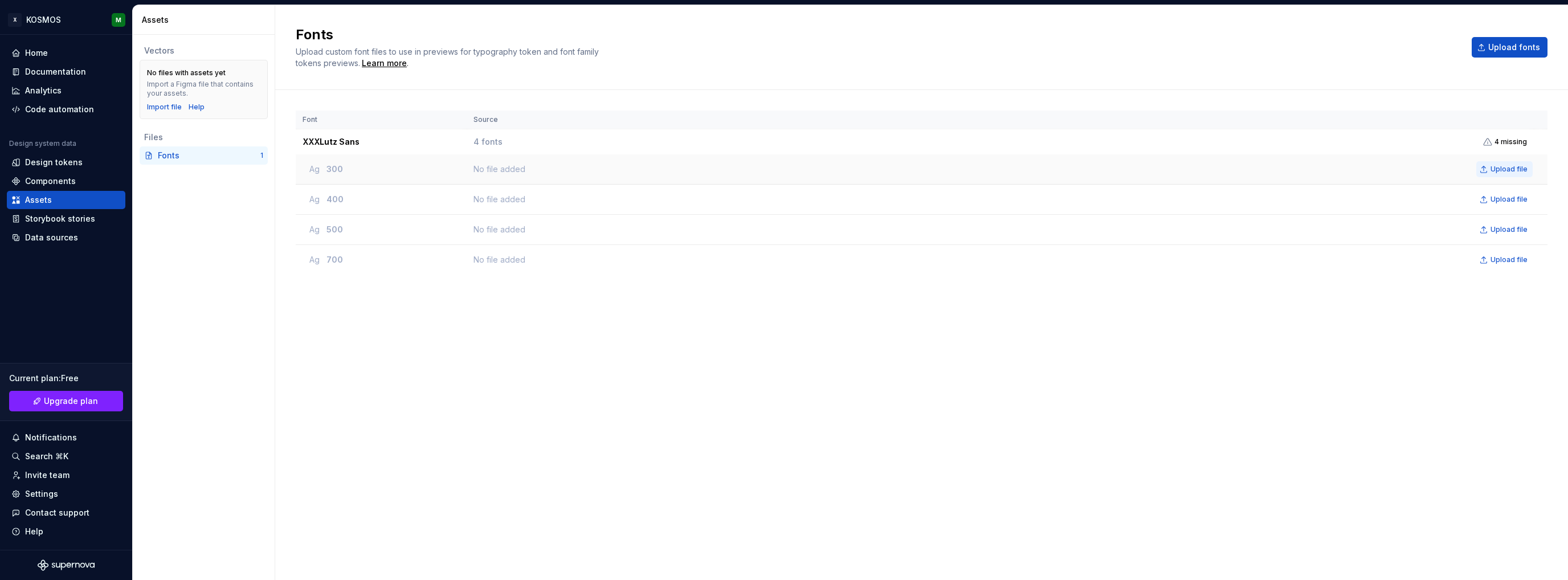
click at [1516, 169] on span "Upload file" at bounding box center [1509, 169] width 37 height 9
click at [323, 260] on div "Ag 700" at bounding box center [385, 260] width 150 height 11
drag, startPoint x: 303, startPoint y: 261, endPoint x: 324, endPoint y: 261, distance: 21.0
click at [311, 261] on td "Ag 700" at bounding box center [381, 260] width 171 height 30
drag, startPoint x: 363, startPoint y: 261, endPoint x: 563, endPoint y: 276, distance: 200.6
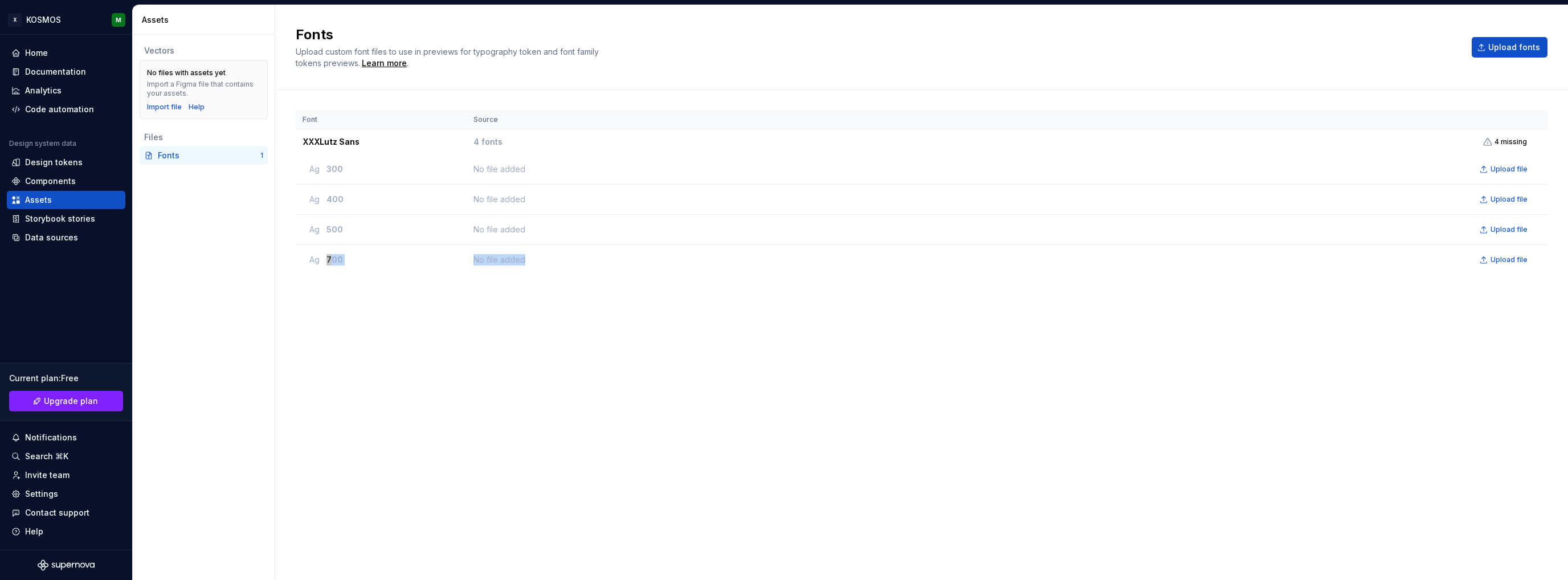
click at [558, 274] on div "Font Source XXXLutz Sans 4 fonts 4 missing Ag 300 No file added Upload file Ag …" at bounding box center [922, 323] width 1252 height 426
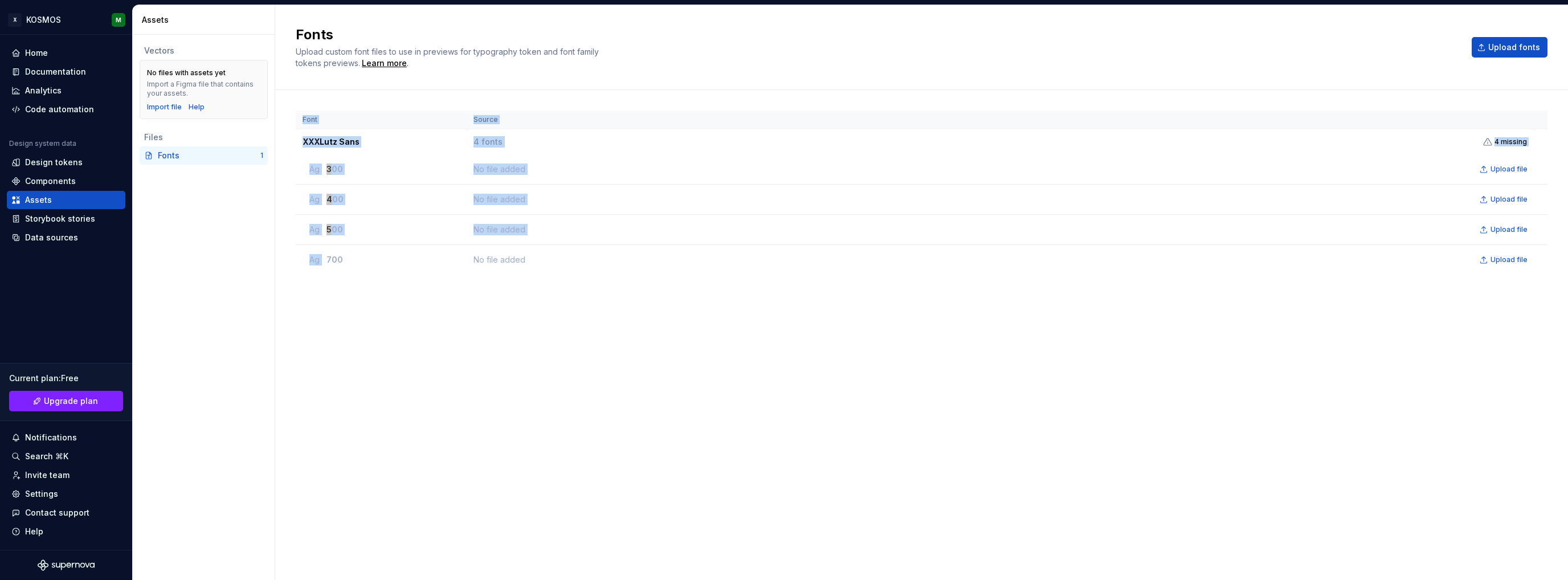
click at [585, 278] on div "Font Source XXXLutz Sans 4 fonts 4 missing Ag 300 No file added Upload file Ag …" at bounding box center [922, 323] width 1252 height 426
drag, startPoint x: 1507, startPoint y: 66, endPoint x: 1510, endPoint y: 60, distance: 6.7
click at [1509, 64] on div "Fonts Upload custom font files to use in previews for typography token and font…" at bounding box center [922, 47] width 1252 height 43
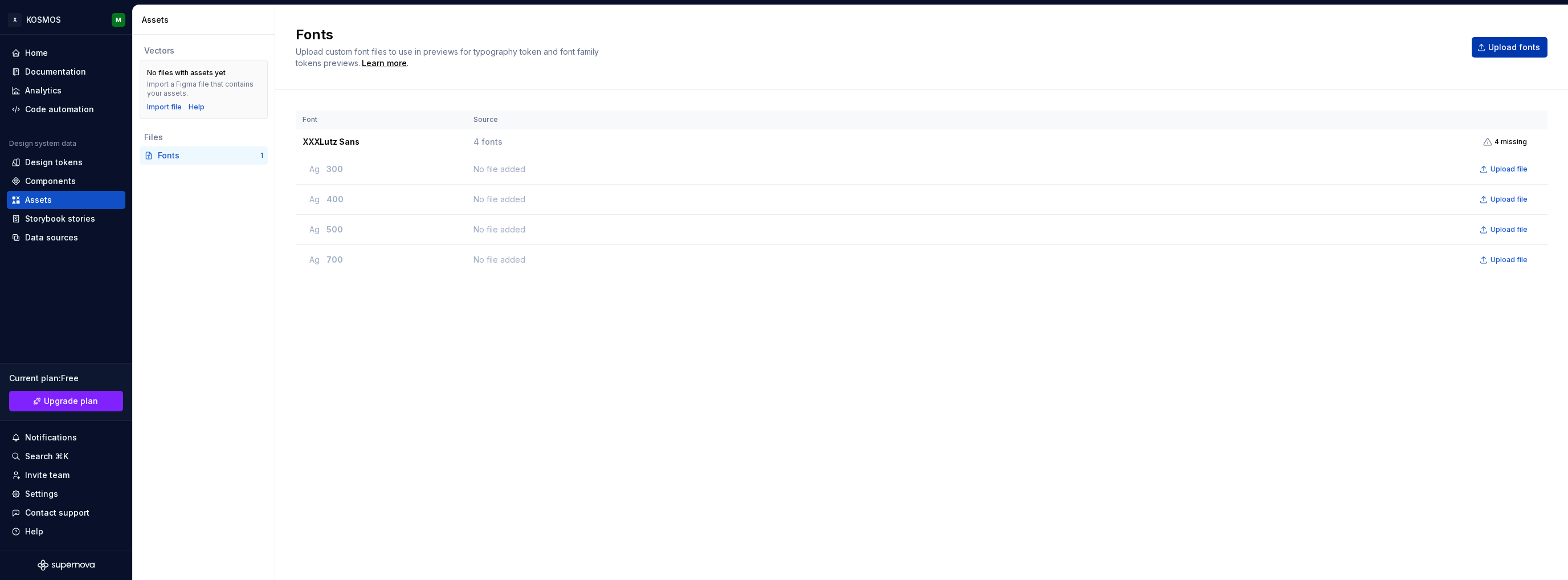
click at [1510, 50] on span "Upload fonts" at bounding box center [1514, 47] width 52 height 11
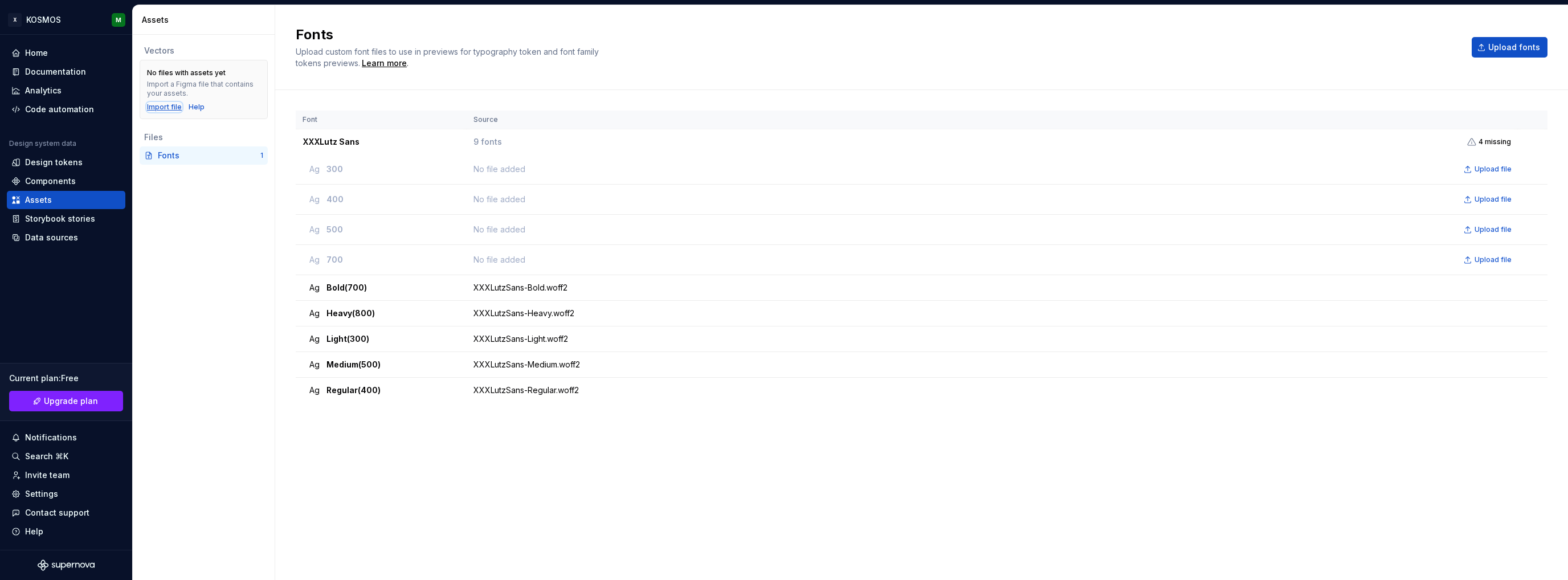
click at [169, 105] on div "Import file" at bounding box center [164, 107] width 34 height 9
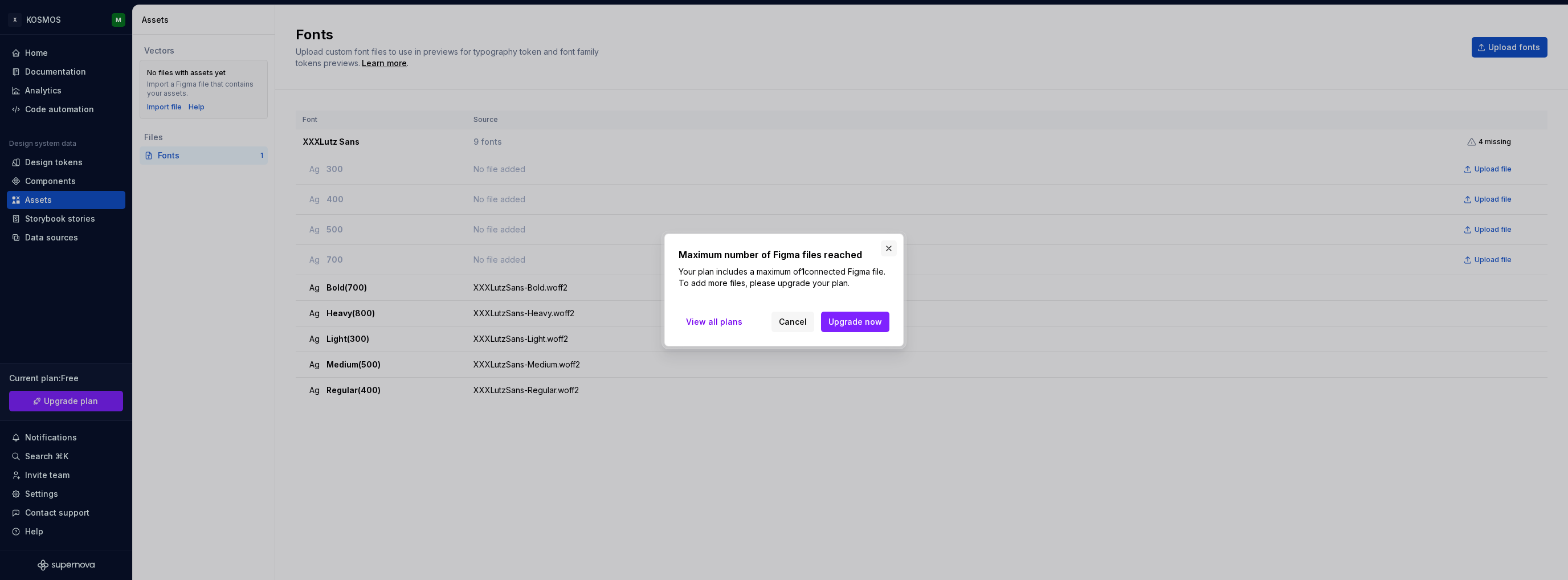
click at [886, 249] on button "button" at bounding box center [888, 248] width 16 height 16
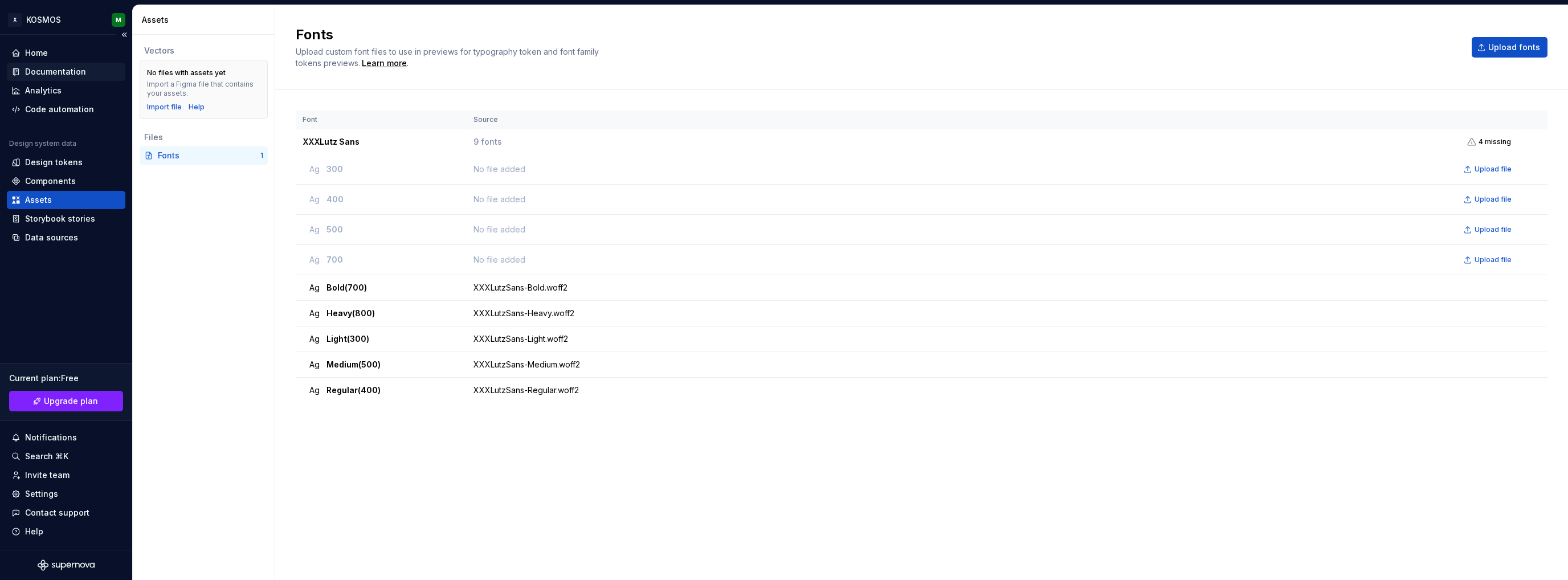
click at [55, 73] on div "Documentation" at bounding box center [55, 72] width 61 height 11
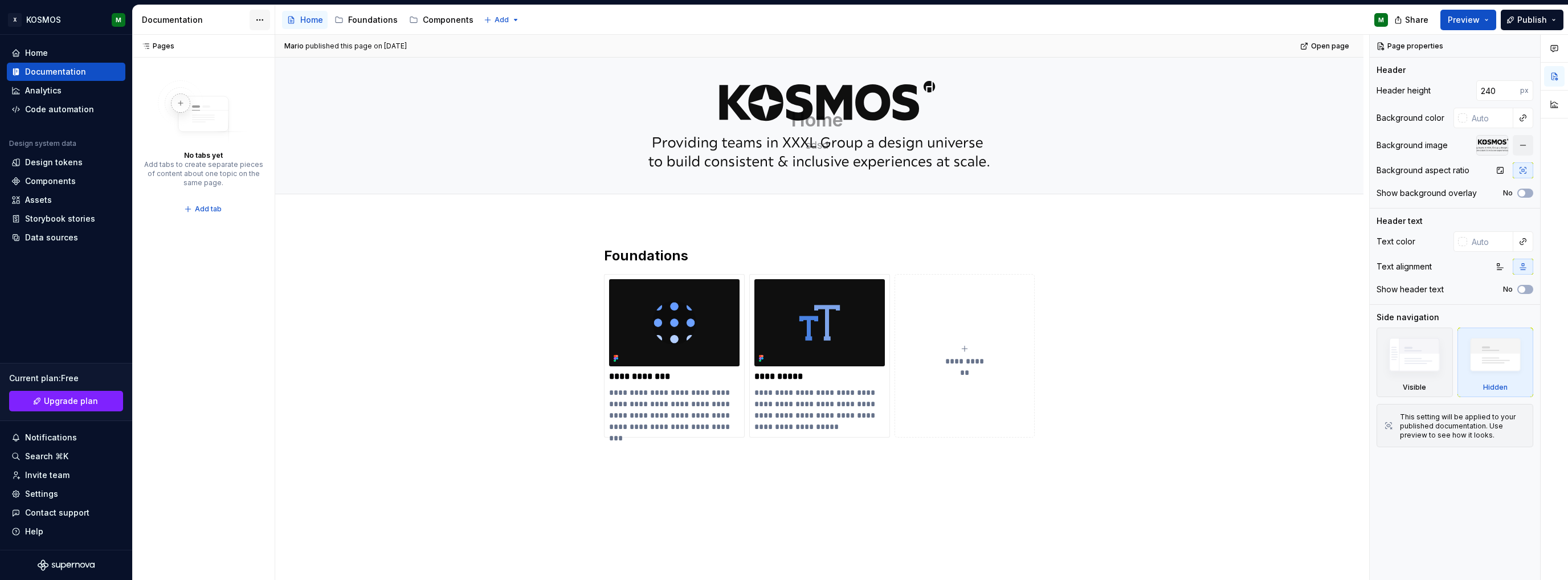
click at [258, 22] on html "X KOSMOS M Home Documentation Analytics Code automation Design system data Desi…" at bounding box center [784, 290] width 1568 height 580
click at [289, 117] on div "Documentation settings" at bounding box center [325, 118] width 108 height 11
type textarea "*"
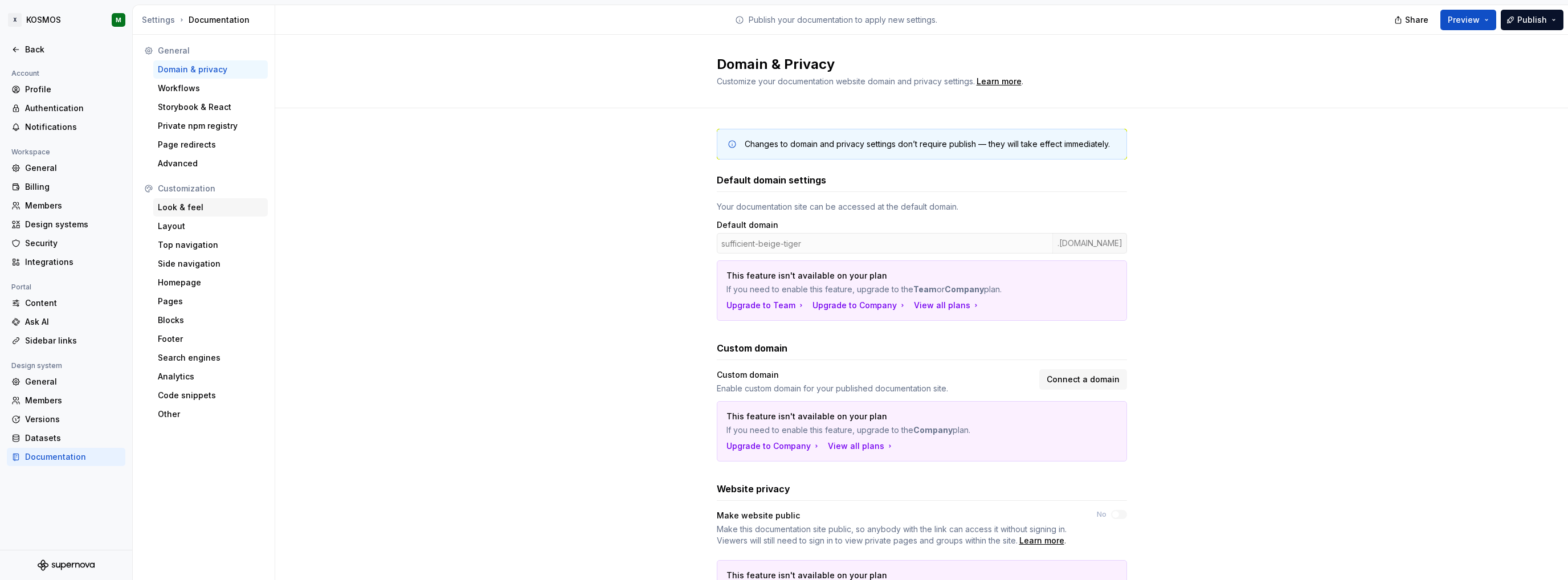
click at [205, 204] on div "Look & feel" at bounding box center [210, 207] width 105 height 11
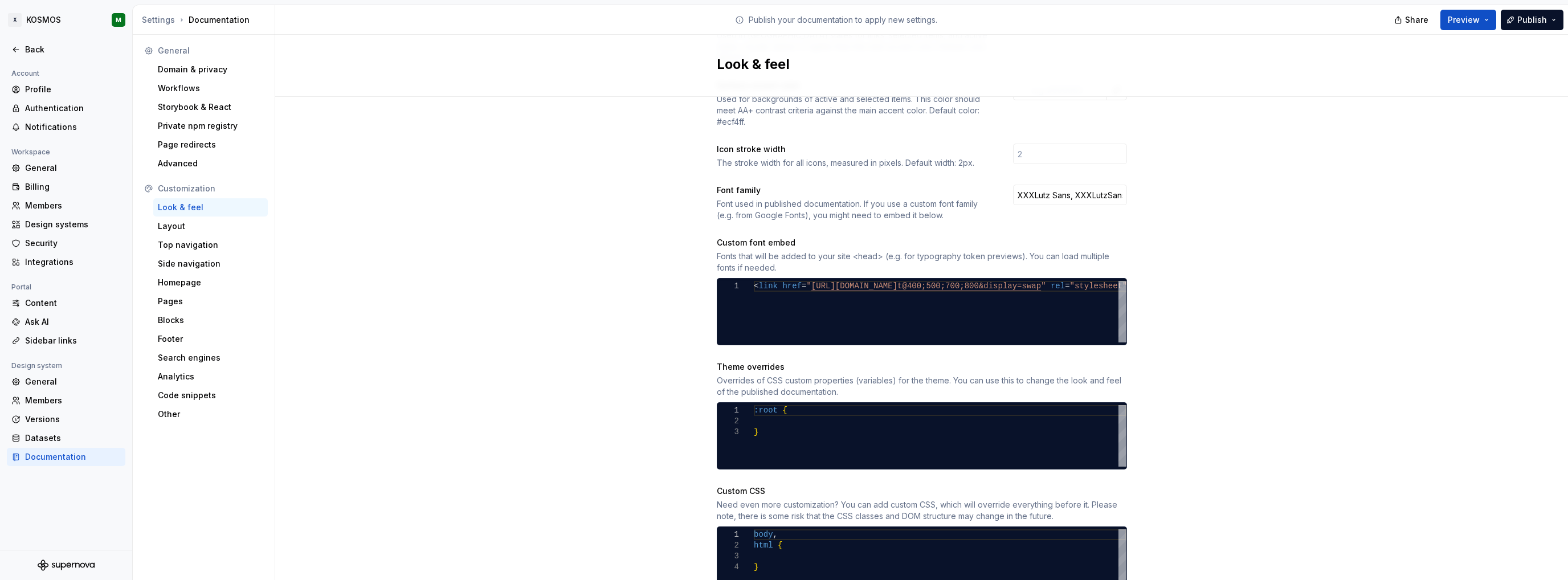
scroll to position [342, 0]
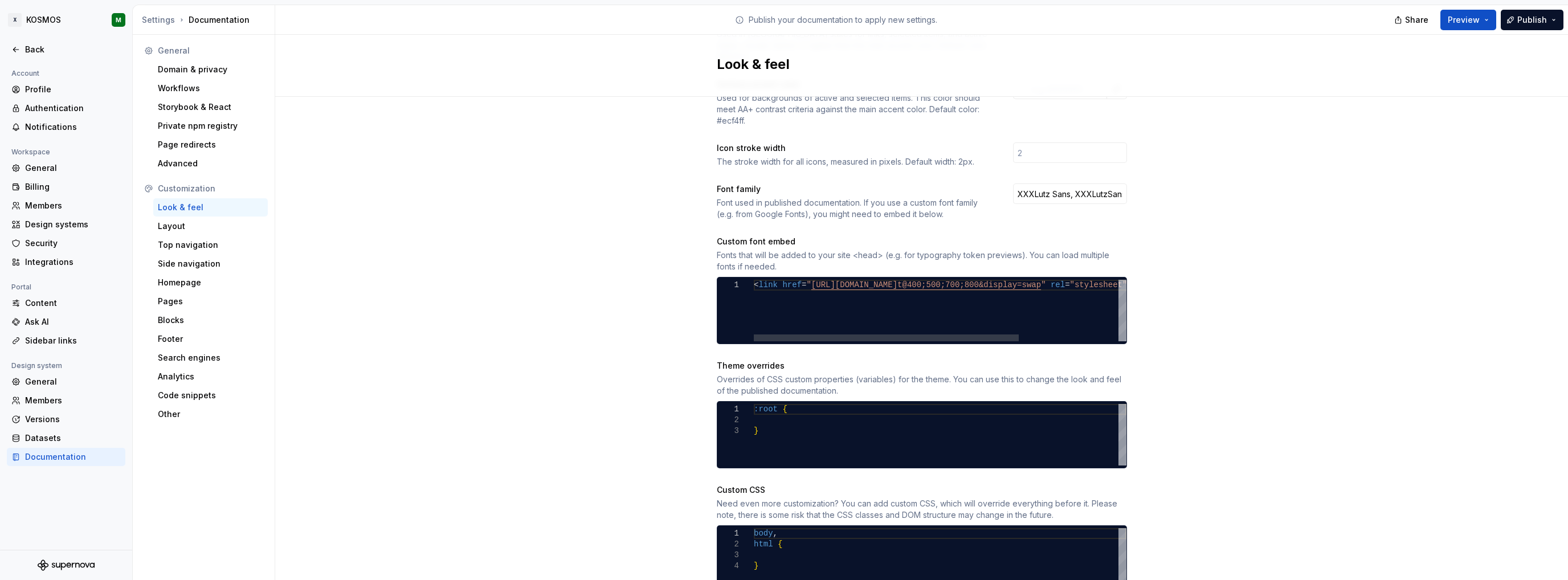
type textarea "**********"
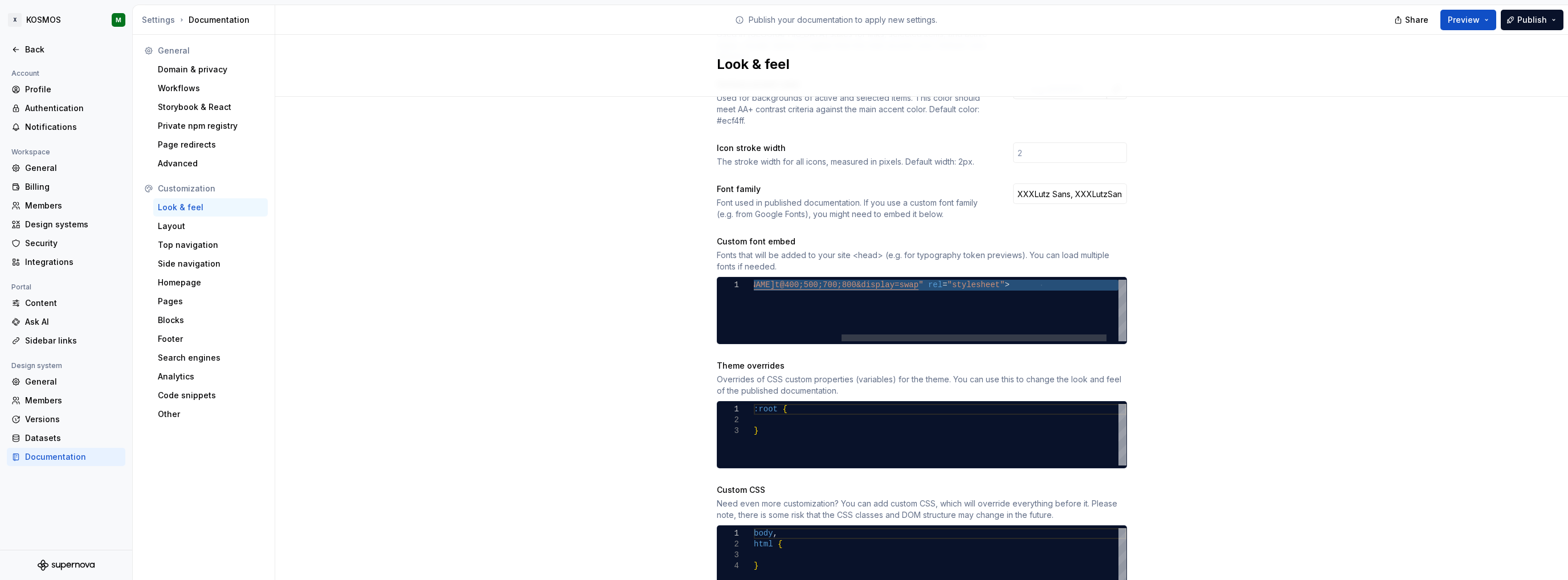
drag, startPoint x: 786, startPoint y: 277, endPoint x: 1215, endPoint y: 287, distance: 429.1
click at [1144, 287] on div "< link href = " https://fonts.googleapis.com/css2?family=Inter:wgh t@400;500;70…" at bounding box center [888, 311] width 512 height 61
click at [1057, 298] on div "< link href = " https://fonts.googleapis.com/css2?family=Inter:wgh t@400;500;70…" at bounding box center [888, 311] width 512 height 61
drag, startPoint x: 1057, startPoint y: 298, endPoint x: 621, endPoint y: 257, distance: 437.9
click at [631, 280] on div "< link href = " https://fonts.googleapis.com/css2?family=Inter:wgh t@400;500;70…" at bounding box center [888, 311] width 512 height 61
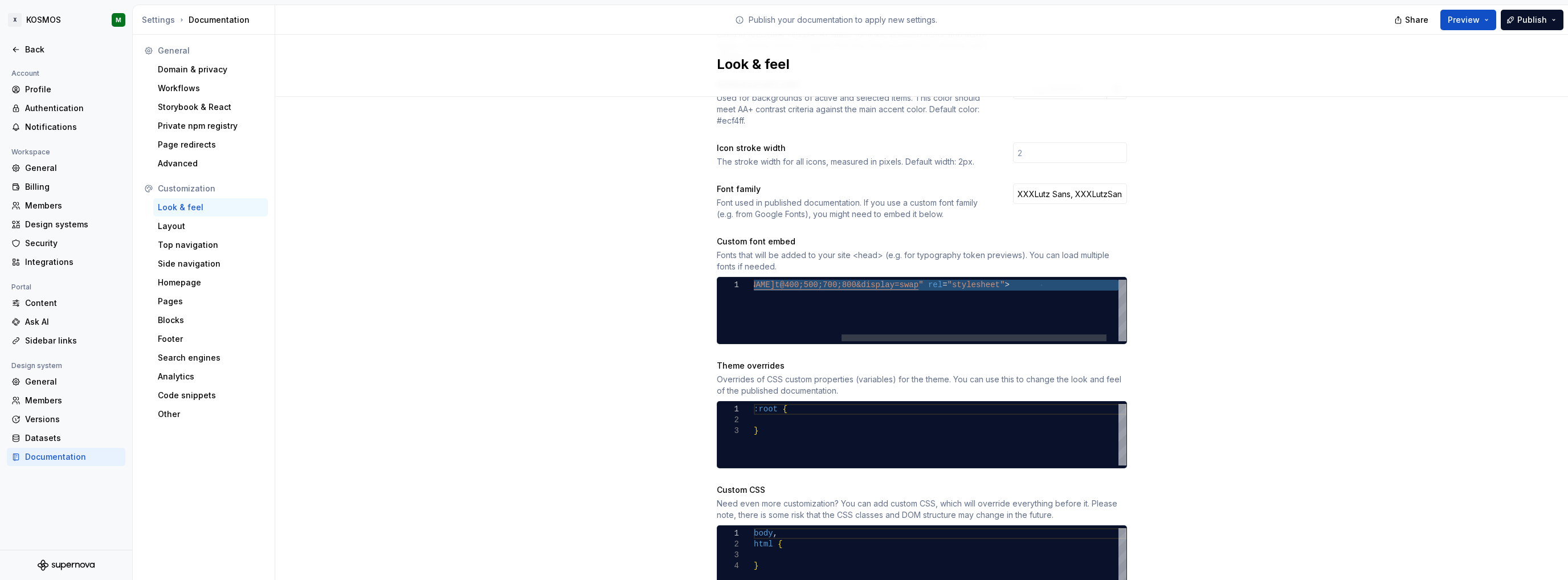
click at [805, 299] on div "< link href = " https://fonts.googleapis.com/css2?family=Inter:wgh t@400;500;70…" at bounding box center [888, 311] width 512 height 61
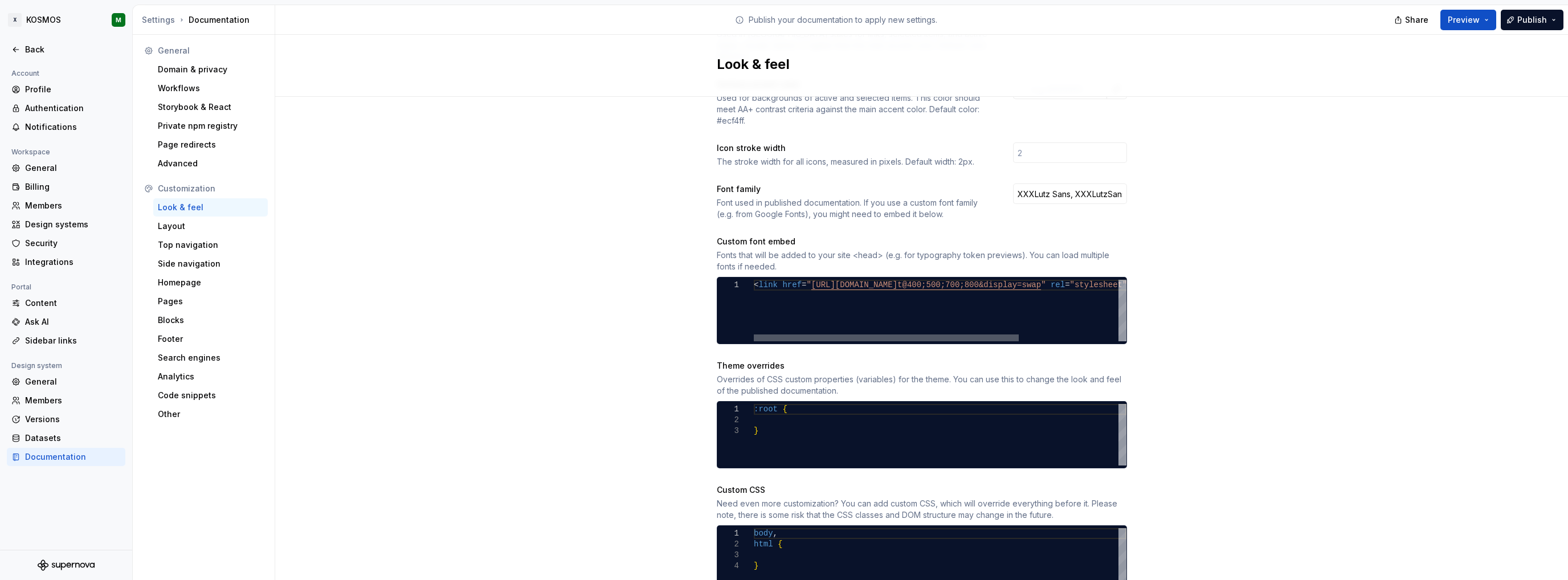
click at [822, 334] on div at bounding box center [936, 338] width 365 height 7
click at [824, 303] on div "< link href = " https://fonts.googleapis.com/css2?family=Inter:wgh t@400;500;70…" at bounding box center [1010, 311] width 512 height 61
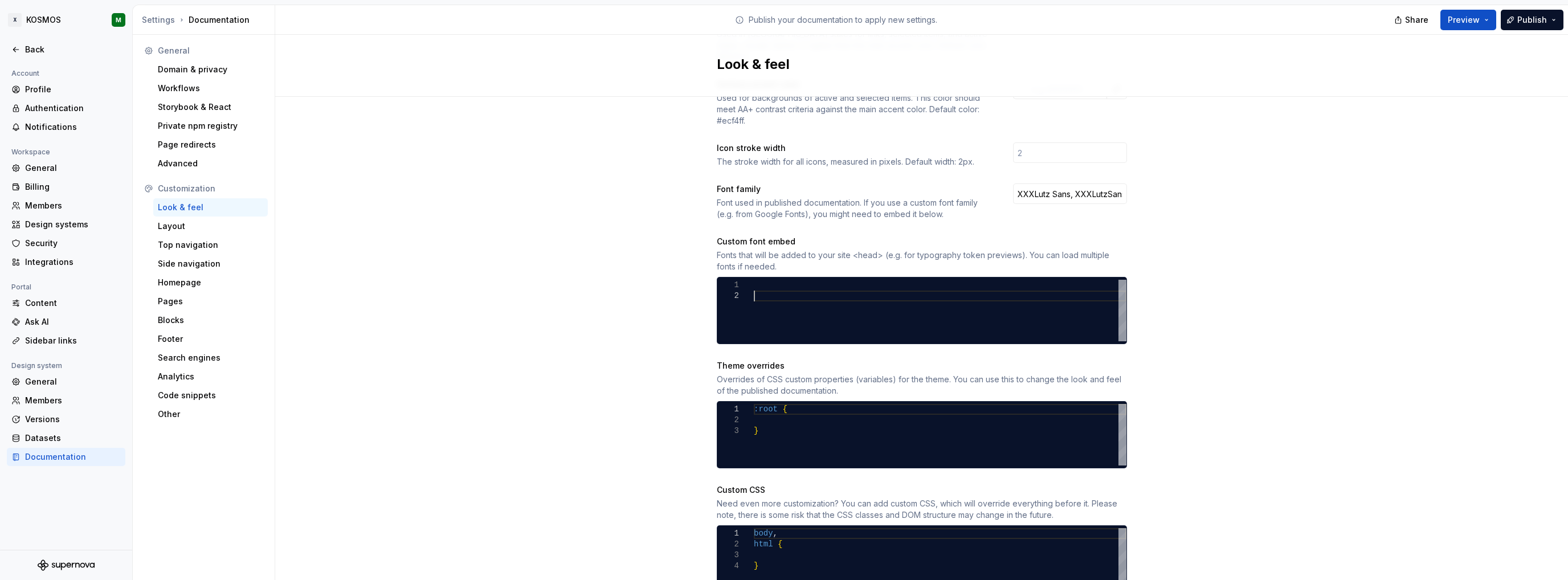
scroll to position [11, 0]
click at [1238, 318] on div "Site logo A company logo that will be displayed on all pages on your documentat…" at bounding box center [922, 195] width 1293 height 881
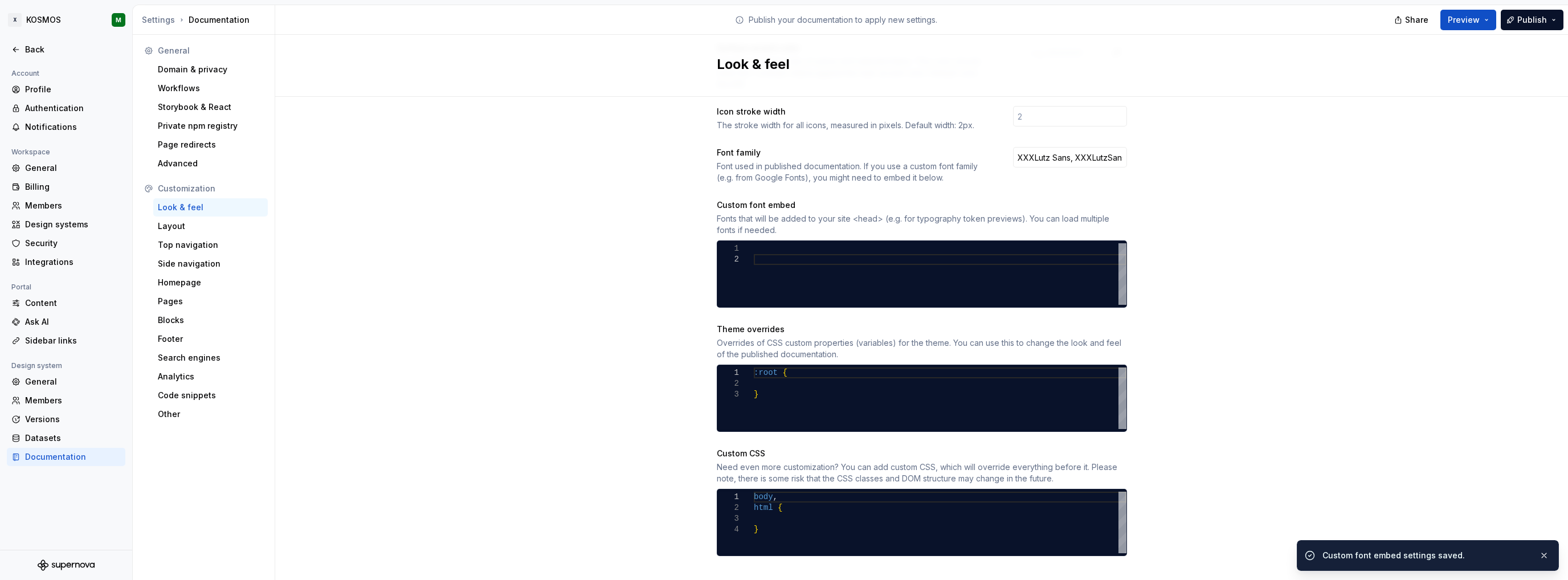
scroll to position [381, 0]
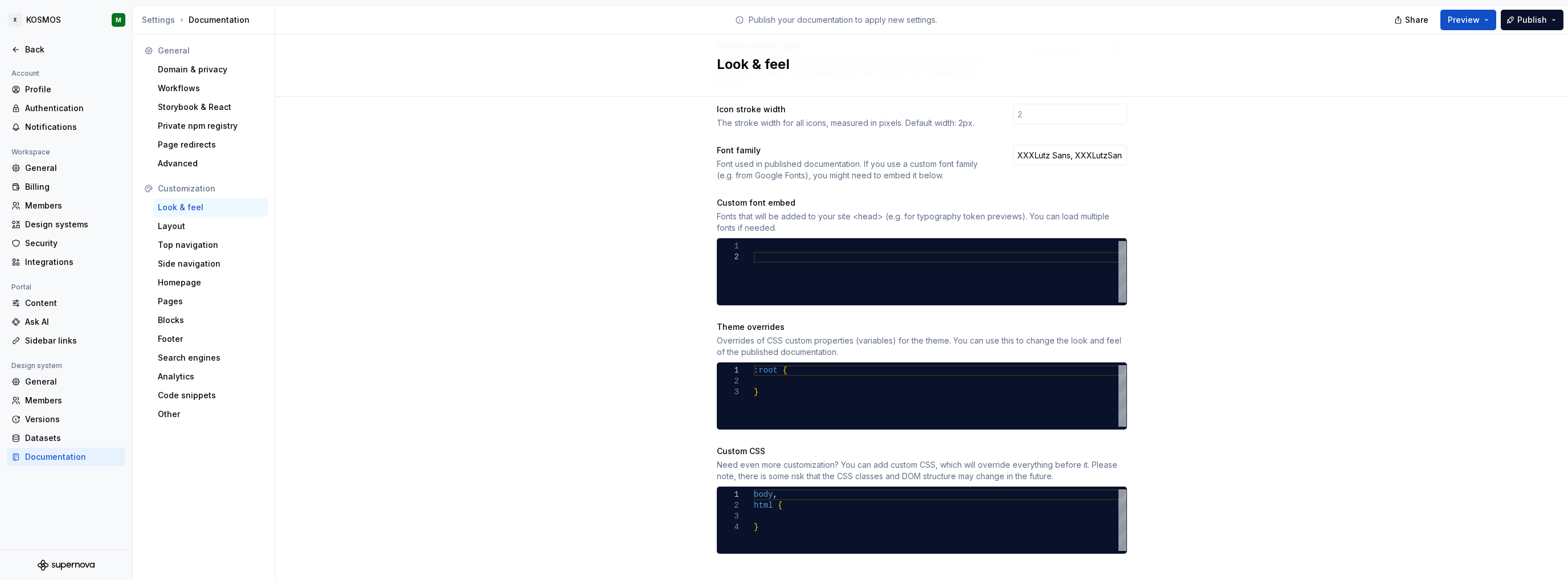
type textarea "******* ** *"
click at [833, 375] on div ":root { }" at bounding box center [940, 396] width 373 height 61
click at [823, 366] on div ":root { }" at bounding box center [940, 396] width 373 height 61
drag, startPoint x: 765, startPoint y: 515, endPoint x: 737, endPoint y: 476, distance: 48.0
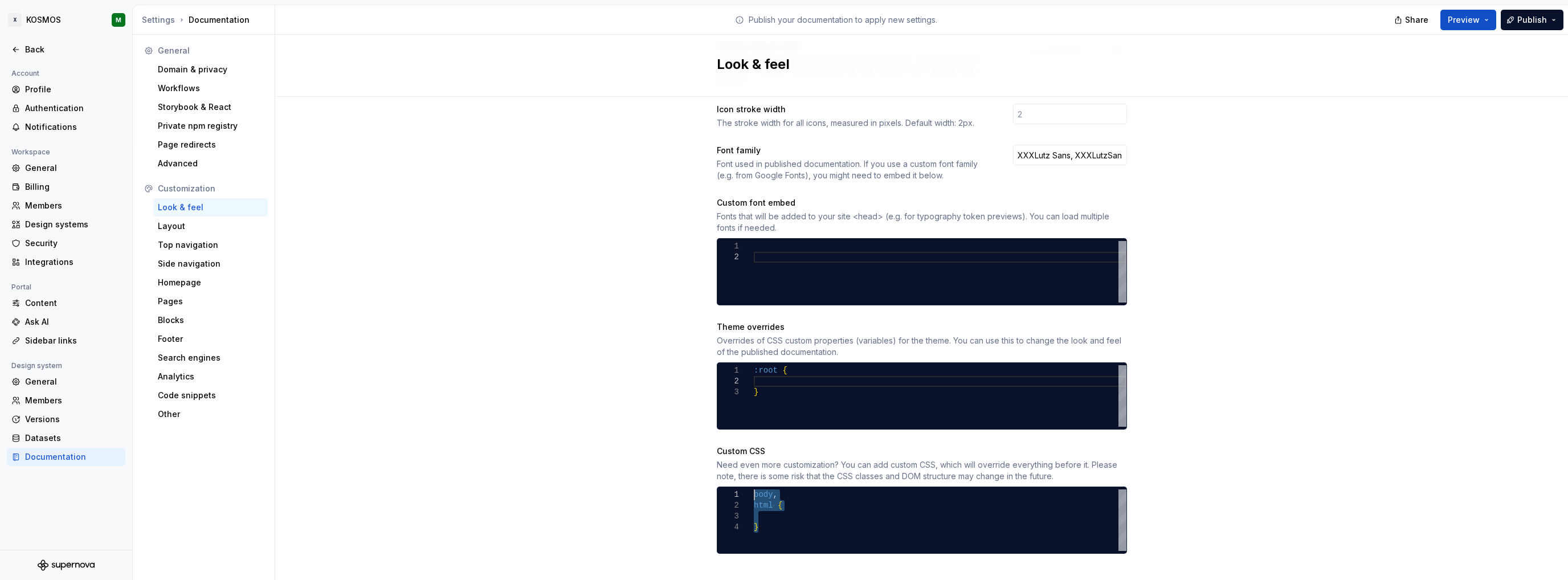
click at [754, 489] on div "body , html { }" at bounding box center [940, 520] width 373 height 61
drag, startPoint x: 915, startPoint y: 513, endPoint x: 738, endPoint y: 509, distance: 177.0
click at [754, 509] on div ".token-table .item .info .description { font-size: 14px ; line-height: 20px ; c…" at bounding box center [940, 520] width 373 height 61
click at [806, 515] on div ".token-table .item .info .description { font-size: 14px ; line-height: 20px ; c…" at bounding box center [940, 520] width 373 height 61
drag, startPoint x: 919, startPoint y: 510, endPoint x: 770, endPoint y: 514, distance: 149.1
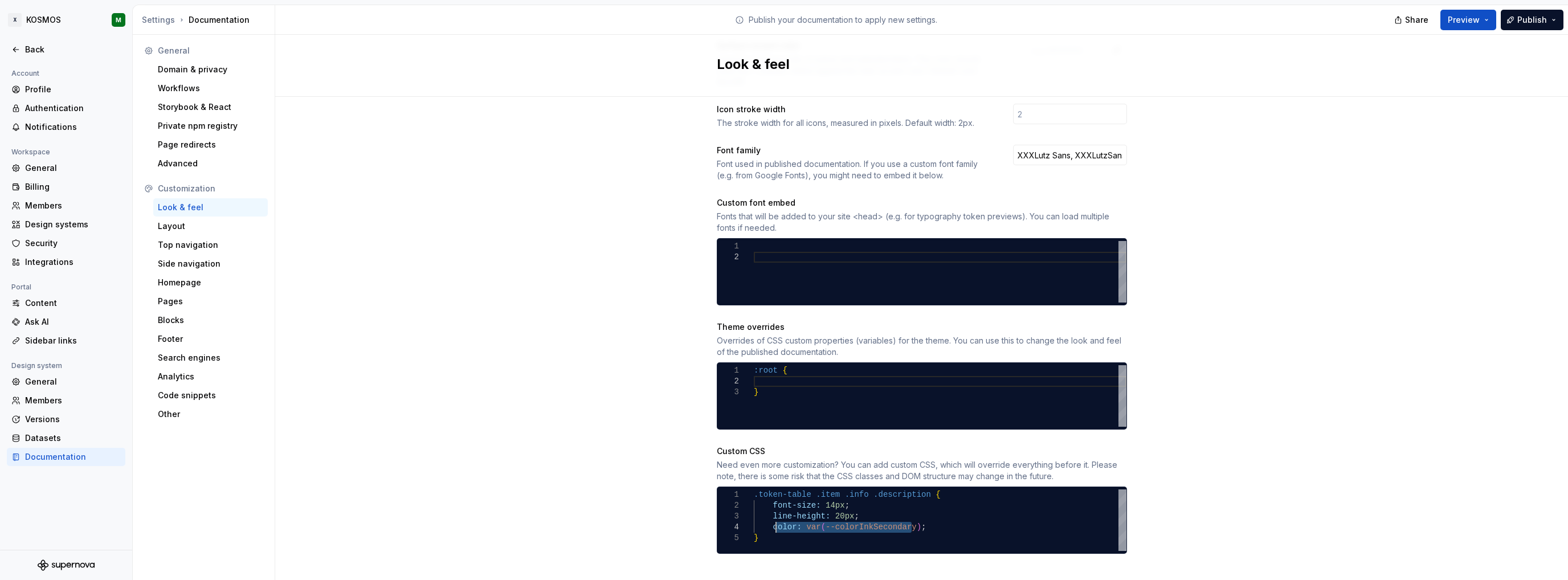
click at [770, 514] on div ".token-table .item .info .description { font-size: 14px ; line-height: 20px ; c…" at bounding box center [940, 520] width 373 height 61
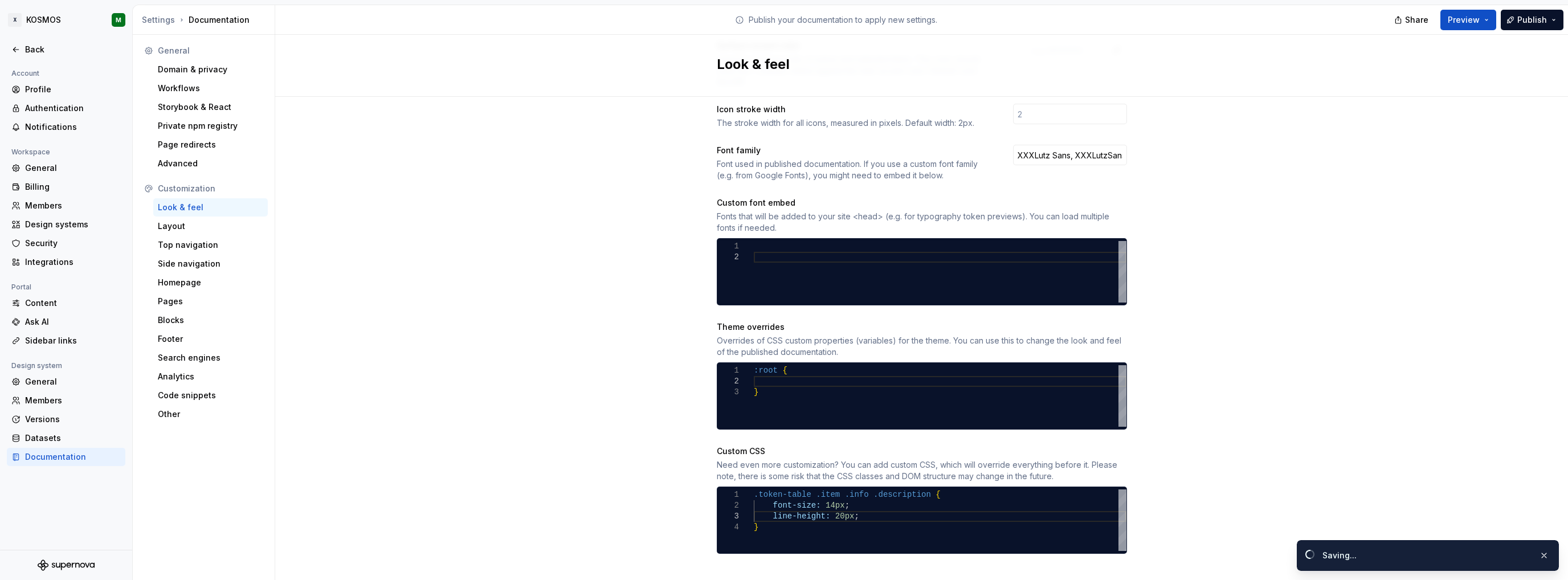
click at [1192, 481] on div "Site logo A company logo that will be displayed on all pages on your documentat…" at bounding box center [922, 157] width 1293 height 881
click at [797, 515] on div ".token-table .item .info .description { font-size: 14px ; line-height: 20px ; }" at bounding box center [940, 520] width 373 height 61
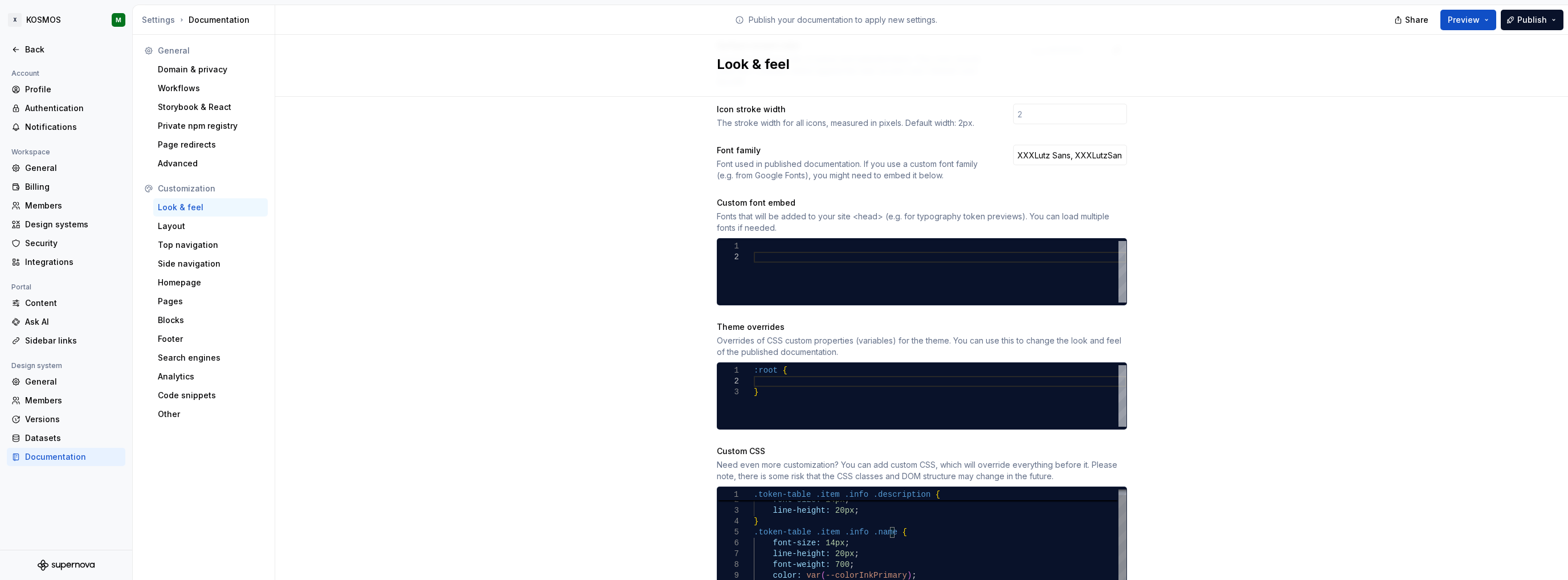
click at [767, 512] on div ".token-table .item .info .name { font-size: 14px ; line-height: 20px ; font-wei…" at bounding box center [940, 537] width 373 height 108
click at [819, 543] on div ".token-table .item .info .name { font-size: 14px ; line-height: 20px ; font-wei…" at bounding box center [940, 542] width 373 height 119
click at [833, 554] on div ".token-table .item .info .name { font-size: 16px ; line-height: 20px ; font-wei…" at bounding box center [940, 542] width 373 height 119
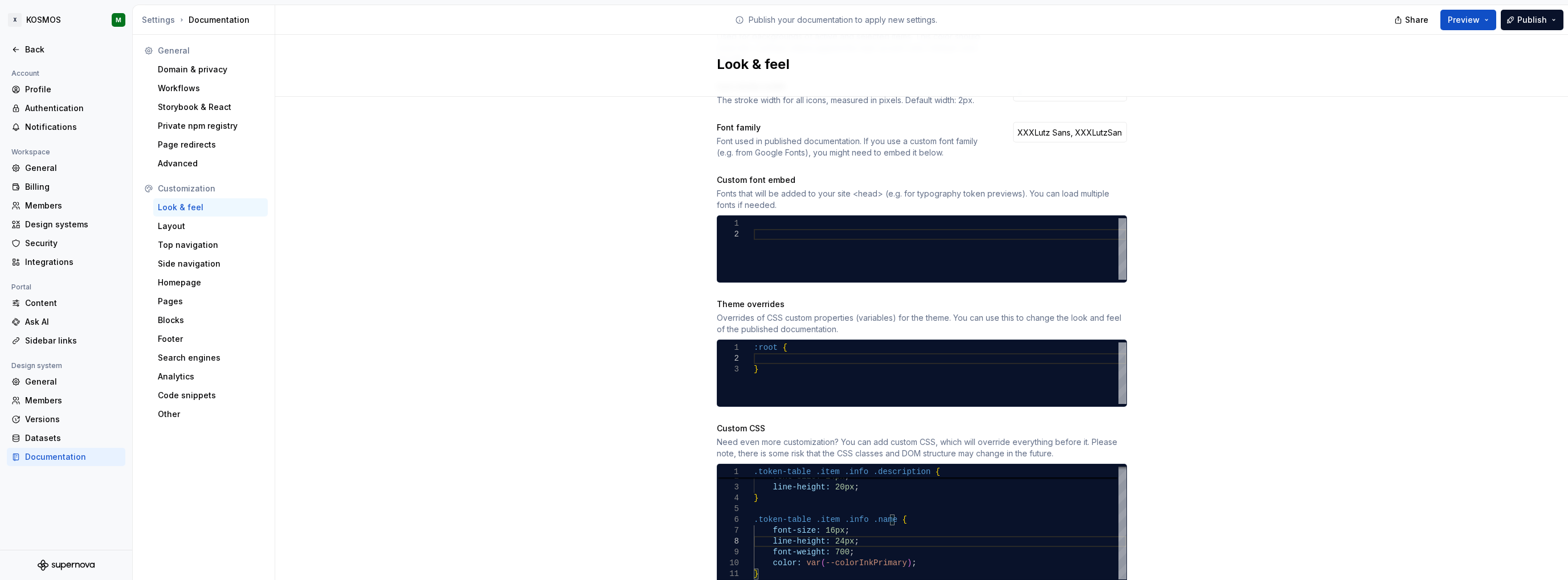
scroll to position [432, 0]
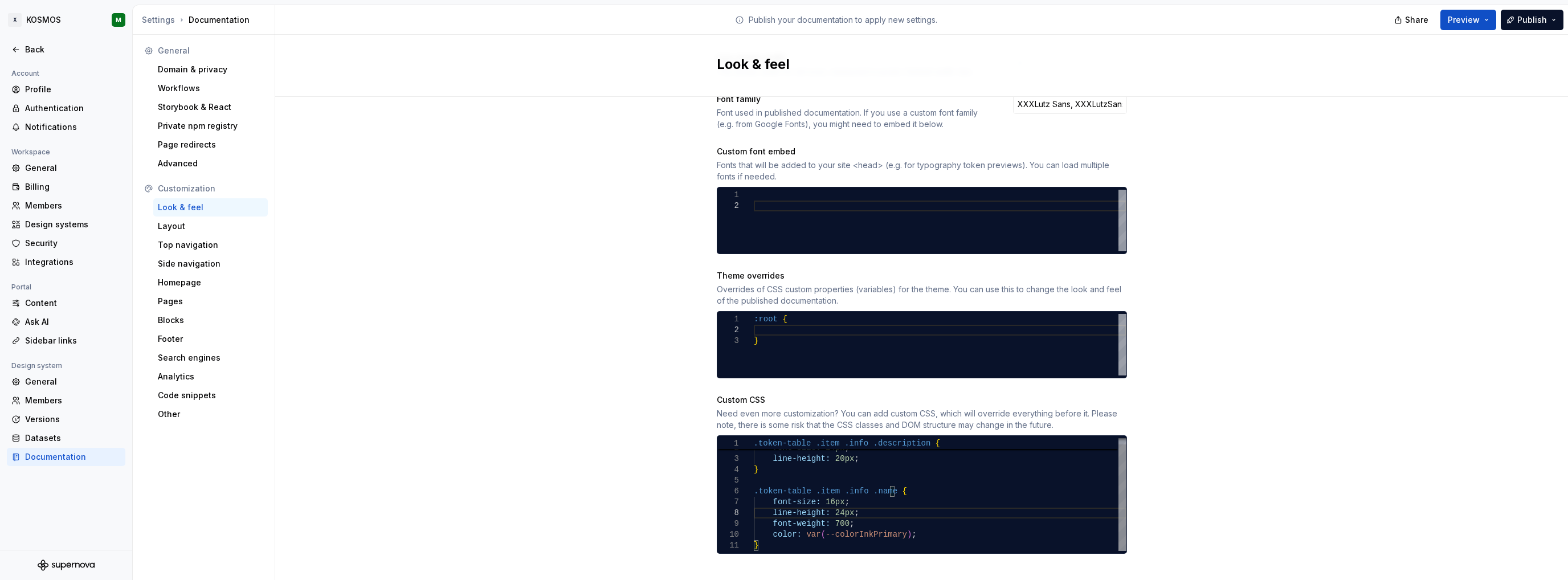
click at [921, 522] on div ".token-table .item .info .name { font-size: 16px ; line-height: 24px ; font-wei…" at bounding box center [940, 491] width 373 height 119
drag, startPoint x: 921, startPoint y: 522, endPoint x: 748, endPoint y: 514, distance: 173.2
click at [754, 514] on div ".token-table .item .info .name { font-size: 16px ; line-height: 24px ; font-wei…" at bounding box center [940, 491] width 373 height 119
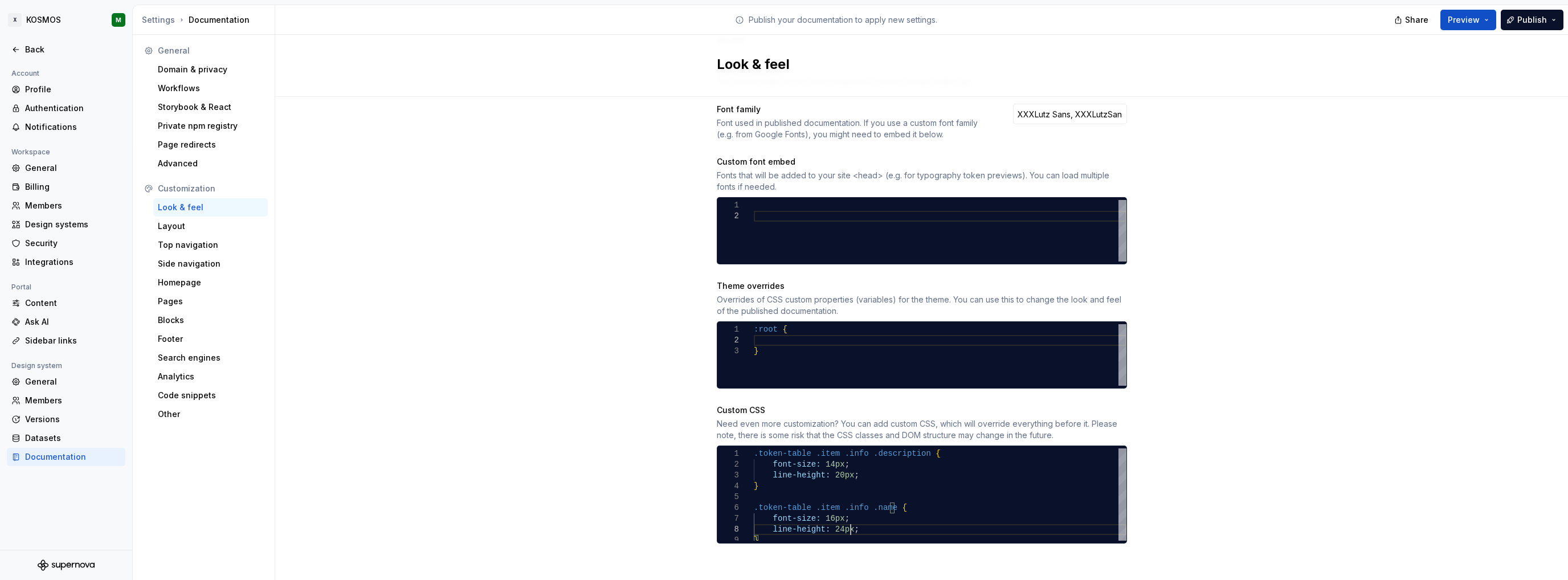
scroll to position [412, 0]
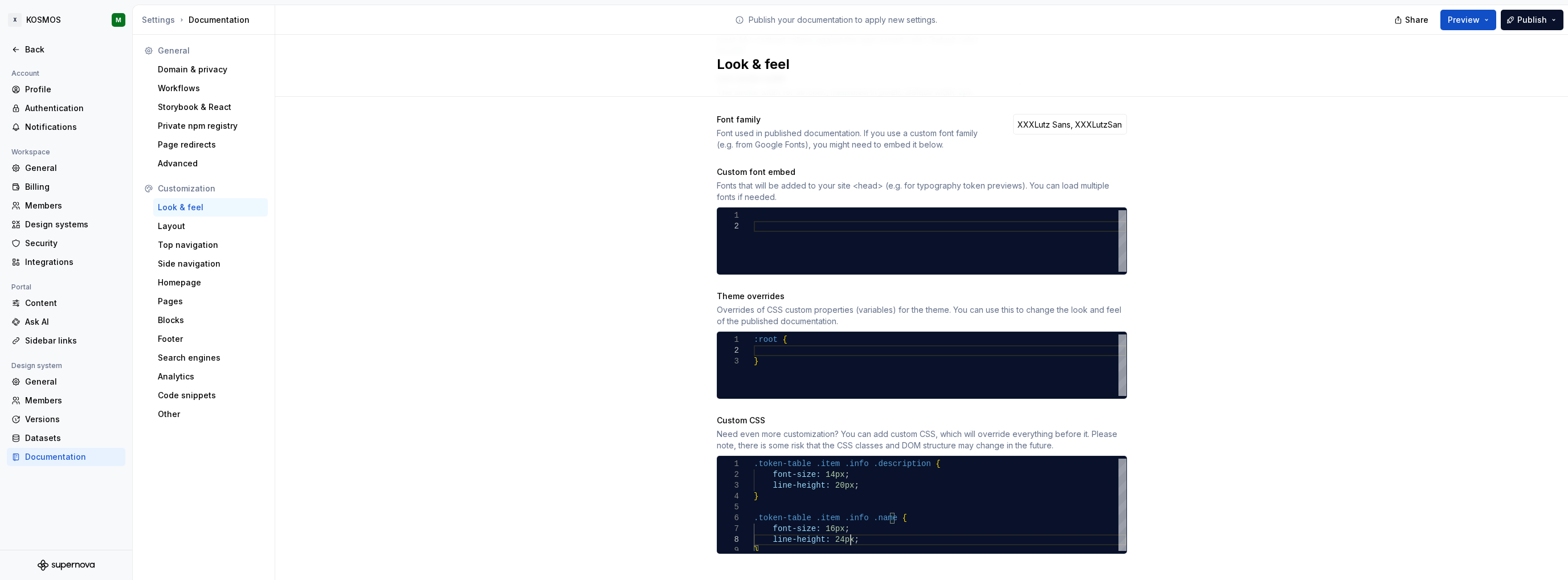
type textarea "**********"
click at [1272, 518] on div "Site logo A company logo that will be displayed on all pages on your documentat…" at bounding box center [922, 141] width 1293 height 911
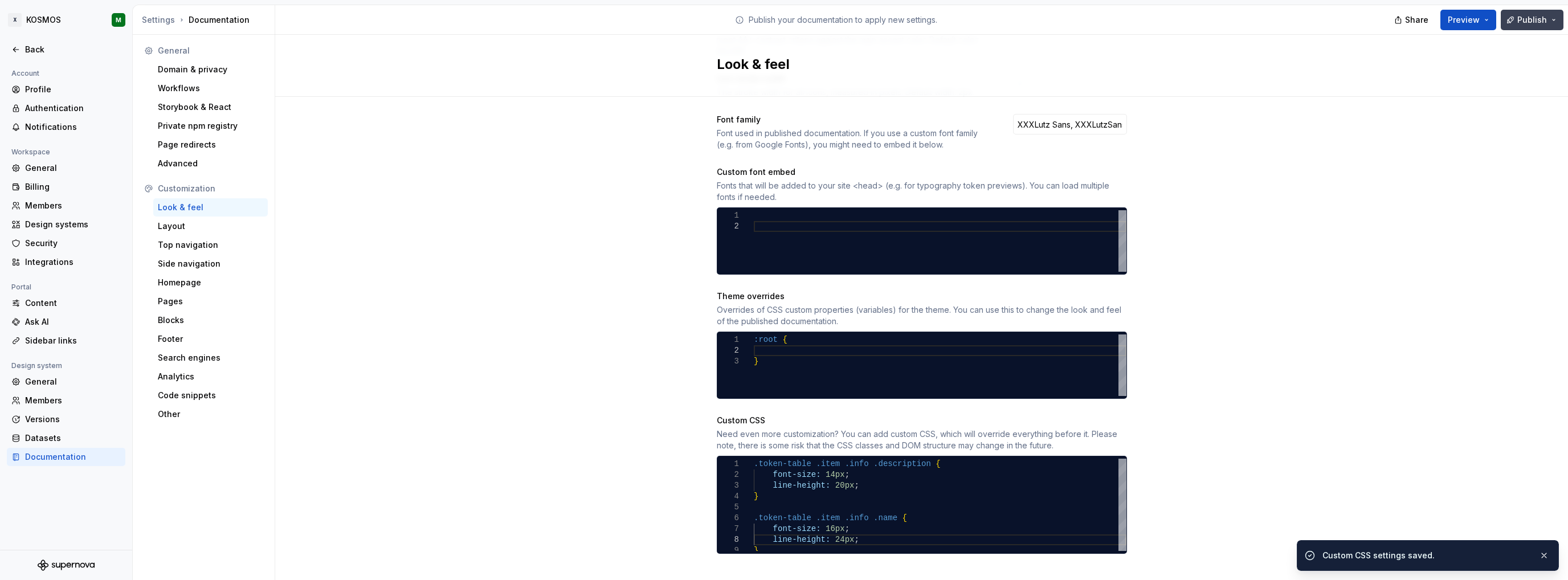
click at [1533, 19] on span "Publish" at bounding box center [1532, 20] width 29 height 11
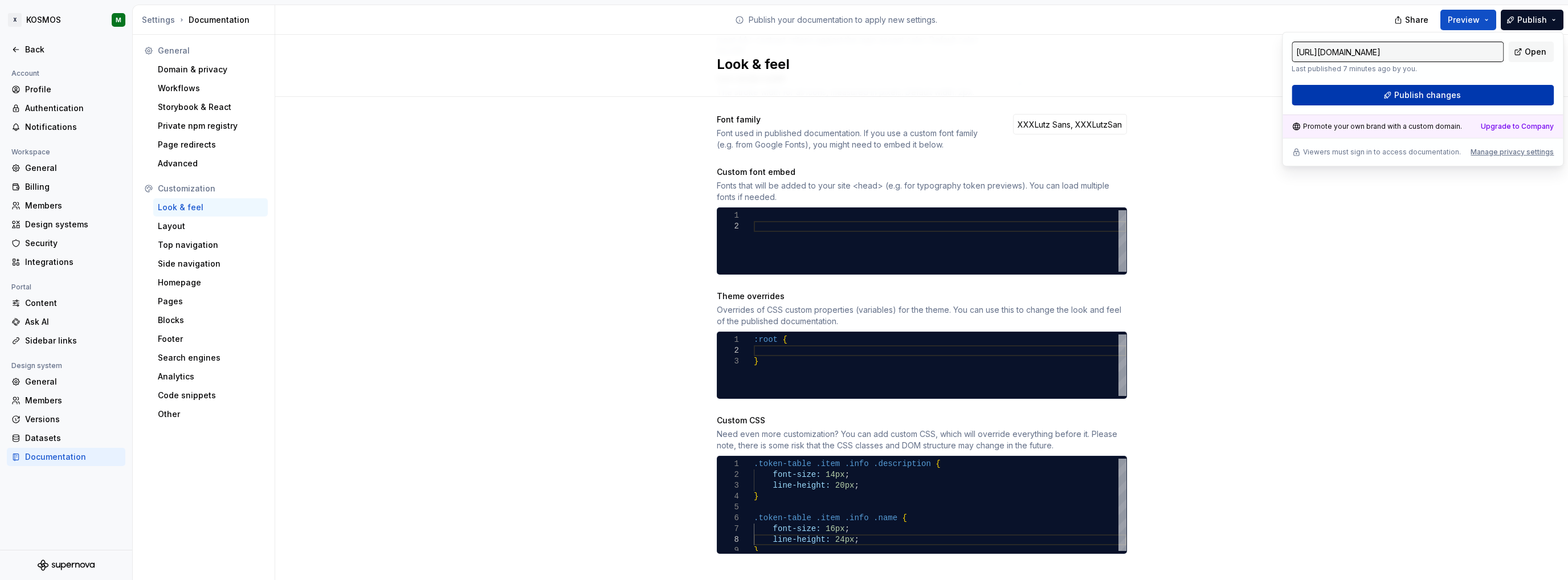
click at [1422, 96] on span "Publish changes" at bounding box center [1428, 95] width 66 height 11
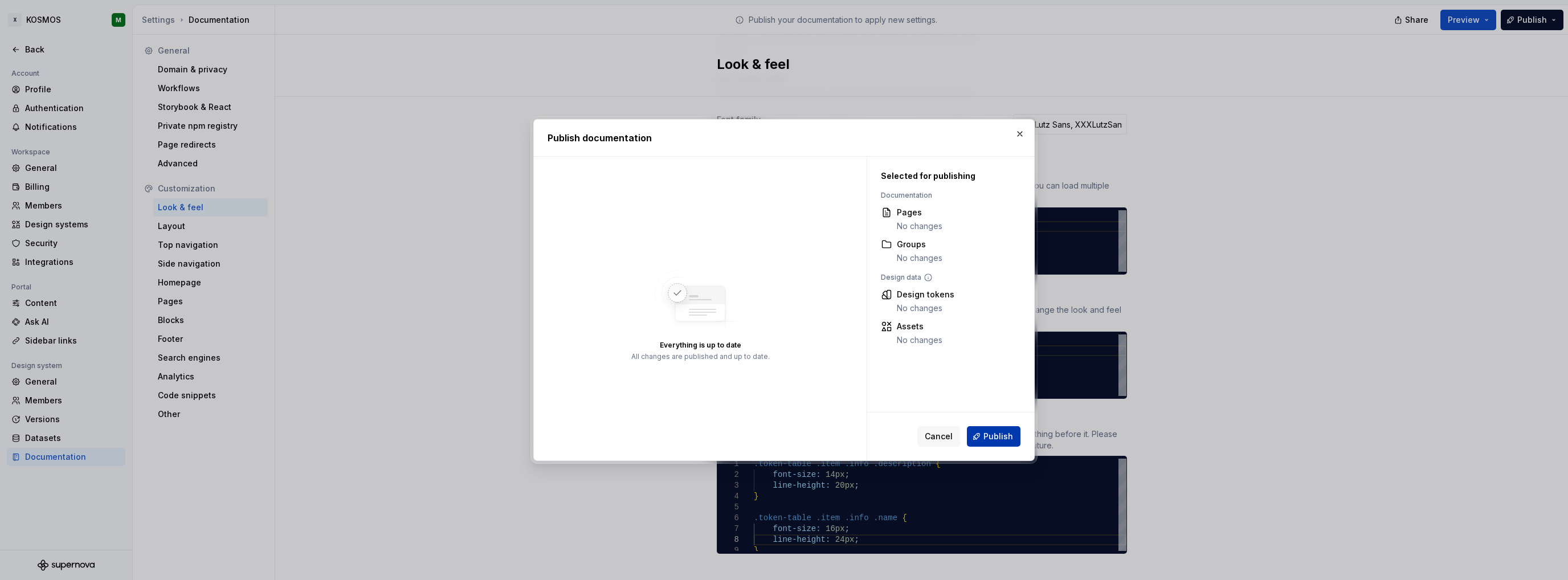
click at [1002, 432] on span "Publish" at bounding box center [998, 437] width 29 height 11
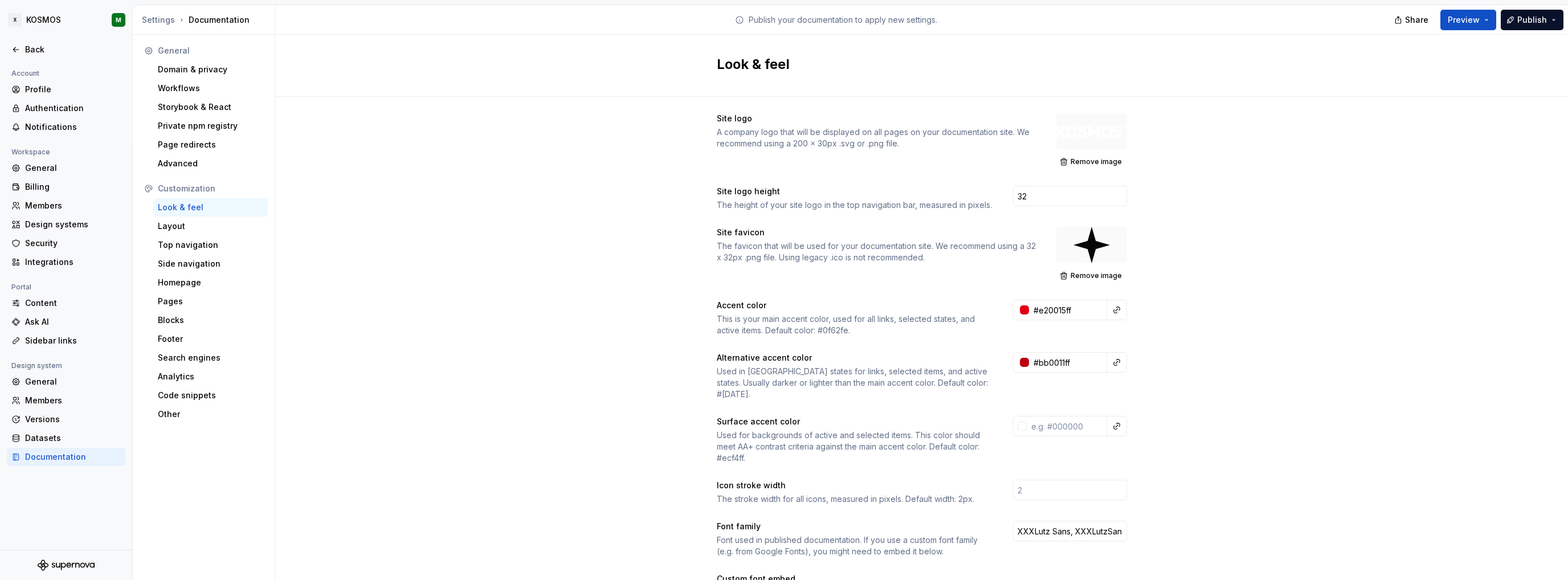
scroll to position [0, 0]
click at [28, 50] on div "Back" at bounding box center [73, 49] width 96 height 11
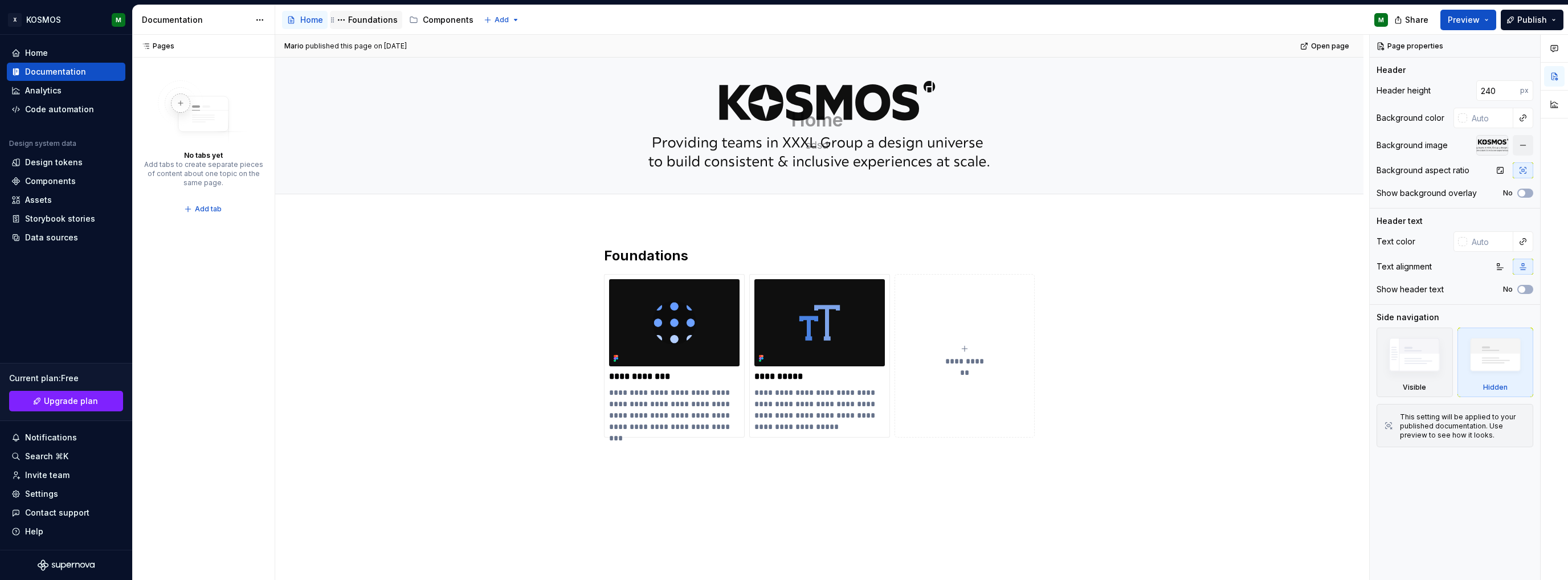
click at [367, 18] on div "Foundations" at bounding box center [373, 20] width 49 height 11
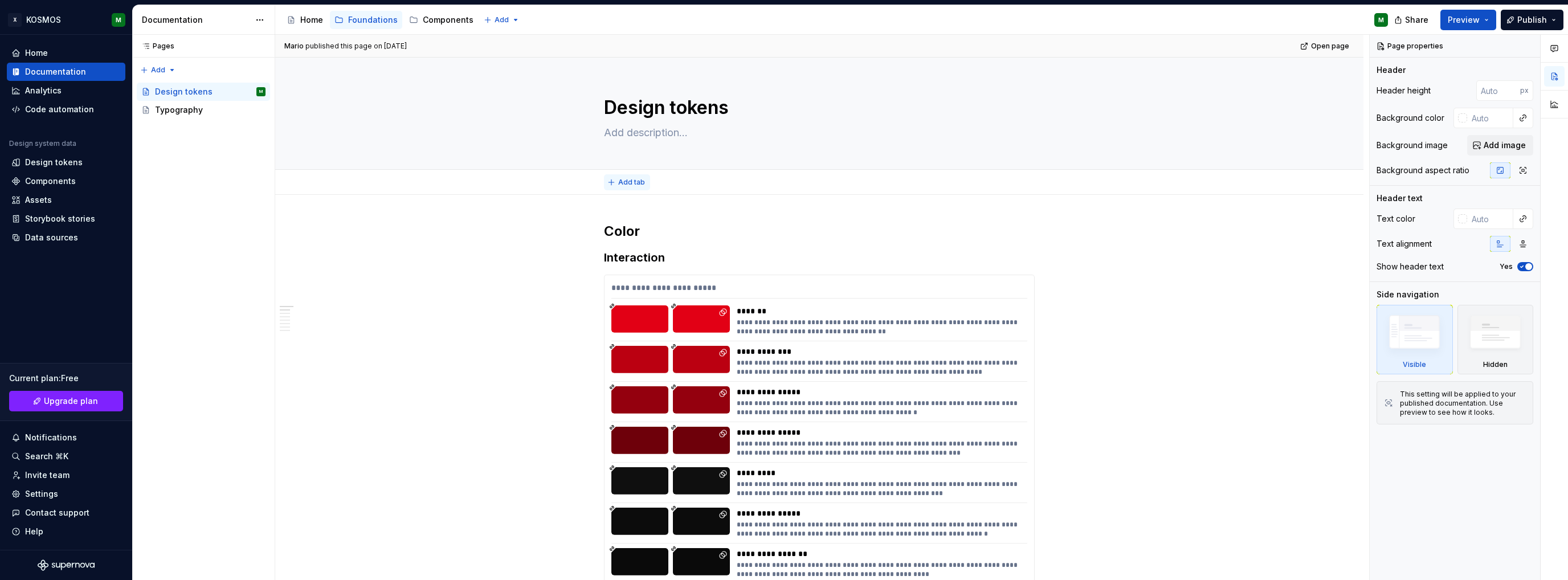
click at [636, 179] on span "Add tab" at bounding box center [631, 182] width 27 height 9
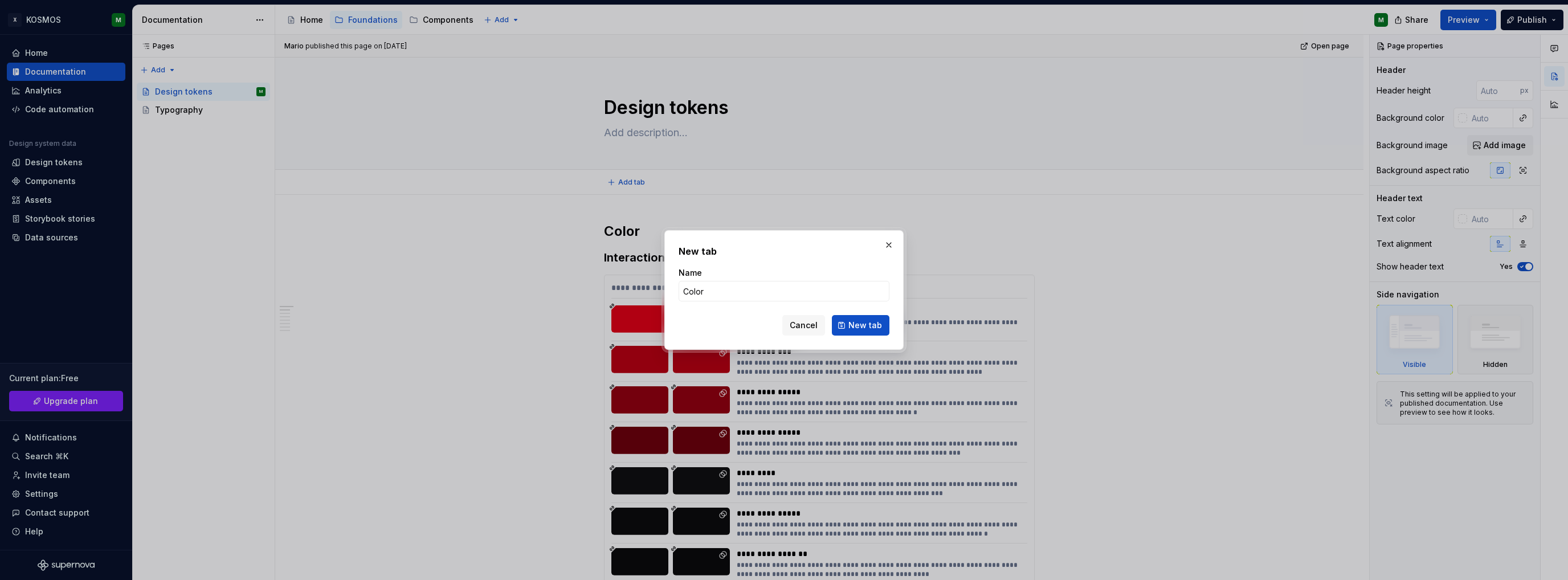
click button "New tab" at bounding box center [861, 325] width 58 height 21
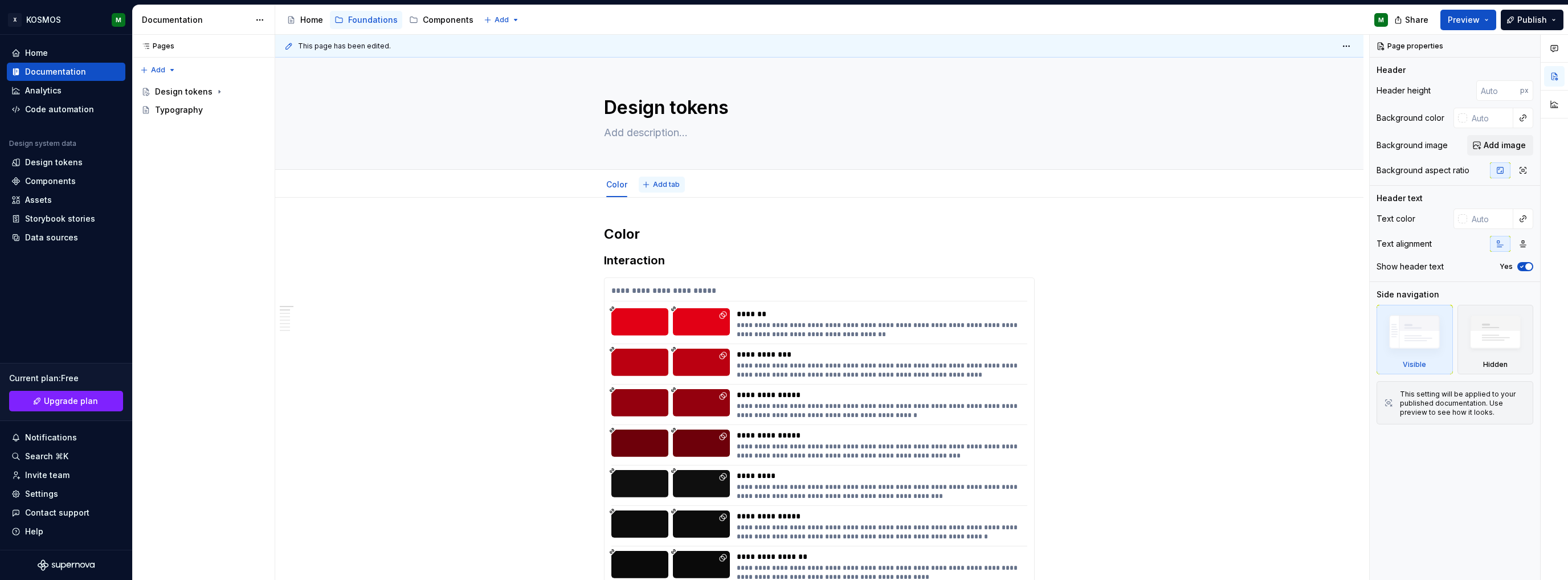
click at [653, 183] on span "Add tab" at bounding box center [666, 184] width 27 height 9
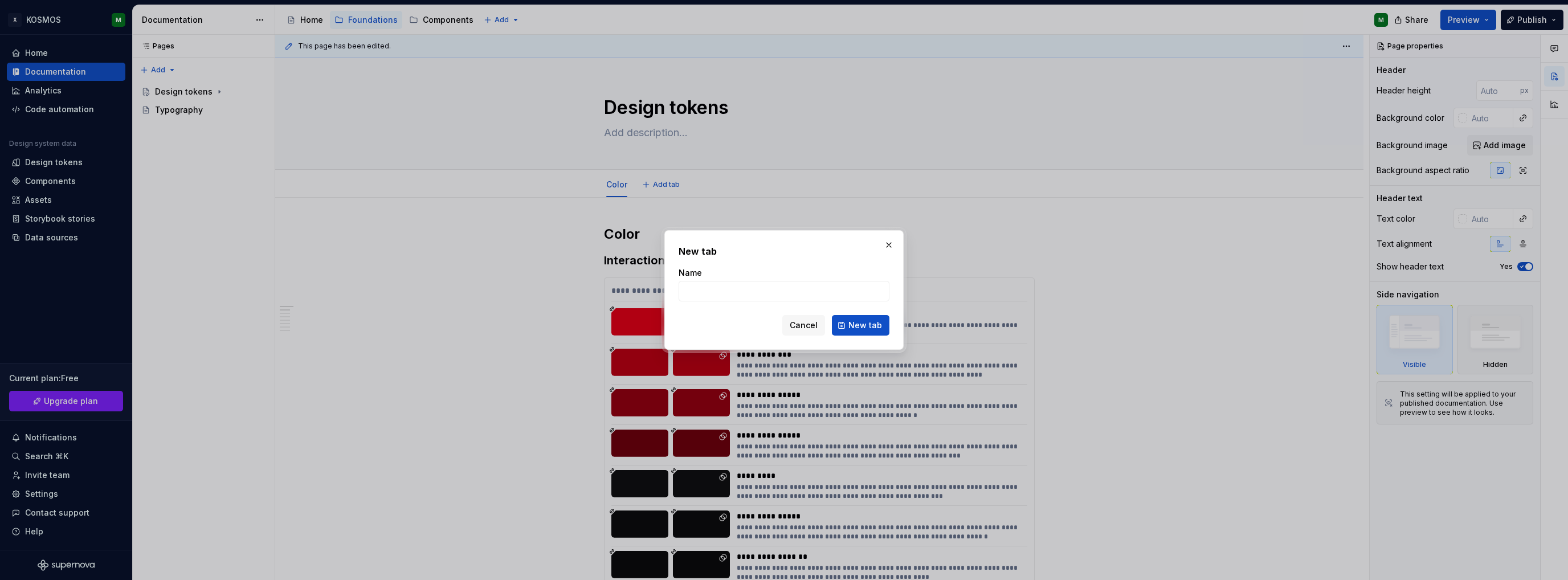
type textarea "*"
type input "Text"
click at [854, 325] on span "New tab" at bounding box center [865, 325] width 34 height 11
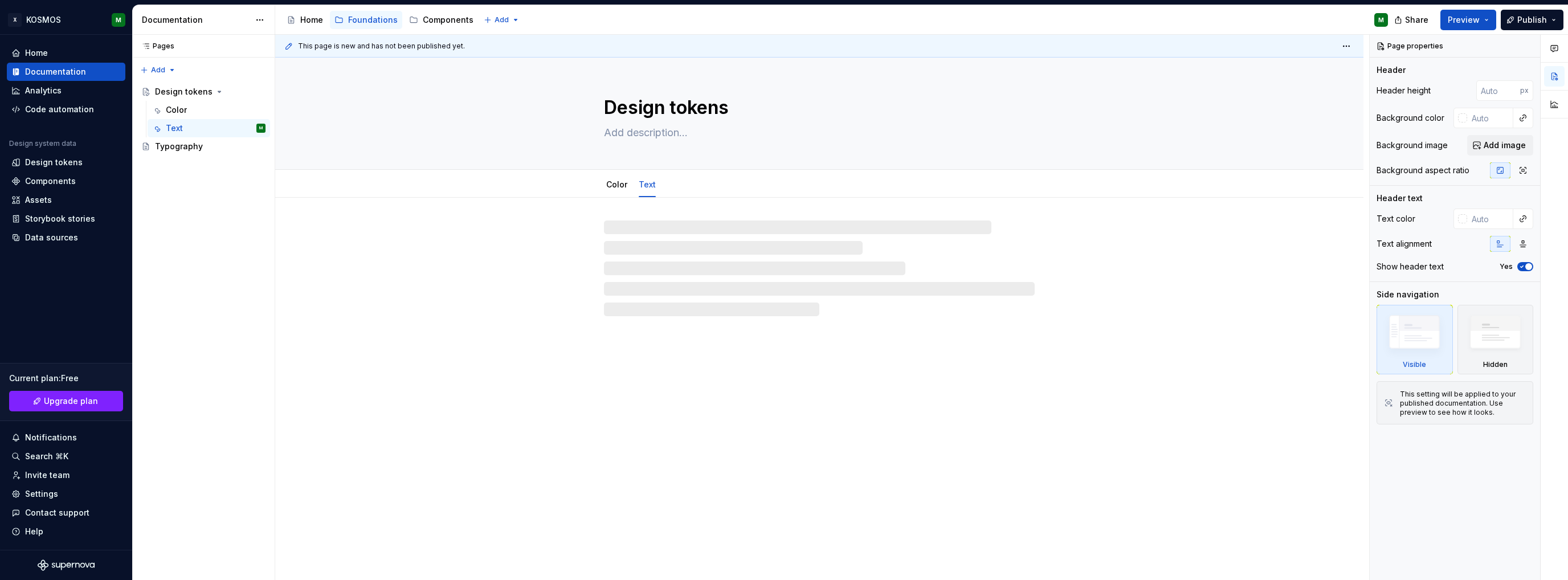
type textarea "*"
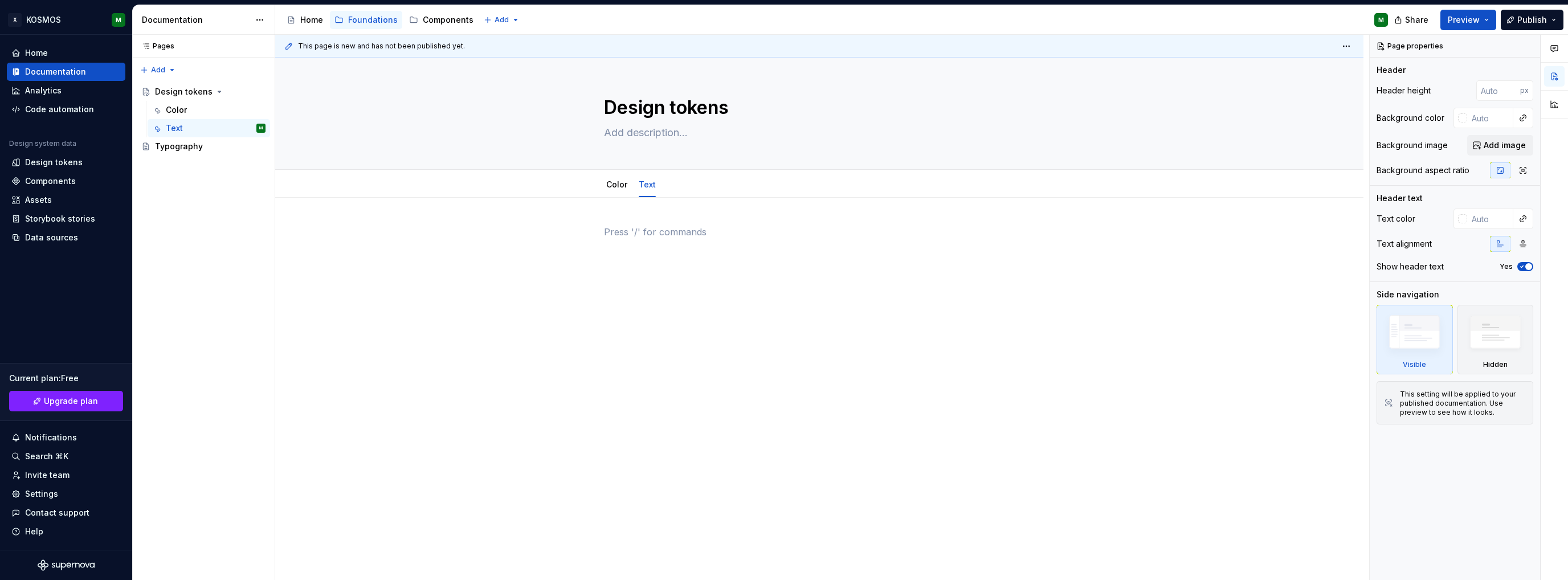
click at [636, 230] on p at bounding box center [819, 232] width 431 height 14
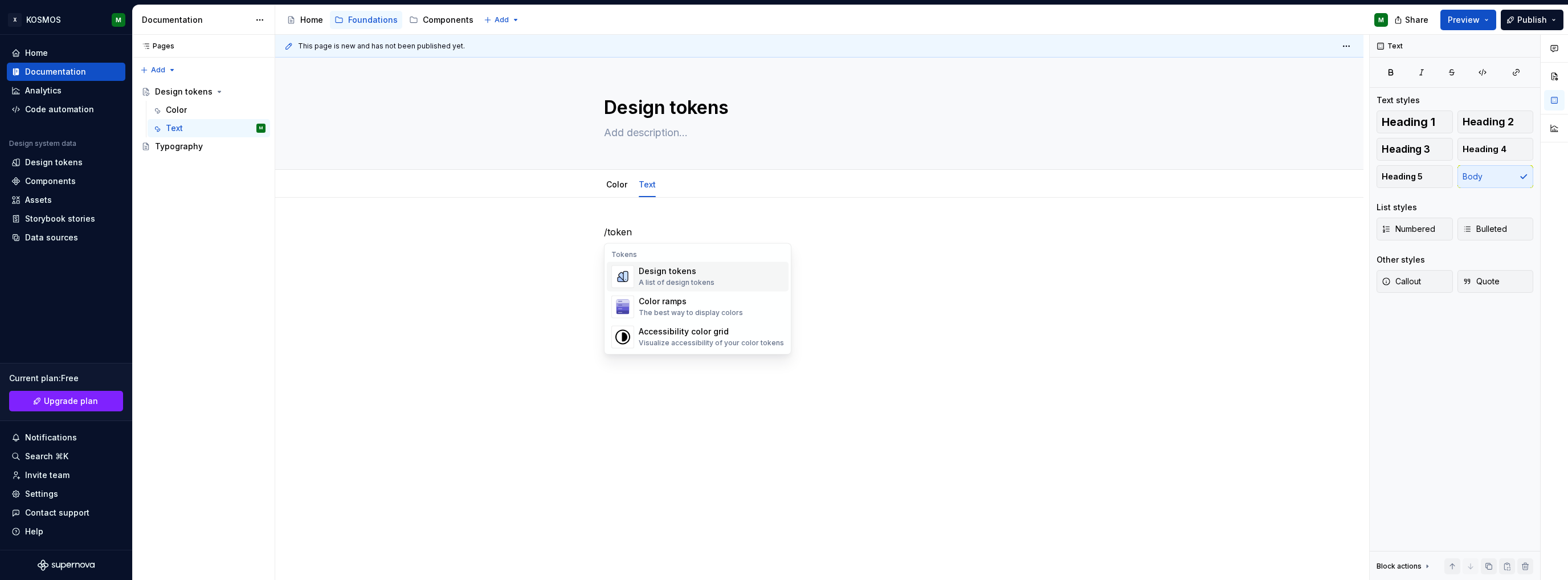
click at [650, 278] on div "Design tokens A list of design tokens" at bounding box center [677, 276] width 76 height 22
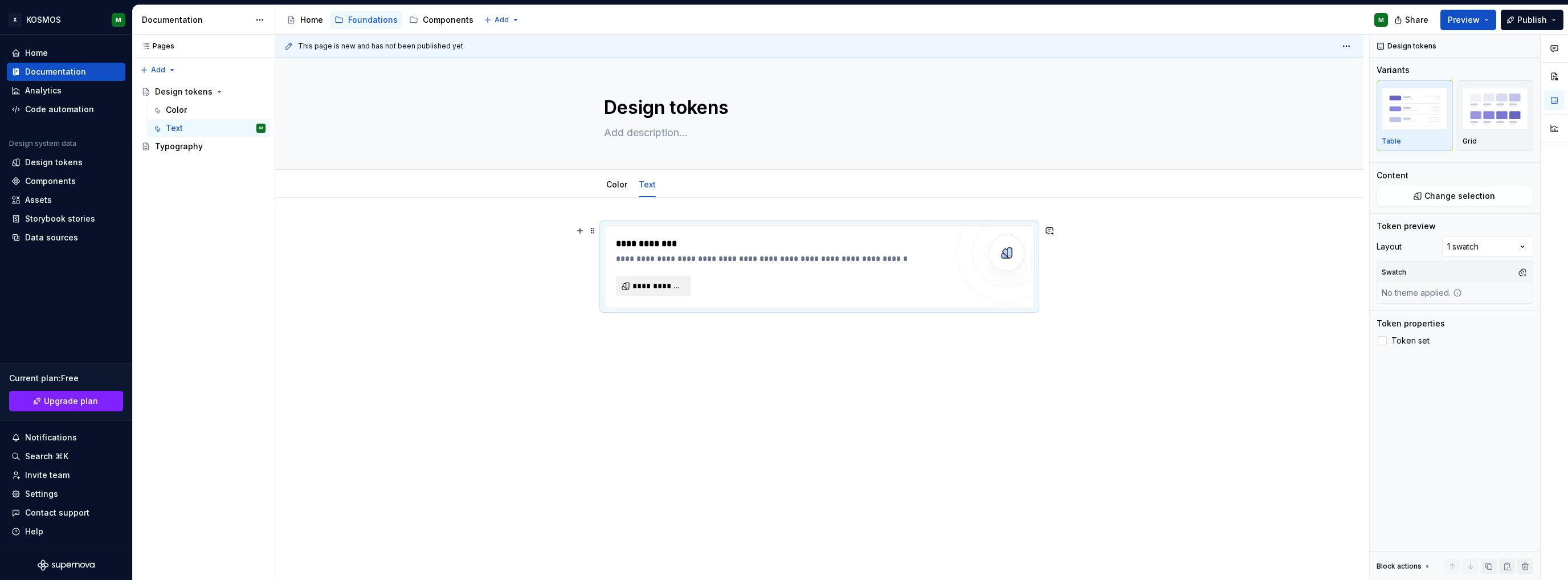
click at [673, 293] on button "**********" at bounding box center [653, 286] width 75 height 21
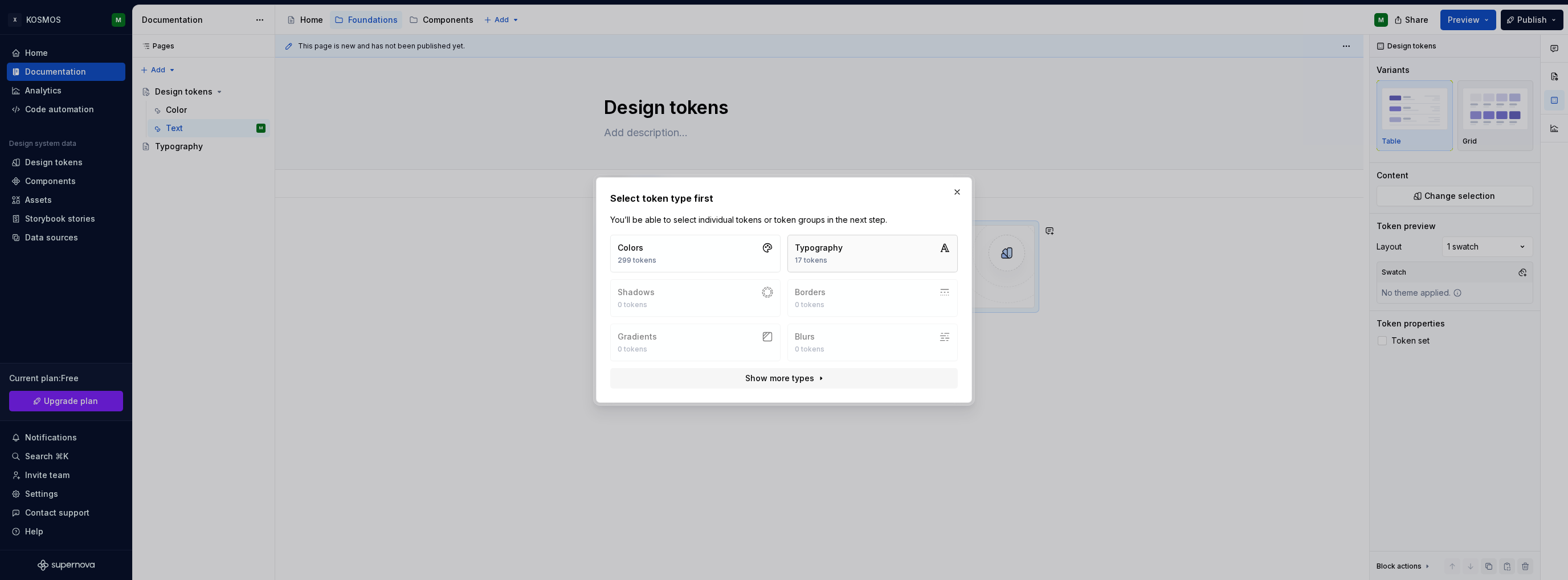
click at [817, 258] on div "17 tokens" at bounding box center [819, 260] width 48 height 9
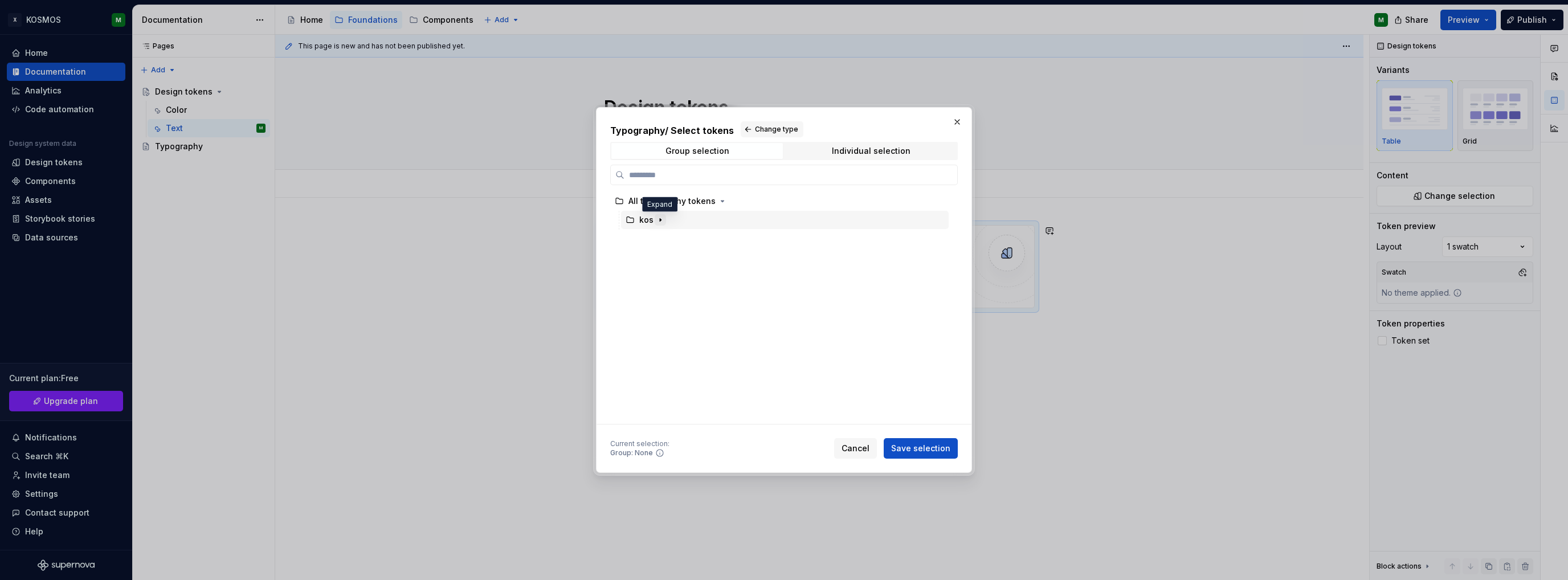
click at [657, 223] on icon "button" at bounding box center [660, 220] width 9 height 9
click at [653, 237] on div "font" at bounding box center [658, 239] width 16 height 11
drag, startPoint x: 915, startPoint y: 450, endPoint x: 1035, endPoint y: 423, distance: 123.0
click at [914, 450] on span "Save selection" at bounding box center [921, 448] width 60 height 11
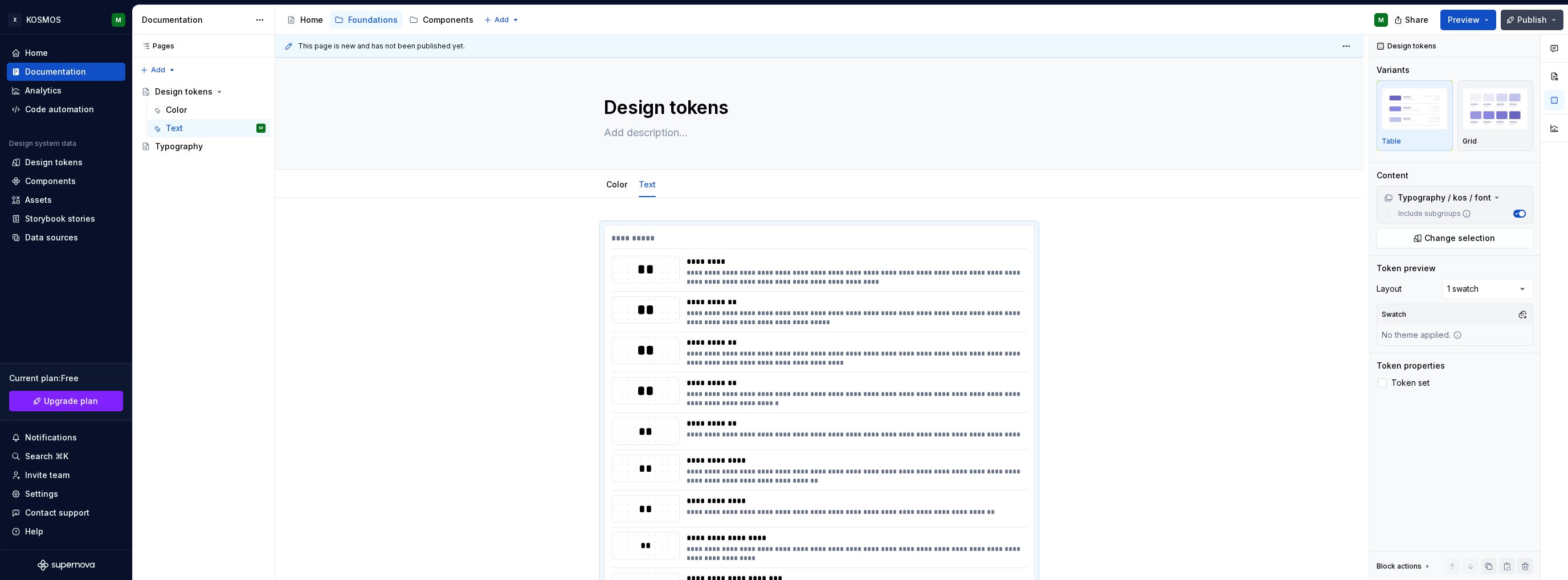
click at [1515, 19] on button "Publish" at bounding box center [1532, 19] width 63 height 21
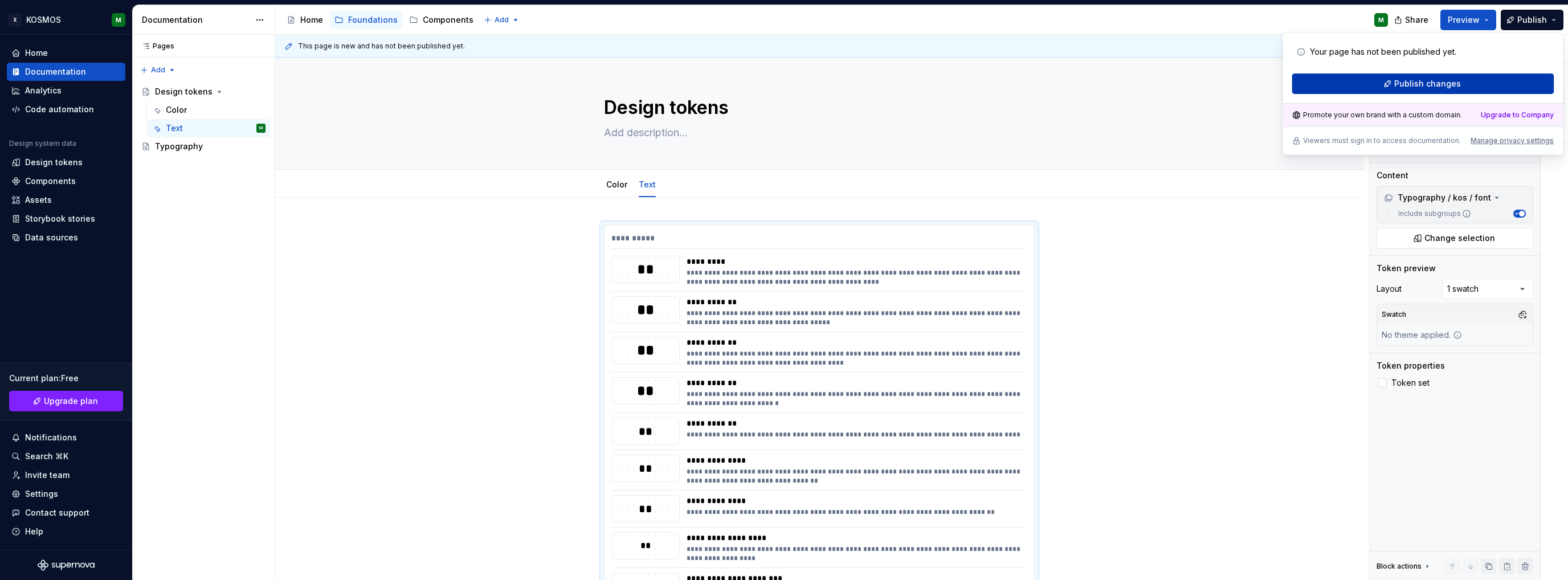
click at [1422, 85] on span "Publish changes" at bounding box center [1428, 84] width 66 height 11
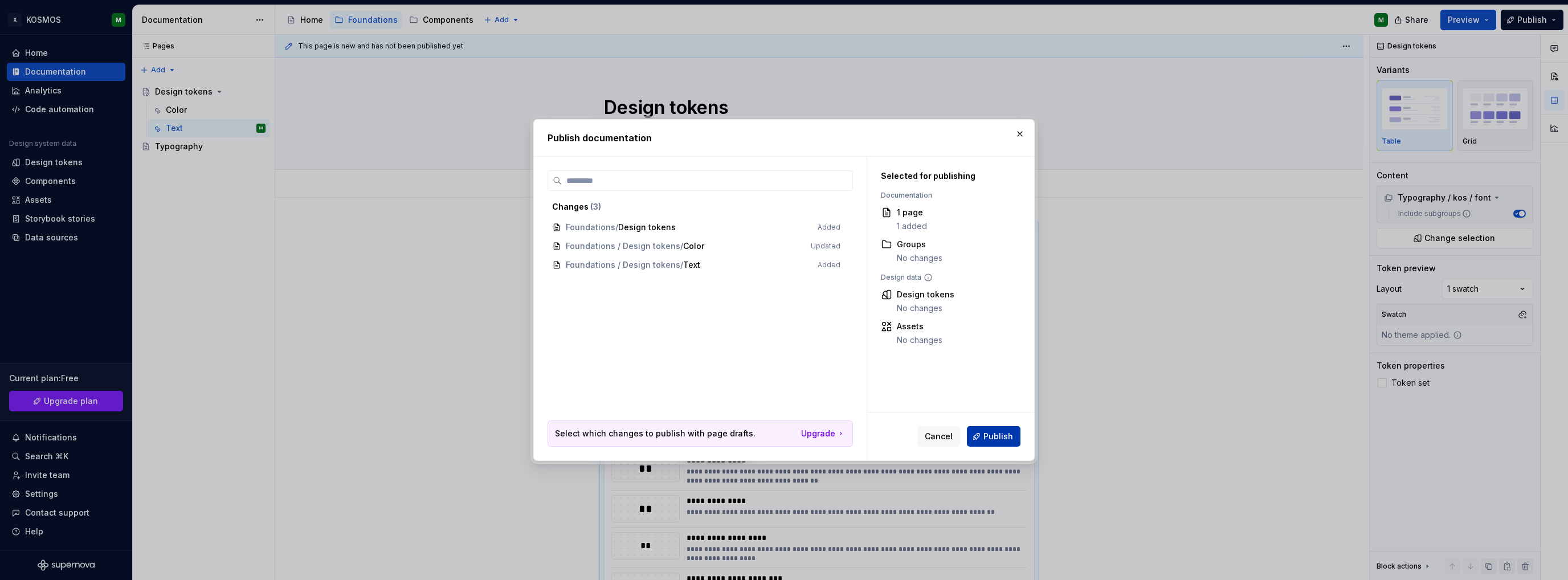
click at [994, 434] on span "Publish" at bounding box center [998, 437] width 29 height 11
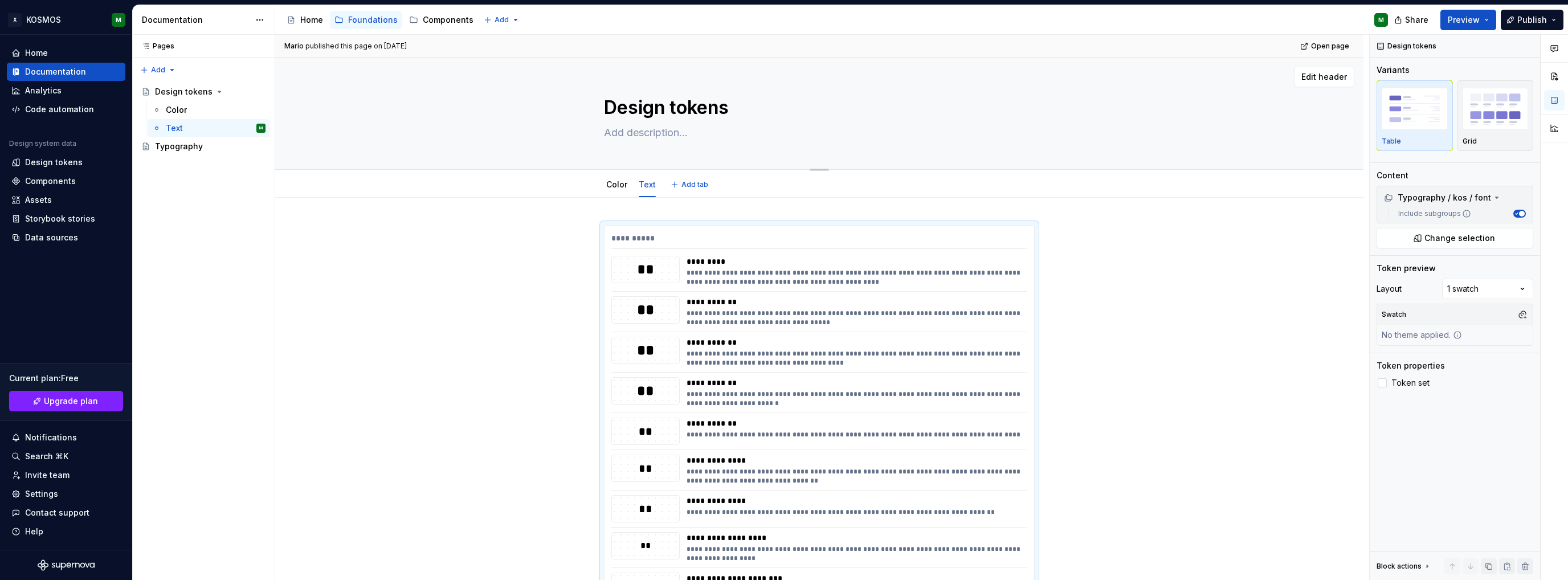
click at [630, 129] on textarea at bounding box center [818, 132] width 431 height 18
paste textarea "Design tokens are the single source of truth for naming and storing design deci…"
type textarea "*"
type textarea "Design tokens are the single source of truth for naming and storing design deci…"
type textarea "*"
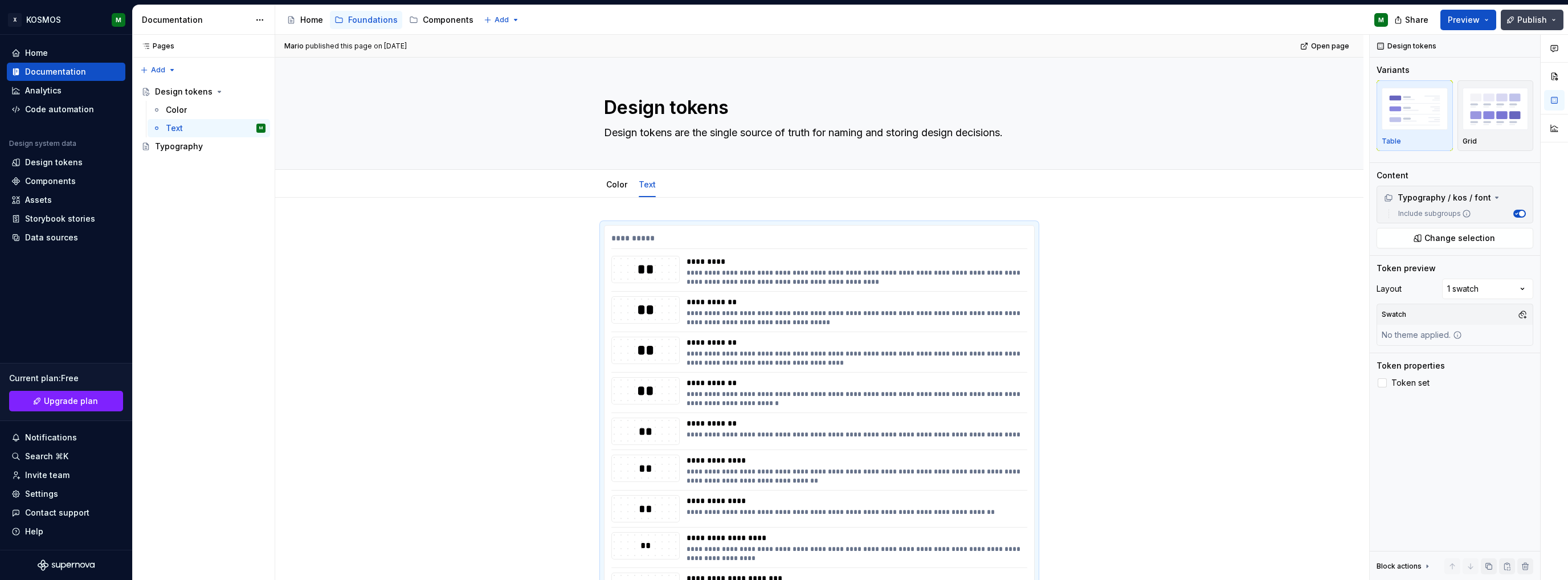
type textarea "Design tokens are the single source of truth for naming and storing design deci…"
click at [1519, 16] on span "Publish" at bounding box center [1532, 20] width 29 height 11
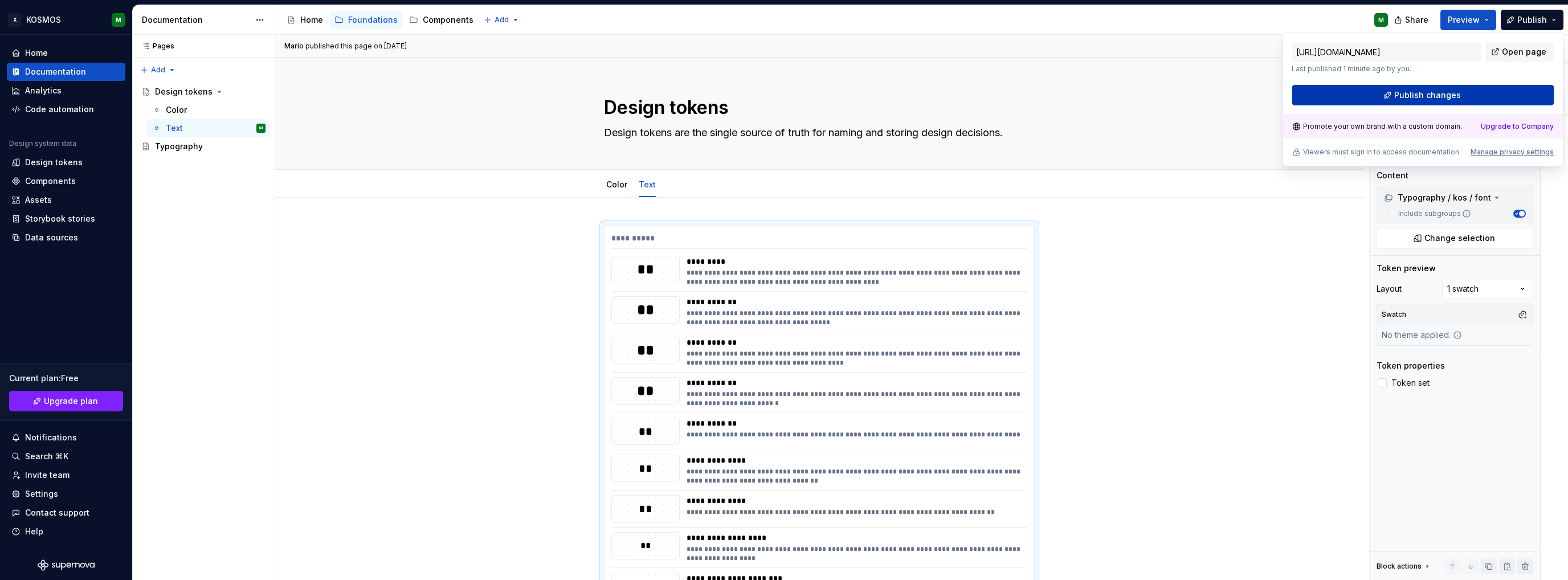
click at [1396, 87] on button "Publish changes" at bounding box center [1423, 95] width 262 height 21
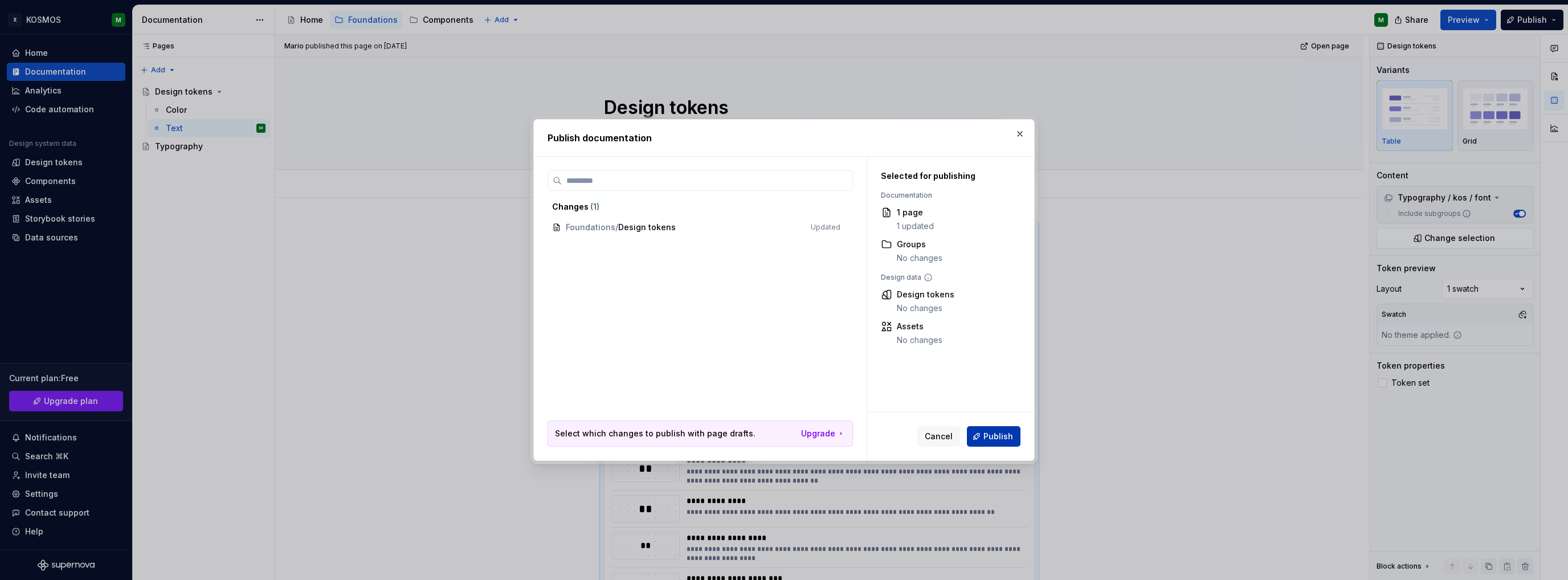
click at [993, 440] on span "Publish" at bounding box center [998, 437] width 29 height 11
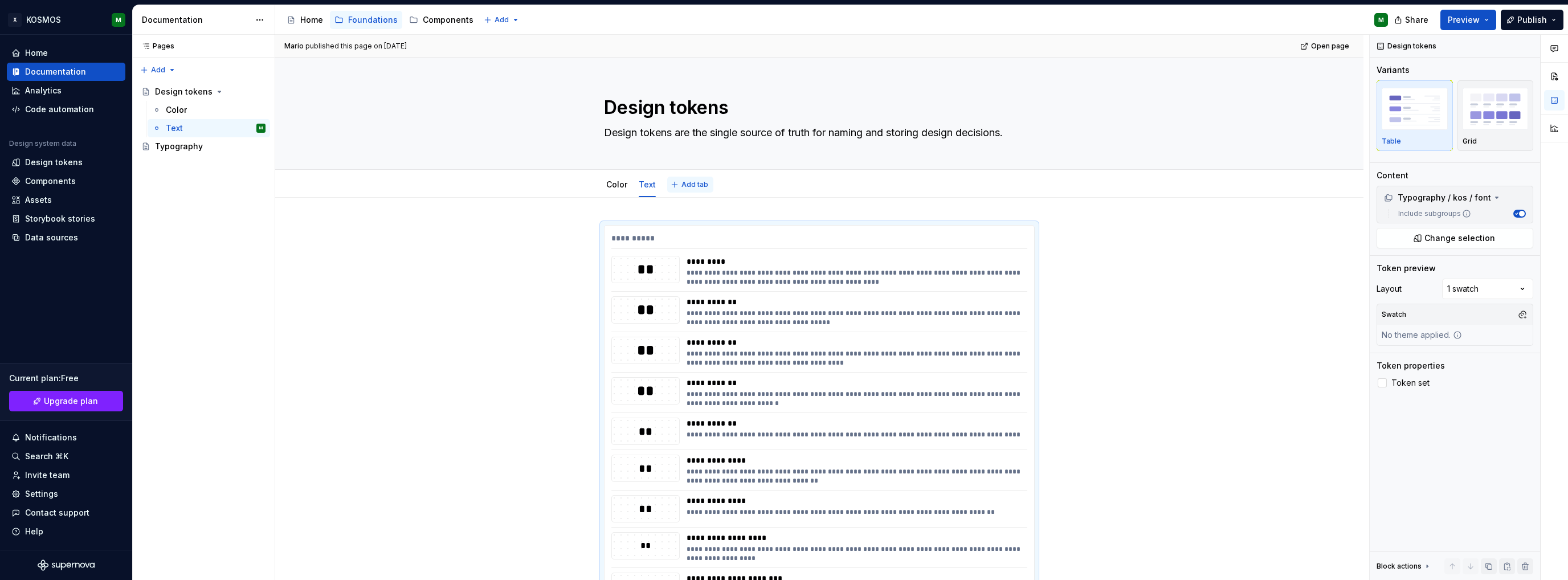
click at [682, 187] on span "Add tab" at bounding box center [695, 184] width 27 height 9
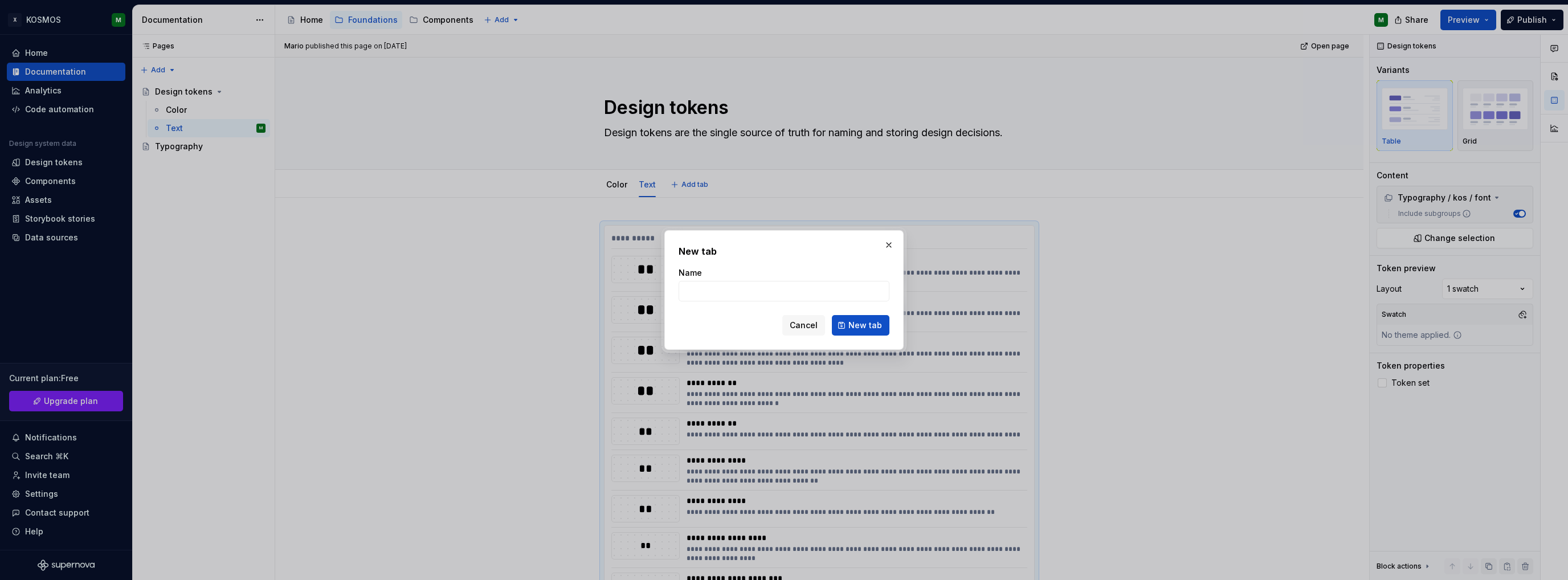
type textarea "*"
type input "Spacing"
click at [868, 330] on span "New tab" at bounding box center [865, 325] width 34 height 11
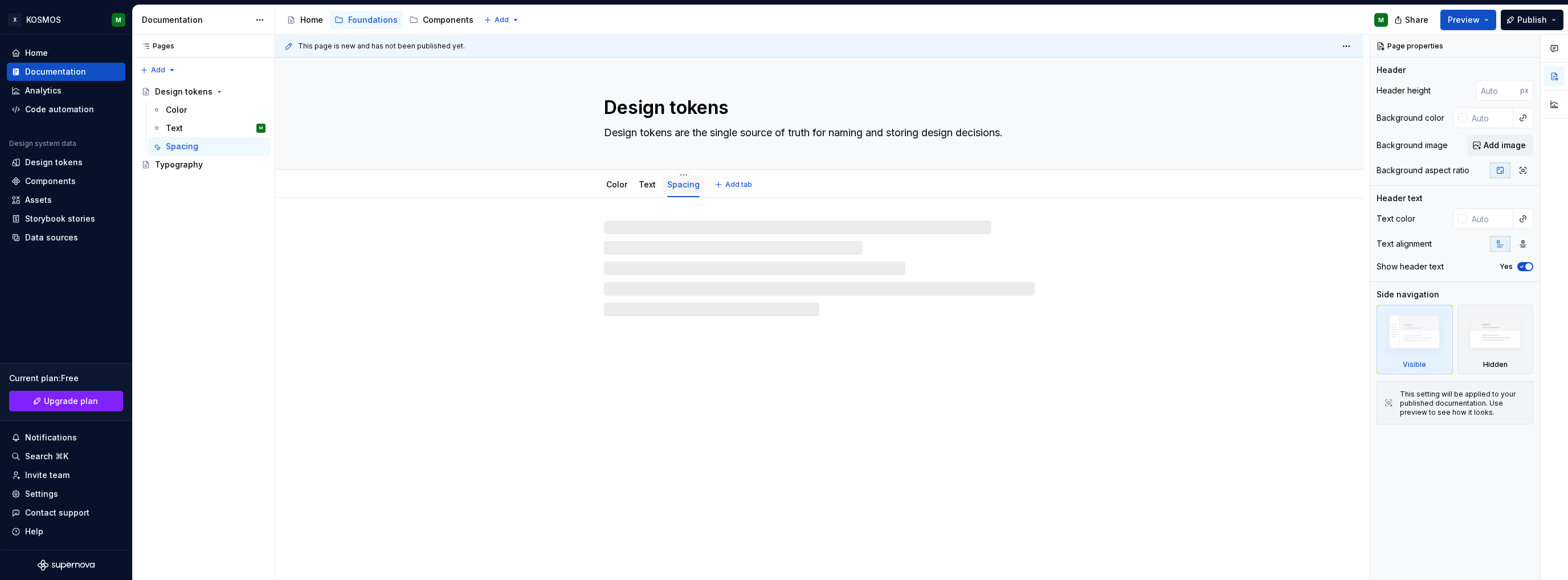
click at [682, 189] on link "Spacing" at bounding box center [683, 184] width 33 height 9
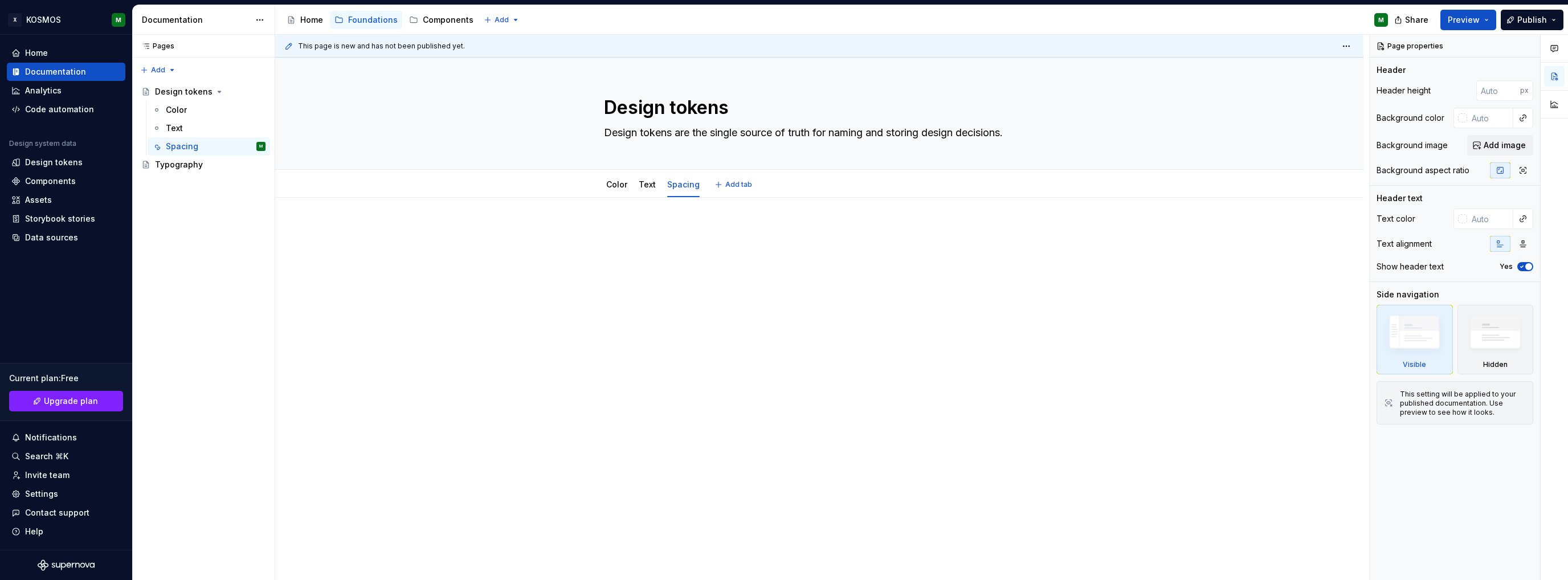
type textarea "*"
click at [631, 224] on div at bounding box center [819, 327] width 1088 height 258
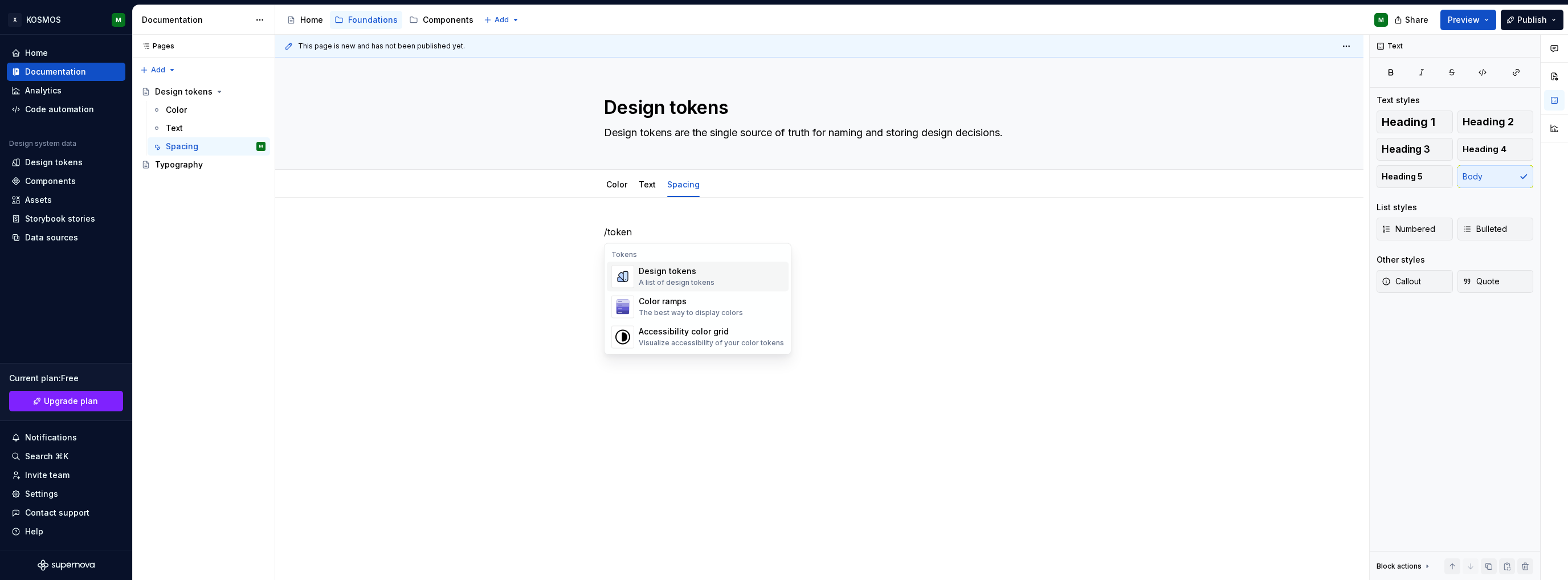
click at [673, 276] on div "Design tokens" at bounding box center [677, 271] width 76 height 11
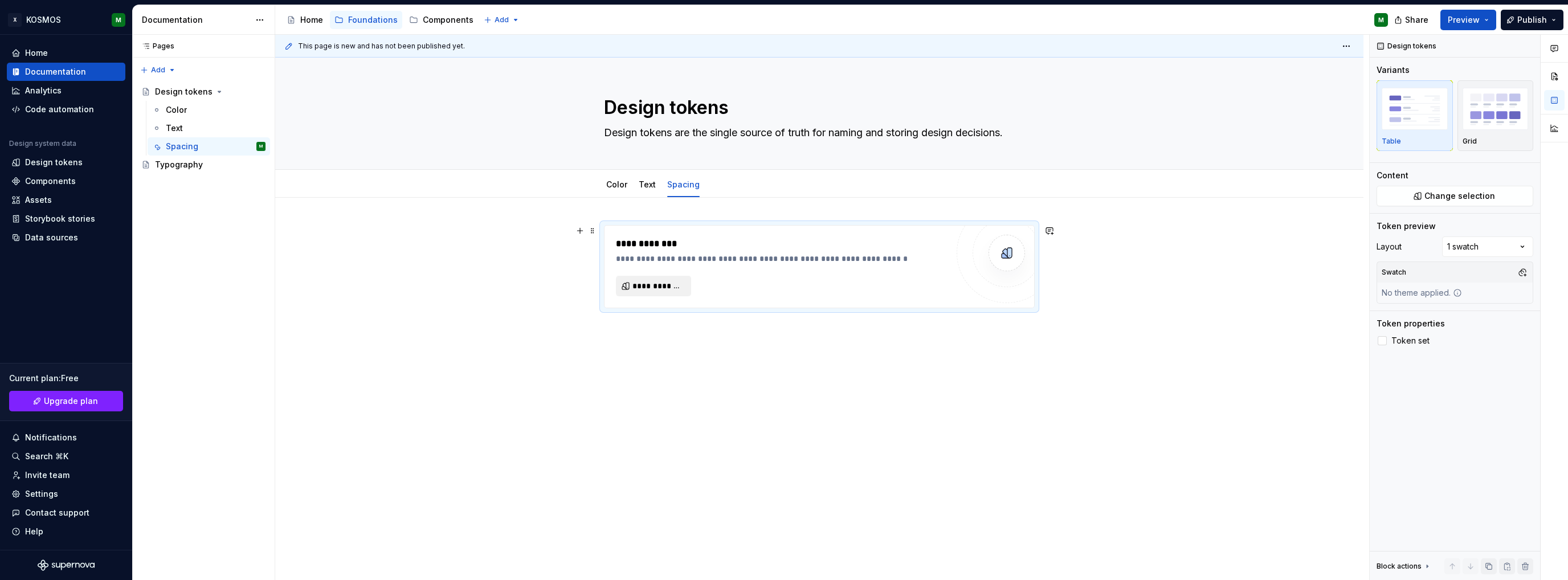
click at [654, 287] on span "**********" at bounding box center [658, 286] width 51 height 11
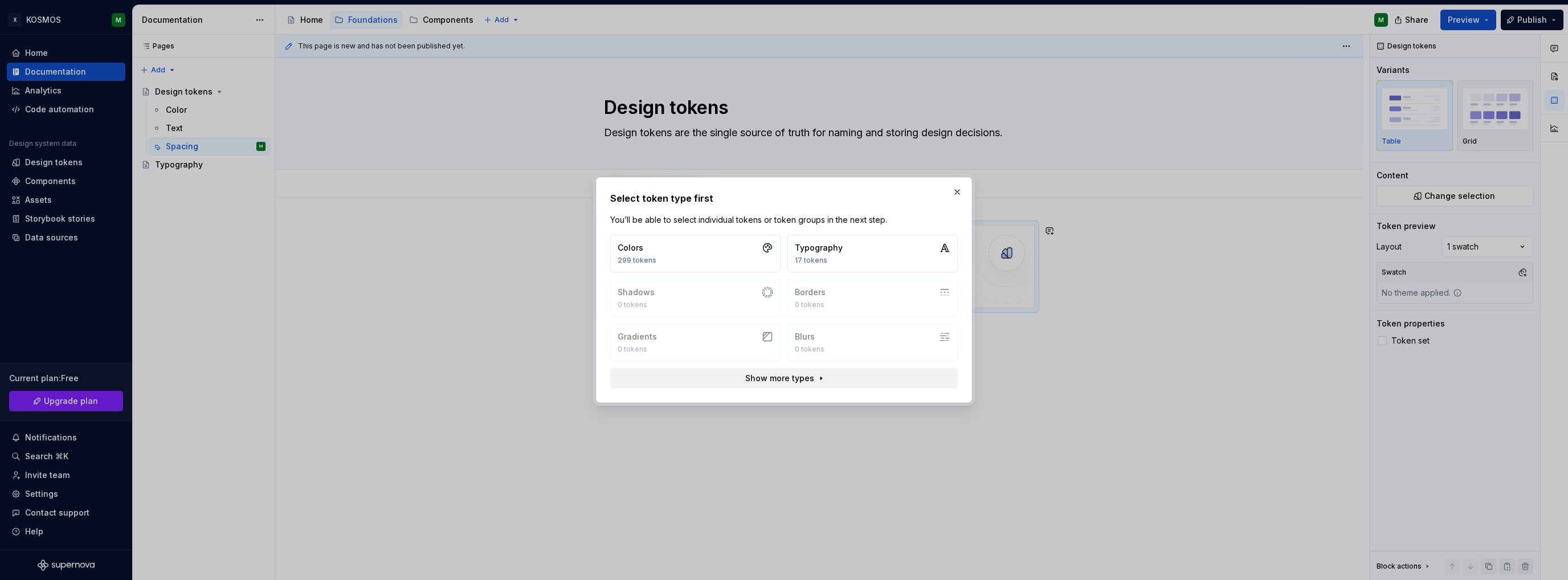
click at [779, 376] on span "Show more types" at bounding box center [780, 378] width 69 height 11
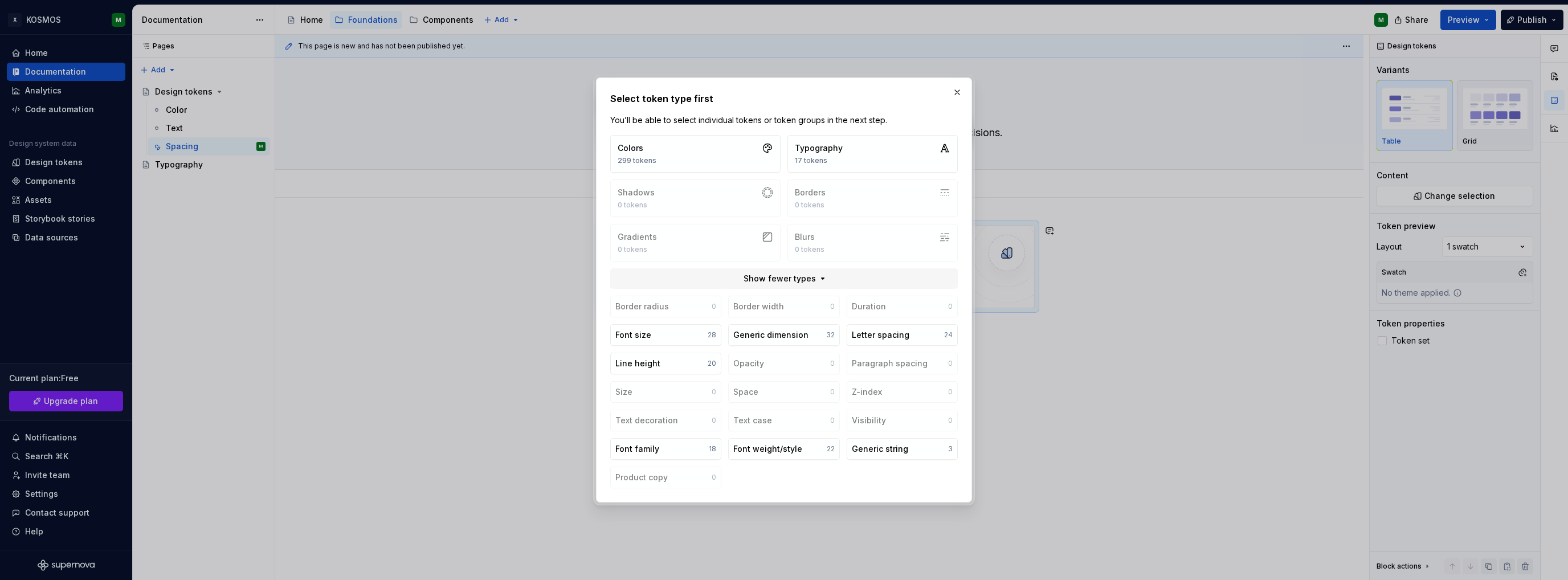
drag, startPoint x: 816, startPoint y: 405, endPoint x: 807, endPoint y: 398, distance: 11.4
click at [814, 403] on div "Border radius 0 Border width 0 Duration 0 Font size 28 Generic dimension 32 Let…" at bounding box center [784, 391] width 348 height 192
click at [803, 394] on div "Border radius 0 Border width 0 Duration 0 Font size 28 Generic dimension 32 Let…" at bounding box center [784, 391] width 348 height 192
click at [957, 96] on button "button" at bounding box center [957, 92] width 16 height 16
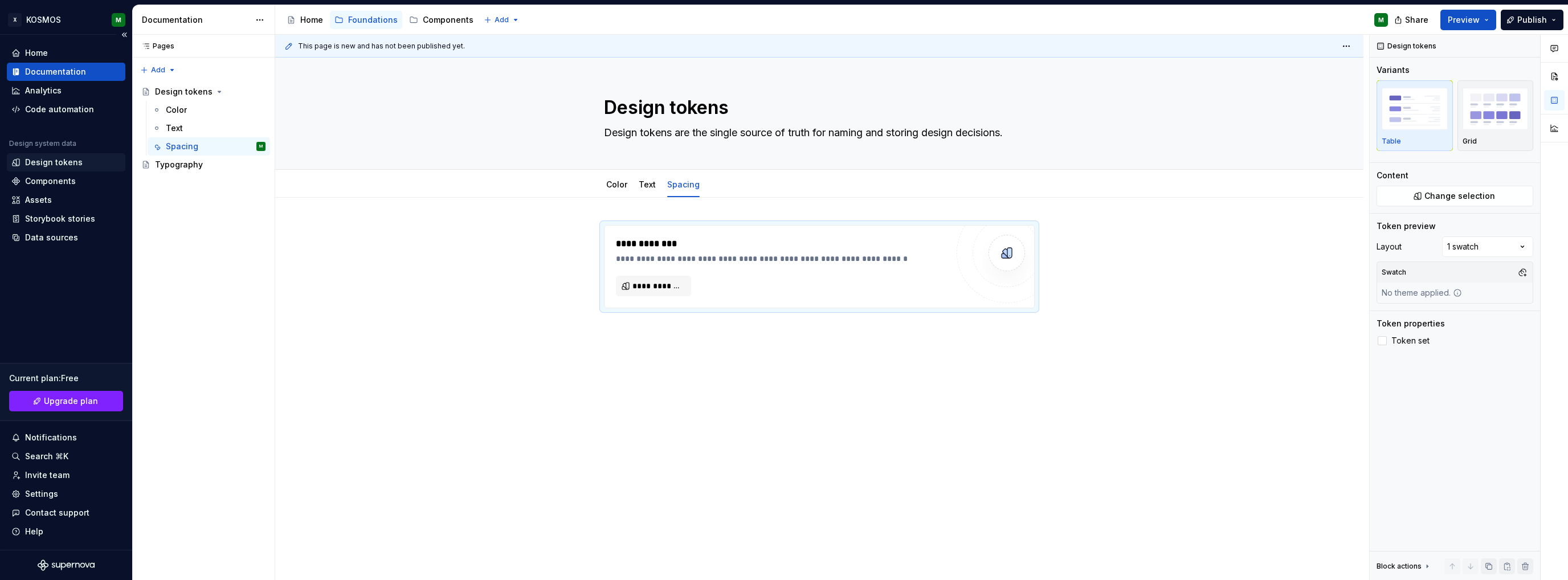
click at [58, 166] on div "Design tokens" at bounding box center [54, 162] width 58 height 11
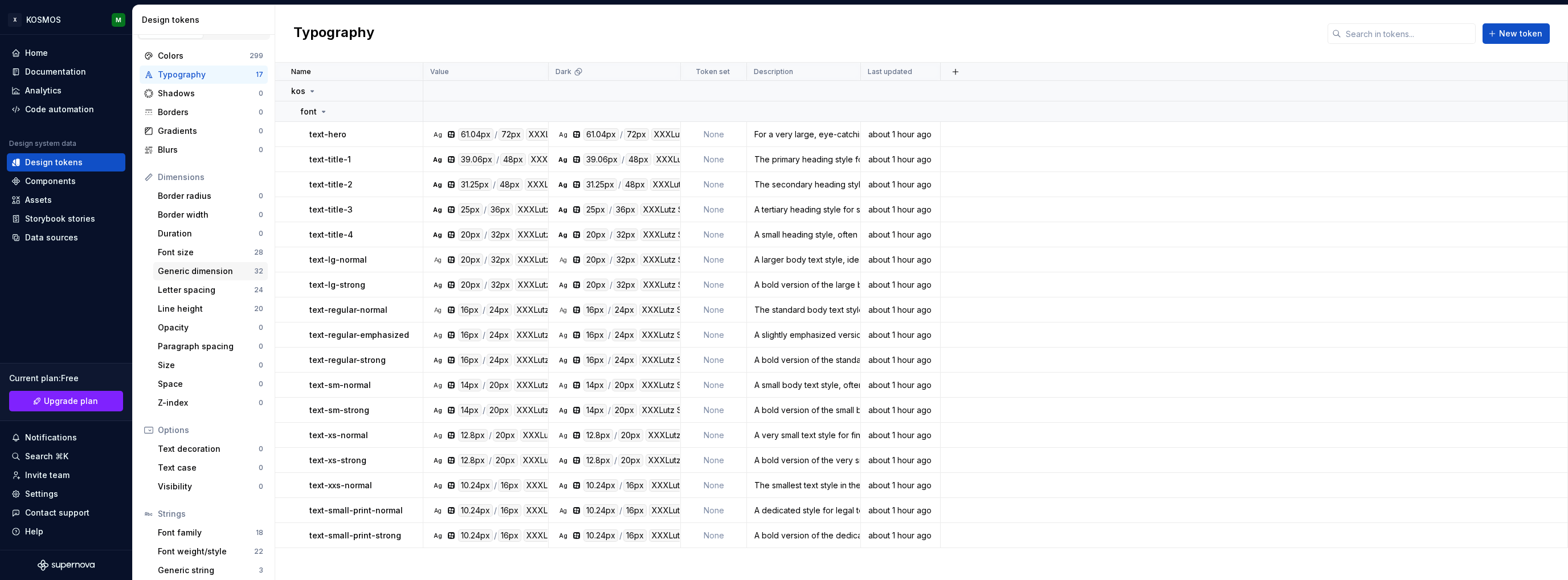
scroll to position [43, 0]
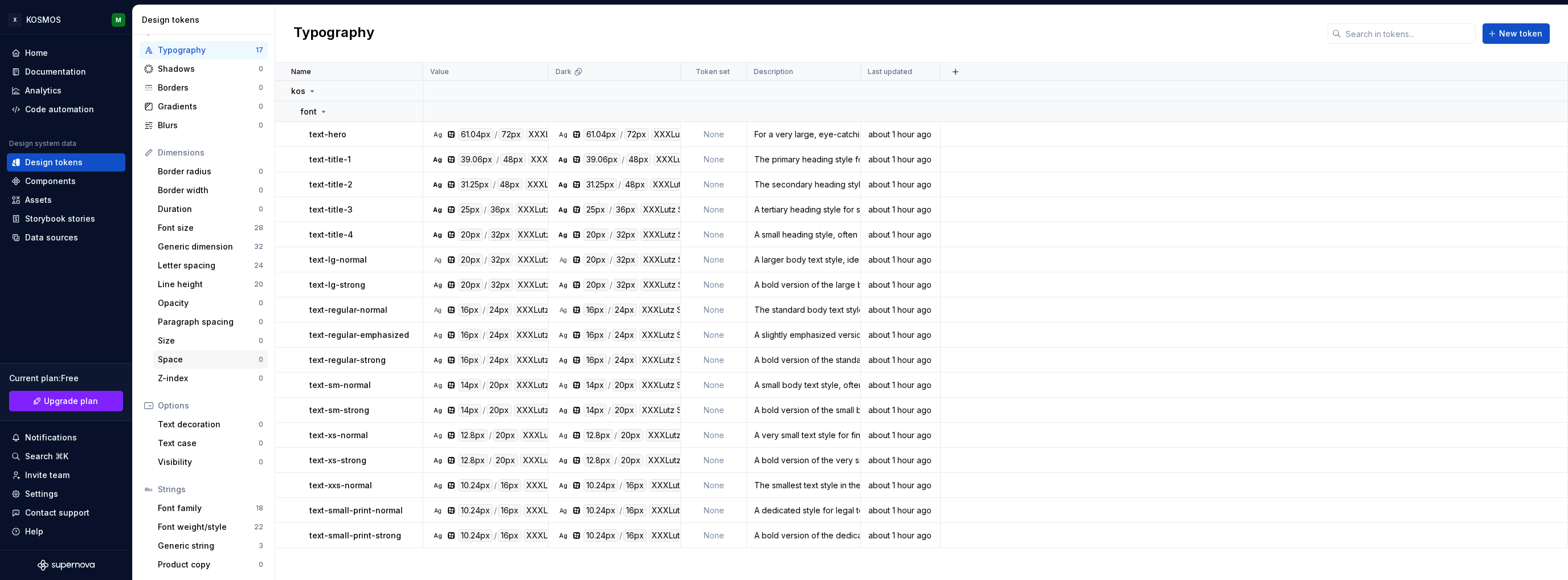
click at [174, 355] on div "Space" at bounding box center [208, 360] width 101 height 11
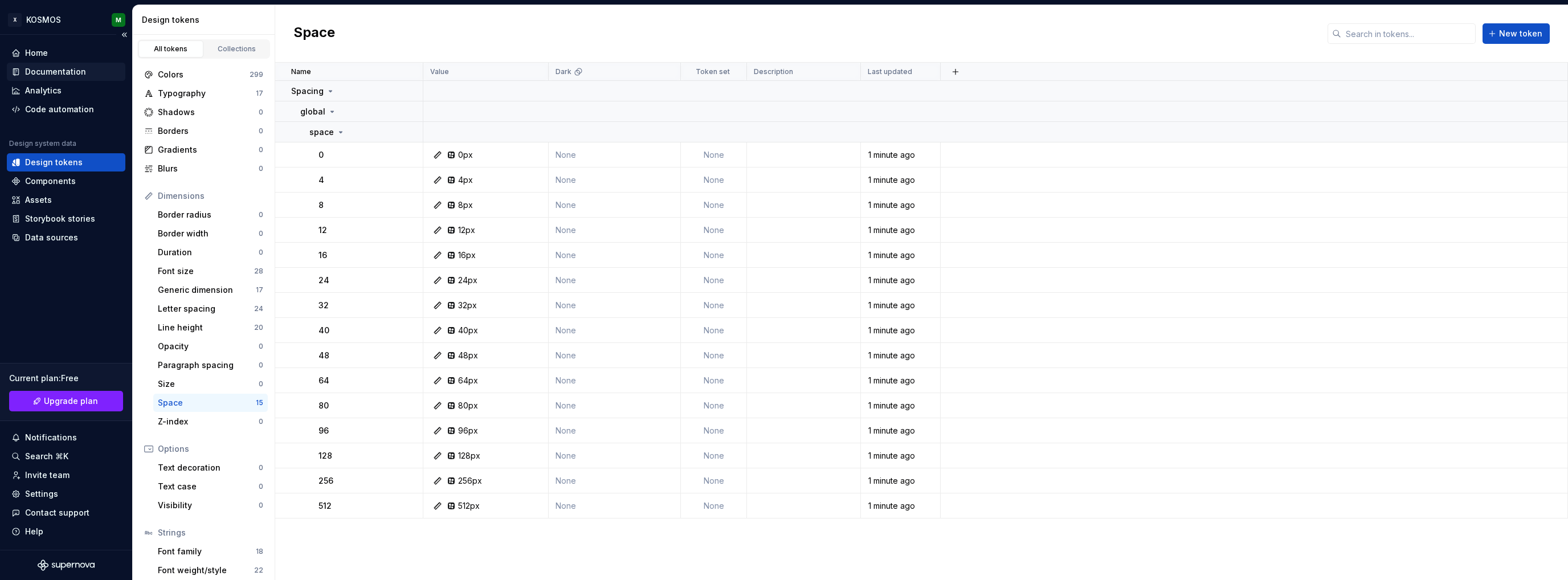
click at [50, 71] on div "Documentation" at bounding box center [55, 72] width 61 height 11
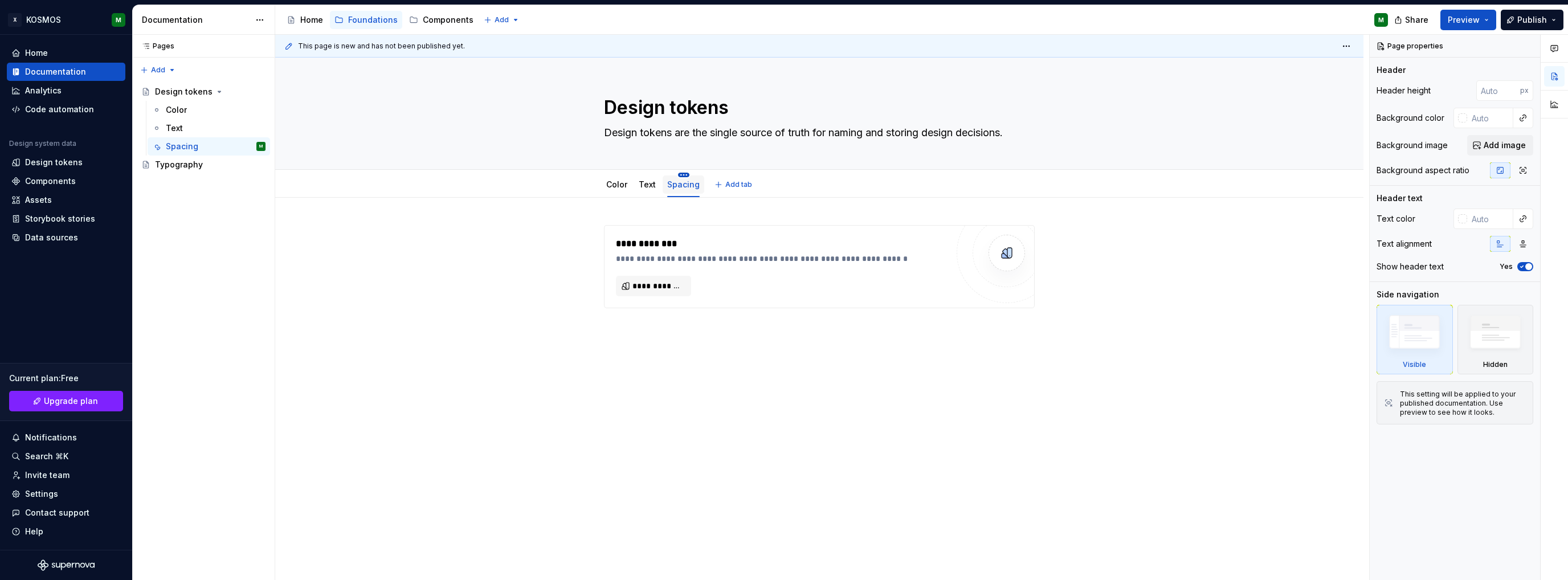
click at [681, 173] on html "X KOSMOS M Home Documentation Analytics Code automation Design system data Desi…" at bounding box center [784, 290] width 1568 height 580
type textarea "*"
click at [709, 193] on div "Rename tab" at bounding box center [750, 191] width 107 height 11
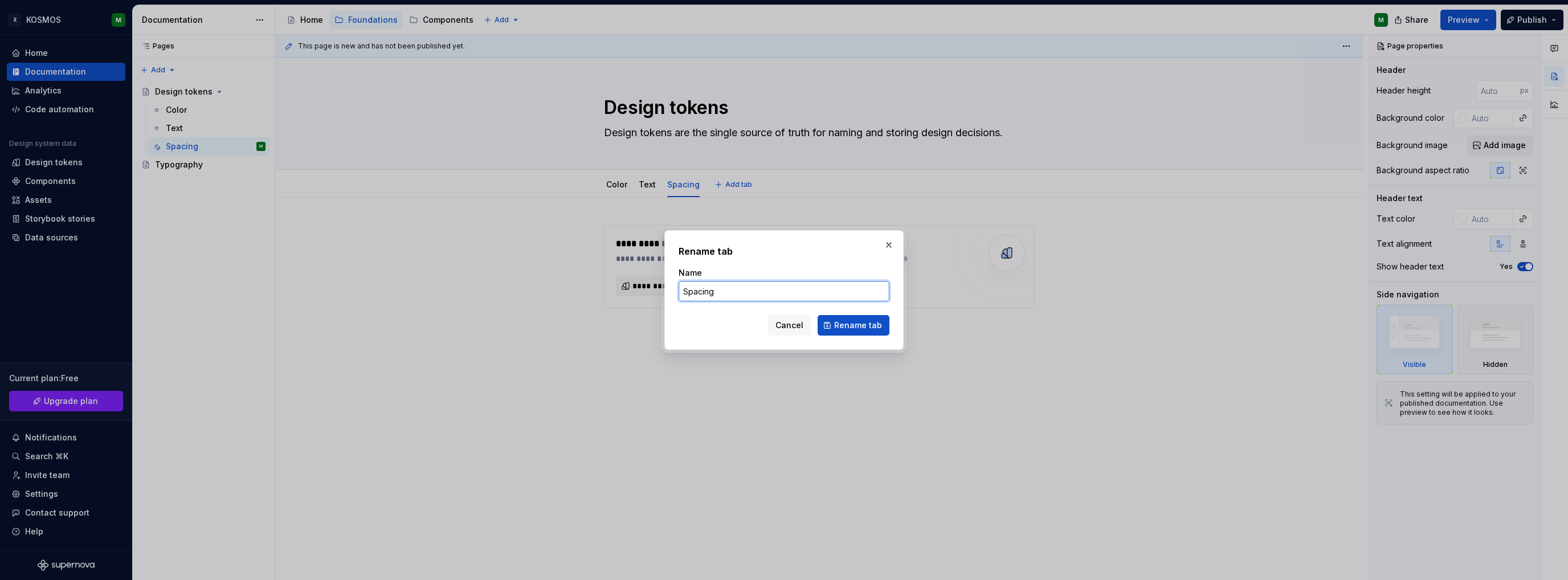
click at [709, 292] on input "Spacing" at bounding box center [784, 291] width 211 height 21
type input "Space"
drag, startPoint x: 859, startPoint y: 324, endPoint x: 859, endPoint y: 294, distance: 30.0
click at [859, 324] on span "Rename tab" at bounding box center [858, 325] width 48 height 11
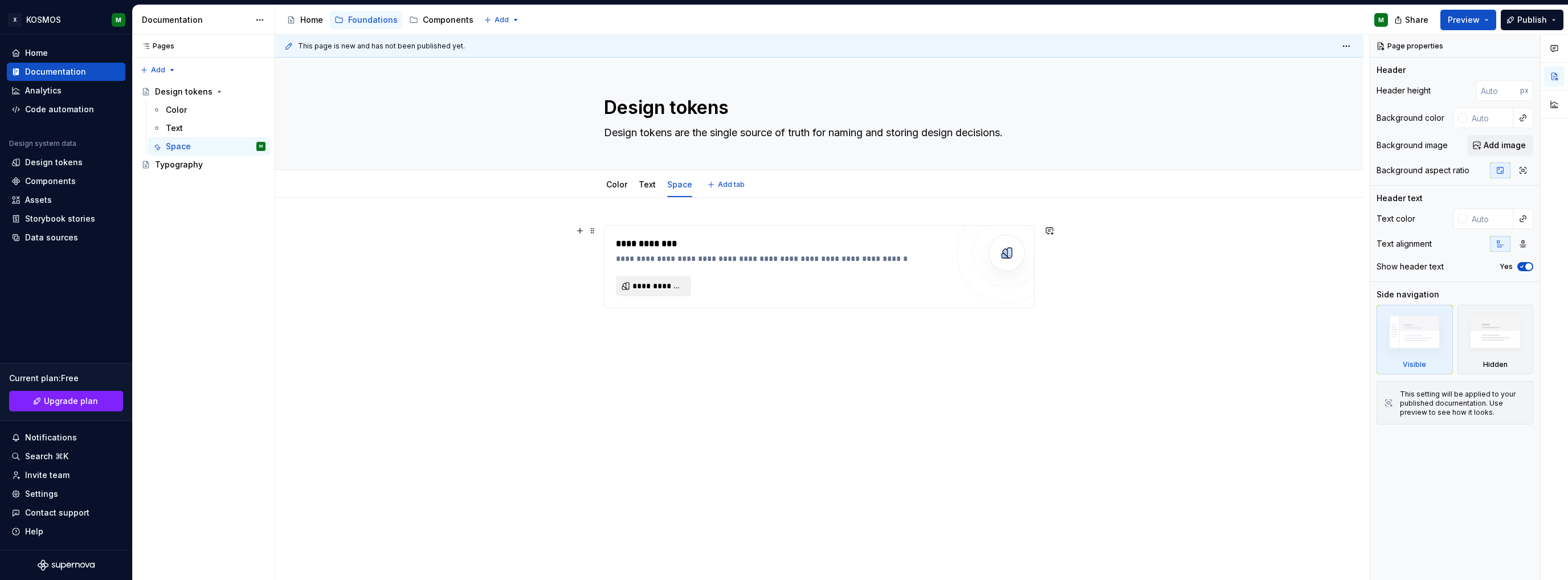
click at [680, 291] on span "**********" at bounding box center [658, 286] width 51 height 11
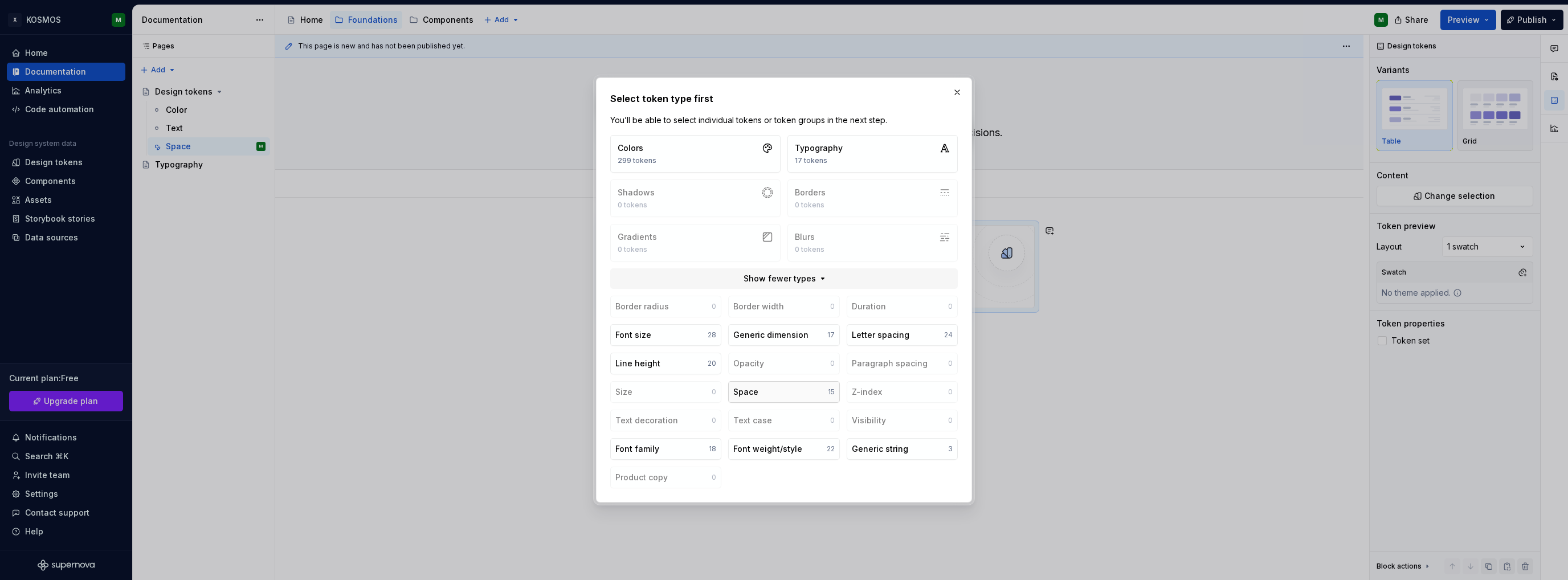
click at [789, 388] on button "Space 15" at bounding box center [783, 392] width 111 height 22
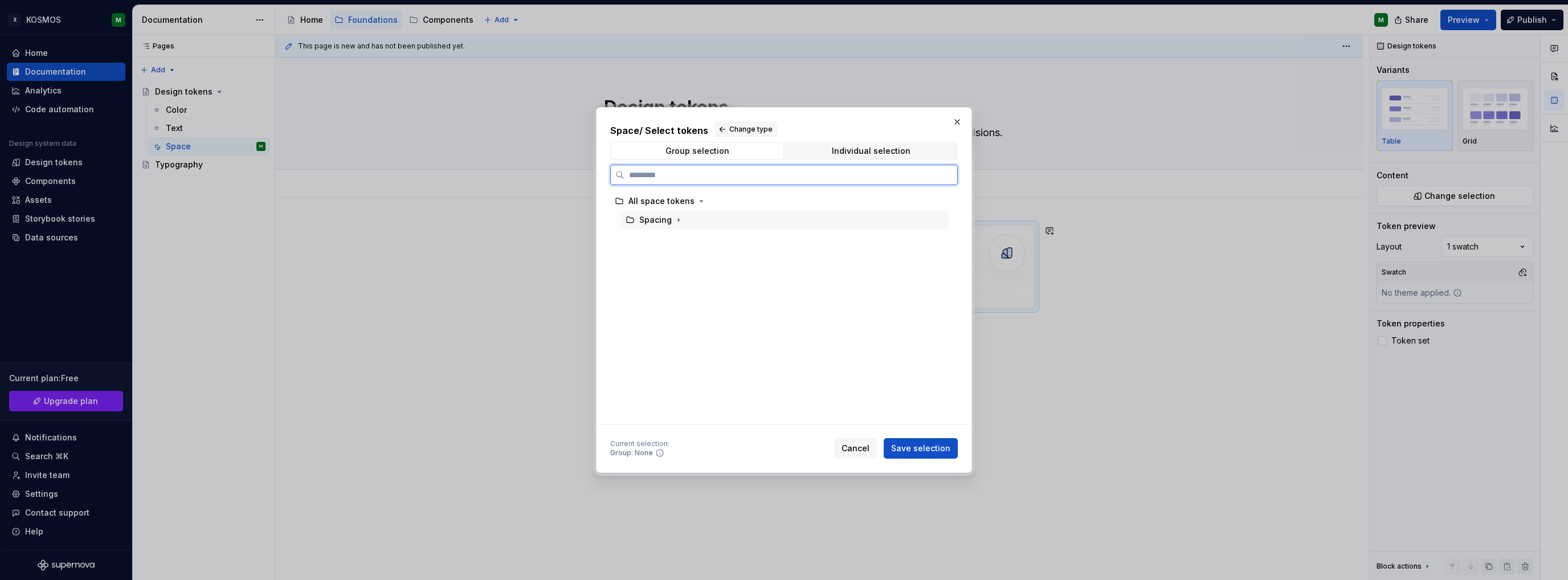
click at [663, 222] on div "Spacing" at bounding box center [656, 220] width 33 height 11
click at [676, 223] on icon "button" at bounding box center [678, 220] width 9 height 9
click at [680, 242] on icon "button" at bounding box center [682, 239] width 9 height 9
click at [676, 256] on div "space" at bounding box center [673, 257] width 24 height 11
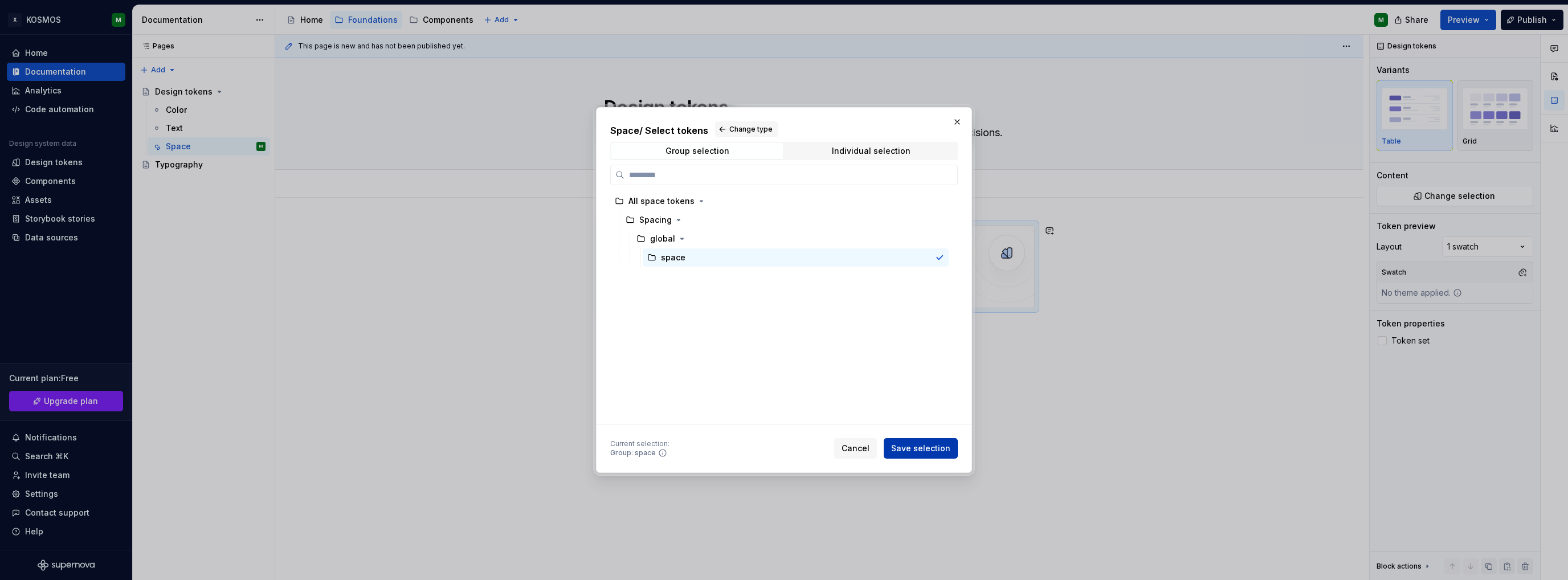
click at [935, 447] on span "Save selection" at bounding box center [921, 448] width 60 height 11
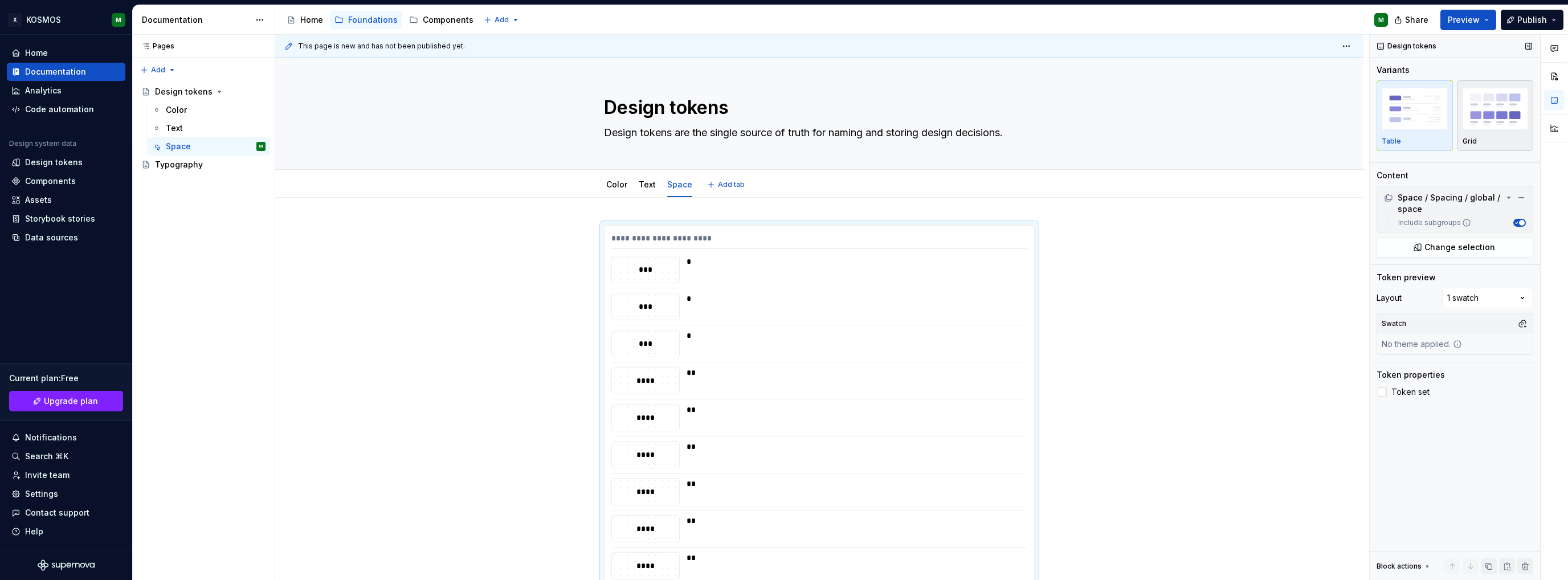
click at [1493, 132] on div "Grid" at bounding box center [1496, 115] width 66 height 60
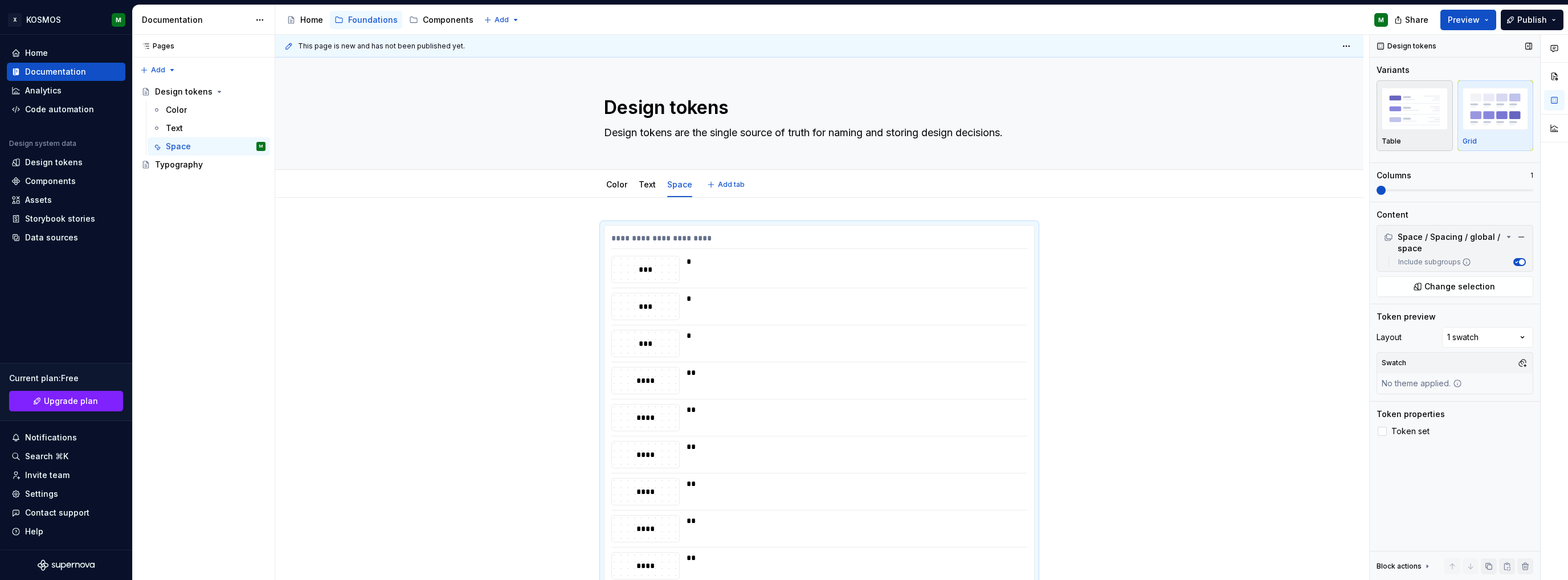
click at [1427, 129] on img "button" at bounding box center [1415, 108] width 66 height 41
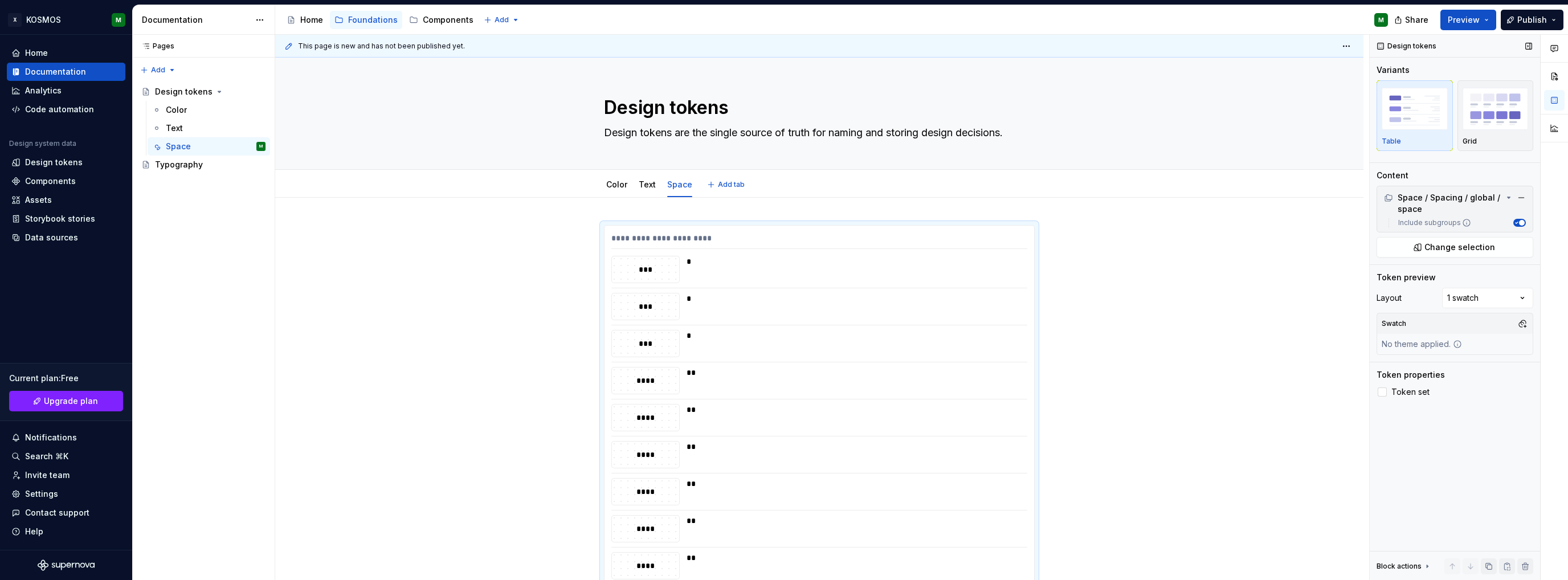
scroll to position [190, 0]
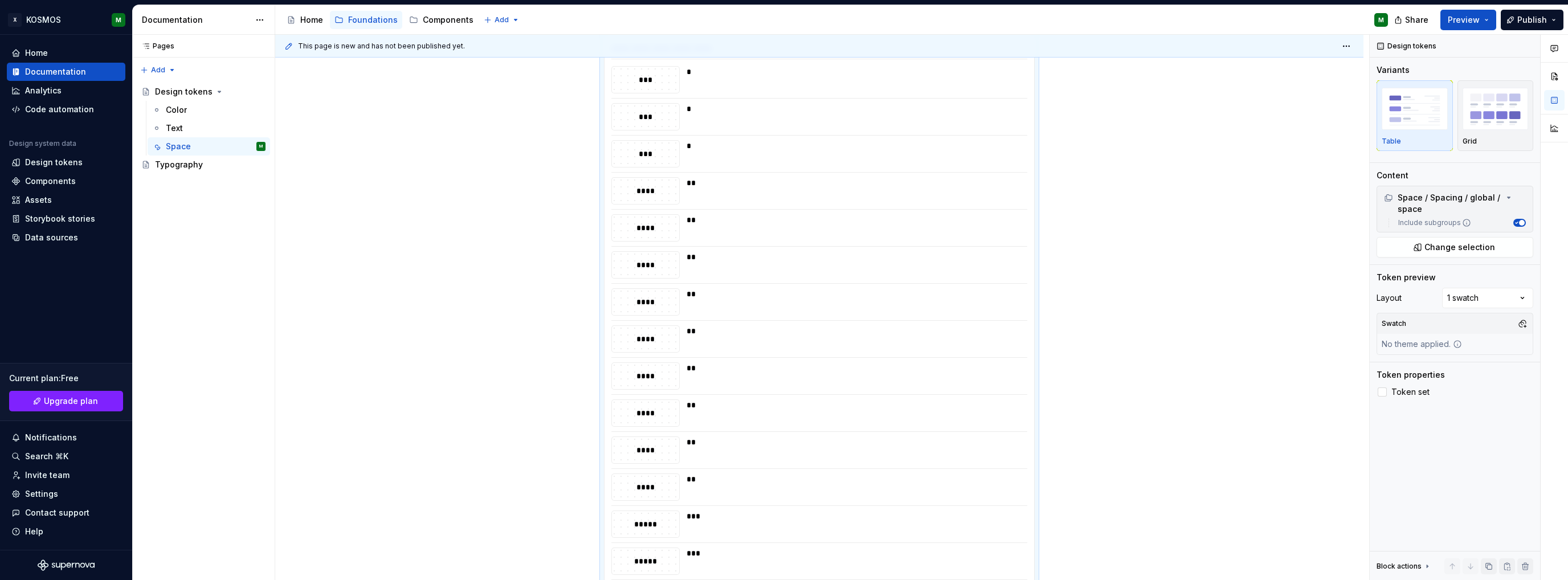
drag, startPoint x: 1530, startPoint y: 324, endPoint x: 1521, endPoint y: 318, distance: 10.8
click at [1529, 324] on button "button" at bounding box center [1522, 323] width 16 height 16
click at [1521, 324] on div "Comments Open comments No comments yet Select ‘Comment’ from the block context …" at bounding box center [1469, 307] width 199 height 546
click at [1395, 390] on span "Token set" at bounding box center [1410, 392] width 38 height 9
click at [1404, 388] on span "Token set" at bounding box center [1410, 392] width 38 height 9
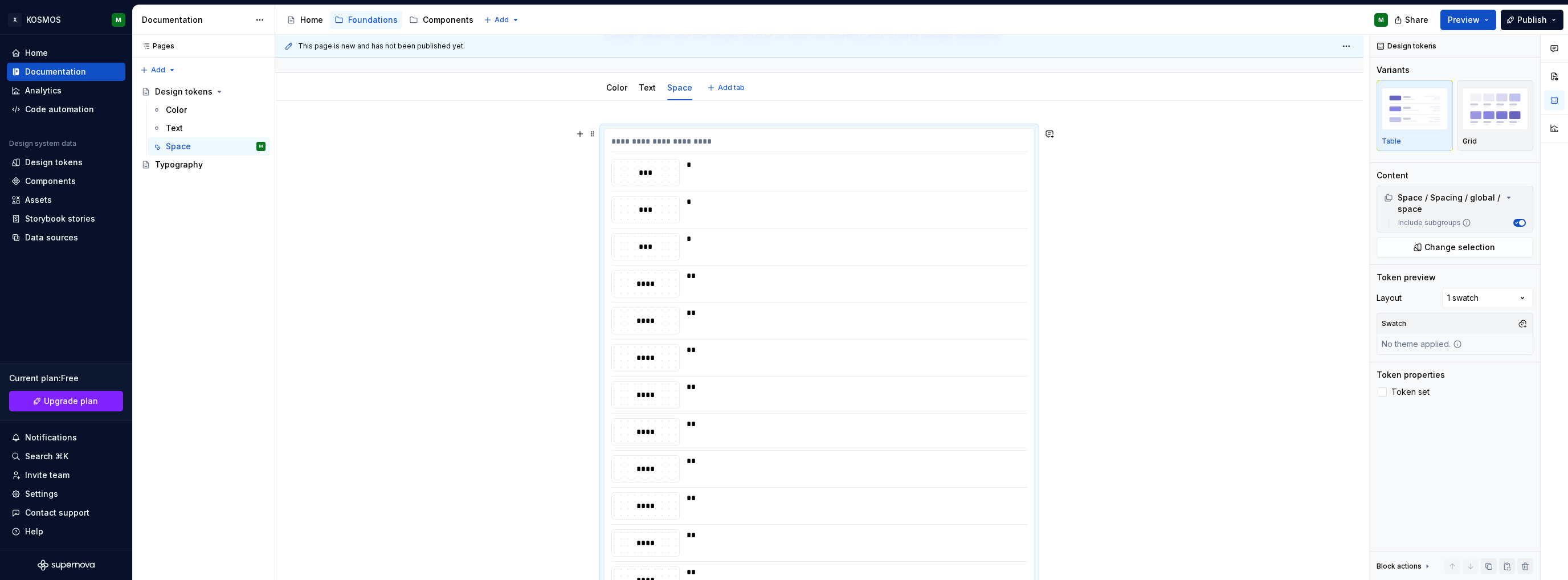
scroll to position [76, 0]
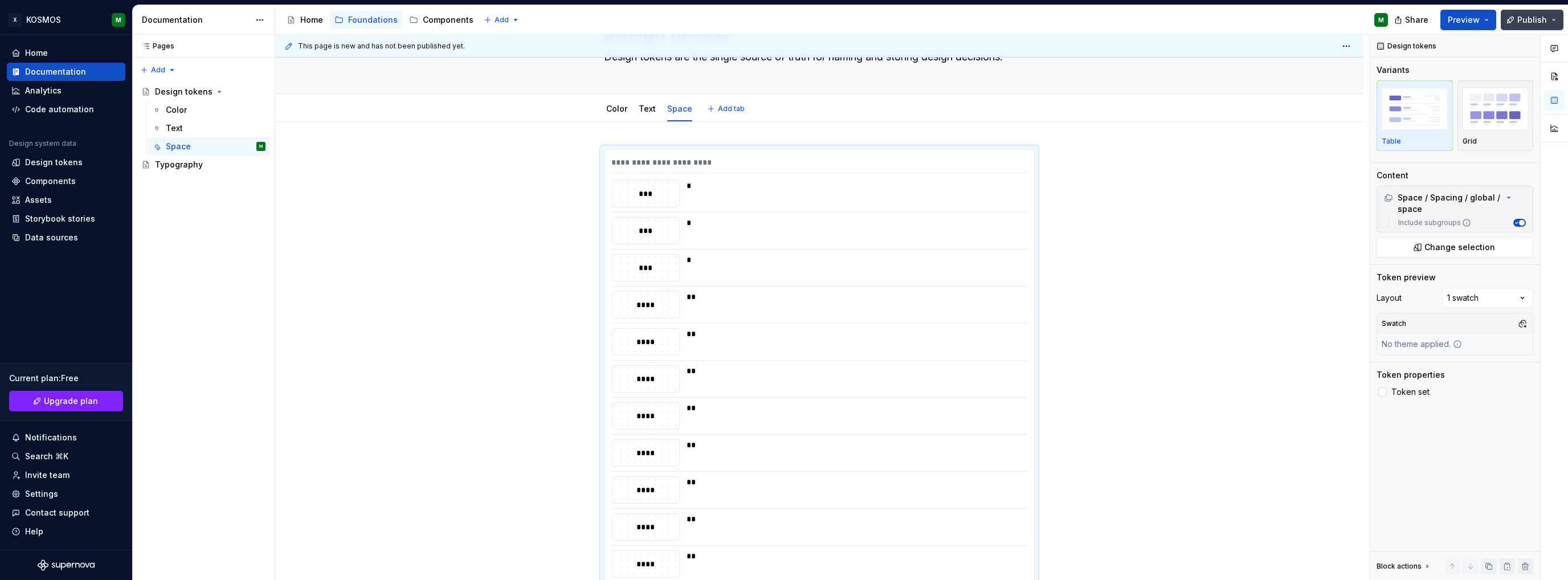
click at [1527, 21] on span "Publish" at bounding box center [1532, 20] width 29 height 11
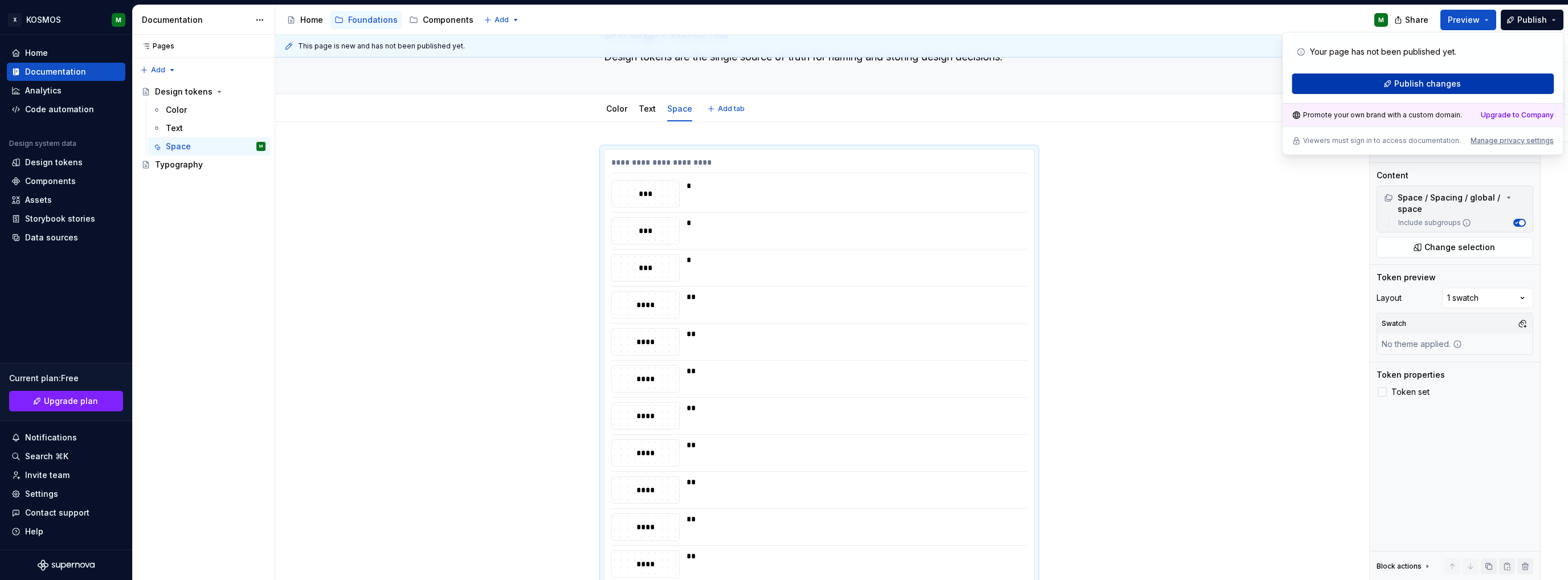
click at [1454, 85] on span "Publish changes" at bounding box center [1428, 84] width 66 height 11
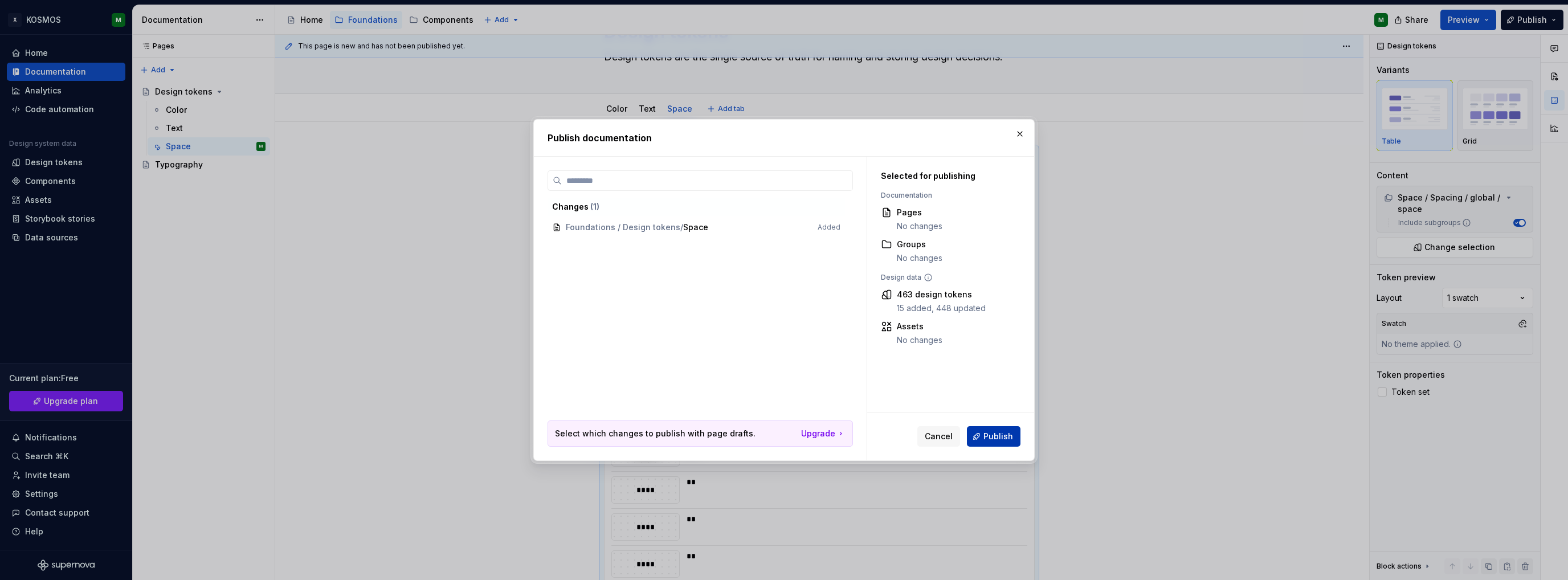
click at [1002, 429] on button "Publish" at bounding box center [994, 436] width 54 height 21
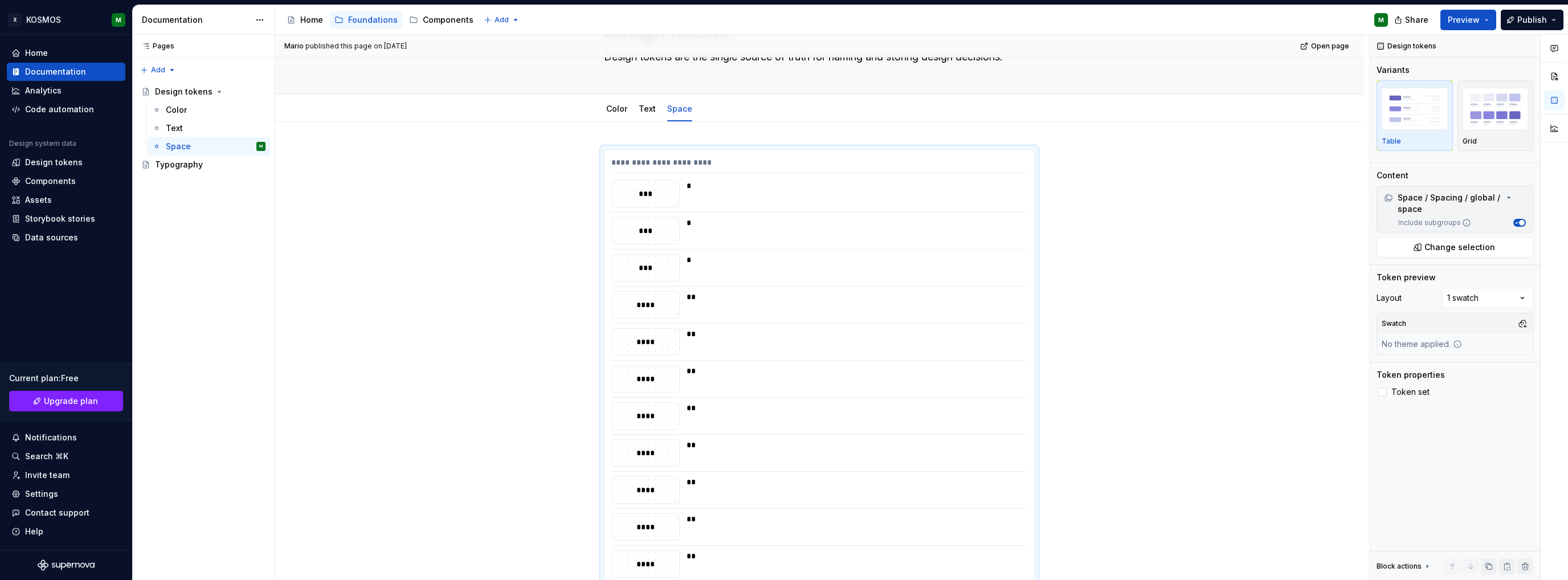
type textarea "*"
